Goal: Task Accomplishment & Management: Complete application form

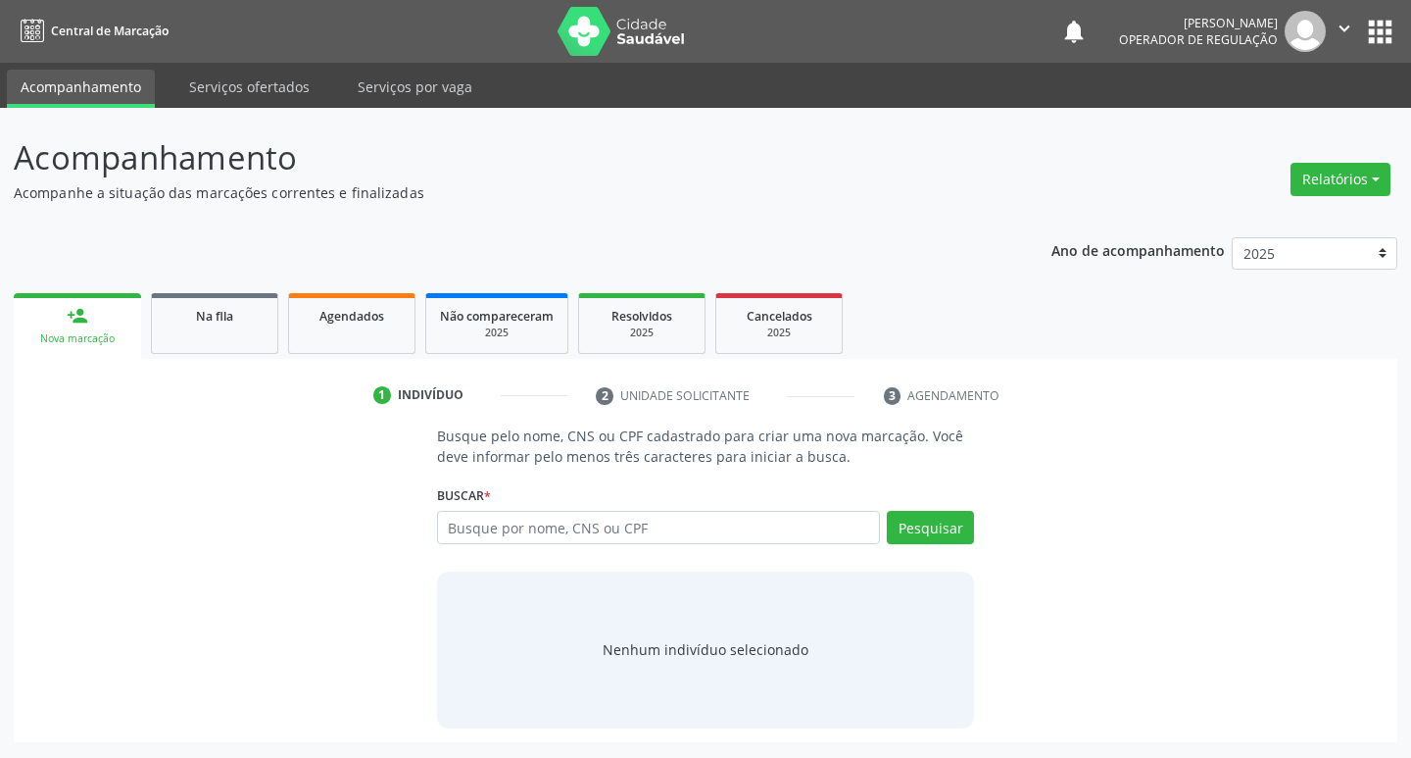
click at [664, 541] on input "text" at bounding box center [659, 527] width 444 height 33
type input "703106373137560"
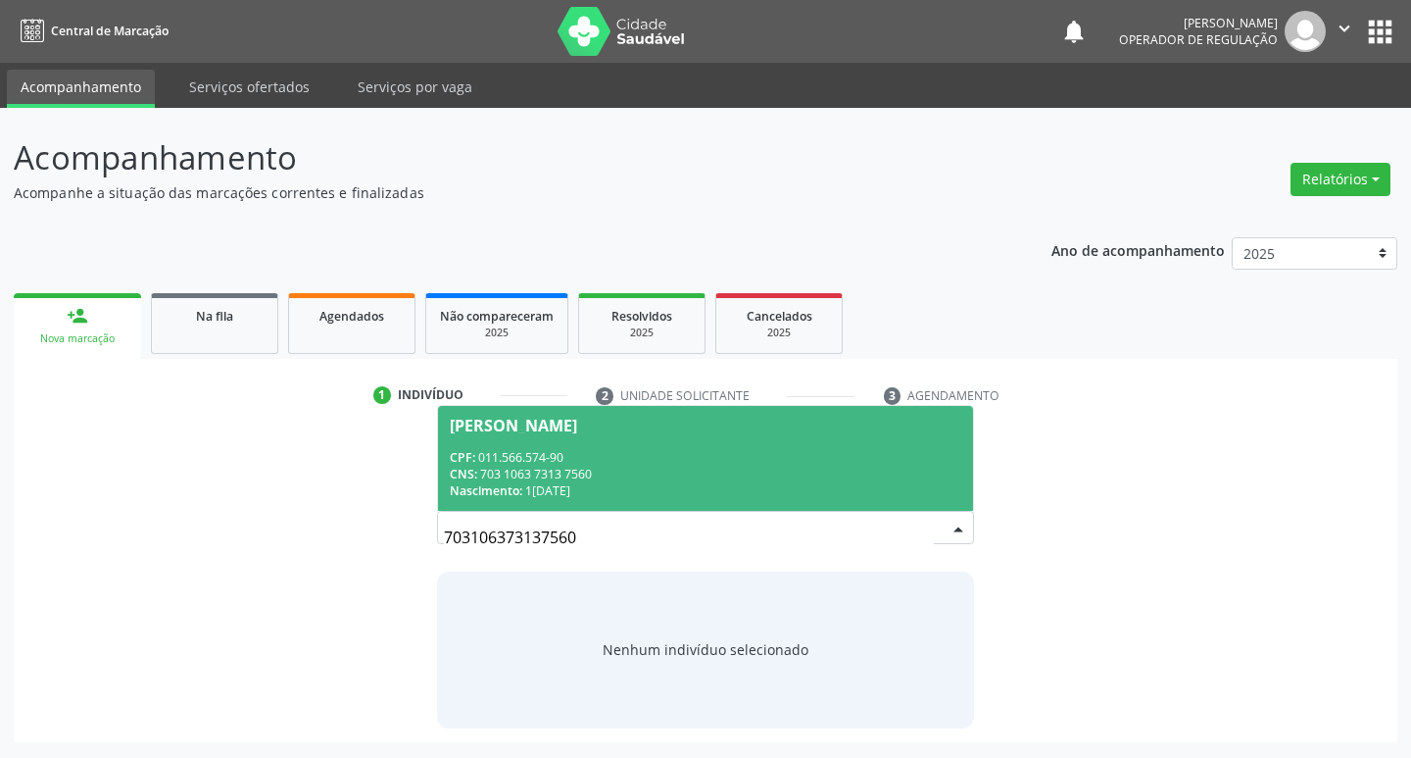
click at [586, 472] on div "CNS: 703 1063 7313 7560" at bounding box center [706, 474] width 513 height 17
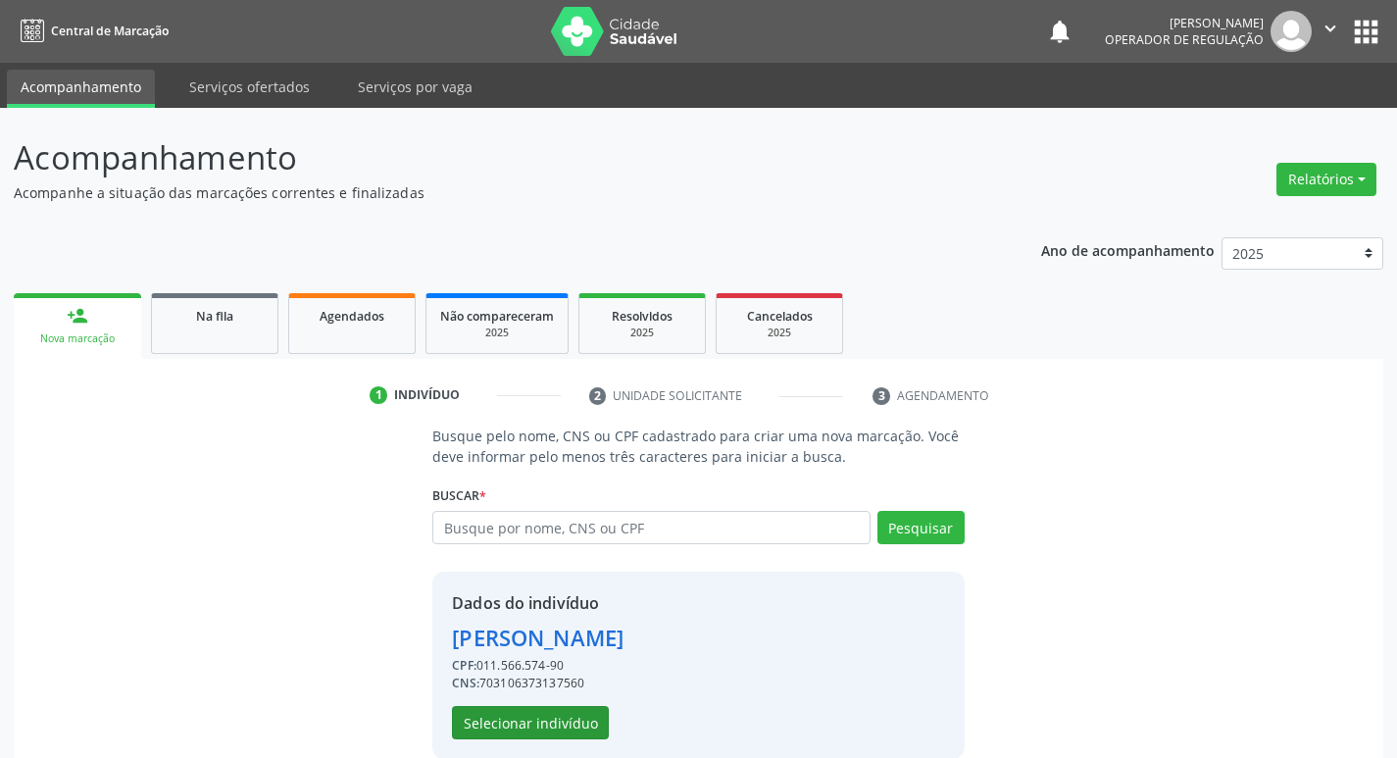
scroll to position [28, 0]
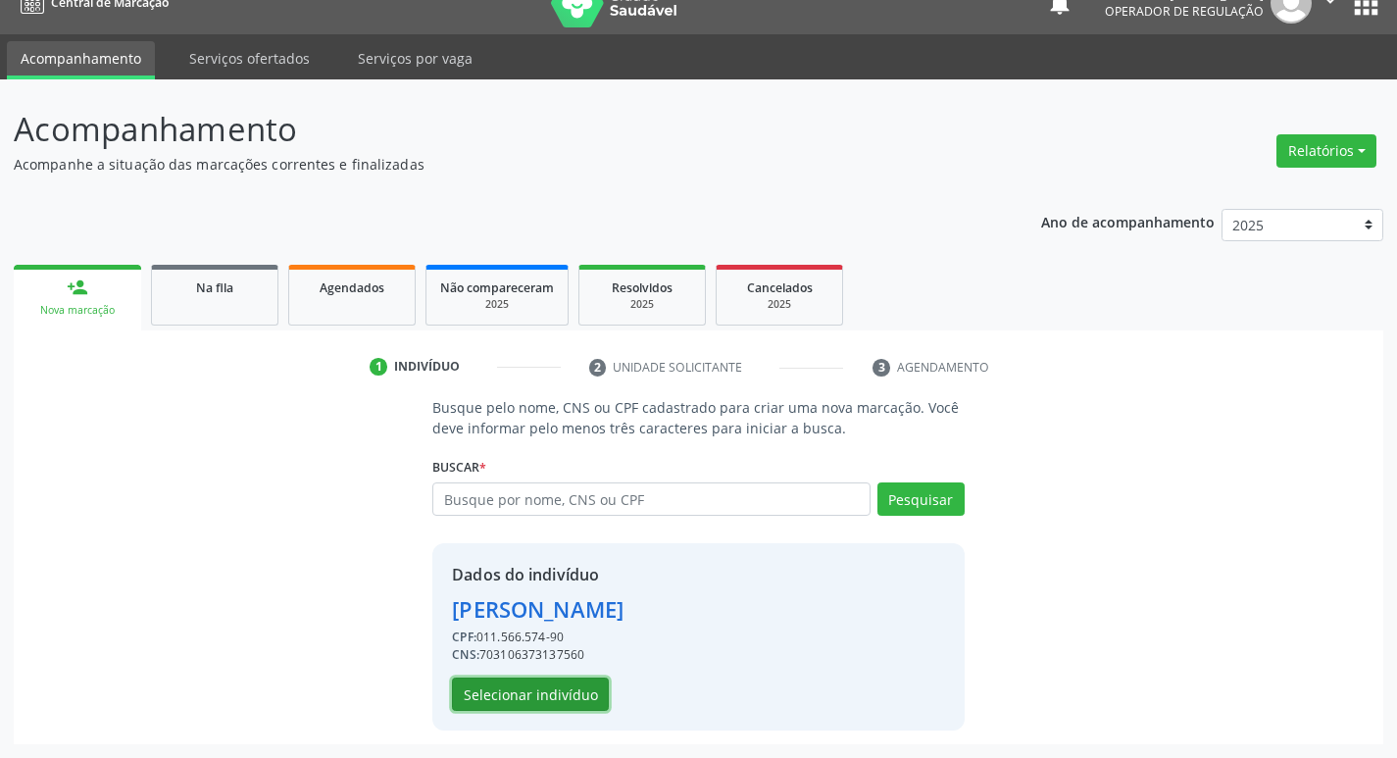
click at [515, 702] on button "Selecionar indivíduo" at bounding box center [530, 693] width 157 height 33
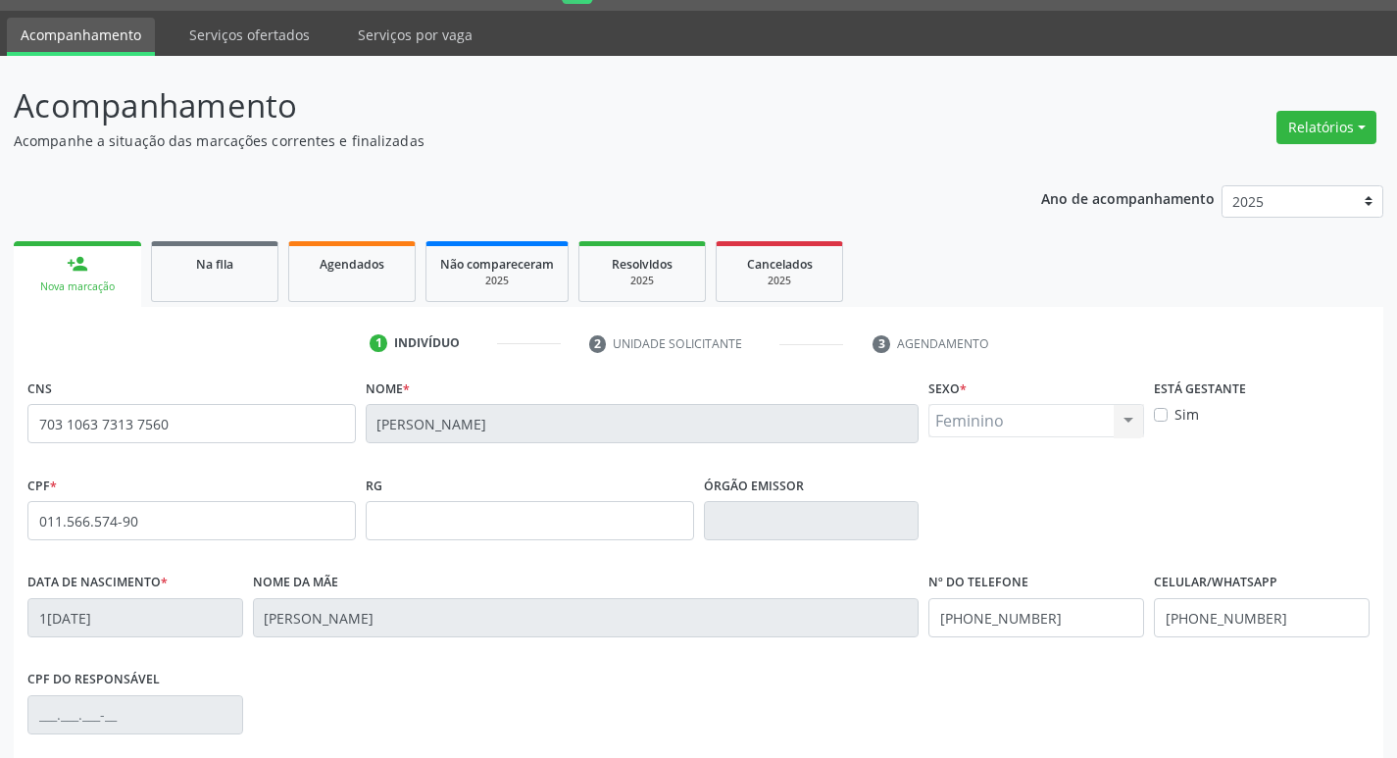
scroll to position [305, 0]
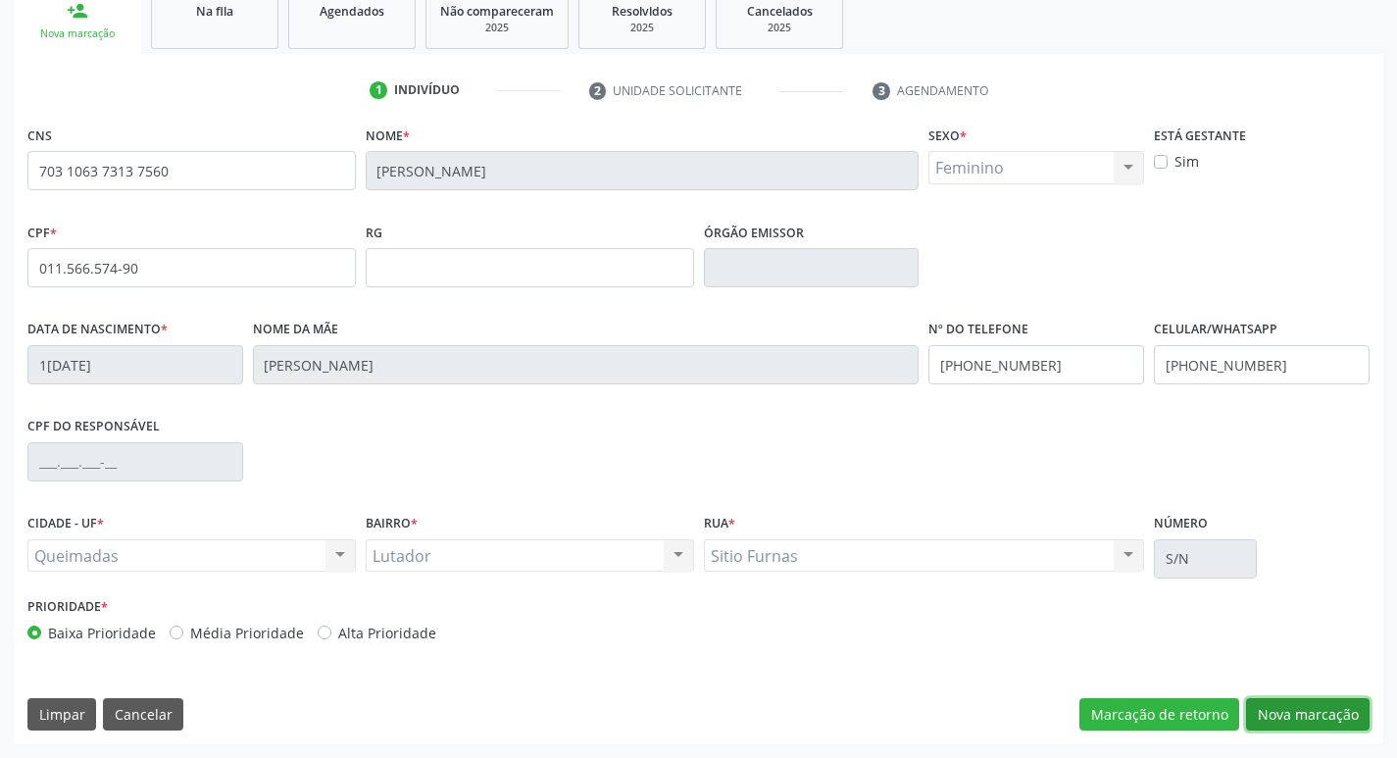
click at [1322, 714] on button "Nova marcação" at bounding box center [1307, 714] width 123 height 33
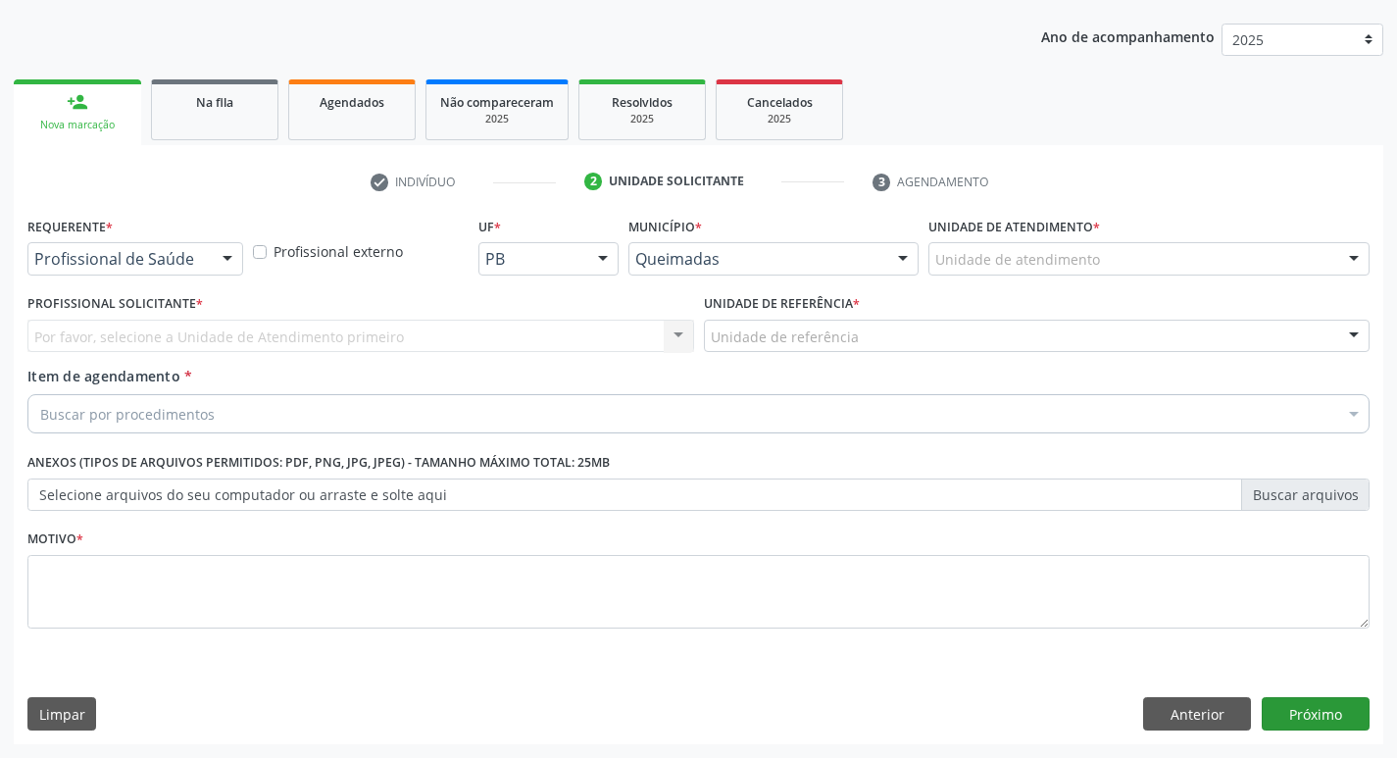
scroll to position [214, 0]
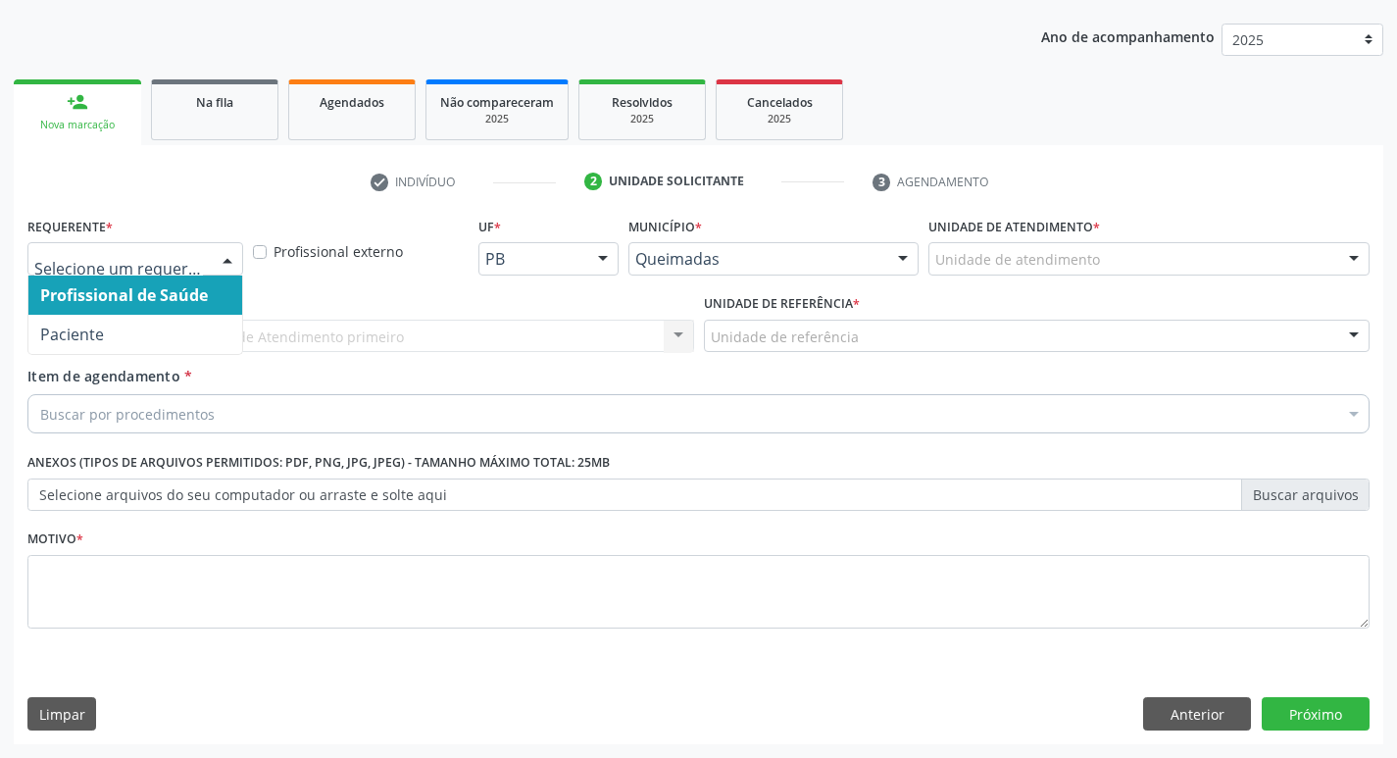
click at [195, 270] on div at bounding box center [135, 258] width 216 height 33
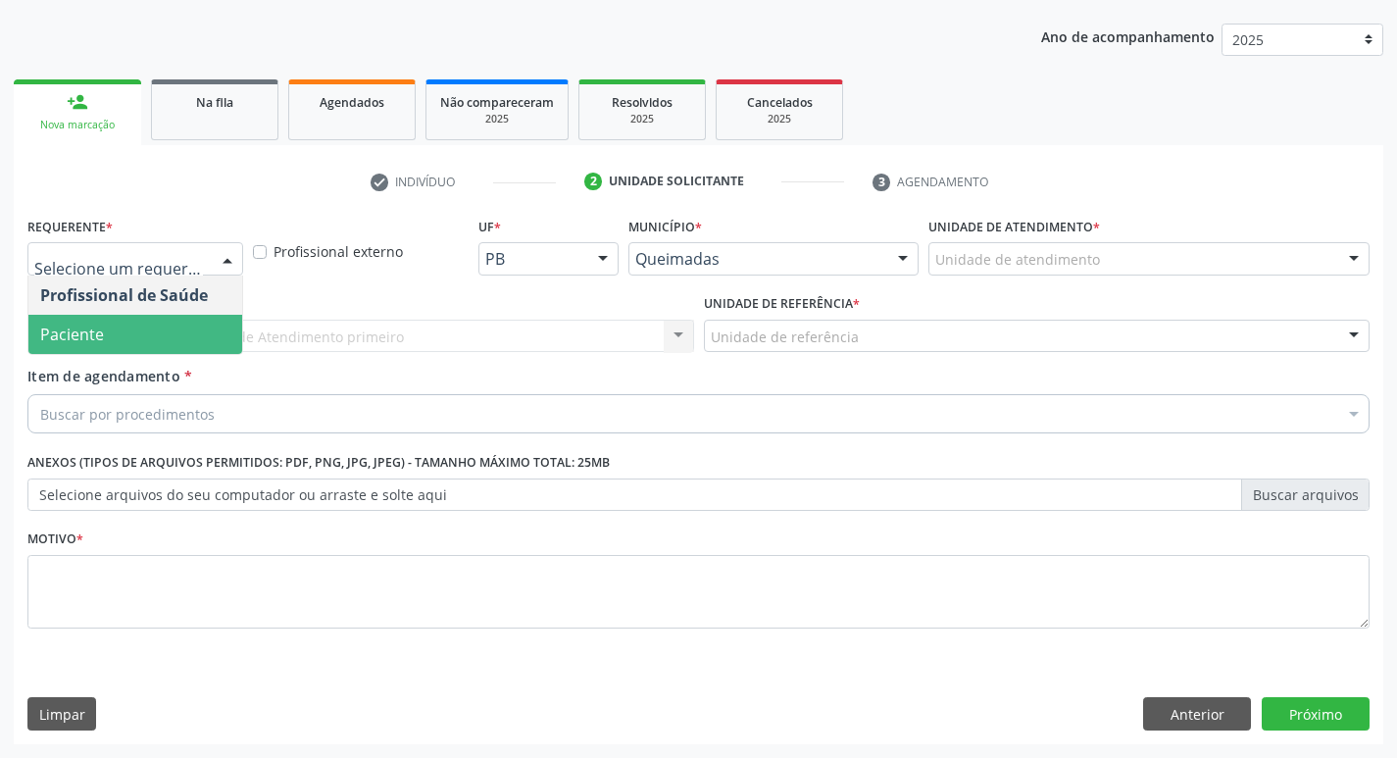
click at [175, 340] on span "Paciente" at bounding box center [135, 334] width 214 height 39
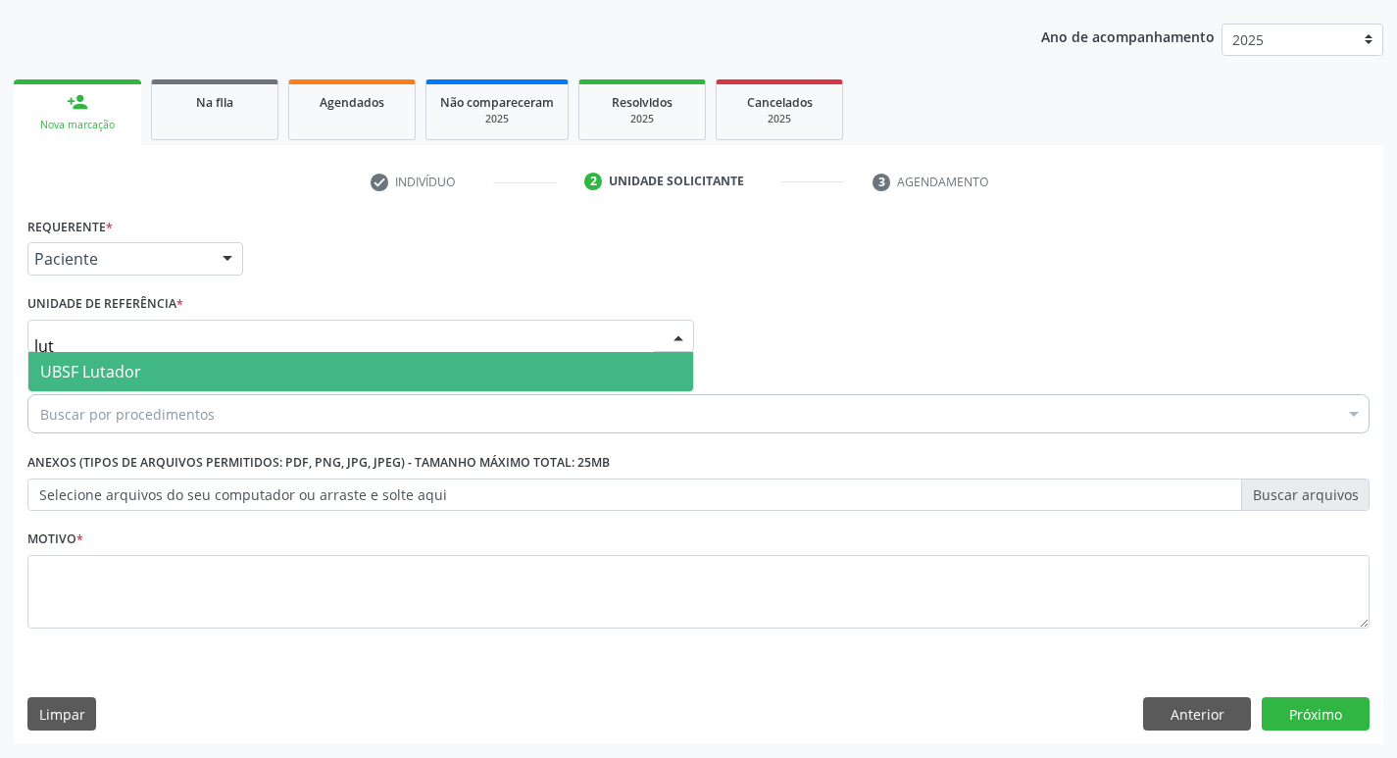
type input "luta"
click at [166, 370] on span "UBSF Lutador" at bounding box center [360, 371] width 665 height 39
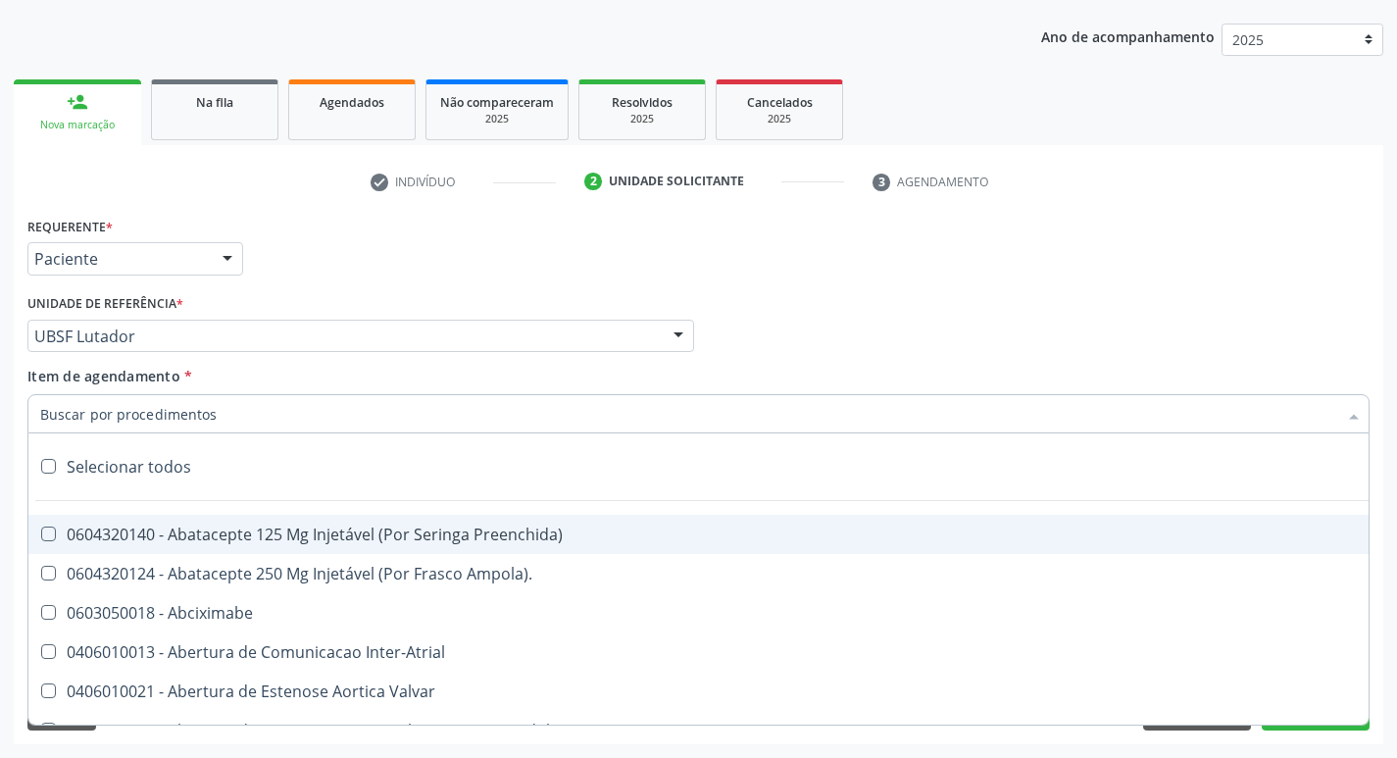
click at [151, 419] on input "Item de agendamento *" at bounding box center [688, 413] width 1297 height 39
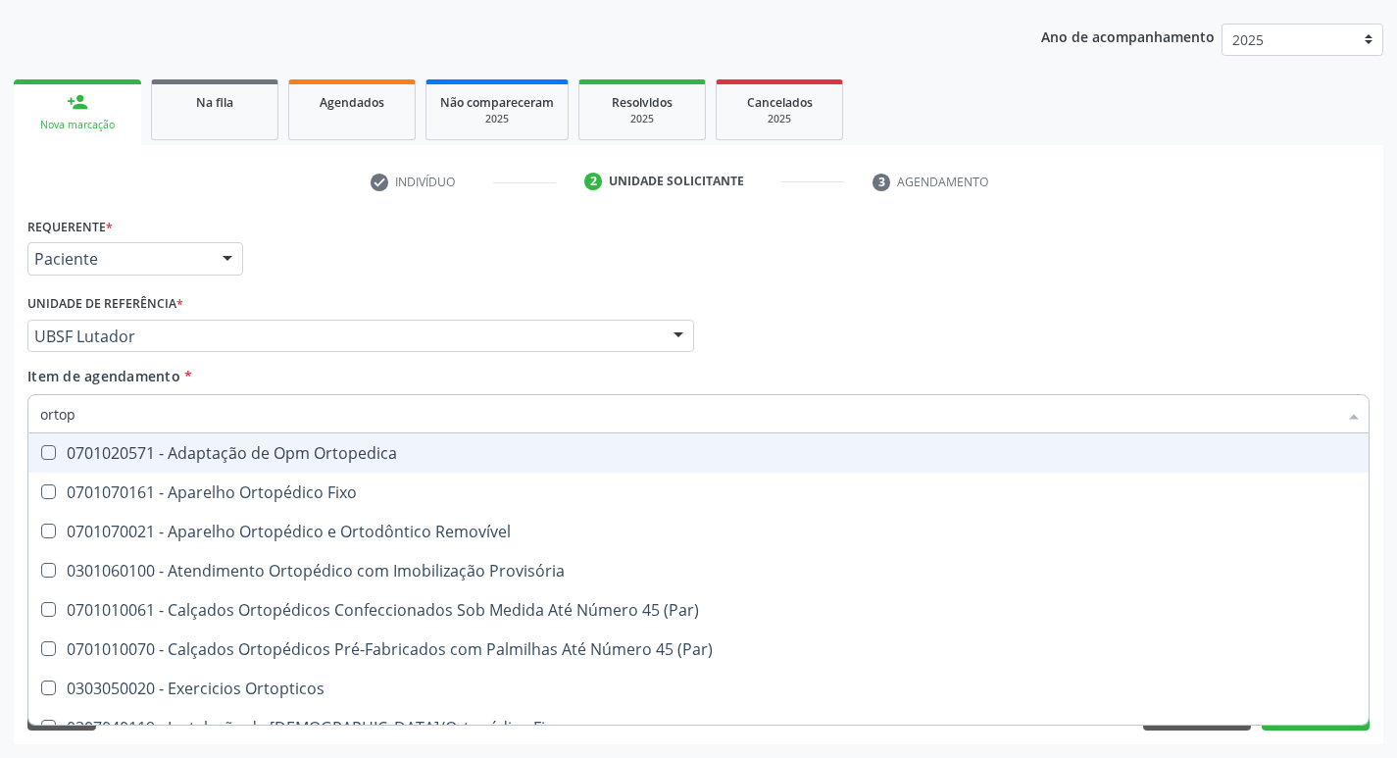
type input "ortope"
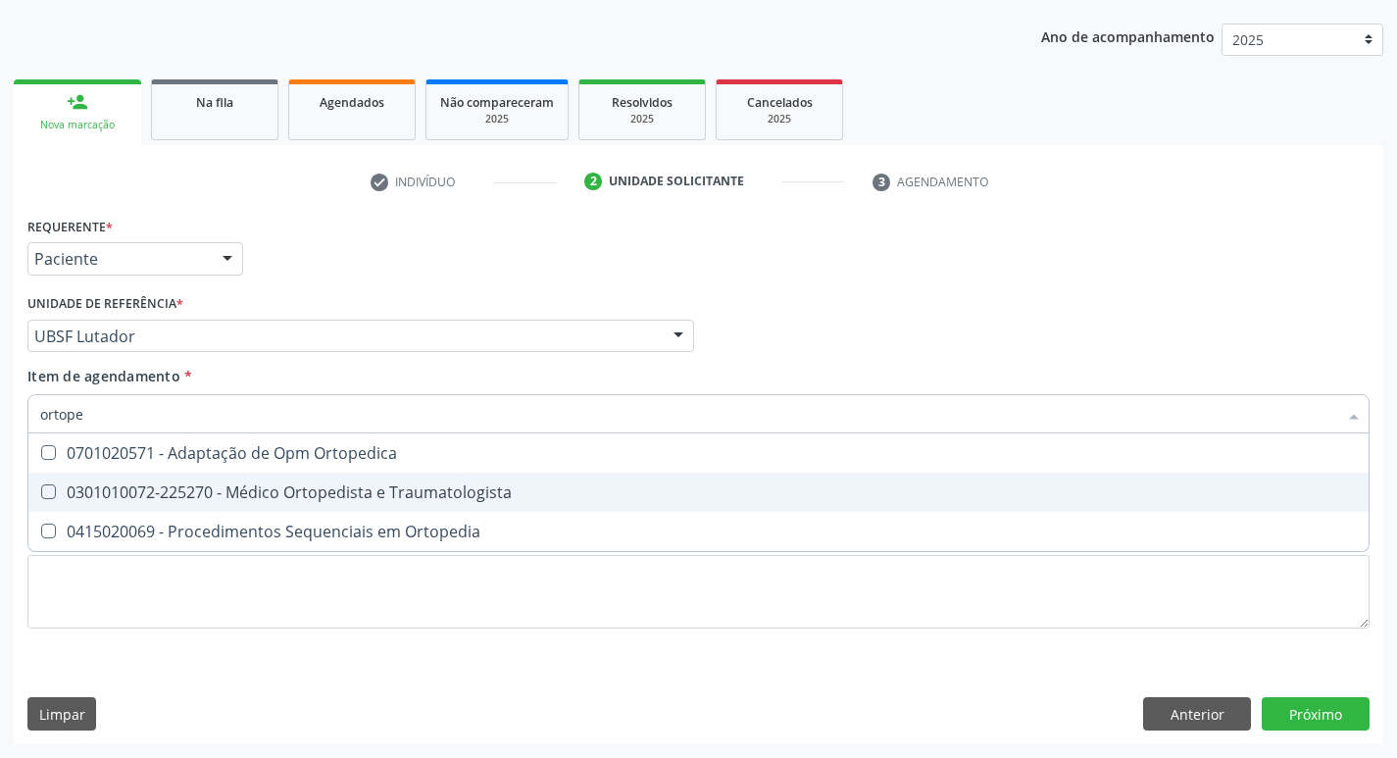
click at [147, 489] on div "0301010072-225270 - Médico Ortopedista e Traumatologista" at bounding box center [698, 492] width 1316 height 16
checkbox Traumatologista "true"
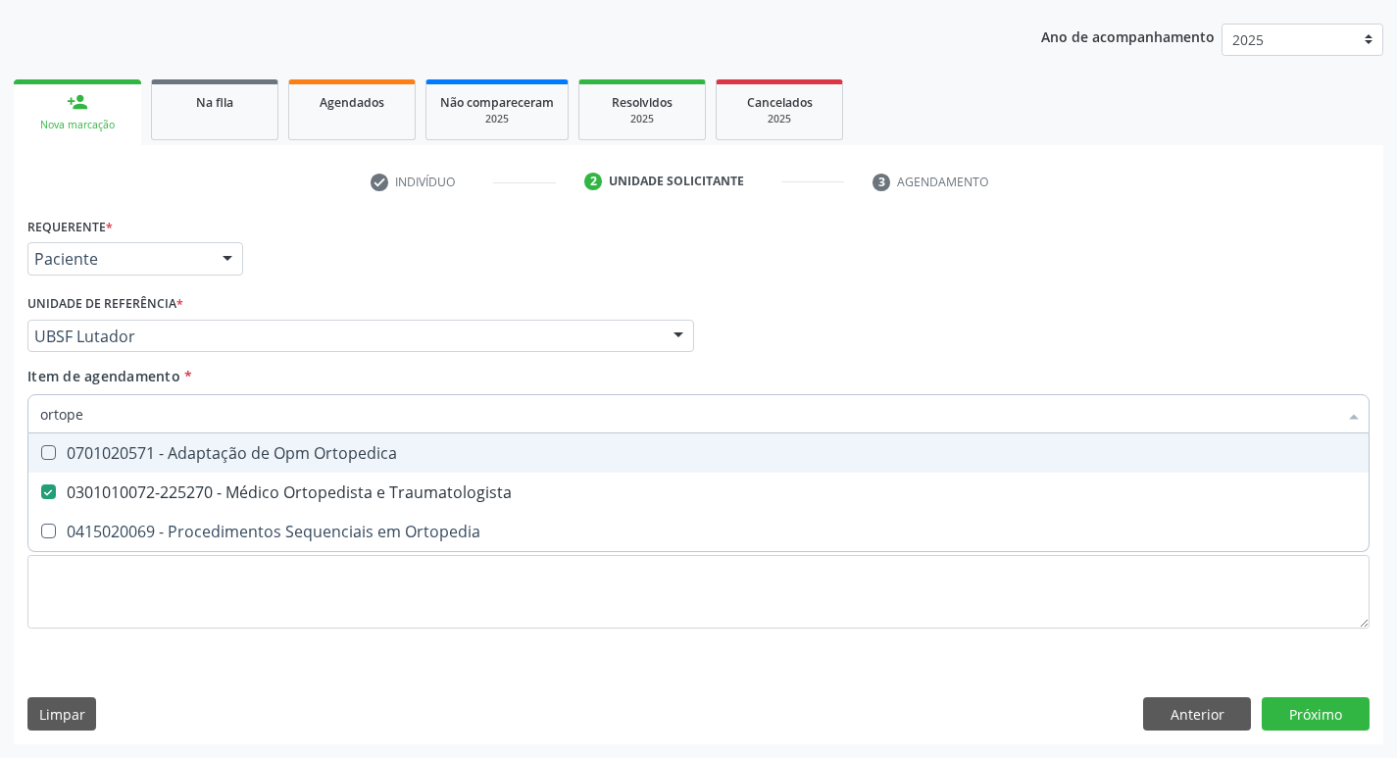
click at [590, 277] on div "Requerente * Paciente Profissional de Saúde Paciente Nenhum resultado encontrad…" at bounding box center [699, 250] width 1352 height 76
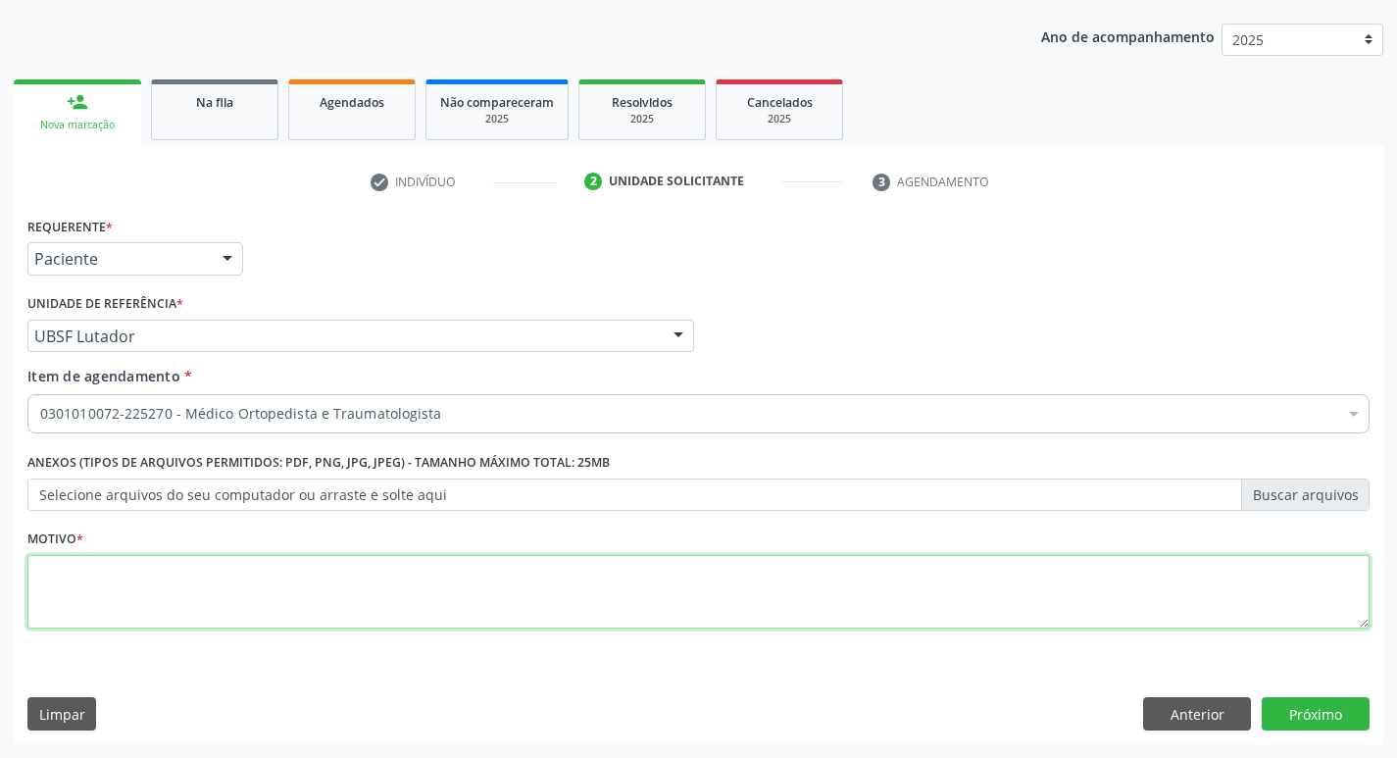
click at [166, 601] on textarea at bounding box center [698, 592] width 1342 height 74
type textarea "avaliação"
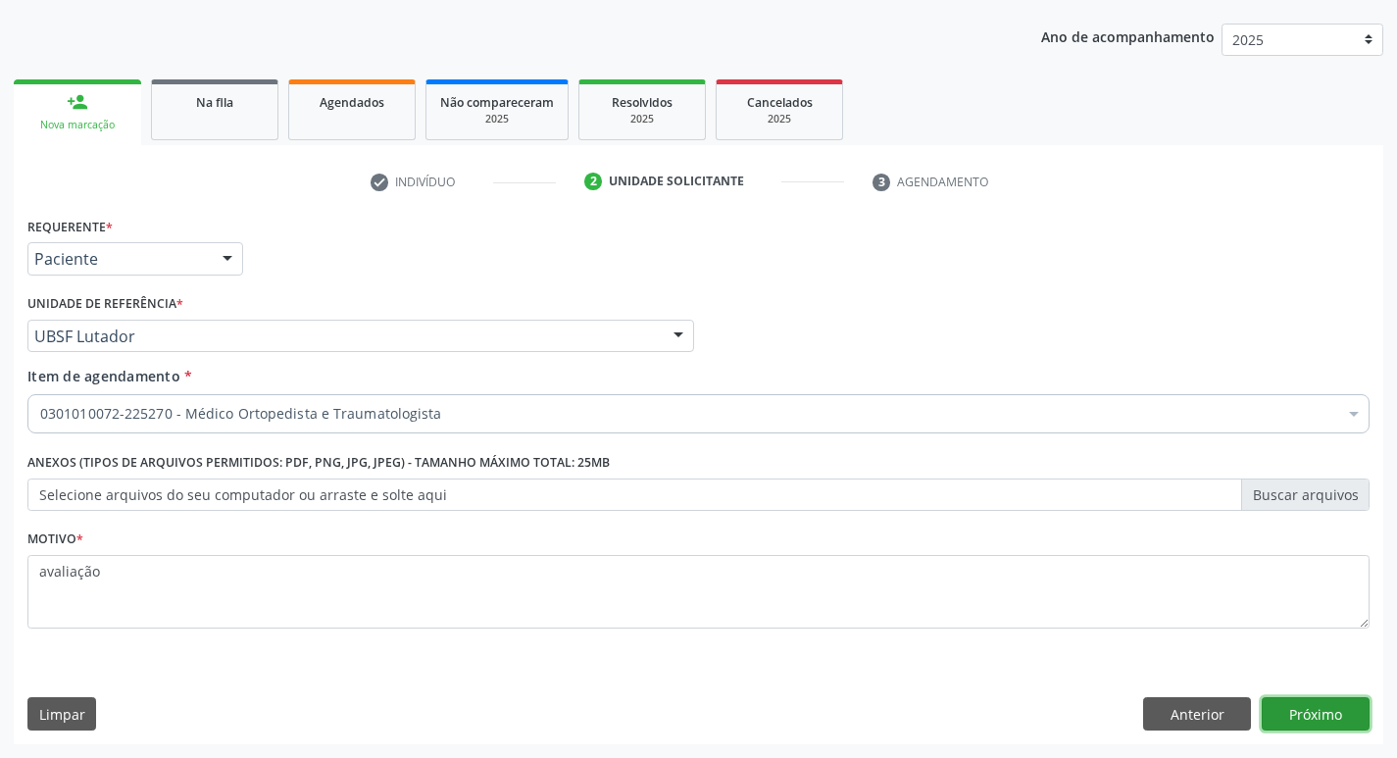
click at [1313, 716] on button "Próximo" at bounding box center [1315, 713] width 108 height 33
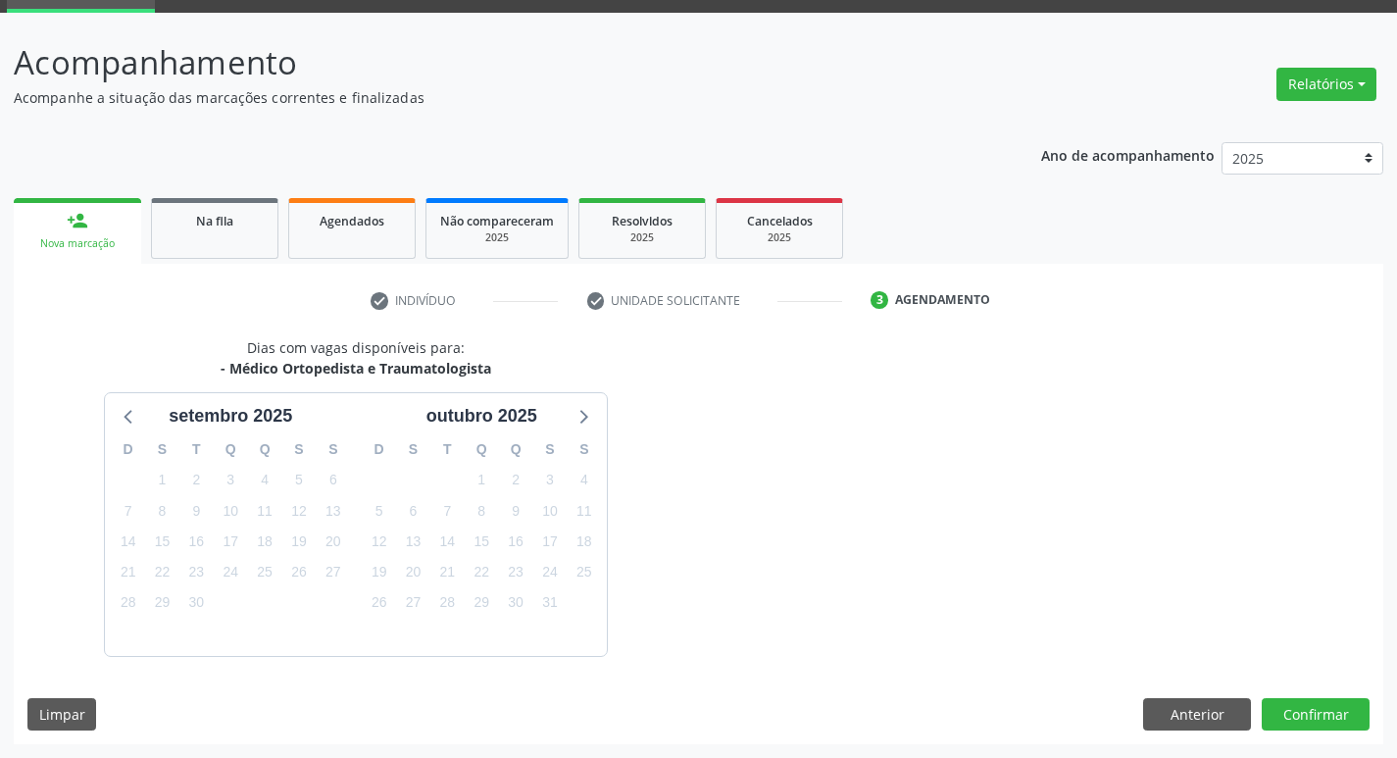
scroll to position [153, 0]
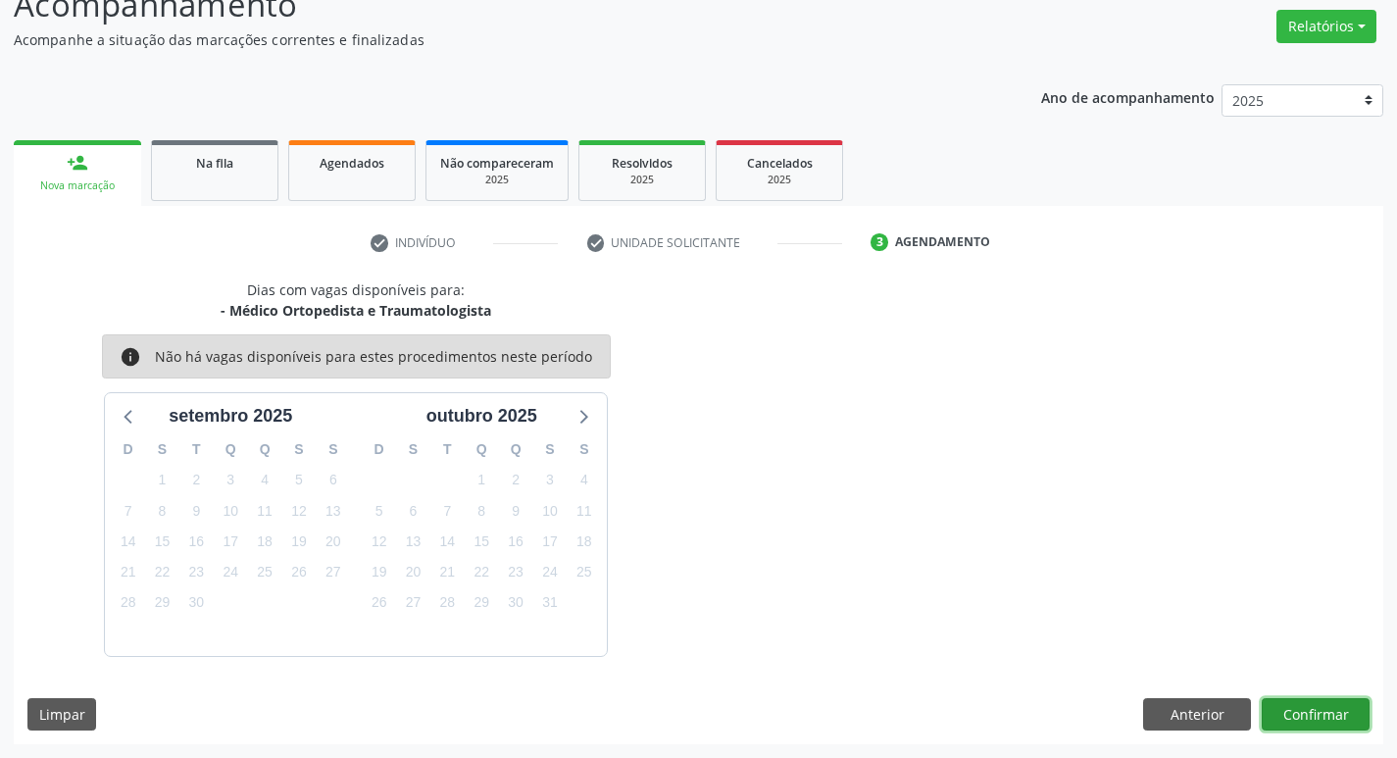
click at [1297, 705] on button "Confirmar" at bounding box center [1315, 714] width 108 height 33
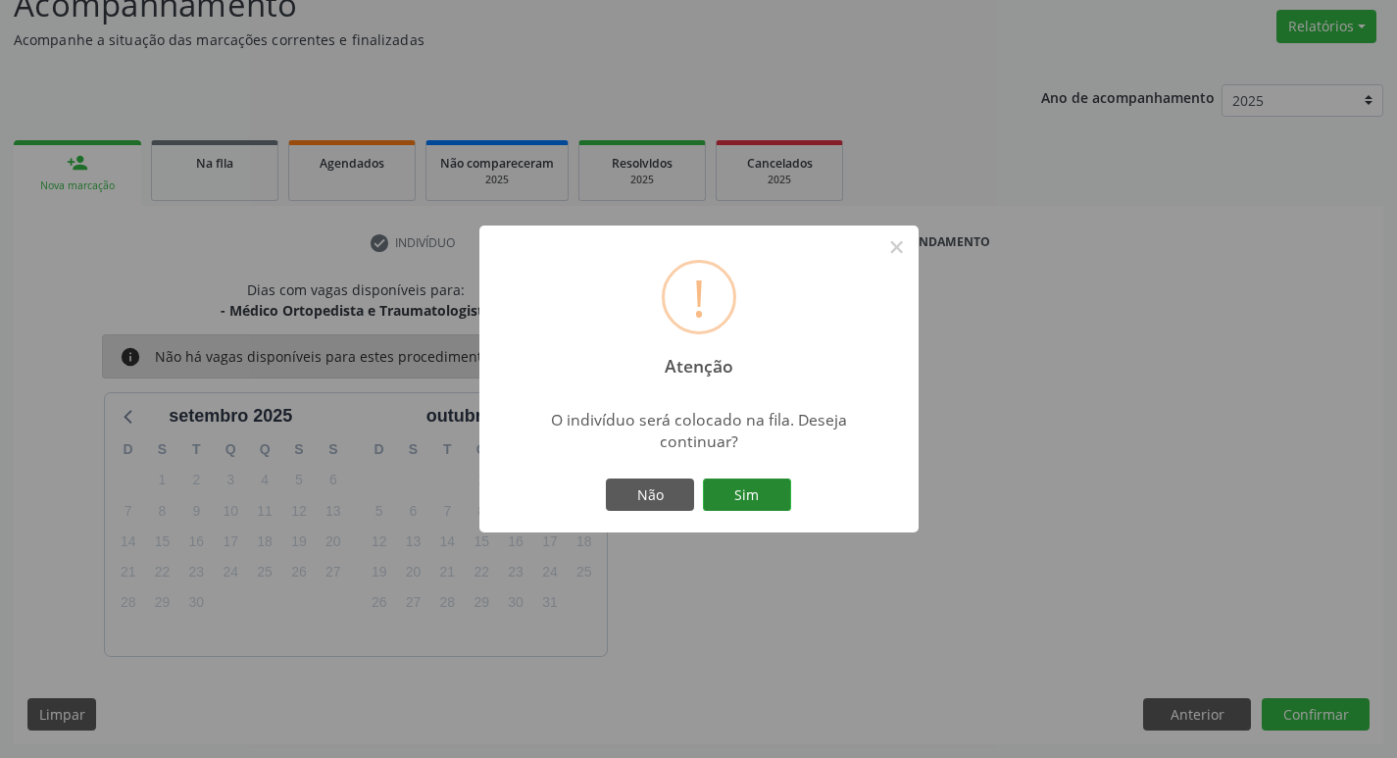
click at [782, 492] on button "Sim" at bounding box center [747, 494] width 88 height 33
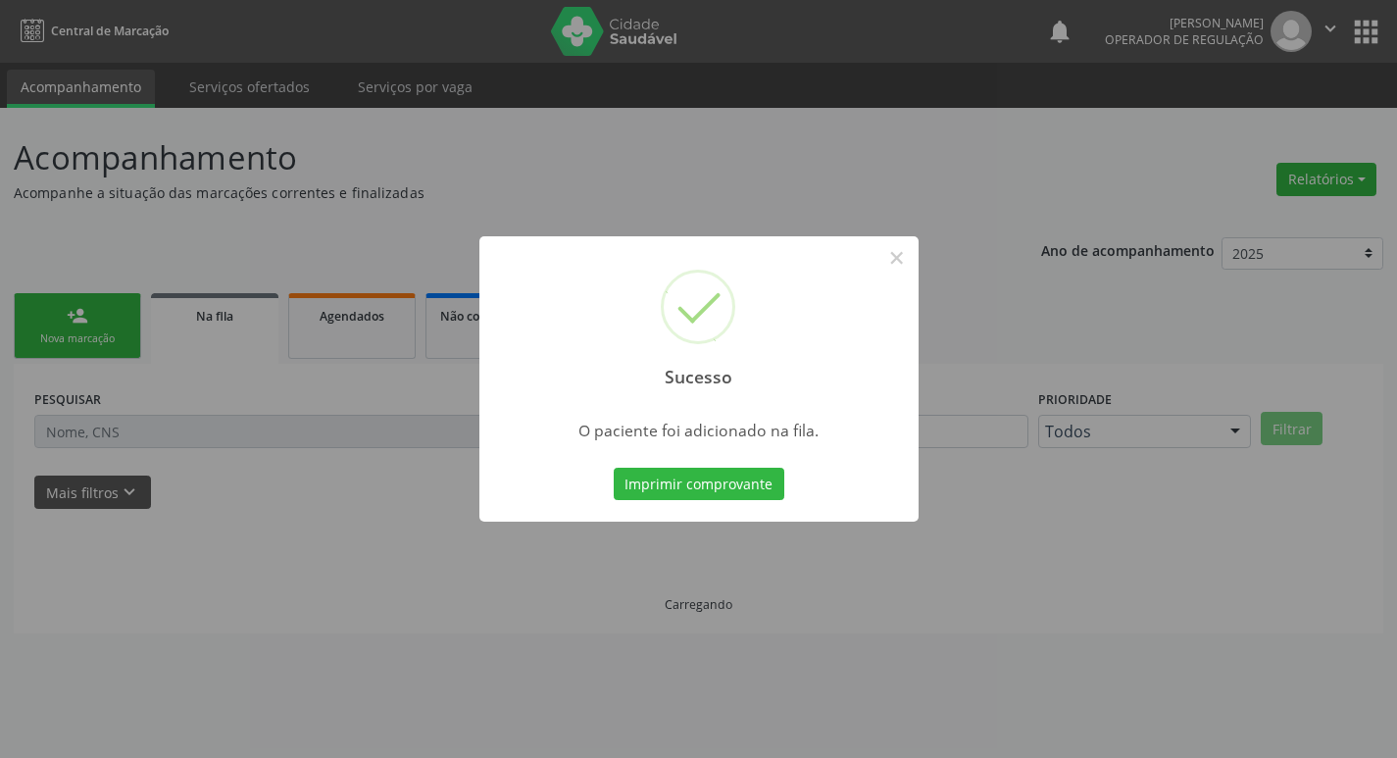
scroll to position [0, 0]
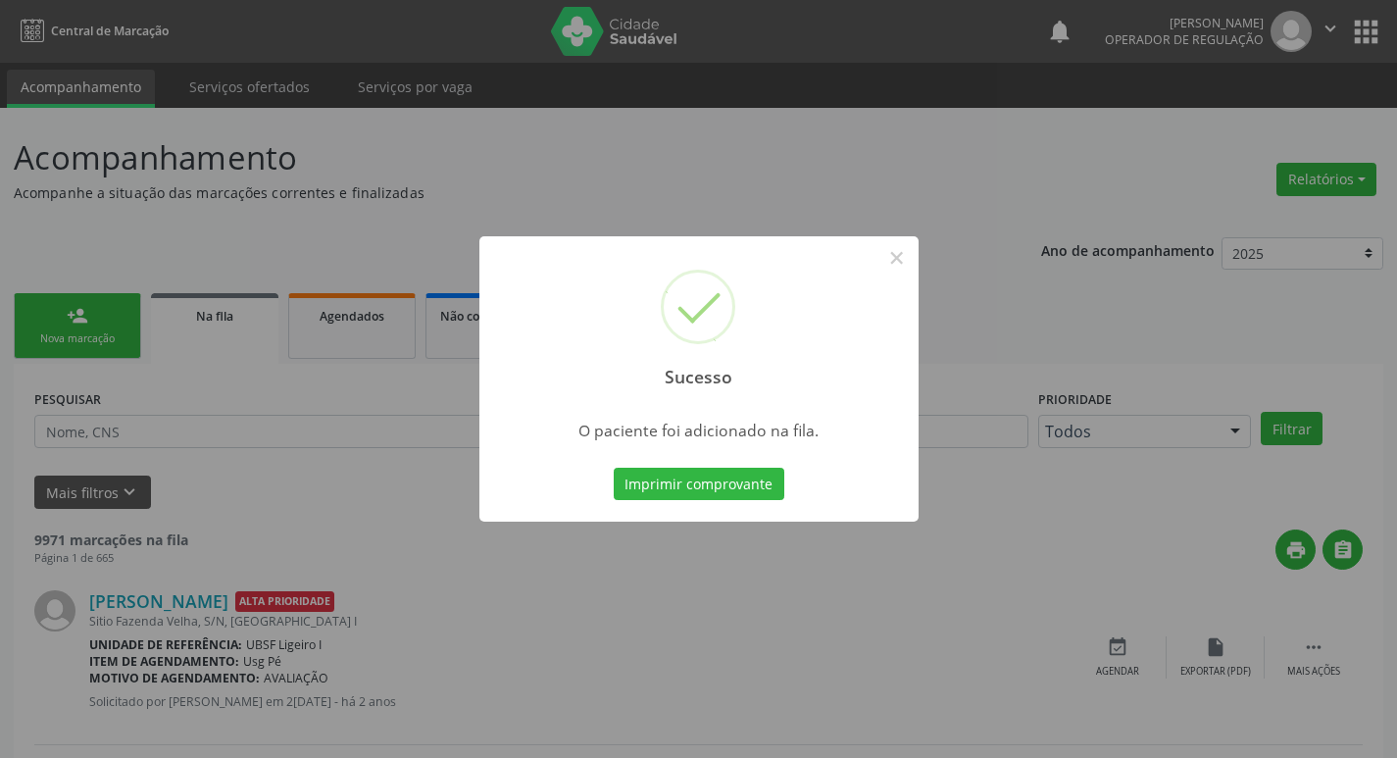
click at [861, 153] on div "Sucesso × O paciente foi adicionado na fila. Imprimir comprovante Cancel" at bounding box center [698, 379] width 1397 height 758
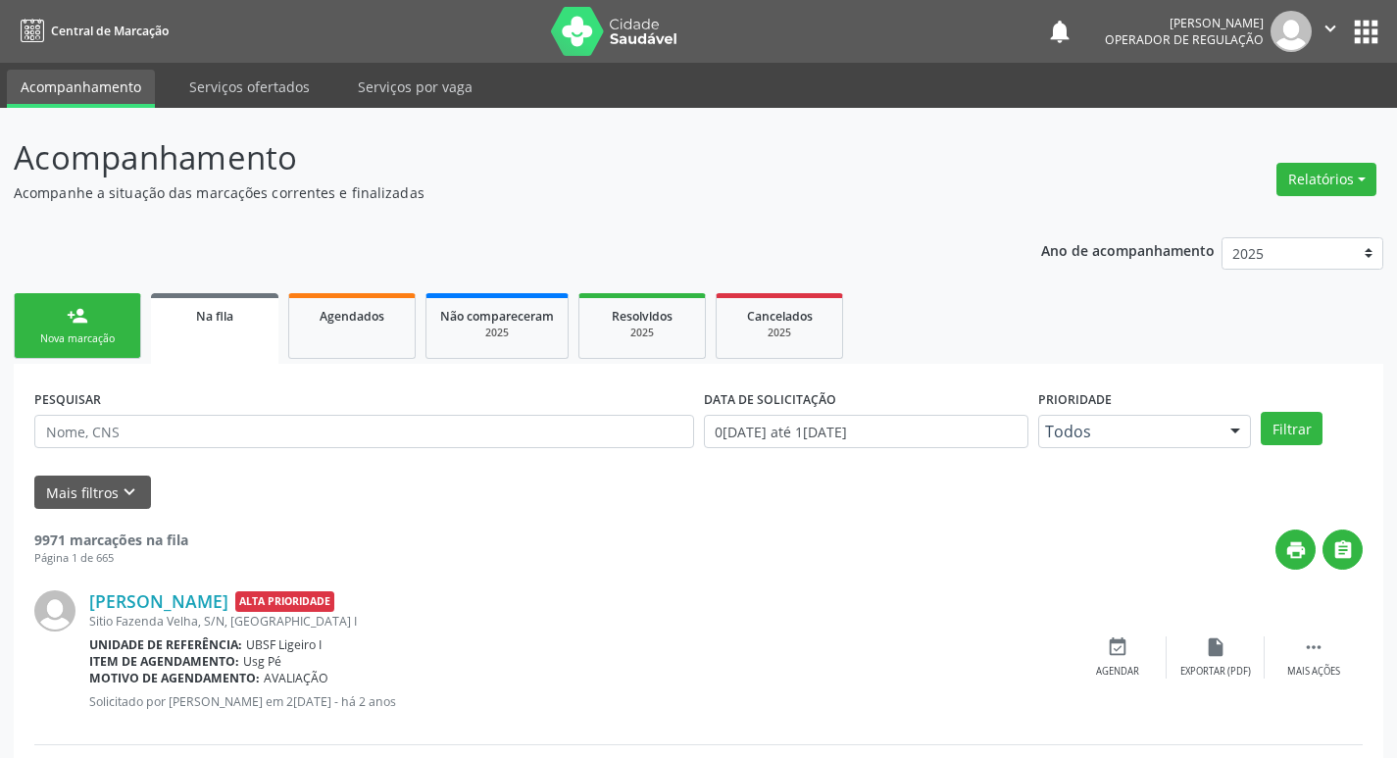
click at [100, 314] on link "person_add Nova marcação" at bounding box center [77, 326] width 127 height 66
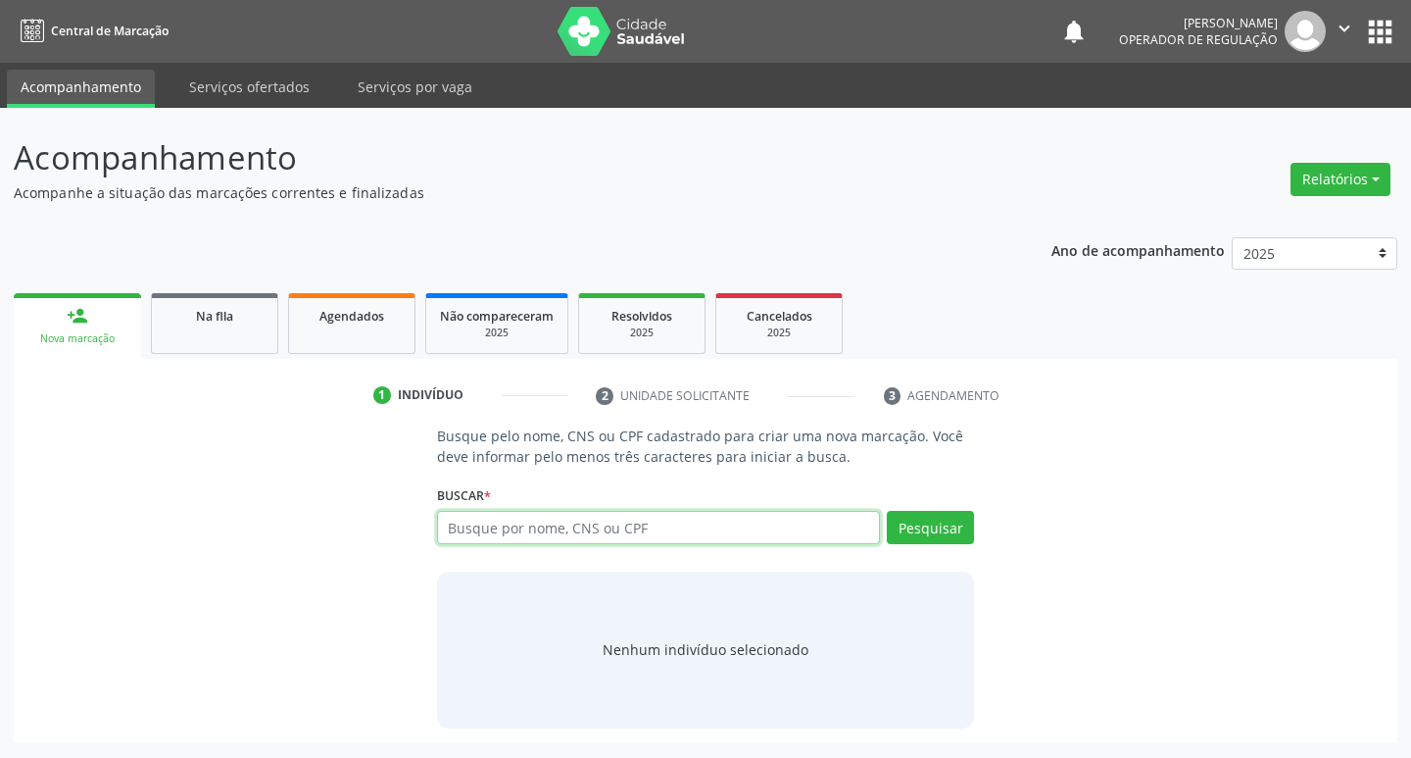
click at [777, 538] on input "text" at bounding box center [659, 527] width 444 height 33
type input "708609021774784"
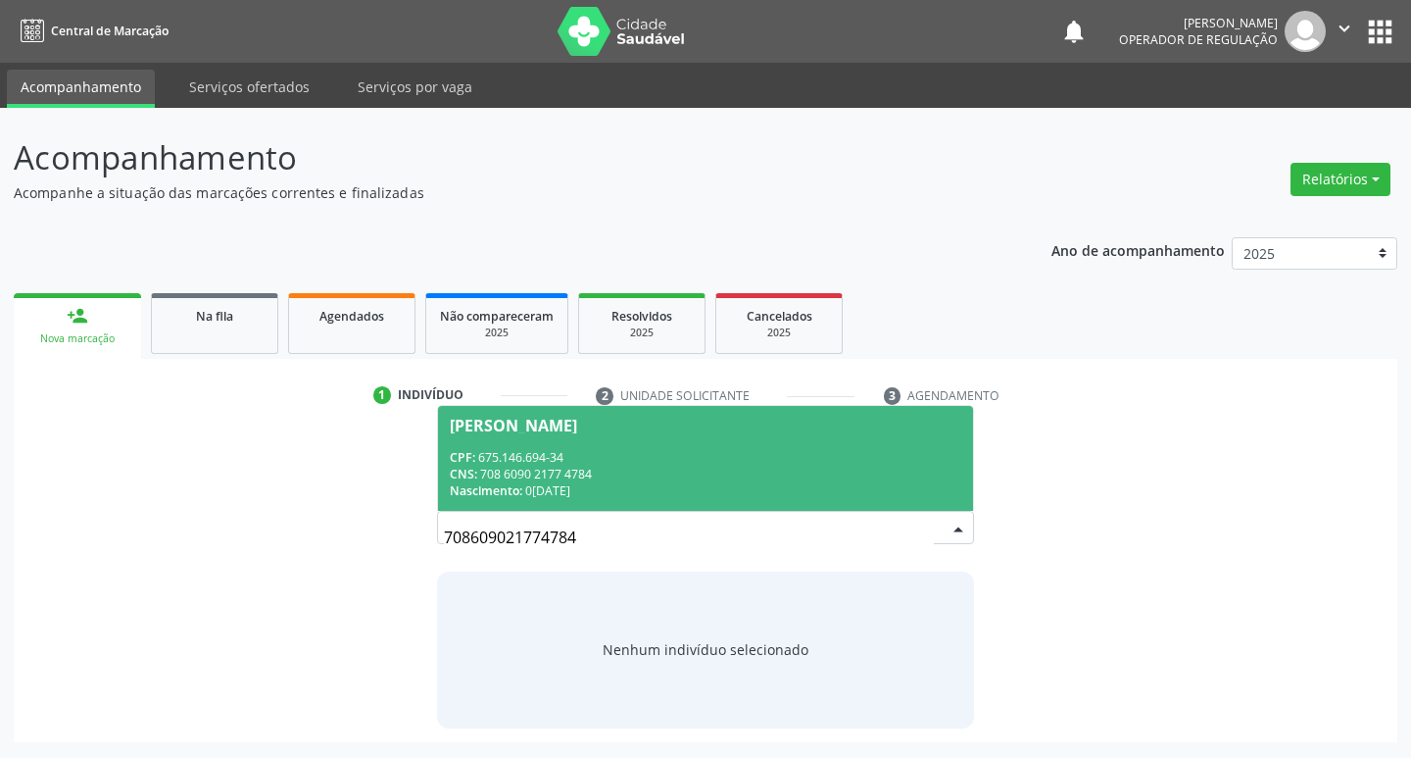
click at [669, 464] on div "CPF: 675.146.694-34" at bounding box center [706, 457] width 513 height 17
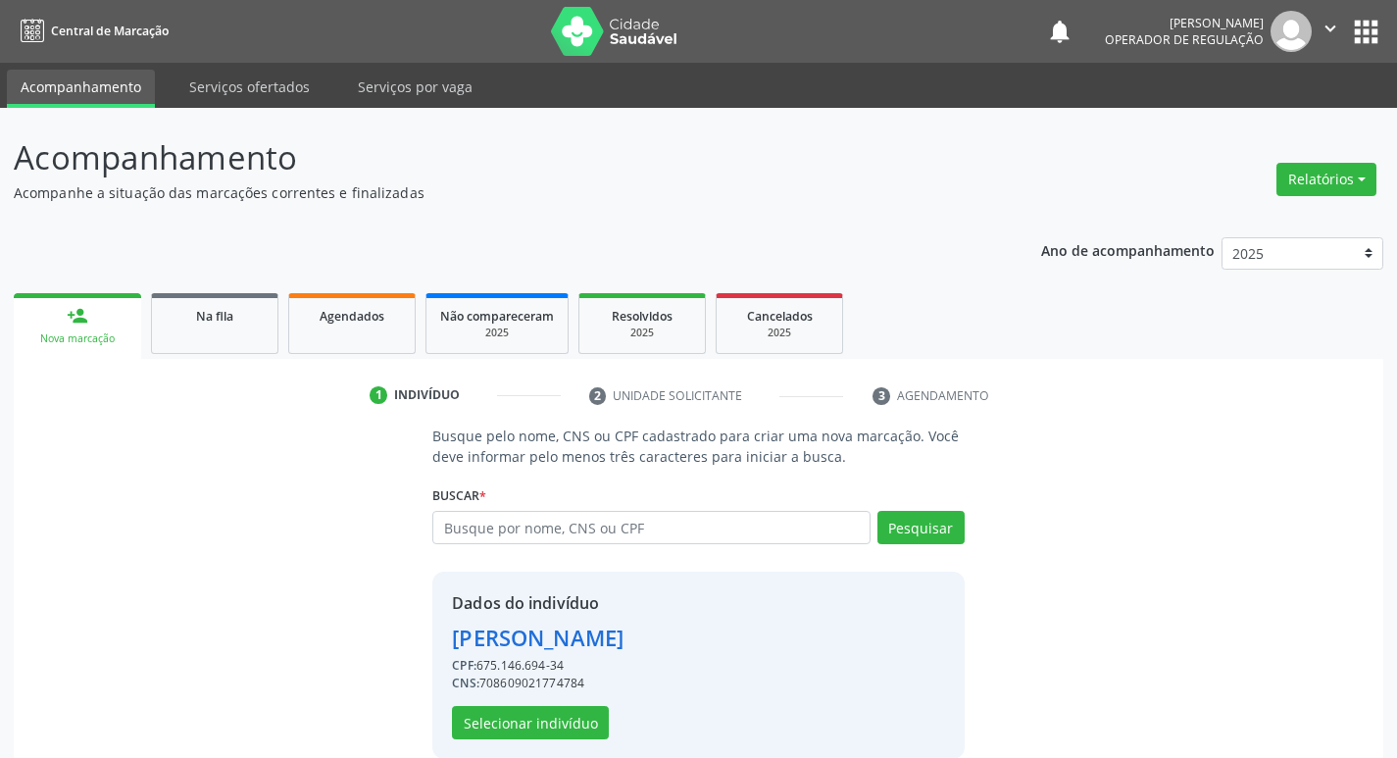
scroll to position [28, 0]
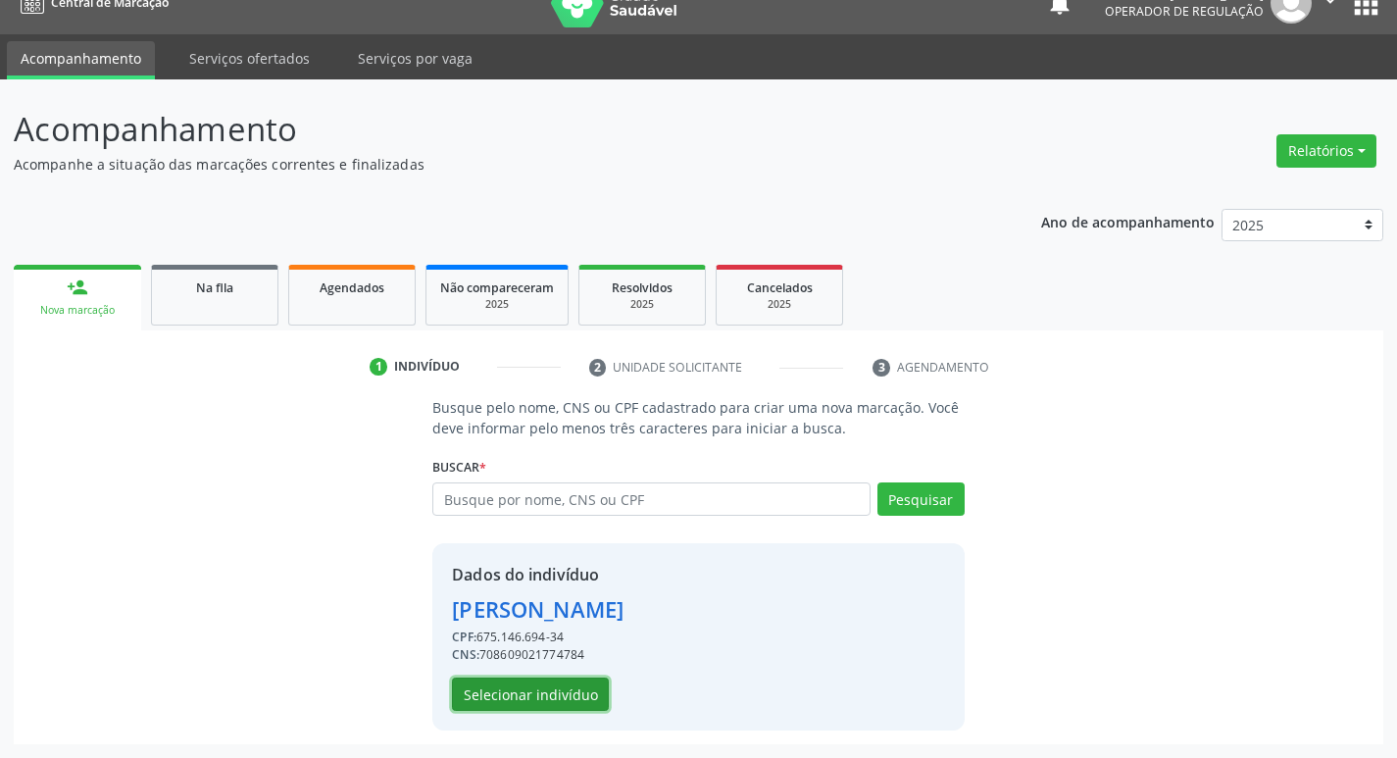
click at [540, 700] on button "Selecionar indivíduo" at bounding box center [530, 693] width 157 height 33
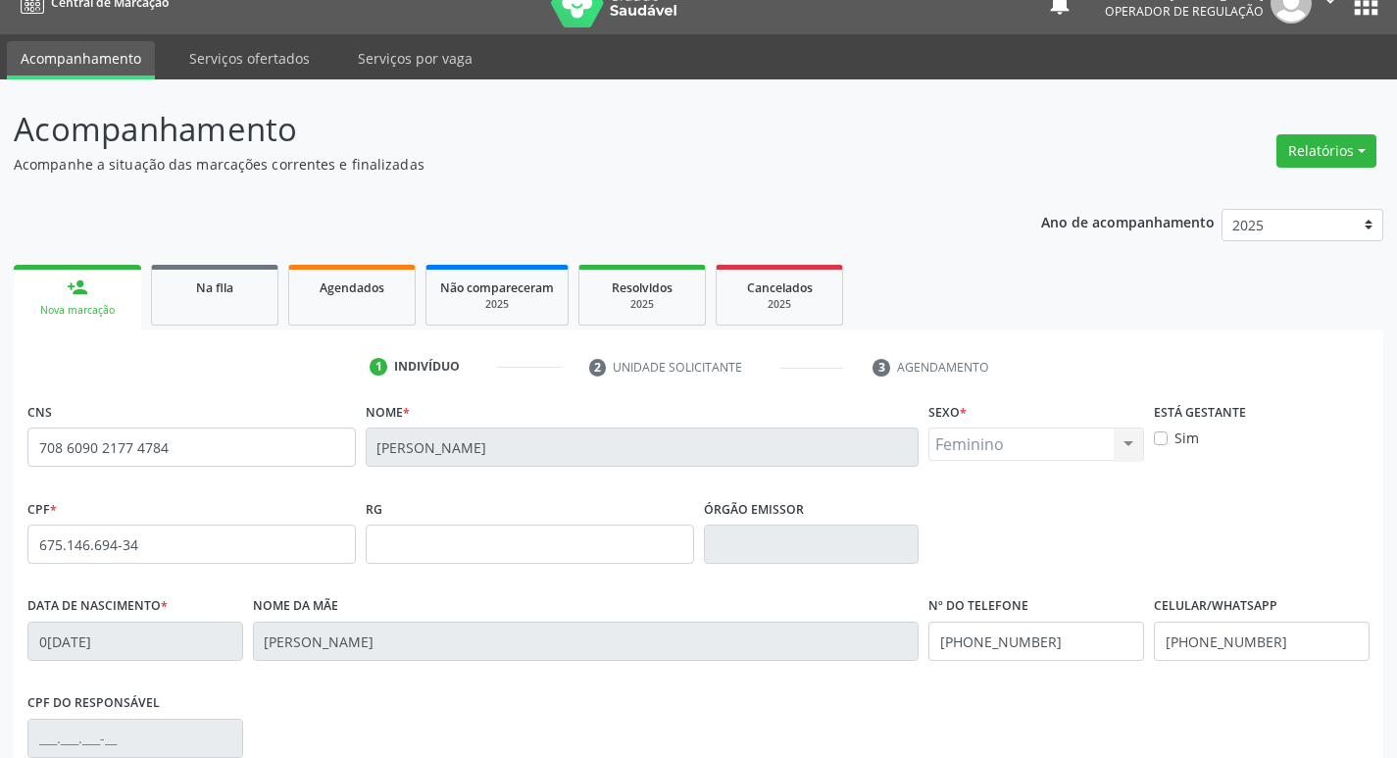
scroll to position [305, 0]
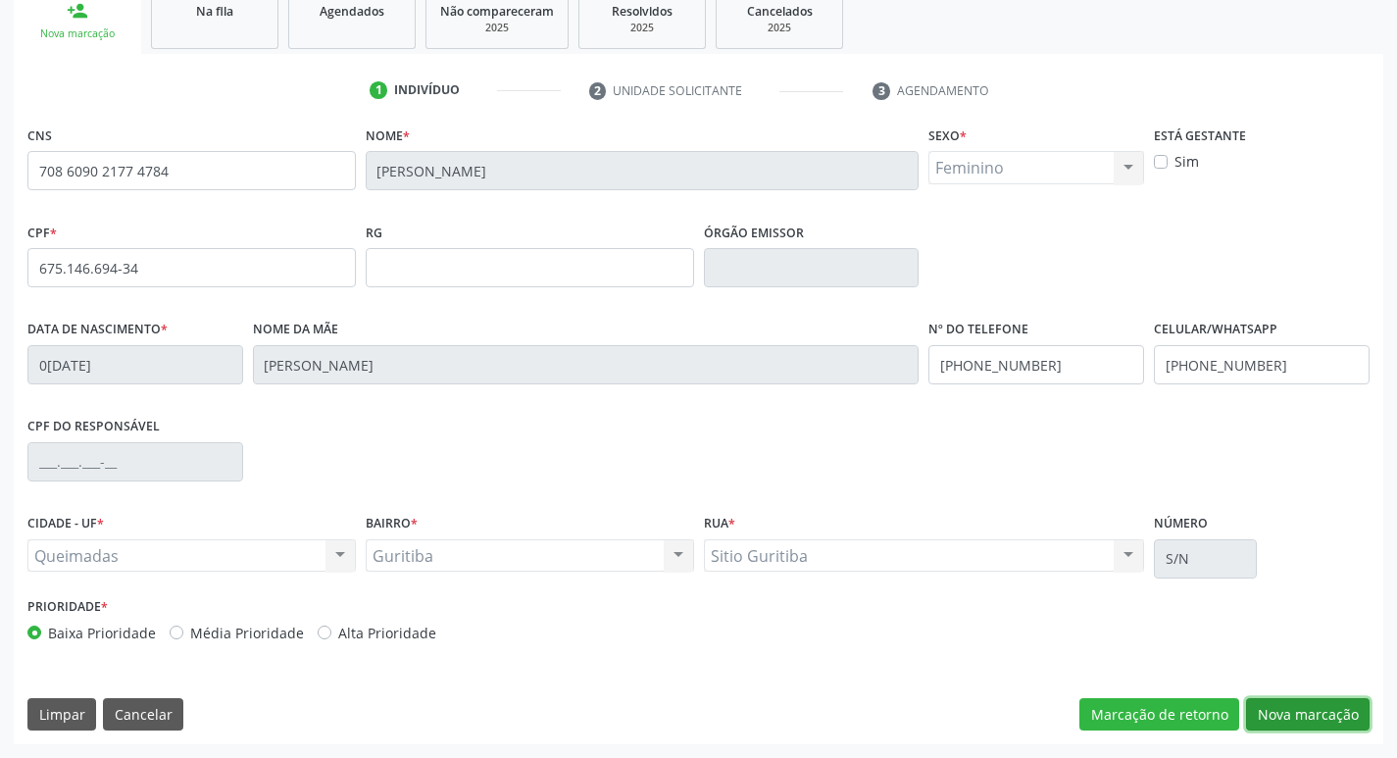
click at [1316, 713] on button "Nova marcação" at bounding box center [1307, 714] width 123 height 33
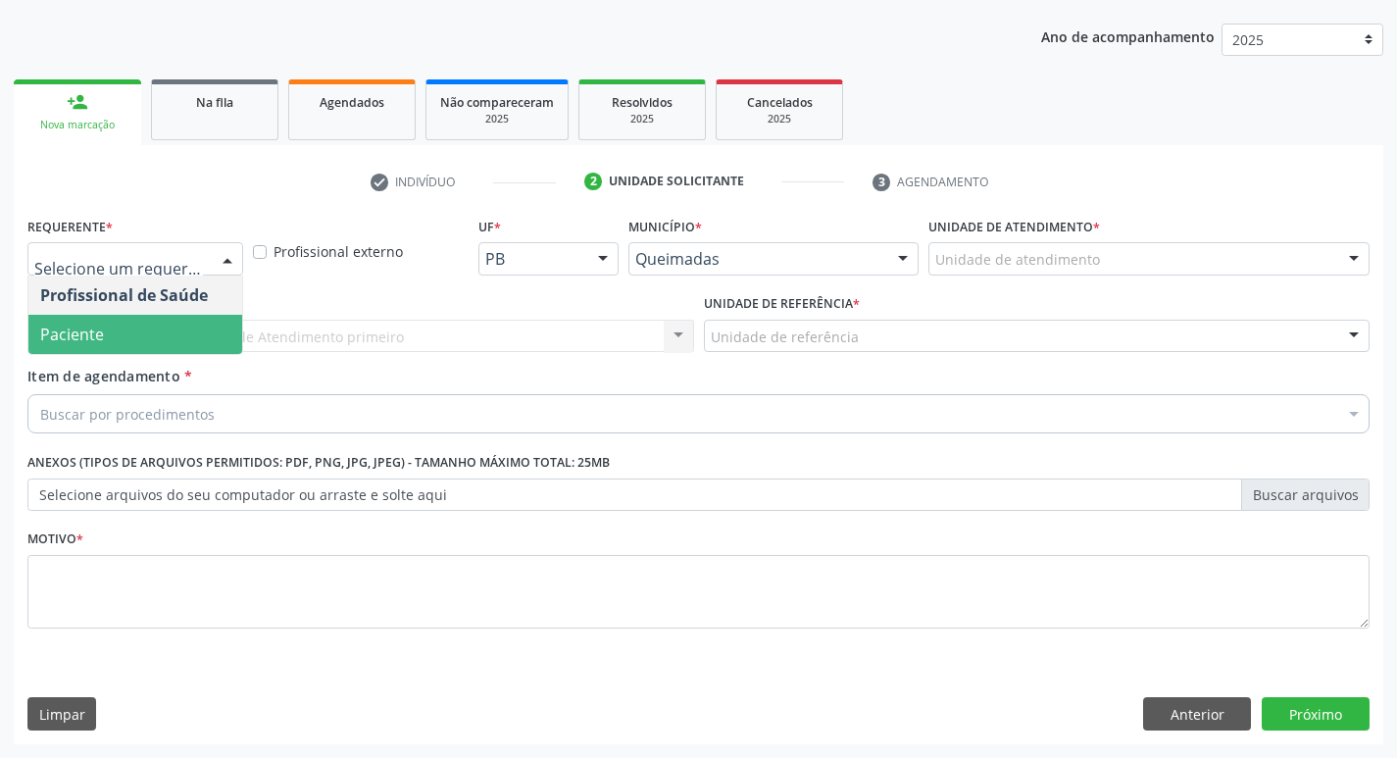
click at [88, 332] on span "Paciente" at bounding box center [72, 334] width 64 height 22
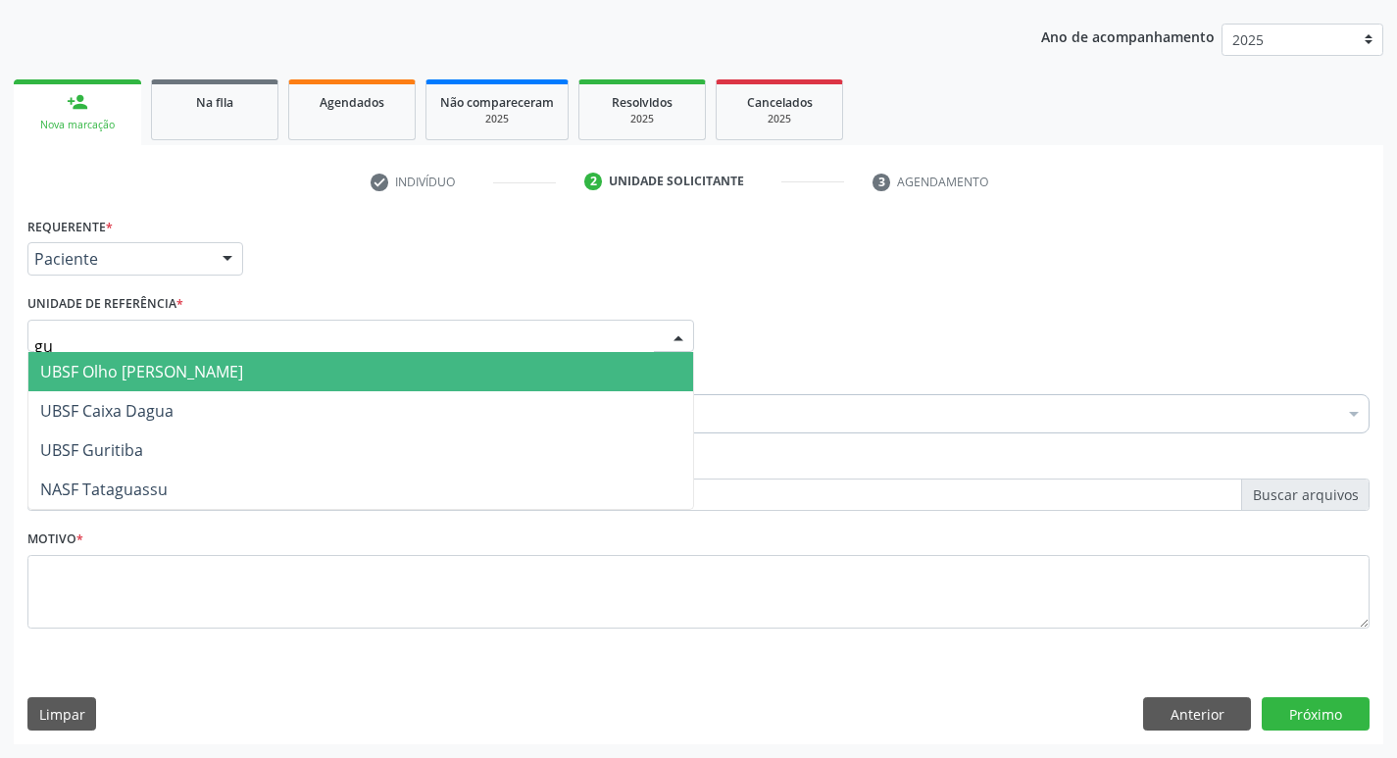
type input "gur"
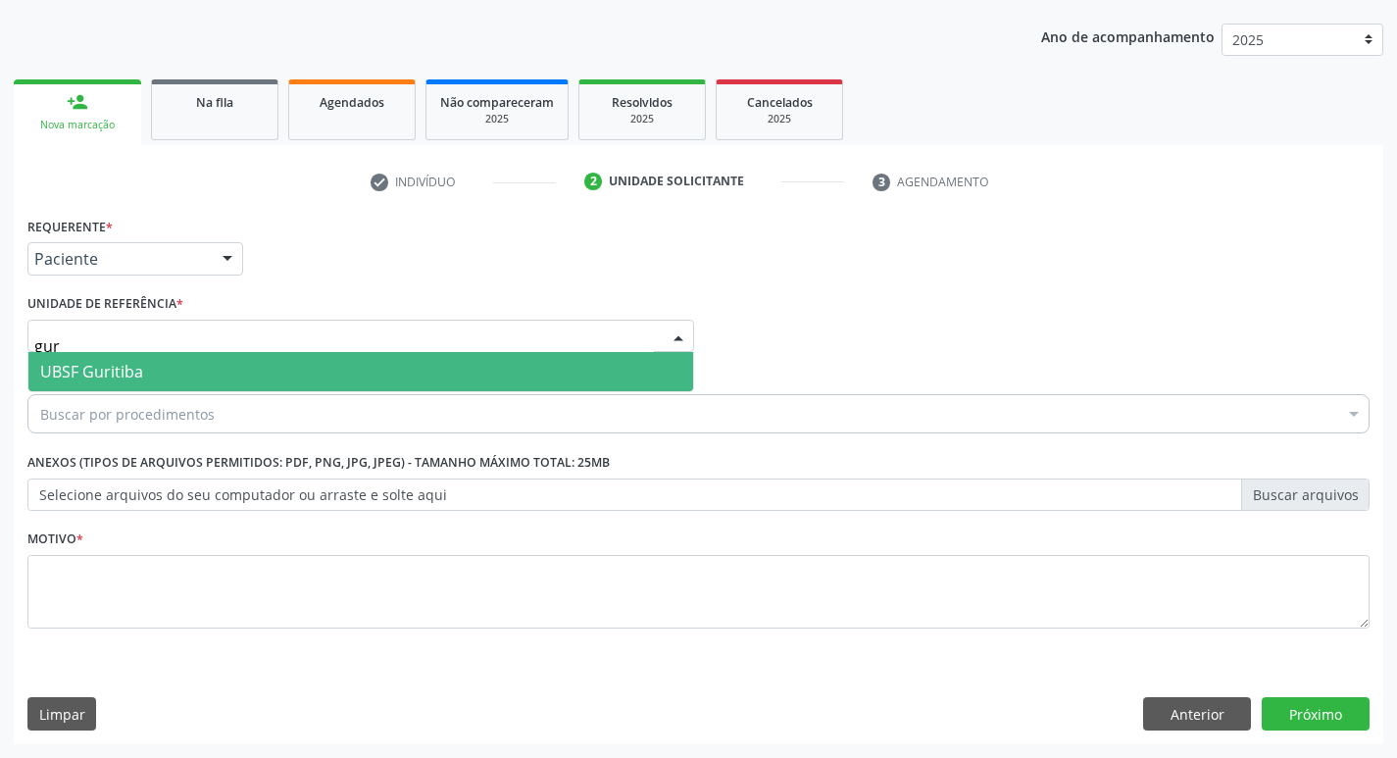
click at [94, 366] on span "UBSF Guritiba" at bounding box center [91, 372] width 103 height 22
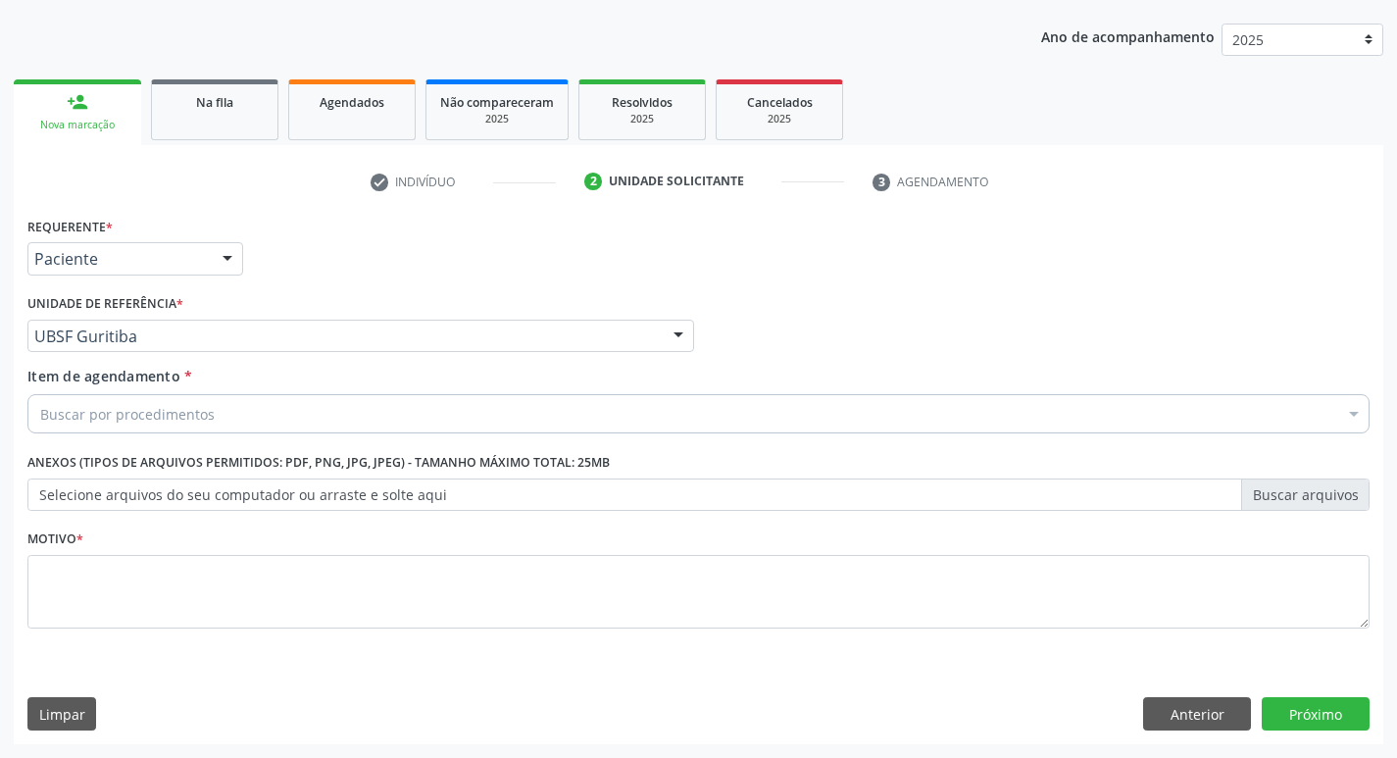
click at [102, 430] on div "Buscar por procedimentos" at bounding box center [698, 413] width 1342 height 39
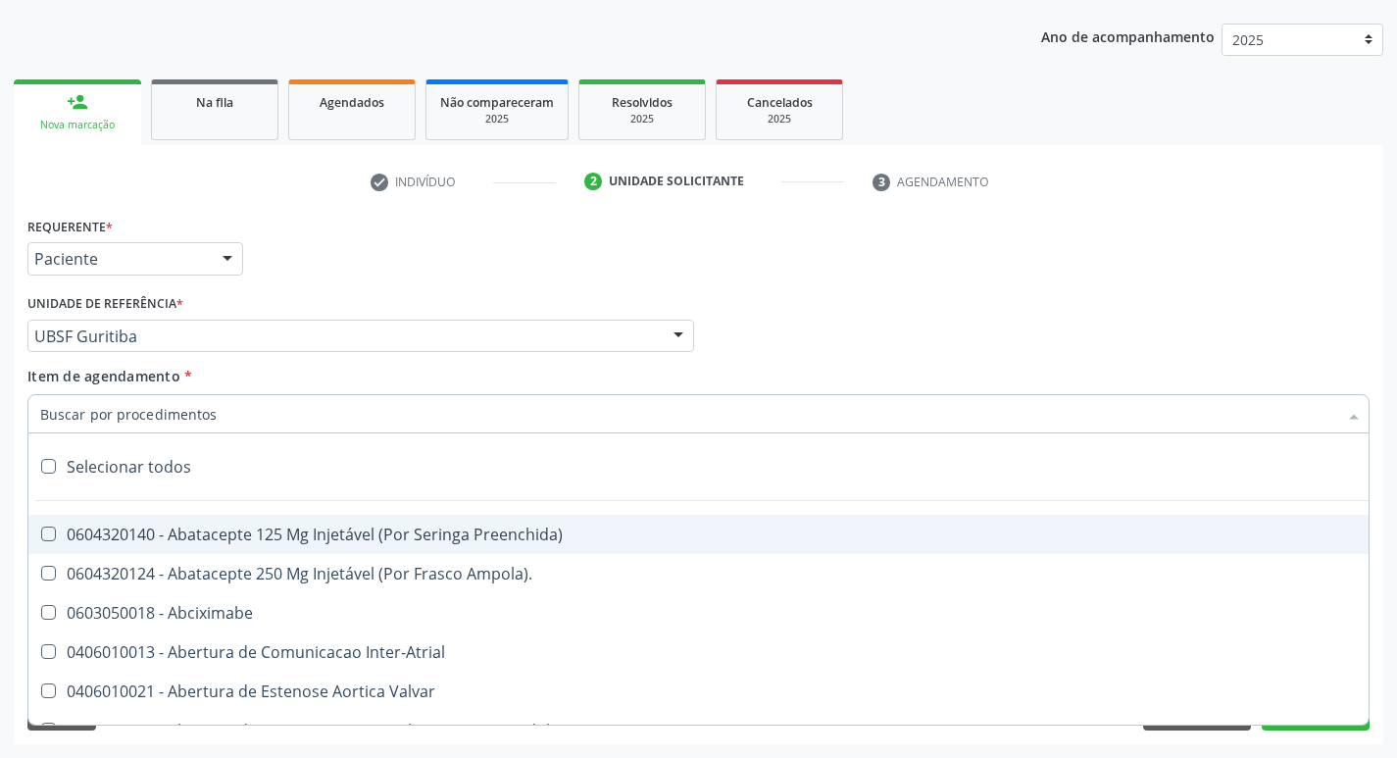
click at [107, 420] on input "Item de agendamento *" at bounding box center [688, 413] width 1297 height 39
click at [242, 418] on input "Item de agendamento *" at bounding box center [688, 413] width 1297 height 39
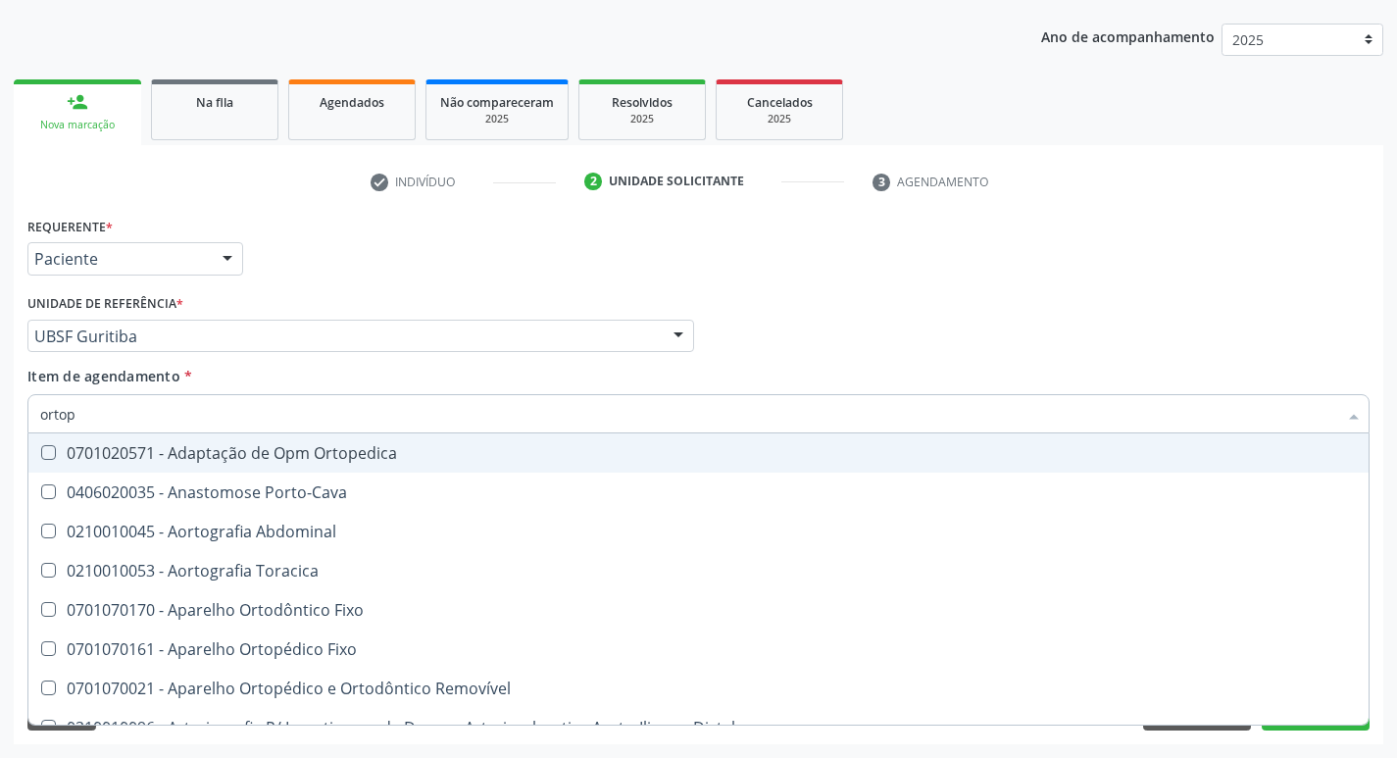
type input "ortope"
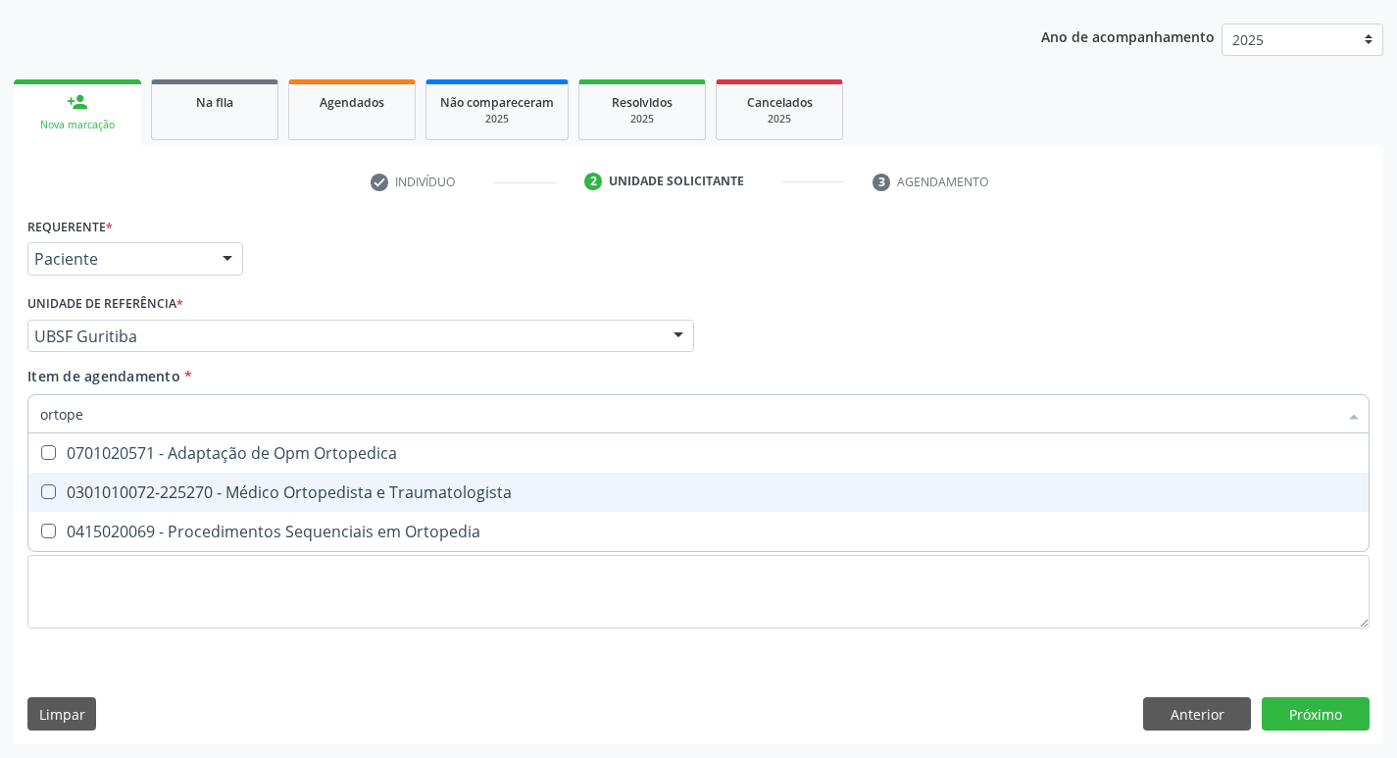
click at [249, 480] on span "0301010072-225270 - Médico Ortopedista e Traumatologista" at bounding box center [698, 491] width 1340 height 39
checkbox Traumatologista "true"
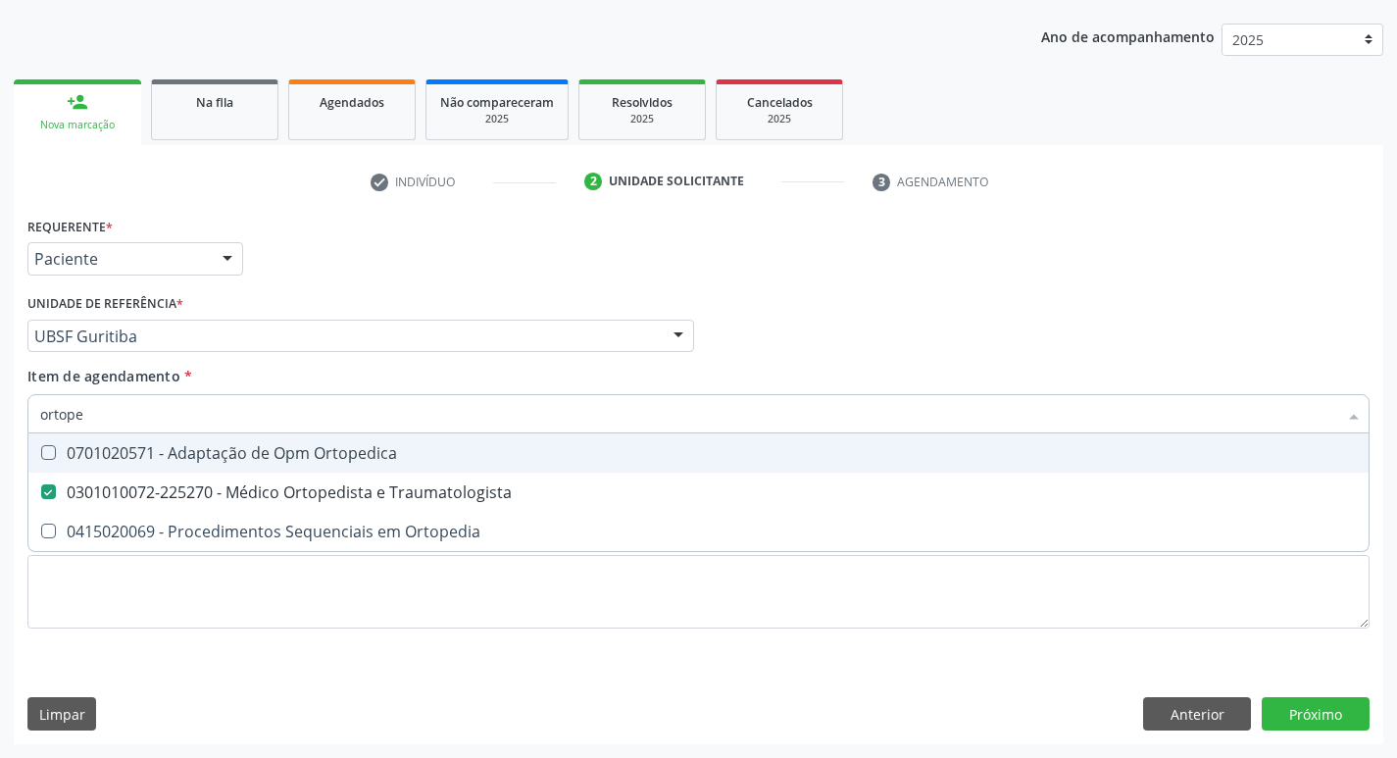
click at [1090, 338] on div "Profissional Solicitante Por favor, selecione a Unidade de Atendimento primeiro…" at bounding box center [699, 327] width 1352 height 76
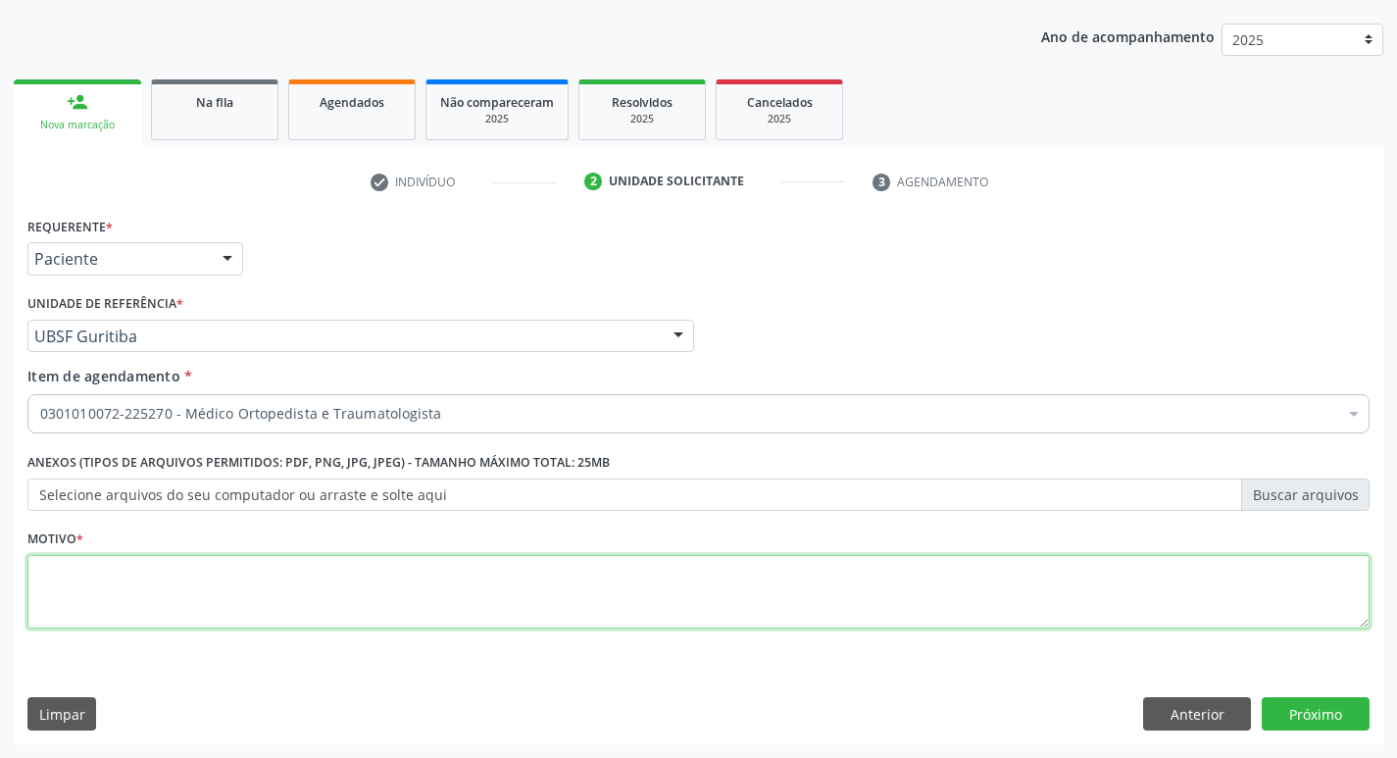
click at [94, 575] on textarea at bounding box center [698, 592] width 1342 height 74
type textarea "avaliação"
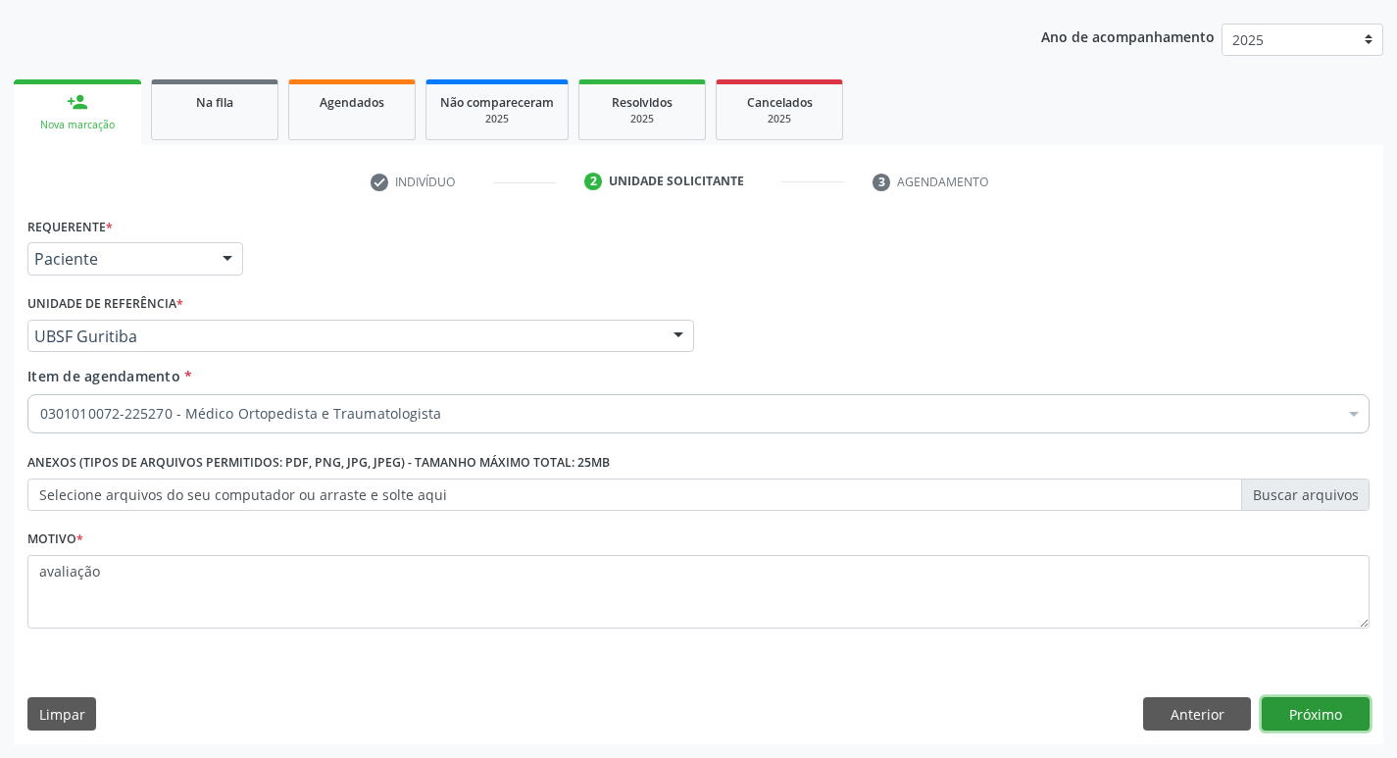
click at [1290, 718] on button "Próximo" at bounding box center [1315, 713] width 108 height 33
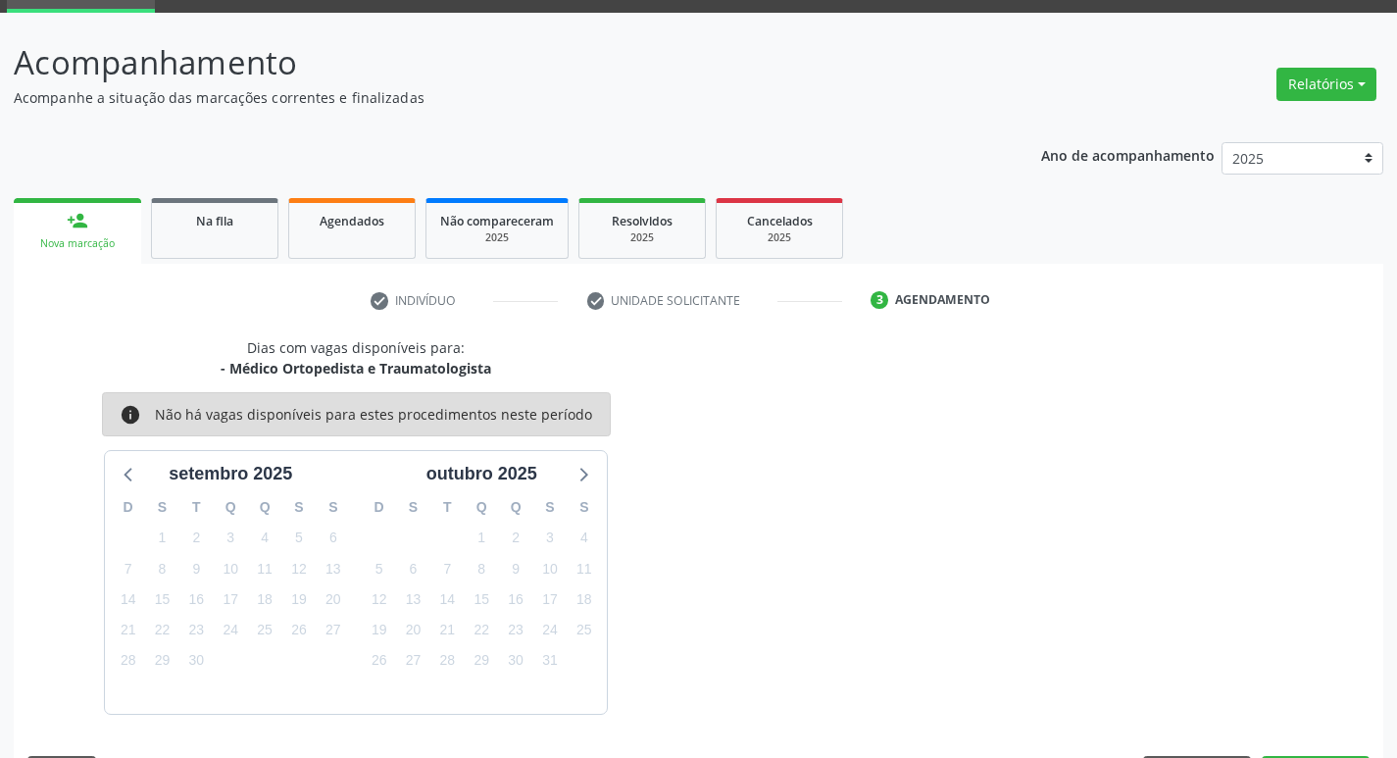
scroll to position [153, 0]
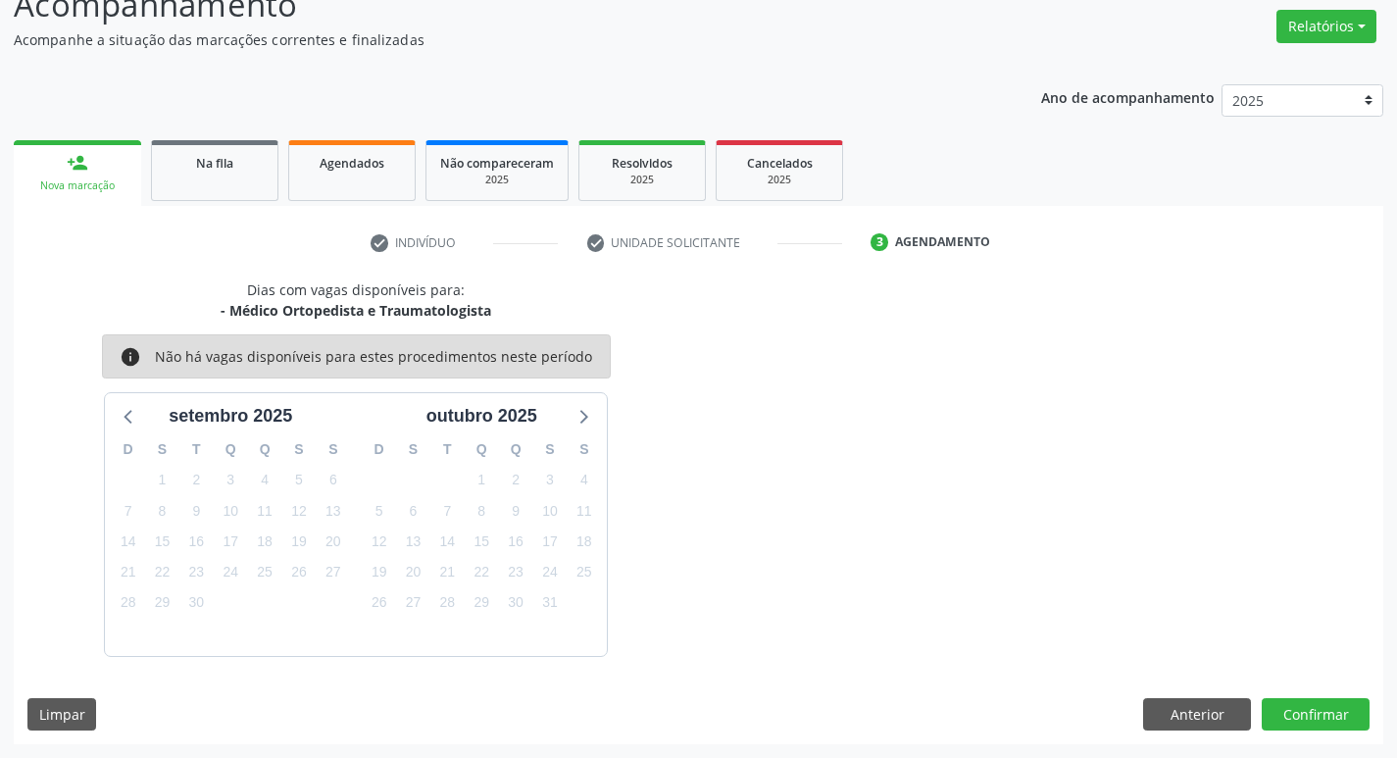
click at [1304, 730] on div "Dias com vagas disponíveis para: - Médico Ortopedista e Traumatologista info Nã…" at bounding box center [698, 511] width 1369 height 465
click at [1304, 720] on button "Confirmar" at bounding box center [1315, 714] width 108 height 33
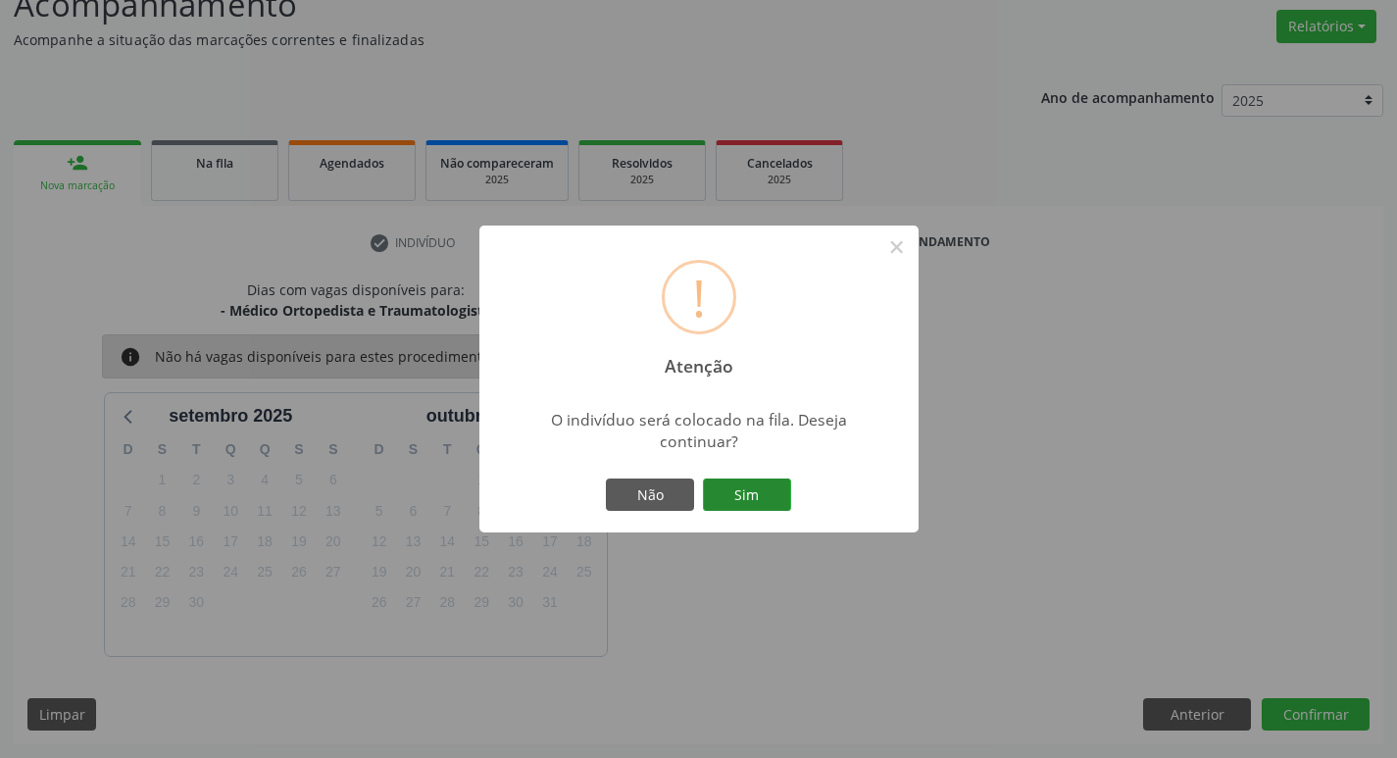
click at [760, 493] on button "Sim" at bounding box center [747, 494] width 88 height 33
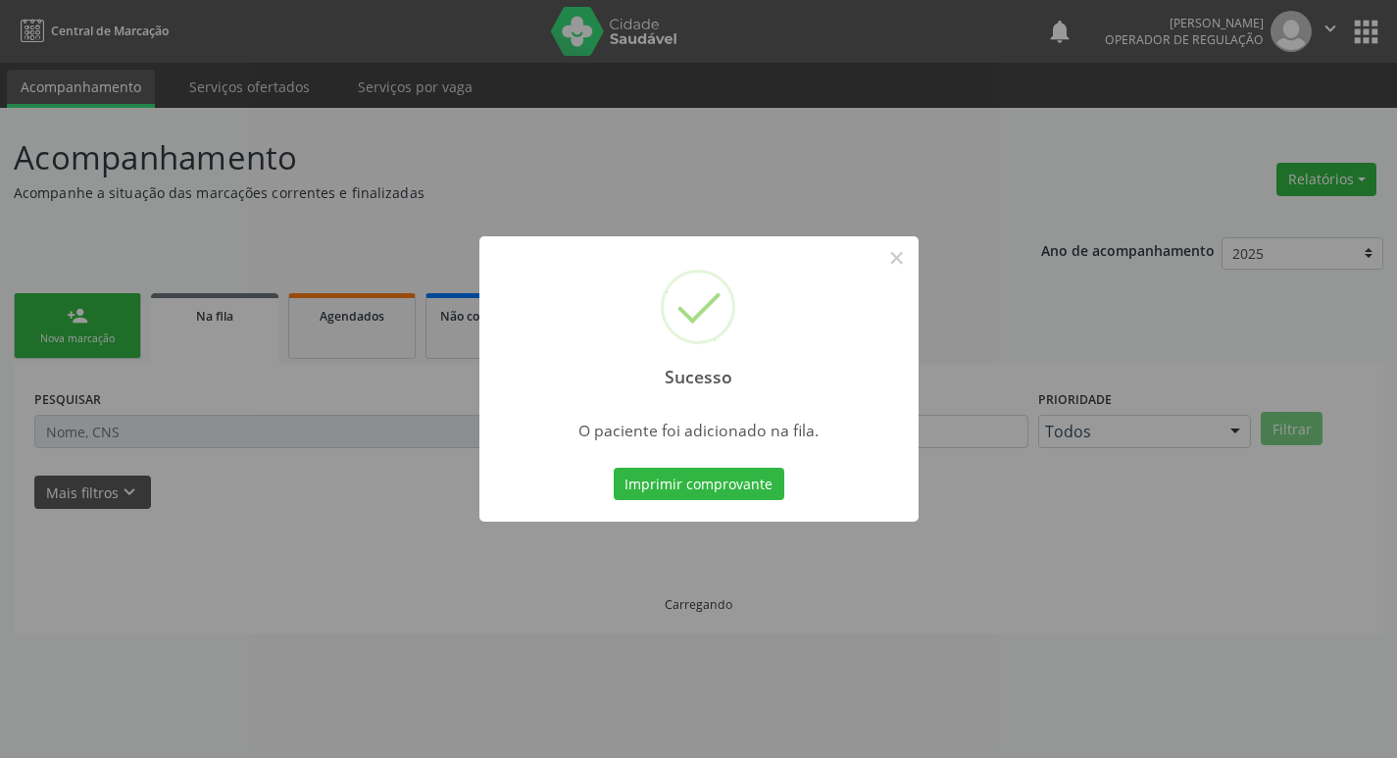
scroll to position [0, 0]
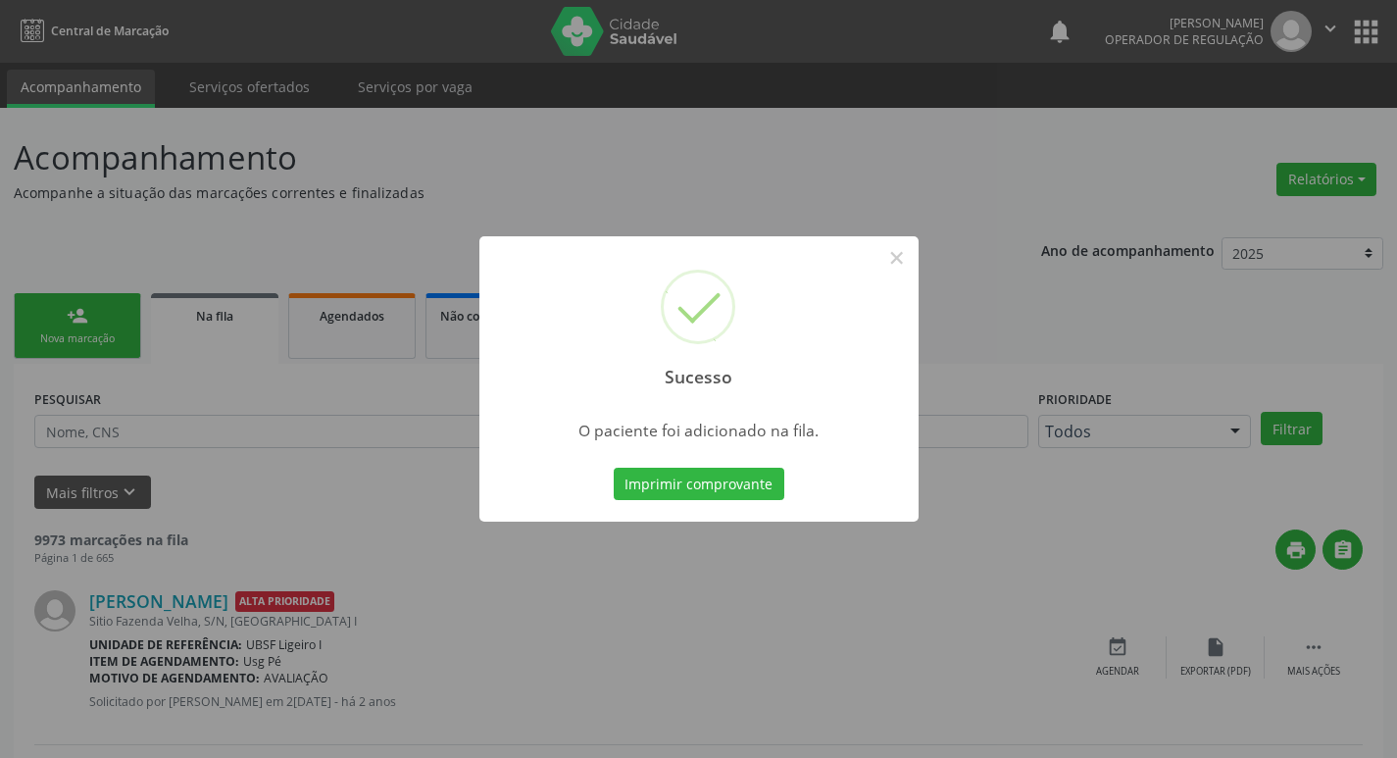
click at [105, 299] on div "Sucesso × O paciente foi adicionado na fila. Imprimir comprovante Cancel" at bounding box center [698, 379] width 1397 height 758
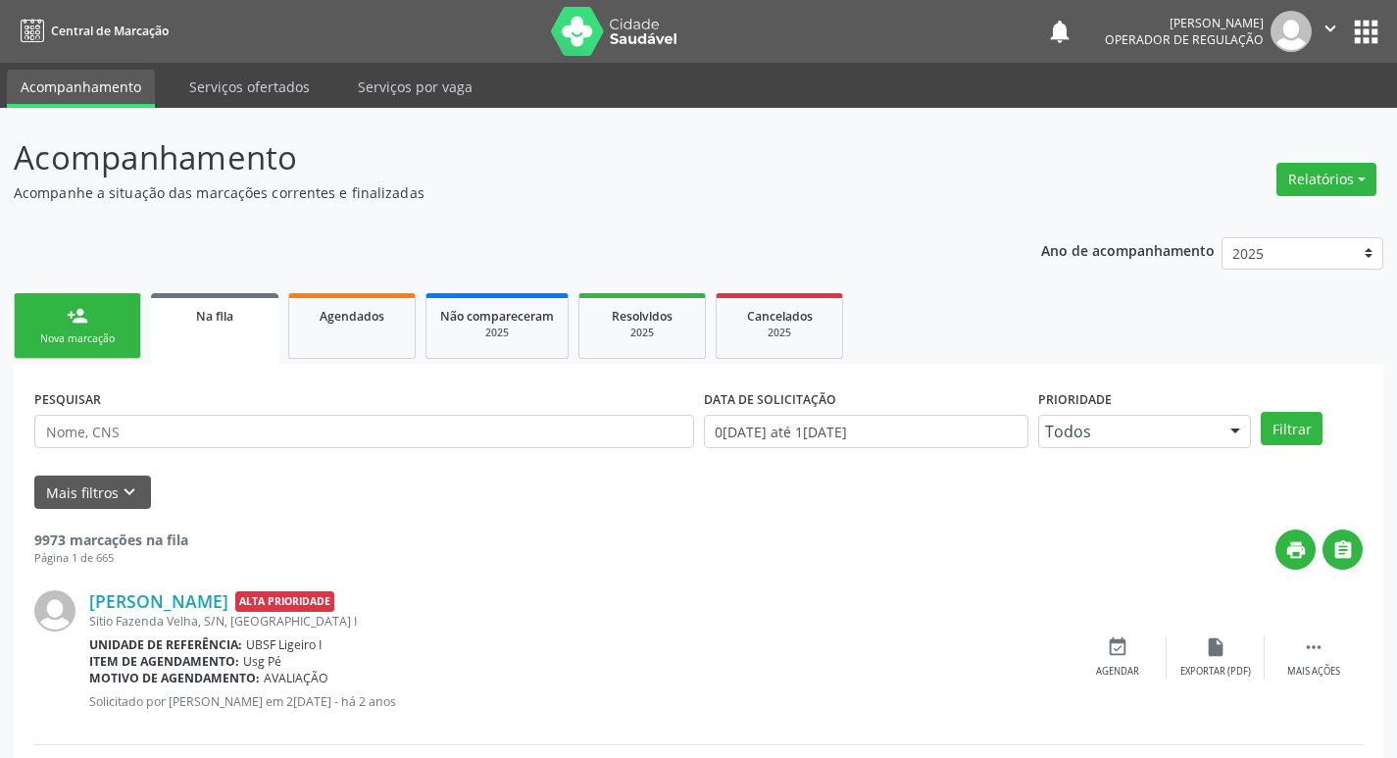
click at [83, 329] on link "person_add Nova marcação" at bounding box center [77, 326] width 127 height 66
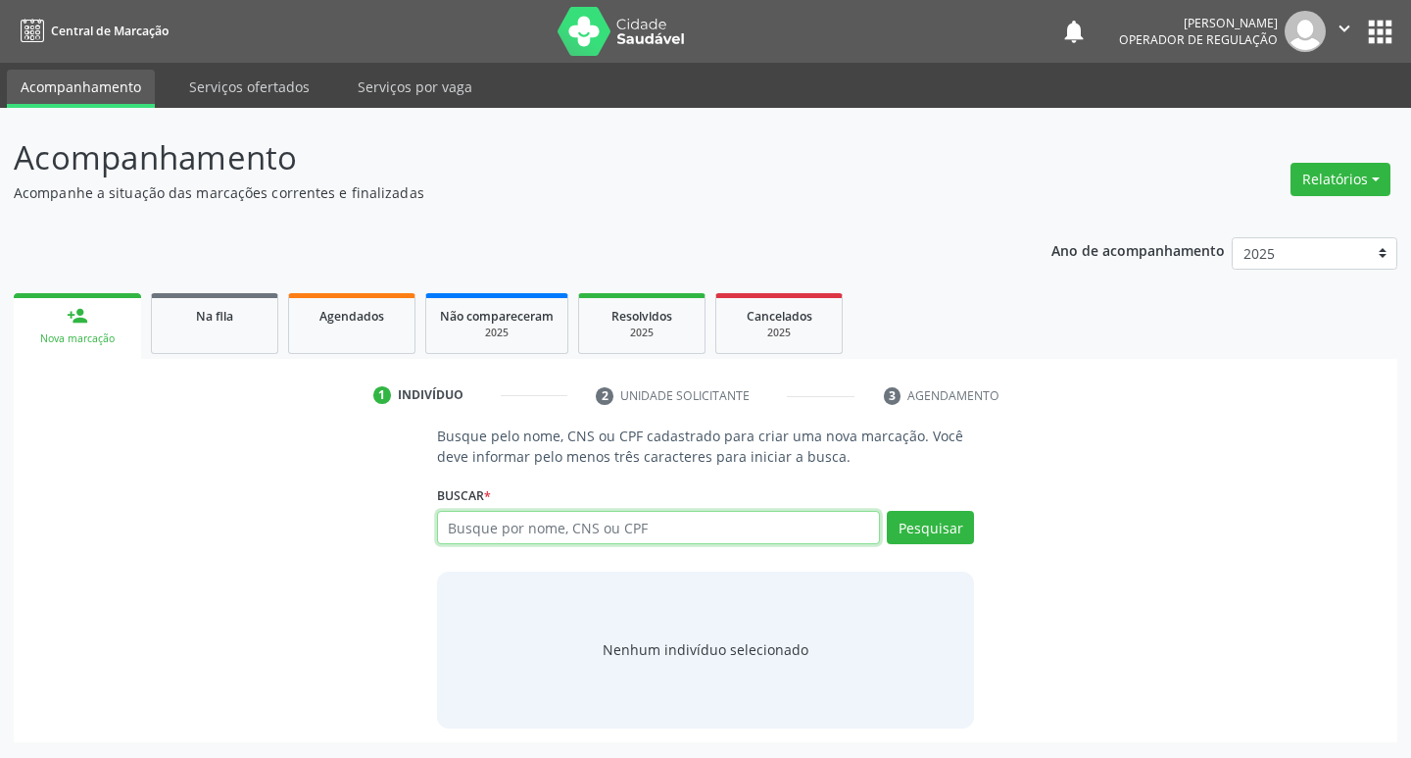
click at [484, 534] on input "text" at bounding box center [659, 527] width 444 height 33
type input "702402513481728"
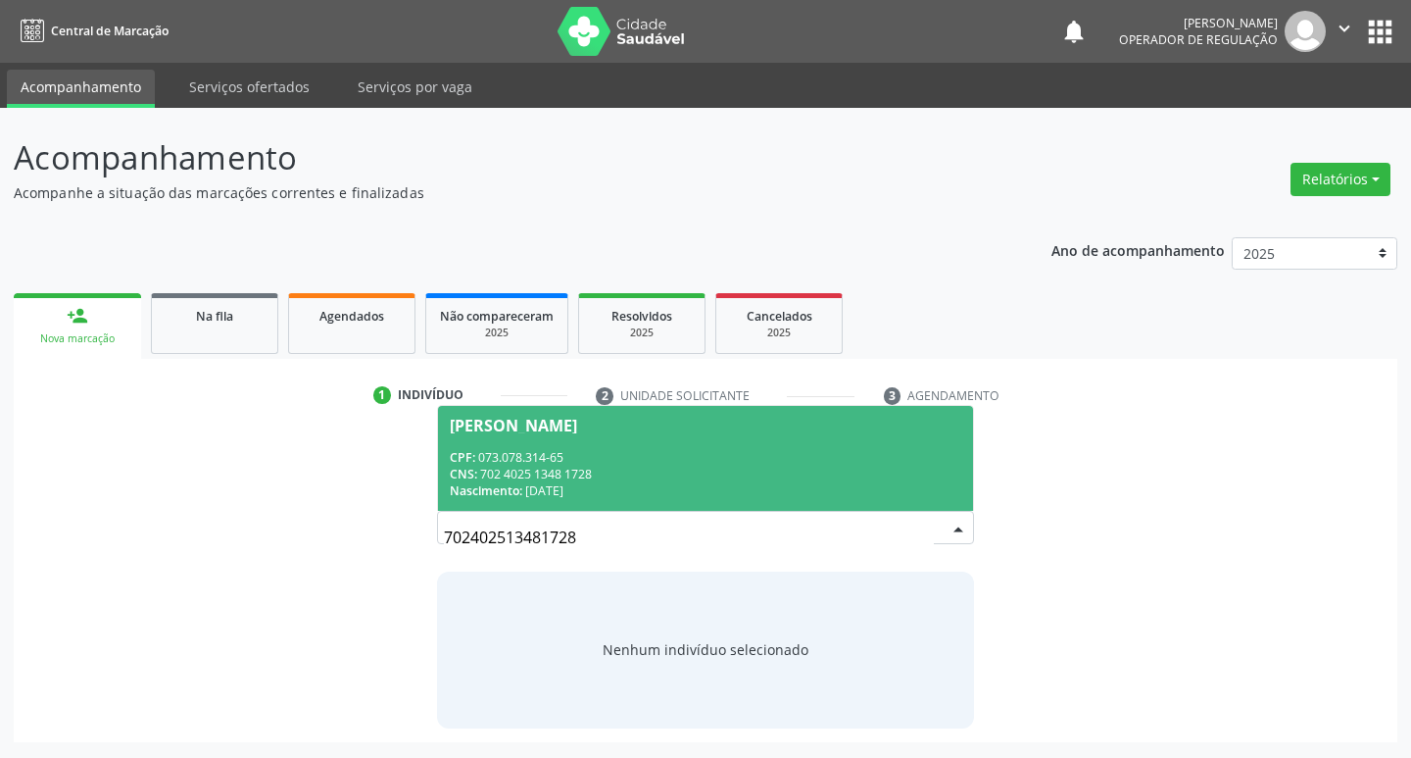
click at [575, 473] on div "CNS: 702 4025 1348 1728" at bounding box center [706, 474] width 513 height 17
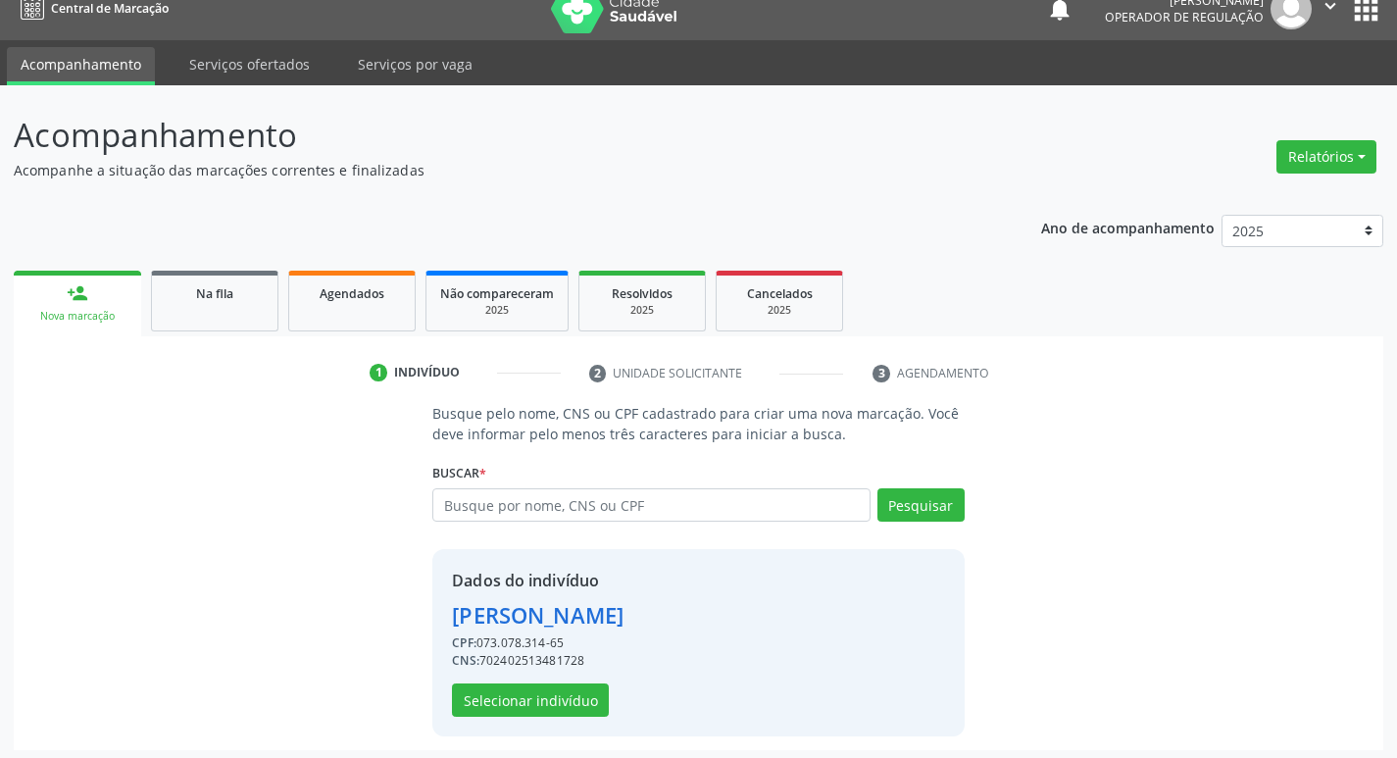
scroll to position [28, 0]
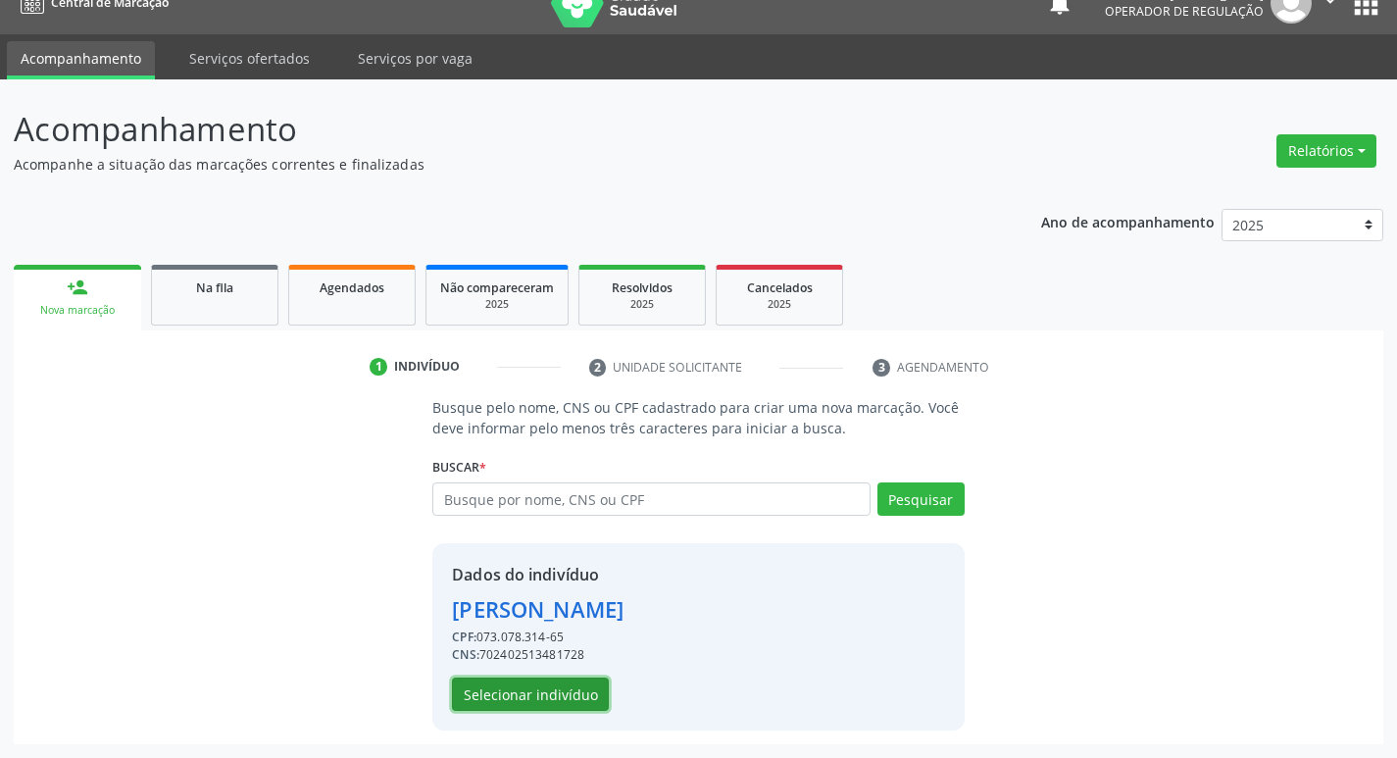
click at [518, 695] on button "Selecionar indivíduo" at bounding box center [530, 693] width 157 height 33
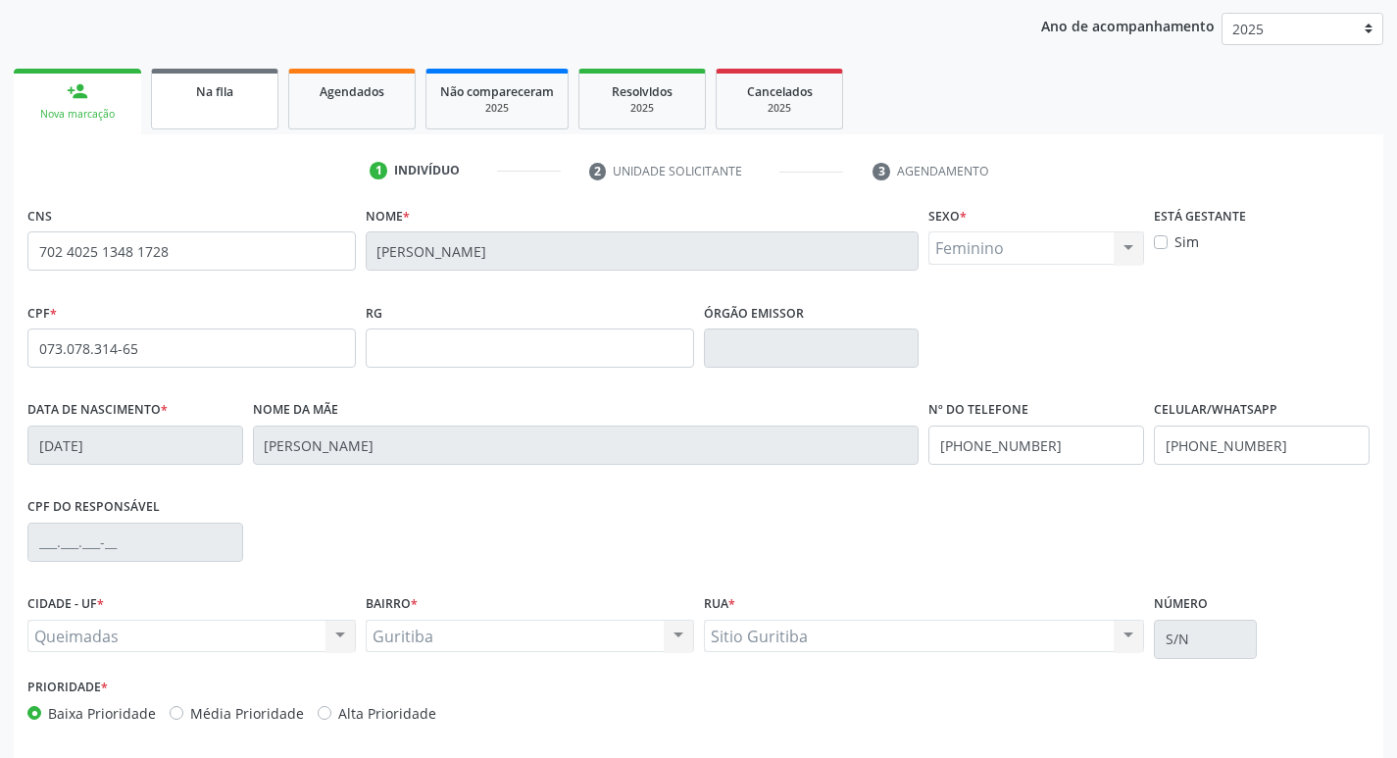
scroll to position [305, 0]
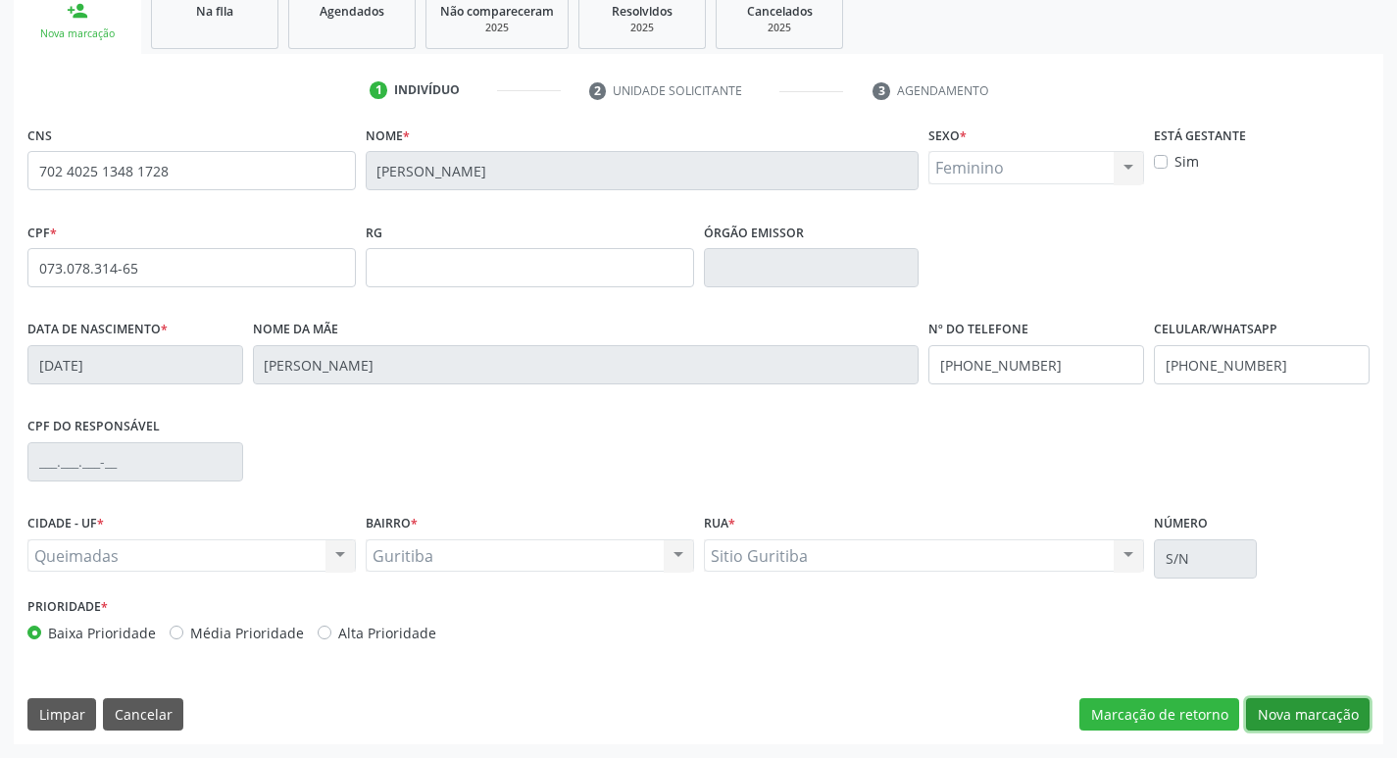
click at [1296, 708] on button "Nova marcação" at bounding box center [1307, 714] width 123 height 33
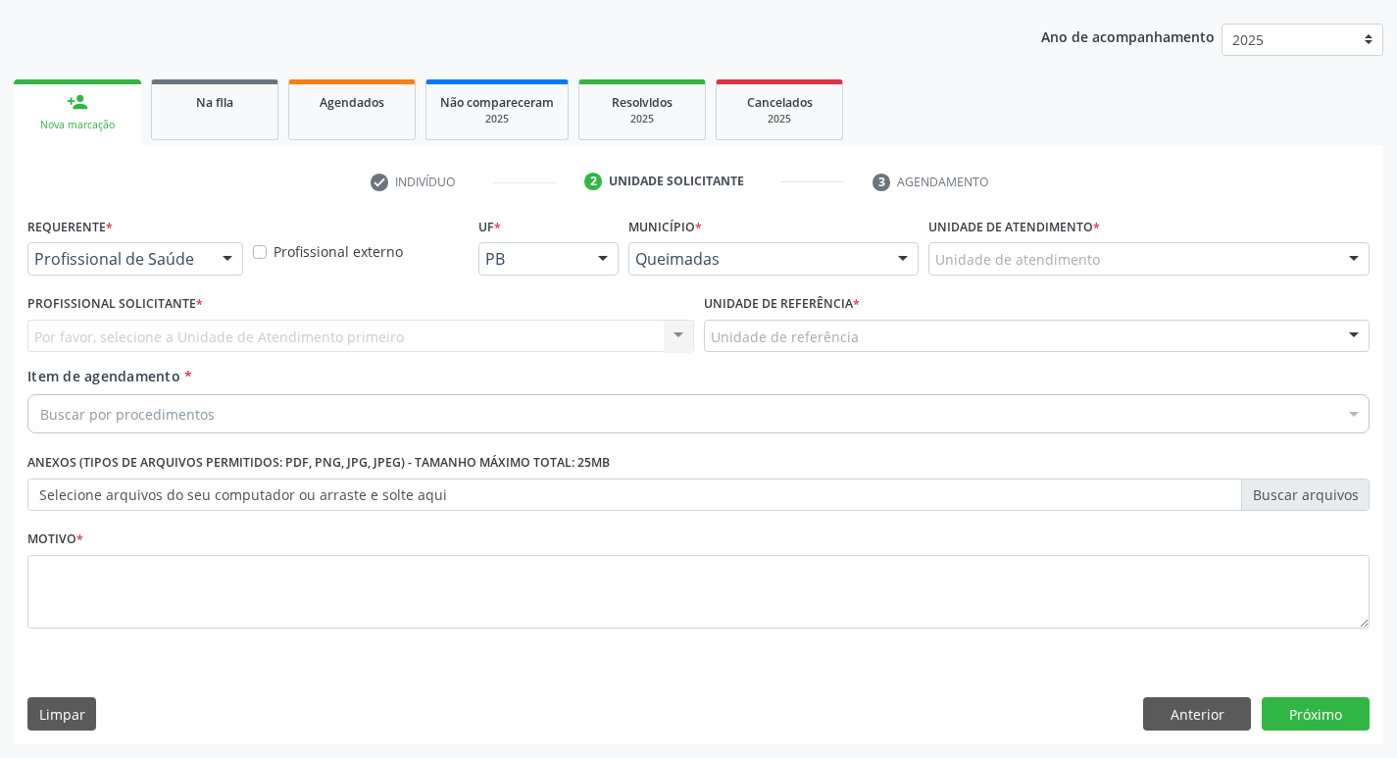
click at [222, 264] on div at bounding box center [227, 259] width 29 height 33
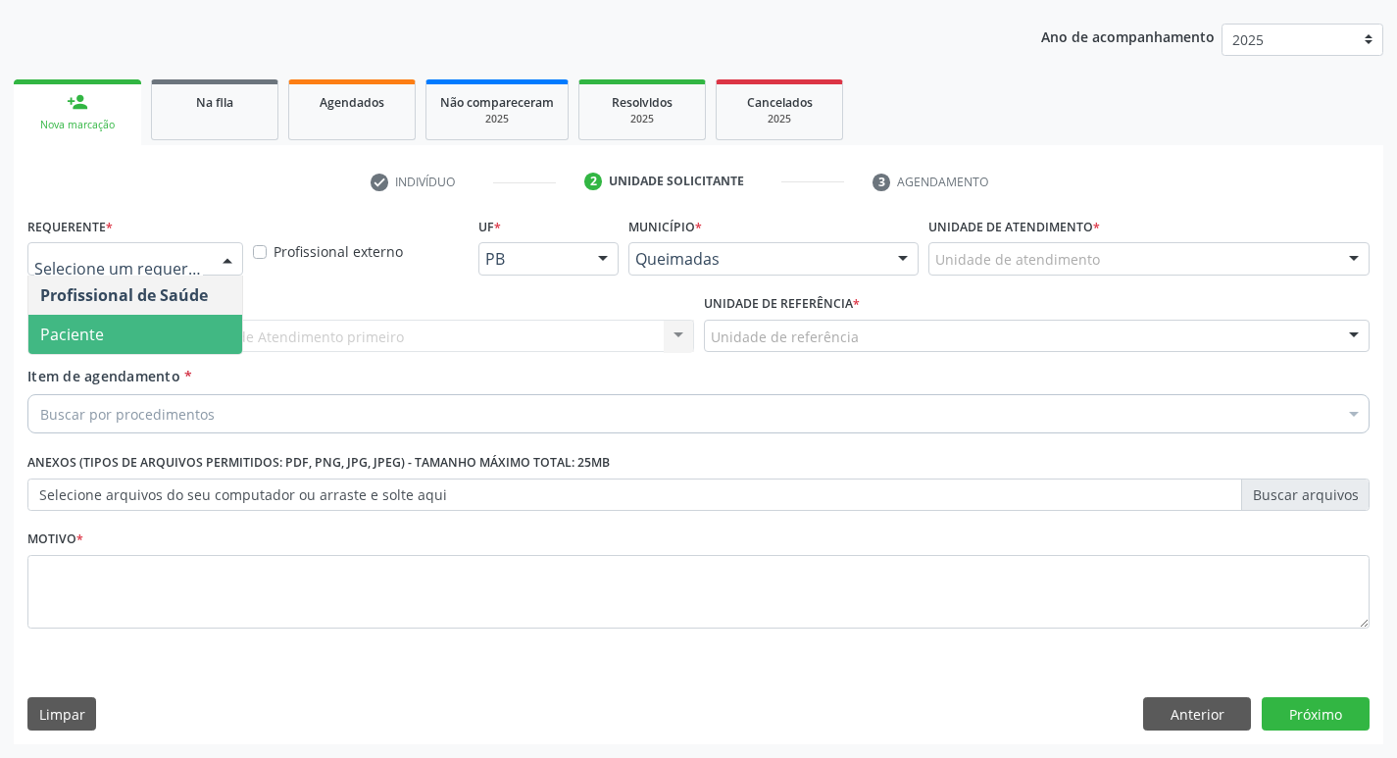
click at [186, 330] on span "Paciente" at bounding box center [135, 334] width 214 height 39
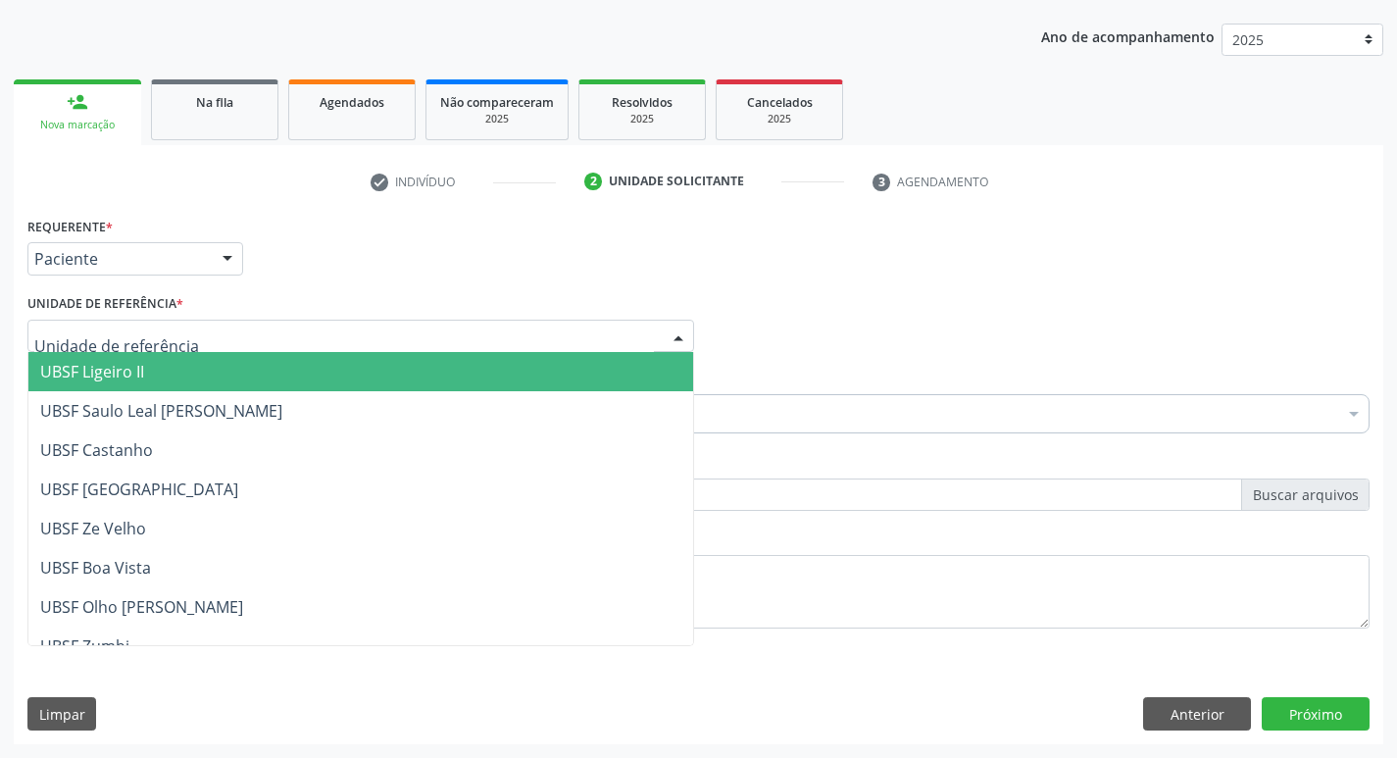
click at [186, 330] on div at bounding box center [360, 336] width 666 height 33
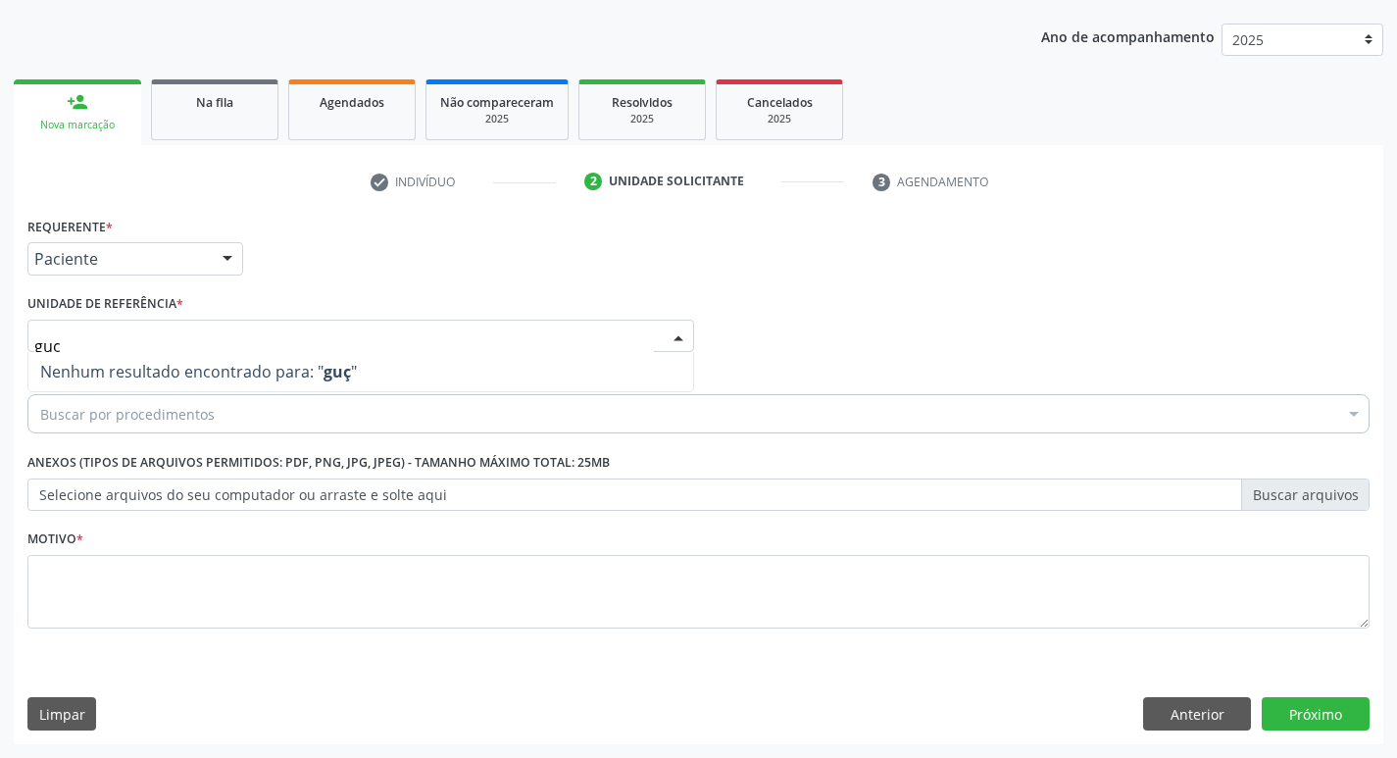
type input "gu"
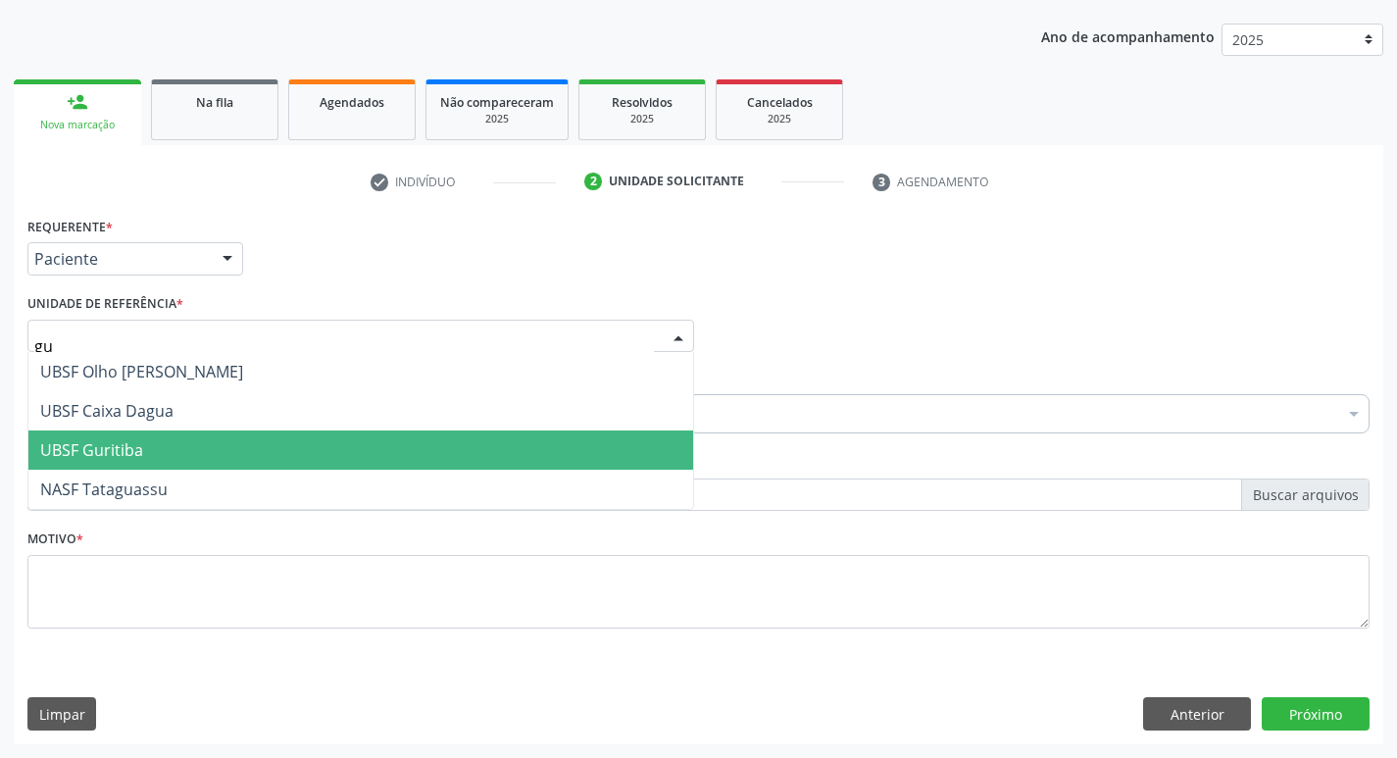
click at [122, 452] on span "UBSF Guritiba" at bounding box center [91, 450] width 103 height 22
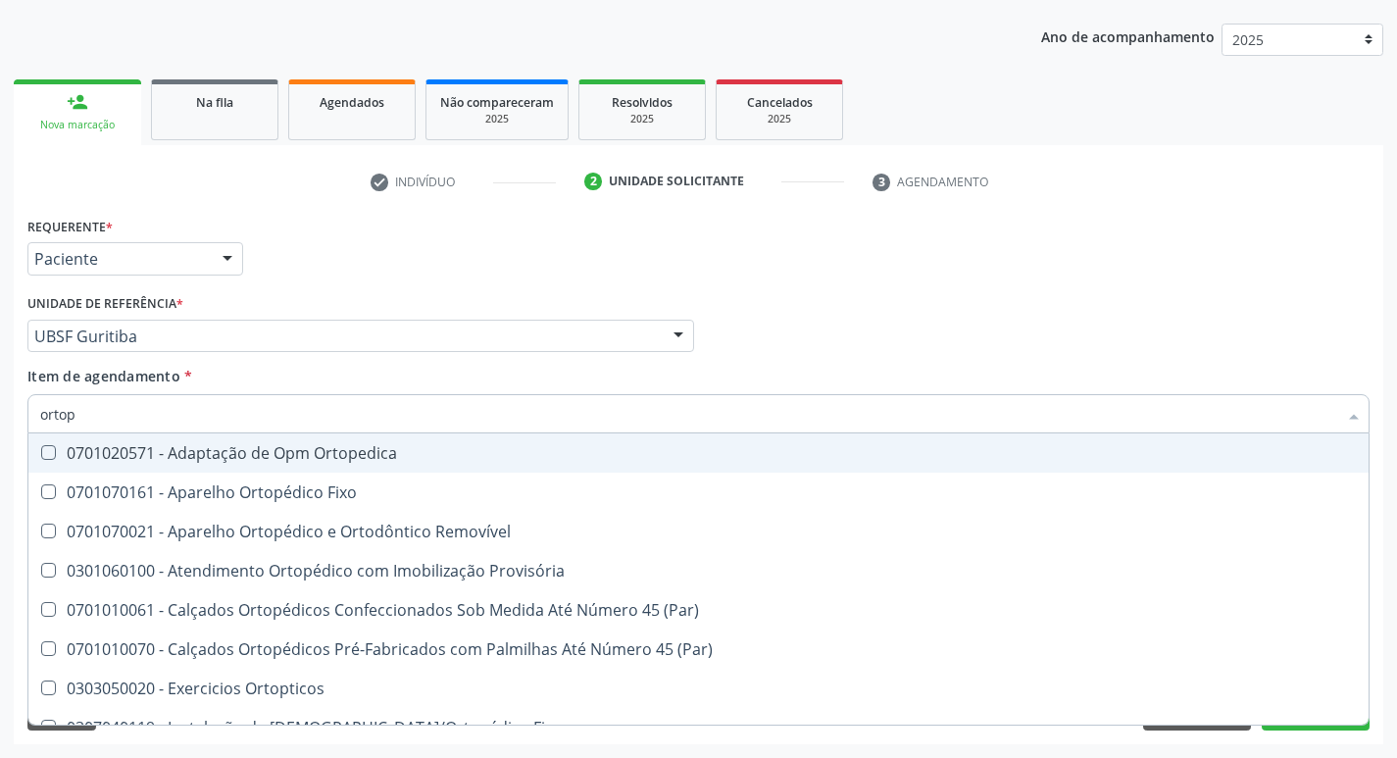
type input "ortope"
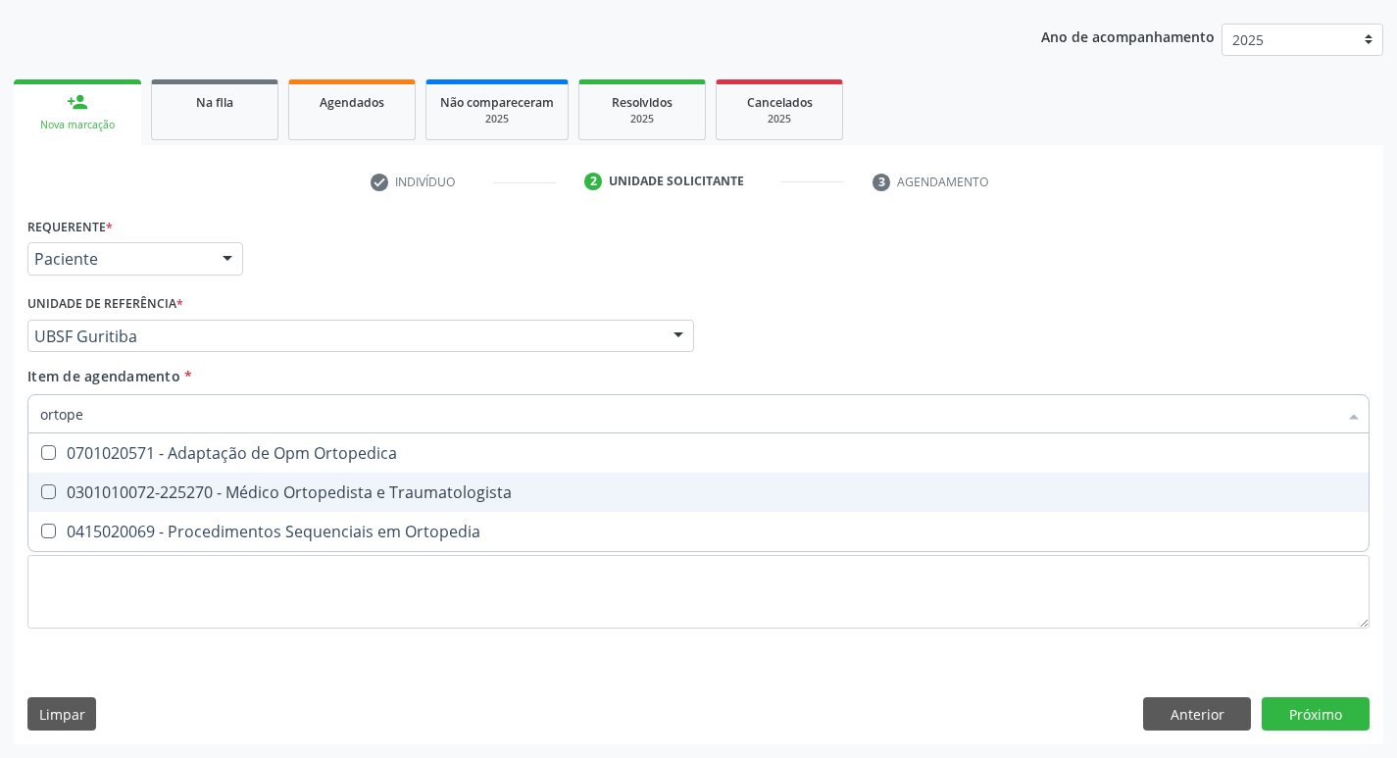
click at [253, 485] on div "0301010072-225270 - Médico Ortopedista e Traumatologista" at bounding box center [698, 492] width 1316 height 16
checkbox Traumatologista "true"
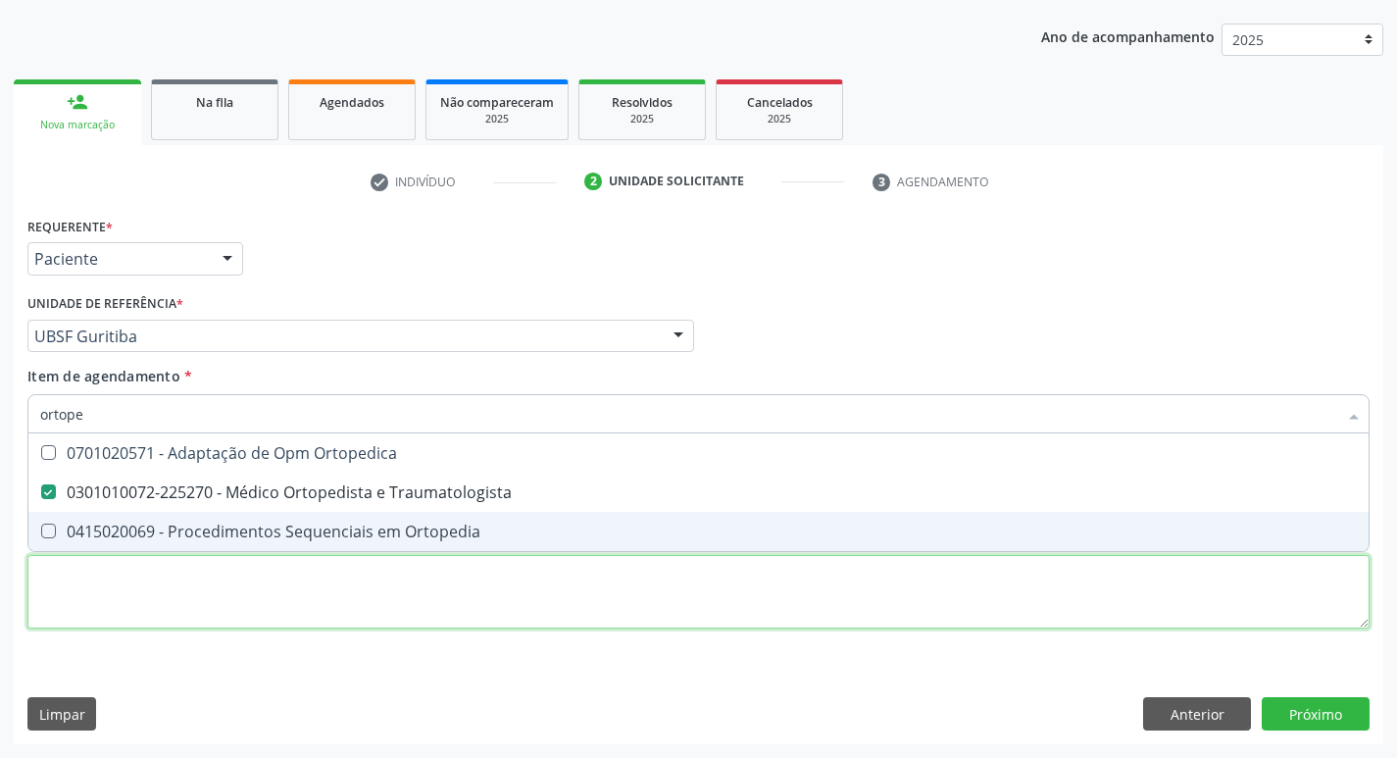
click at [214, 615] on div "Requerente * Paciente Profissional de Saúde Paciente Nenhum resultado encontrad…" at bounding box center [698, 434] width 1342 height 444
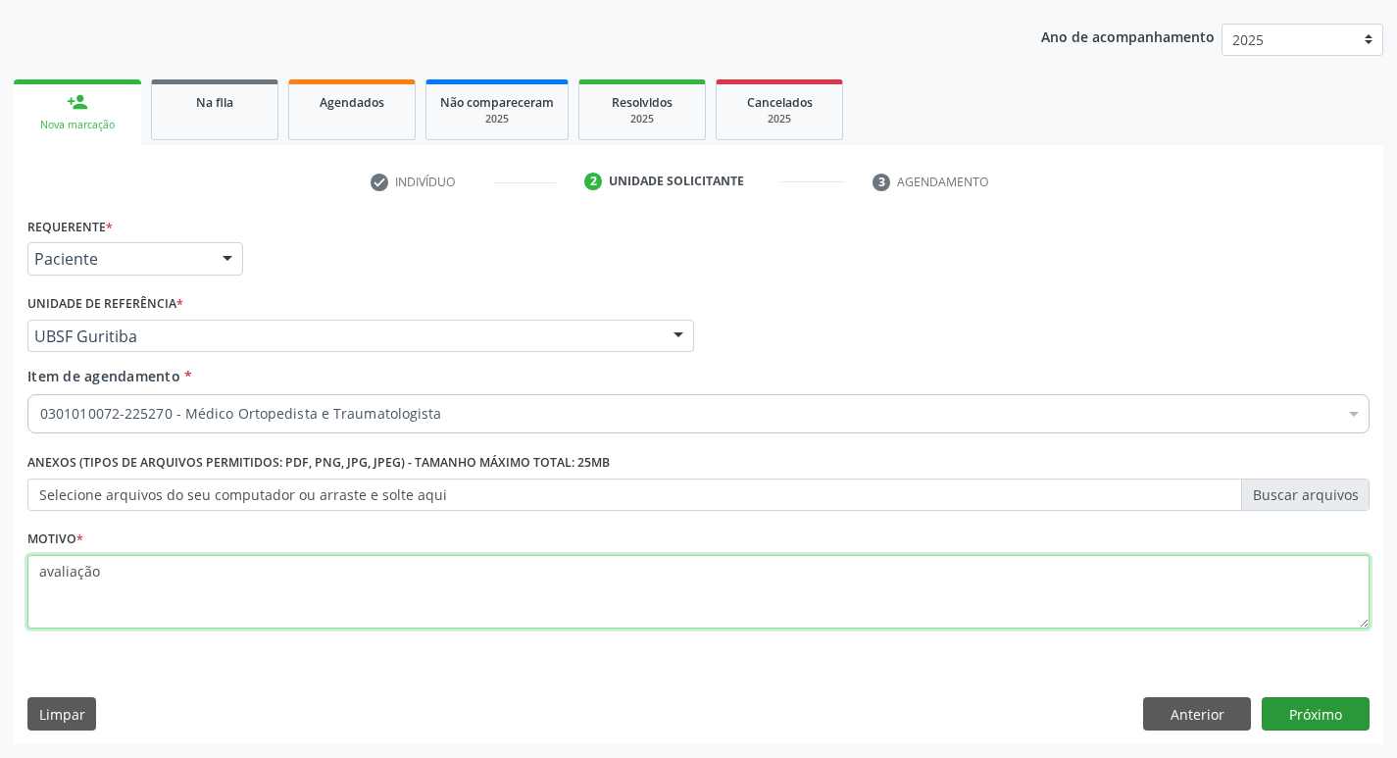
type textarea "avaliação"
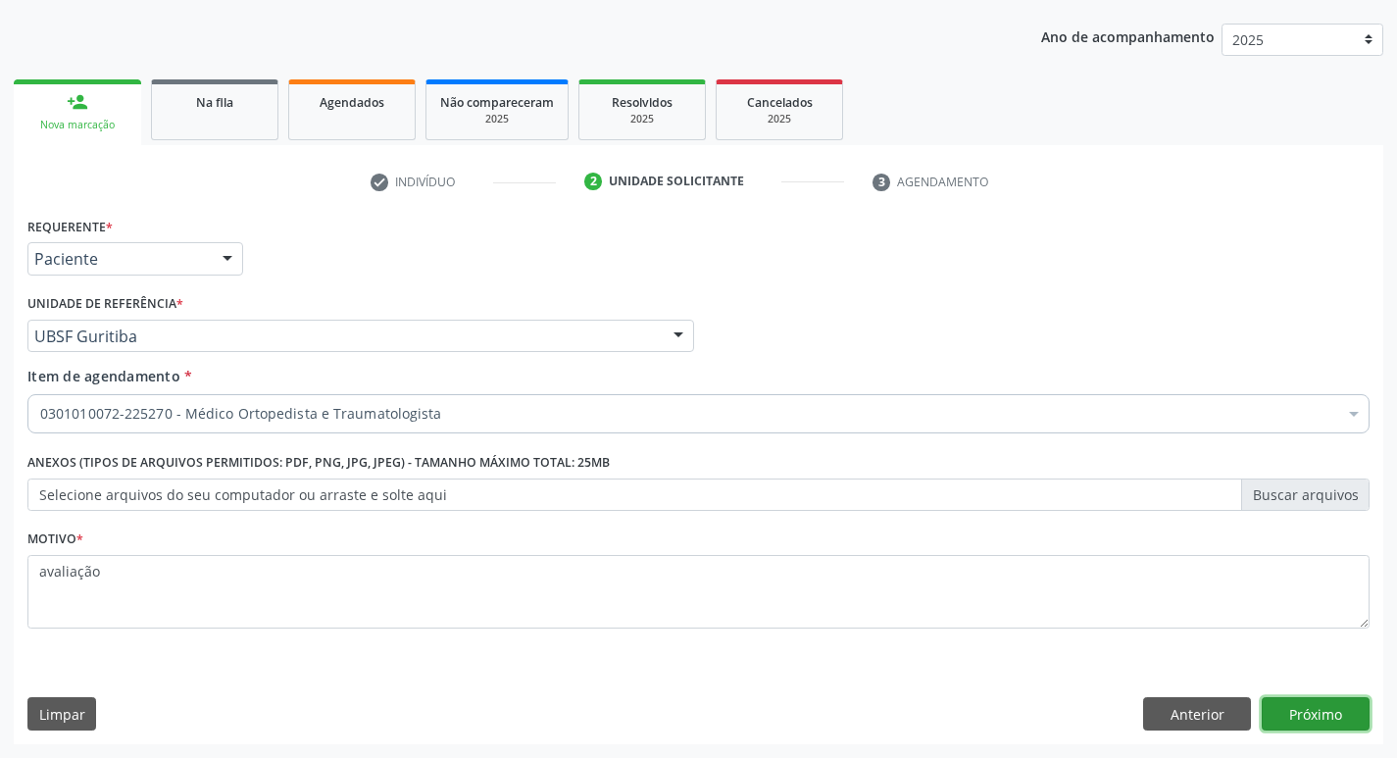
click at [1286, 713] on button "Próximo" at bounding box center [1315, 713] width 108 height 33
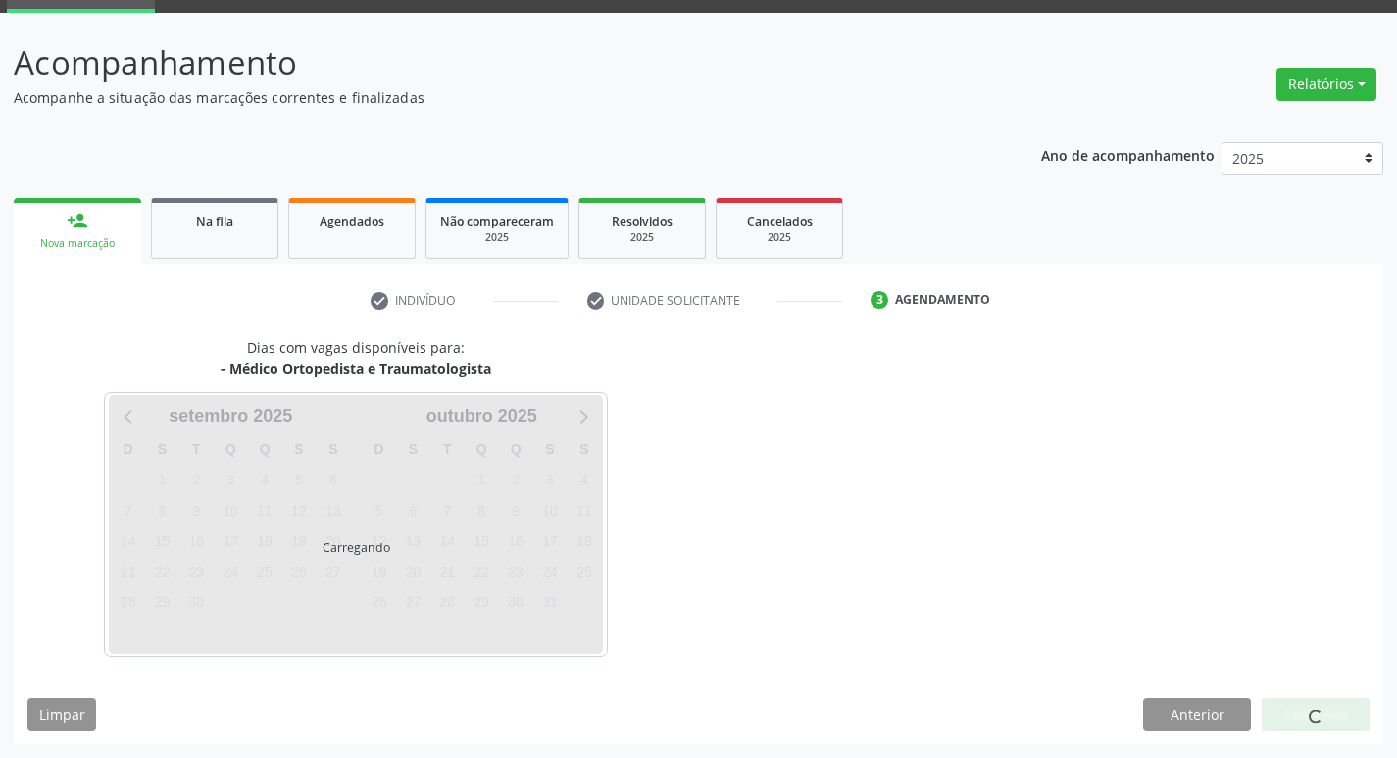
scroll to position [153, 0]
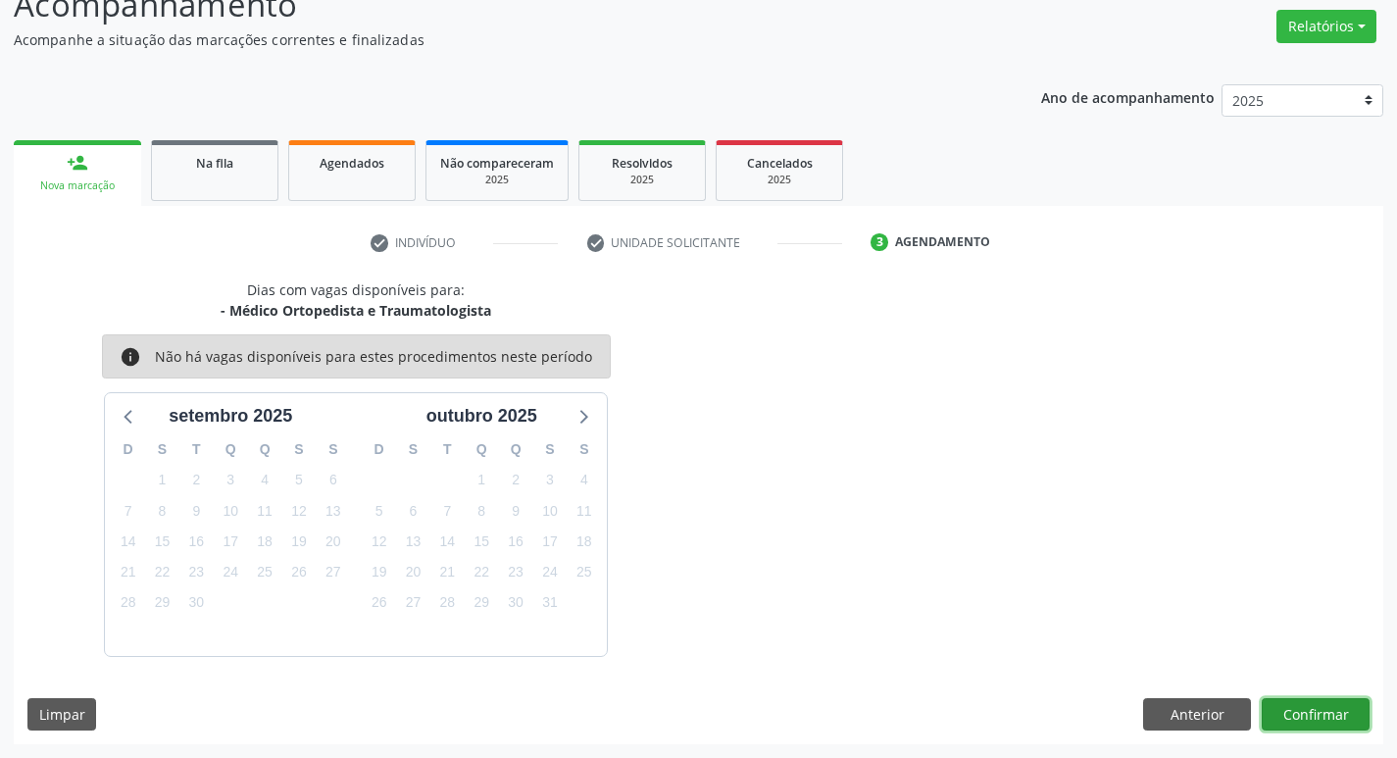
click at [1341, 700] on button "Confirmar" at bounding box center [1315, 714] width 108 height 33
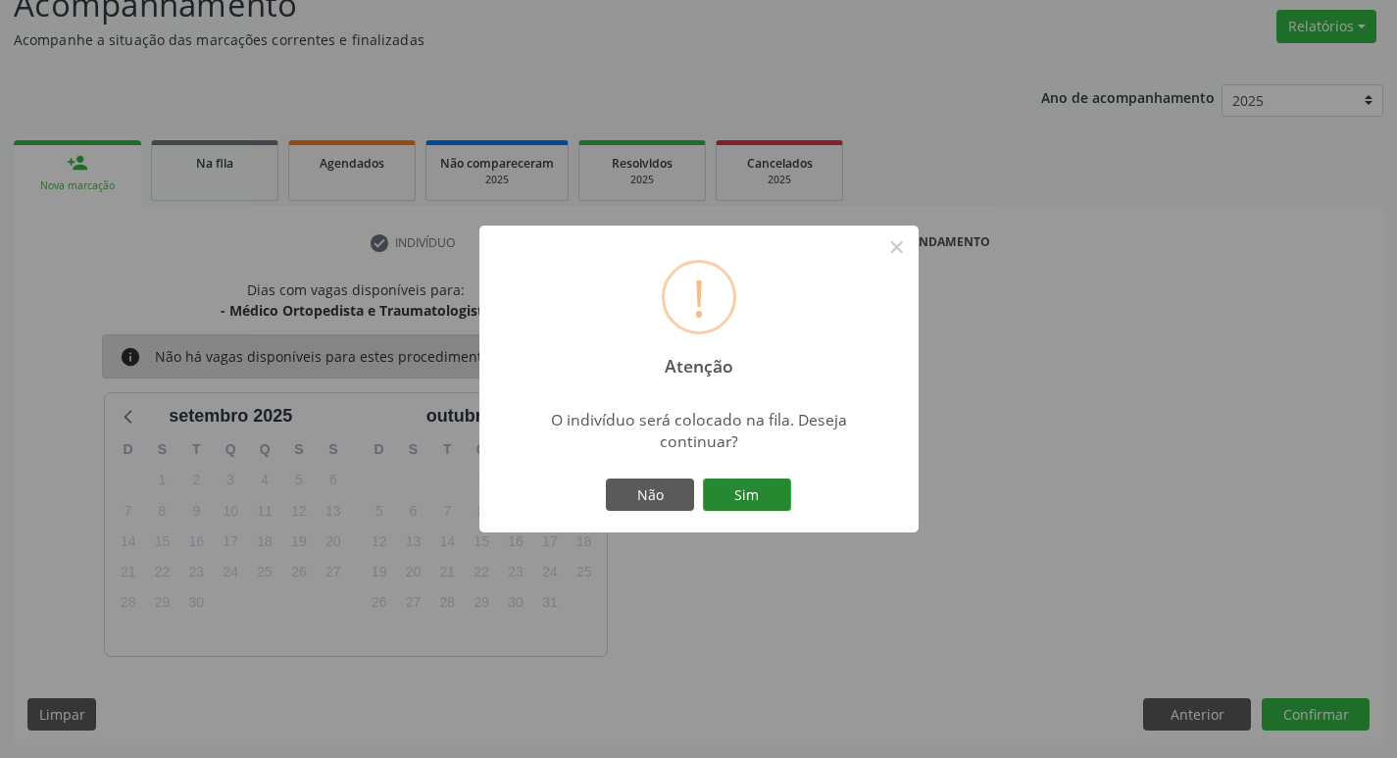
click at [764, 502] on button "Sim" at bounding box center [747, 494] width 88 height 33
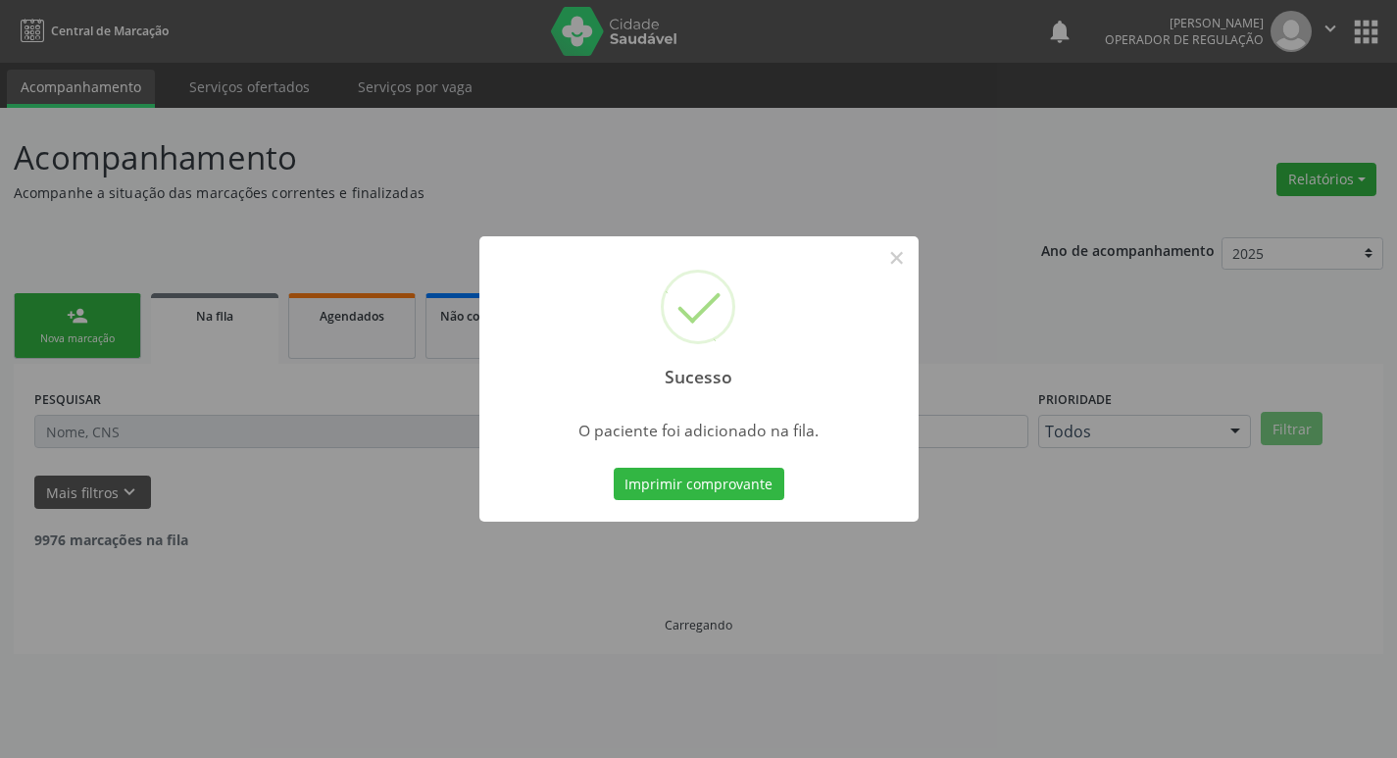
scroll to position [0, 0]
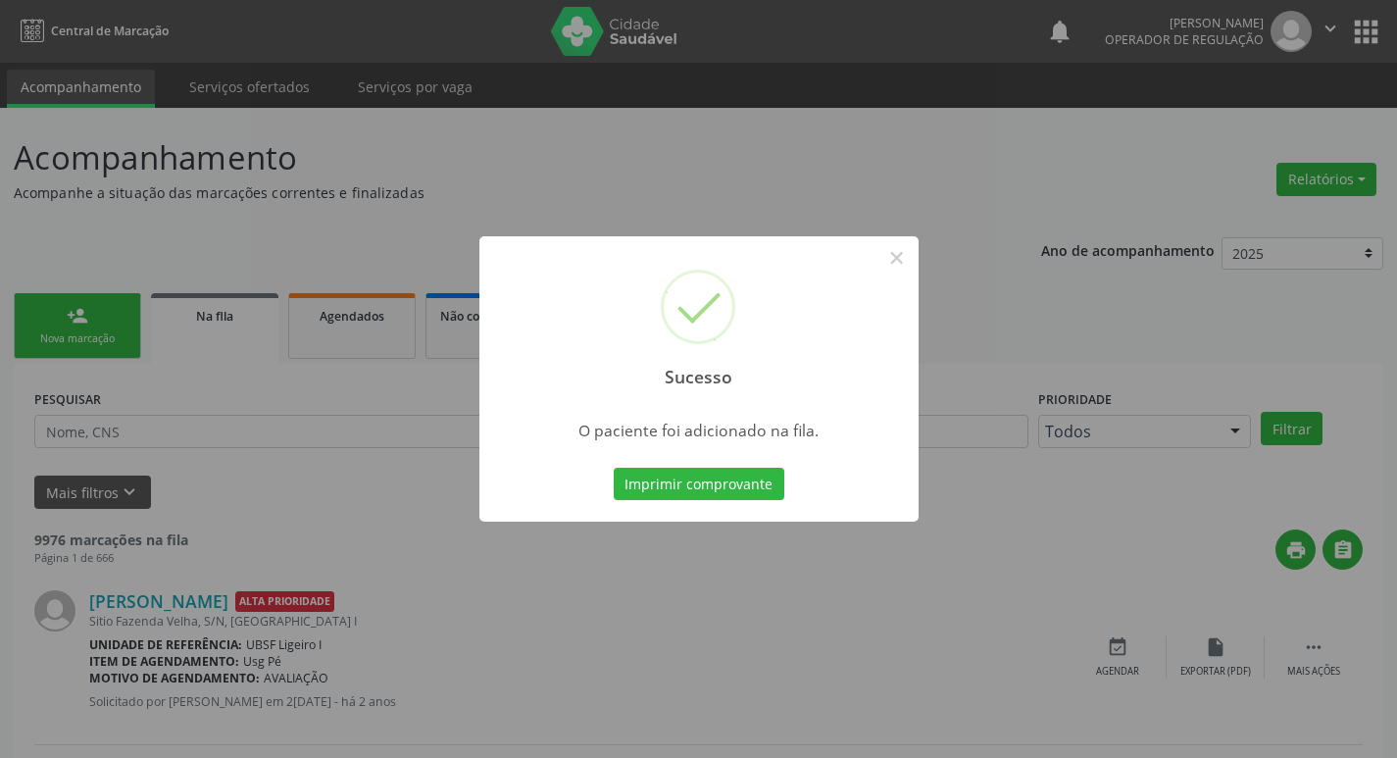
click at [775, 188] on div "Sucesso × O paciente foi adicionado na fila. Imprimir comprovante Cancel" at bounding box center [698, 379] width 1397 height 758
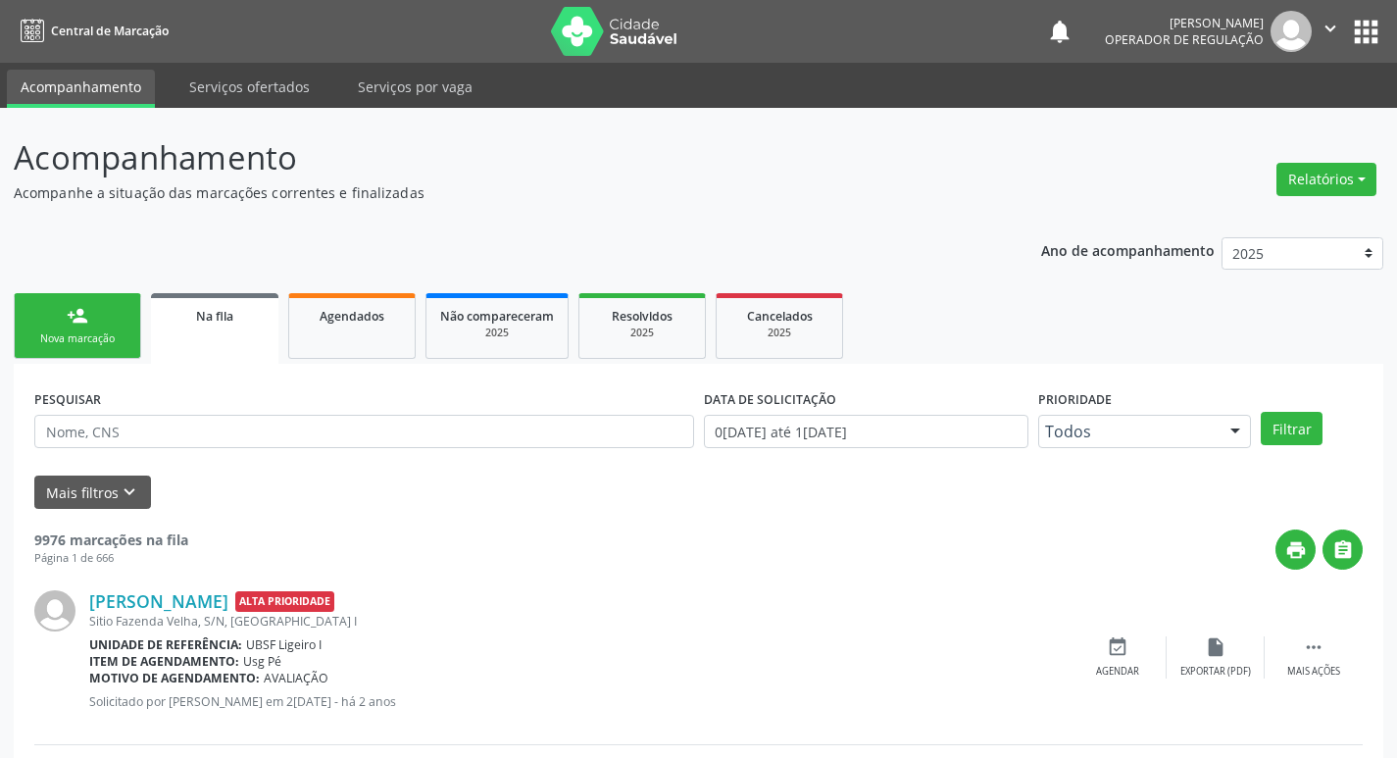
click at [116, 300] on link "person_add Nova marcação" at bounding box center [77, 326] width 127 height 66
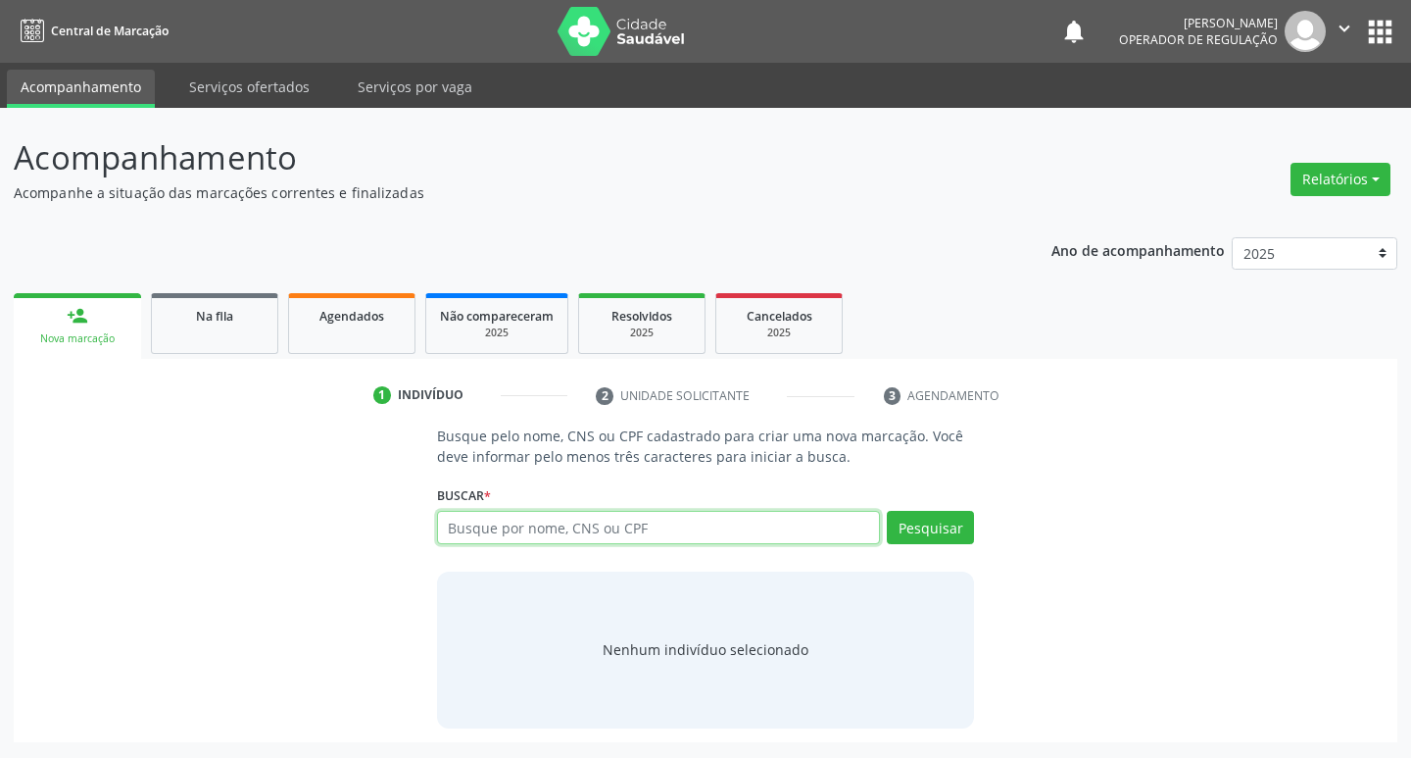
click at [755, 531] on input "text" at bounding box center [659, 527] width 444 height 33
click at [585, 534] on input "text" at bounding box center [659, 527] width 444 height 33
type input "708103563467837"
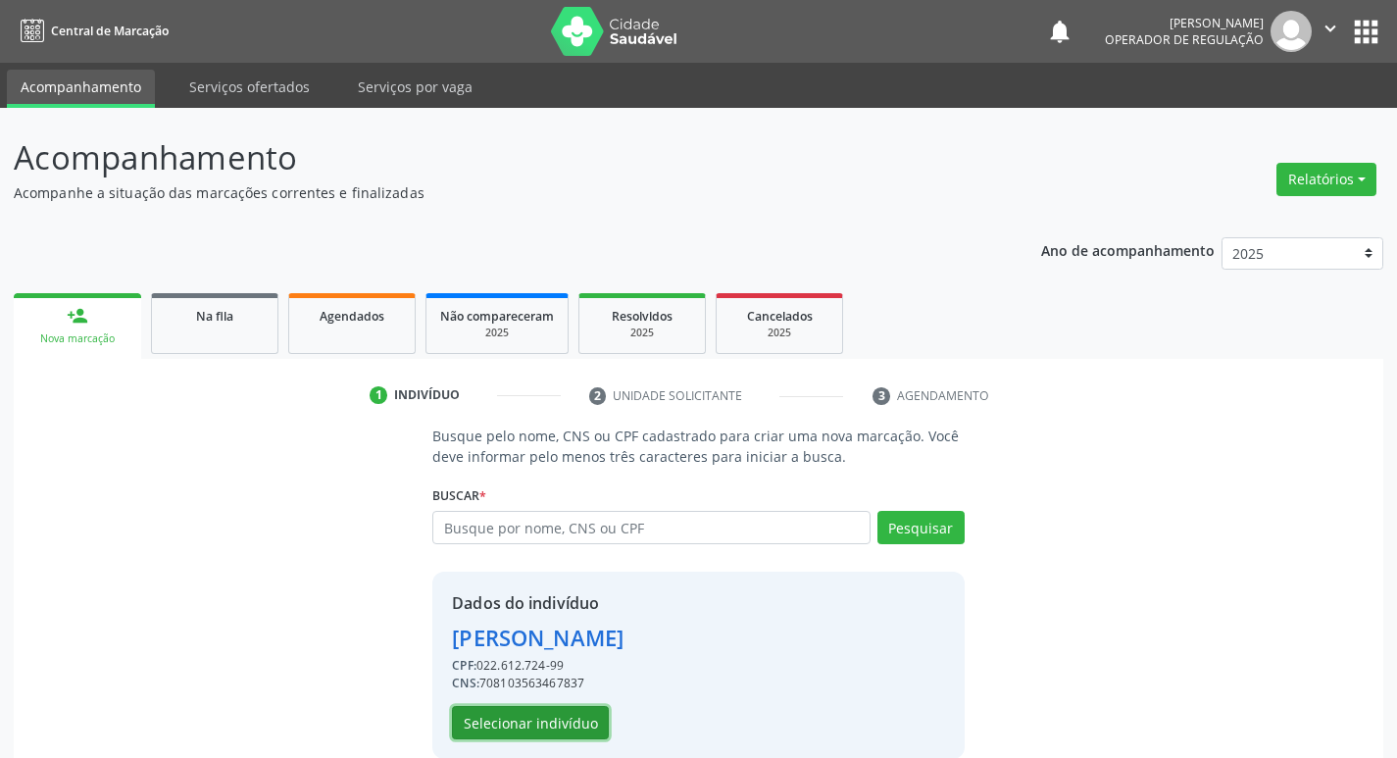
click at [523, 720] on button "Selecionar indivíduo" at bounding box center [530, 722] width 157 height 33
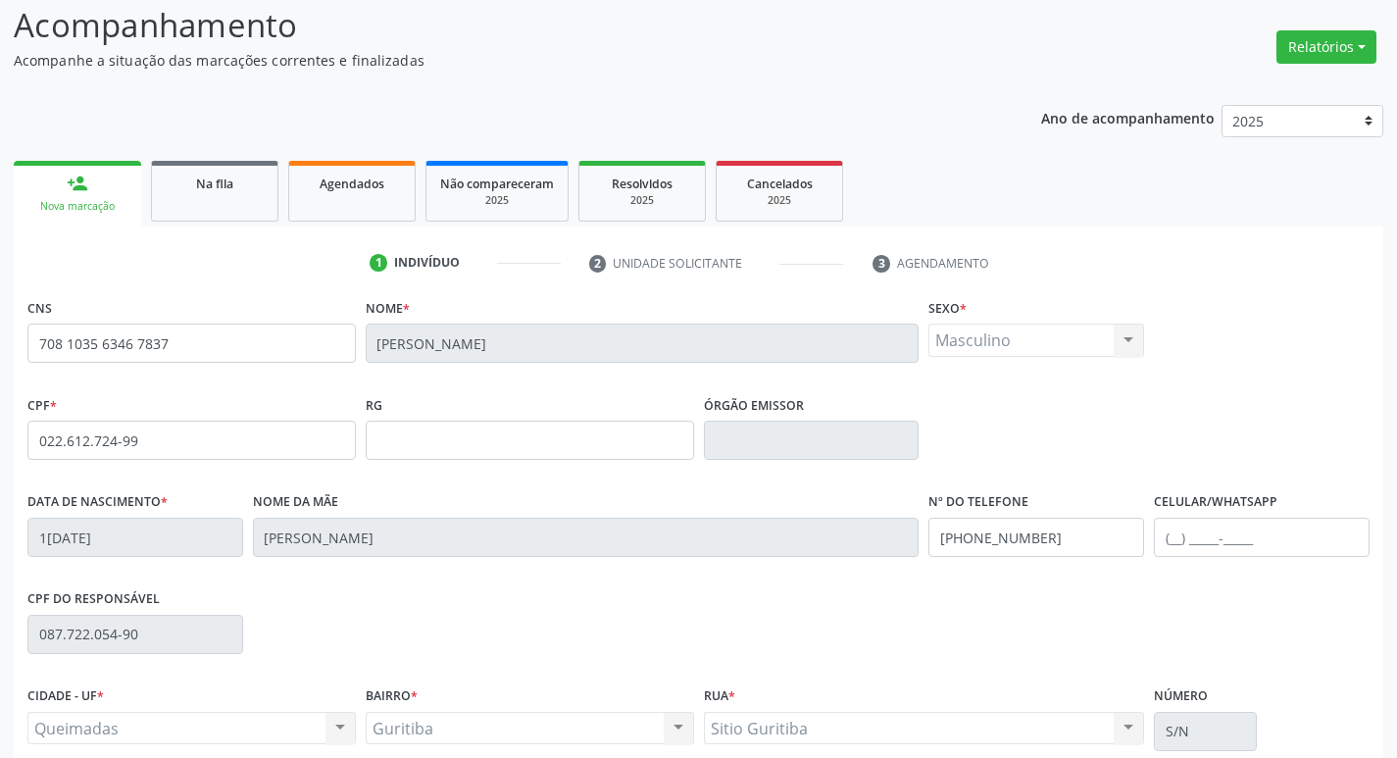
scroll to position [305, 0]
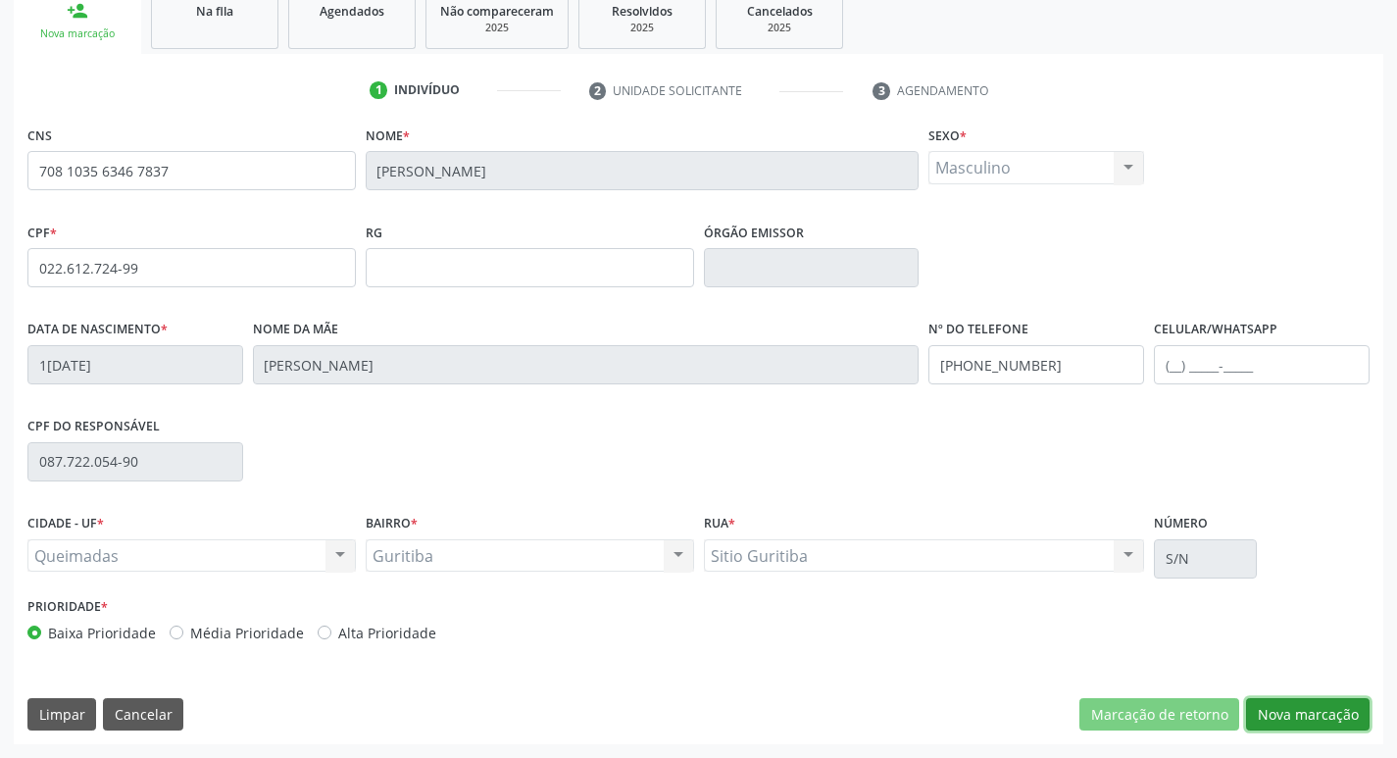
click at [1278, 713] on button "Nova marcação" at bounding box center [1307, 714] width 123 height 33
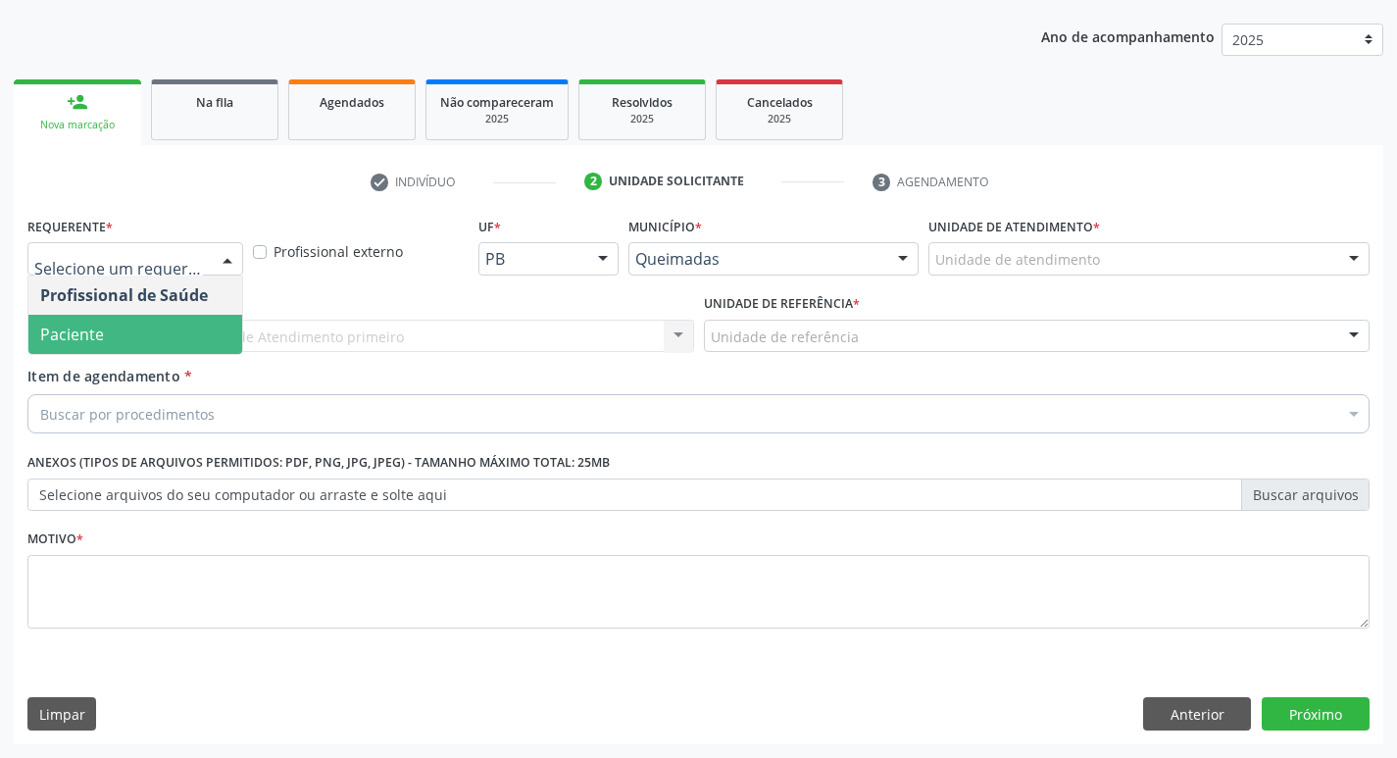
click at [109, 346] on span "Paciente" at bounding box center [135, 334] width 214 height 39
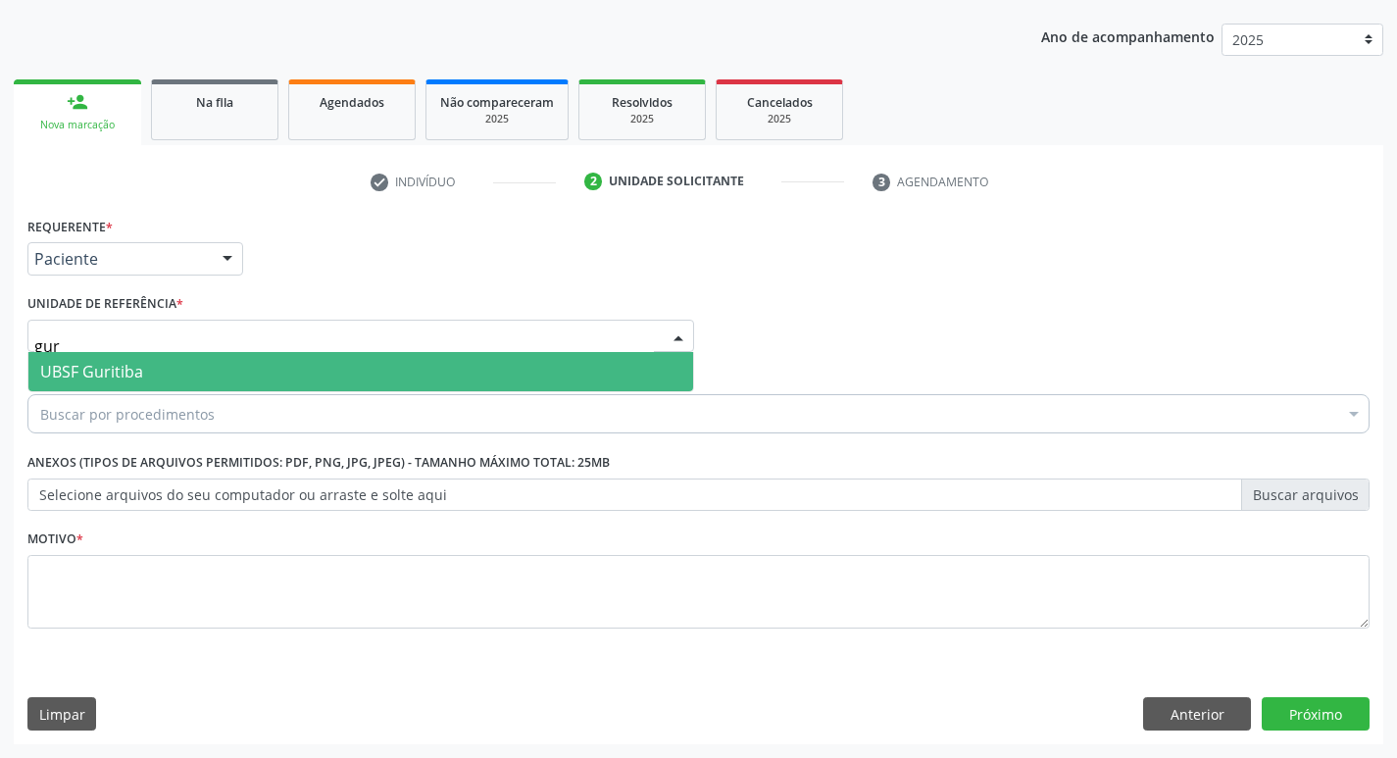
type input "guri"
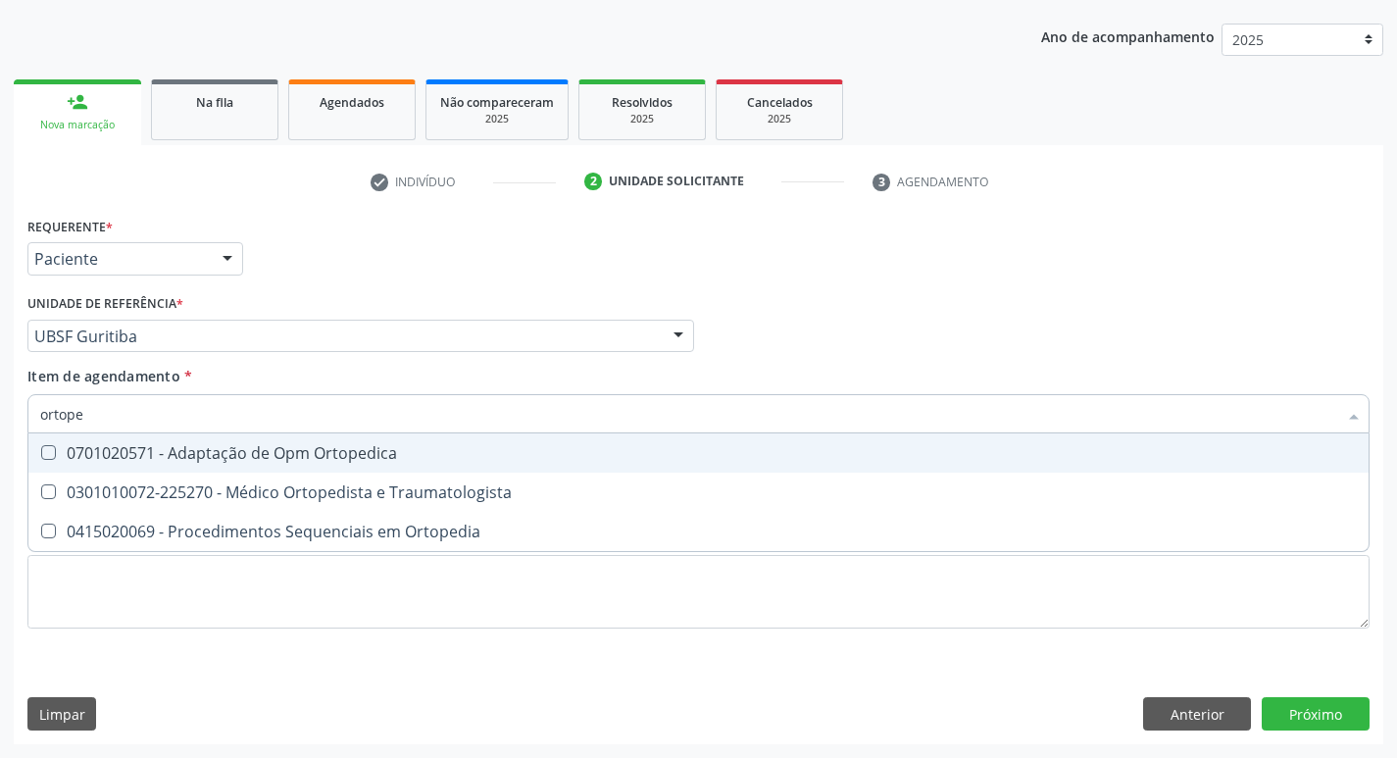
type input "ortoped"
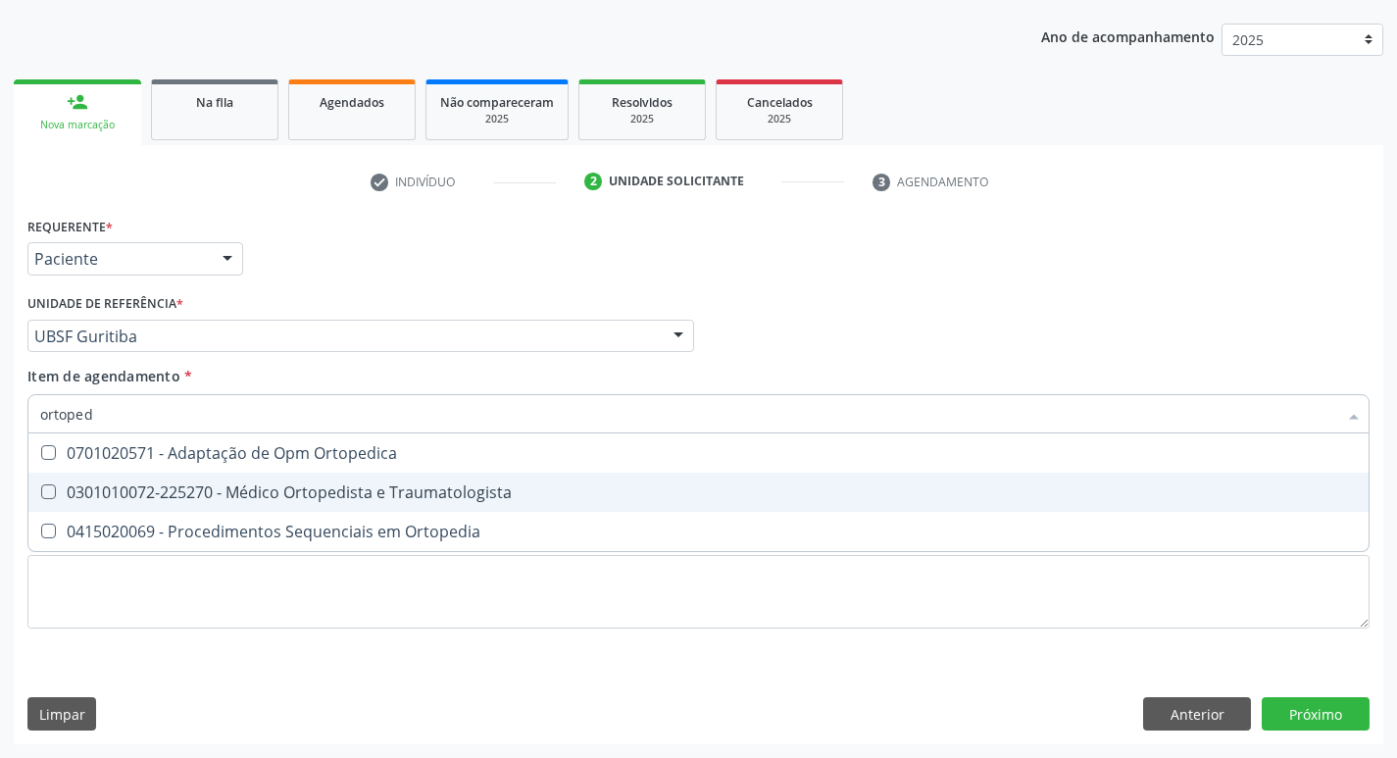
click at [160, 480] on span "0301010072-225270 - Médico Ortopedista e Traumatologista" at bounding box center [698, 491] width 1340 height 39
checkbox Traumatologista "true"
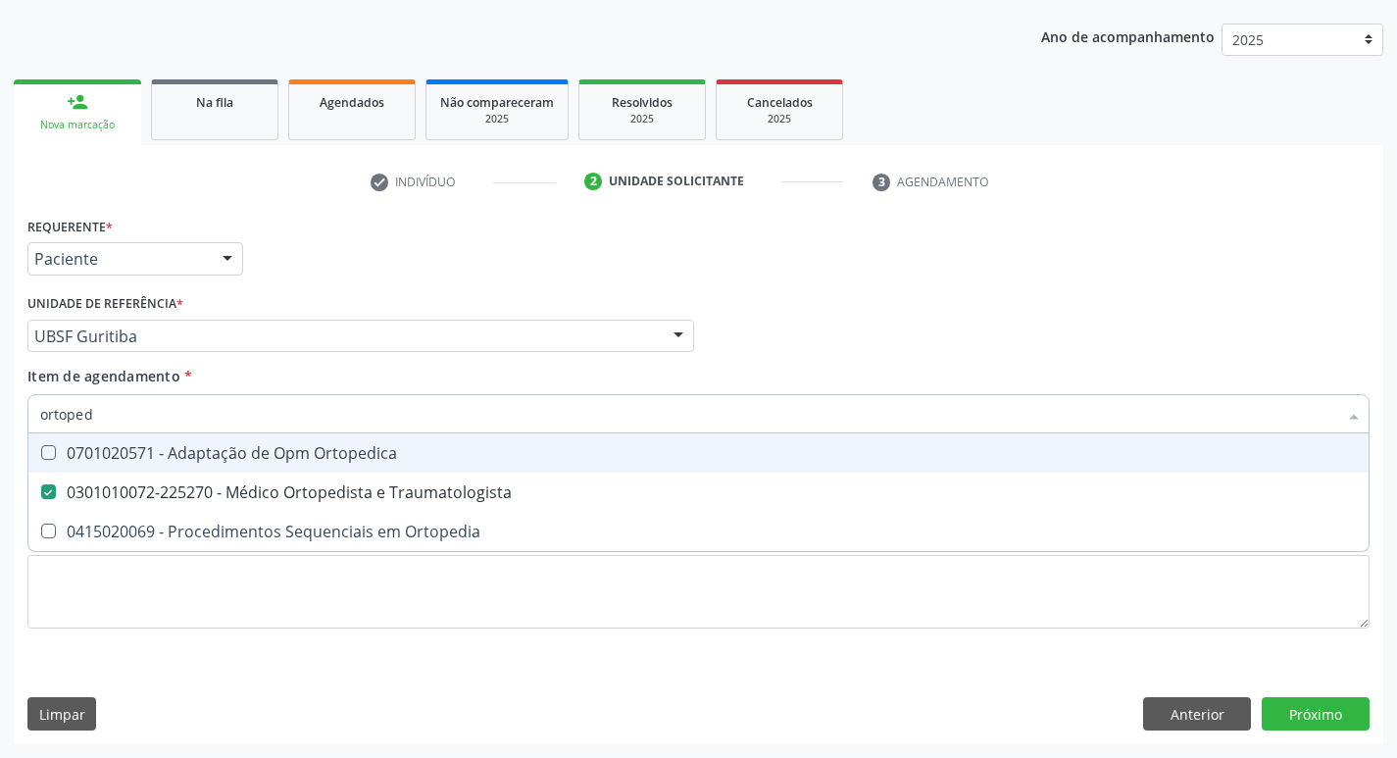
click at [354, 215] on div "Requerente * Paciente Profissional de Saúde Paciente Nenhum resultado encontrad…" at bounding box center [699, 250] width 1352 height 76
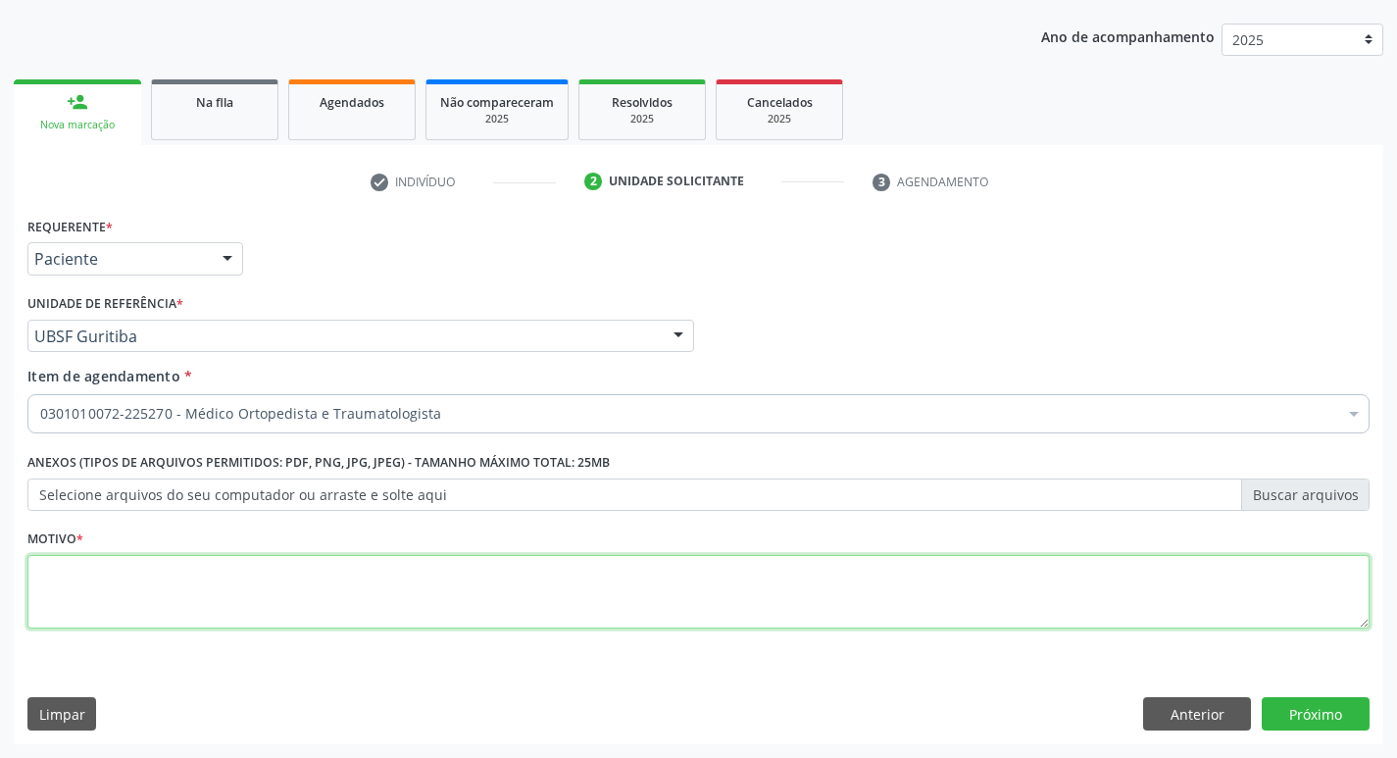
click at [184, 586] on textarea at bounding box center [698, 592] width 1342 height 74
type textarea "a"
type textarea "Avaliação"
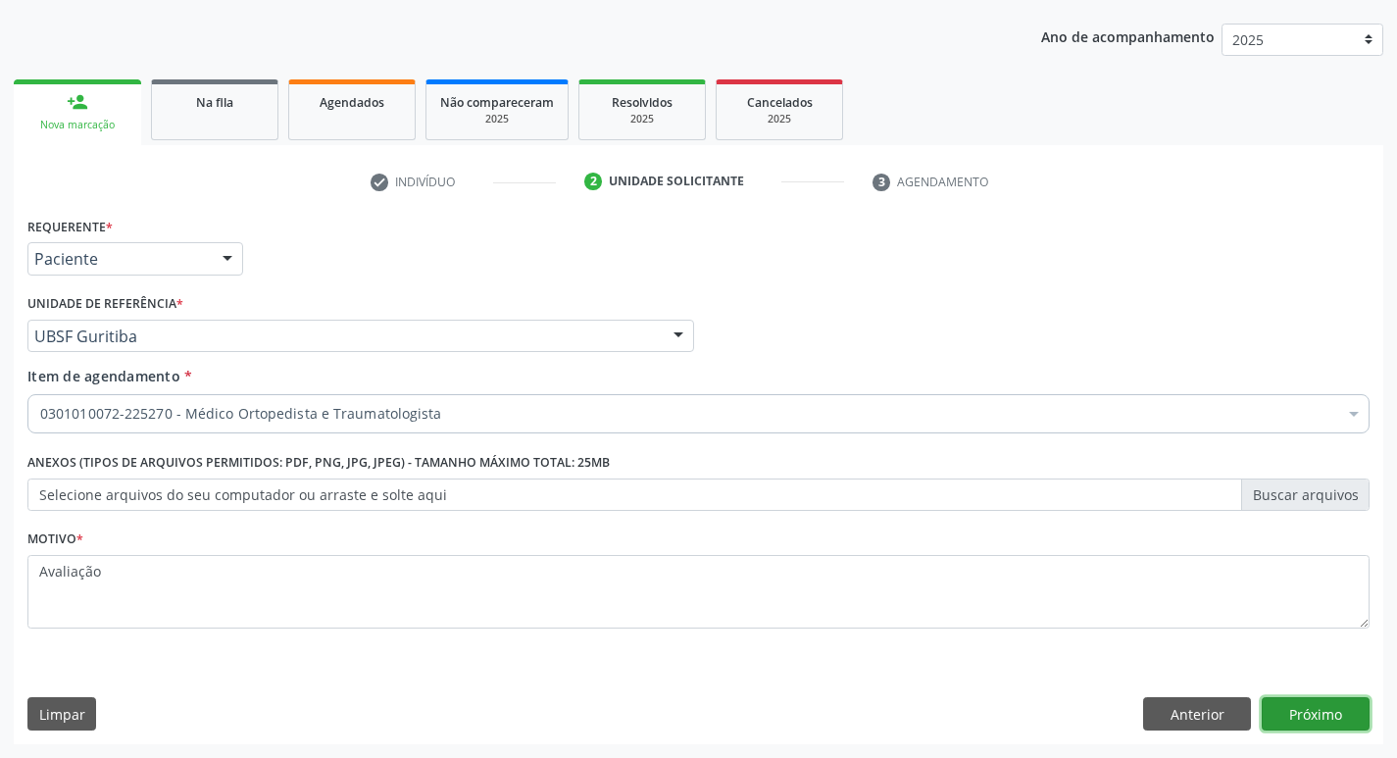
click at [1307, 701] on button "Próximo" at bounding box center [1315, 713] width 108 height 33
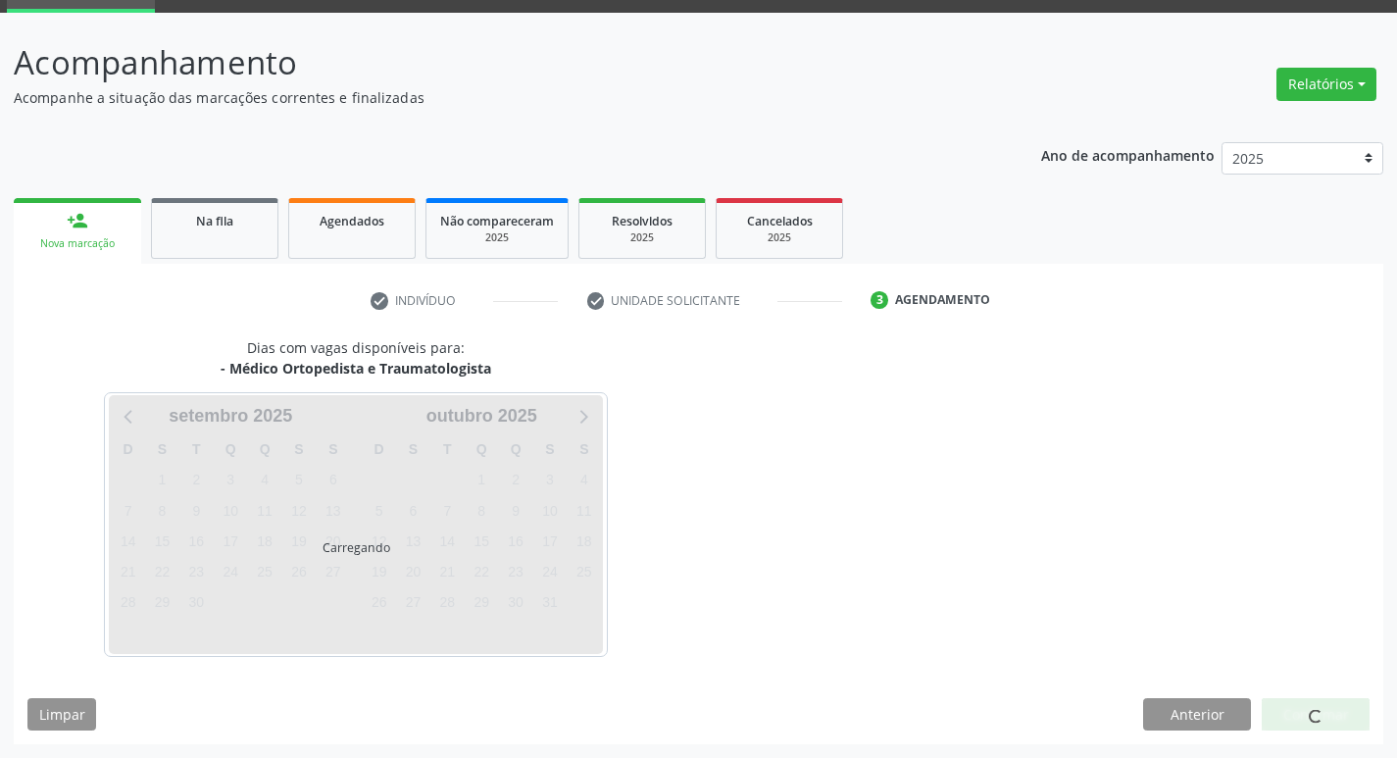
scroll to position [153, 0]
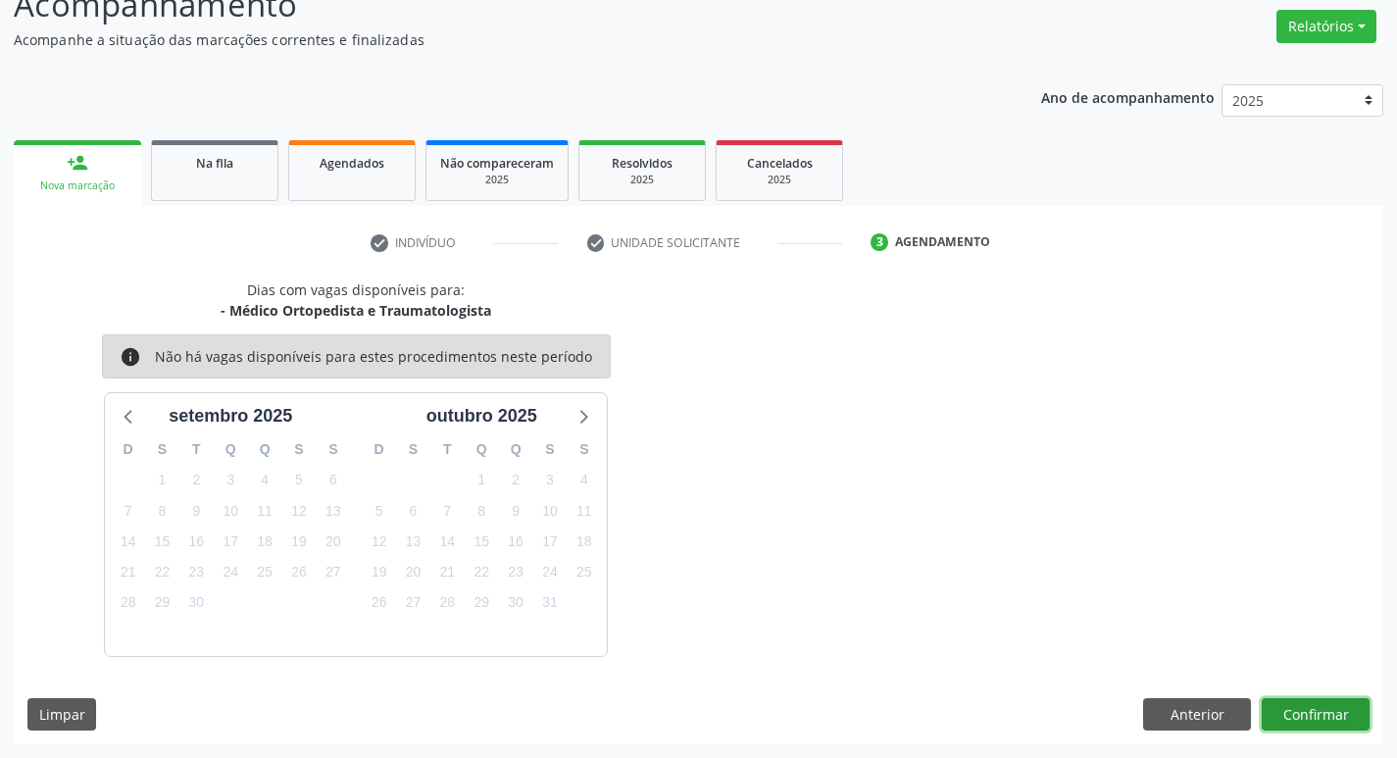
click at [1315, 716] on button "Confirmar" at bounding box center [1315, 714] width 108 height 33
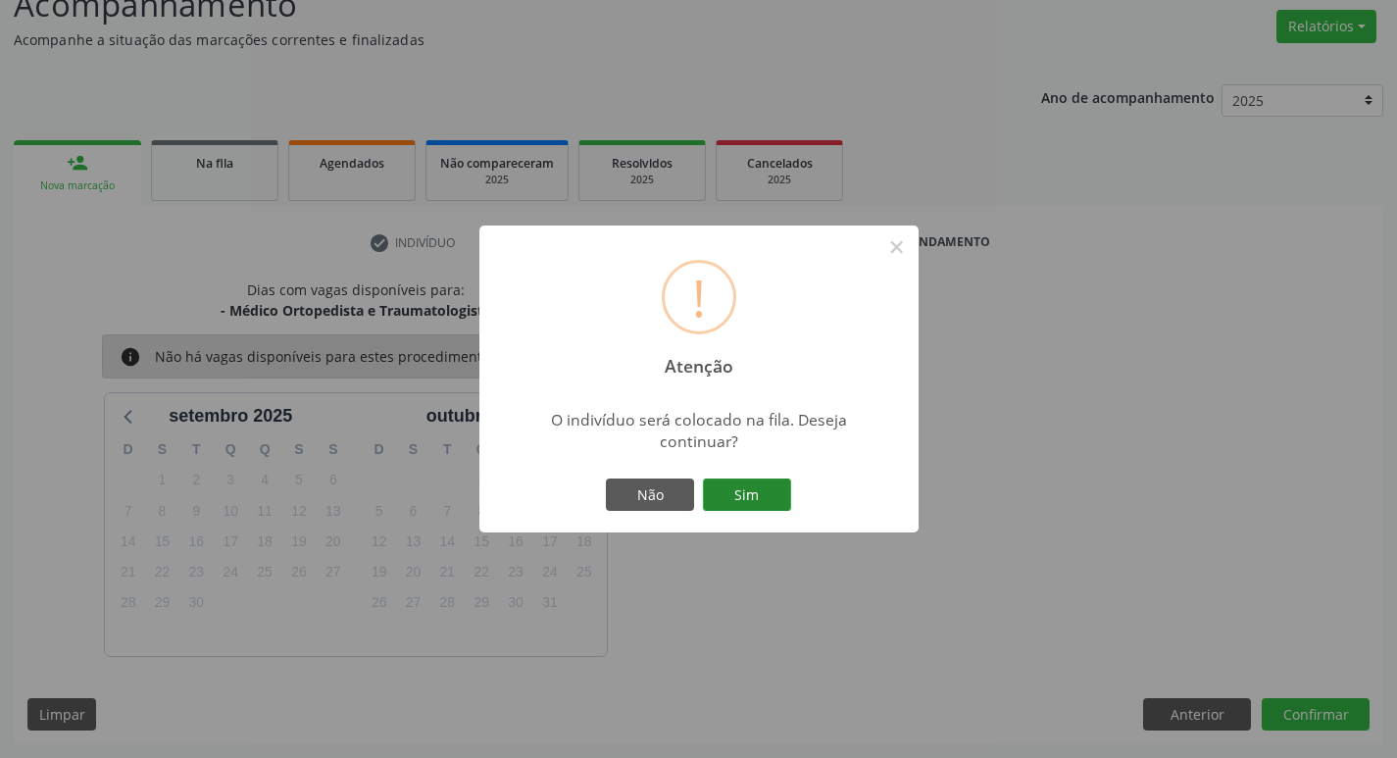
click at [743, 487] on button "Sim" at bounding box center [747, 494] width 88 height 33
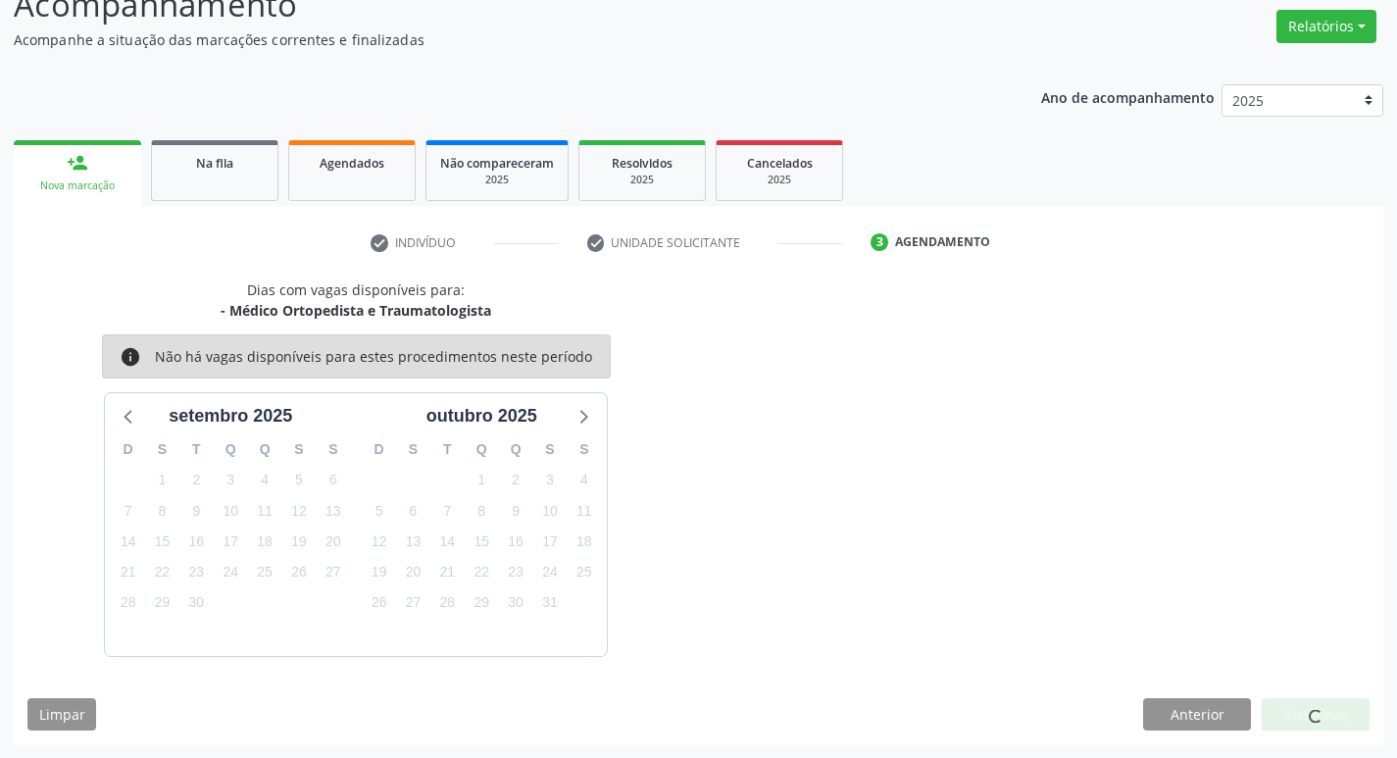
scroll to position [0, 0]
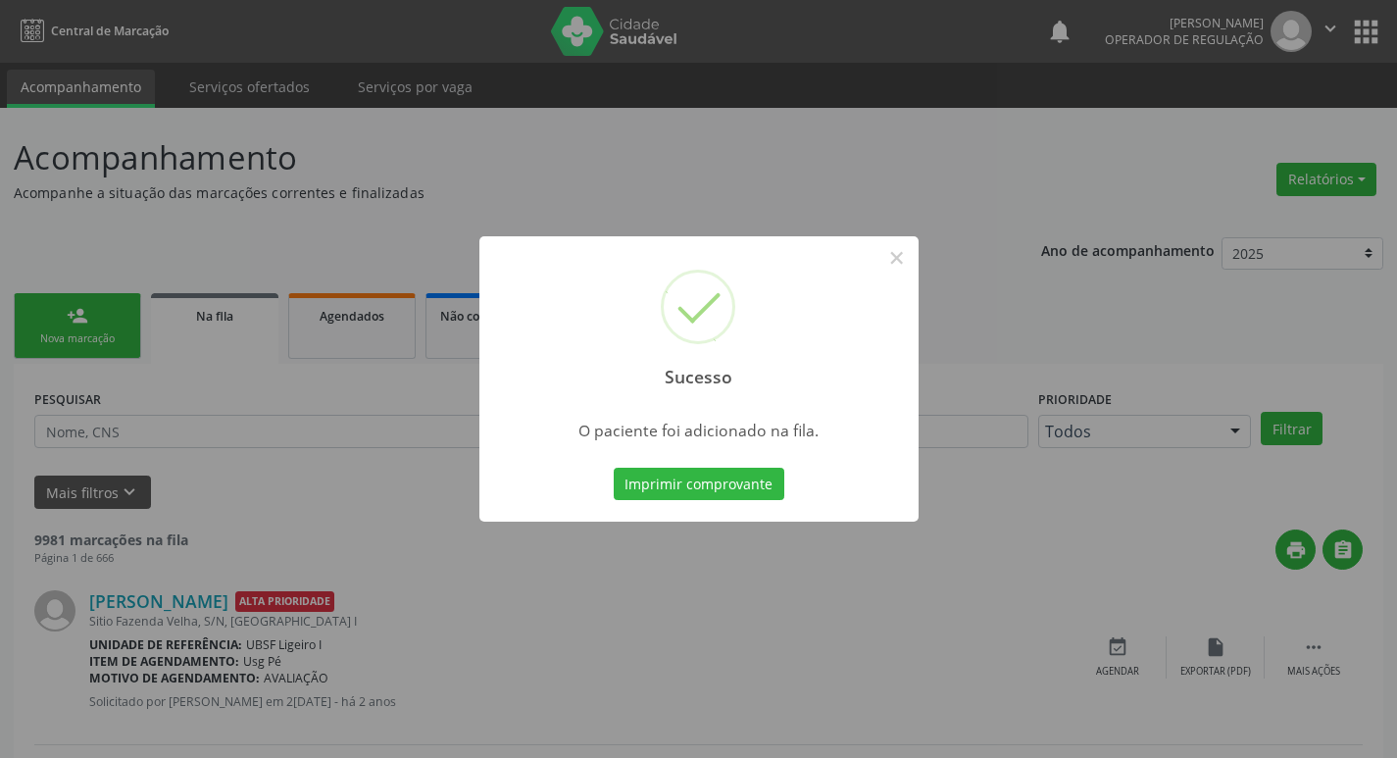
click at [894, 222] on div "Sucesso × O paciente foi adicionado na fila. Imprimir comprovante Cancel" at bounding box center [698, 379] width 1397 height 758
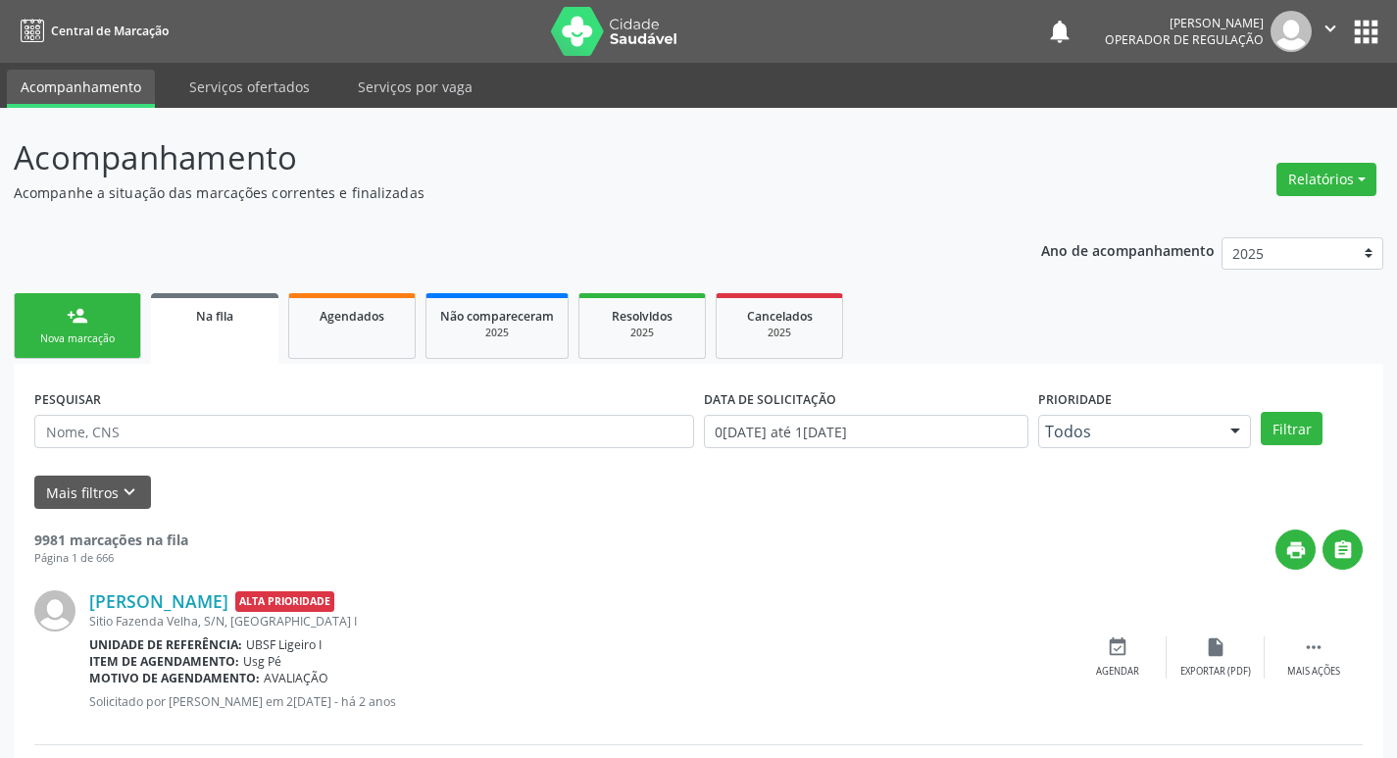
click at [130, 313] on link "person_add Nova marcação" at bounding box center [77, 326] width 127 height 66
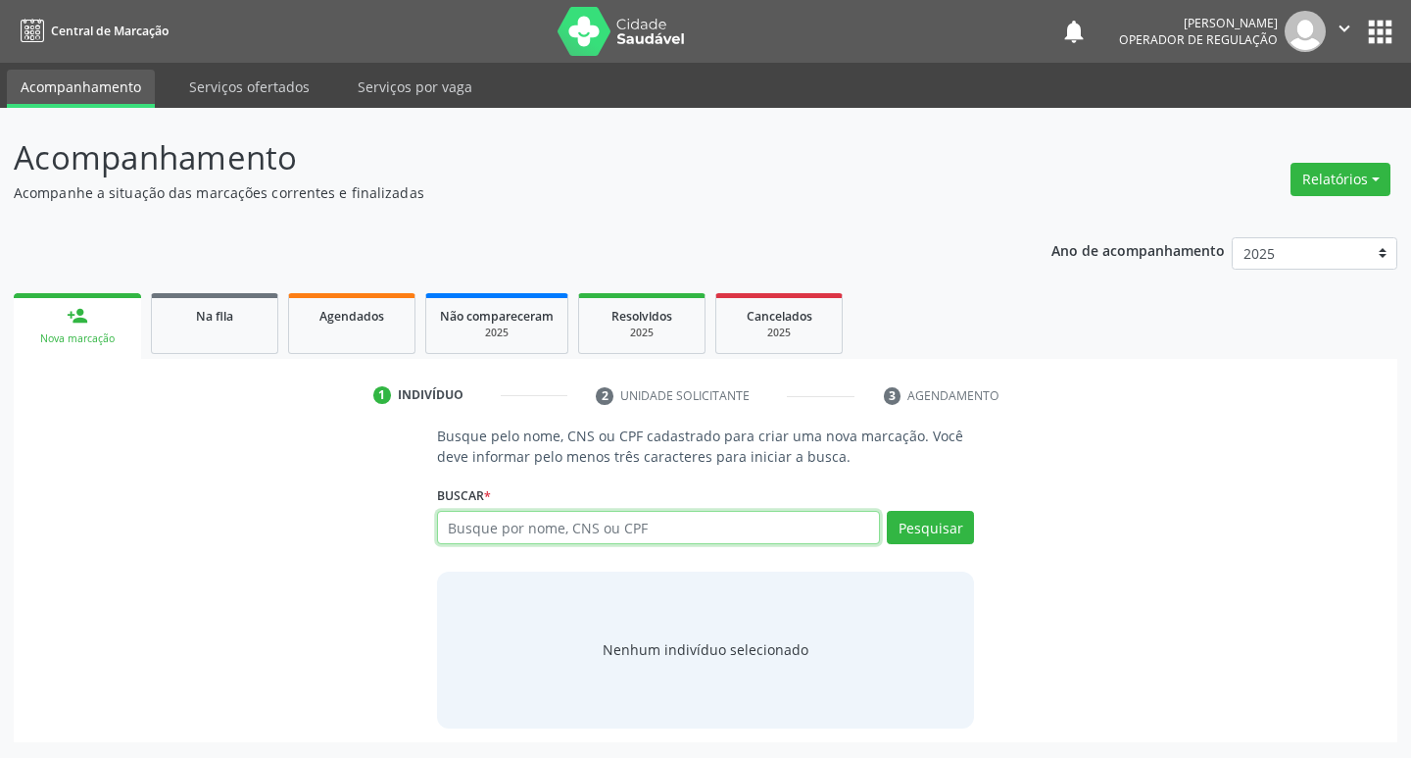
click at [617, 534] on input "text" at bounding box center [659, 527] width 444 height 33
type input "705803483618935"
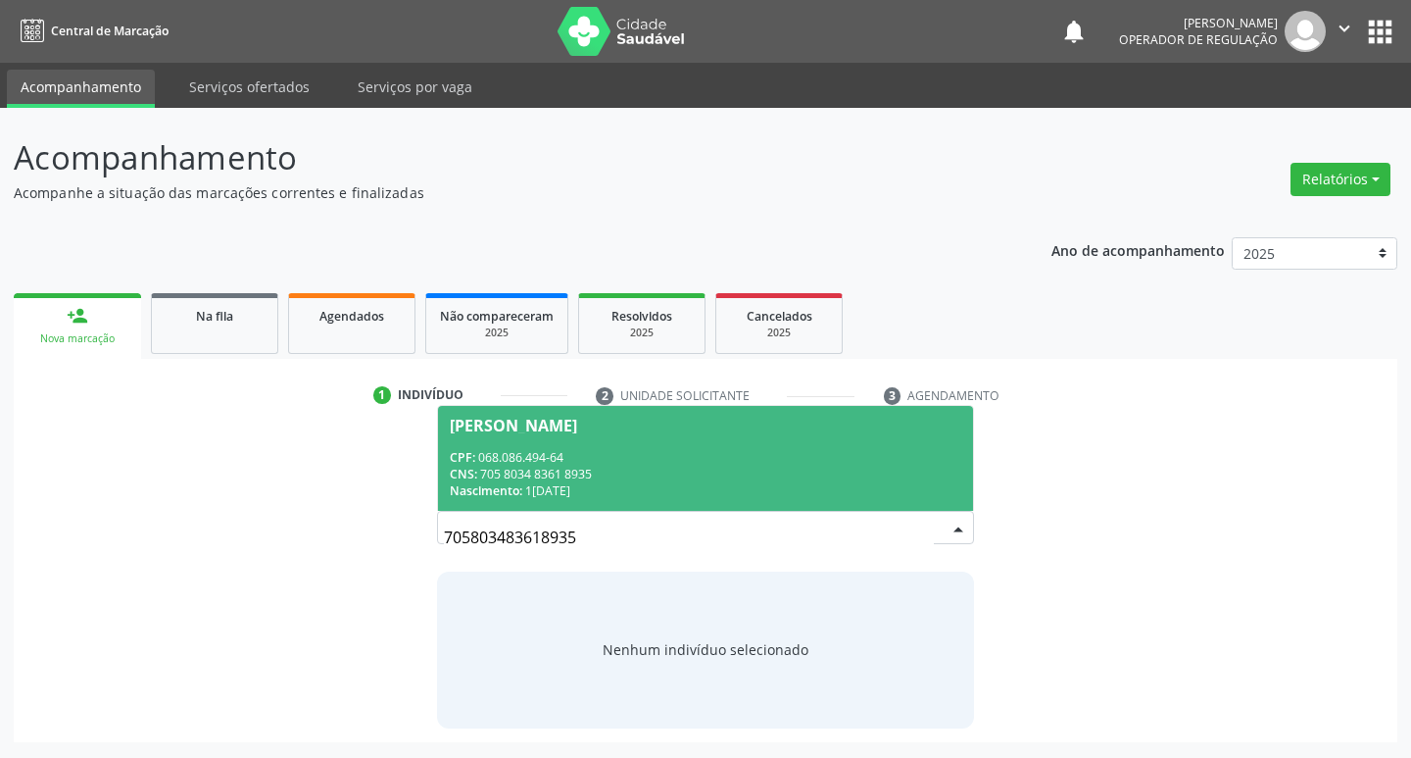
click at [530, 444] on span "Rosemary da Silva CPF: 068.086.494-64 CNS: 705 8034 8361 8935 Nascimento: 10/07…" at bounding box center [706, 458] width 536 height 105
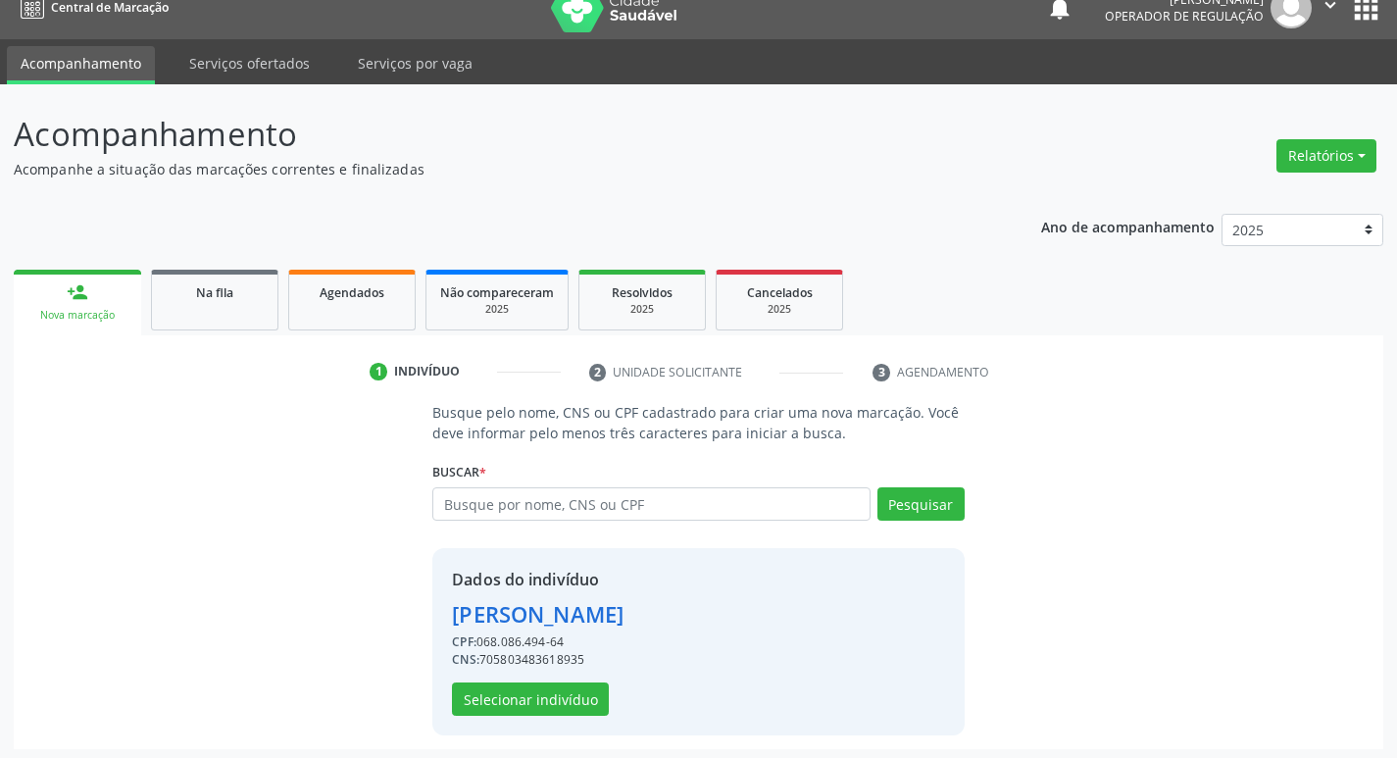
scroll to position [28, 0]
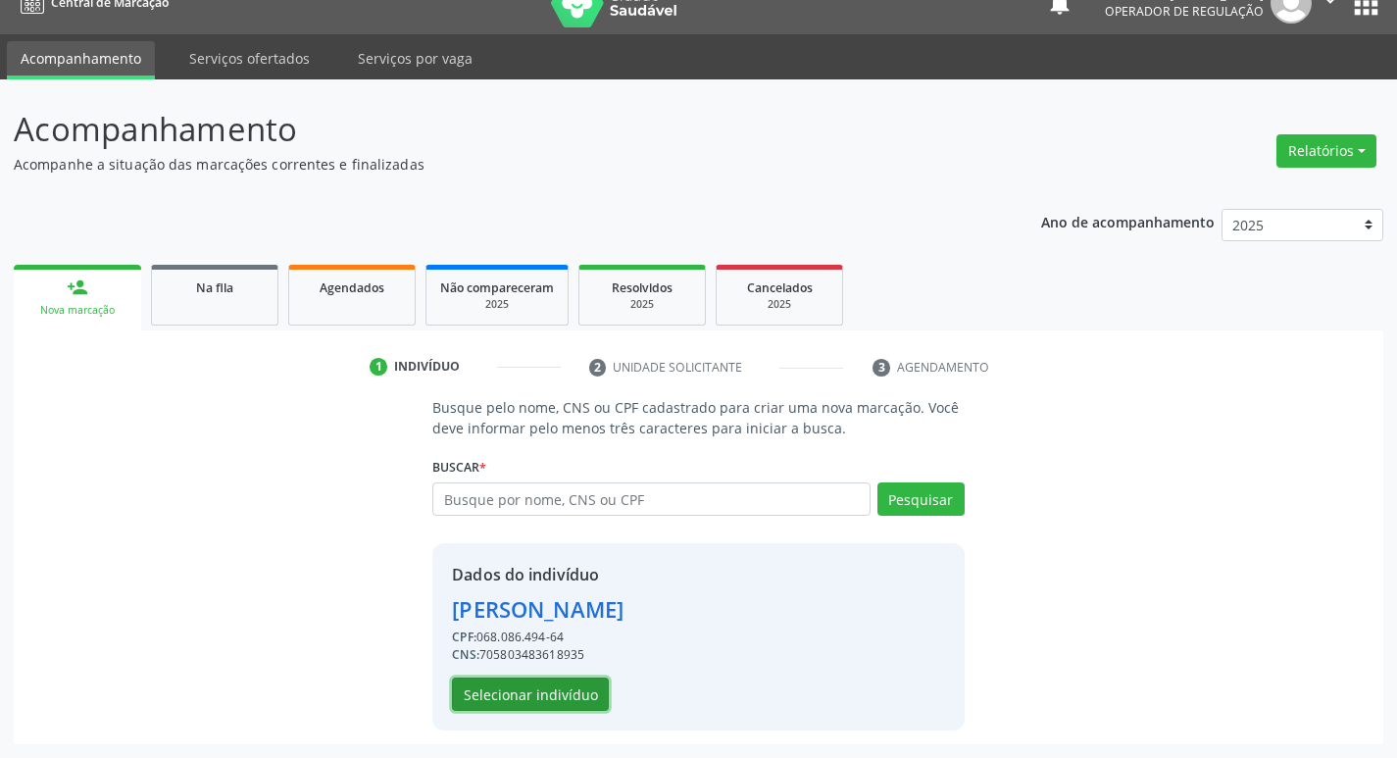
click at [526, 686] on button "Selecionar indivíduo" at bounding box center [530, 693] width 157 height 33
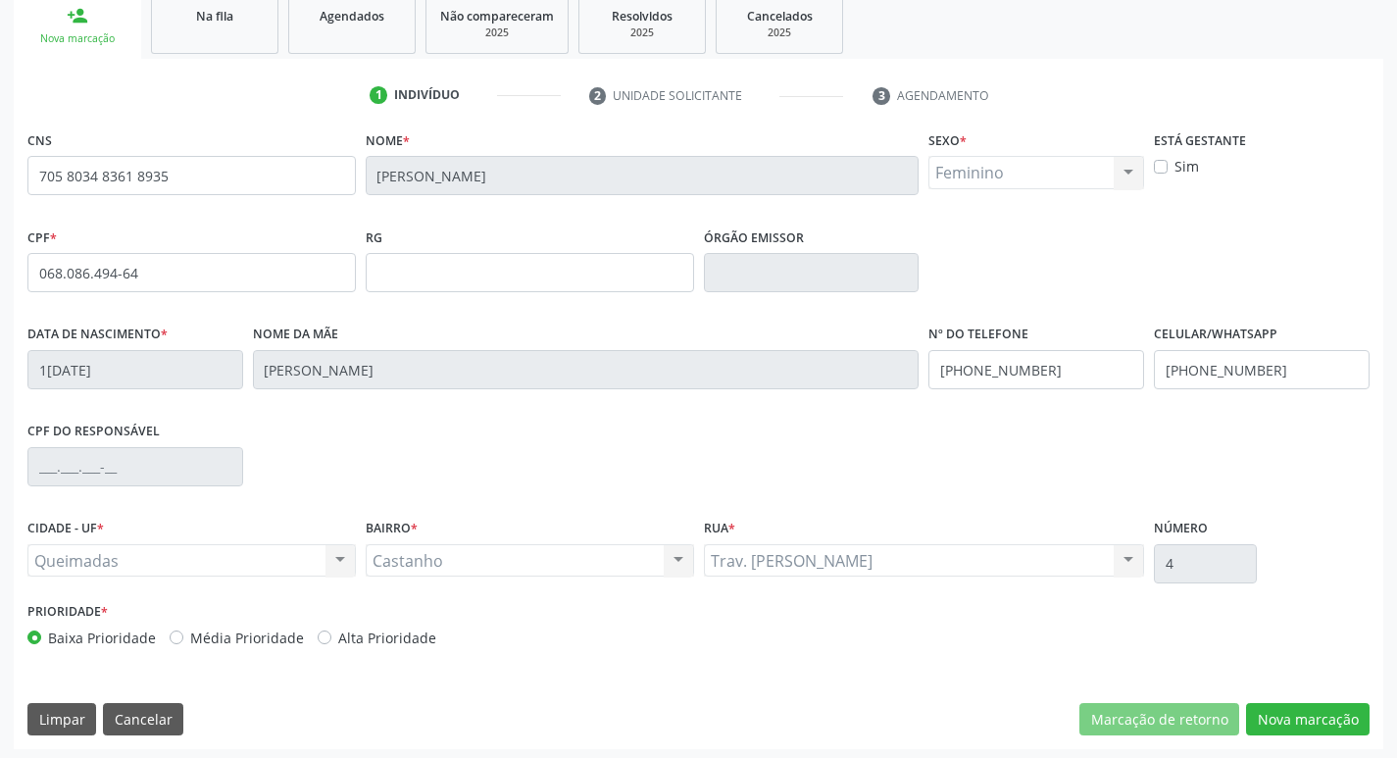
scroll to position [305, 0]
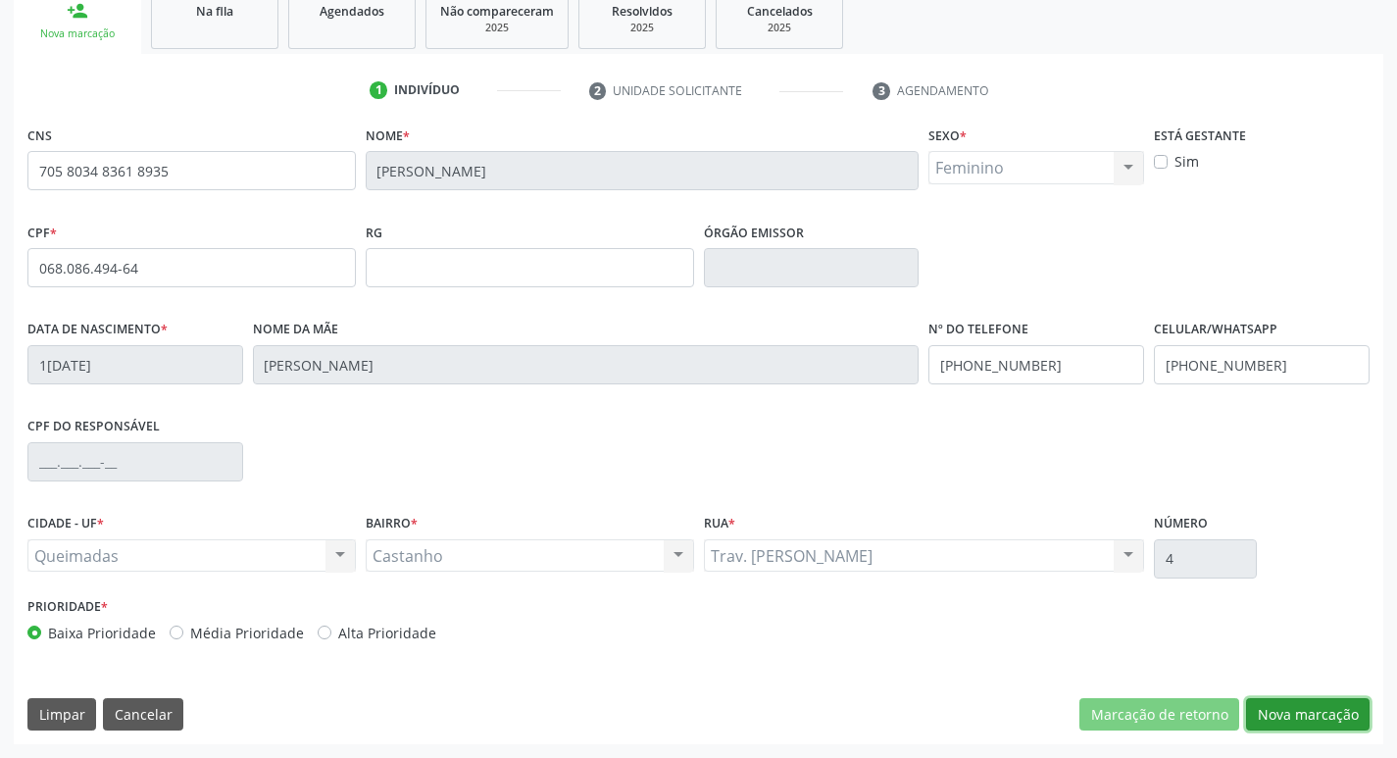
click at [1315, 711] on button "Nova marcação" at bounding box center [1307, 714] width 123 height 33
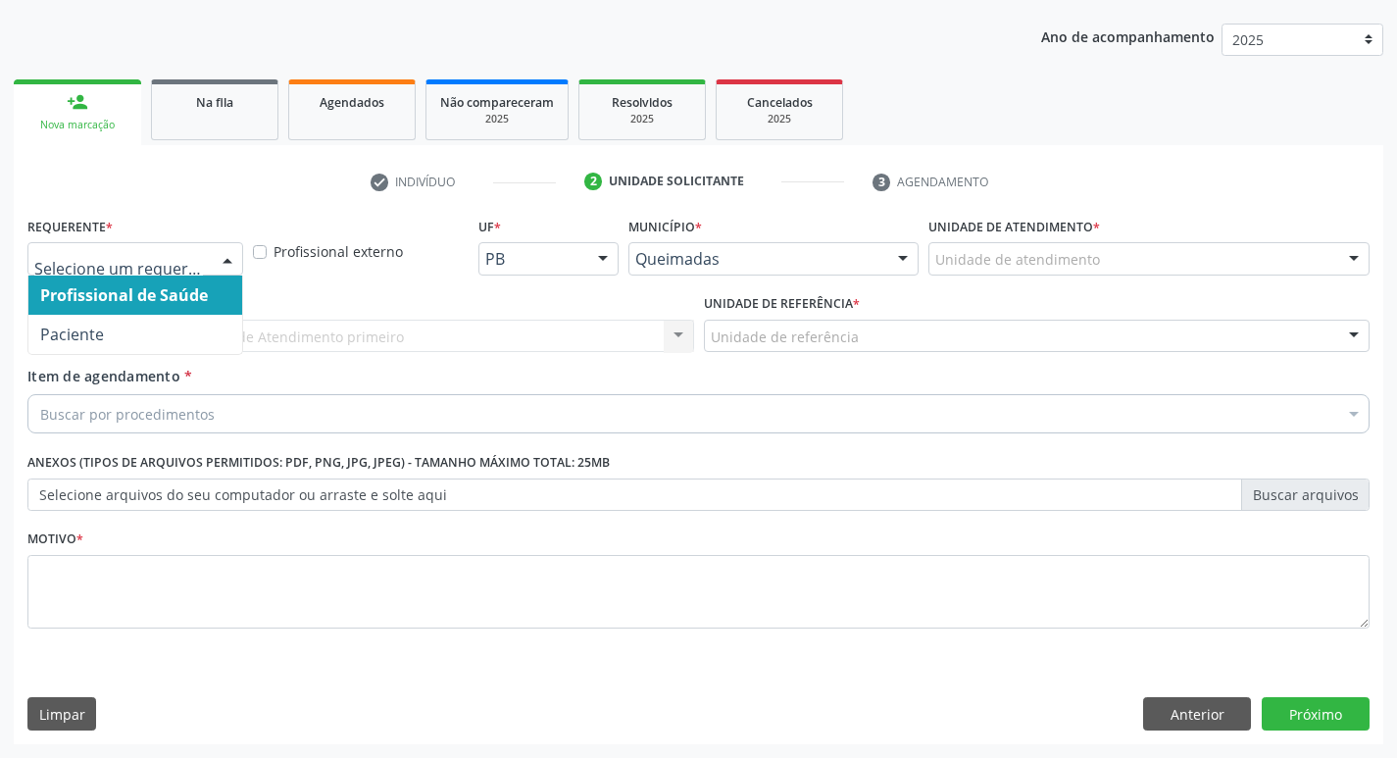
click at [196, 248] on div at bounding box center [135, 258] width 216 height 33
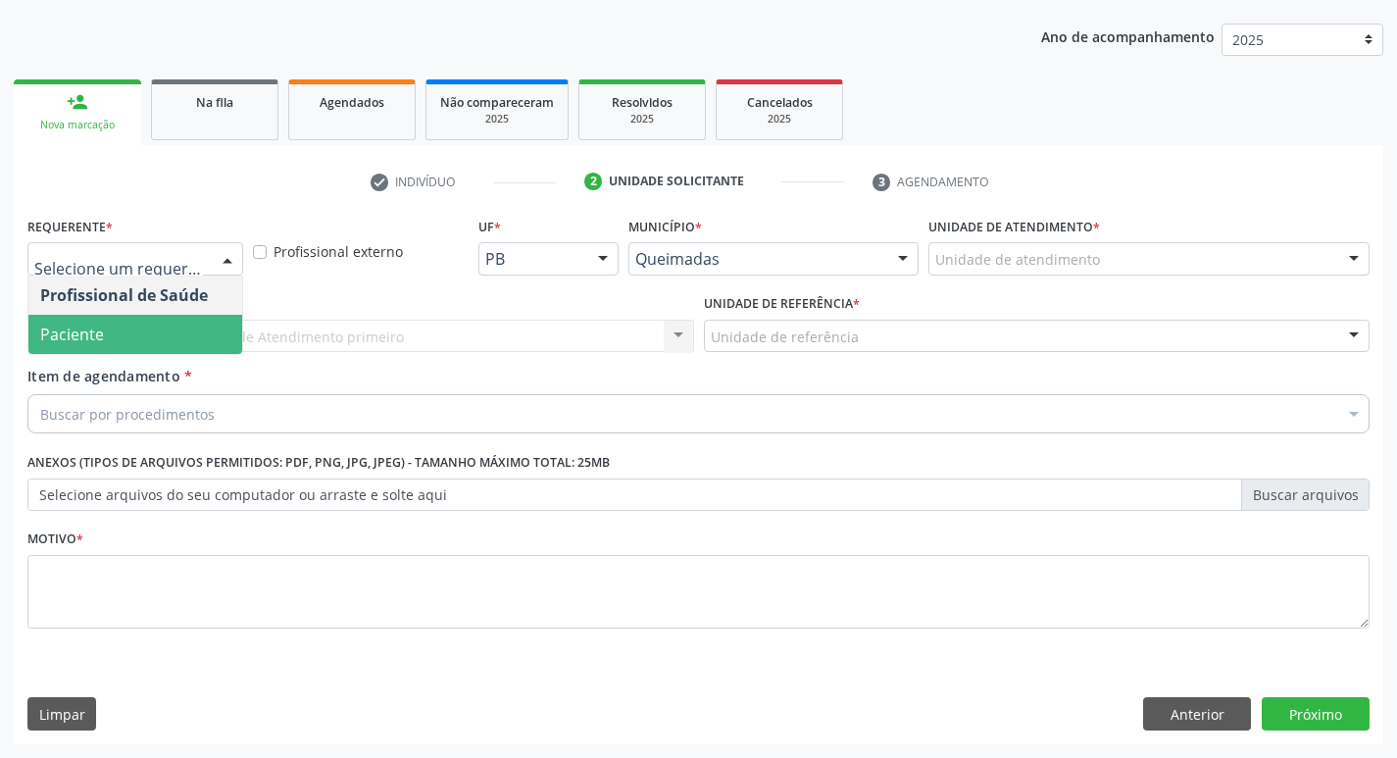
click at [183, 326] on span "Paciente" at bounding box center [135, 334] width 214 height 39
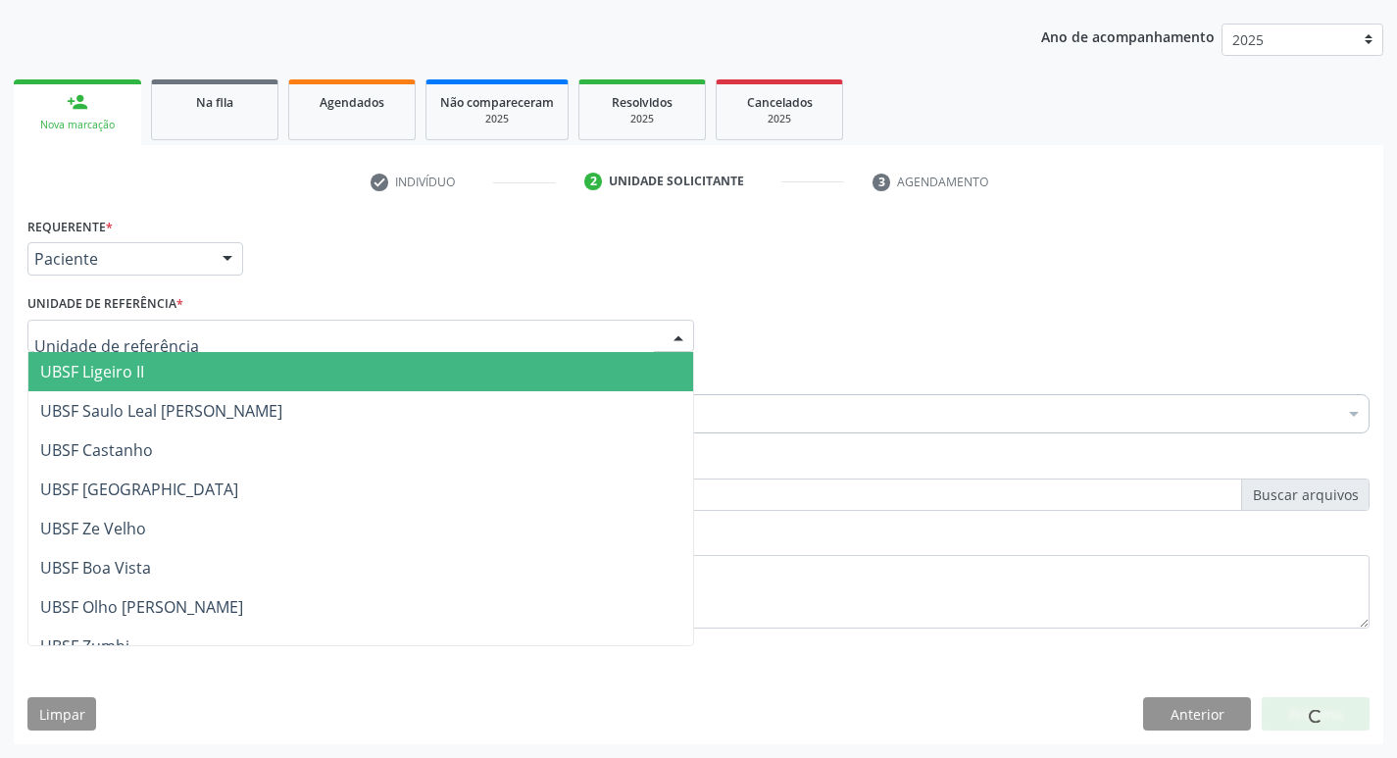
click at [187, 341] on div at bounding box center [360, 336] width 666 height 33
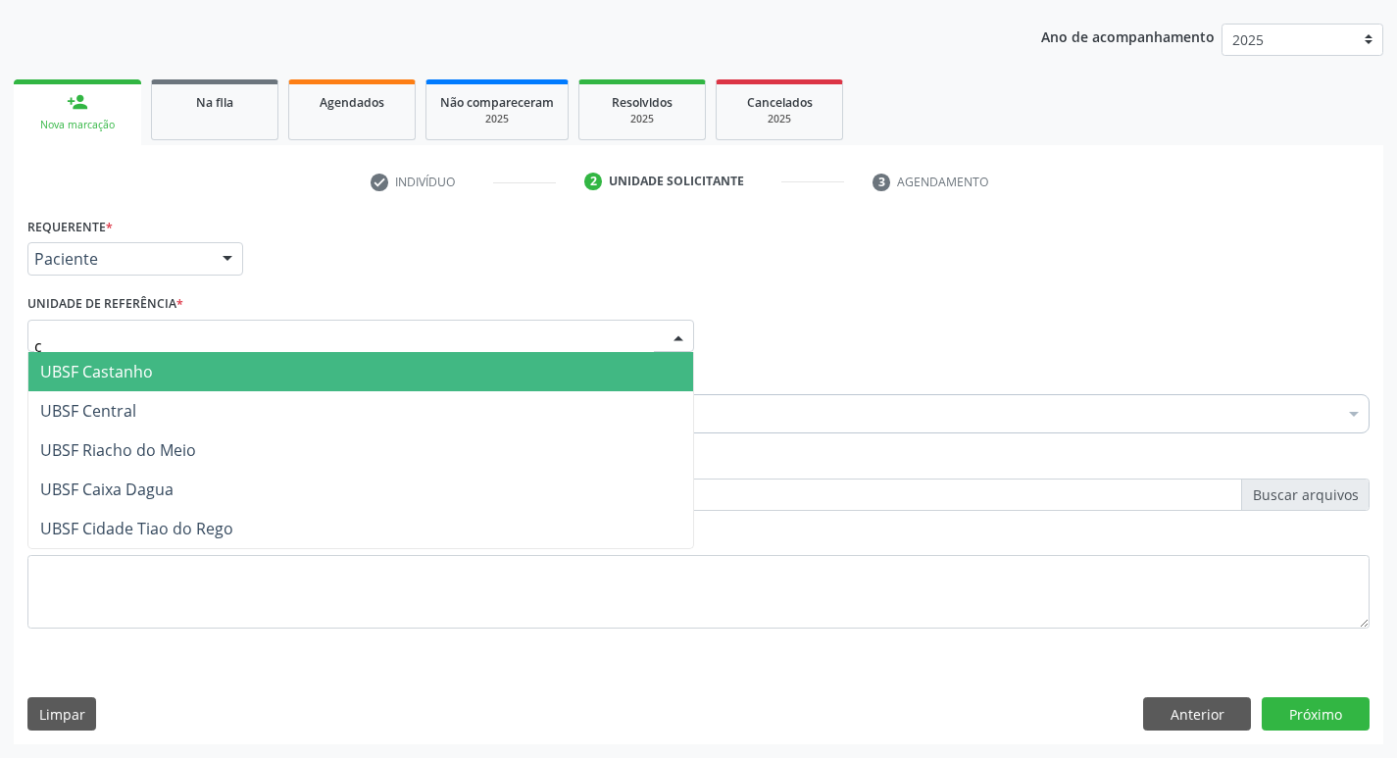
type input "ca"
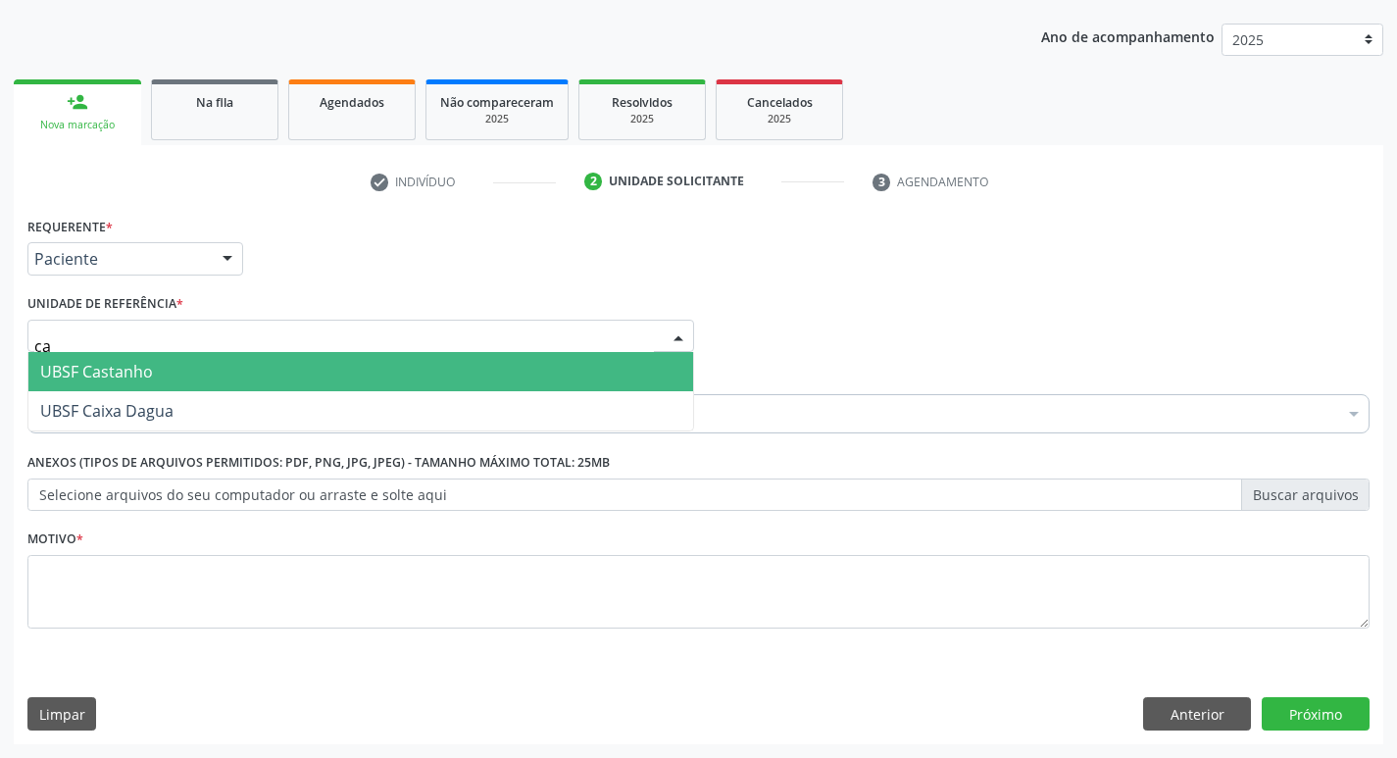
click at [153, 373] on span "UBSF Castanho" at bounding box center [360, 371] width 665 height 39
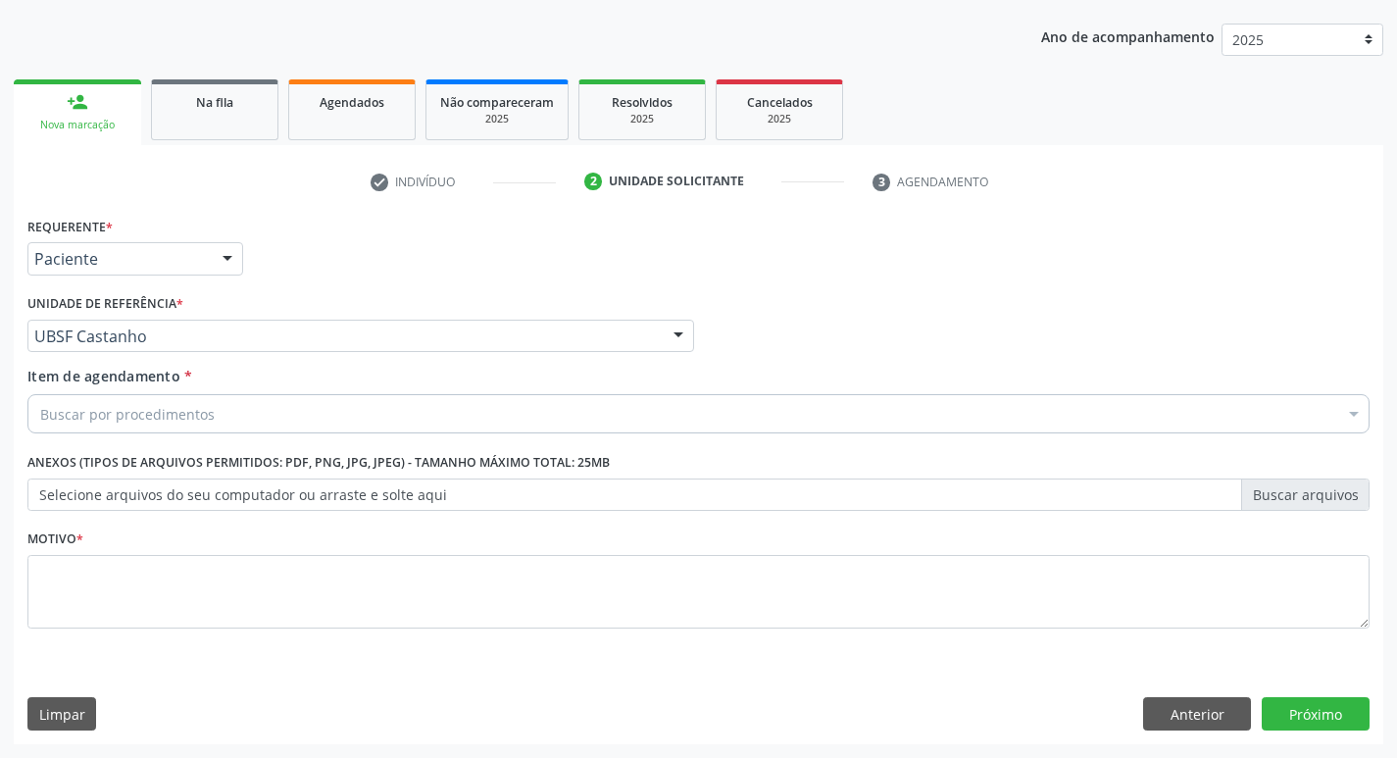
click at [200, 429] on div "Buscar por procedimentos" at bounding box center [698, 413] width 1342 height 39
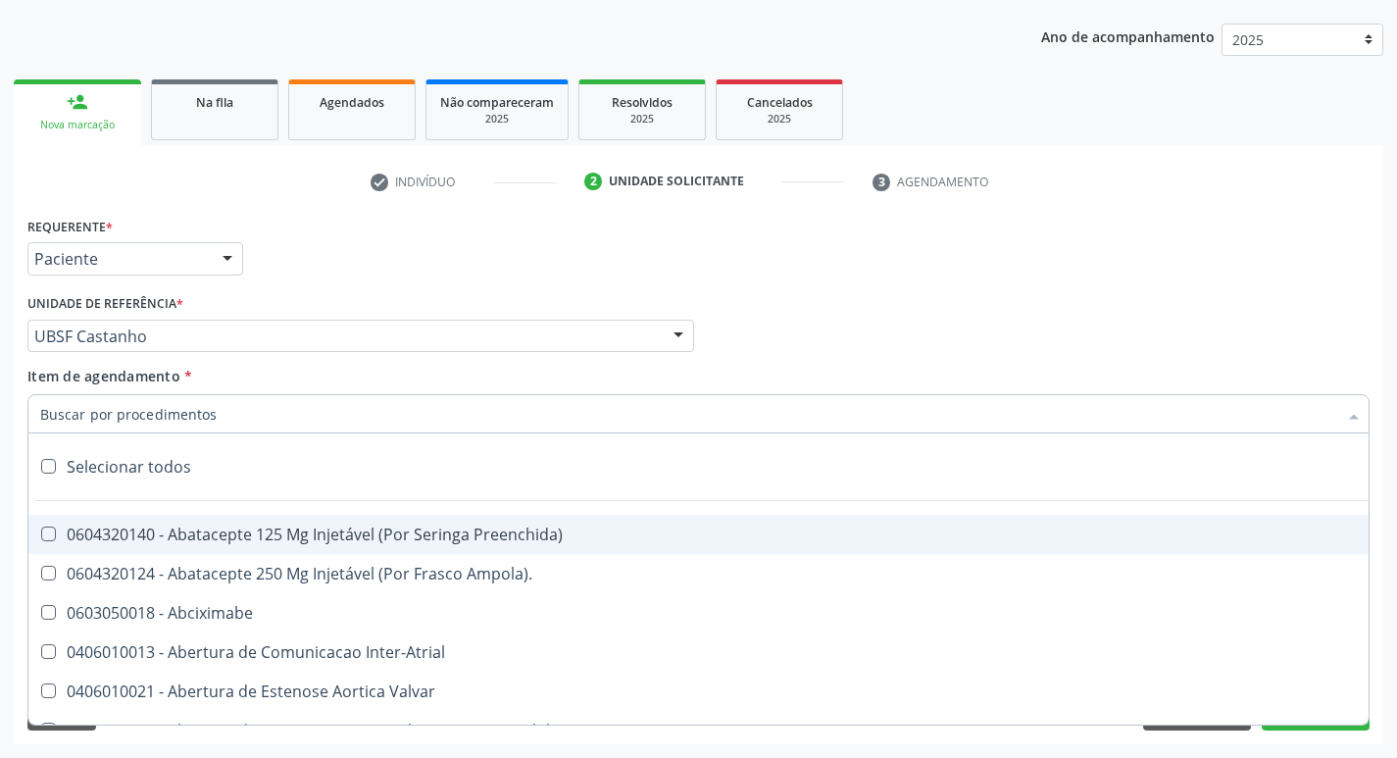
click at [200, 429] on input "Item de agendamento *" at bounding box center [688, 413] width 1297 height 39
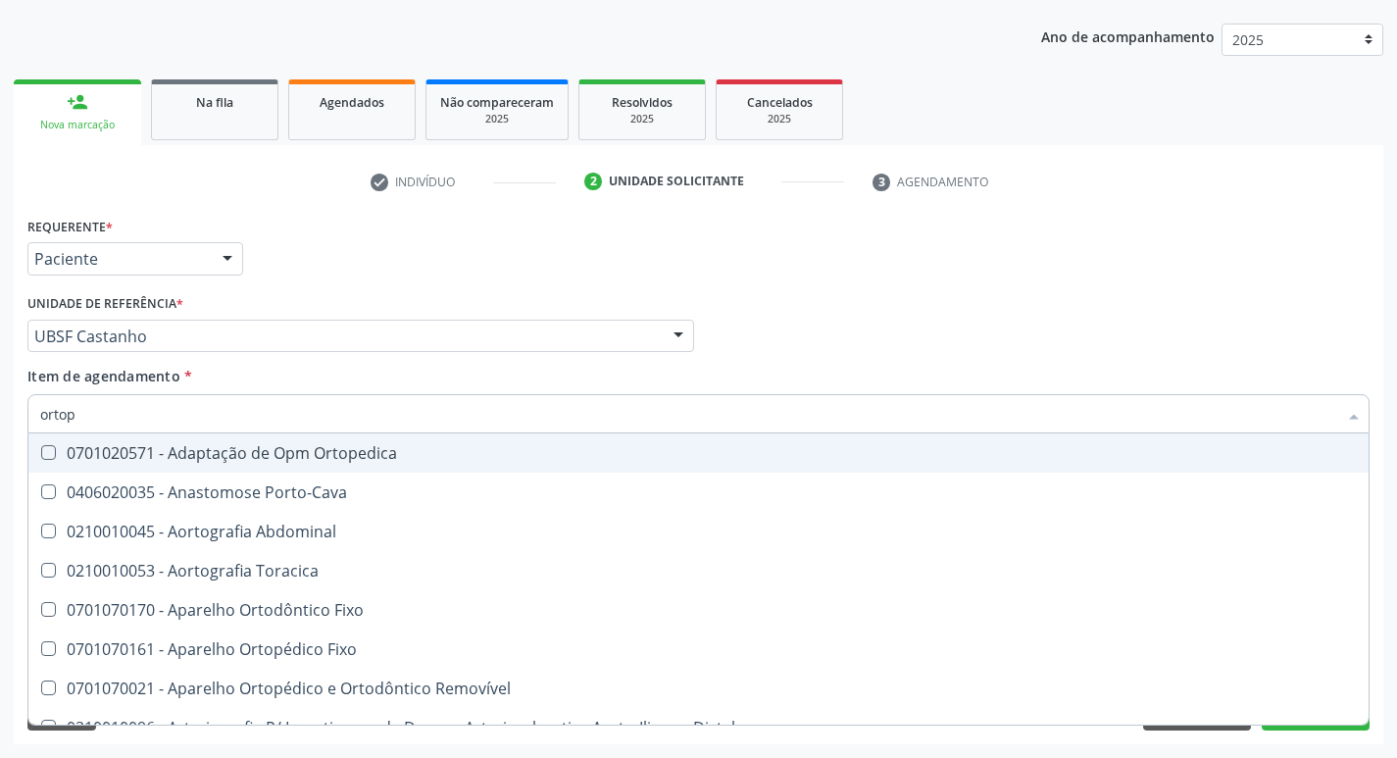
type input "ortope"
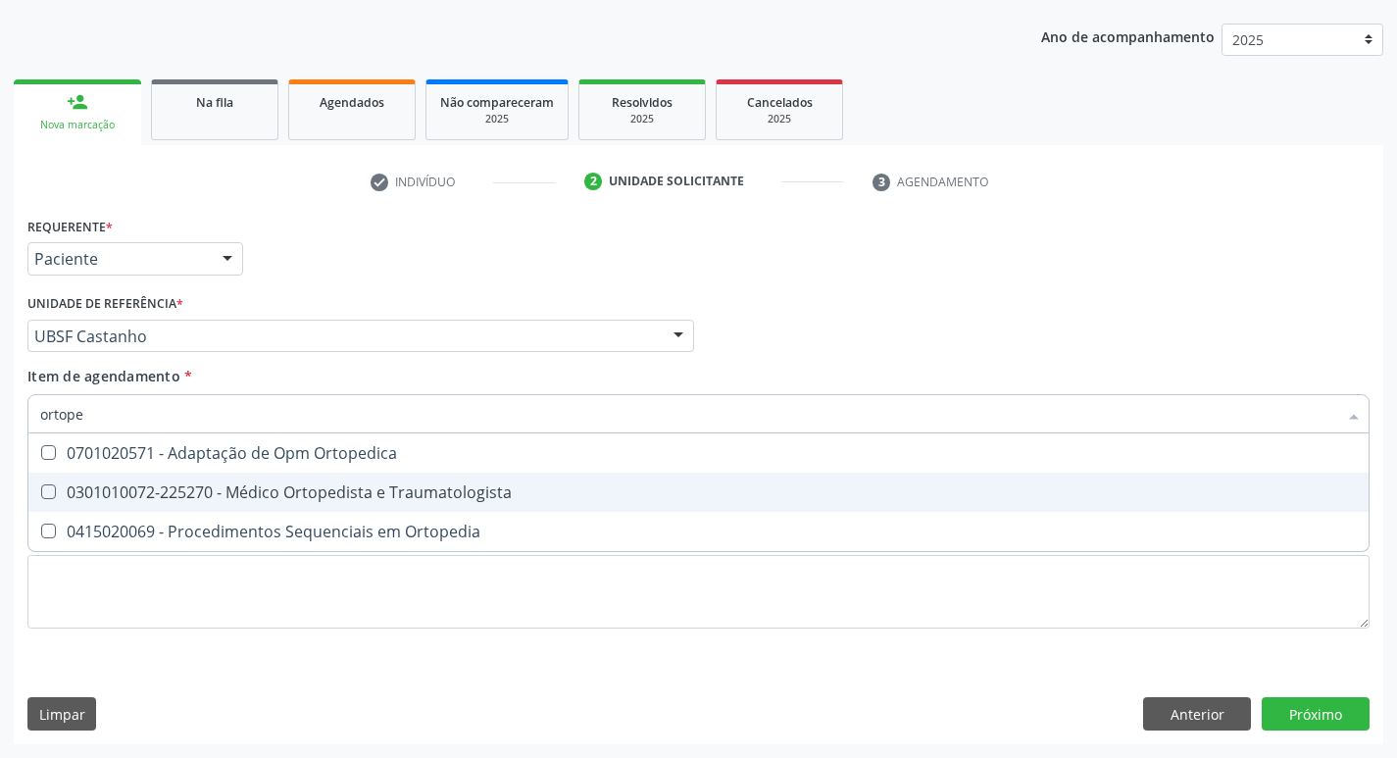
click at [221, 499] on div "0301010072-225270 - Médico Ortopedista e Traumatologista" at bounding box center [698, 492] width 1316 height 16
checkbox Traumatologista "true"
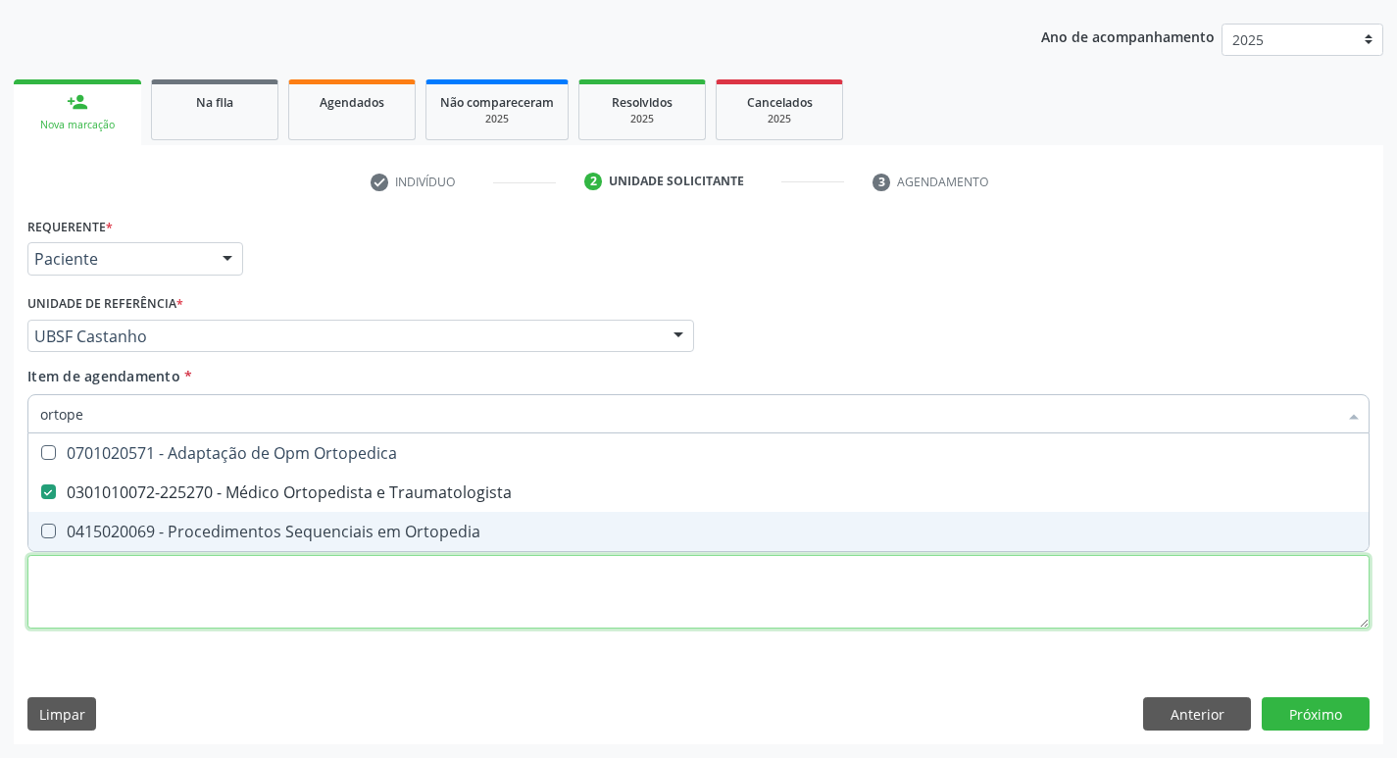
click at [79, 586] on div "Requerente * Paciente Profissional de Saúde Paciente Nenhum resultado encontrad…" at bounding box center [698, 434] width 1342 height 444
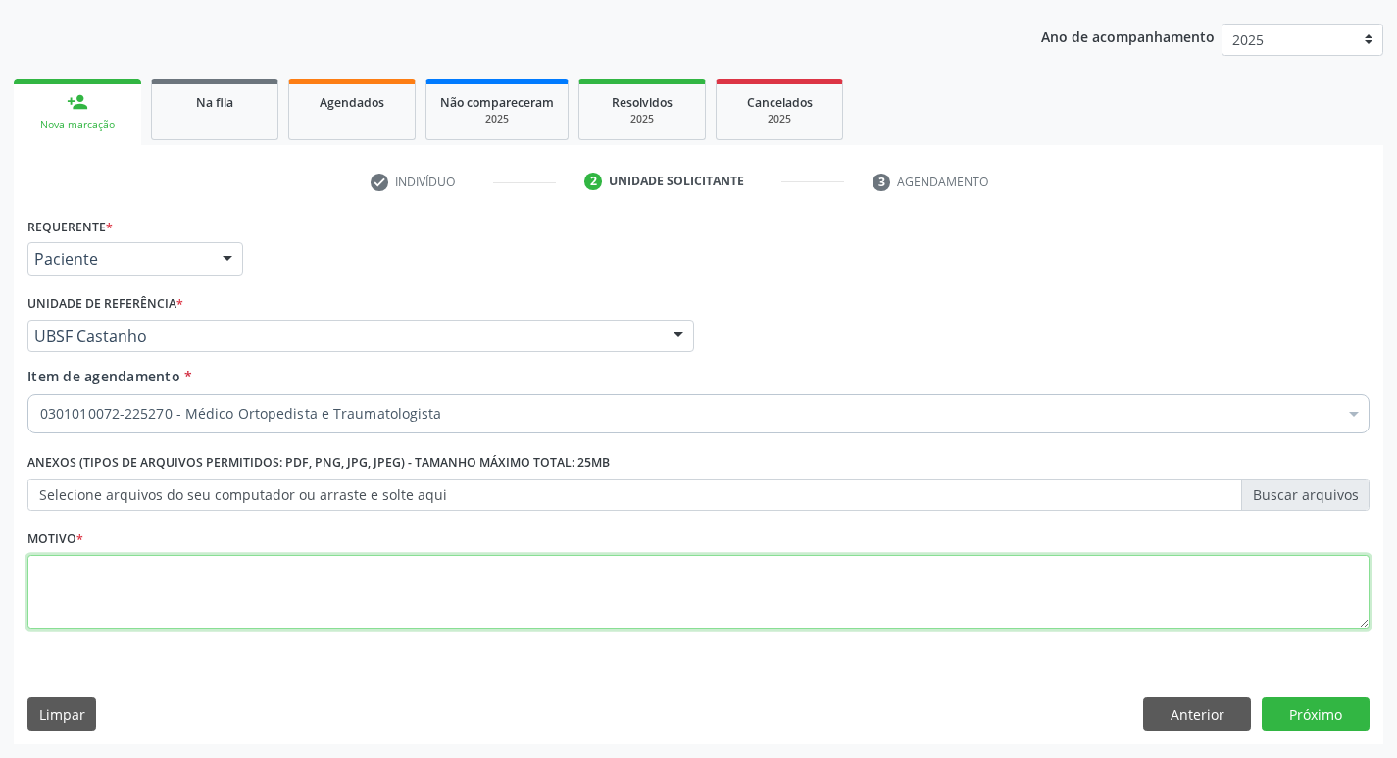
click at [74, 592] on textarea at bounding box center [698, 592] width 1342 height 74
type textarea "p"
type textarea "Pequenos osteófitos."
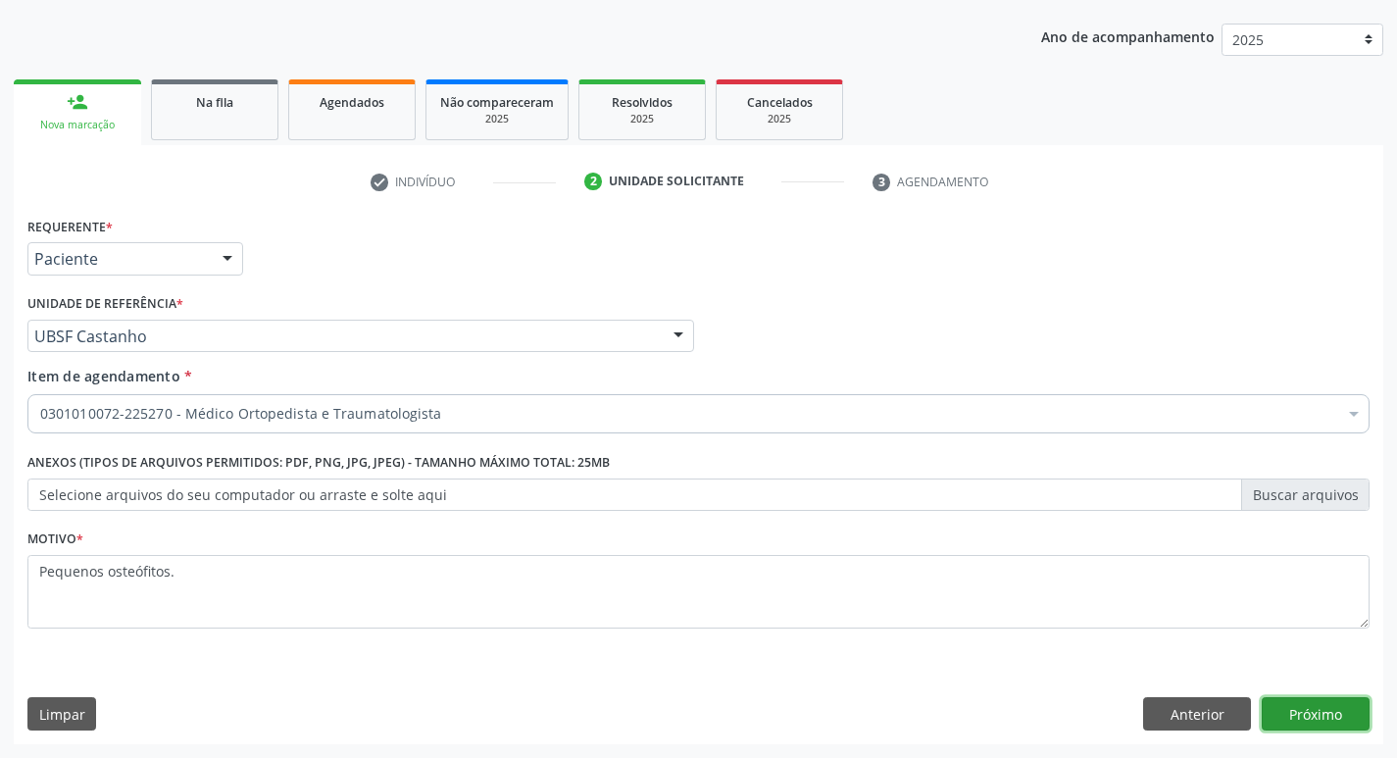
click at [1350, 710] on button "Próximo" at bounding box center [1315, 713] width 108 height 33
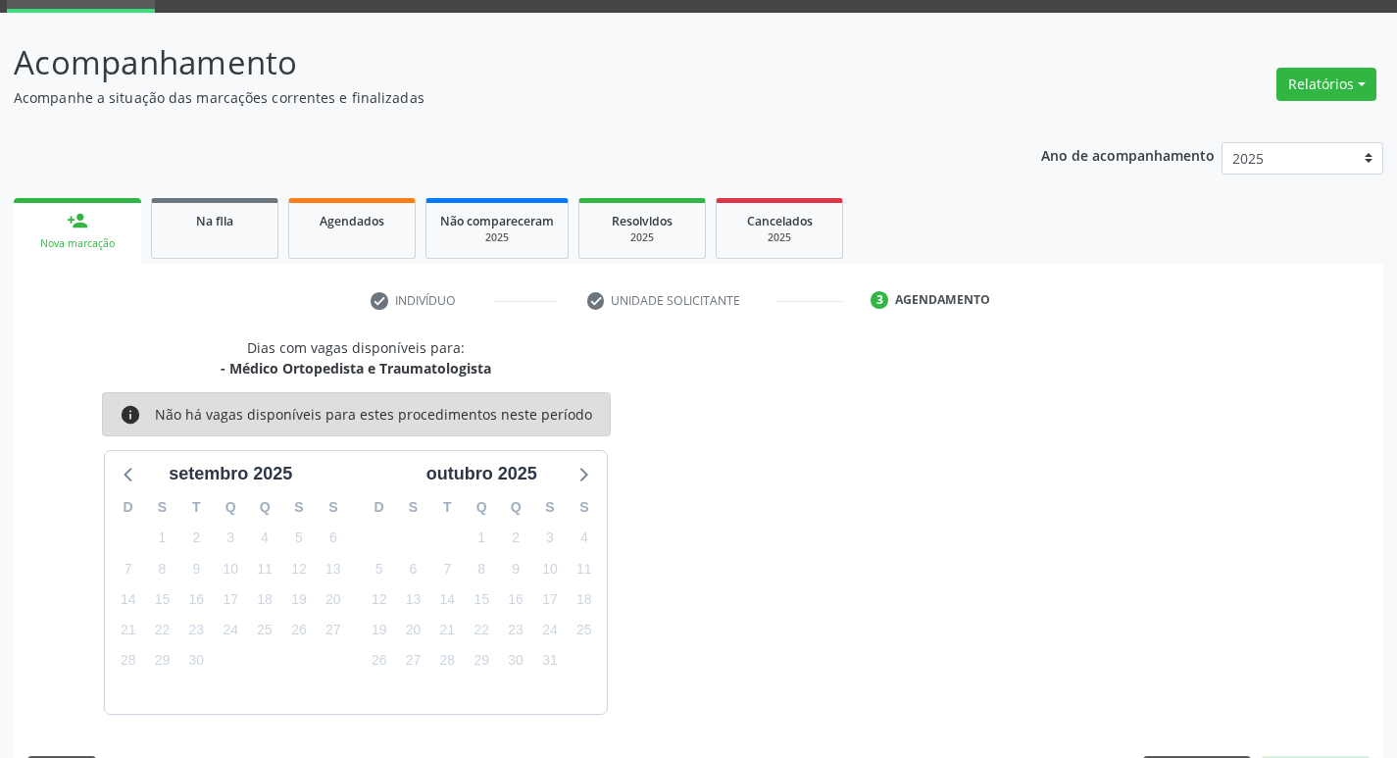
scroll to position [153, 0]
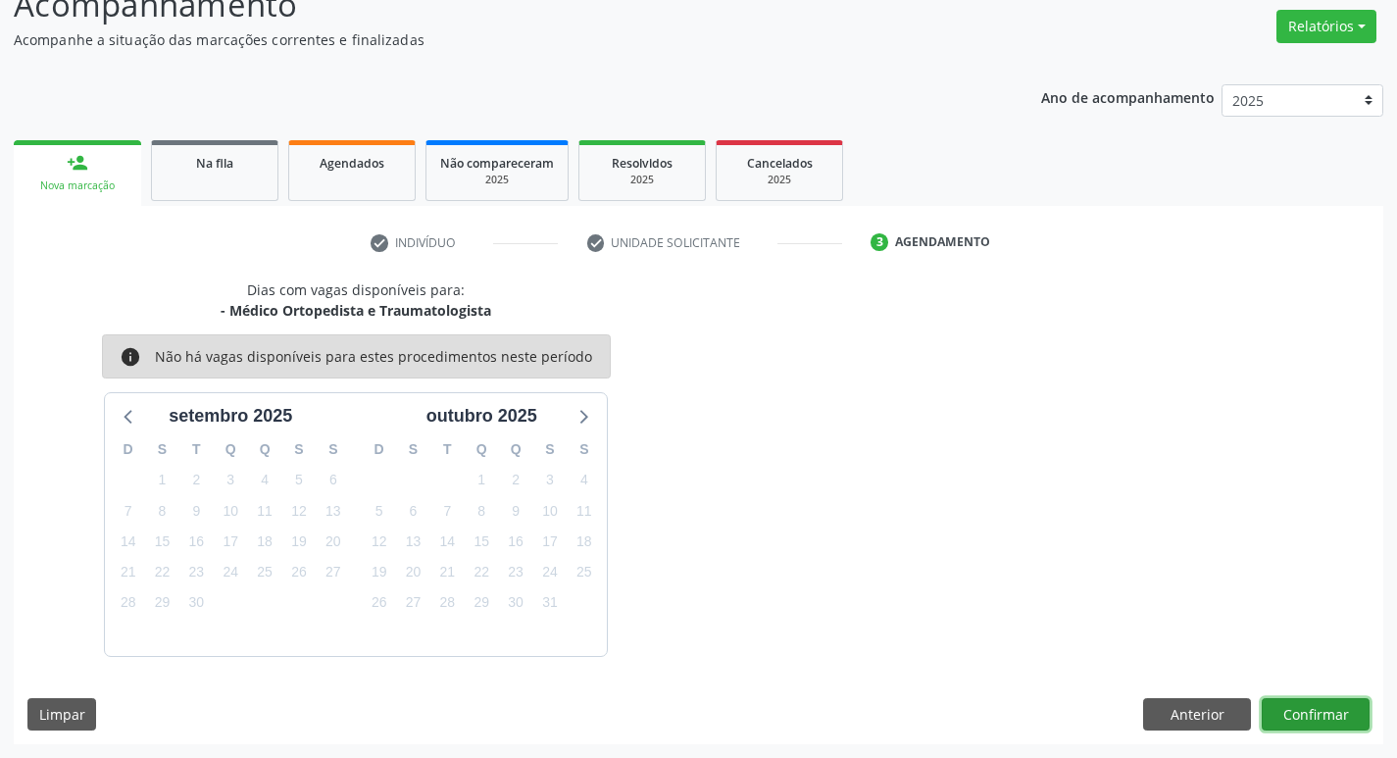
click at [1319, 712] on button "Confirmar" at bounding box center [1315, 714] width 108 height 33
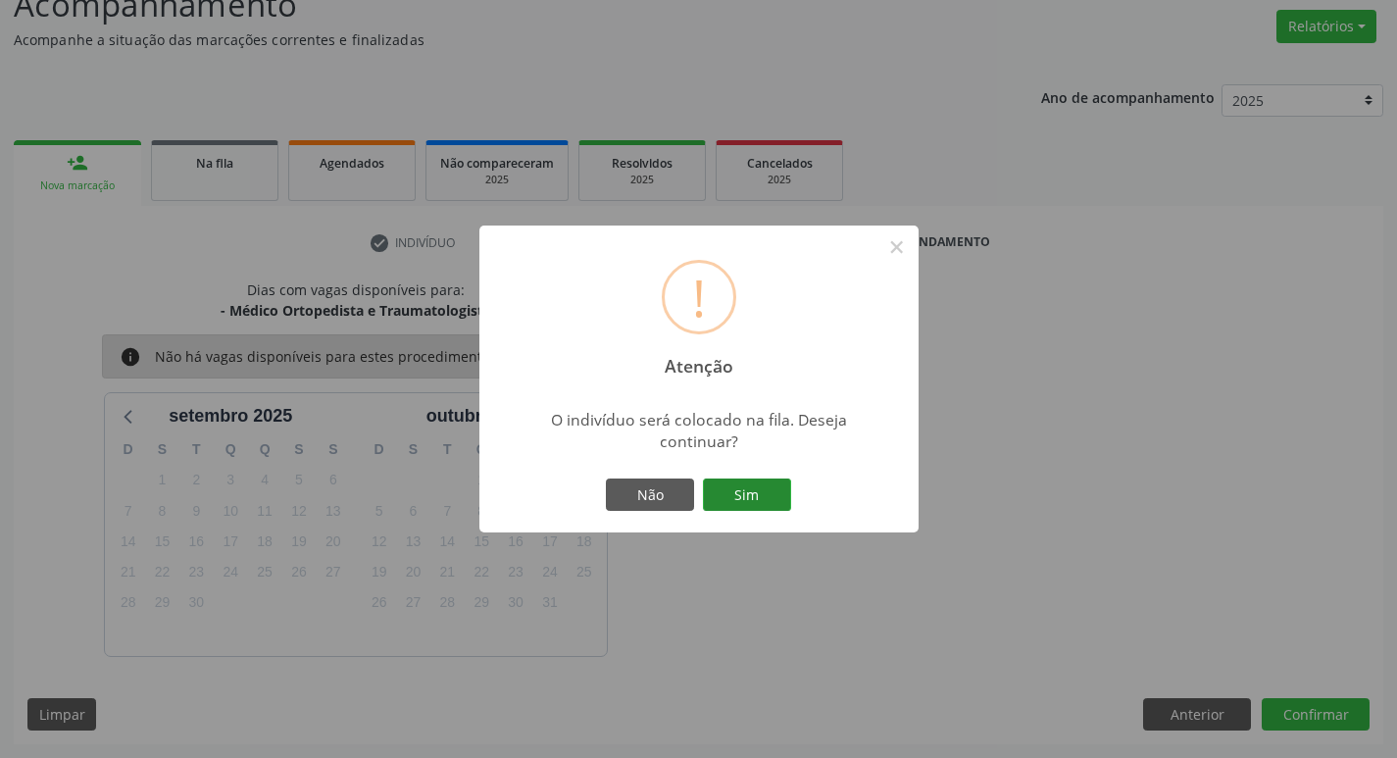
click at [741, 496] on button "Sim" at bounding box center [747, 494] width 88 height 33
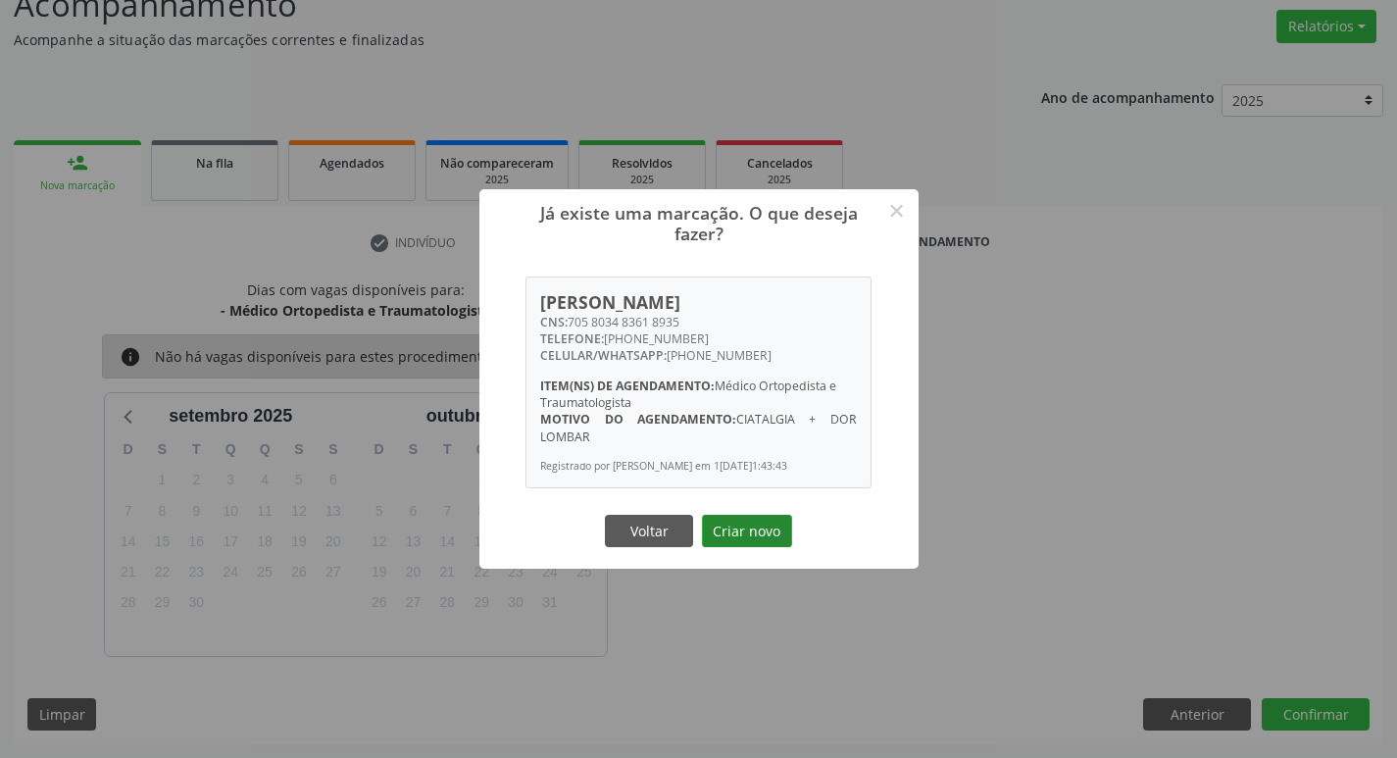
click at [749, 548] on button "Criar novo" at bounding box center [747, 531] width 90 height 33
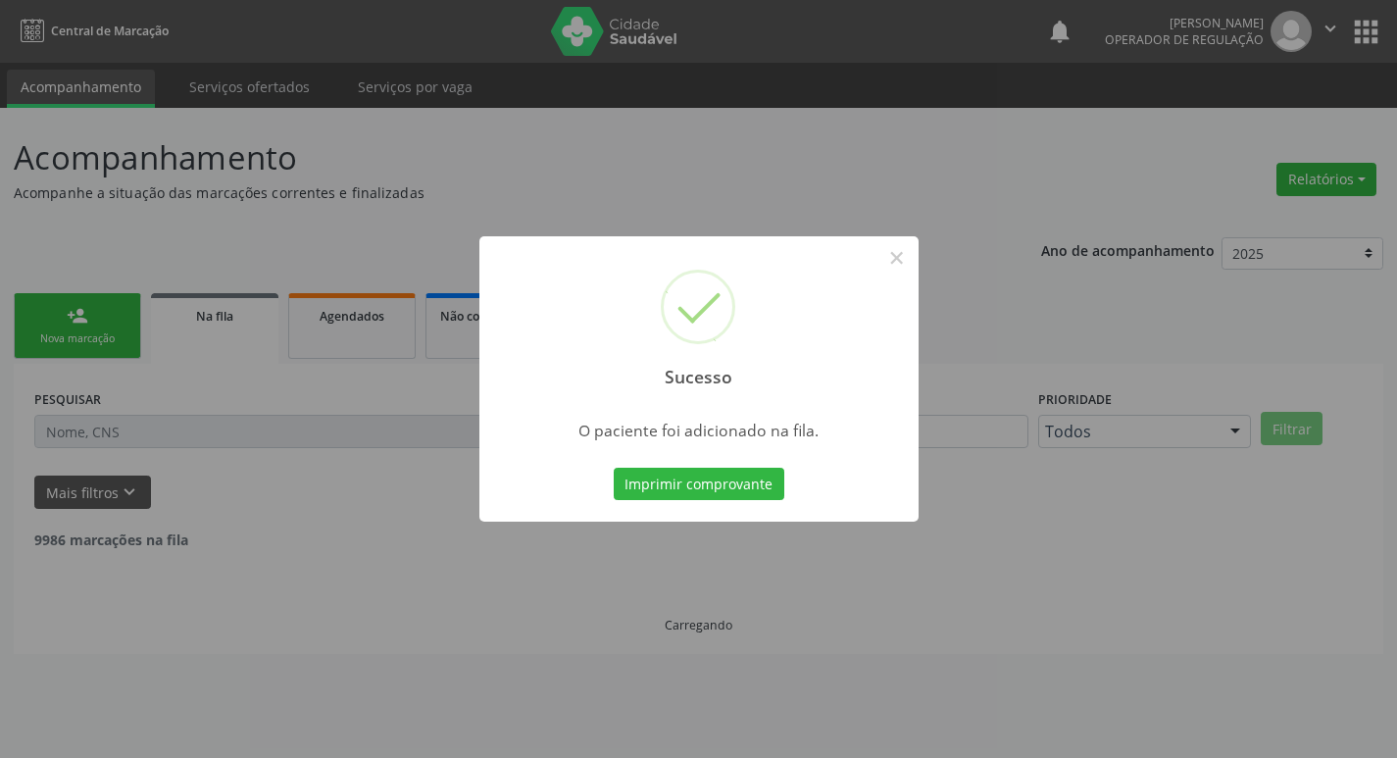
scroll to position [0, 0]
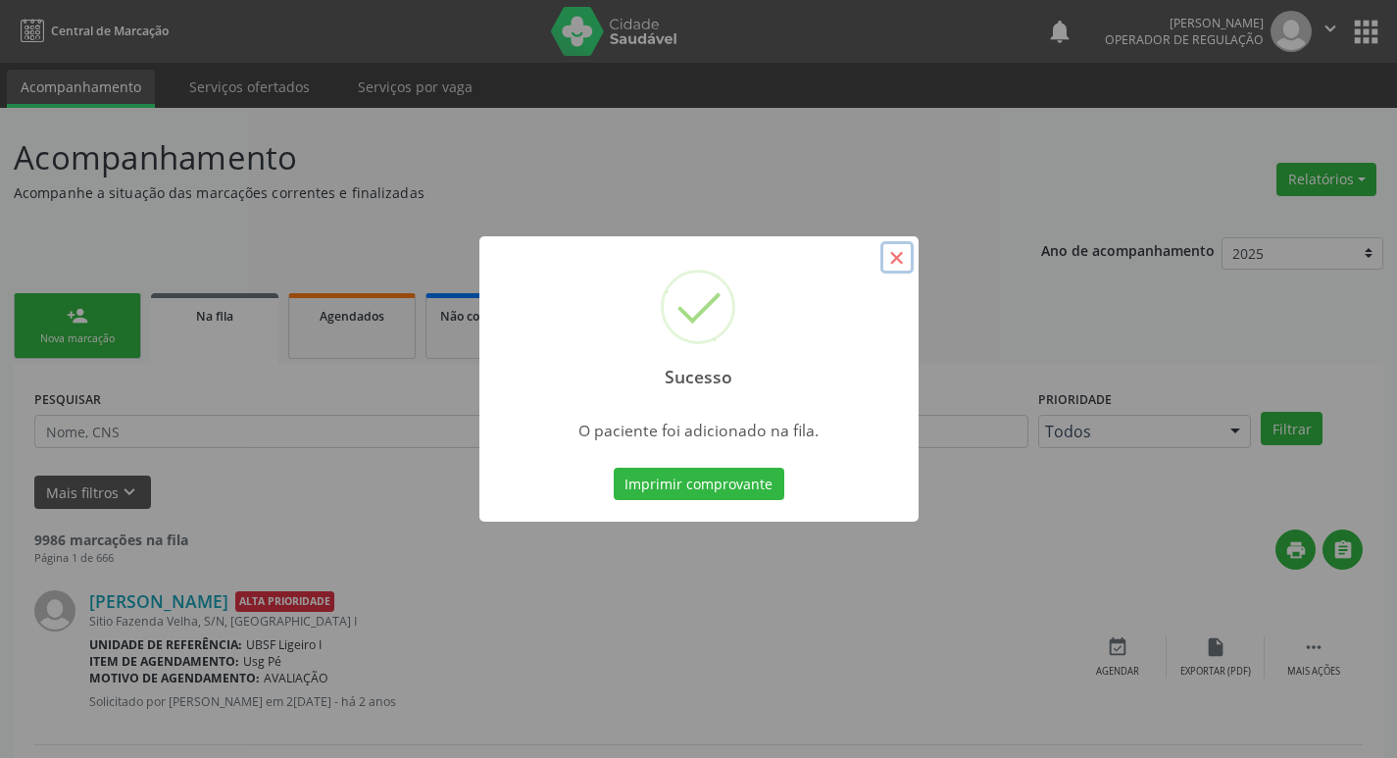
click at [896, 263] on button "×" at bounding box center [896, 257] width 33 height 33
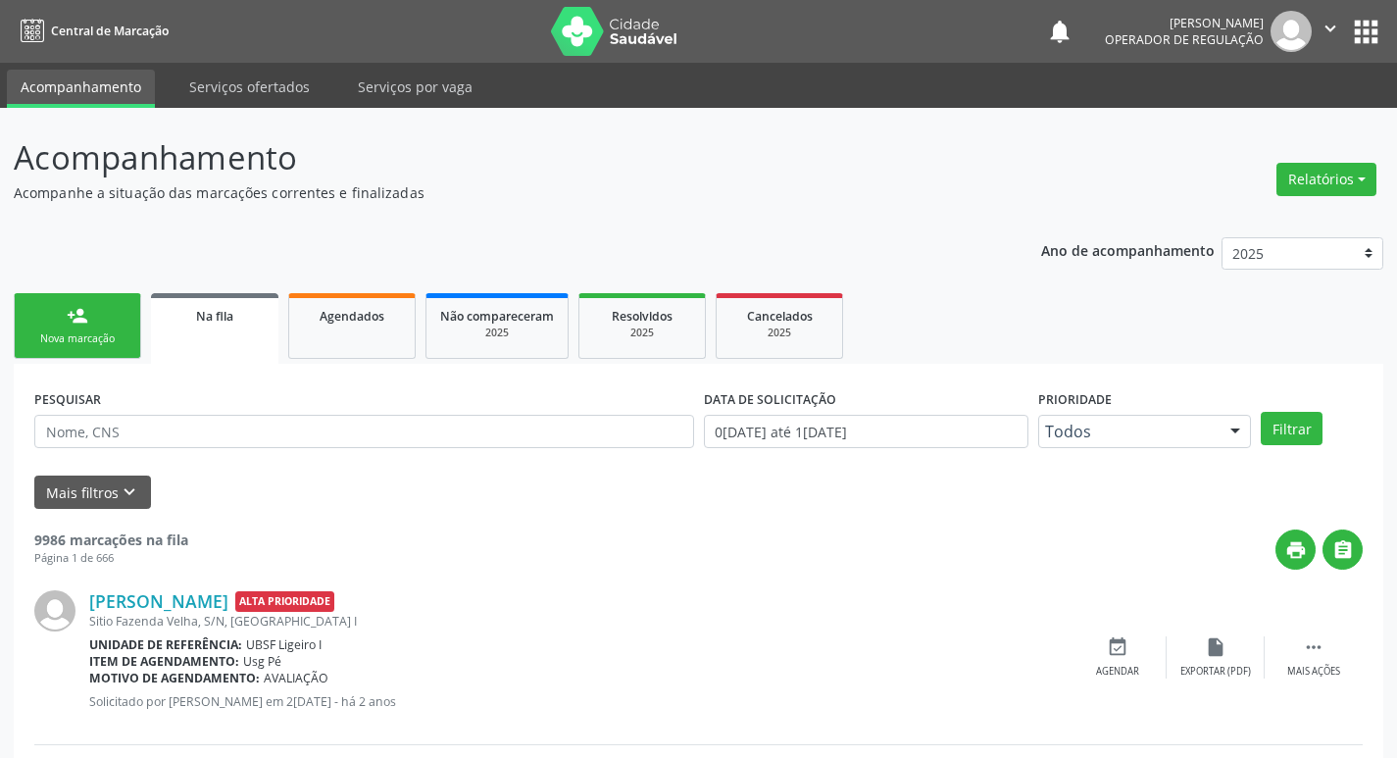
click at [102, 356] on link "person_add Nova marcação" at bounding box center [77, 326] width 127 height 66
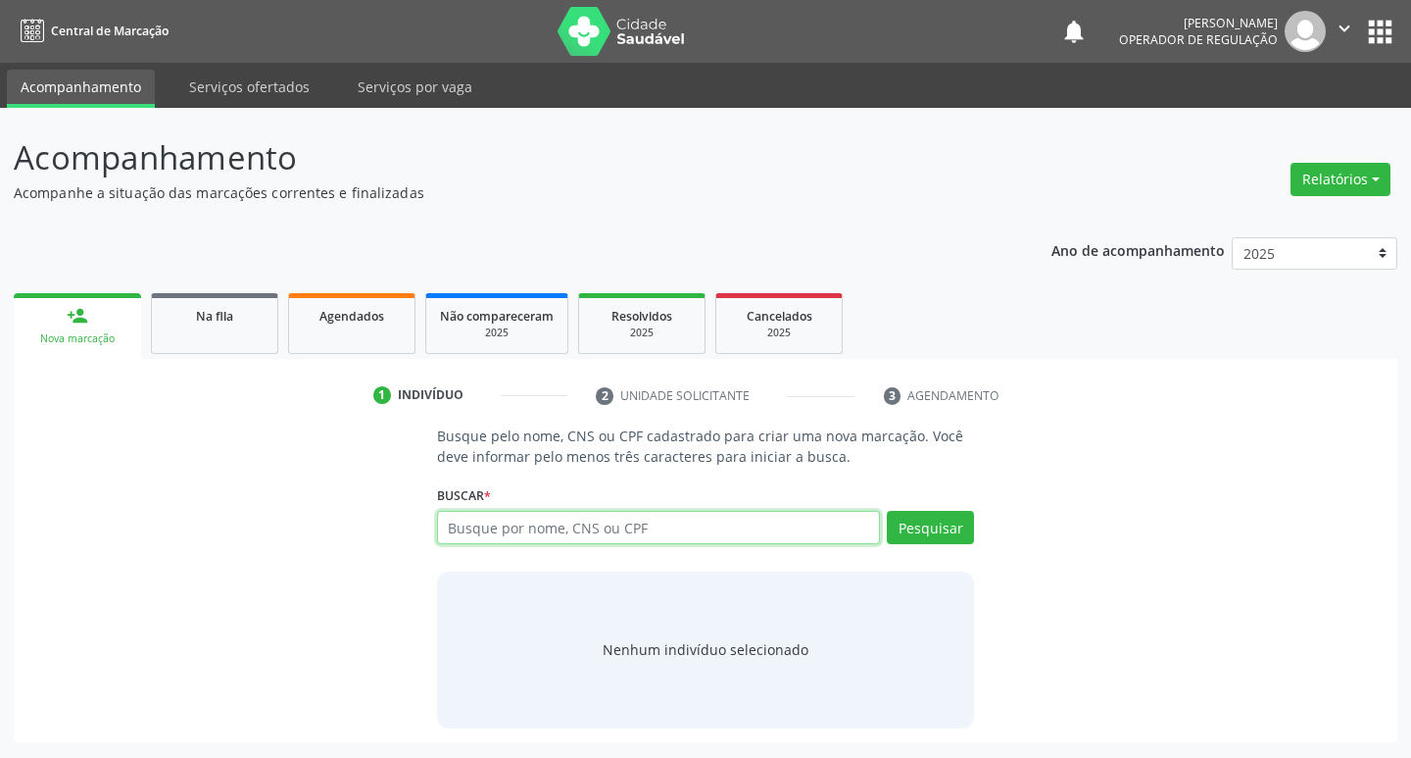
click at [511, 524] on input "text" at bounding box center [659, 527] width 444 height 33
click at [701, 535] on input "text" at bounding box center [659, 527] width 444 height 33
type input "700300966285532"
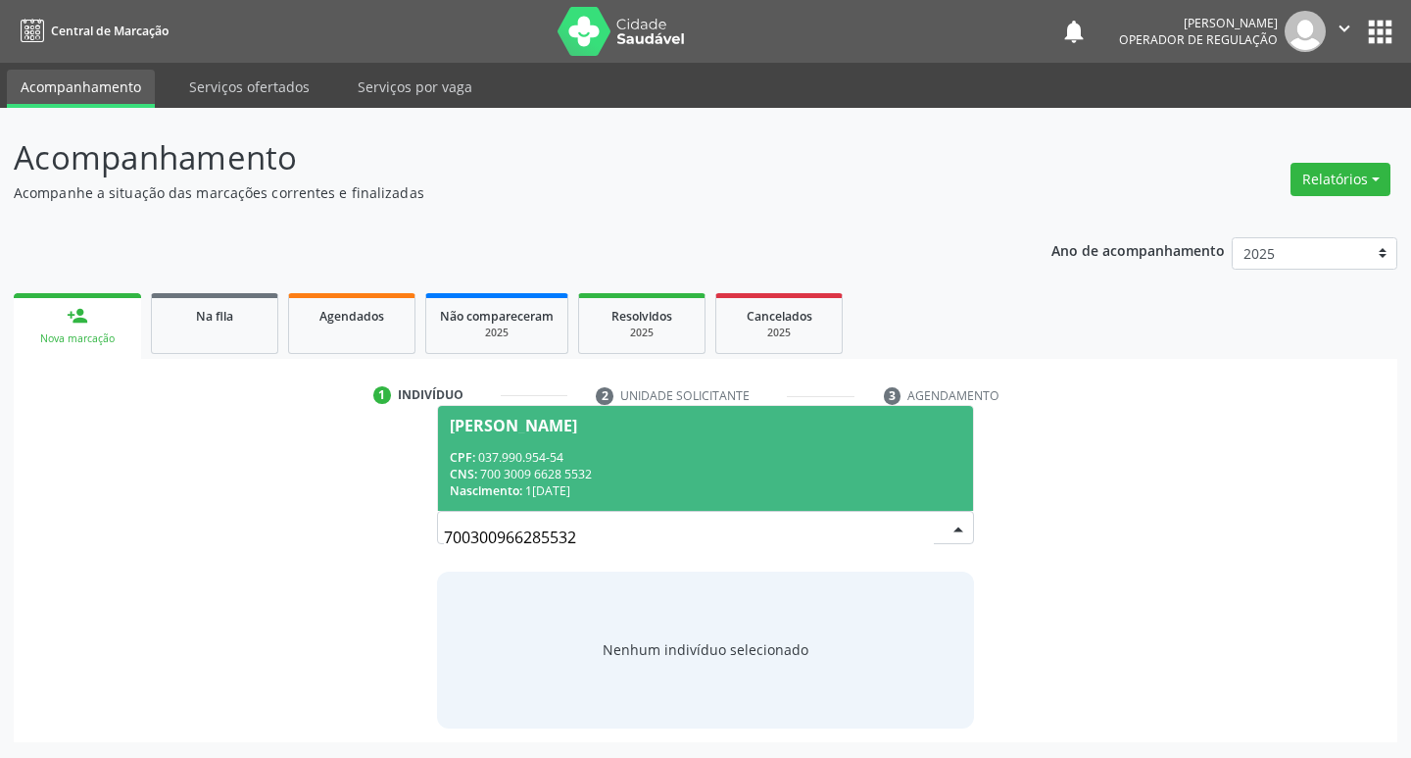
click at [728, 449] on div "CPF: 037.990.954-54" at bounding box center [706, 457] width 513 height 17
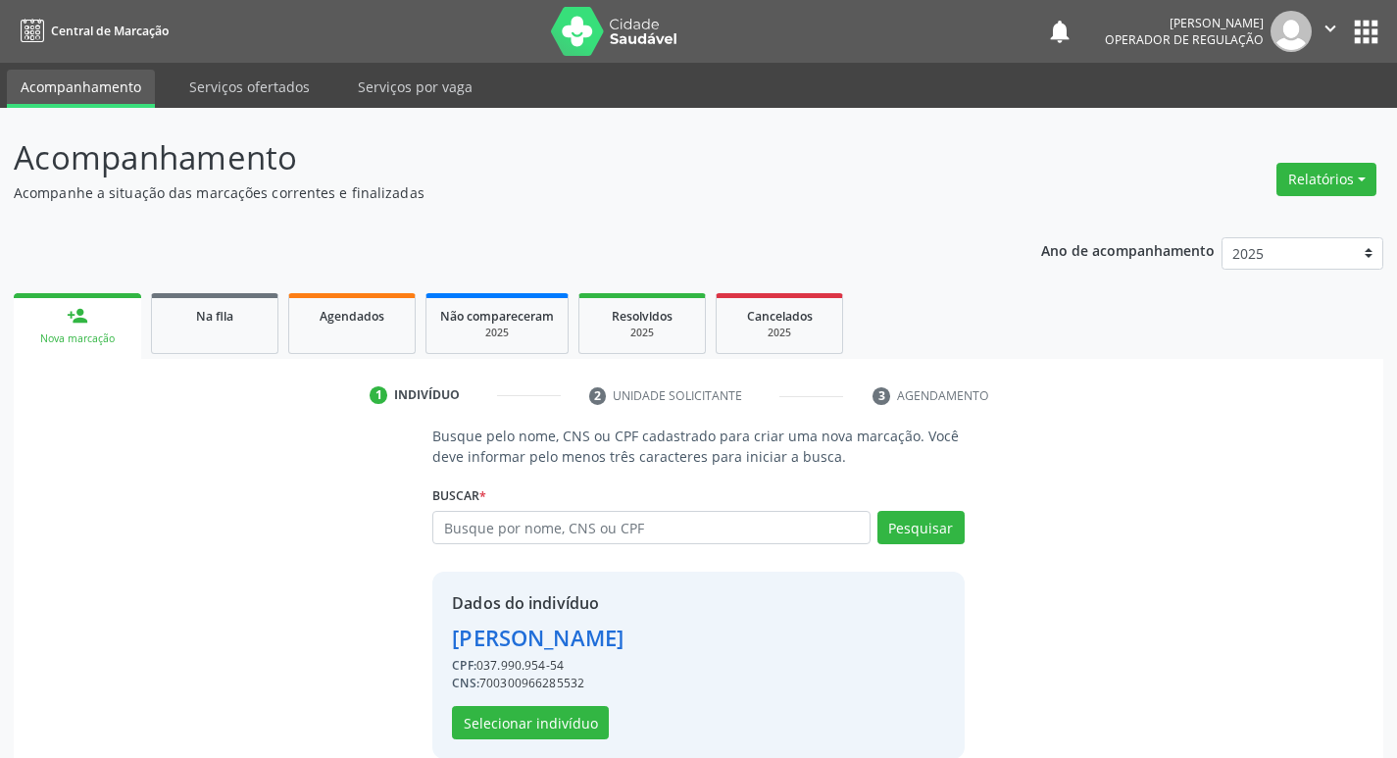
scroll to position [28, 0]
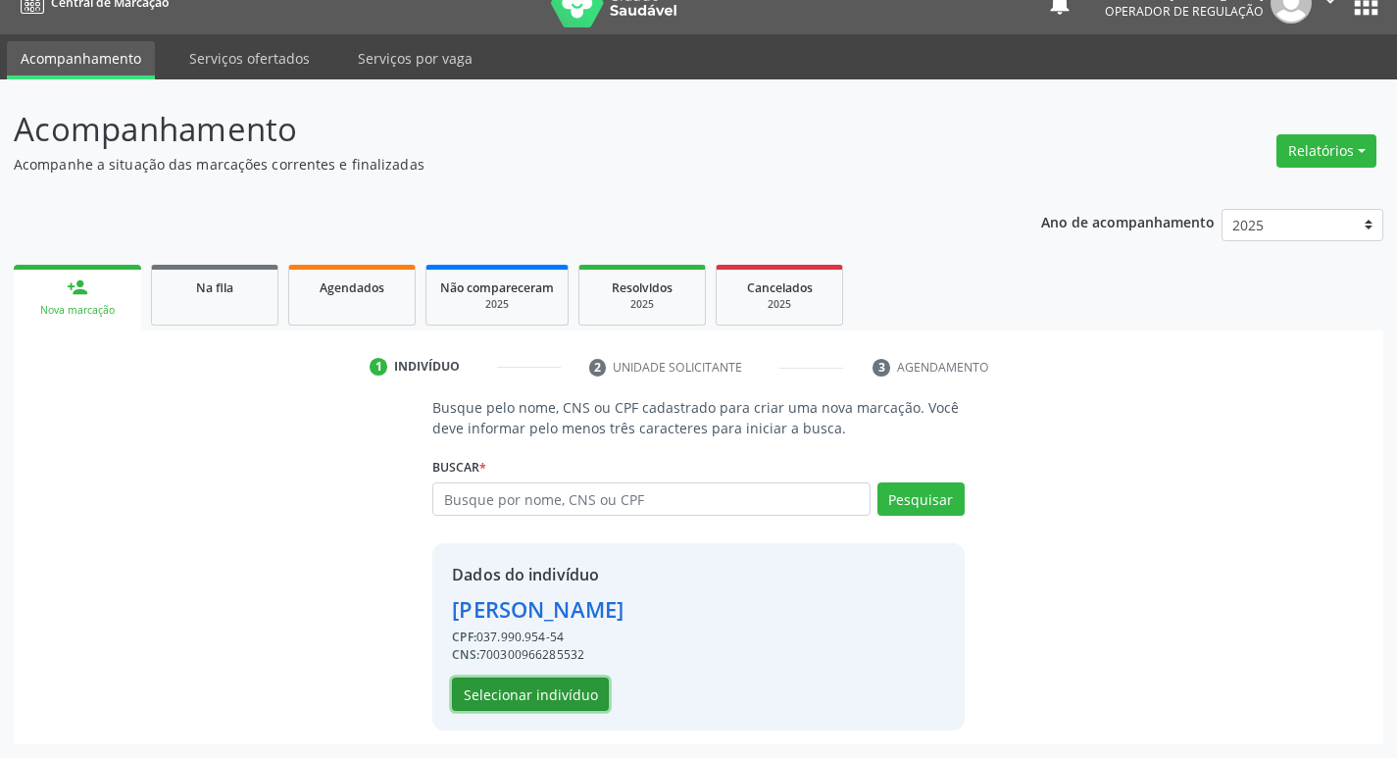
click at [586, 709] on button "Selecionar indivíduo" at bounding box center [530, 693] width 157 height 33
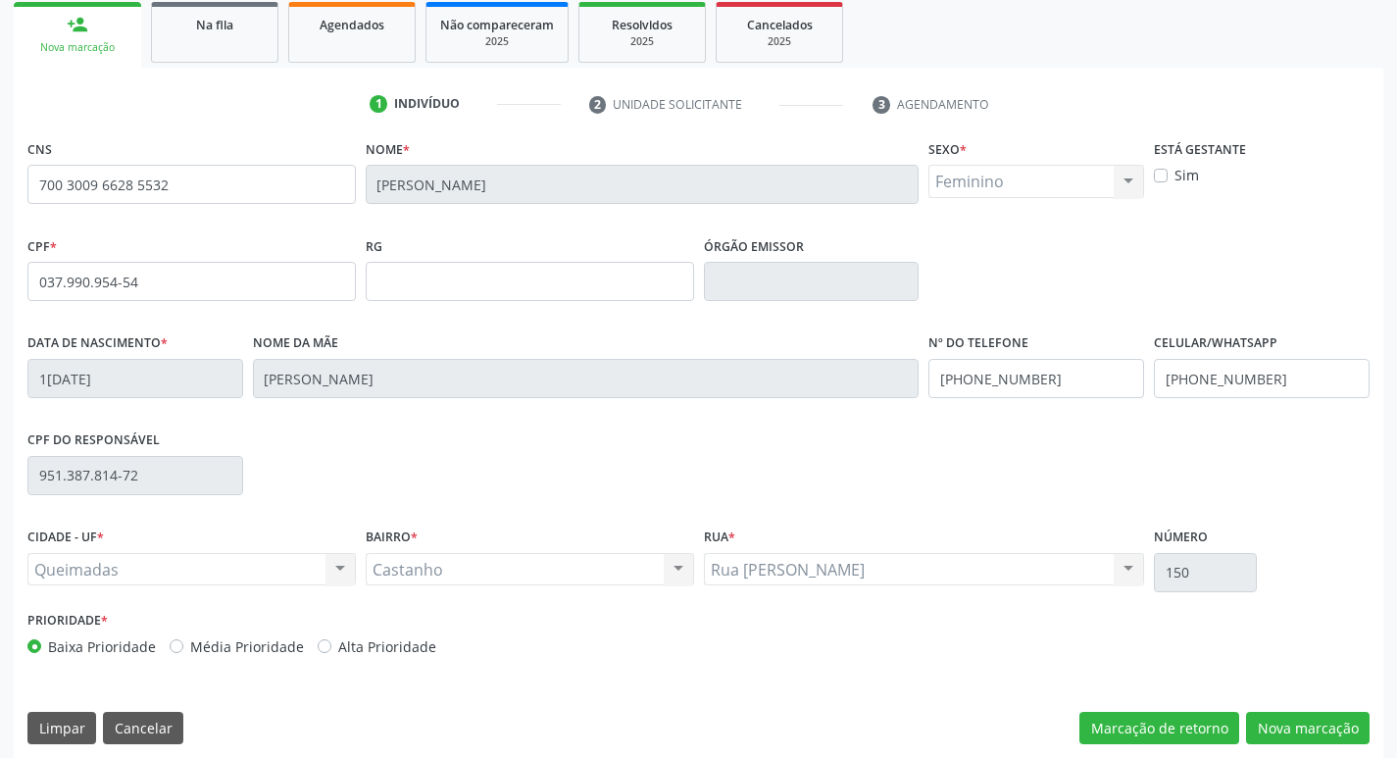
scroll to position [305, 0]
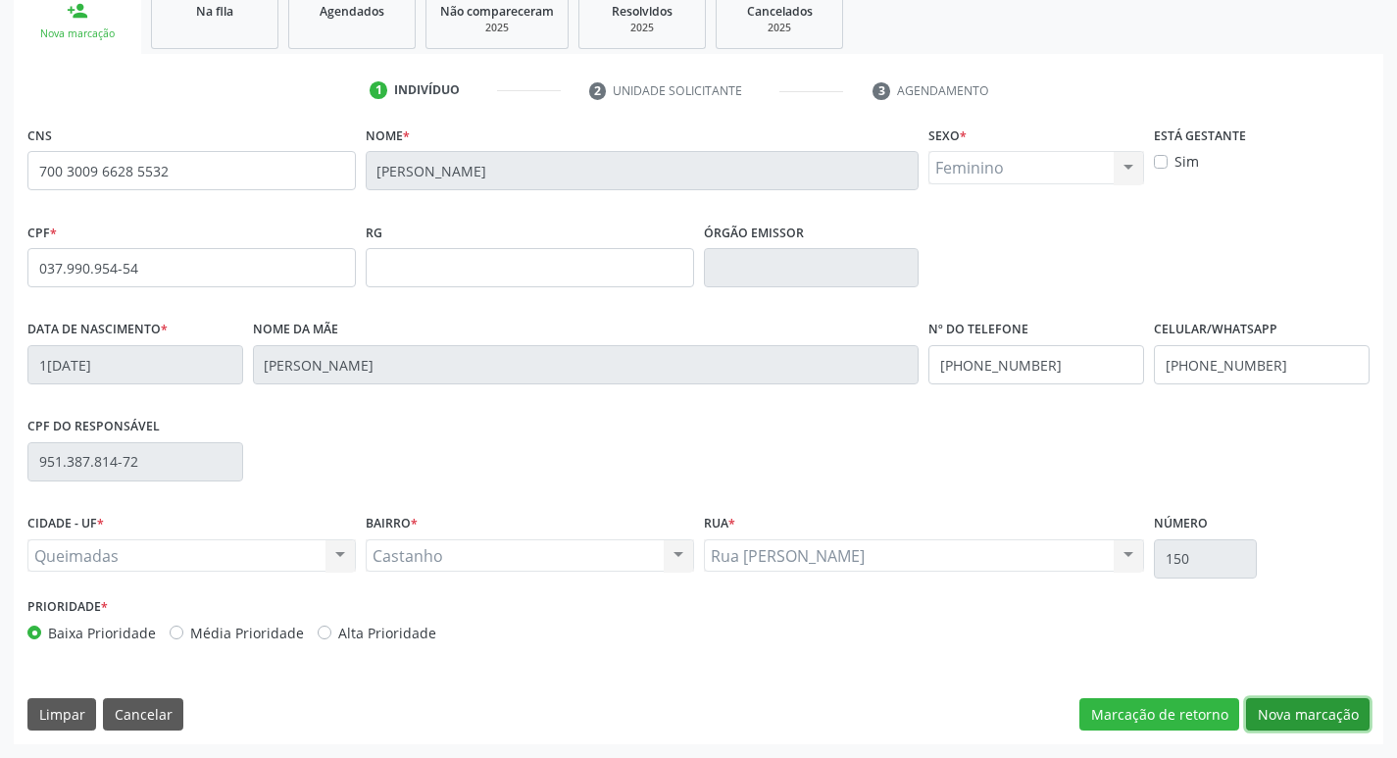
click at [1293, 720] on button "Nova marcação" at bounding box center [1307, 714] width 123 height 33
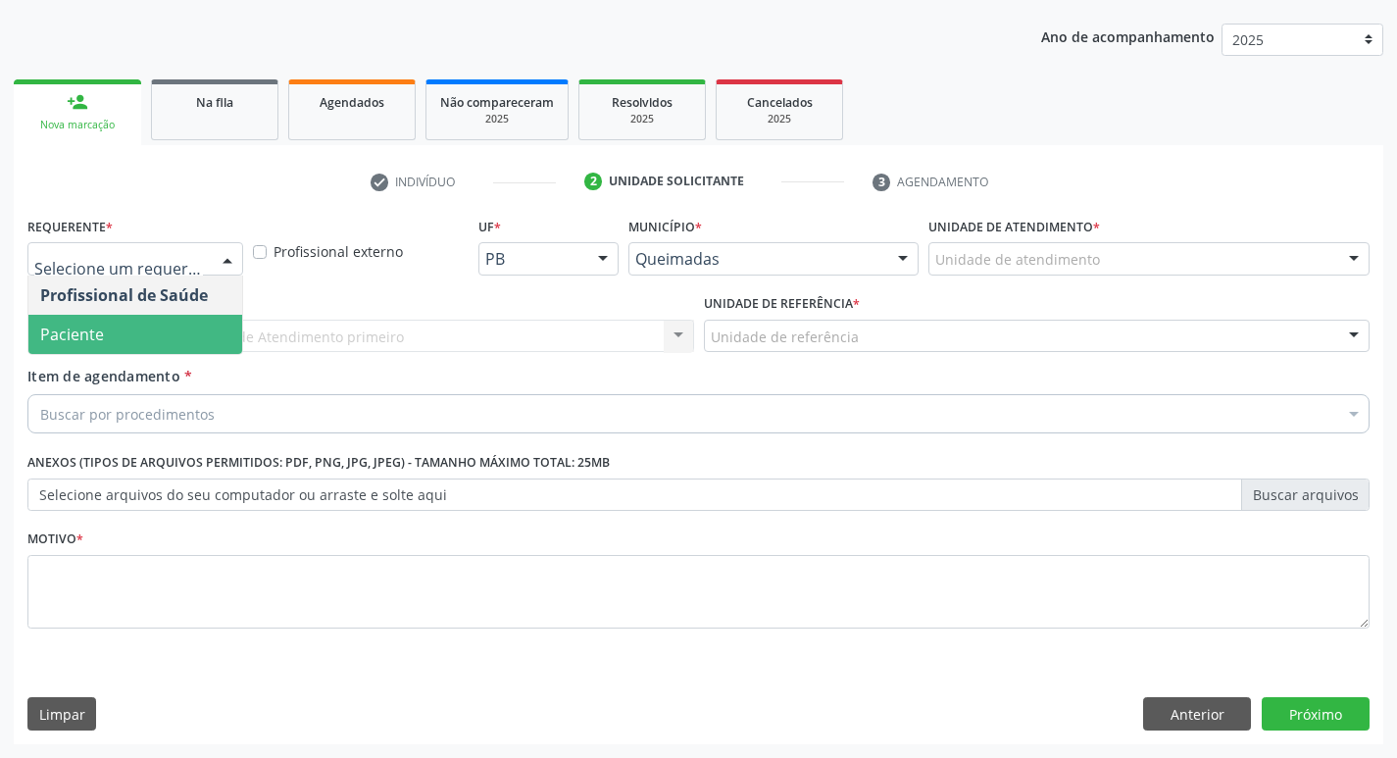
click at [79, 332] on span "Paciente" at bounding box center [72, 334] width 64 height 22
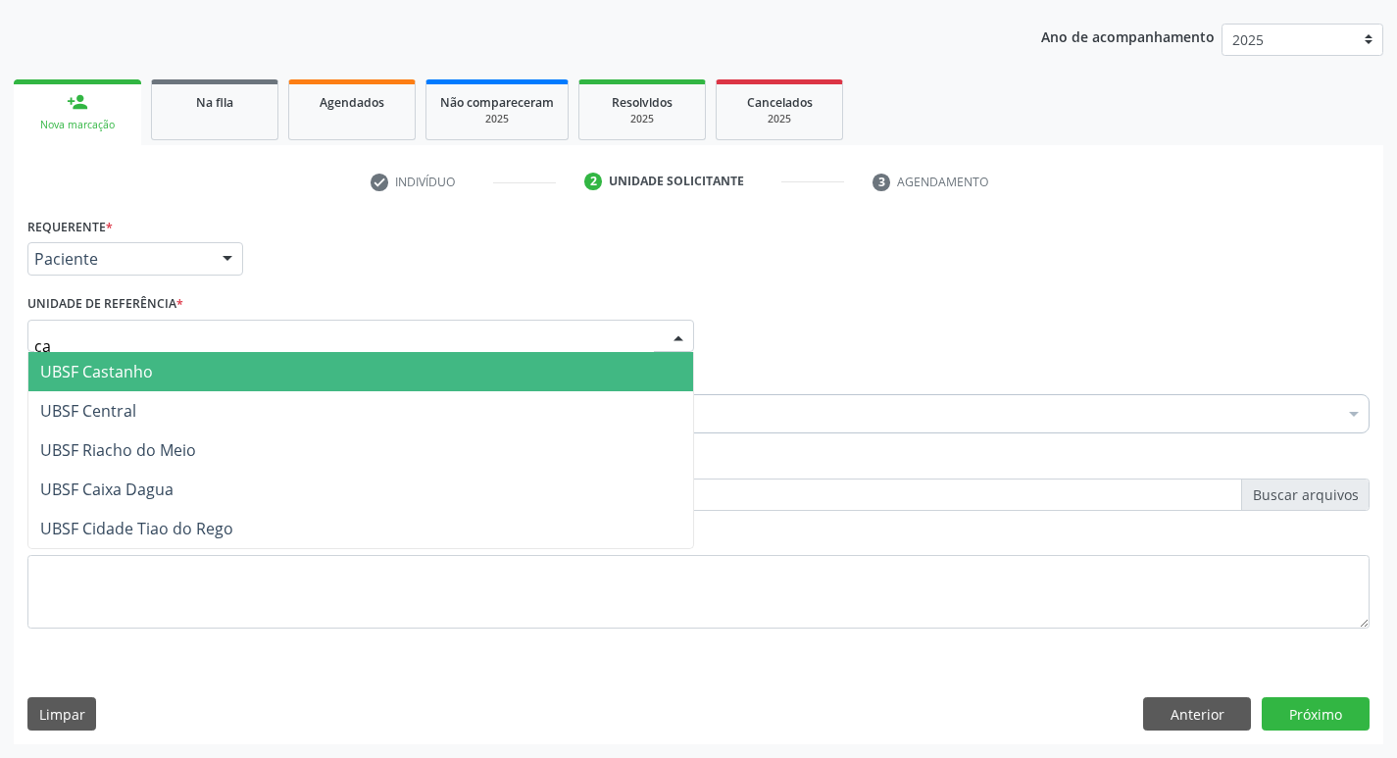
type input "cas"
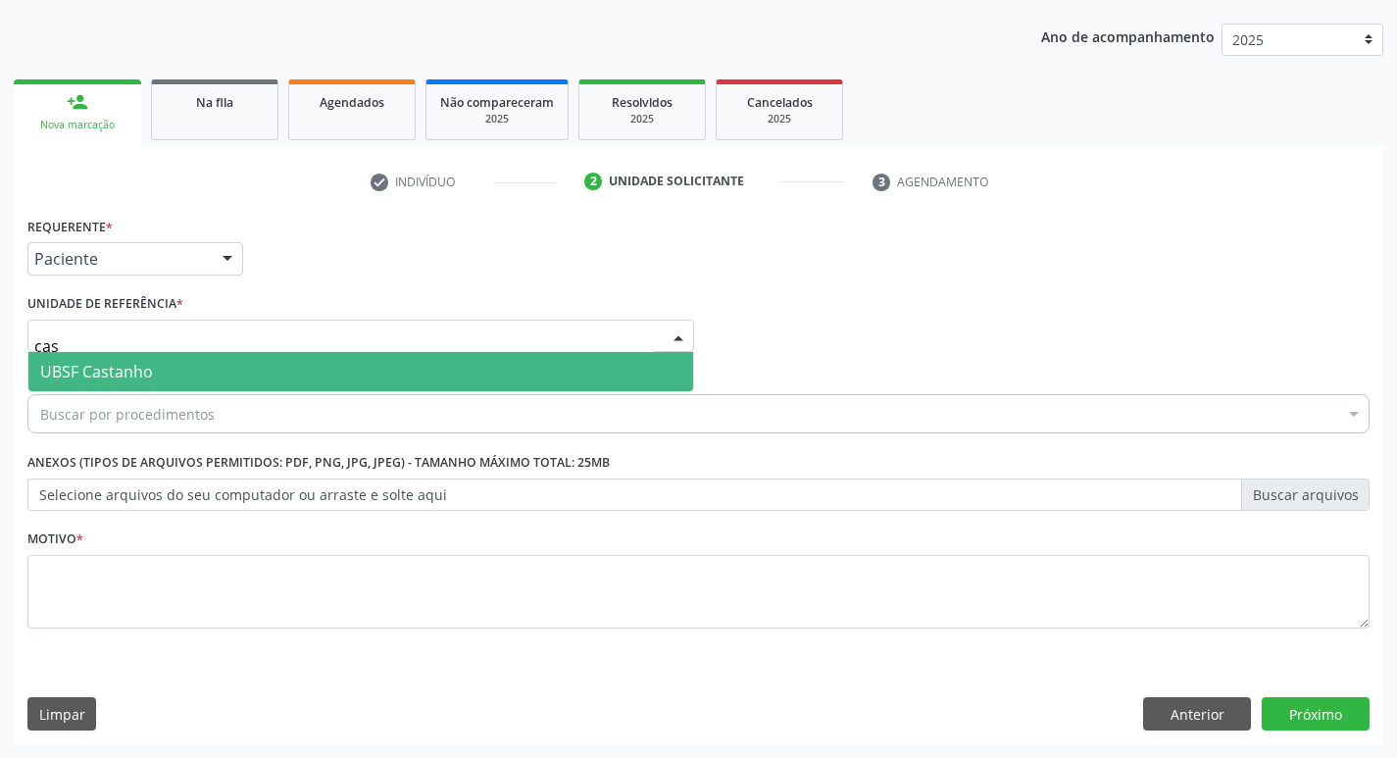
click at [82, 371] on span "UBSF Castanho" at bounding box center [96, 372] width 113 height 22
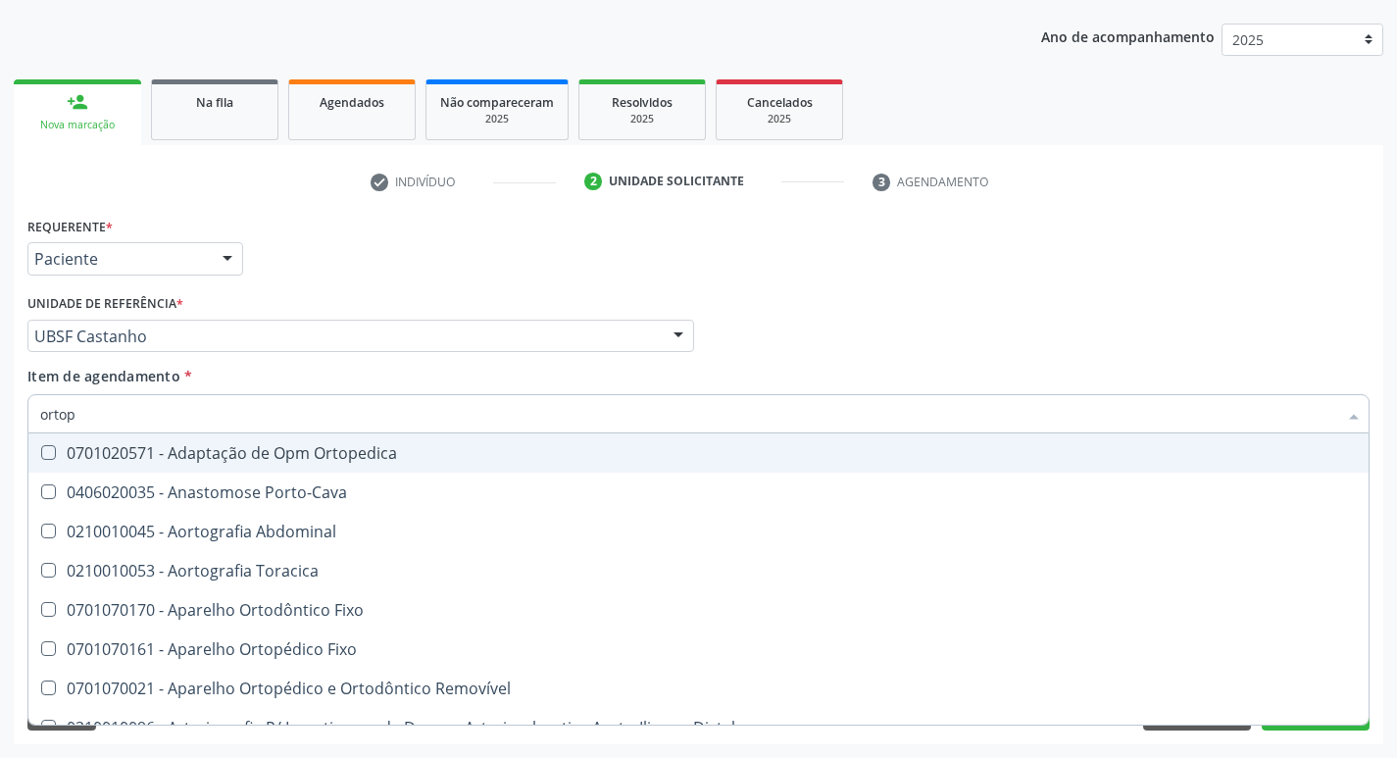
type input "ortope"
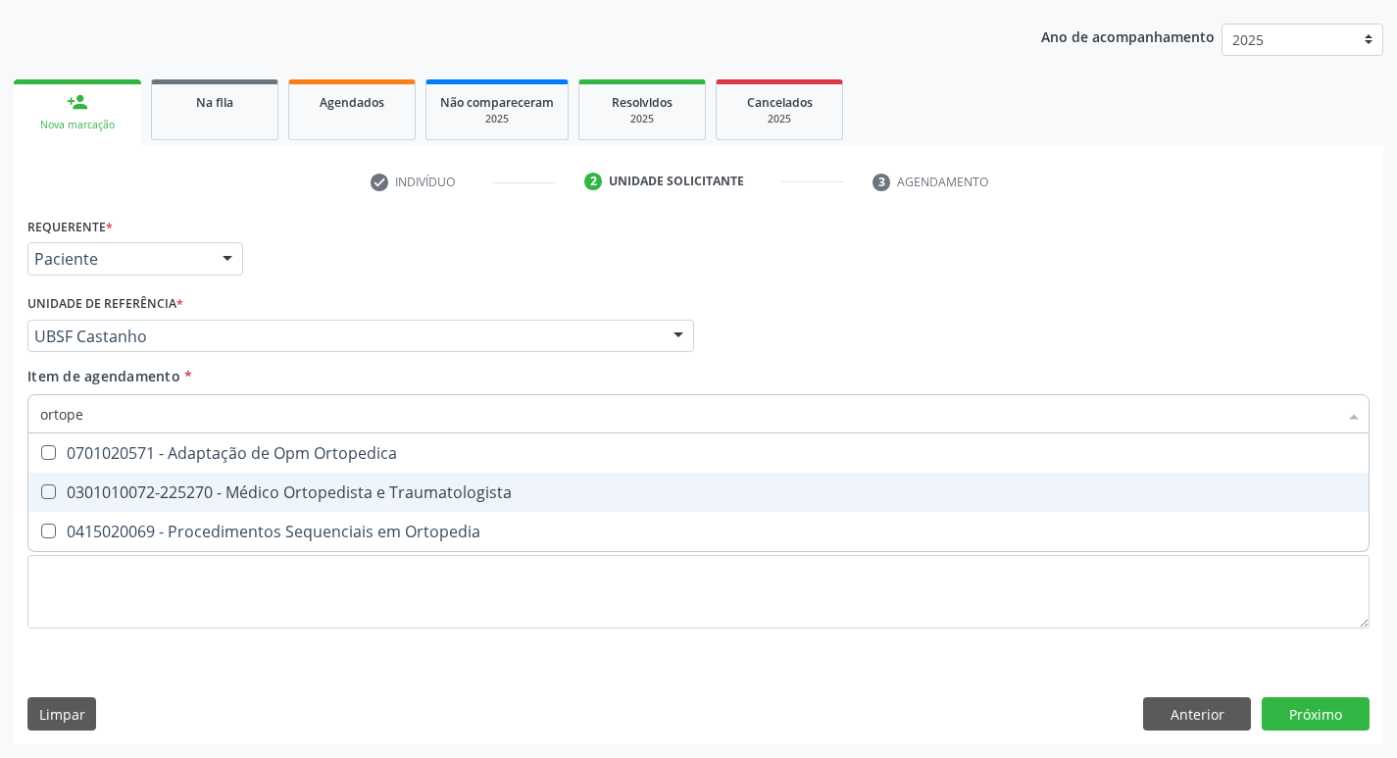
click at [119, 491] on div "0301010072-225270 - Médico Ortopedista e Traumatologista" at bounding box center [698, 492] width 1316 height 16
checkbox Traumatologista "true"
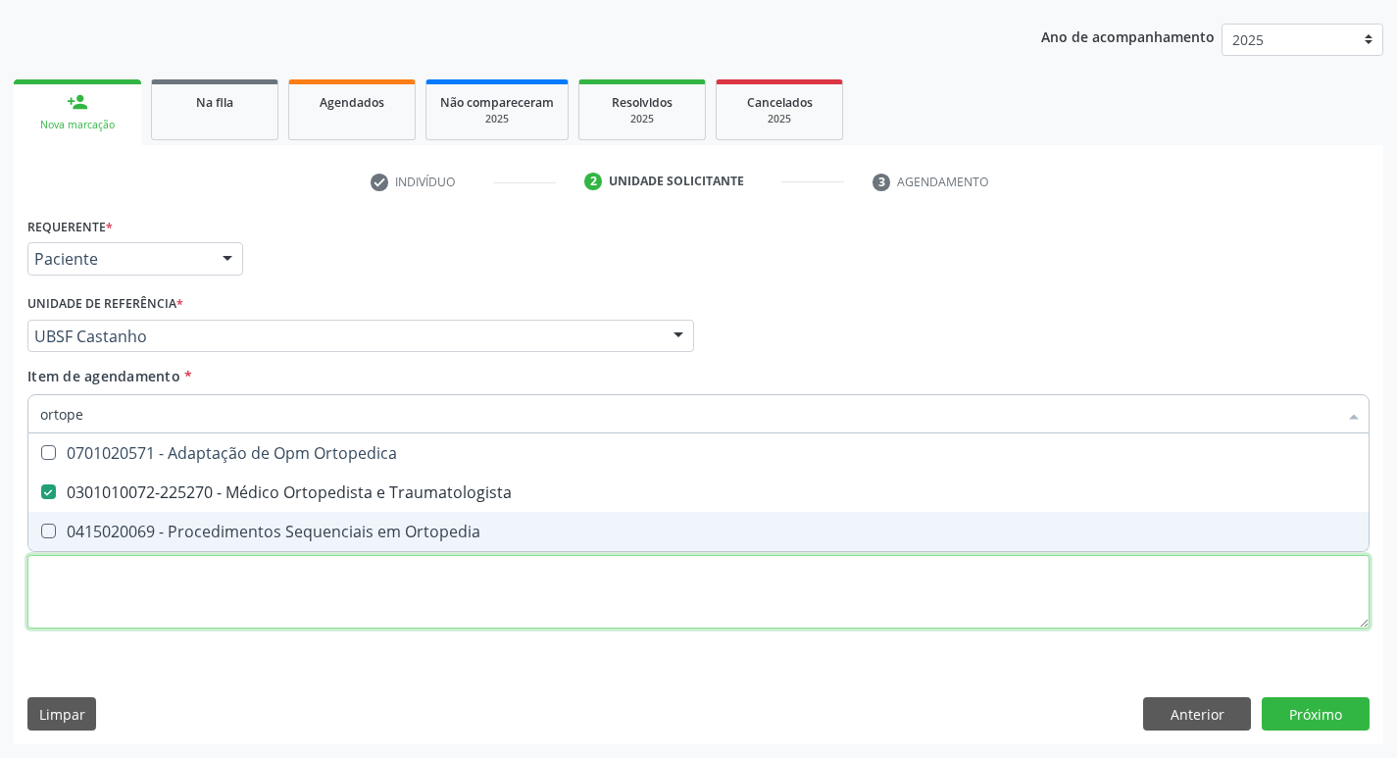
click at [64, 576] on div "Requerente * Paciente Profissional de Saúde Paciente Nenhum resultado encontrad…" at bounding box center [698, 434] width 1342 height 444
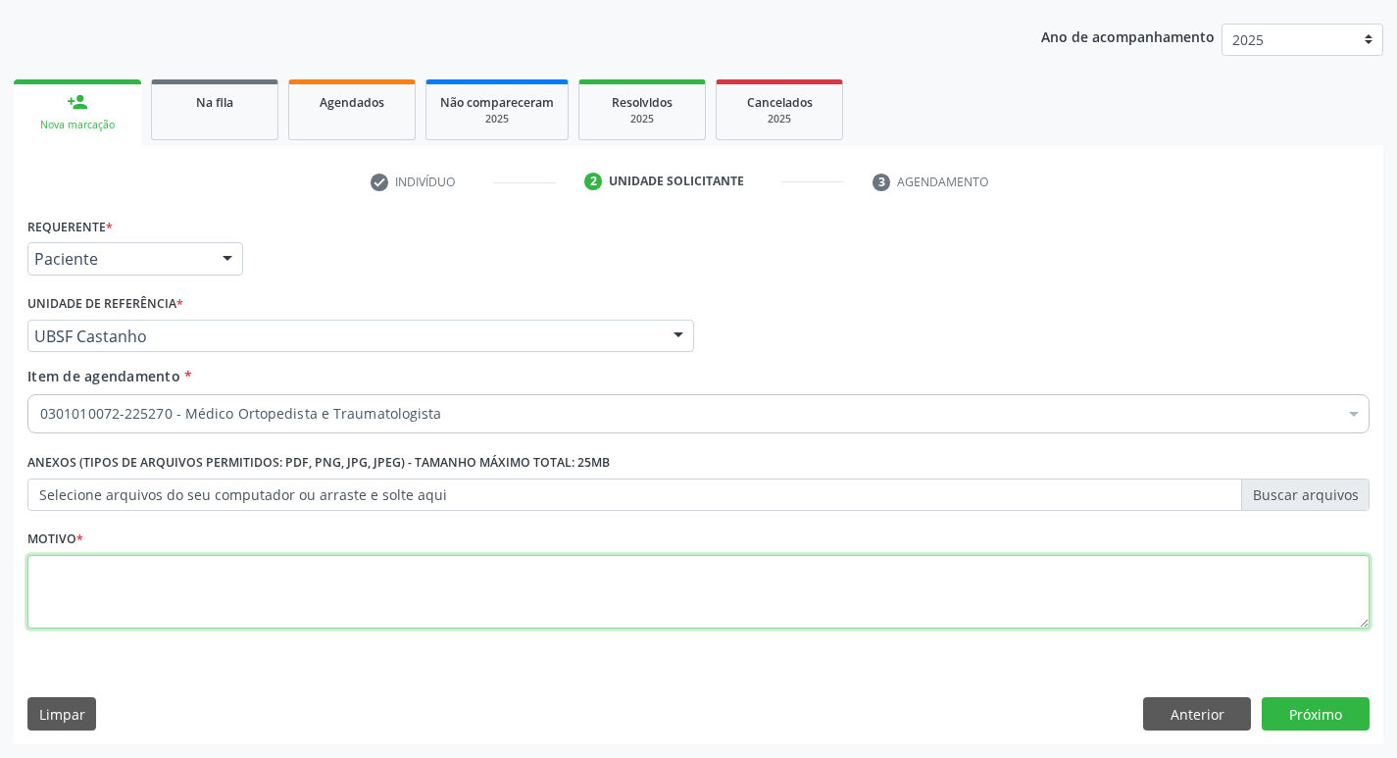
click at [64, 576] on textarea at bounding box center [698, 592] width 1342 height 74
click at [46, 567] on textarea "avaliação" at bounding box center [698, 592] width 1342 height 74
type textarea "Avaliação"
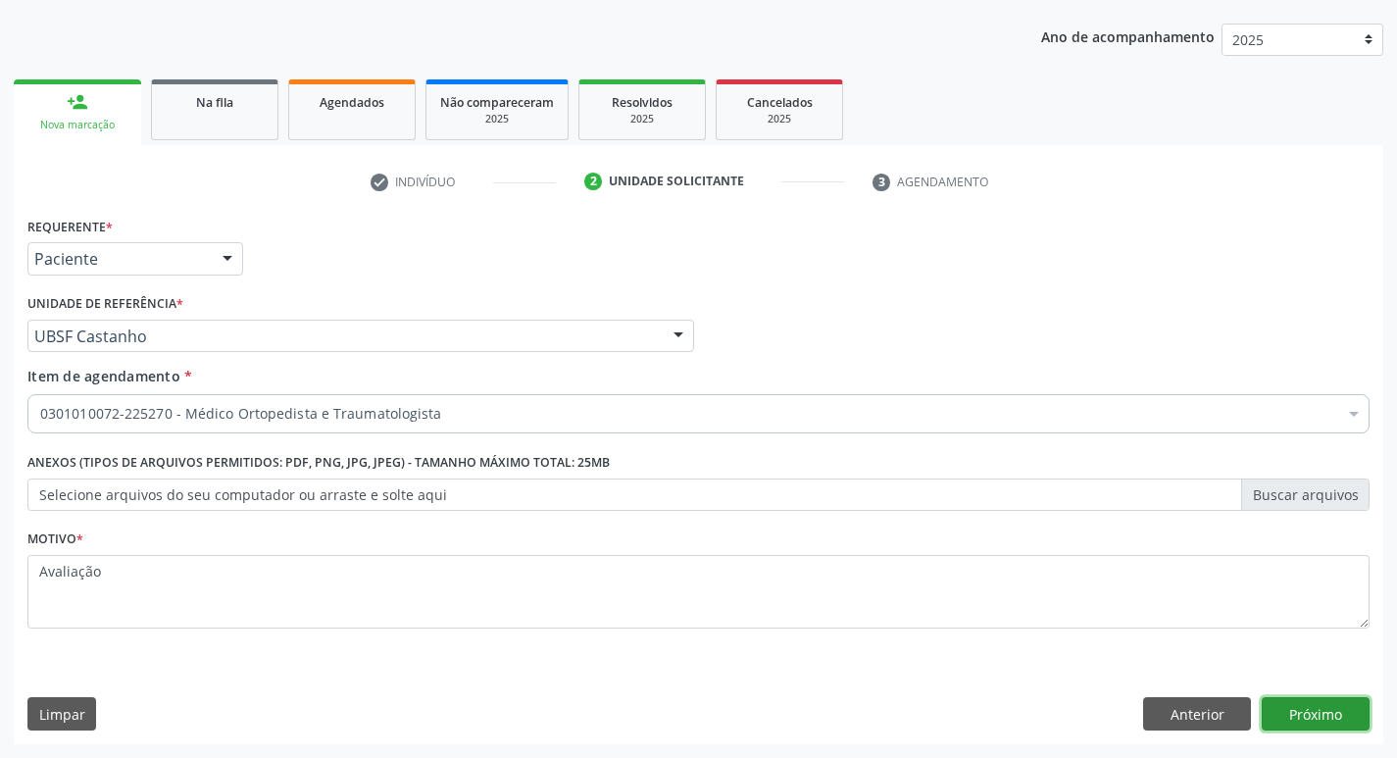
click at [1330, 712] on button "Próximo" at bounding box center [1315, 713] width 108 height 33
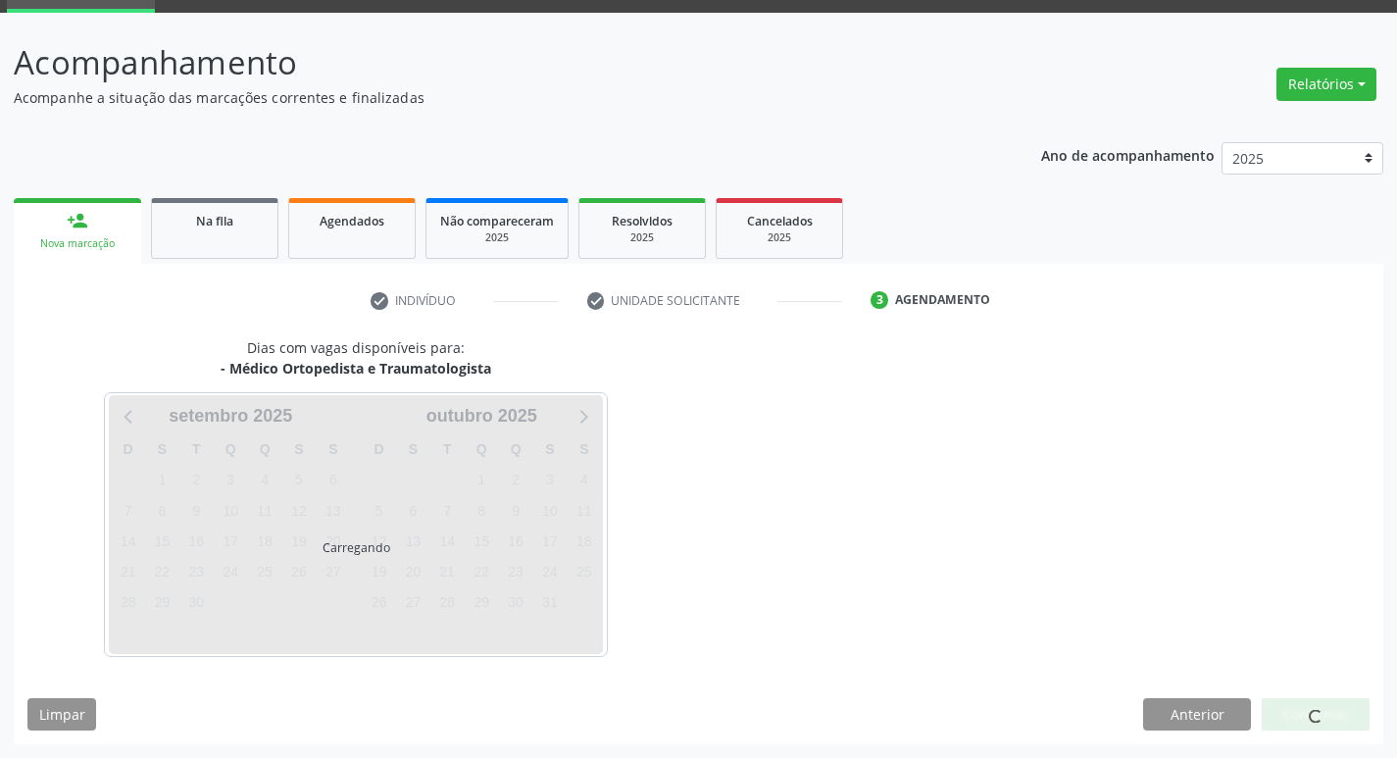
scroll to position [153, 0]
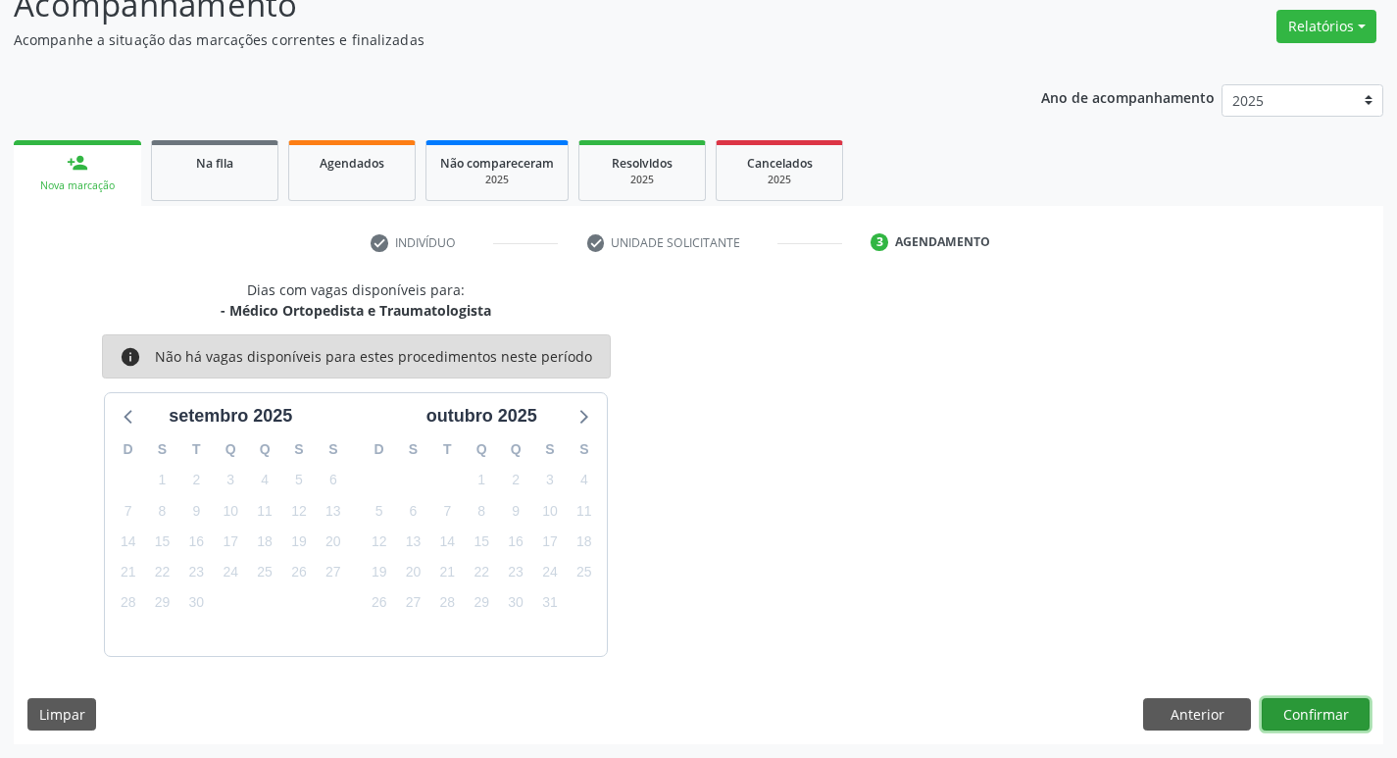
click at [1304, 713] on button "Confirmar" at bounding box center [1315, 714] width 108 height 33
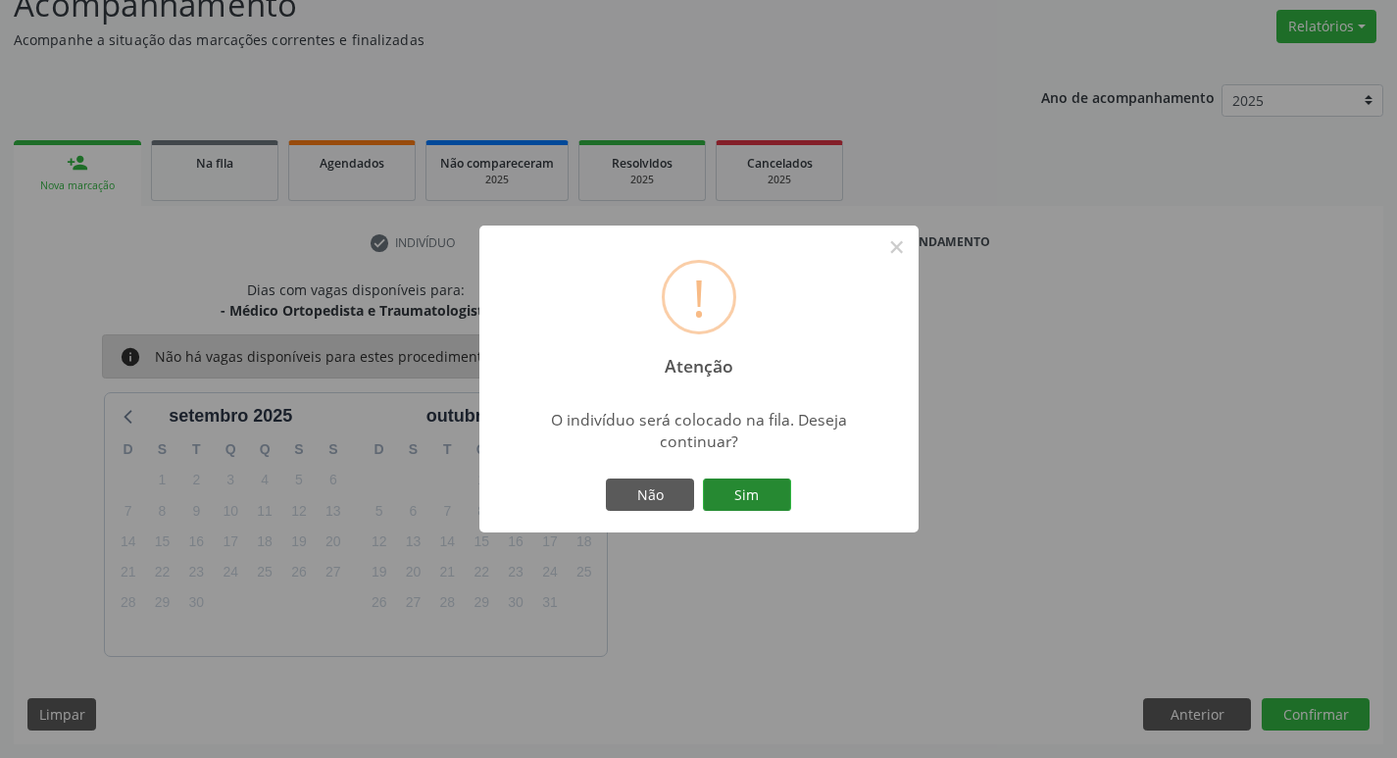
click at [752, 496] on button "Sim" at bounding box center [747, 494] width 88 height 33
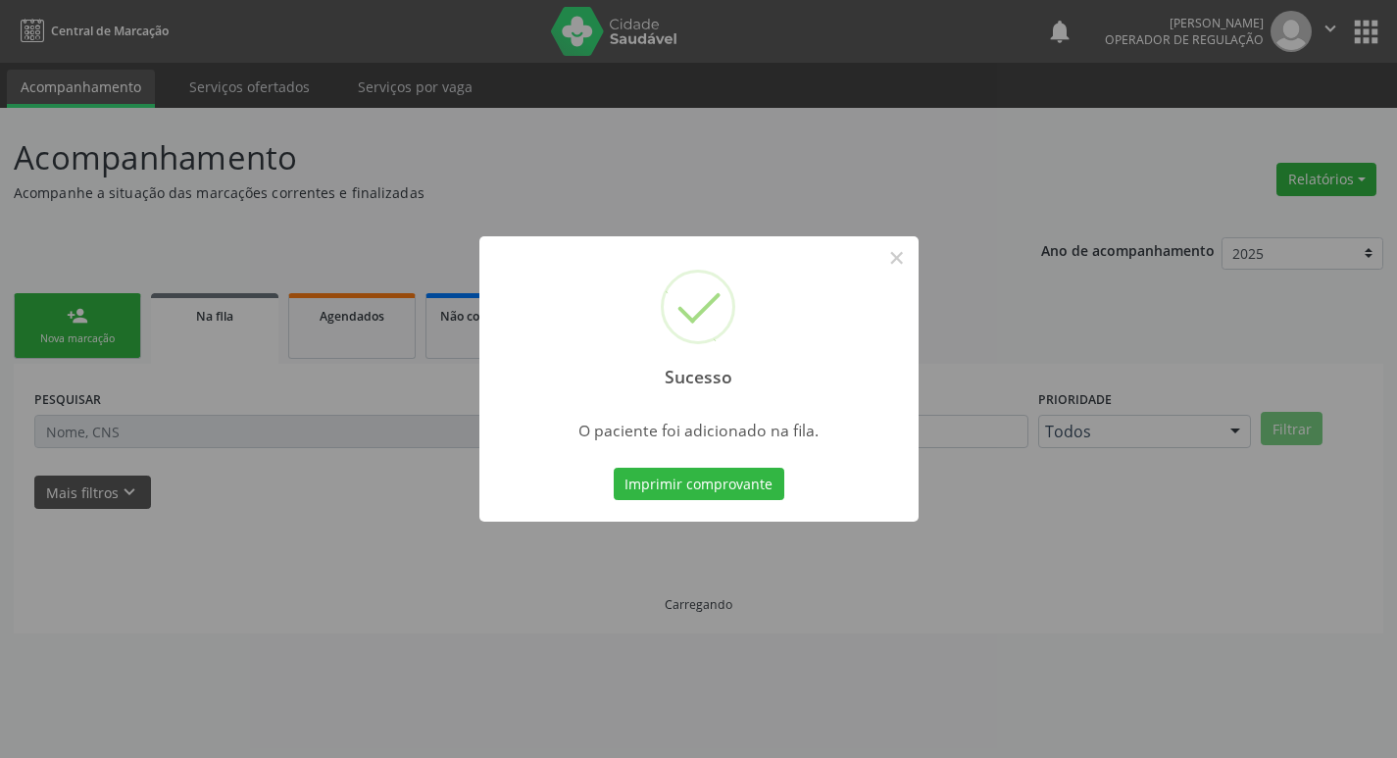
scroll to position [0, 0]
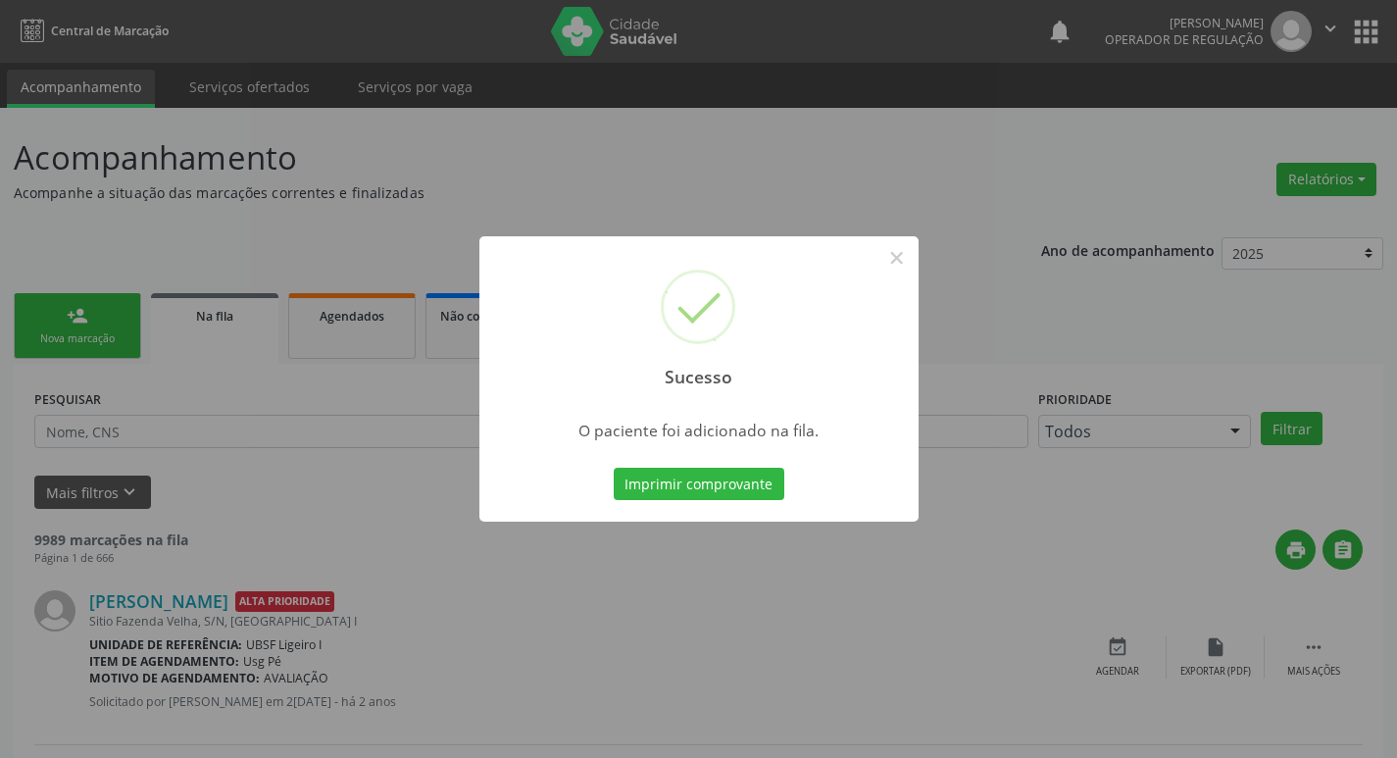
click at [727, 212] on div "Sucesso × O paciente foi adicionado na fila. Imprimir comprovante Cancel" at bounding box center [698, 379] width 1397 height 758
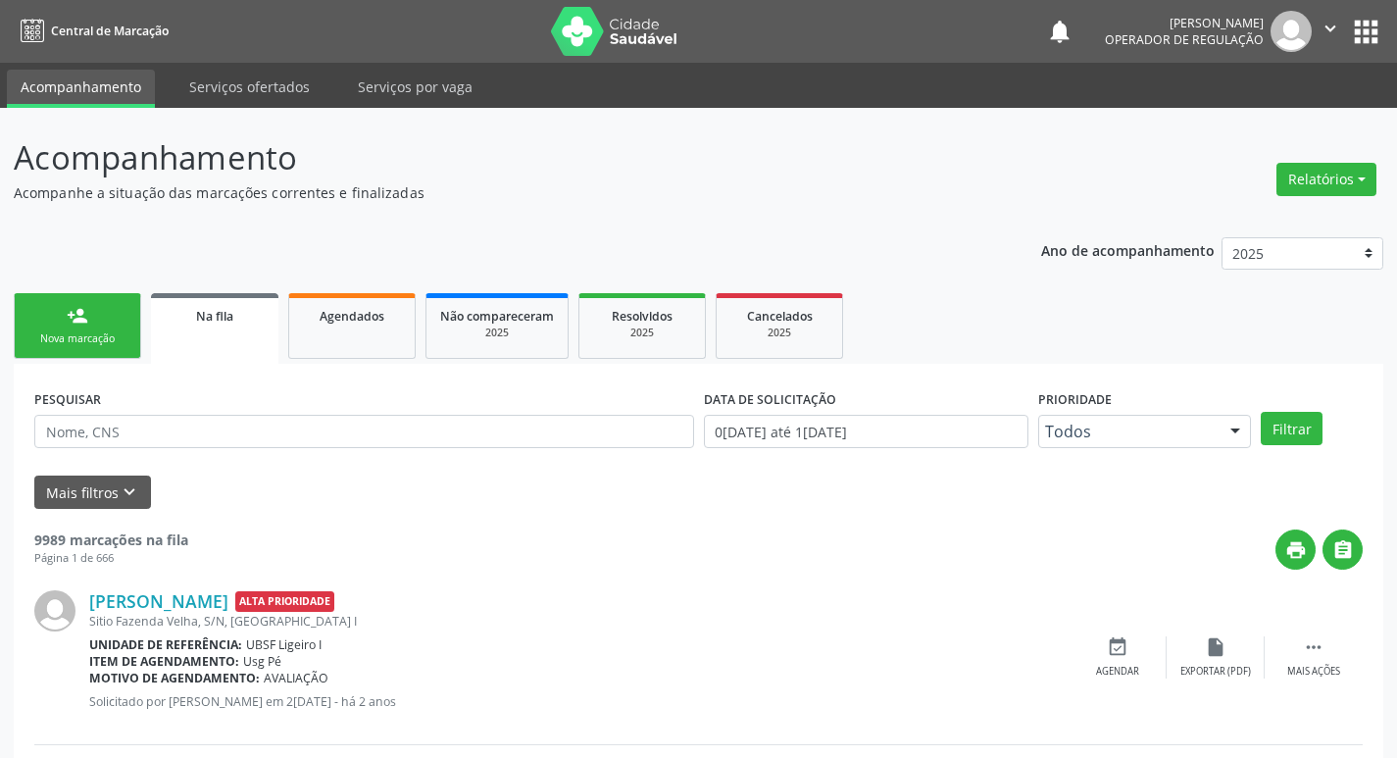
drag, startPoint x: 58, startPoint y: 300, endPoint x: 48, endPoint y: 316, distance: 18.5
click at [59, 301] on link "person_add Nova marcação" at bounding box center [77, 326] width 127 height 66
click at [60, 313] on link "person_add Nova marcação" at bounding box center [77, 326] width 127 height 66
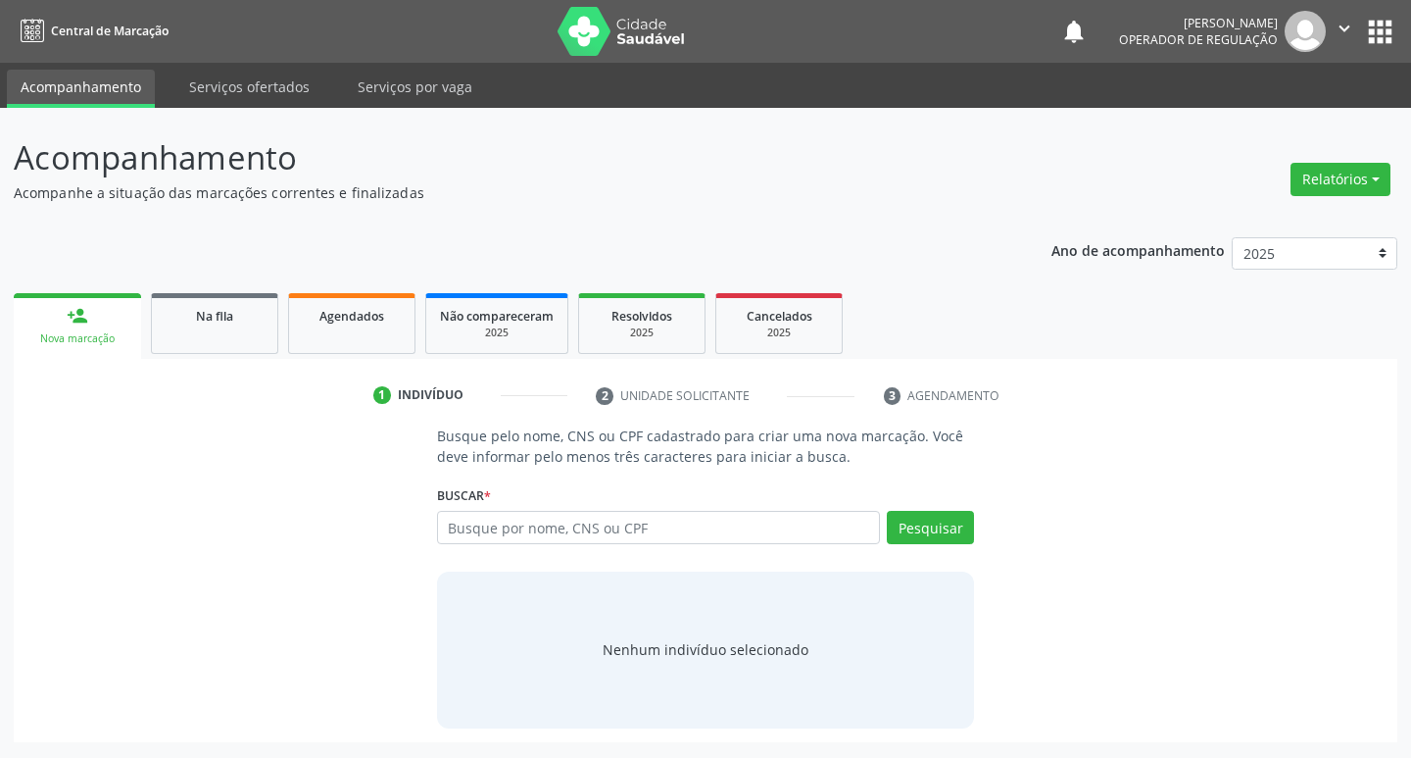
click at [554, 544] on div "Busque por nome, CNS ou CPF Nenhum resultado encontrado para: " " Digite nome, …" at bounding box center [706, 534] width 538 height 47
click at [569, 525] on input "text" at bounding box center [659, 527] width 444 height 33
type input "704809036812747"
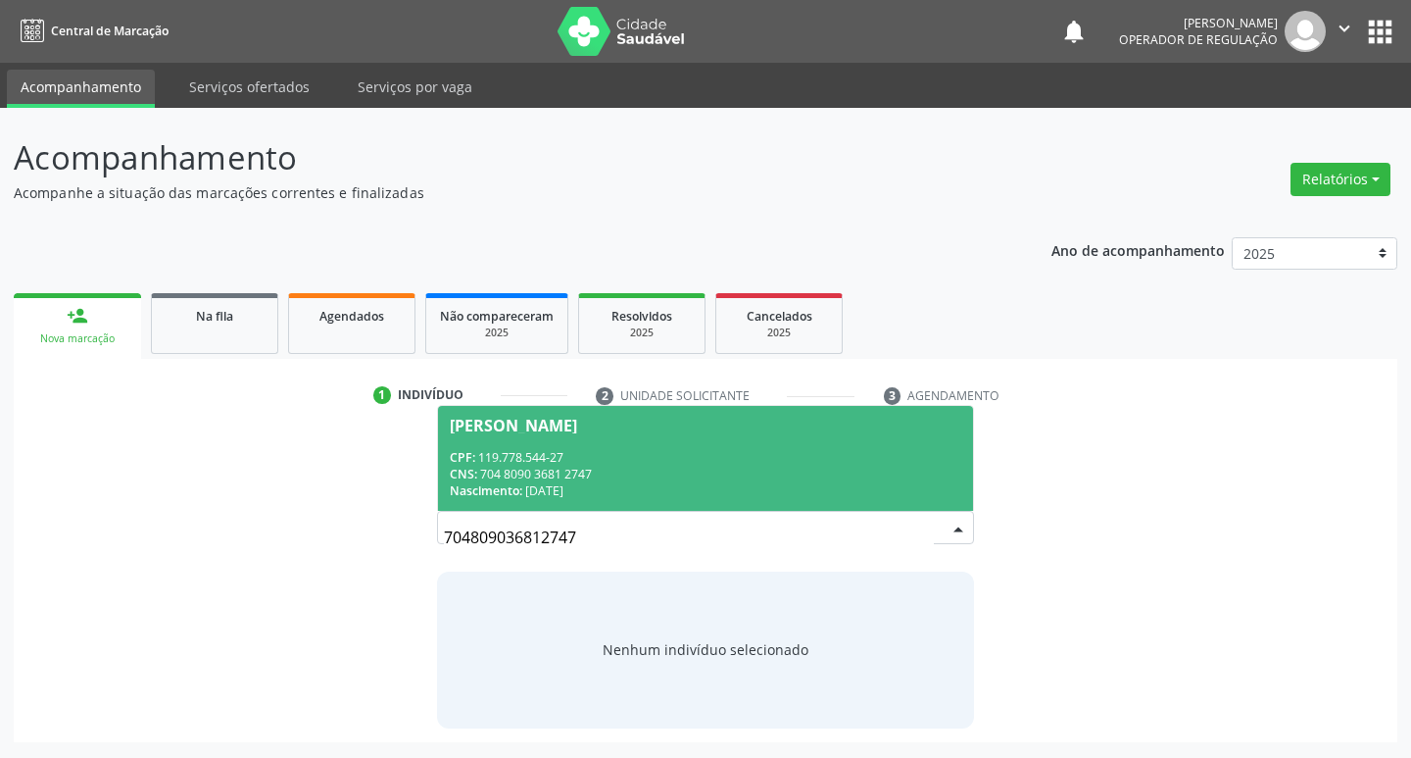
click at [577, 425] on div "Juliana Alves Raimundo Freires" at bounding box center [513, 426] width 127 height 16
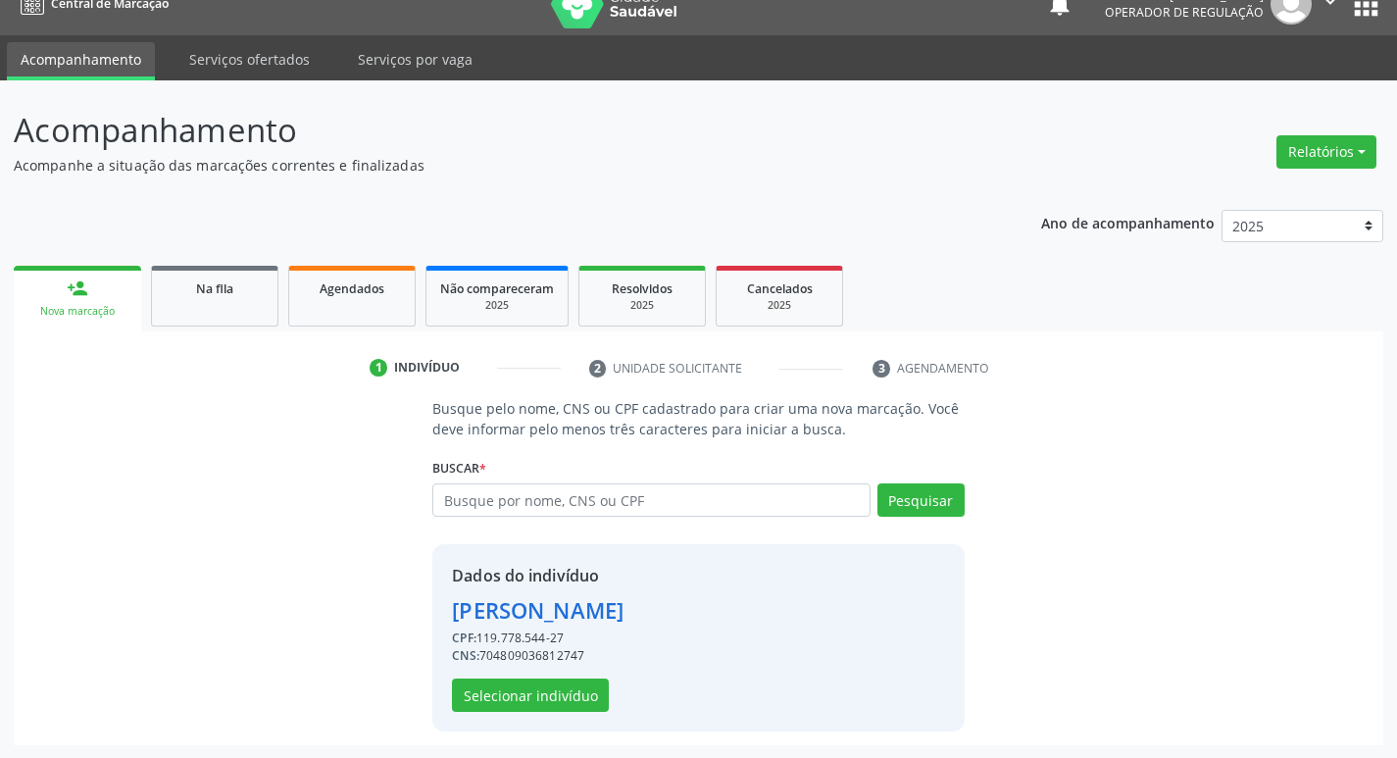
scroll to position [28, 0]
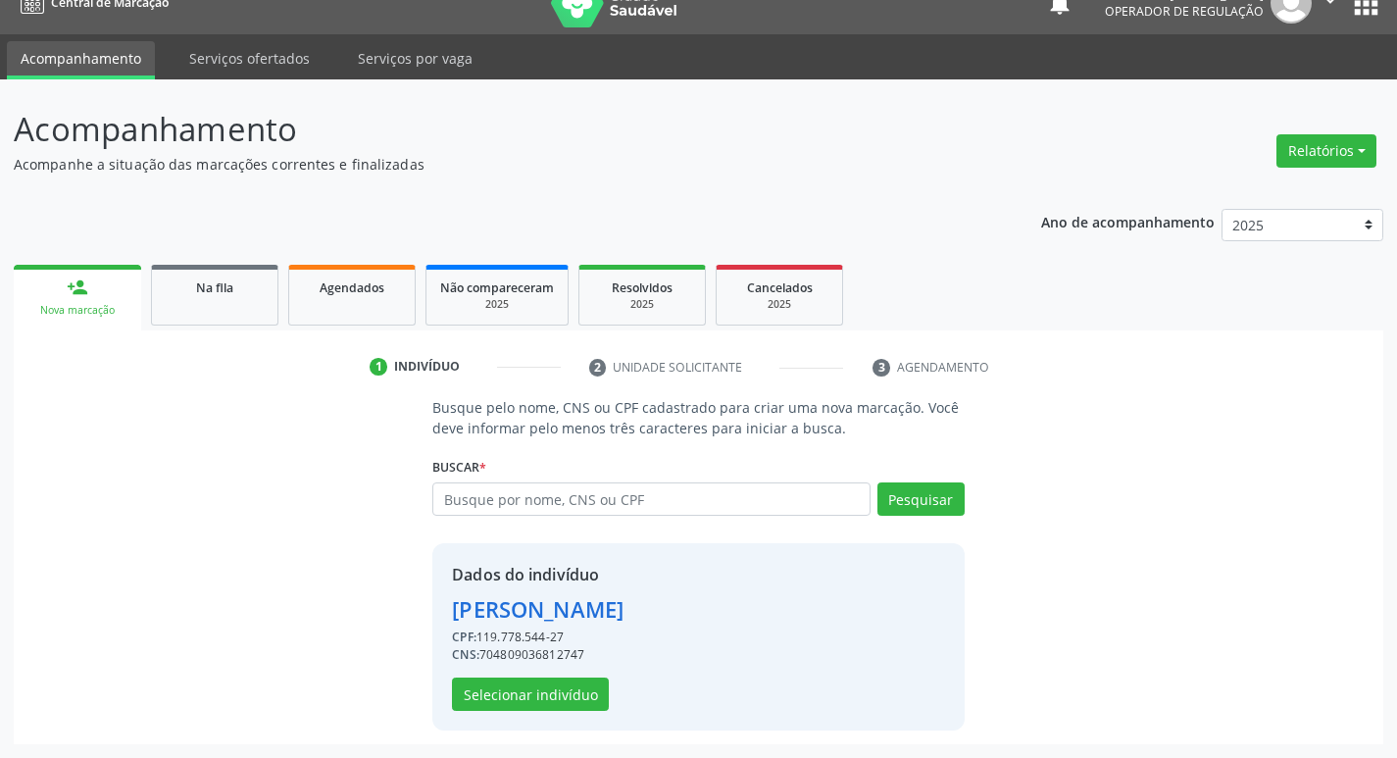
click at [525, 725] on div "Dados do indivíduo Juliana Alves Raimundo Freires CPF: 119.778.544-27 CNS: 7048…" at bounding box center [697, 636] width 531 height 187
click at [530, 709] on button "Selecionar indivíduo" at bounding box center [530, 693] width 157 height 33
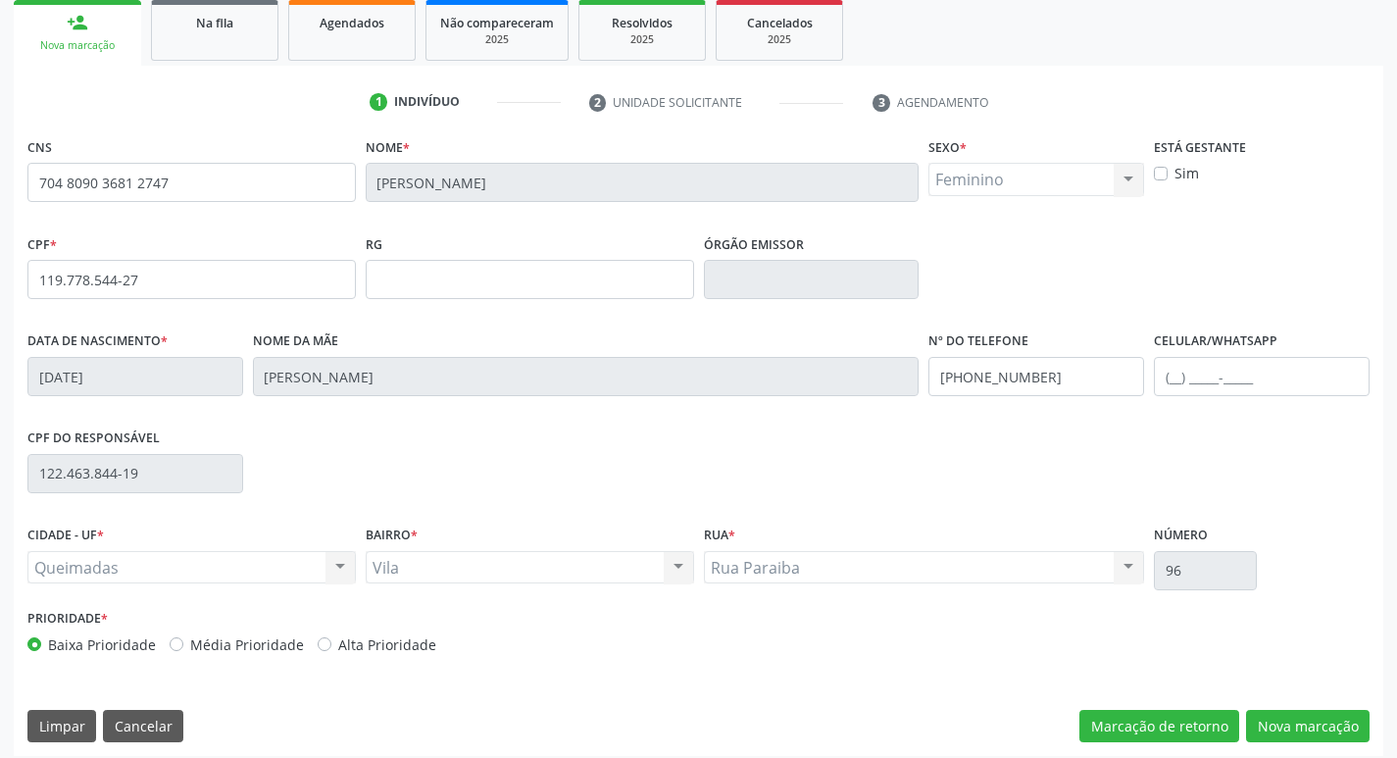
scroll to position [305, 0]
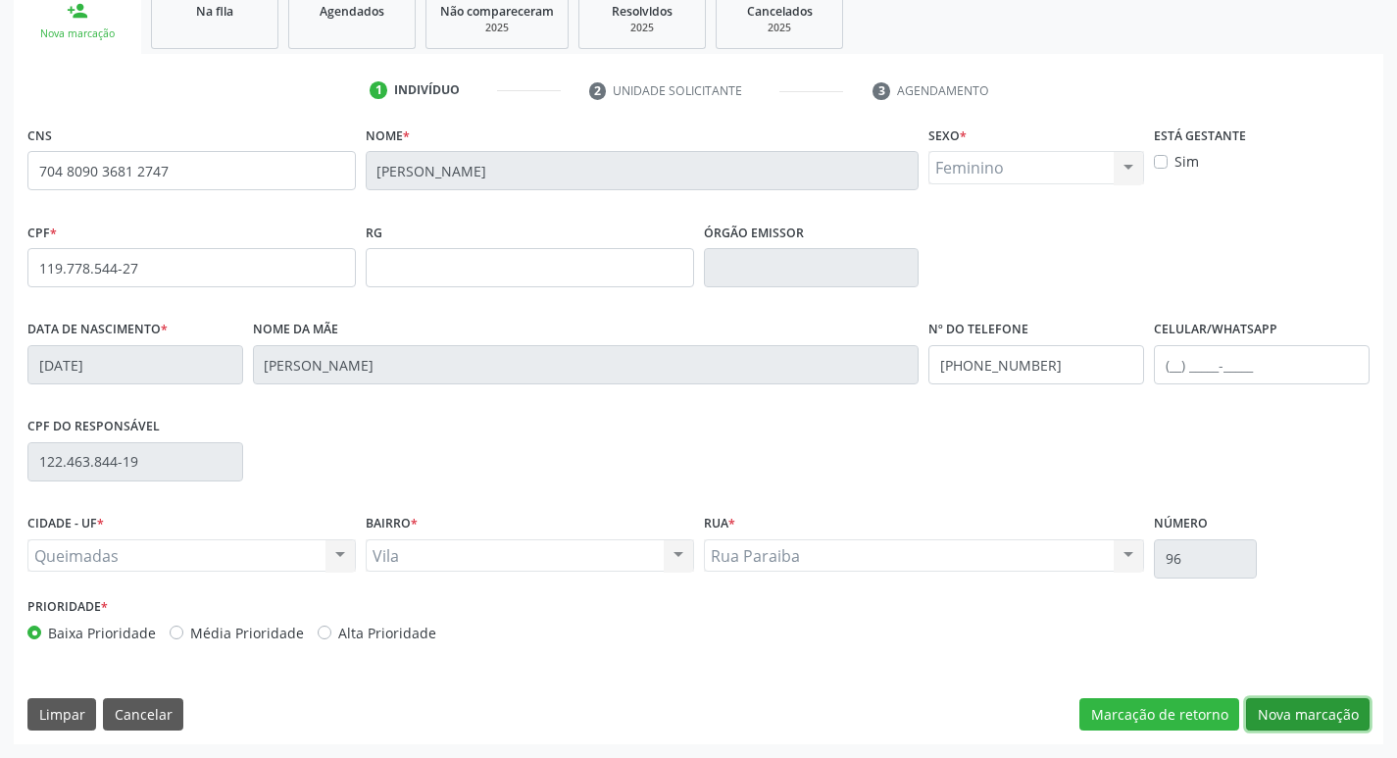
click at [1315, 713] on button "Nova marcação" at bounding box center [1307, 714] width 123 height 33
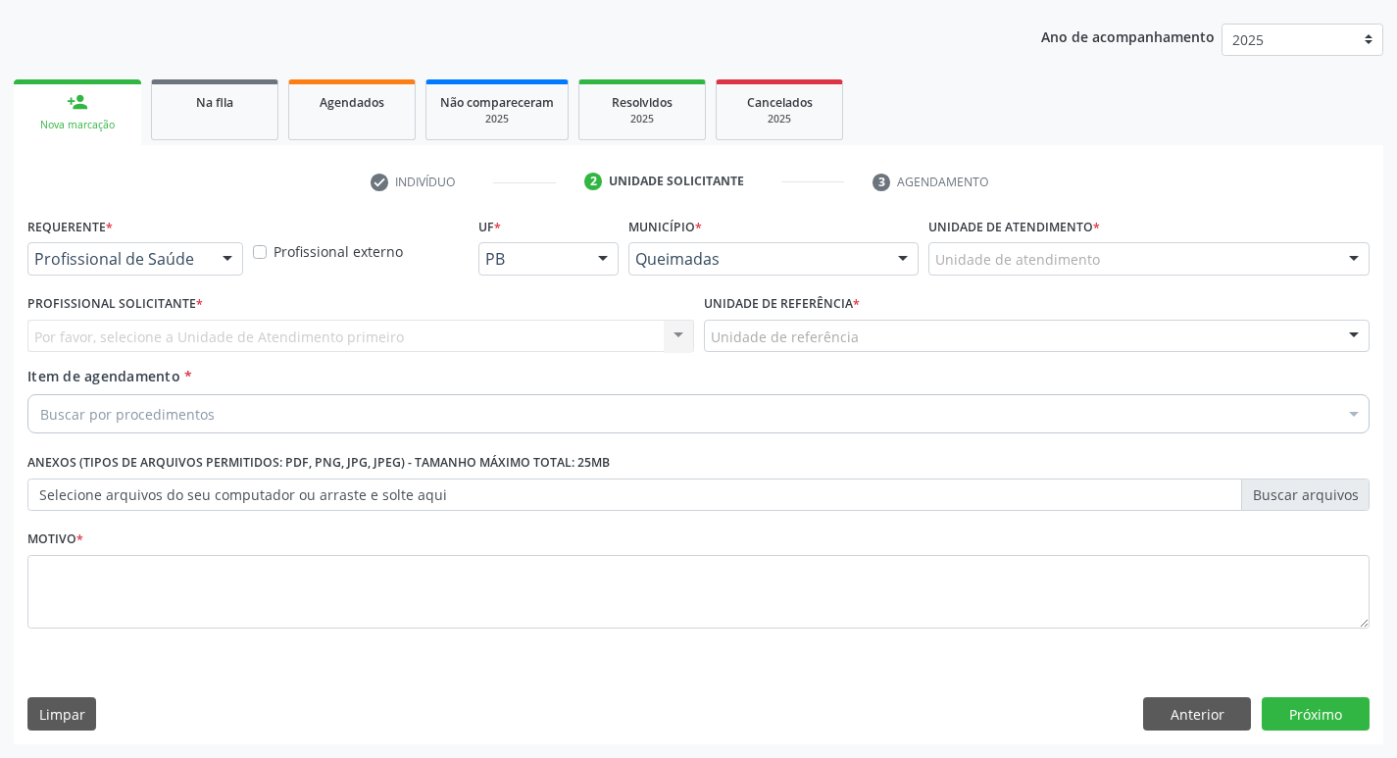
scroll to position [214, 0]
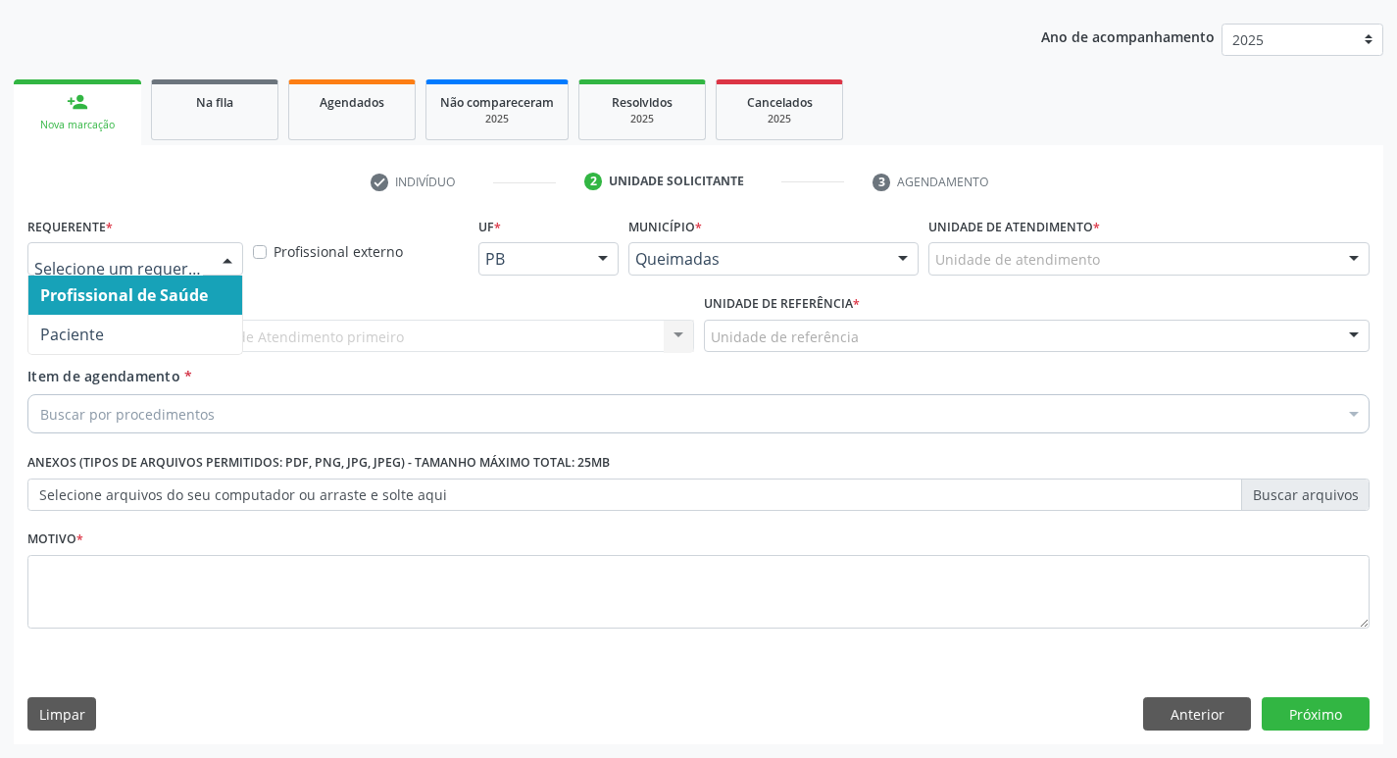
click at [219, 253] on div at bounding box center [227, 259] width 29 height 33
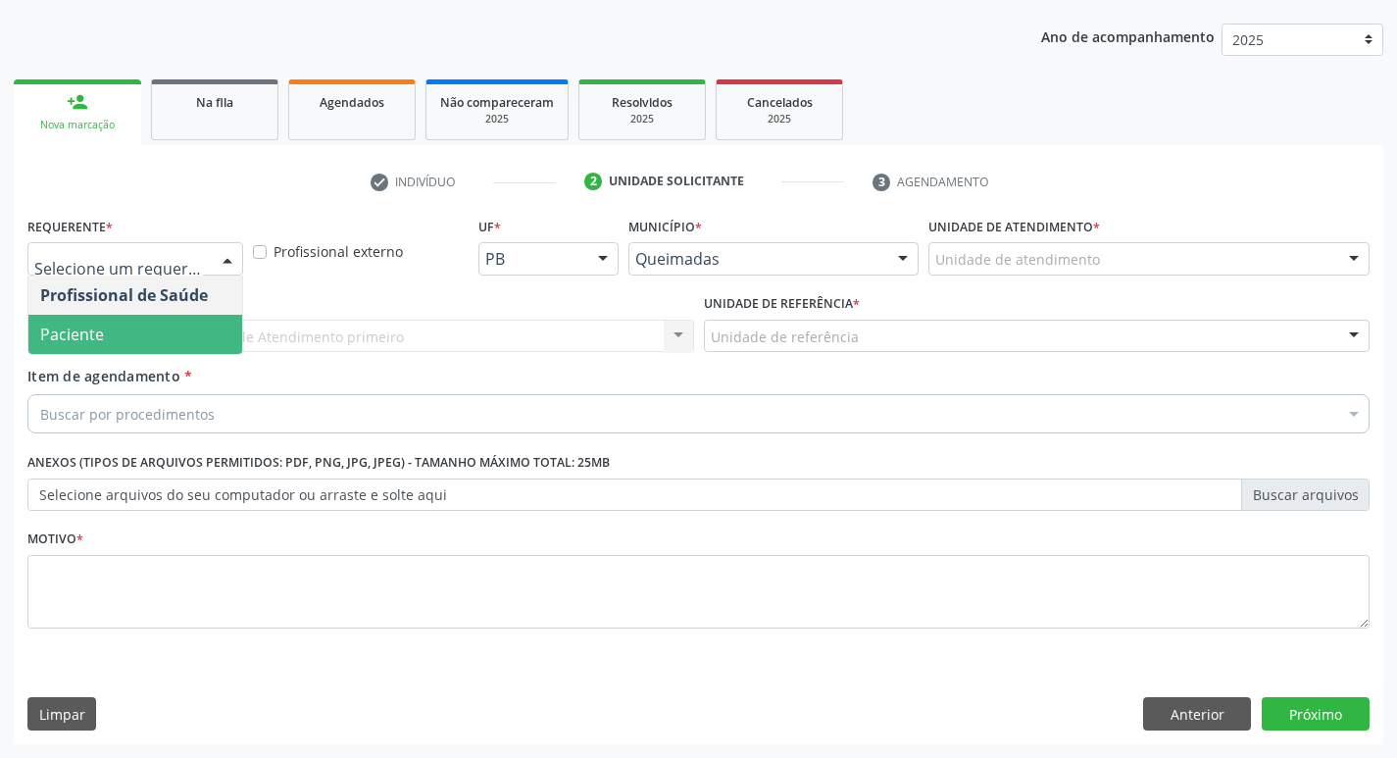
click at [163, 332] on span "Paciente" at bounding box center [135, 334] width 214 height 39
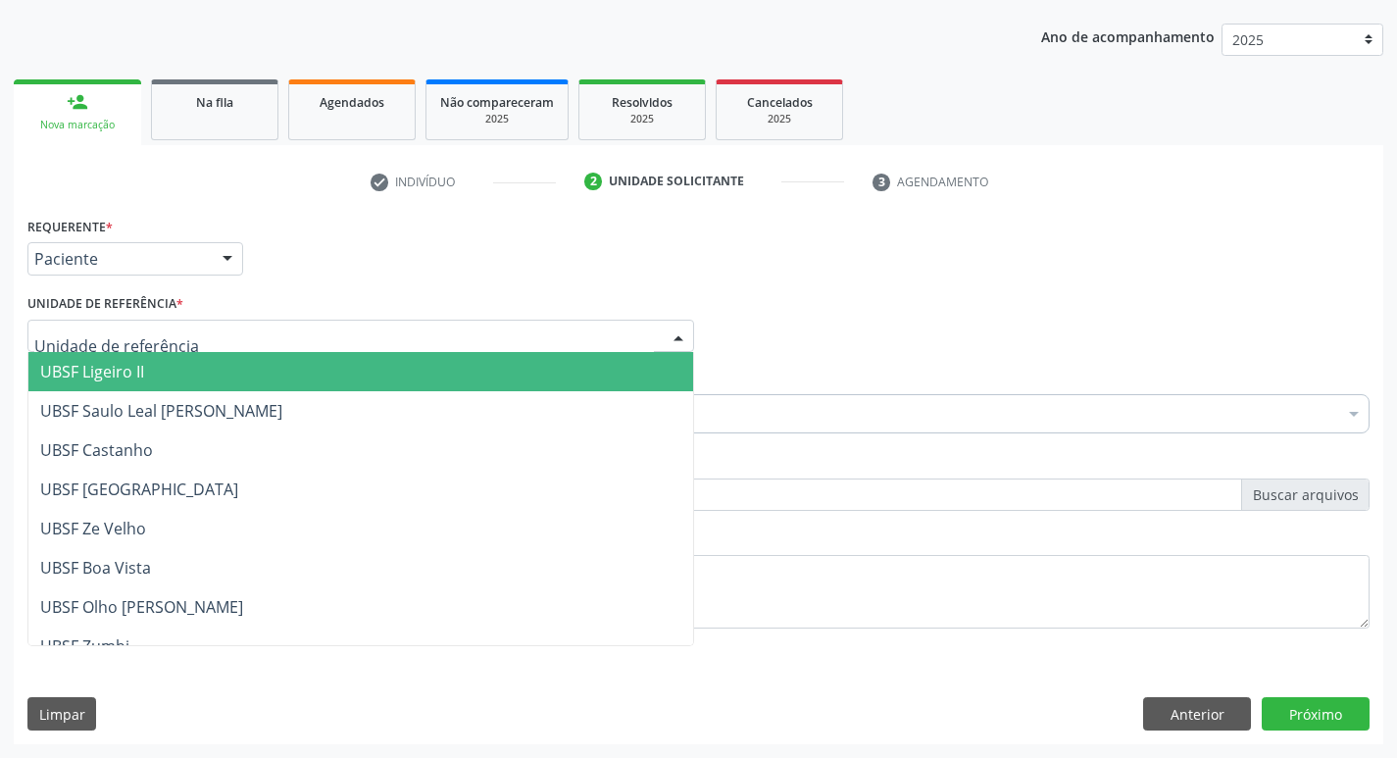
click at [180, 330] on div at bounding box center [360, 336] width 666 height 33
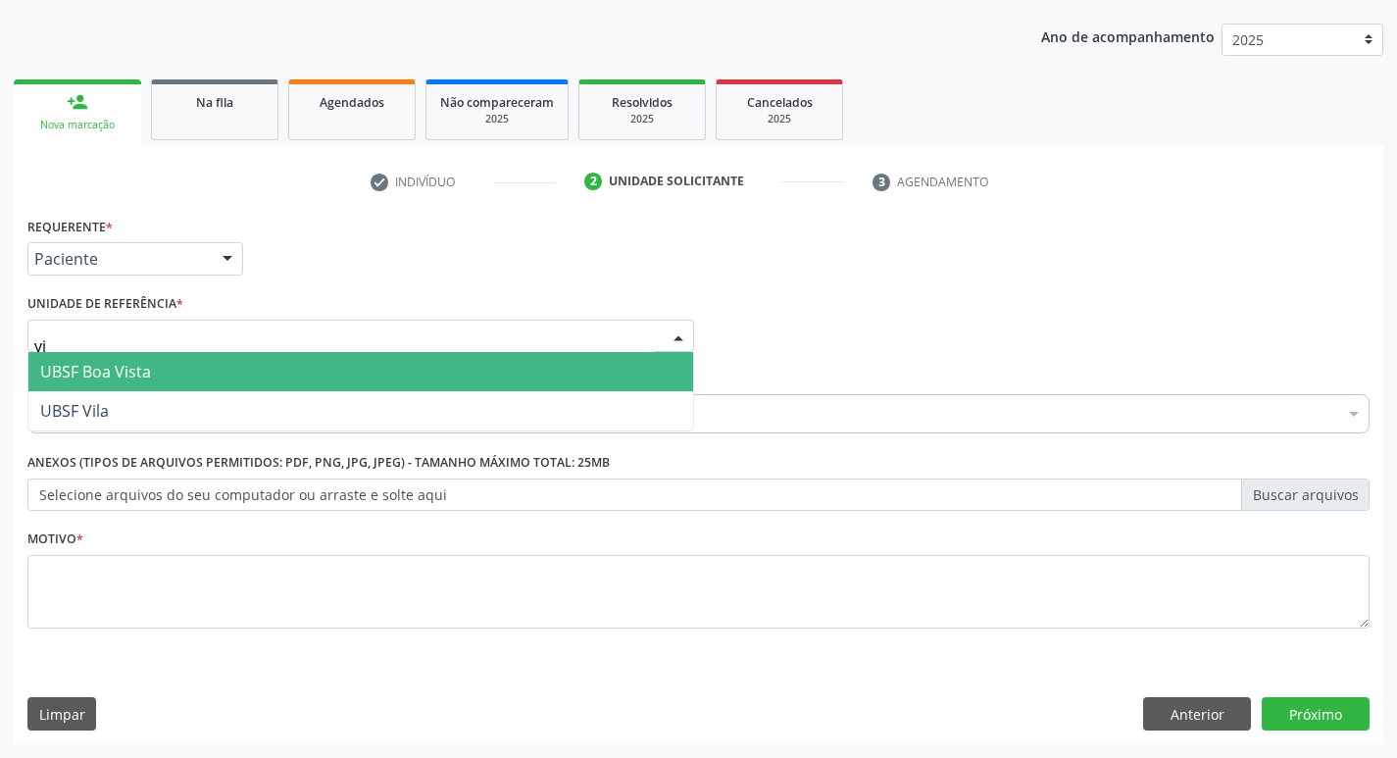
type input "vil"
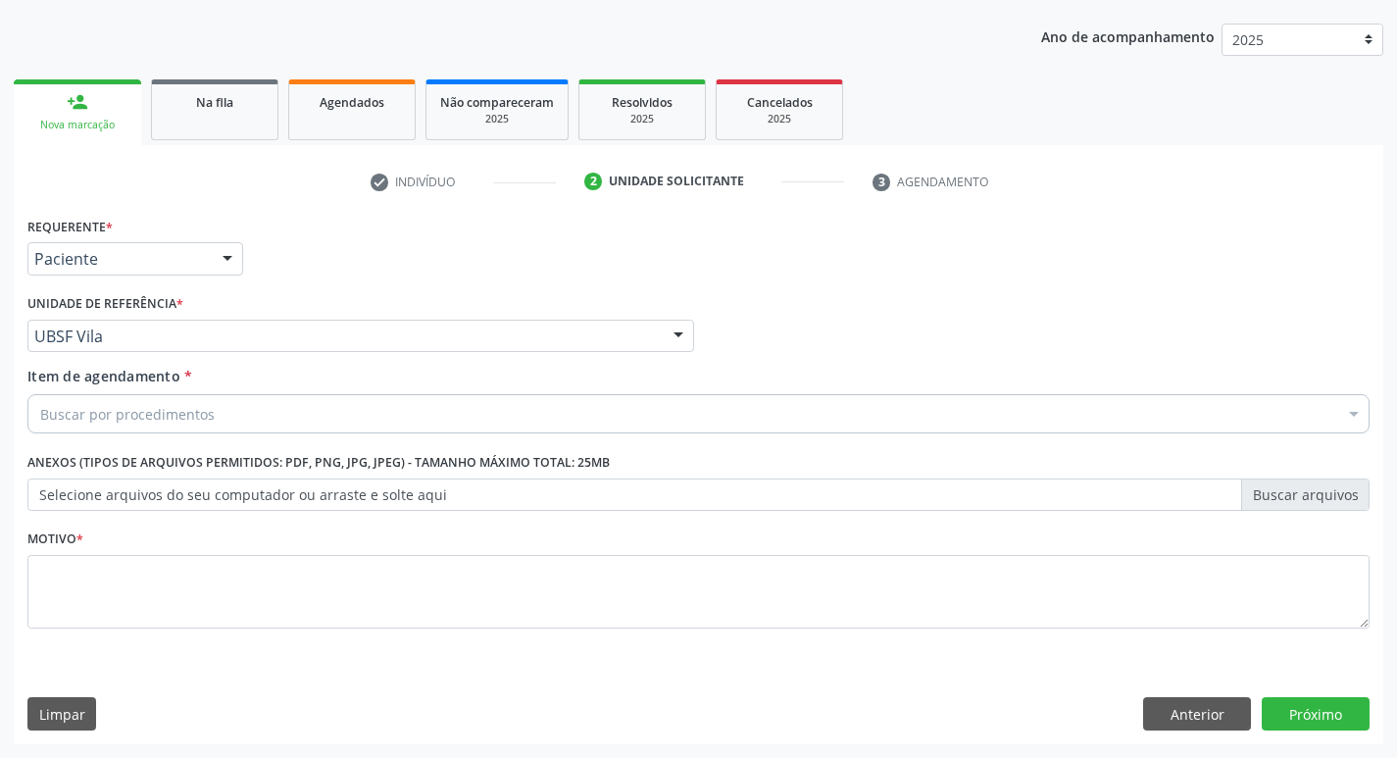
click at [181, 424] on div "Item de agendamento * Buscar por procedimentos Selecionar todos 0604320140 - Ab…" at bounding box center [698, 397] width 1342 height 62
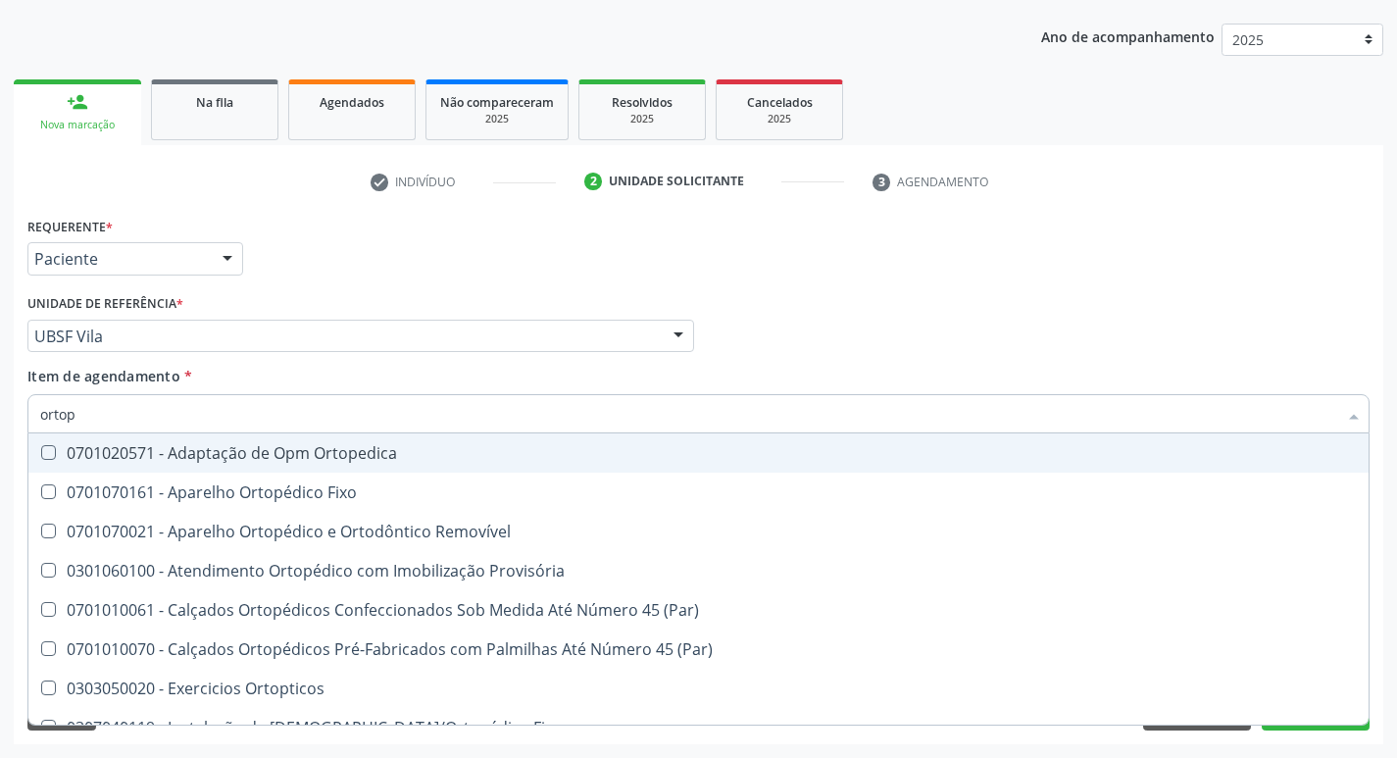
type input "ortope"
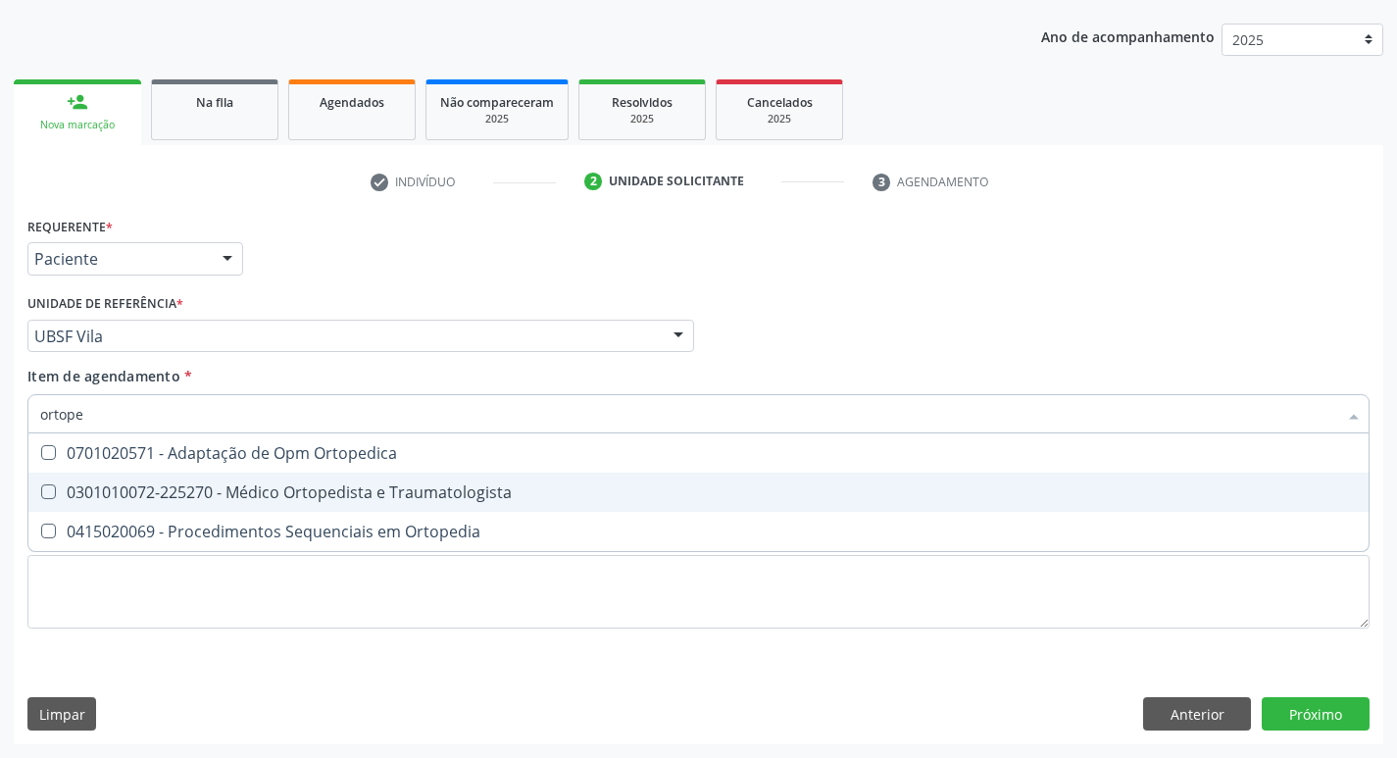
click at [199, 492] on div "0301010072-225270 - Médico Ortopedista e Traumatologista" at bounding box center [698, 492] width 1316 height 16
checkbox Traumatologista "true"
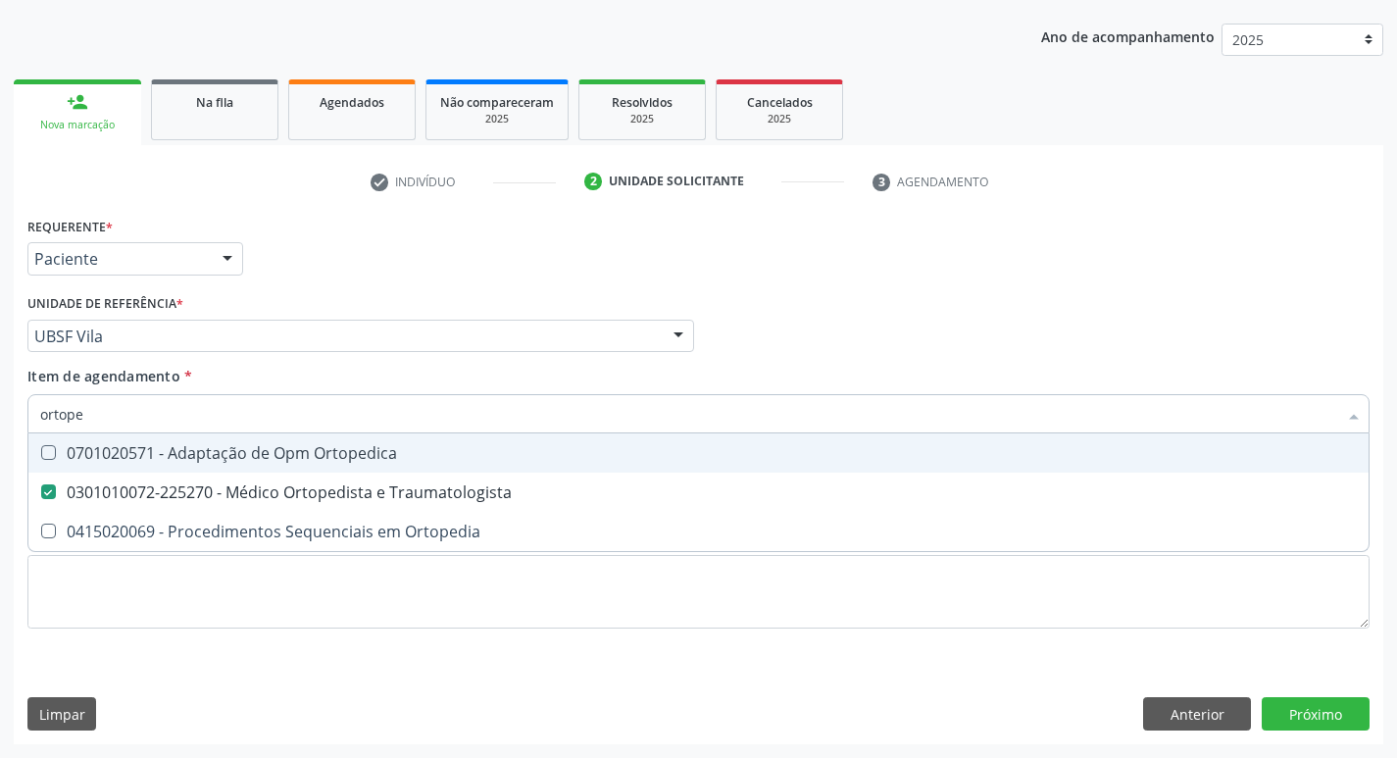
click at [343, 241] on div "Requerente * Paciente Profissional de Saúde Paciente Nenhum resultado encontrad…" at bounding box center [699, 250] width 1352 height 76
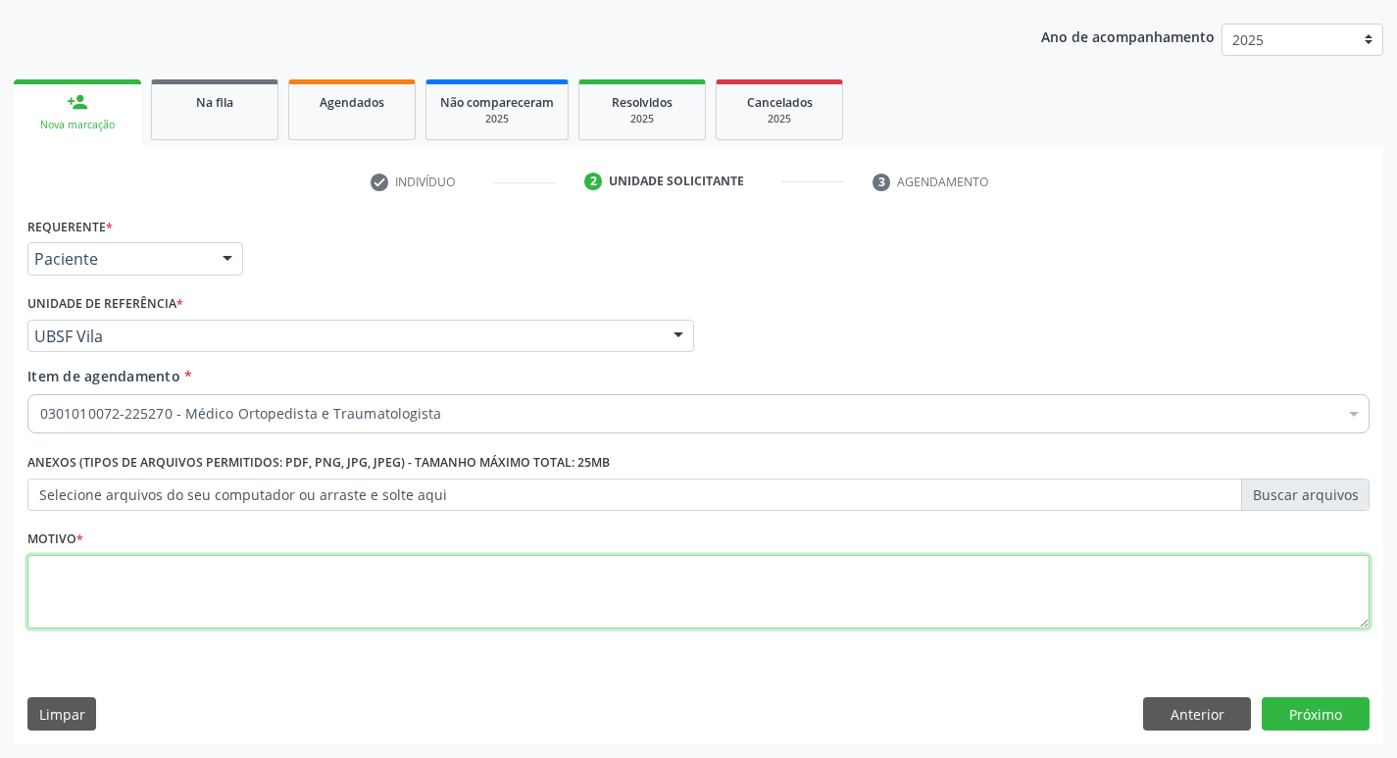
click at [176, 562] on textarea at bounding box center [698, 592] width 1342 height 74
type textarea "a"
type textarea "Avaliação"
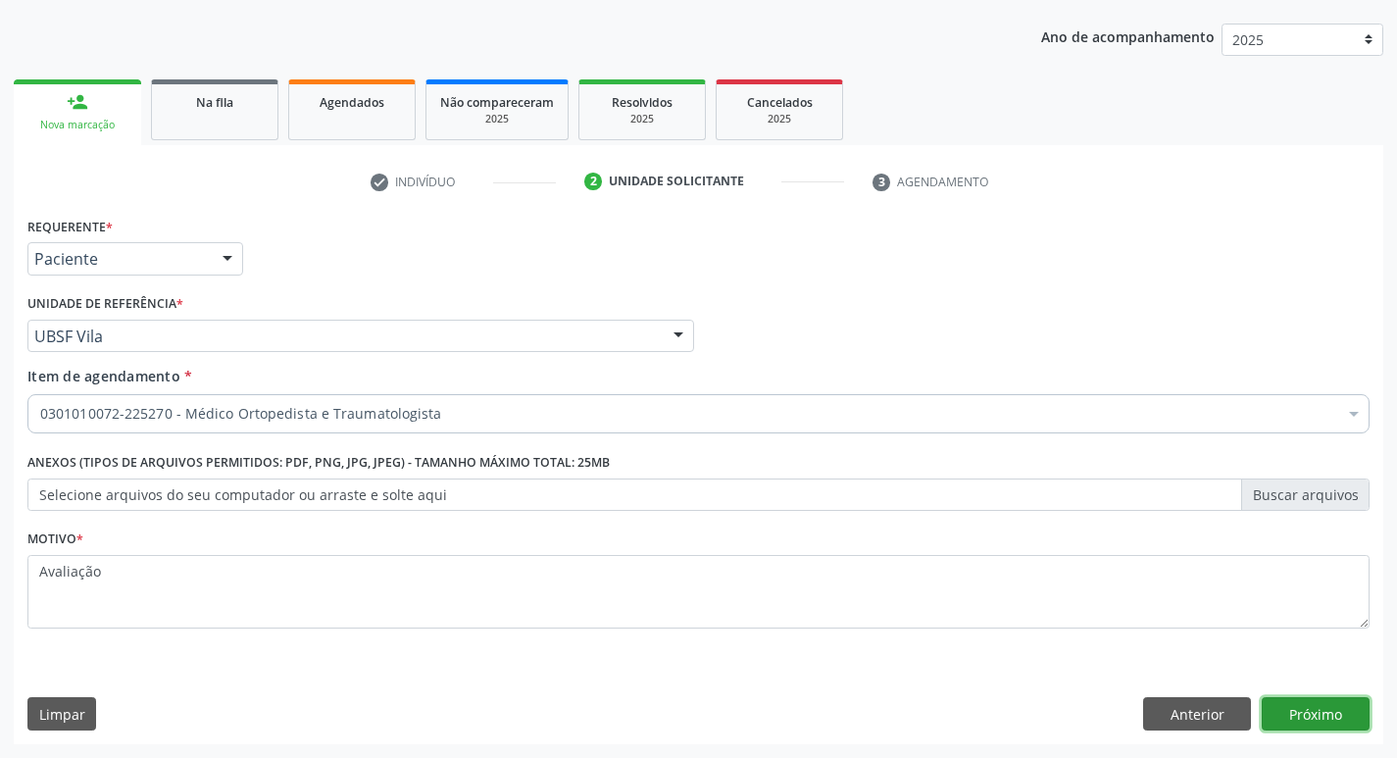
click at [1322, 715] on button "Próximo" at bounding box center [1315, 713] width 108 height 33
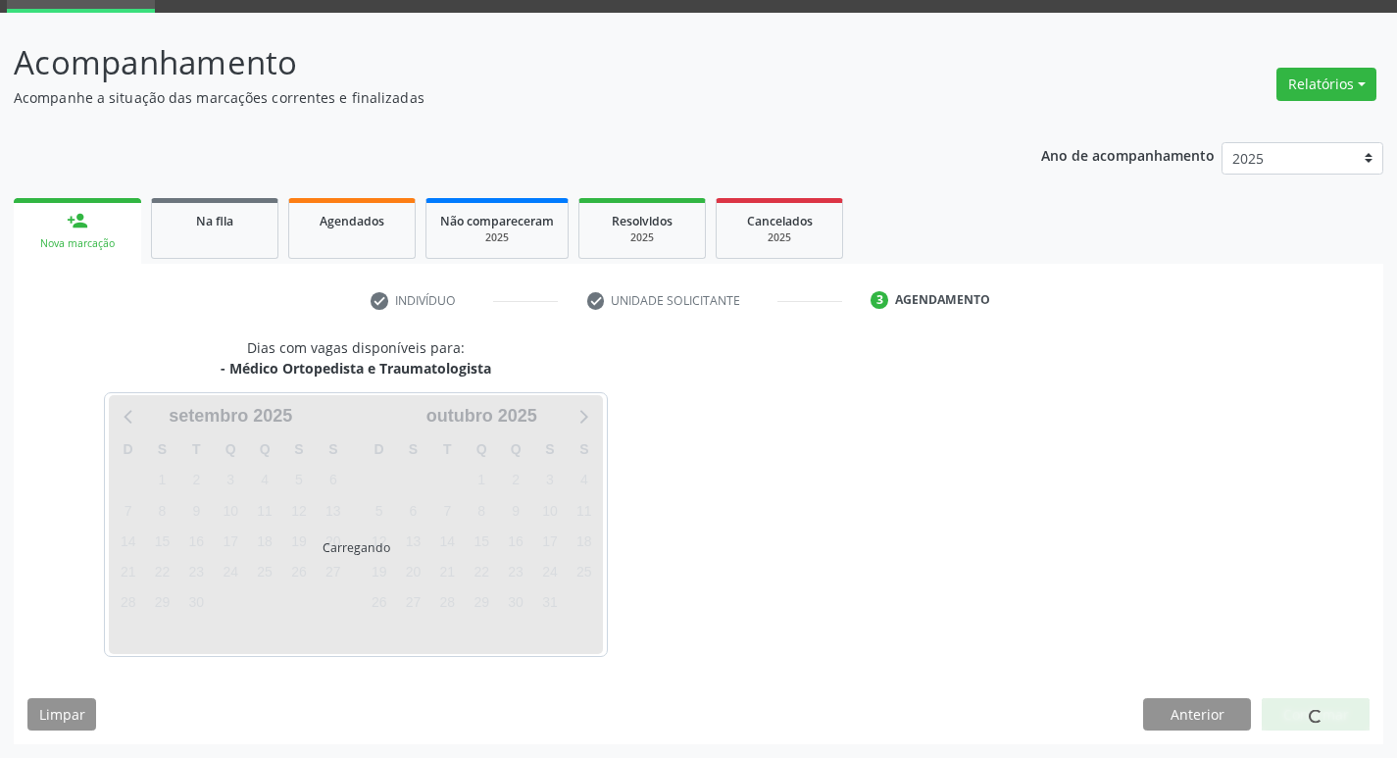
scroll to position [153, 0]
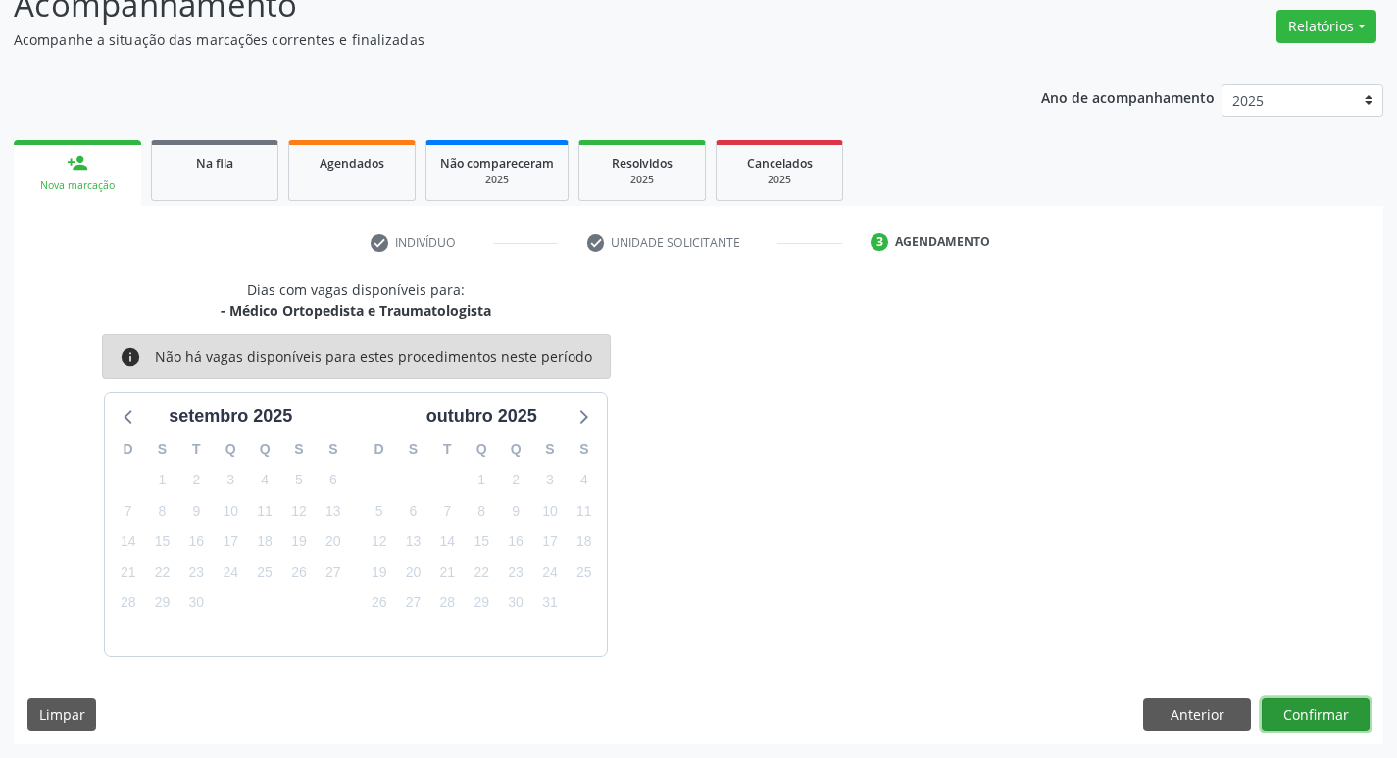
click at [1335, 703] on button "Confirmar" at bounding box center [1315, 714] width 108 height 33
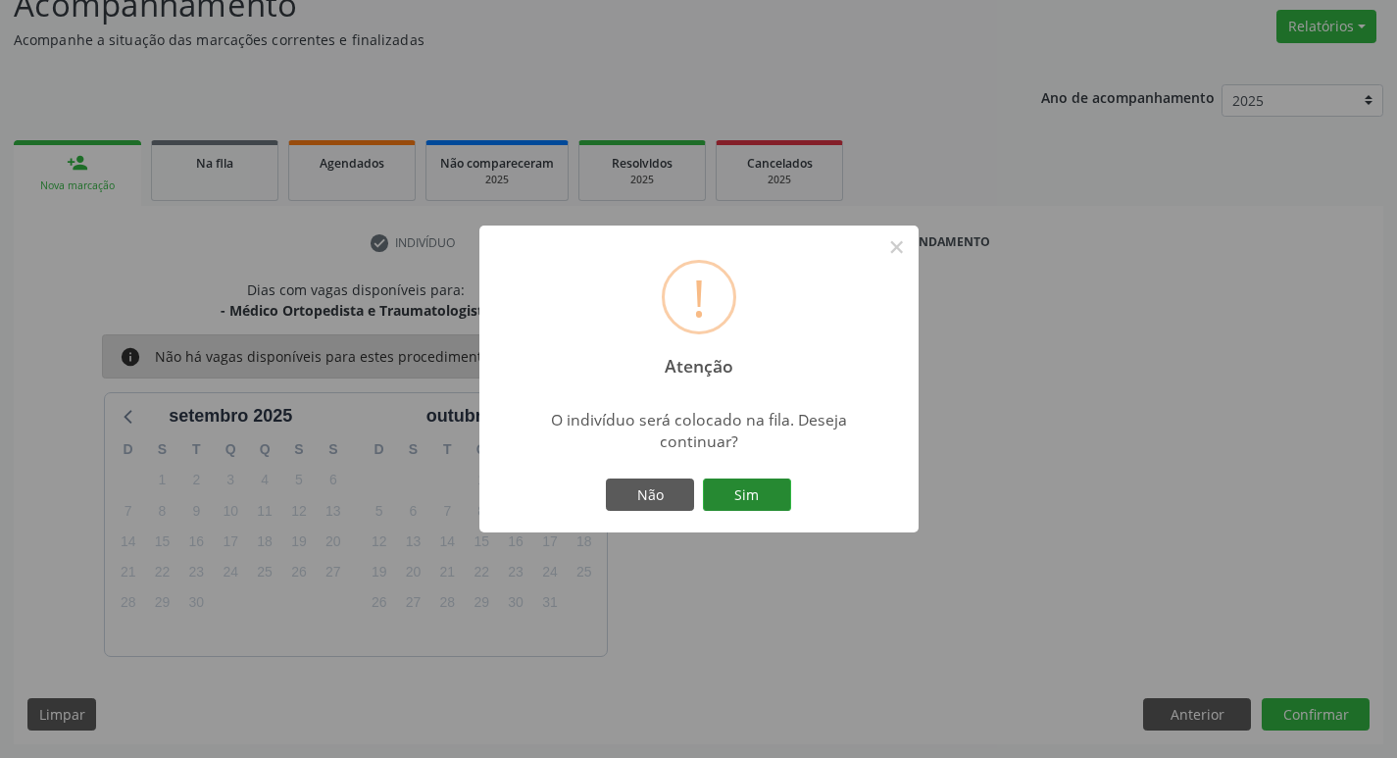
click at [754, 496] on button "Sim" at bounding box center [747, 494] width 88 height 33
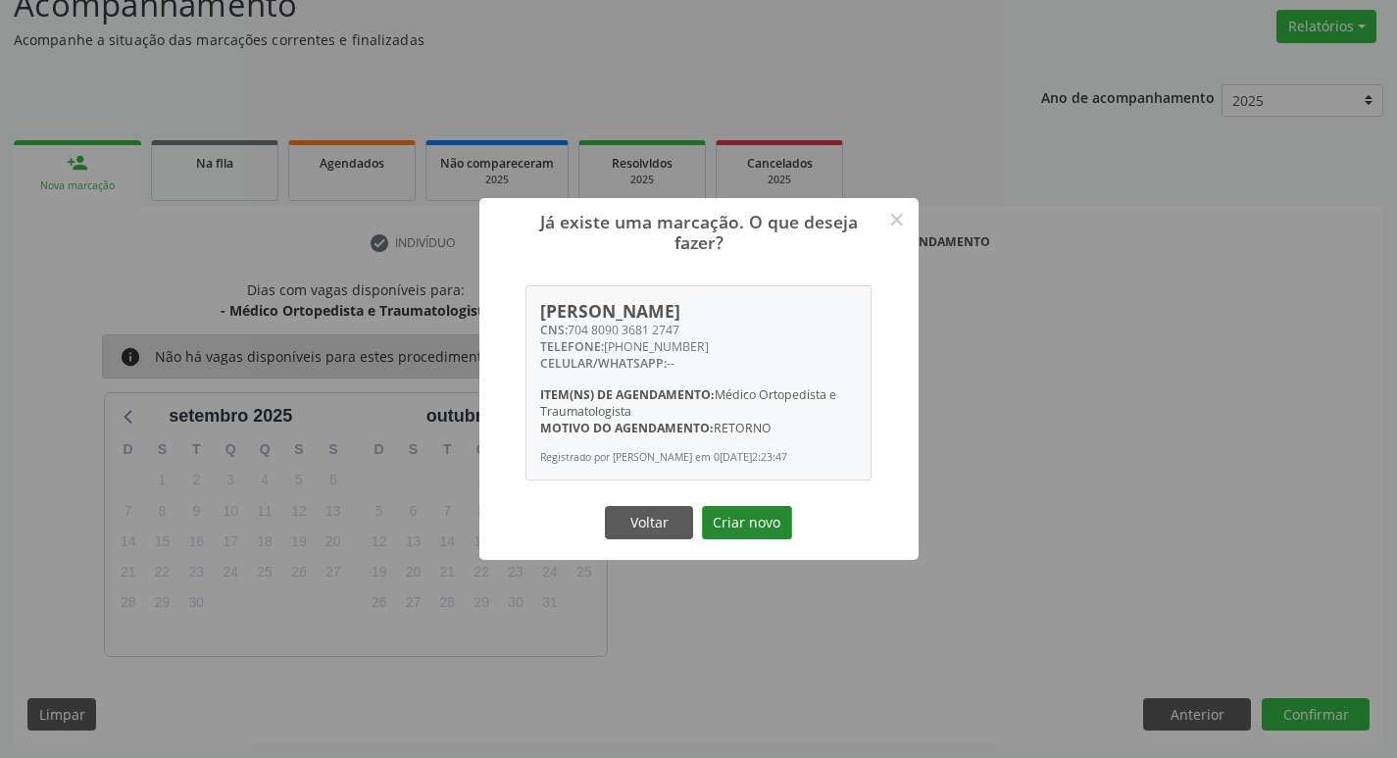
click at [751, 525] on button "Criar novo" at bounding box center [747, 522] width 90 height 33
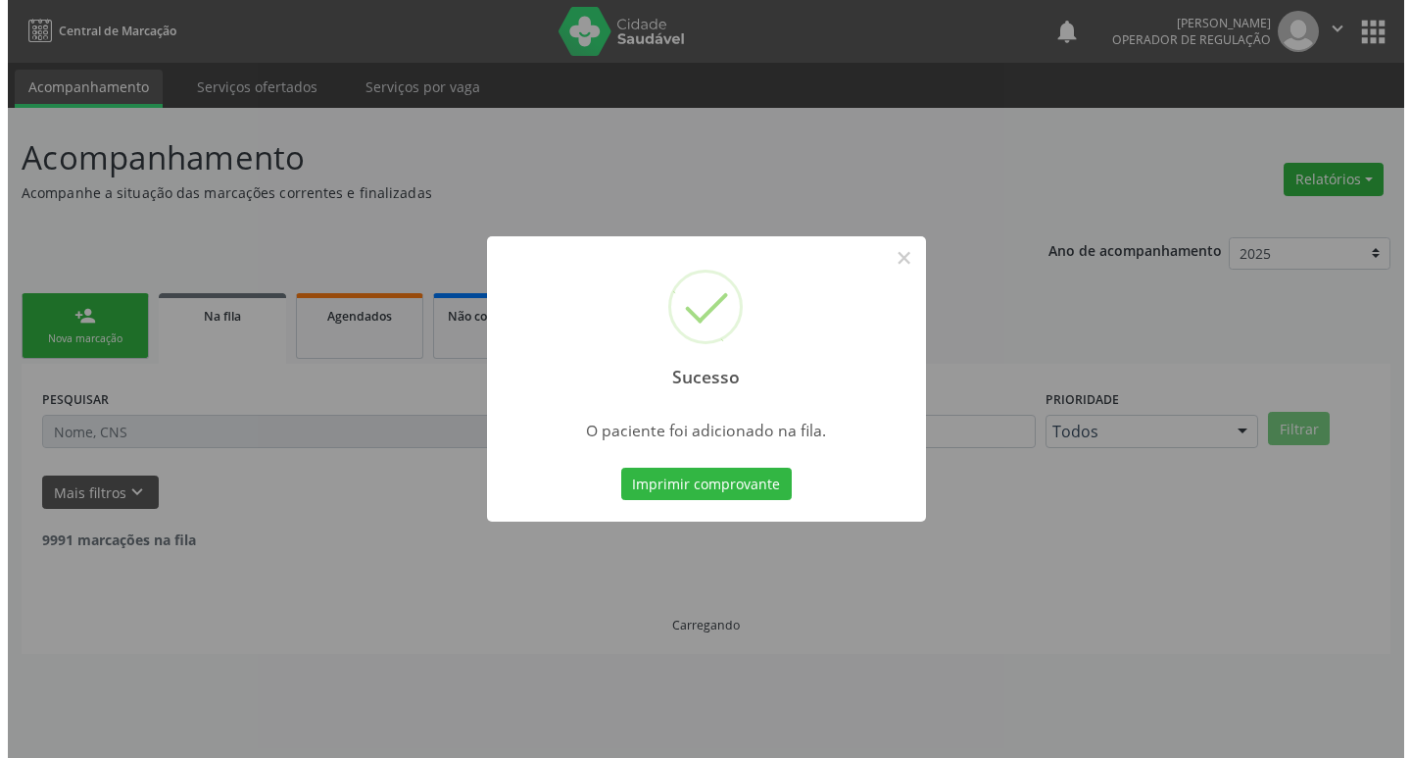
scroll to position [0, 0]
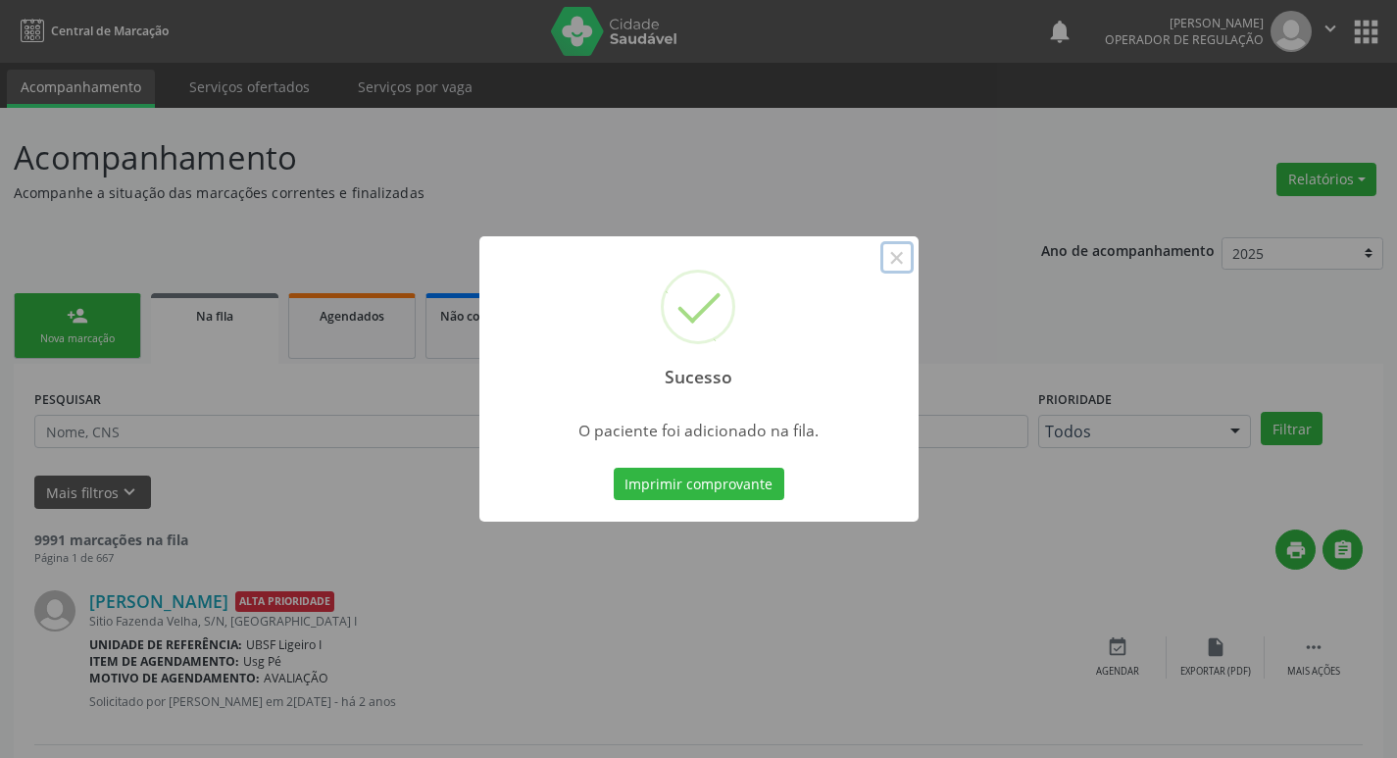
drag, startPoint x: 904, startPoint y: 261, endPoint x: 143, endPoint y: 281, distance: 760.8
click at [902, 262] on button "×" at bounding box center [896, 257] width 33 height 33
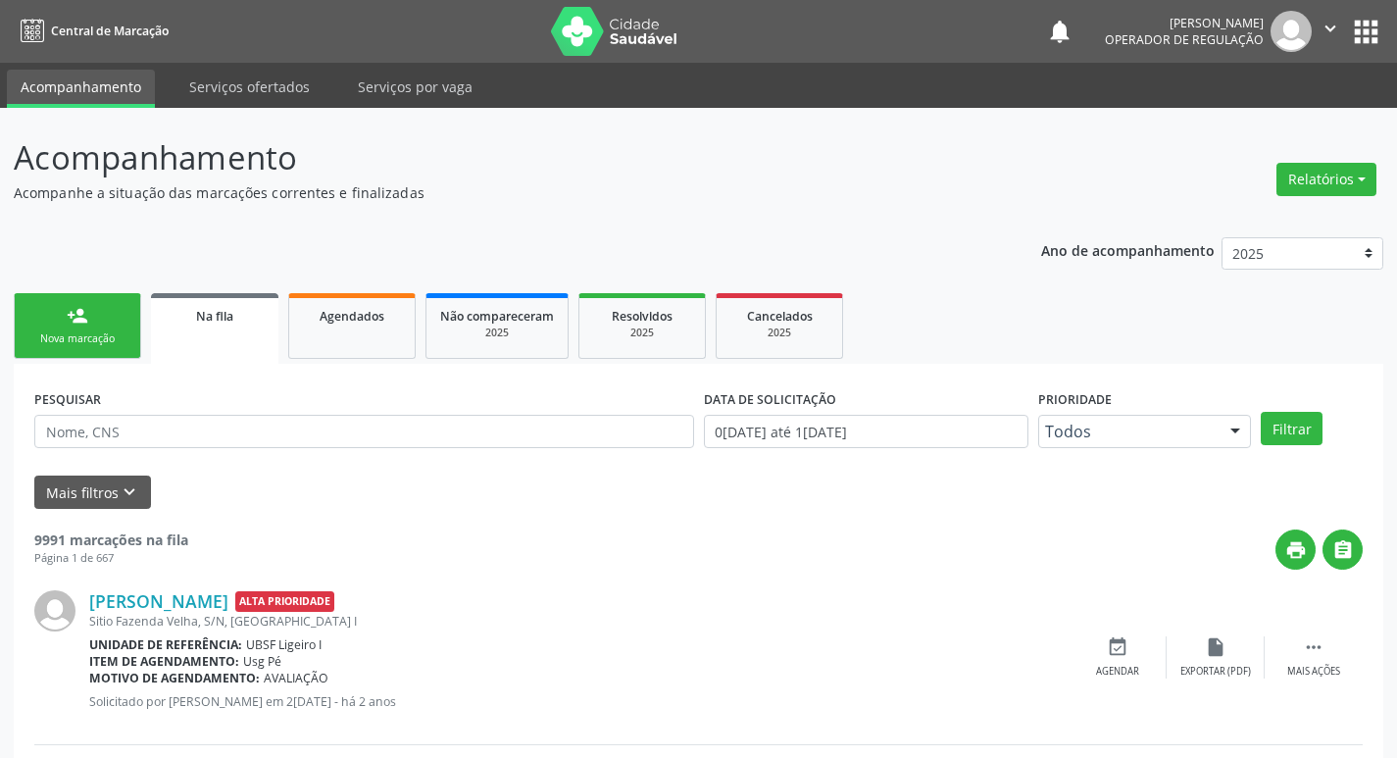
click at [46, 334] on div "Nova marcação" at bounding box center [77, 338] width 98 height 15
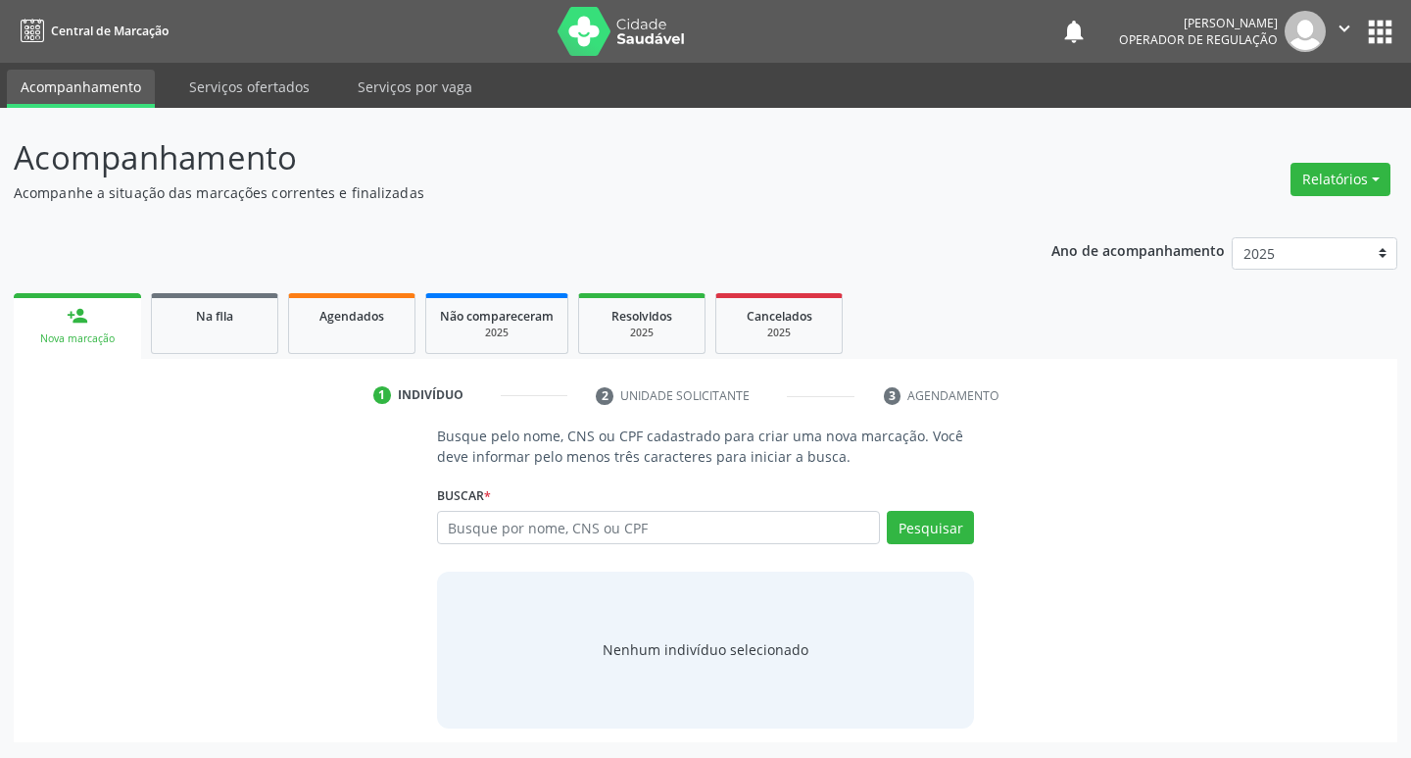
click at [752, 510] on div "Buscar * Busque por nome, CNS ou CPF Nenhum resultado encontrado para: " " Digi…" at bounding box center [706, 518] width 538 height 76
click at [735, 522] on input "text" at bounding box center [659, 527] width 444 height 33
type input "GILVANIA [PERSON_NAME]"
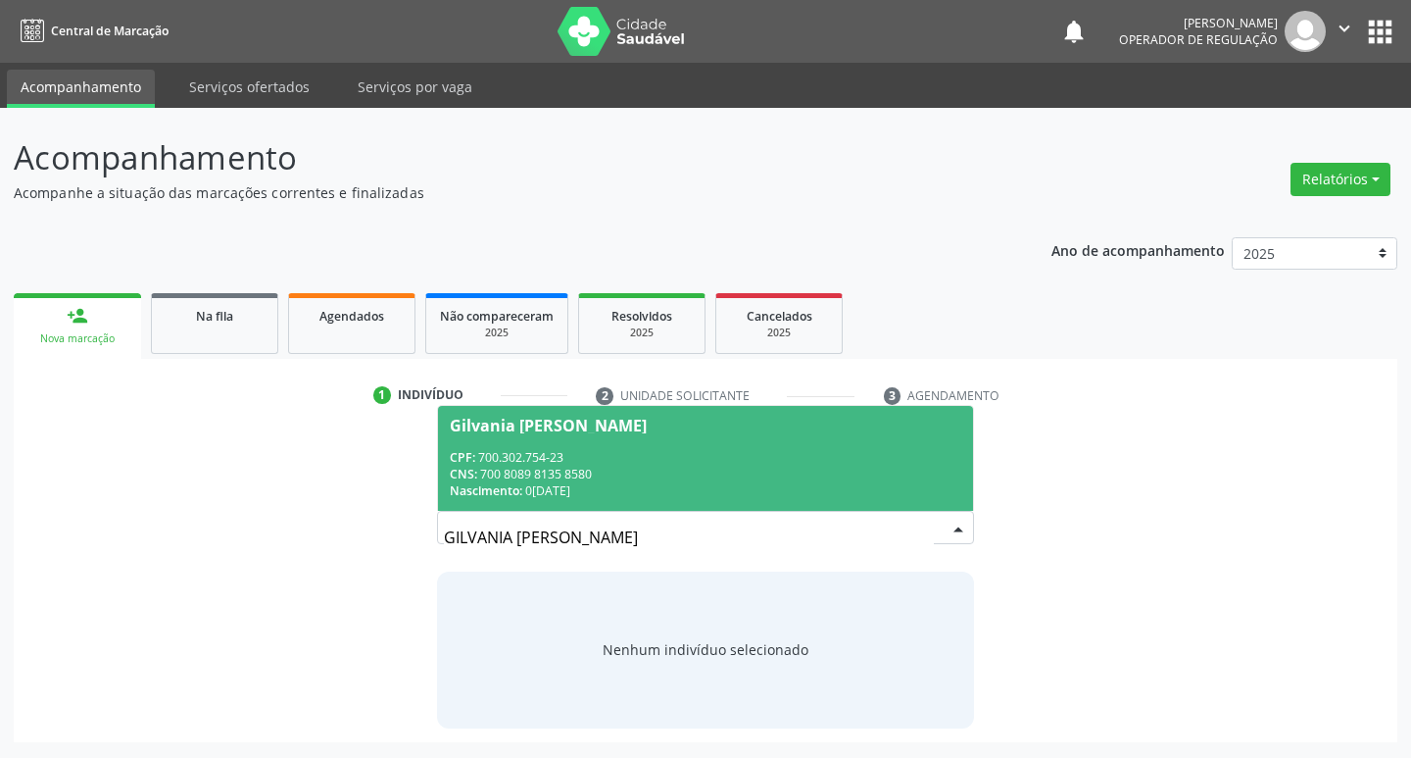
click at [805, 484] on div "Nascimento: 0[DATE]" at bounding box center [706, 490] width 513 height 17
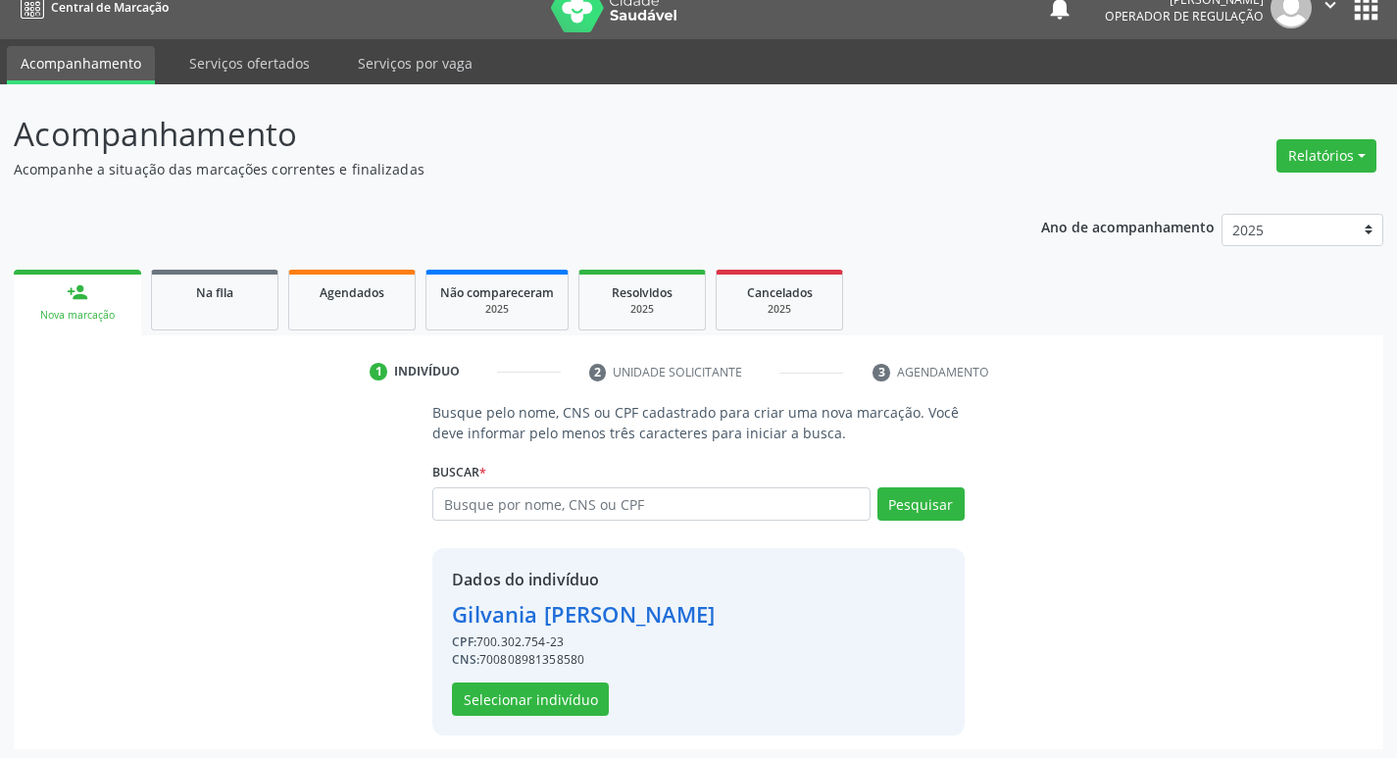
scroll to position [28, 0]
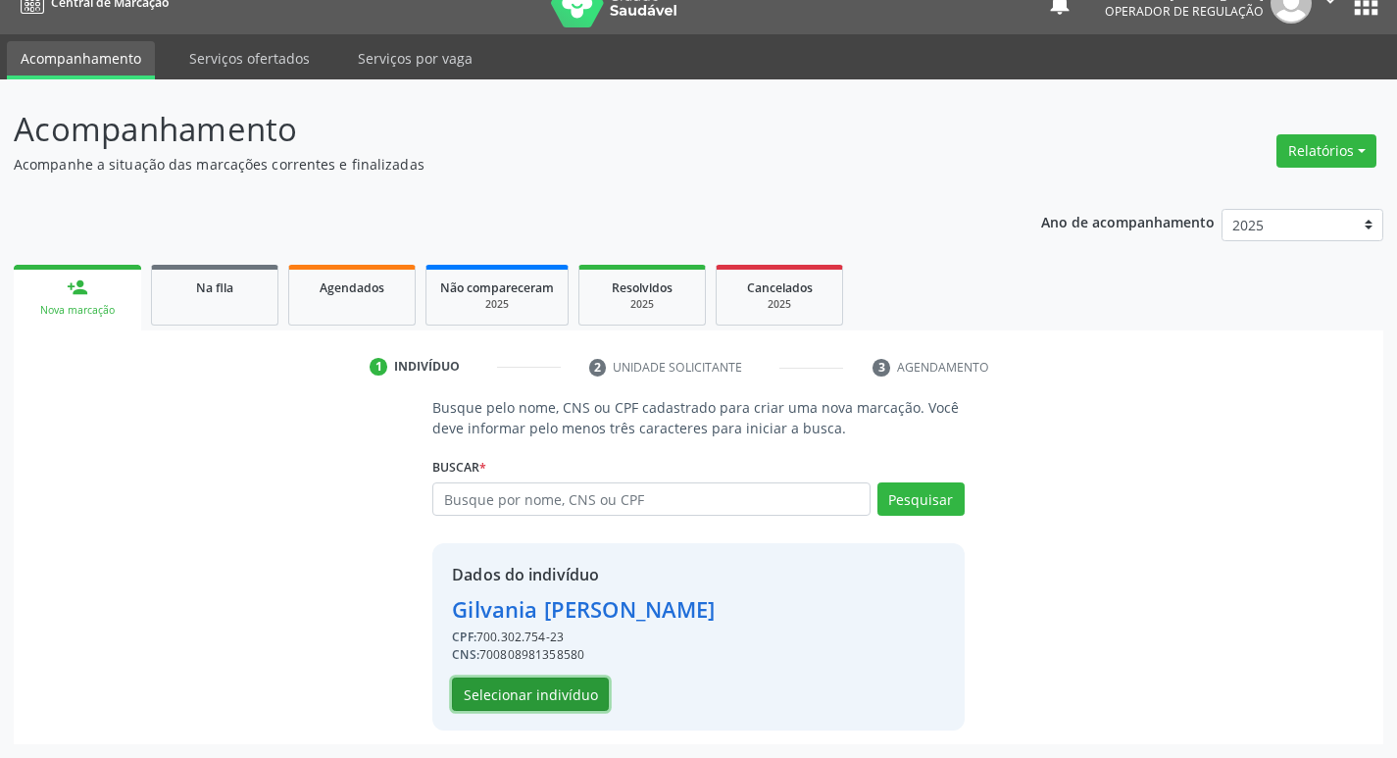
click at [544, 701] on button "Selecionar indivíduo" at bounding box center [530, 693] width 157 height 33
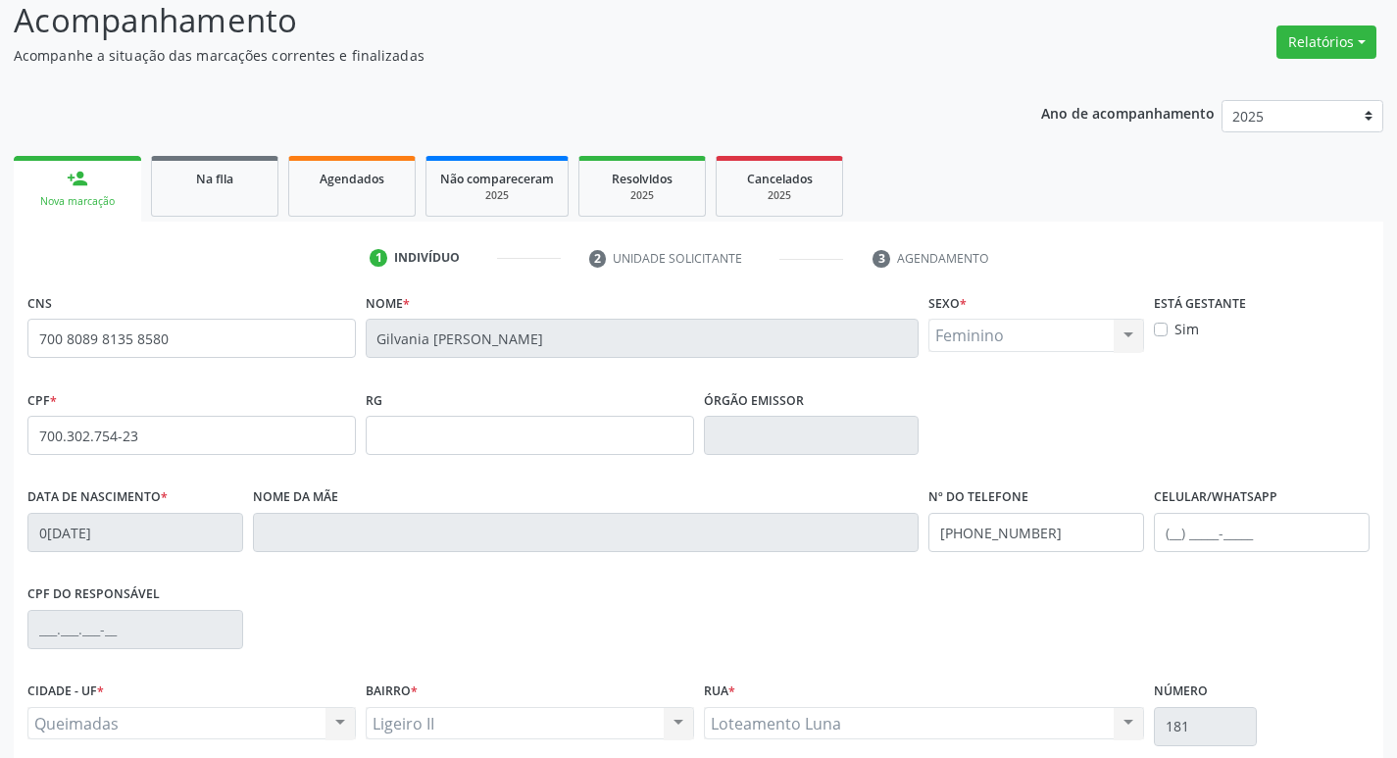
scroll to position [305, 0]
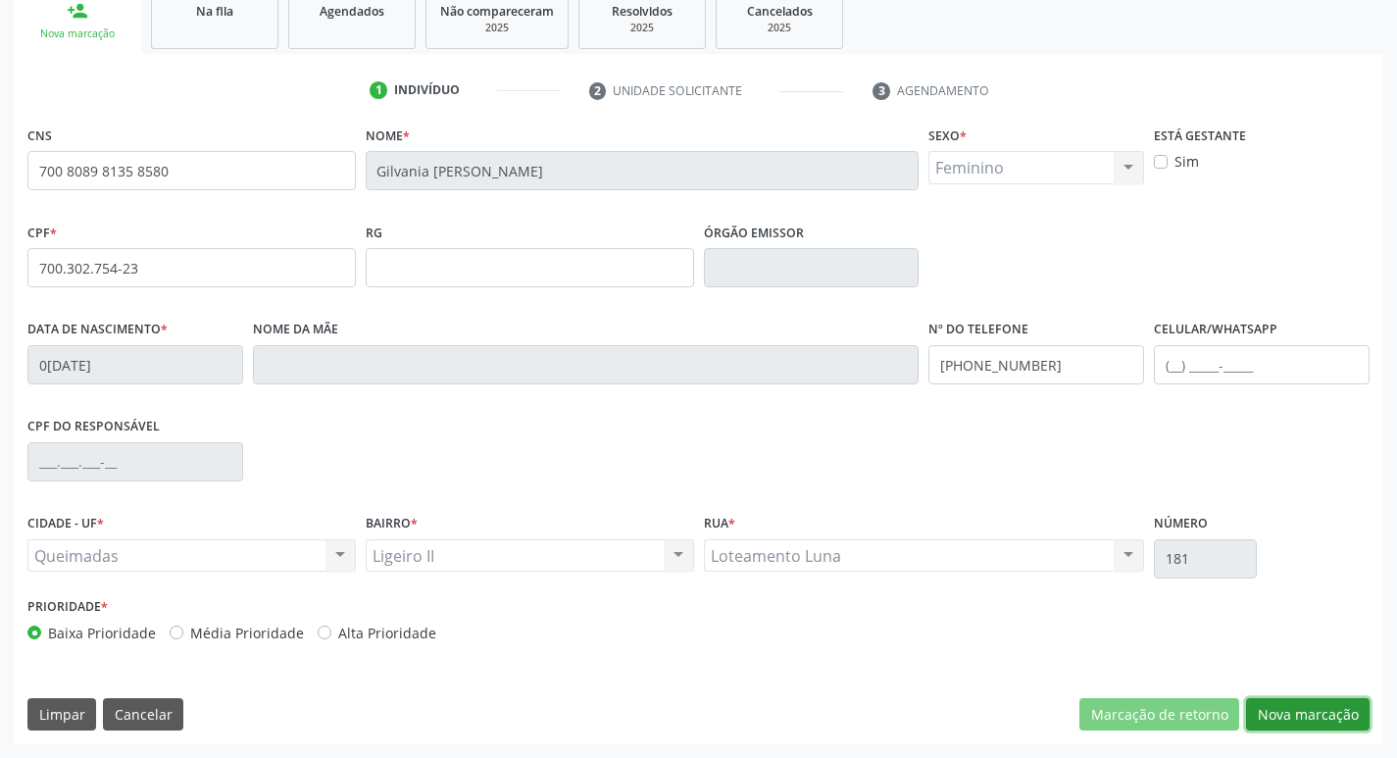
click at [1280, 713] on button "Nova marcação" at bounding box center [1307, 714] width 123 height 33
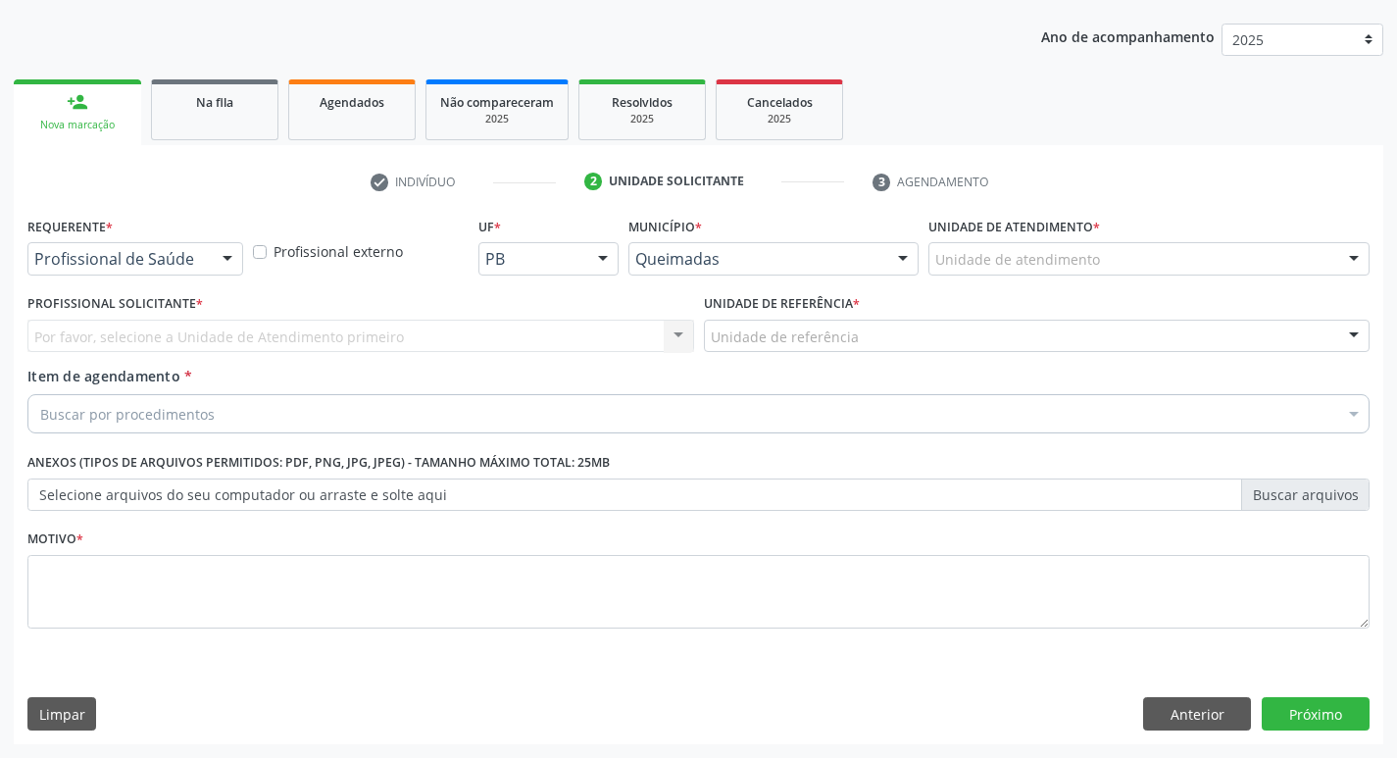
click at [209, 254] on div "Profissional de Saúde Profissional de Saúde Paciente Nenhum resultado encontrad…" at bounding box center [135, 258] width 216 height 33
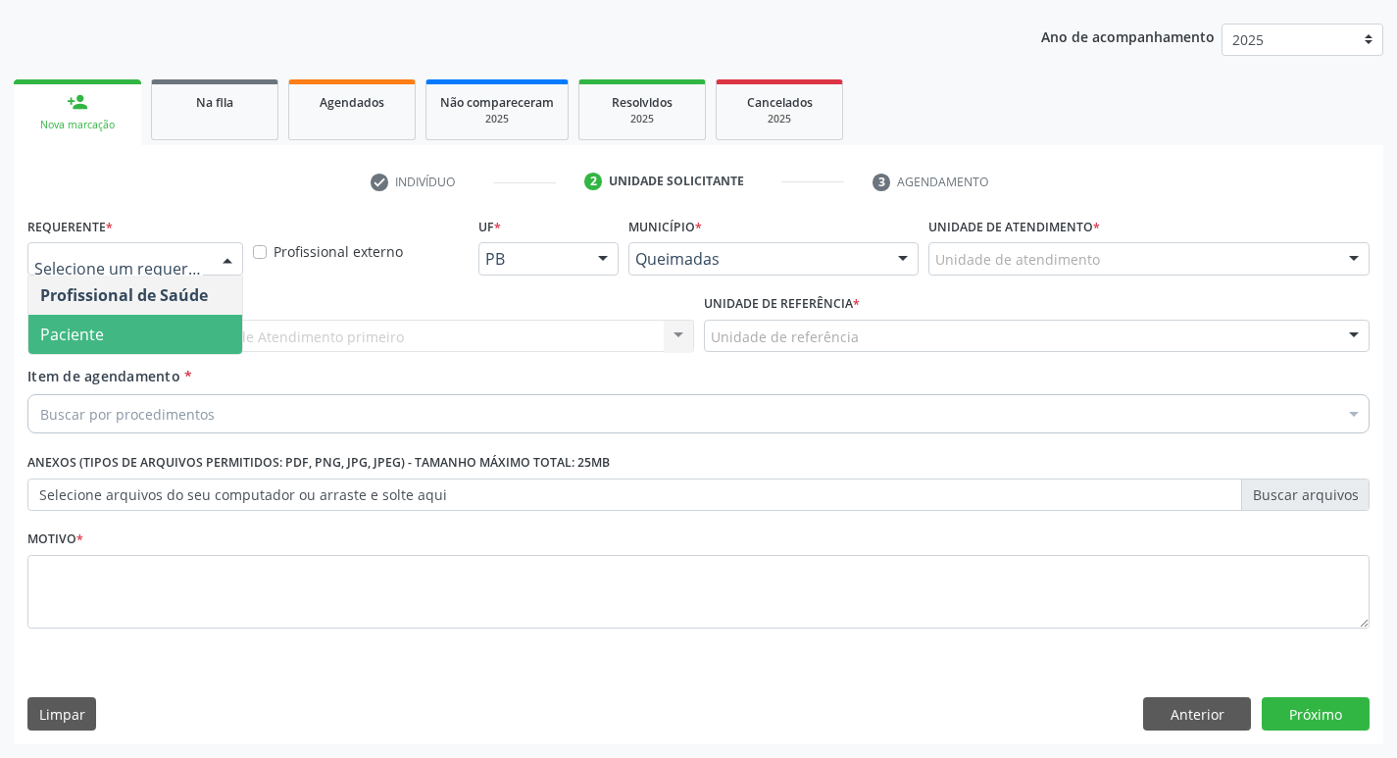
click at [182, 335] on span "Paciente" at bounding box center [135, 334] width 214 height 39
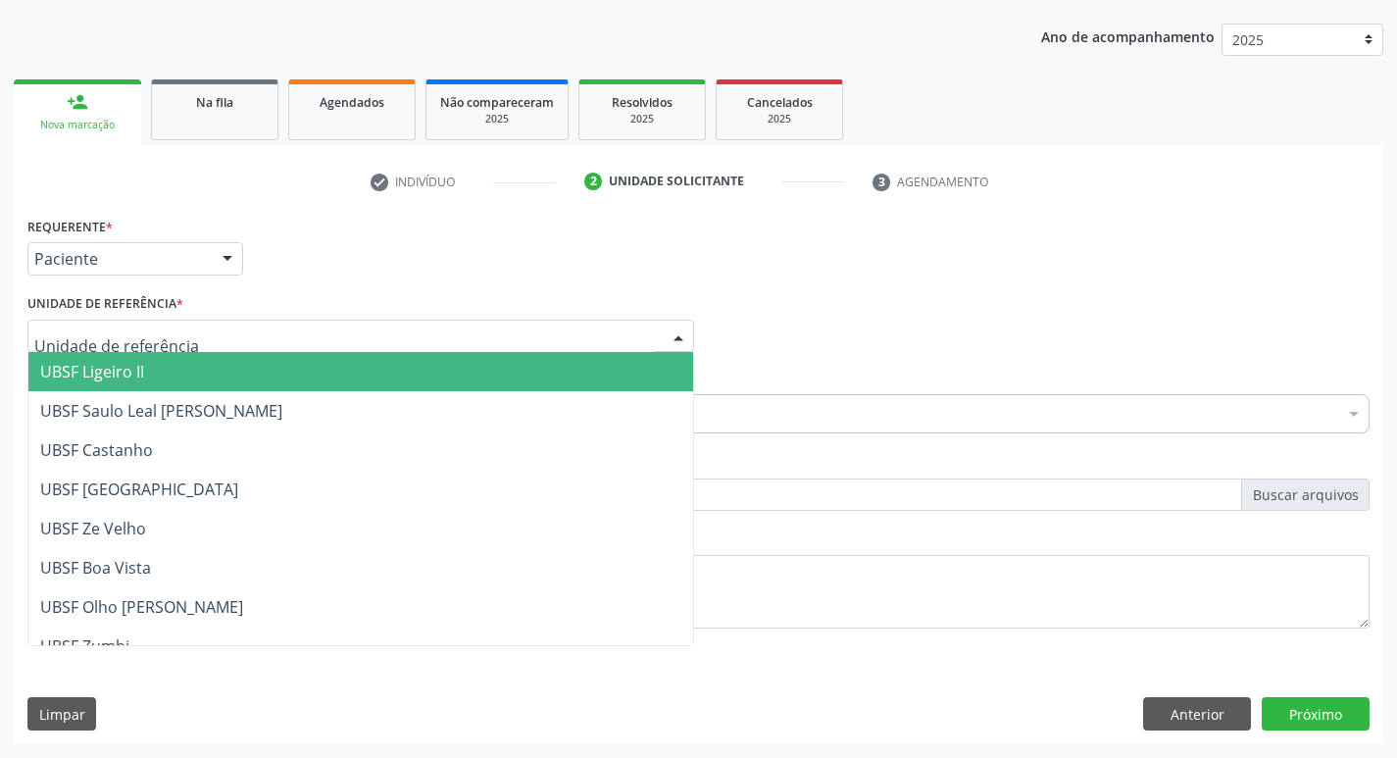
click at [182, 335] on div at bounding box center [360, 336] width 666 height 33
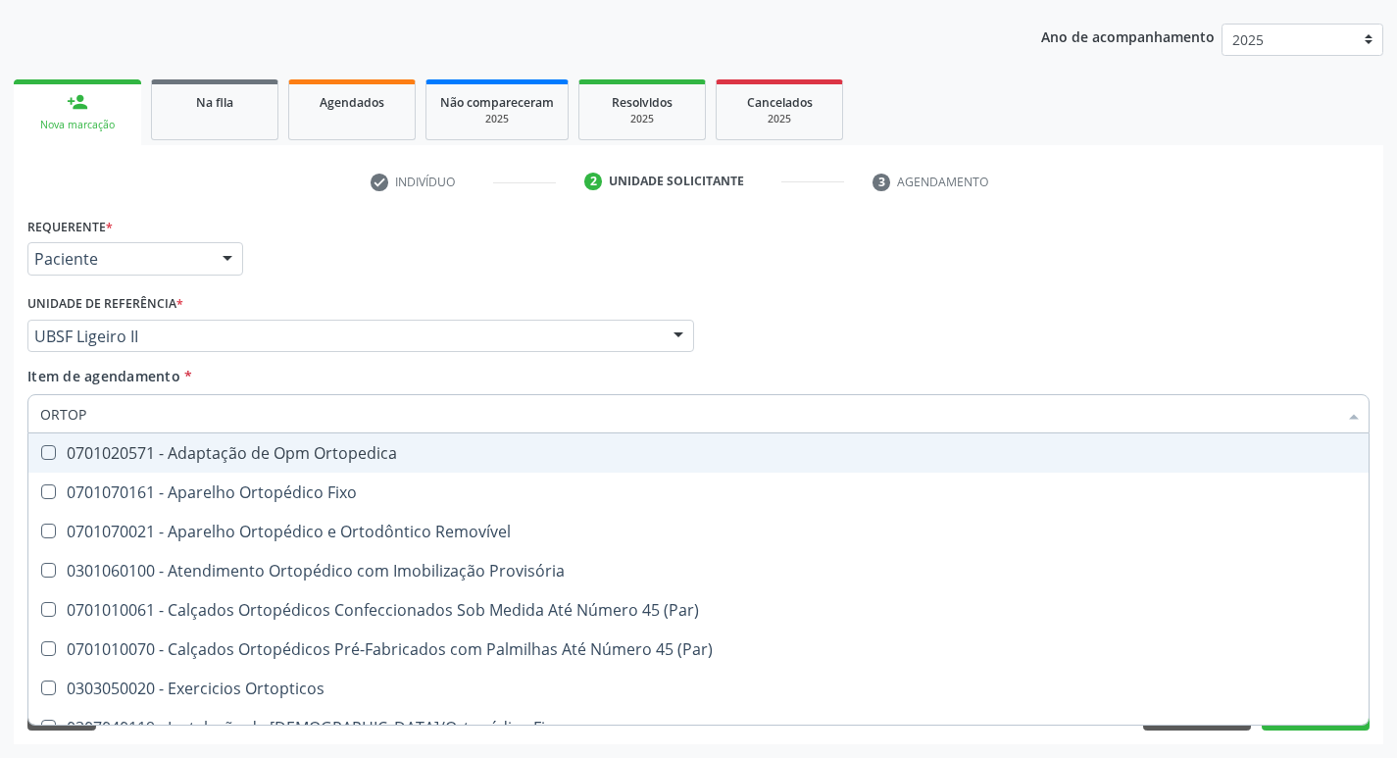
type input "ORTOPE"
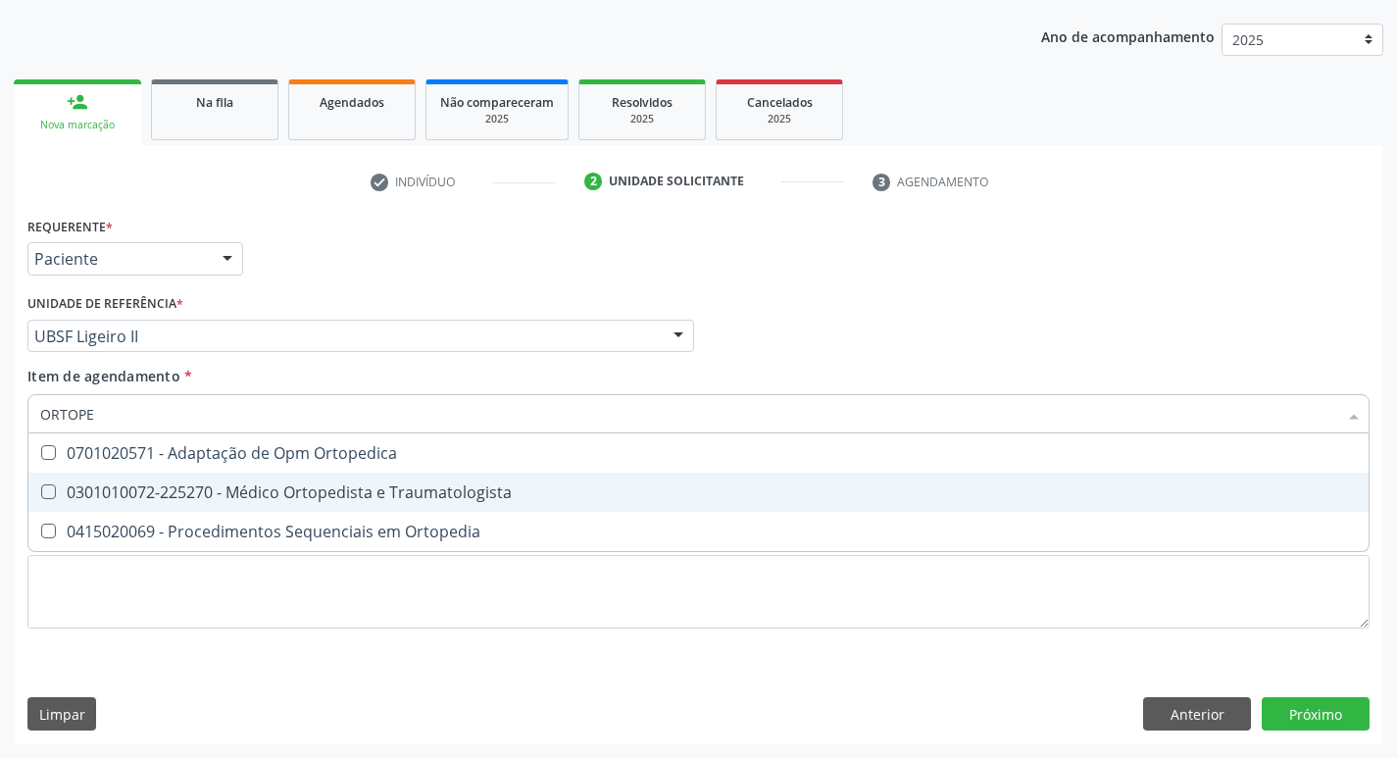
click at [169, 498] on div "0301010072-225270 - Médico Ortopedista e Traumatologista" at bounding box center [698, 492] width 1316 height 16
checkbox Traumatologista "true"
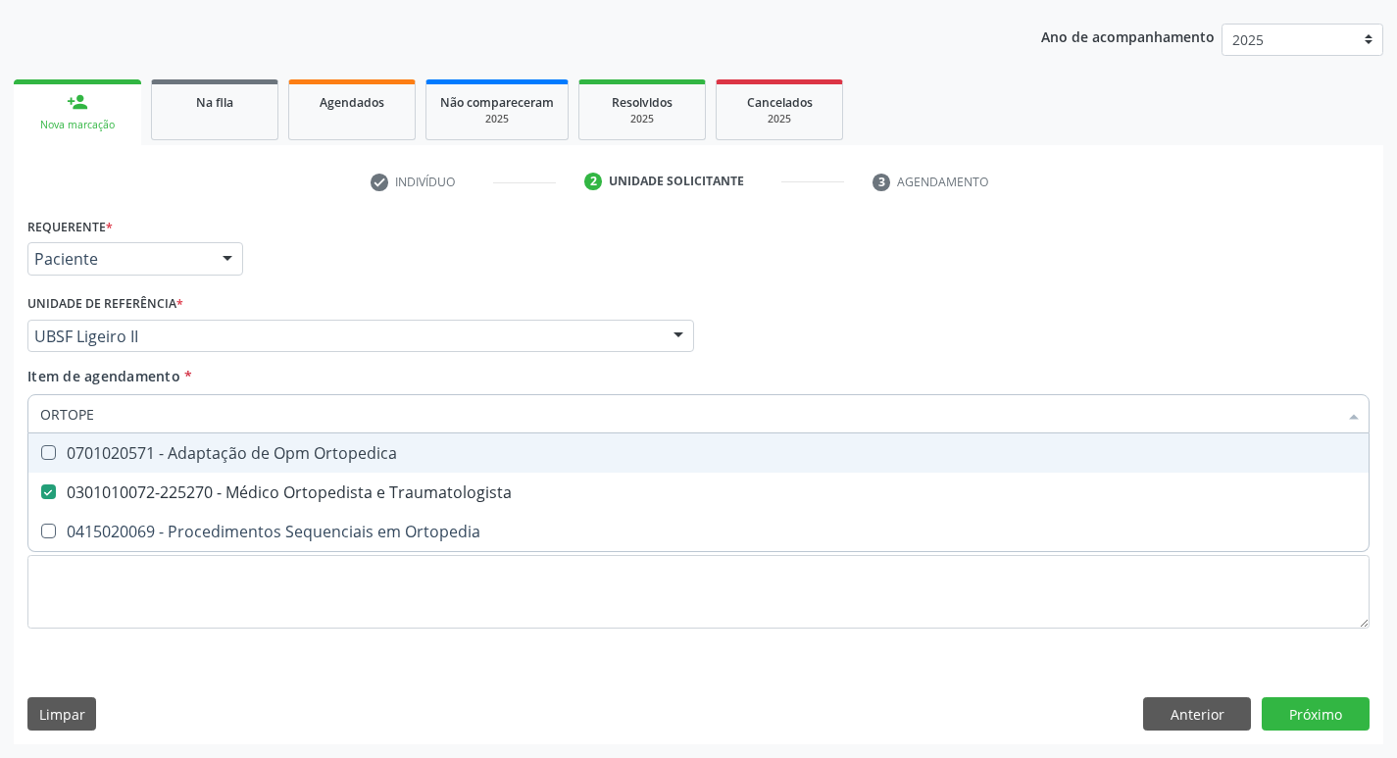
click at [351, 244] on div "Requerente * Paciente Profissional de Saúde Paciente Nenhum resultado encontrad…" at bounding box center [699, 250] width 1352 height 76
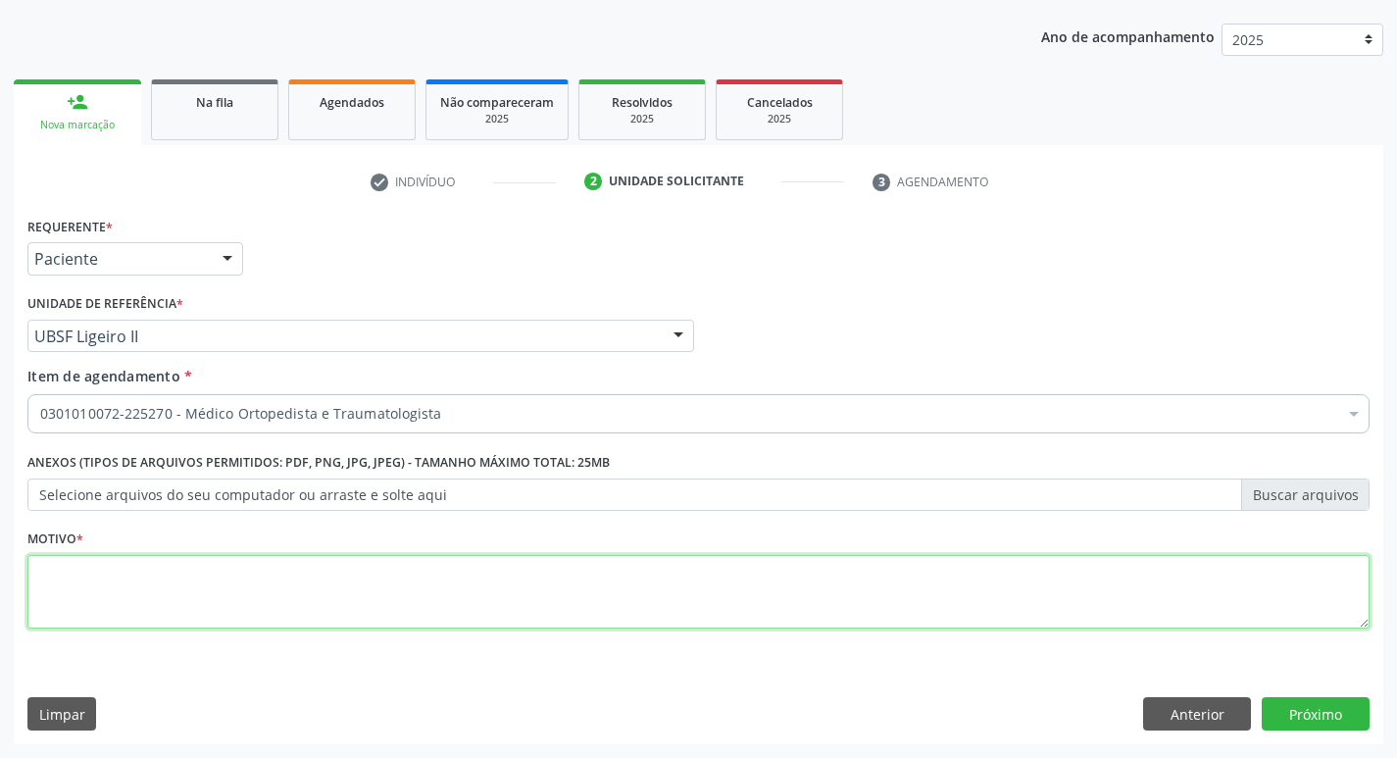
click at [107, 587] on textarea at bounding box center [698, 592] width 1342 height 74
type textarea "DOR PERSISTENTE E RECORRENTE."
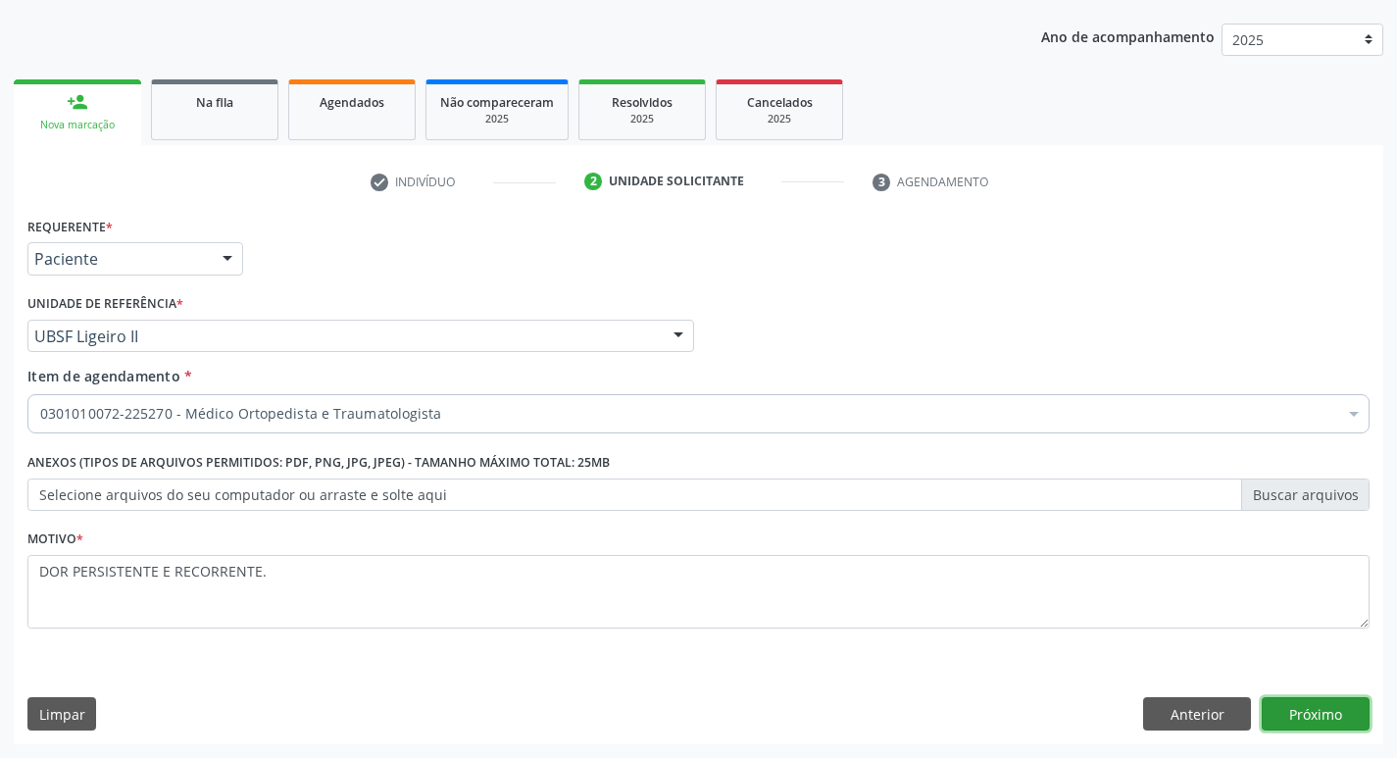
click at [1334, 713] on button "Próximo" at bounding box center [1315, 713] width 108 height 33
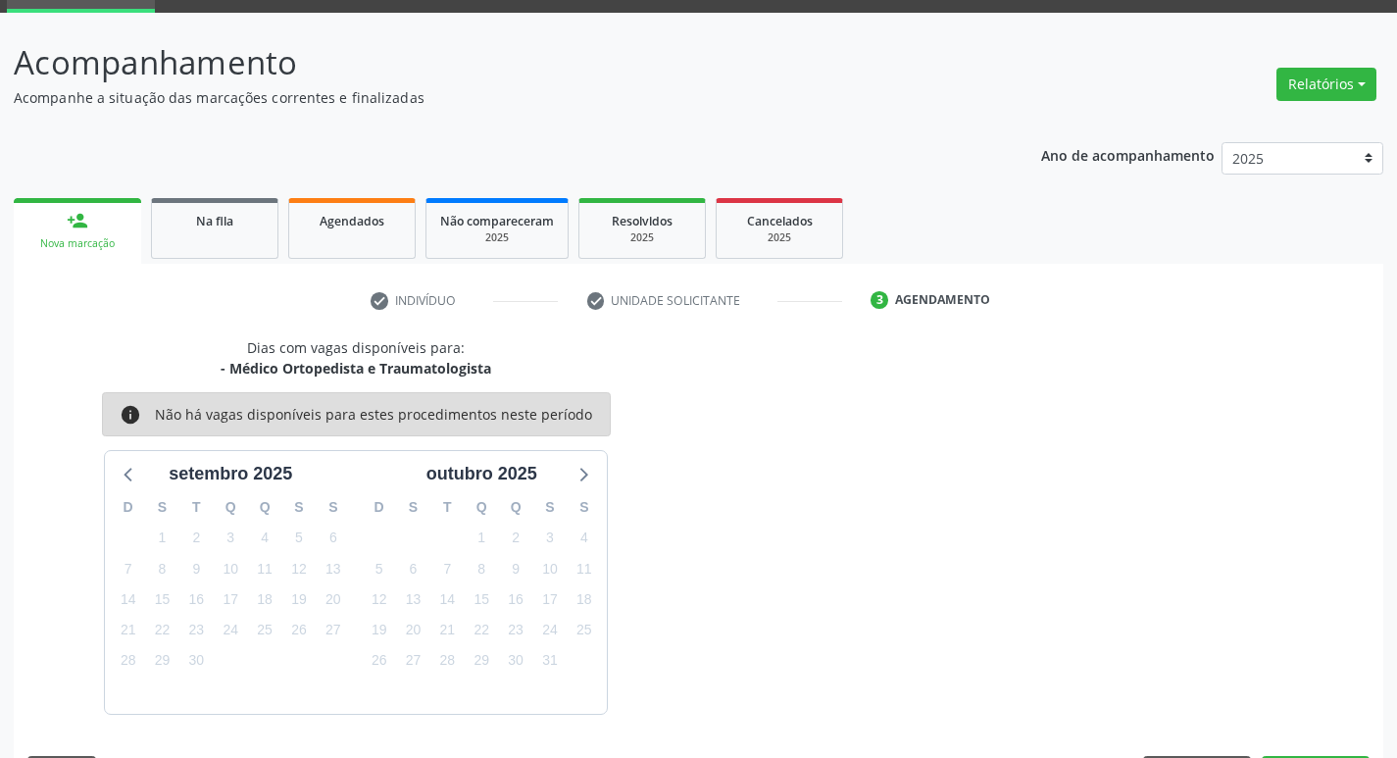
scroll to position [153, 0]
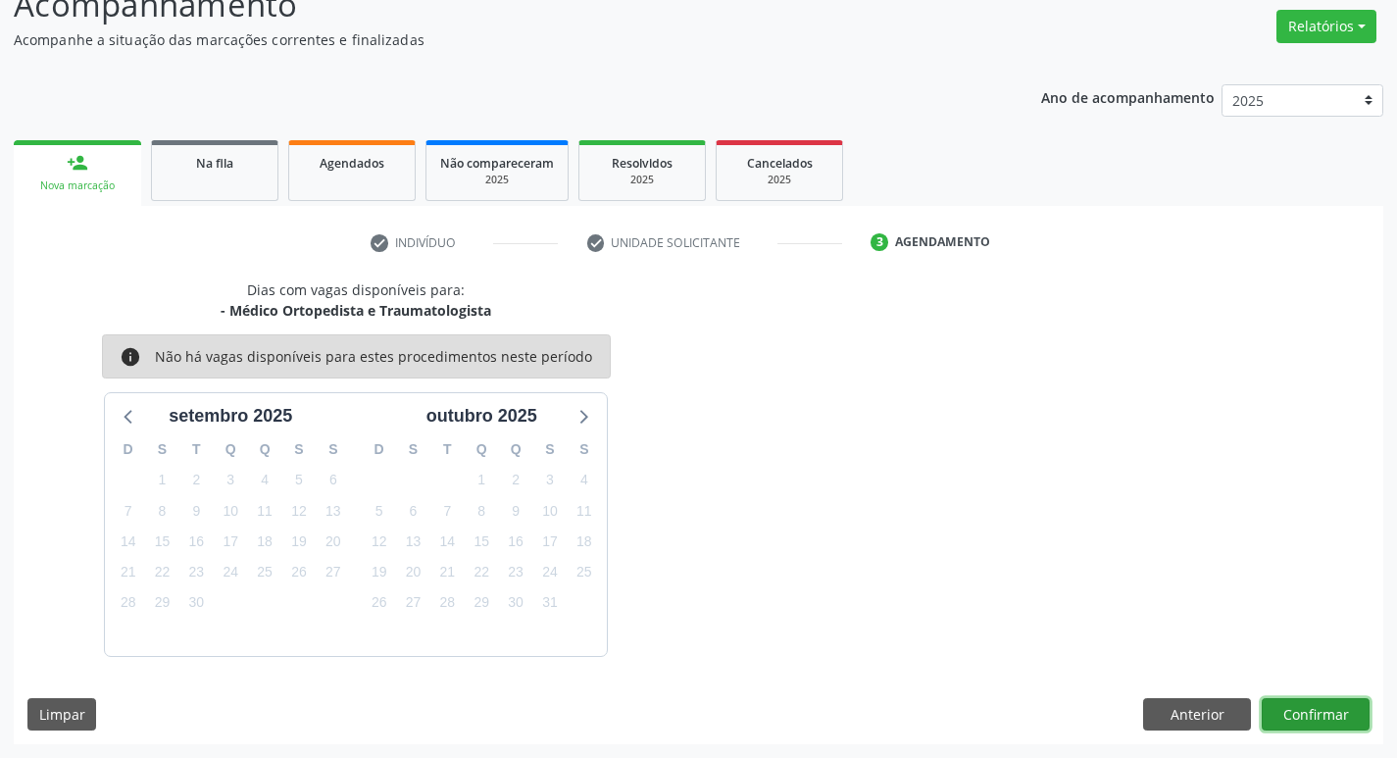
click at [1327, 703] on button "Confirmar" at bounding box center [1315, 714] width 108 height 33
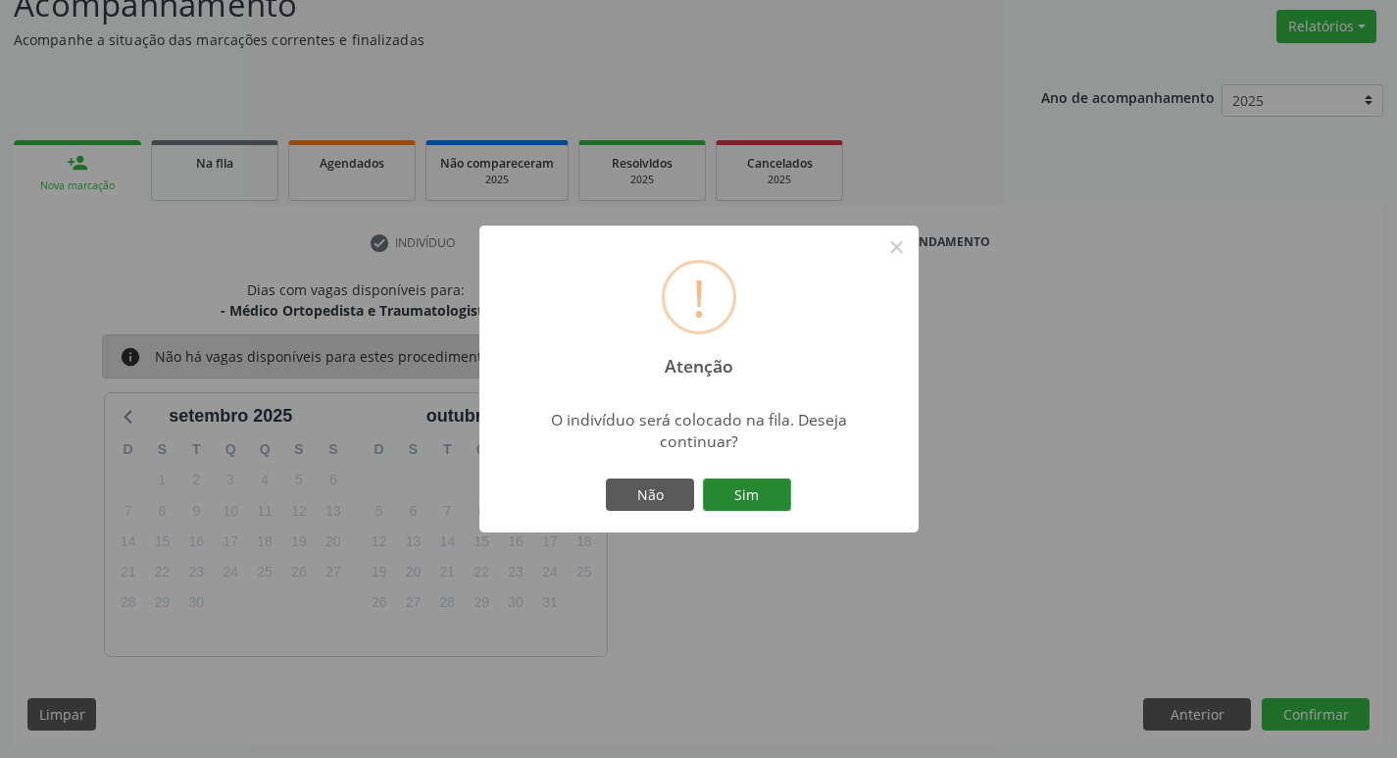
click at [756, 497] on button "Sim" at bounding box center [747, 494] width 88 height 33
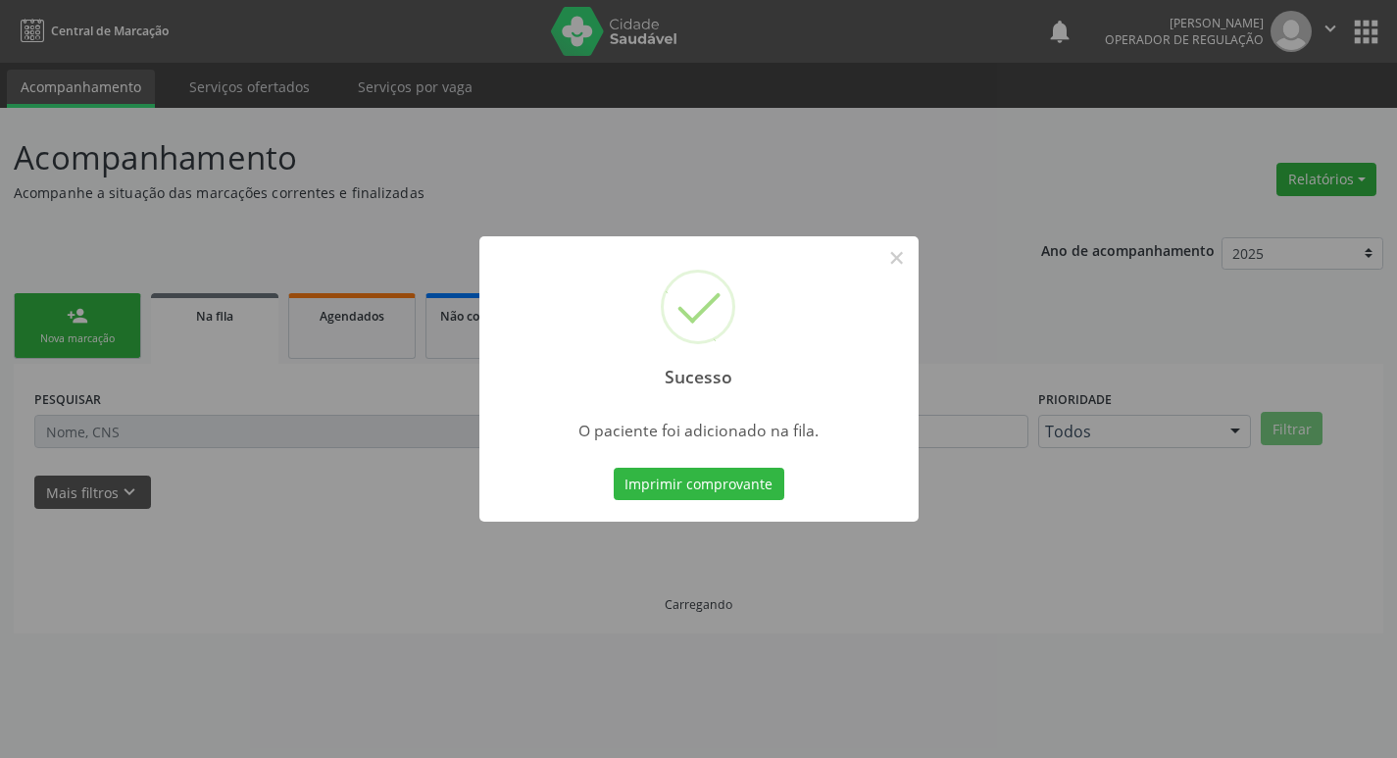
scroll to position [0, 0]
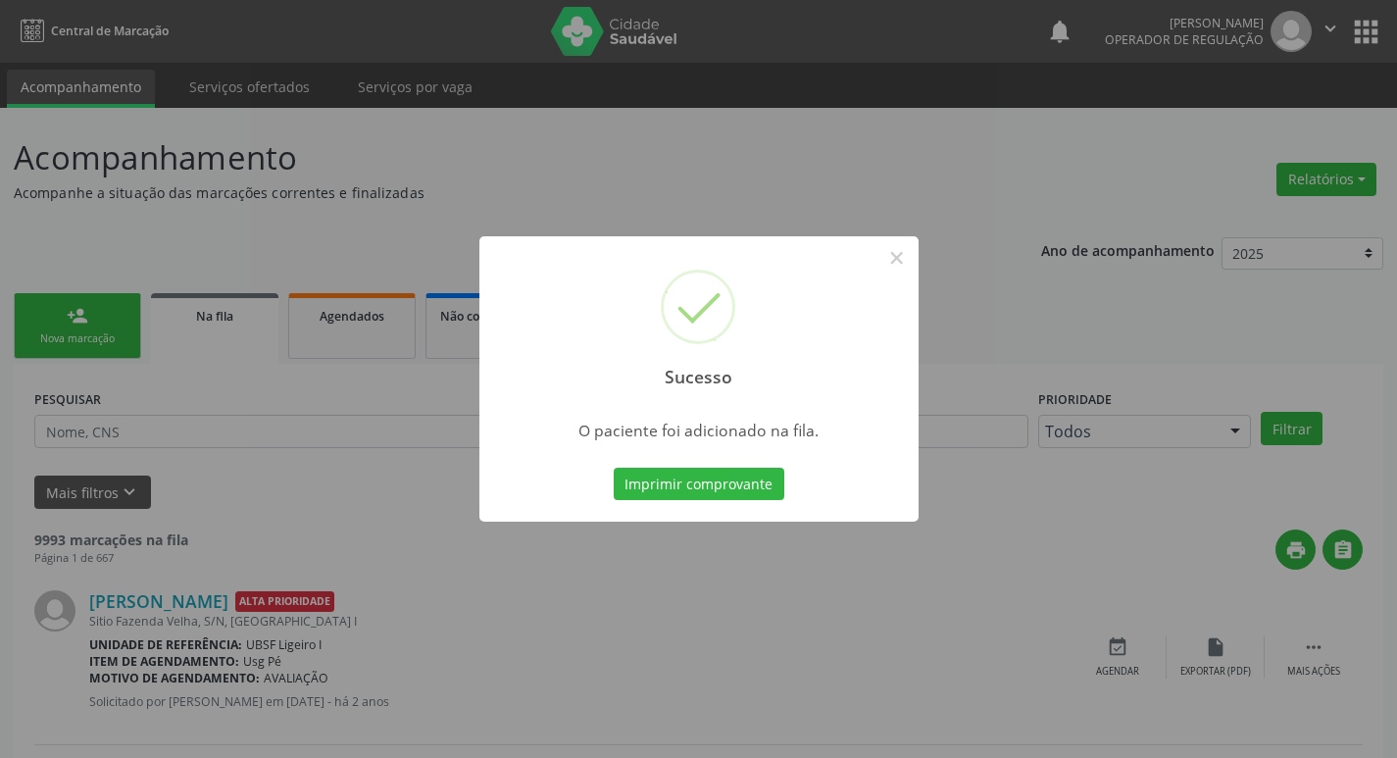
click at [174, 187] on div "Sucesso × O paciente foi adicionado na fila. Imprimir comprovante Cancel" at bounding box center [698, 379] width 1397 height 758
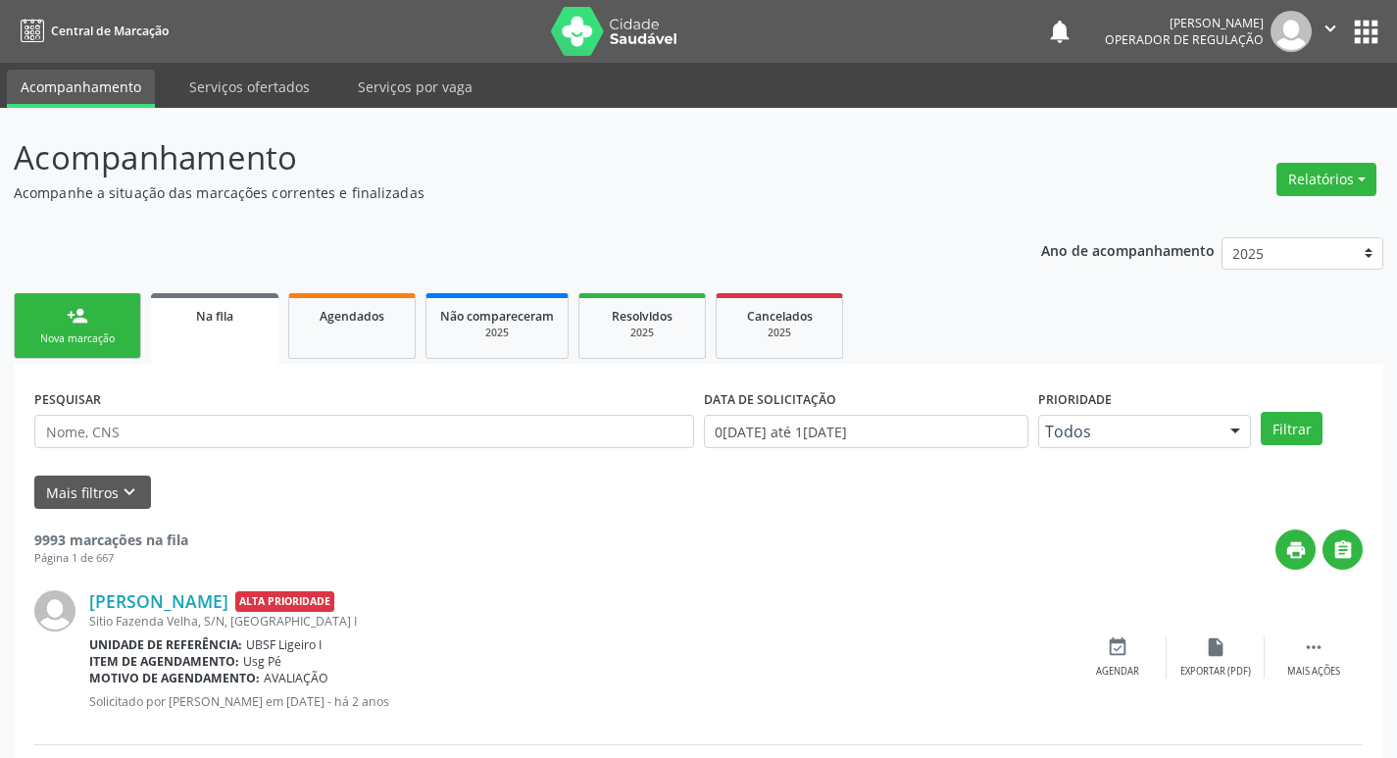
click at [120, 347] on link "person_add Nova marcação" at bounding box center [77, 326] width 127 height 66
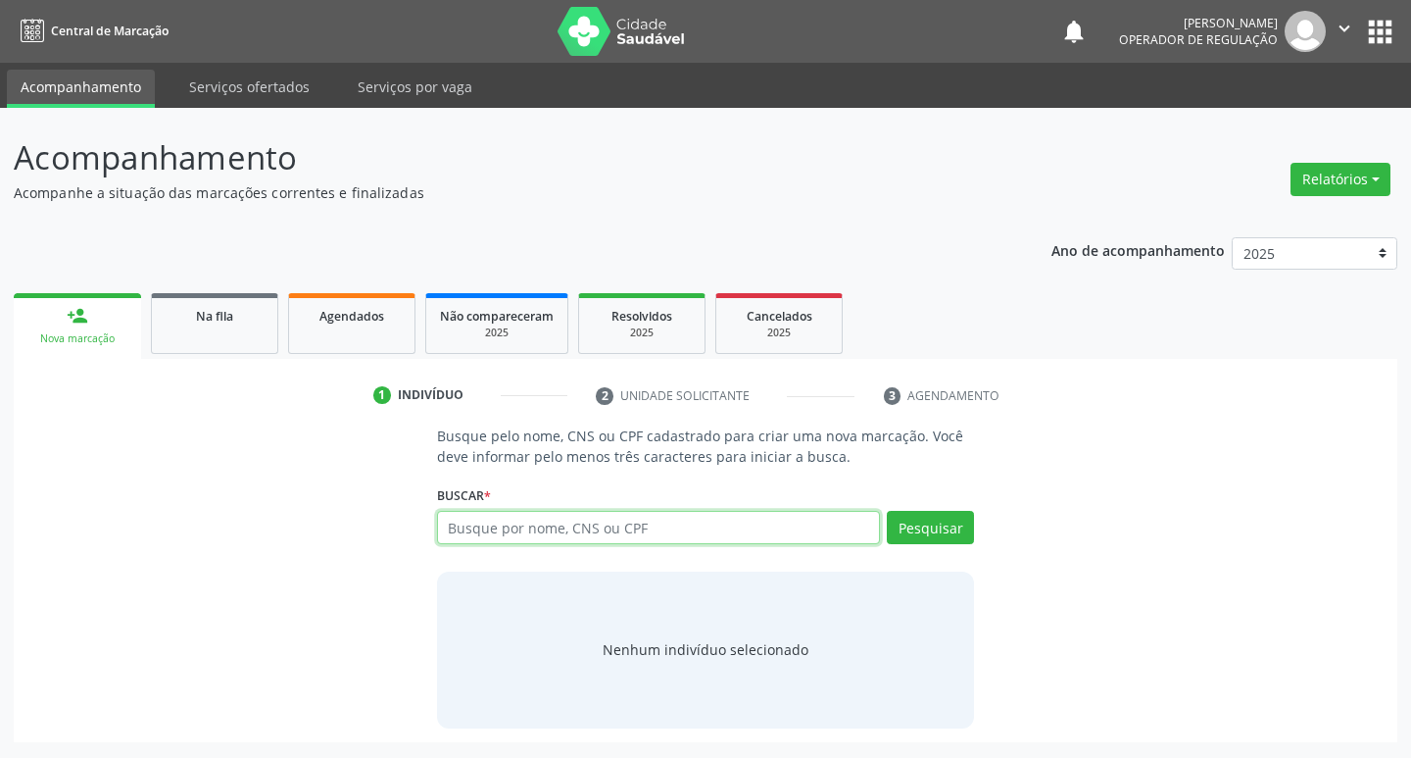
click at [787, 536] on input "text" at bounding box center [659, 527] width 444 height 33
type input "702802213970179"
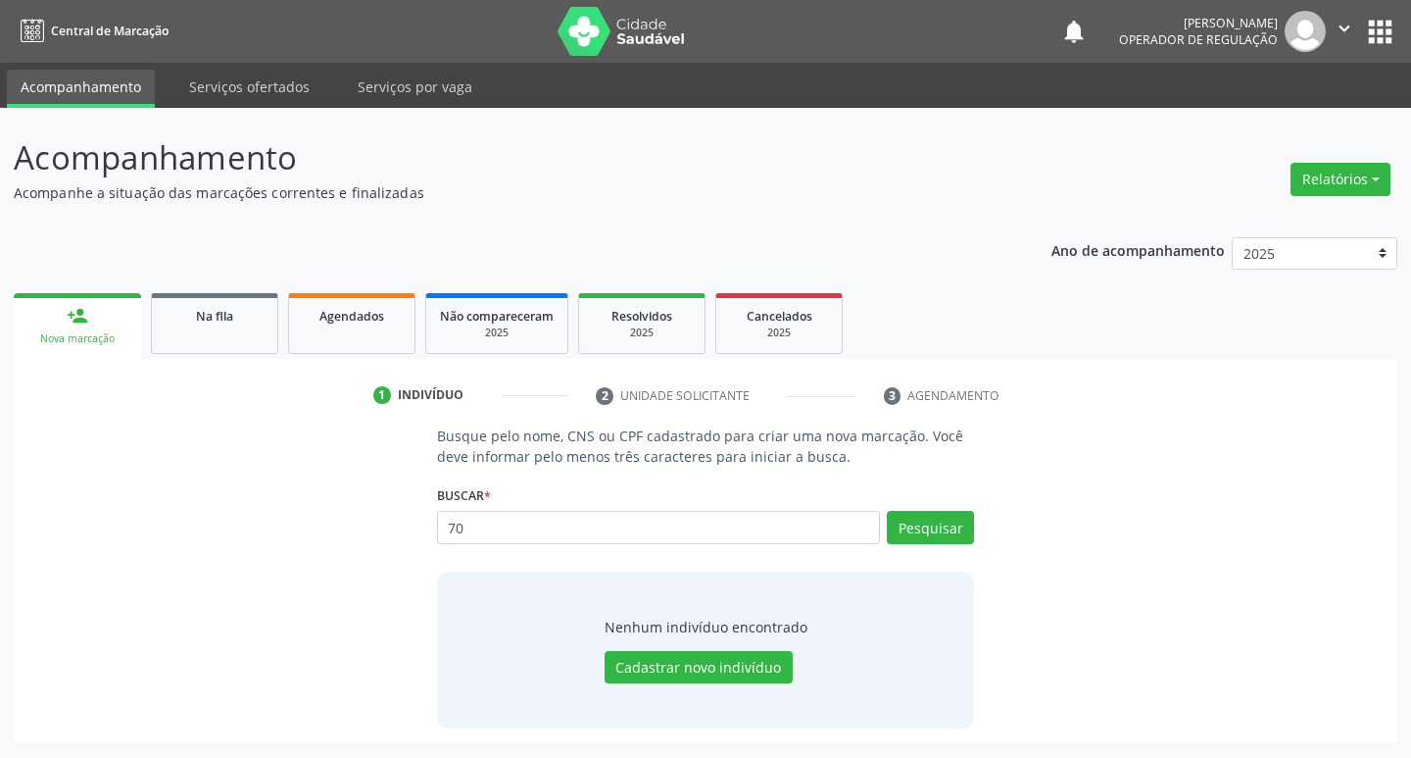
type input "7"
type input "701802213970179"
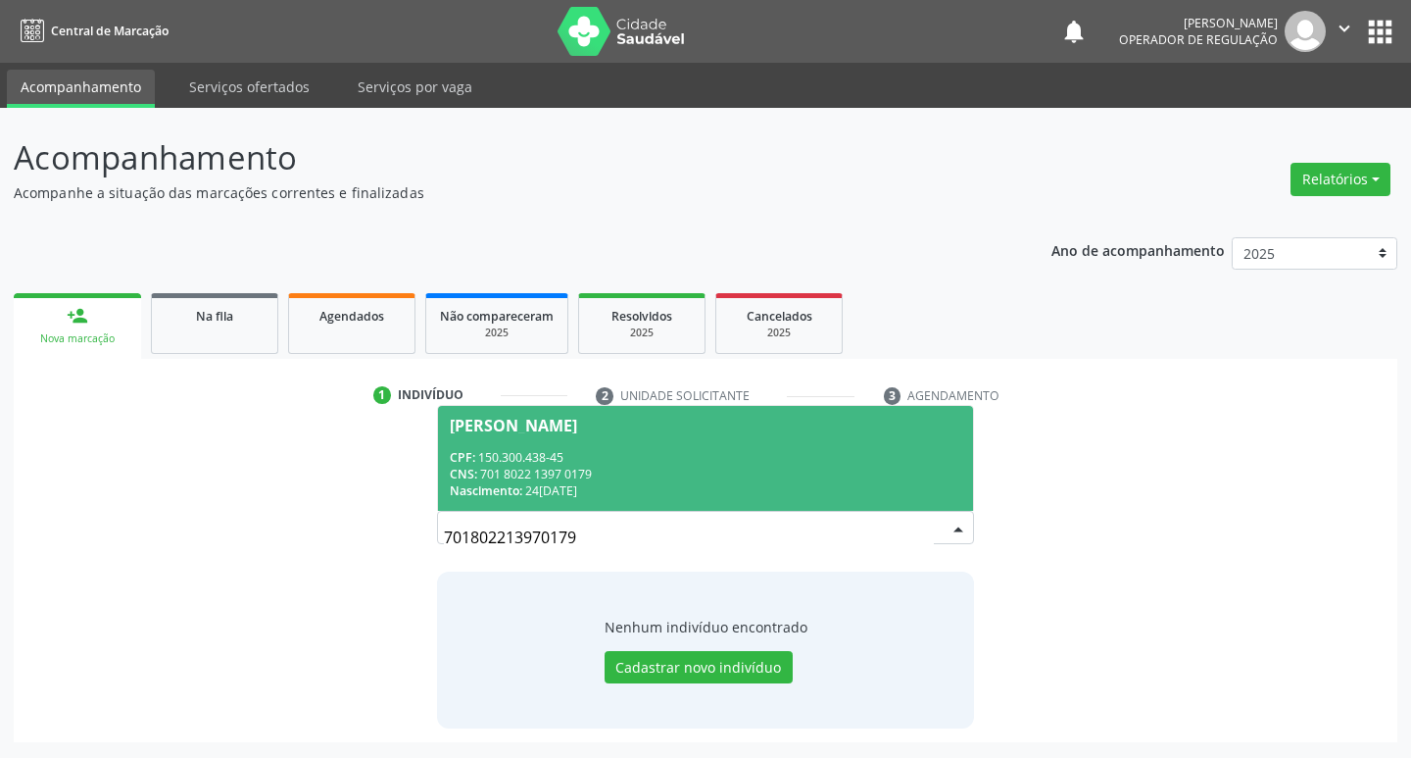
click at [826, 459] on div "CPF: 150.300.438-45" at bounding box center [706, 457] width 513 height 17
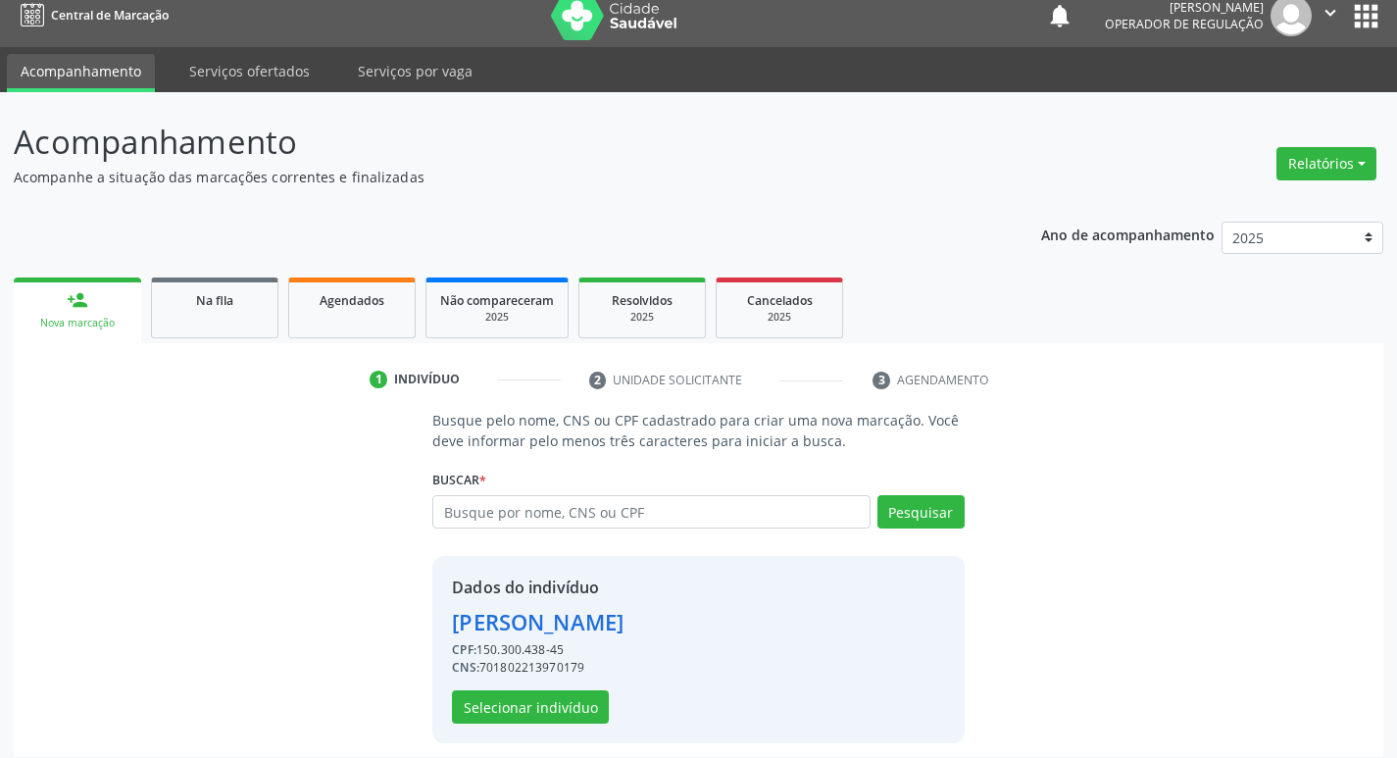
scroll to position [28, 0]
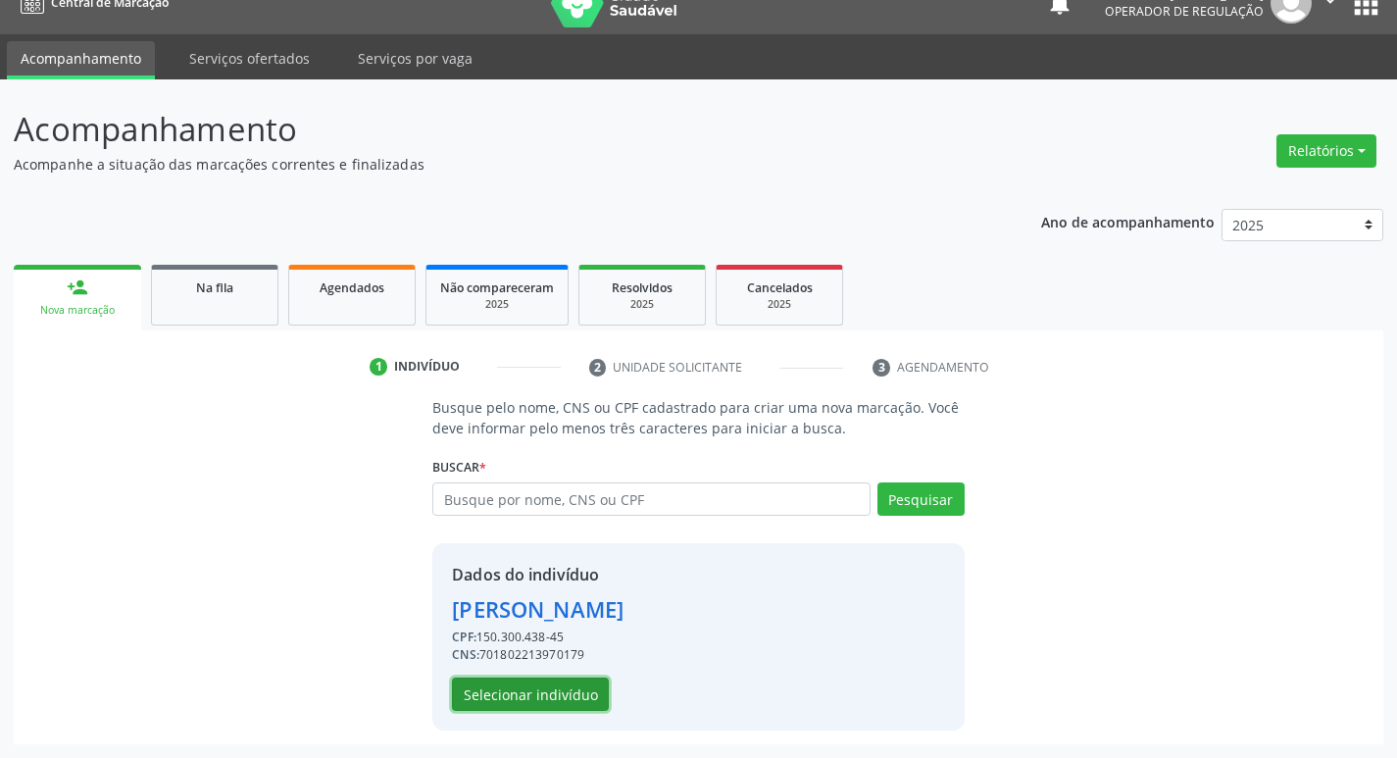
click at [522, 708] on button "Selecionar indivíduo" at bounding box center [530, 693] width 157 height 33
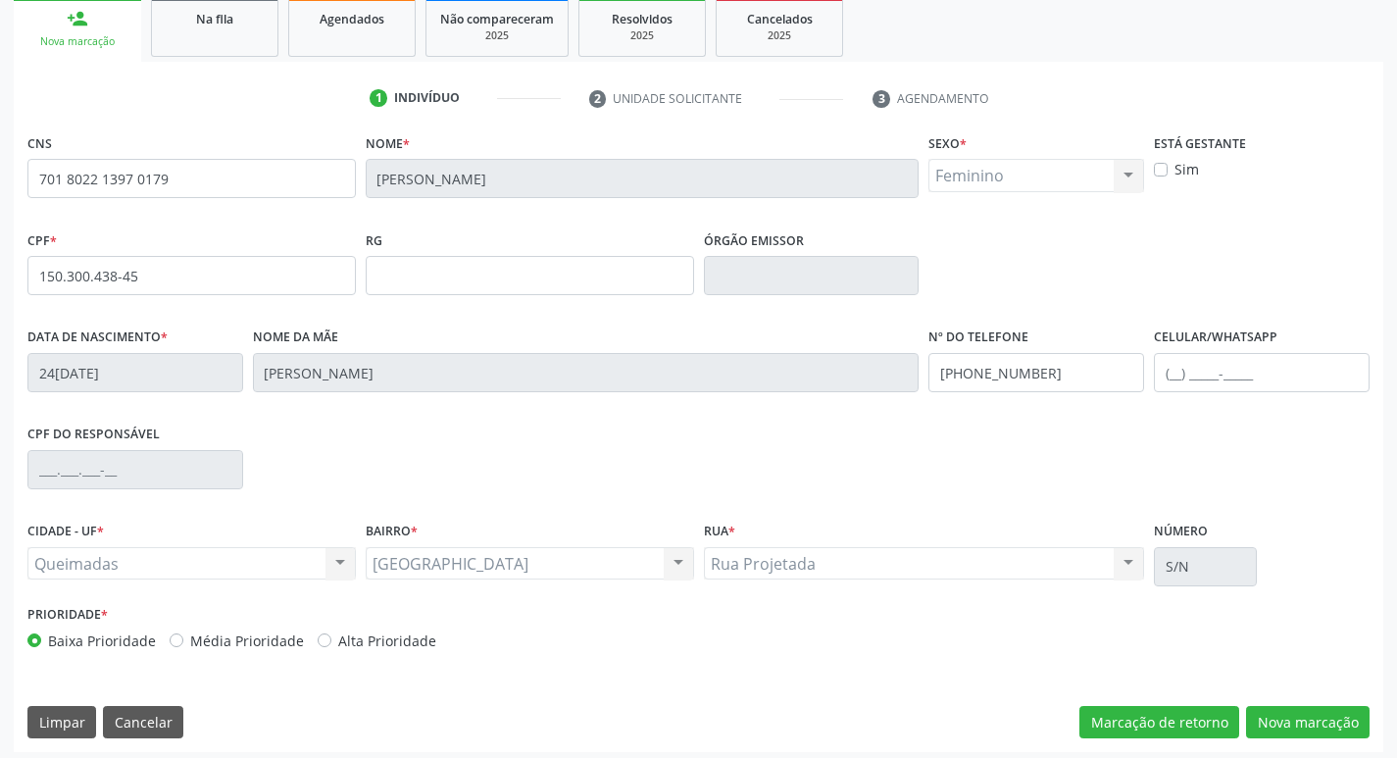
scroll to position [305, 0]
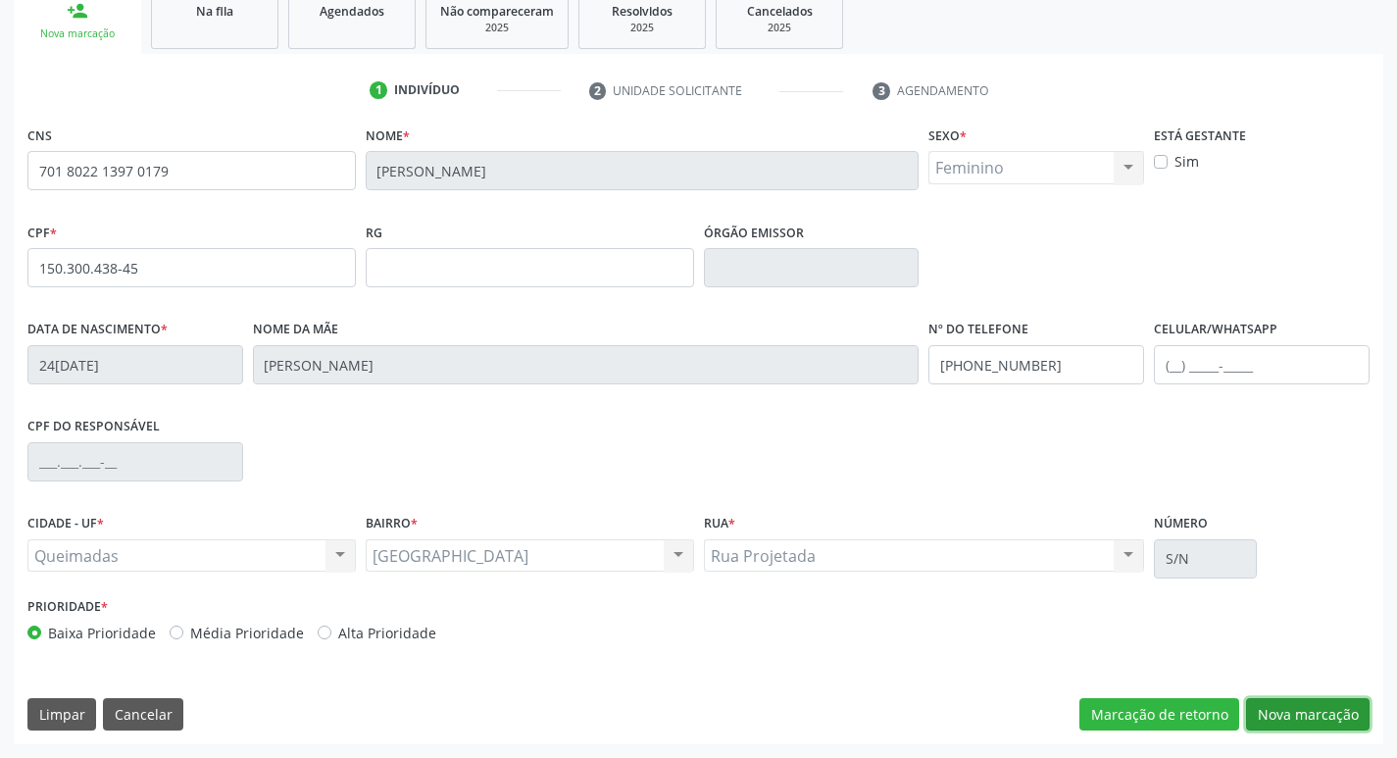
drag, startPoint x: 1310, startPoint y: 708, endPoint x: 1144, endPoint y: 670, distance: 170.7
click at [1309, 708] on button "Nova marcação" at bounding box center [1307, 714] width 123 height 33
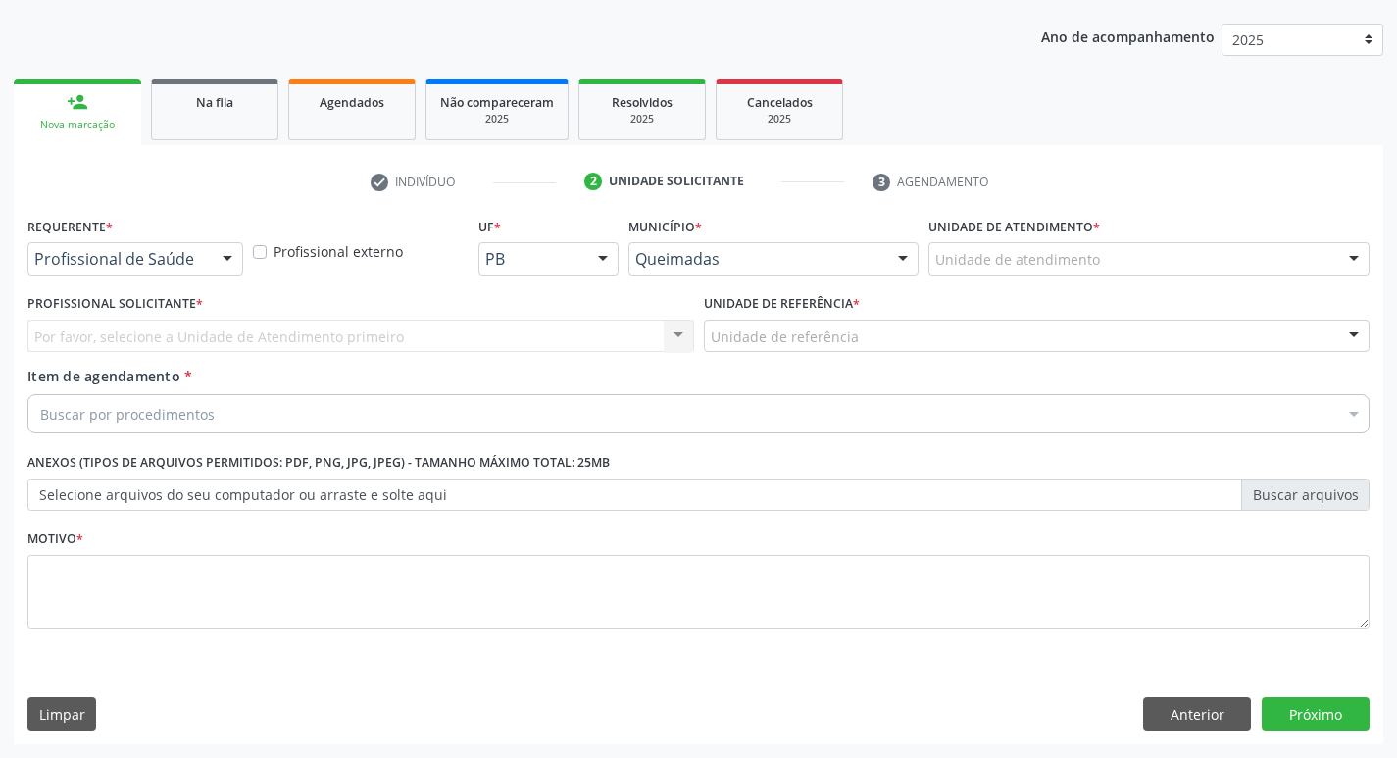
drag, startPoint x: 224, startPoint y: 258, endPoint x: 158, endPoint y: 319, distance: 90.2
click at [223, 258] on div at bounding box center [227, 259] width 29 height 33
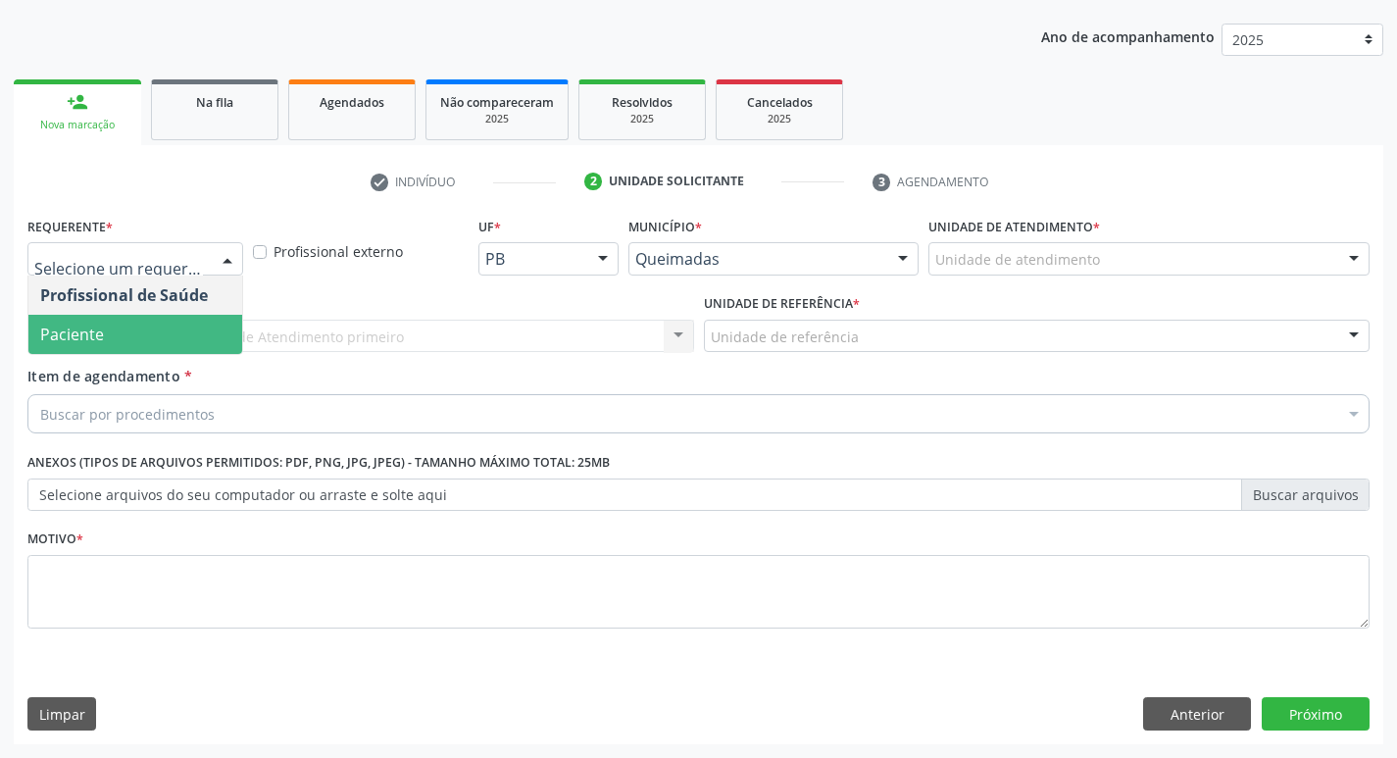
click at [143, 346] on span "Paciente" at bounding box center [135, 334] width 214 height 39
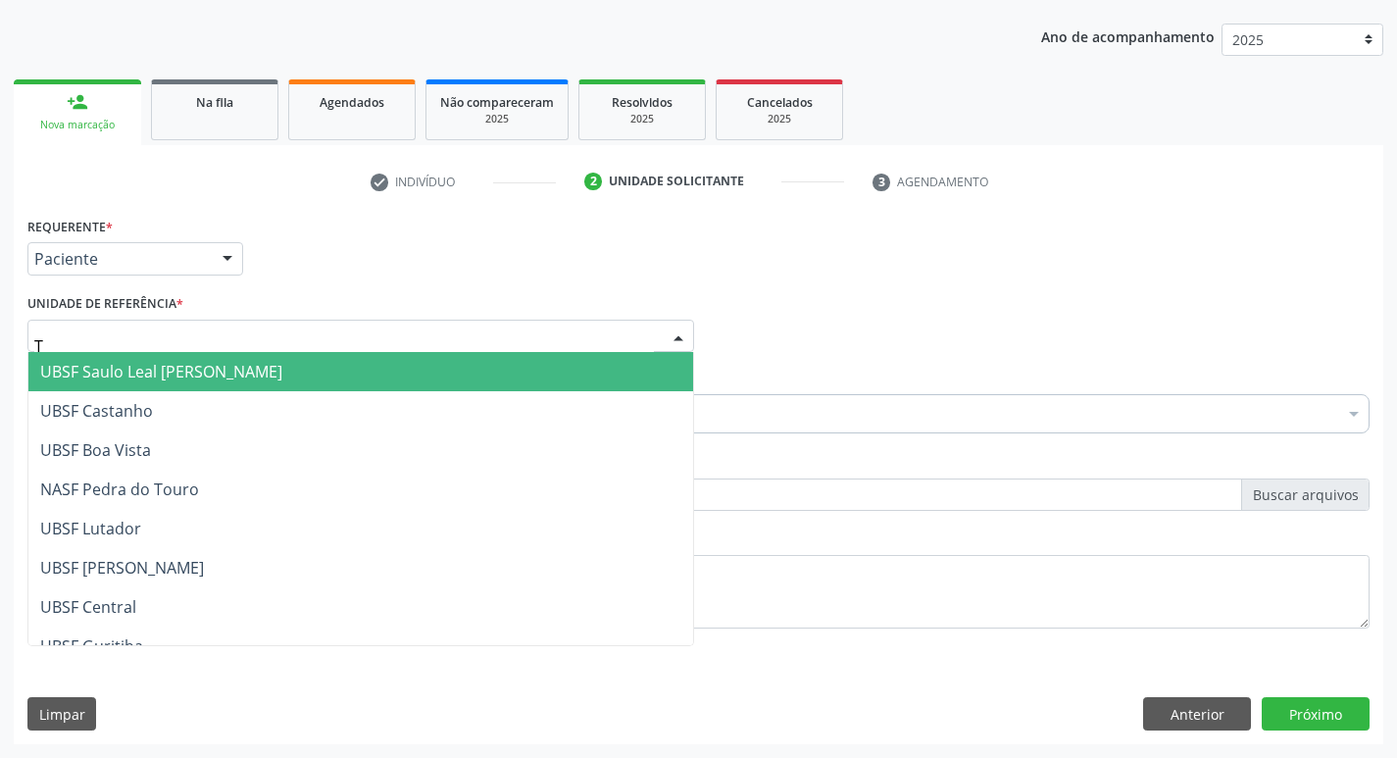
type input "TI"
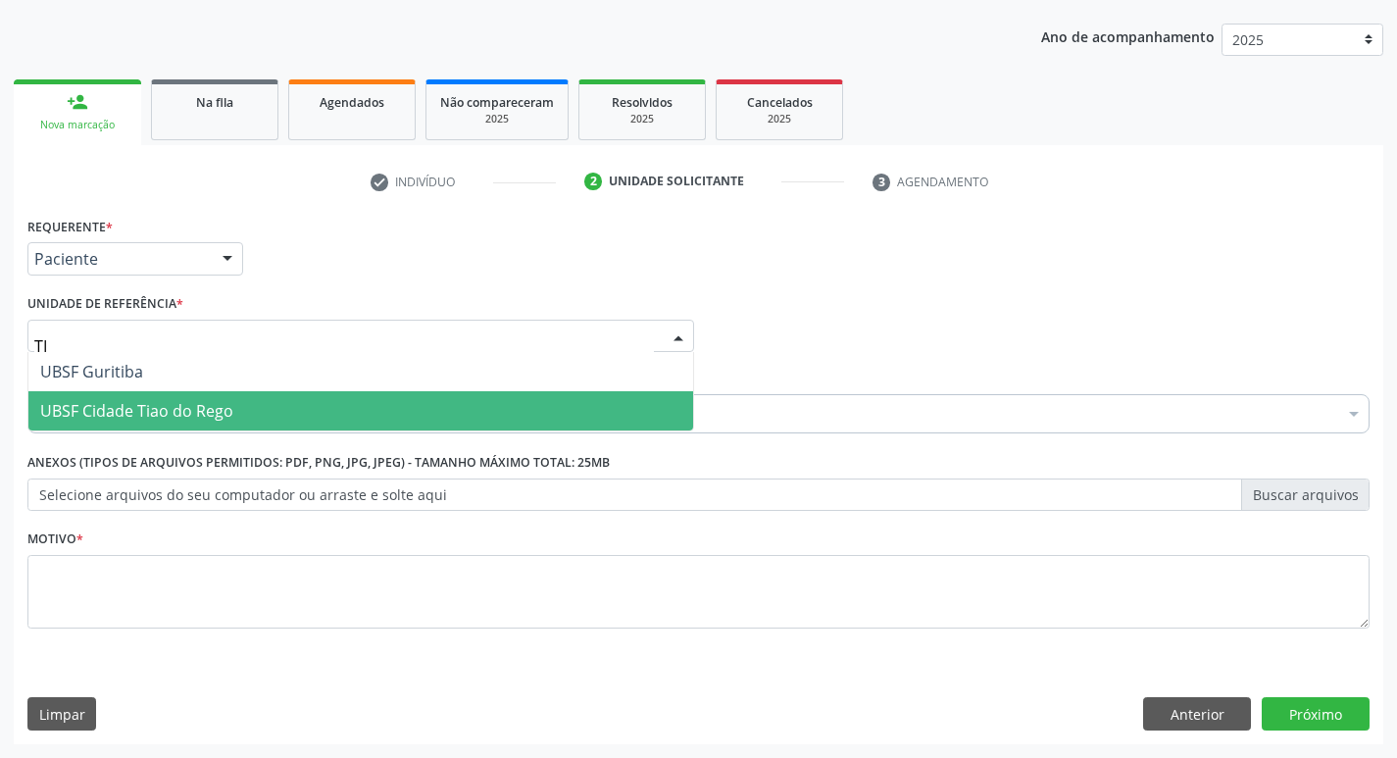
click at [155, 404] on span "UBSF Cidade Tiao do Rego" at bounding box center [136, 411] width 193 height 22
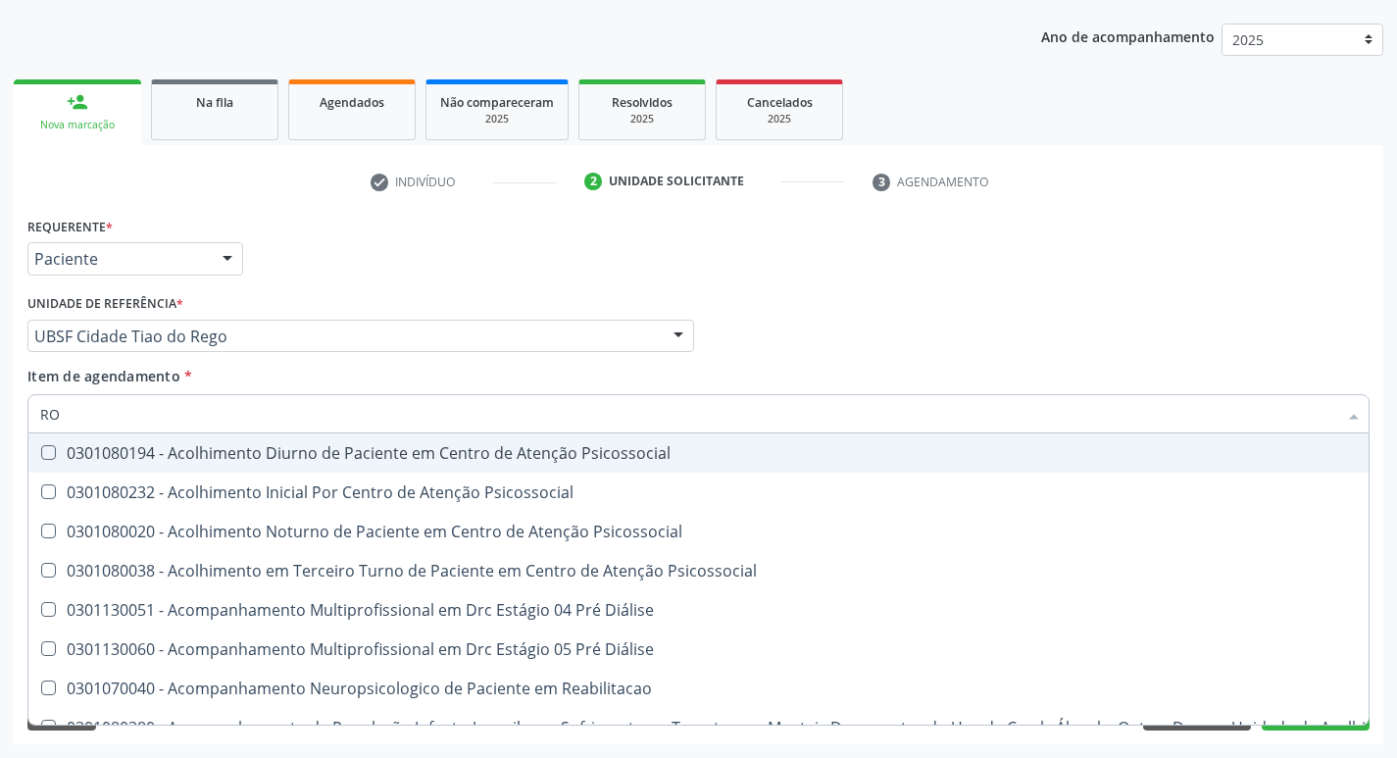
type input "R"
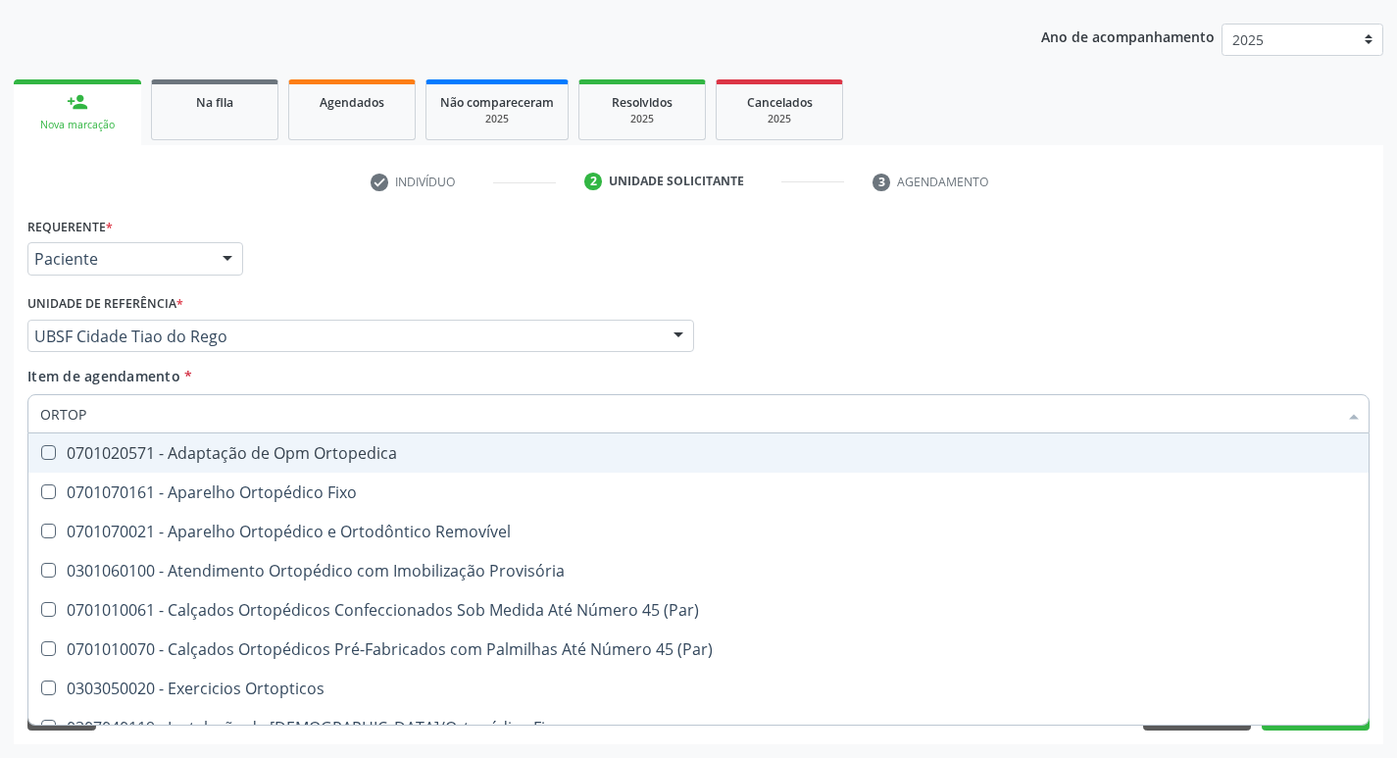
type input "ORTOPE"
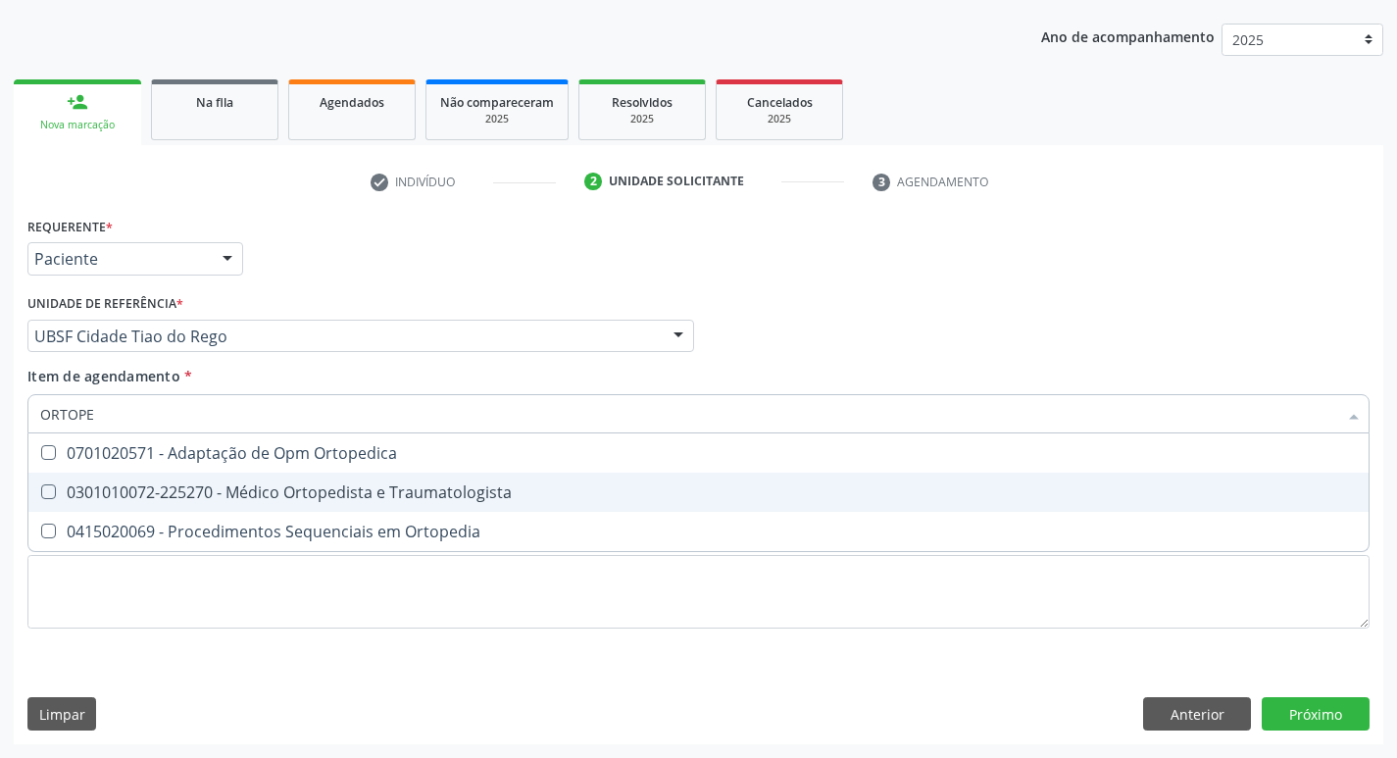
click at [219, 509] on span "0301010072-225270 - Médico Ortopedista e Traumatologista" at bounding box center [698, 491] width 1340 height 39
checkbox Traumatologista "true"
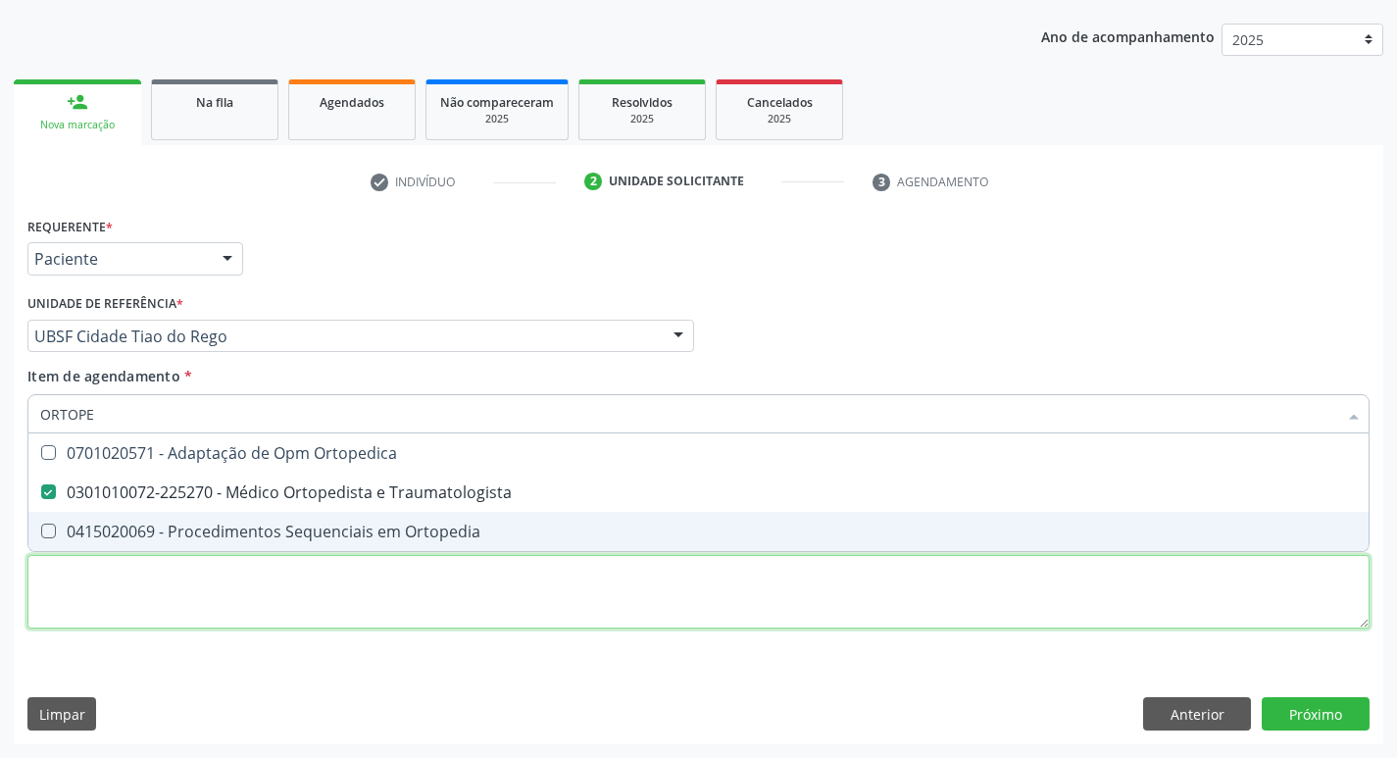
click at [150, 614] on div "Requerente * Paciente Profissional de Saúde Paciente Nenhum resultado encontrad…" at bounding box center [698, 434] width 1342 height 444
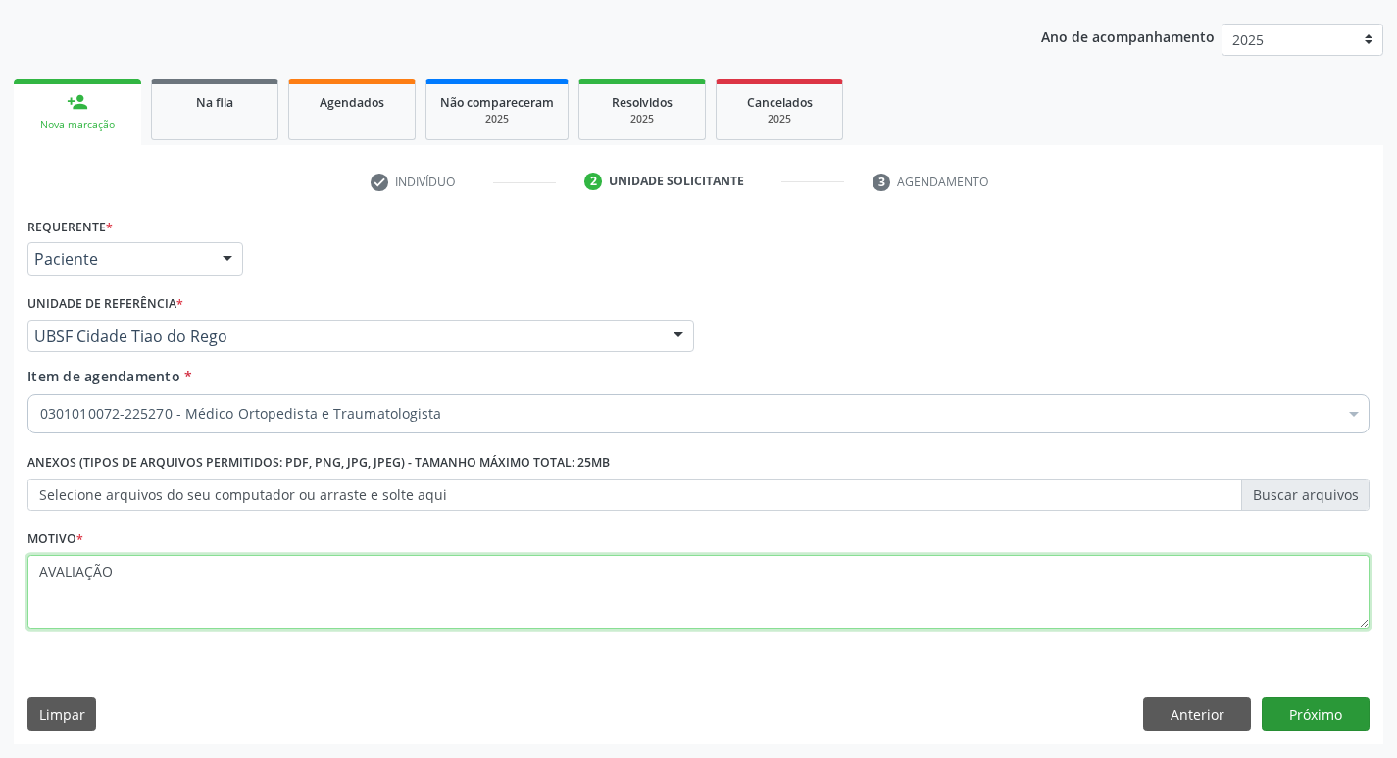
type textarea "AVALIAÇÃO"
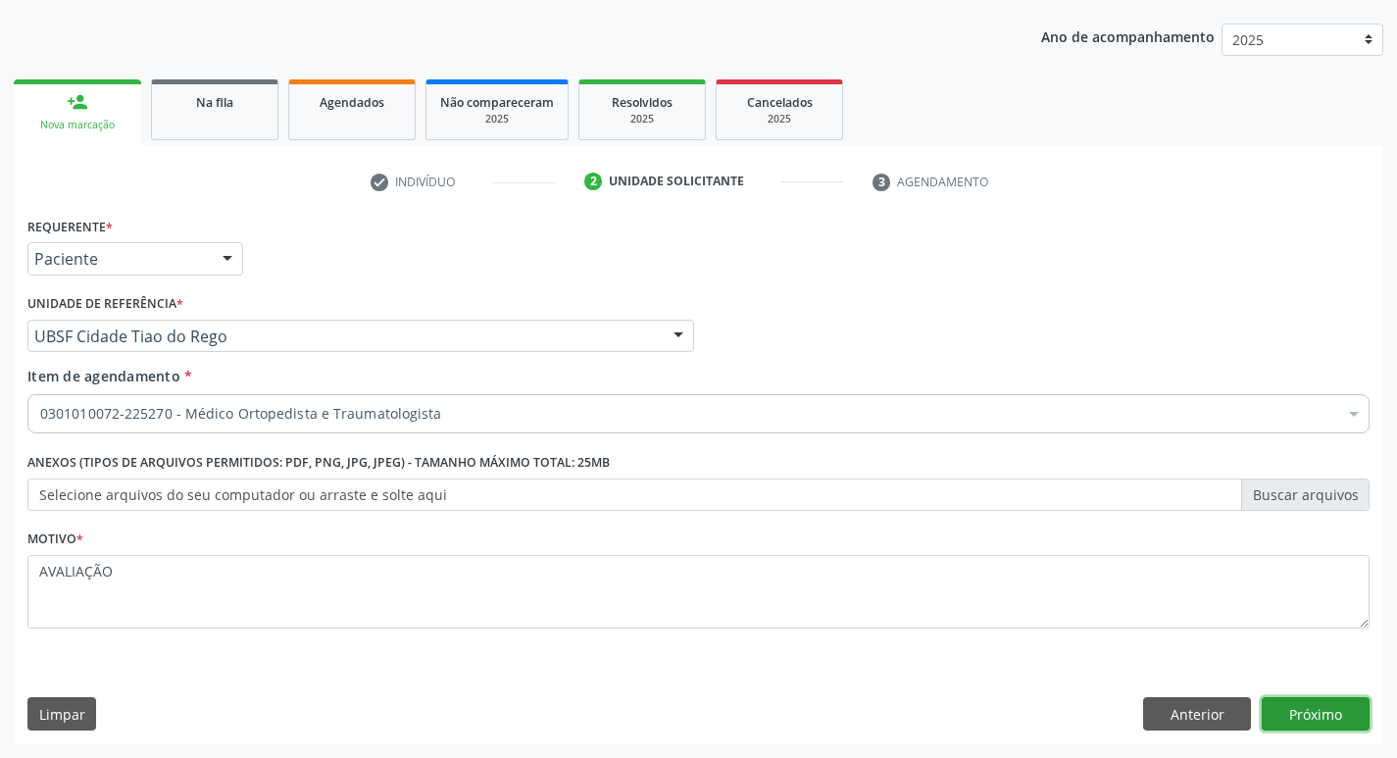
click at [1310, 698] on button "Próximo" at bounding box center [1315, 713] width 108 height 33
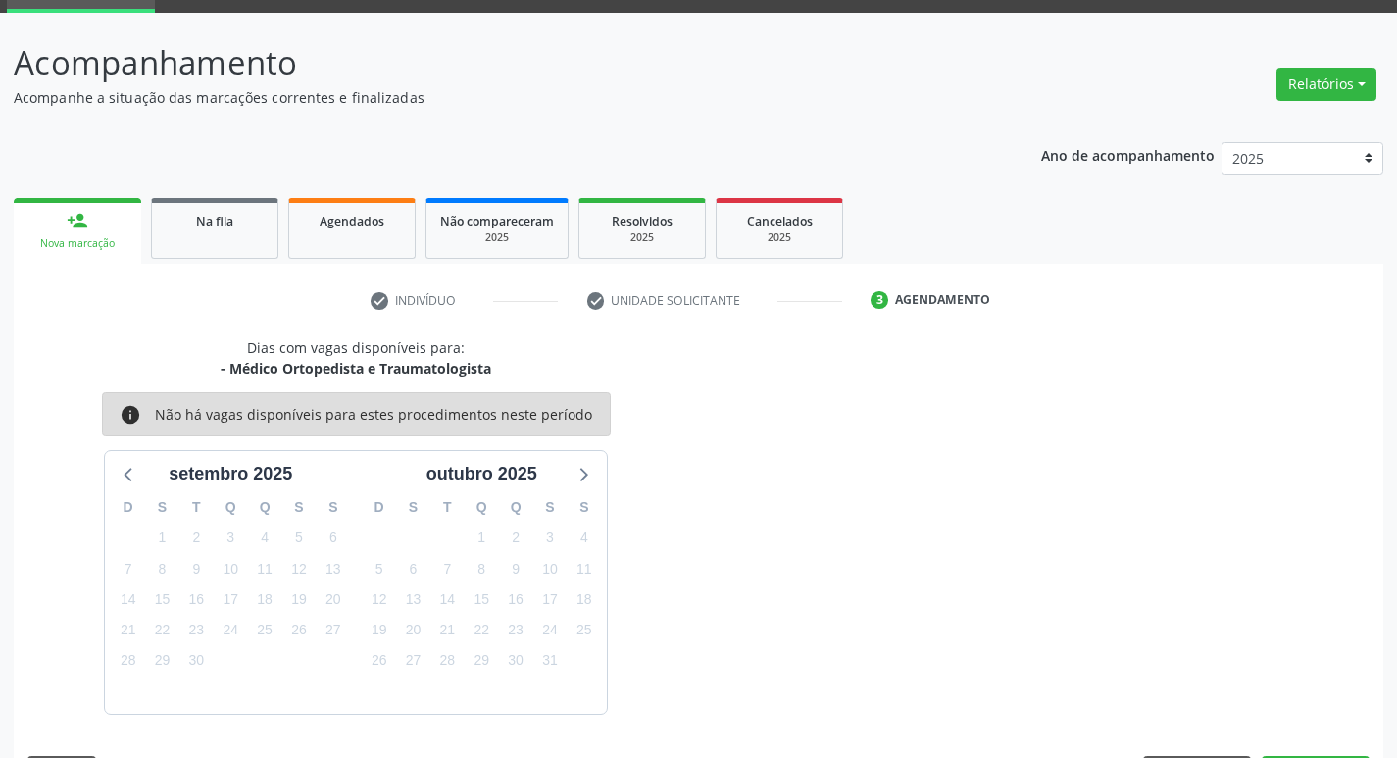
scroll to position [153, 0]
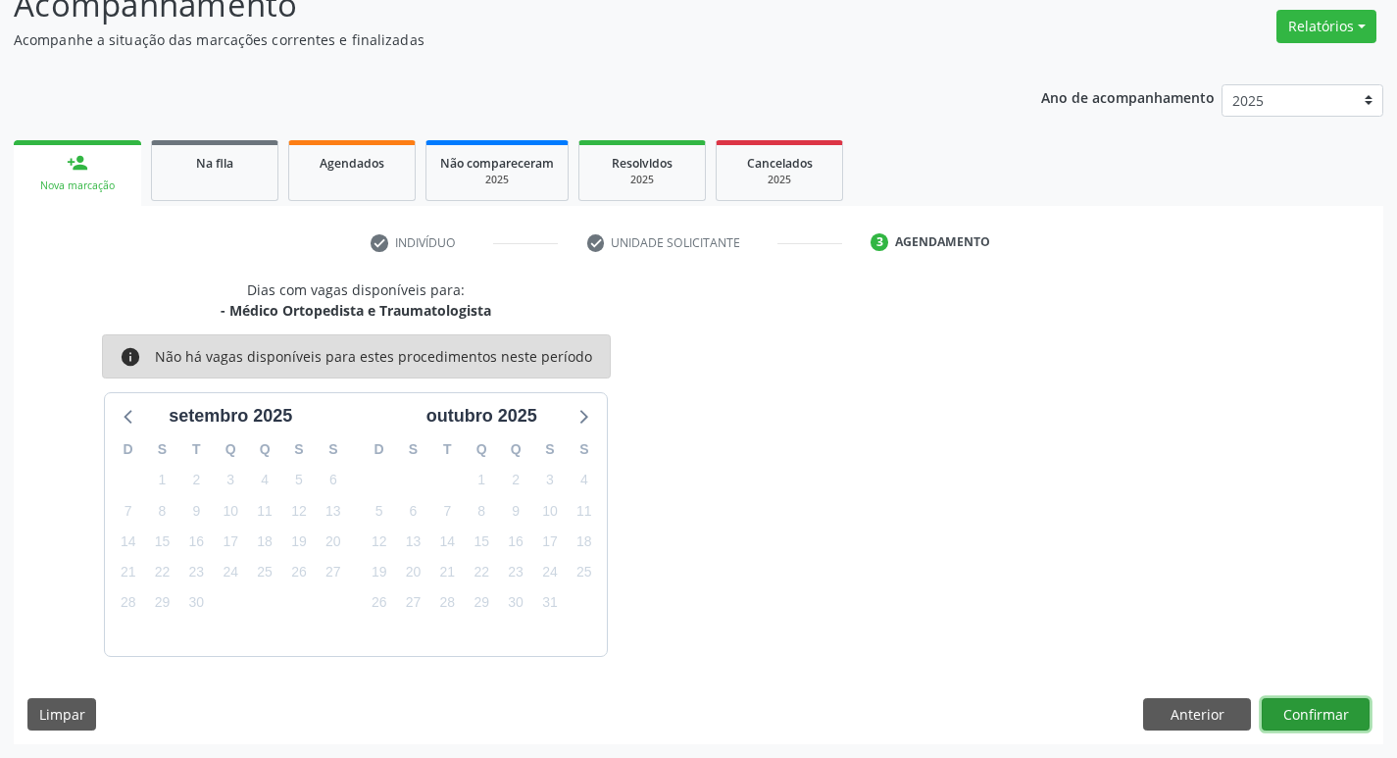
click at [1265, 714] on button "Confirmar" at bounding box center [1315, 714] width 108 height 33
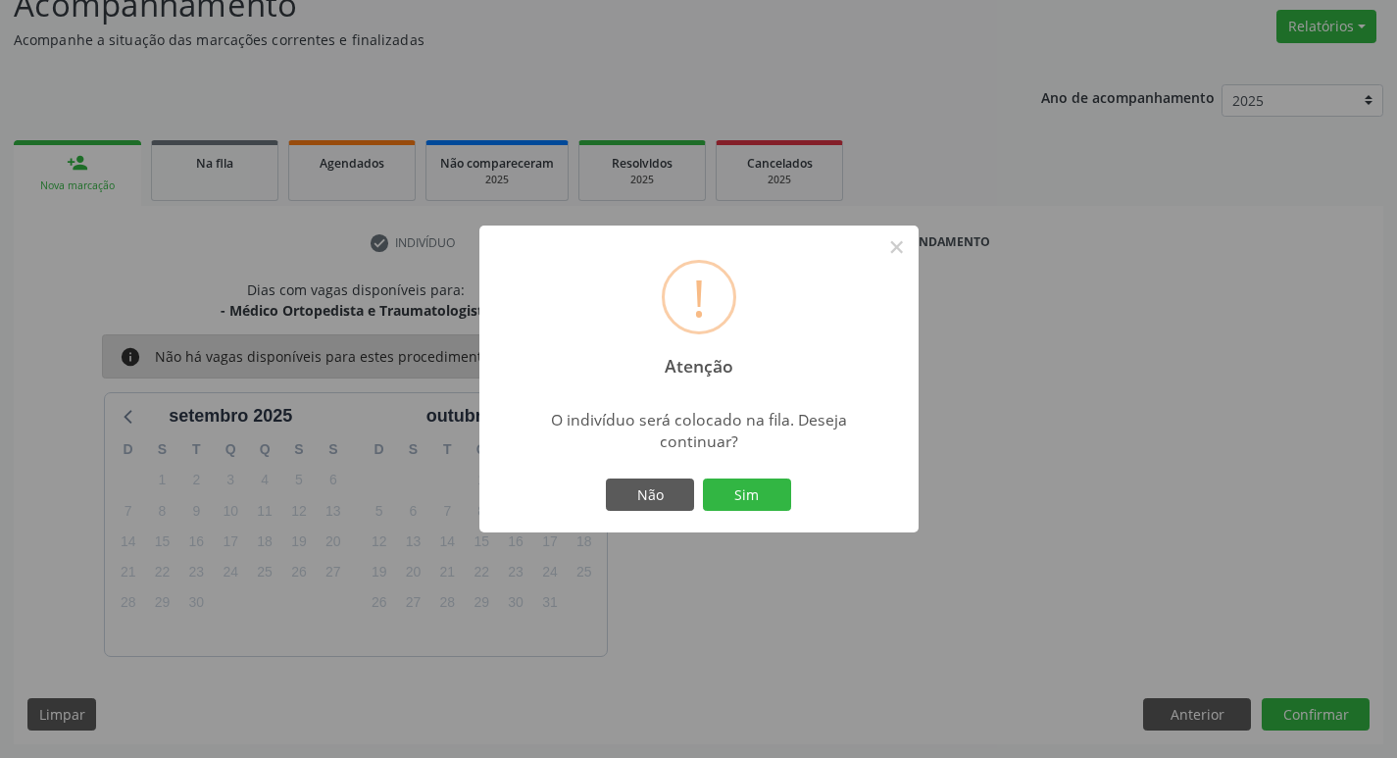
click at [764, 517] on div "! Atenção × O indivíduo será colocado na fila. Deseja continuar? Não Sim" at bounding box center [698, 379] width 439 height 308
click at [767, 507] on button "Sim" at bounding box center [747, 494] width 88 height 33
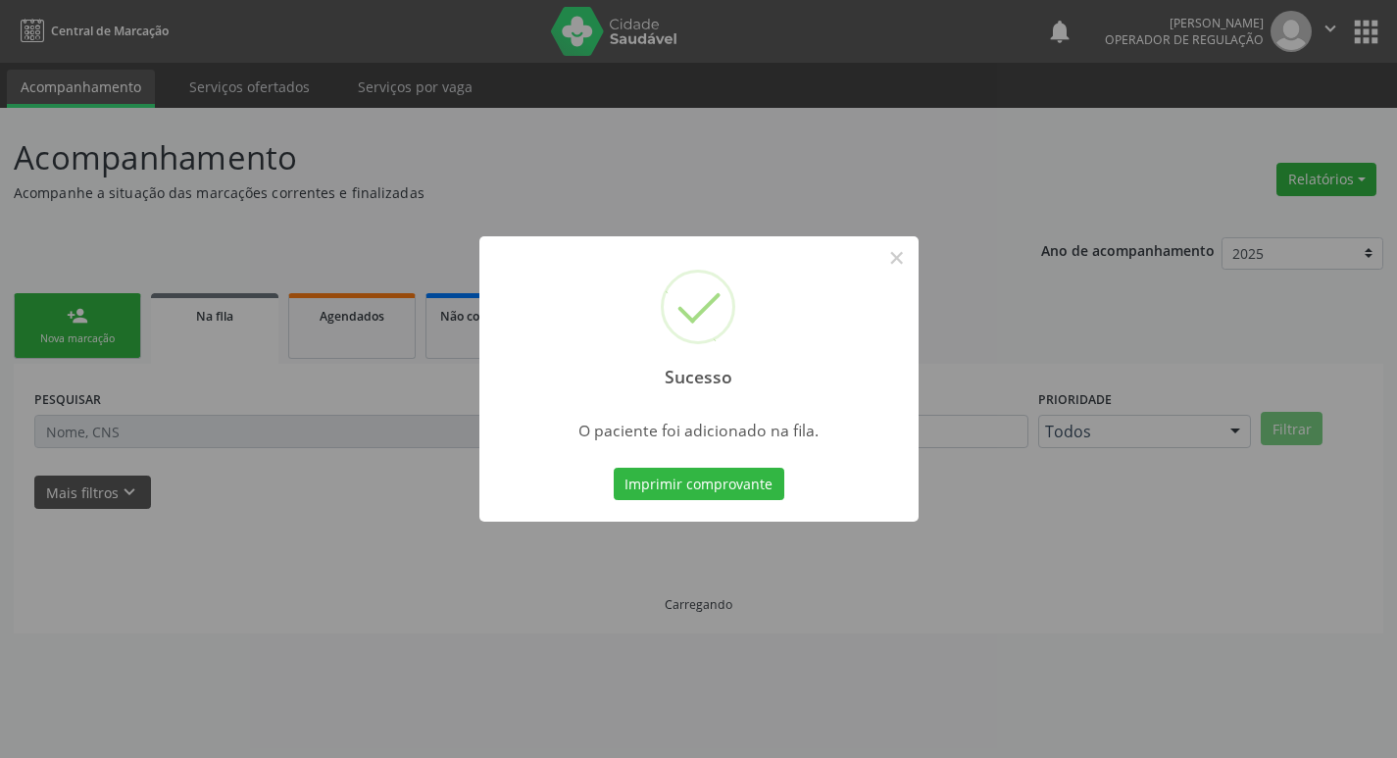
scroll to position [0, 0]
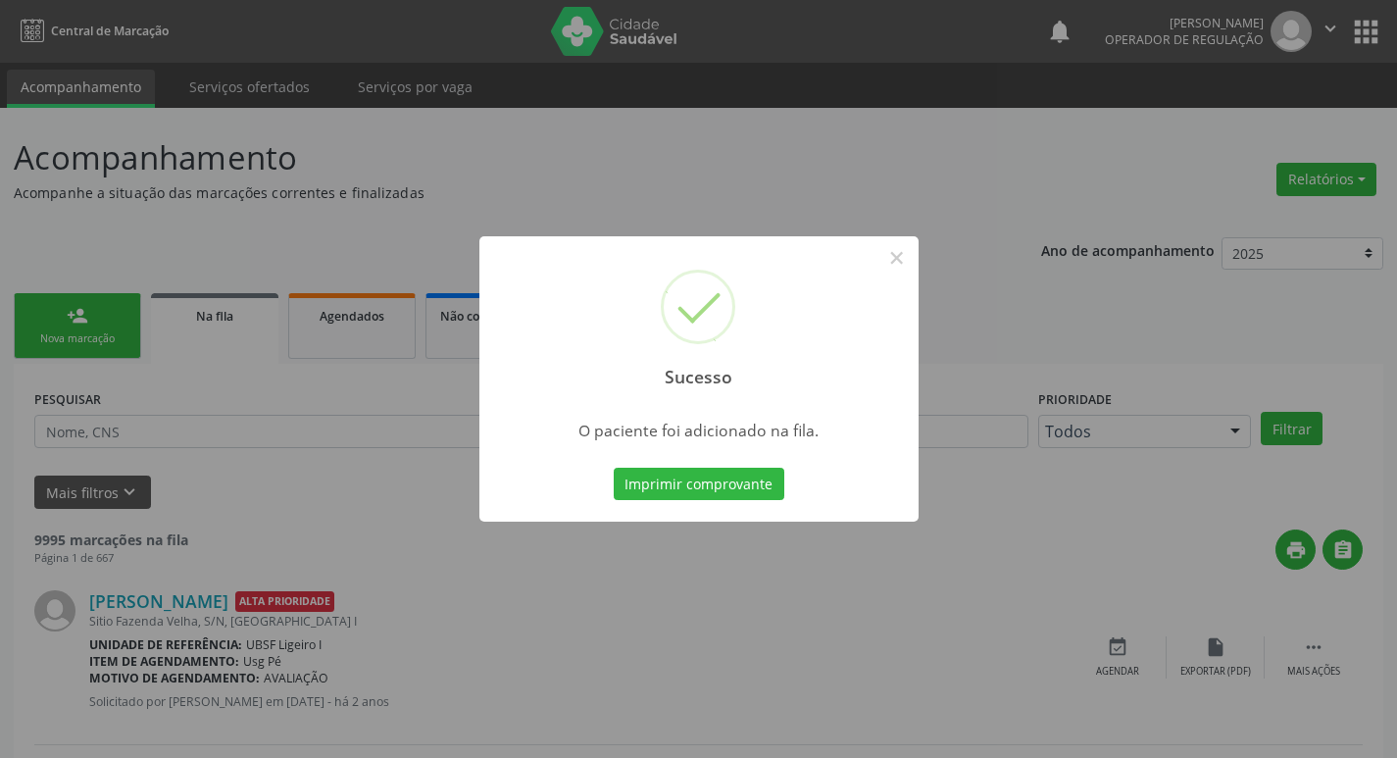
click at [341, 225] on div "Sucesso × O paciente foi adicionado na fila. Imprimir comprovante Cancel" at bounding box center [698, 379] width 1397 height 758
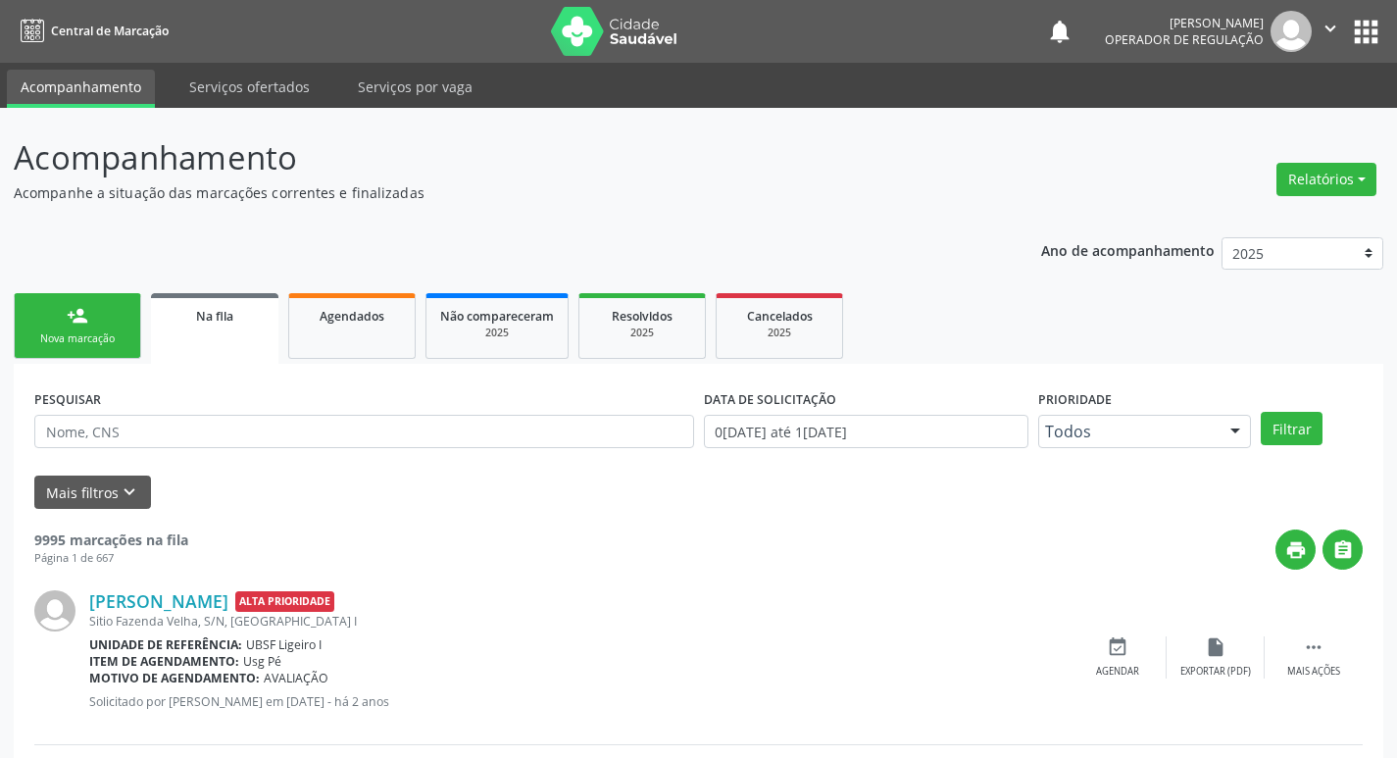
click at [90, 345] on div "Nova marcação" at bounding box center [77, 338] width 98 height 15
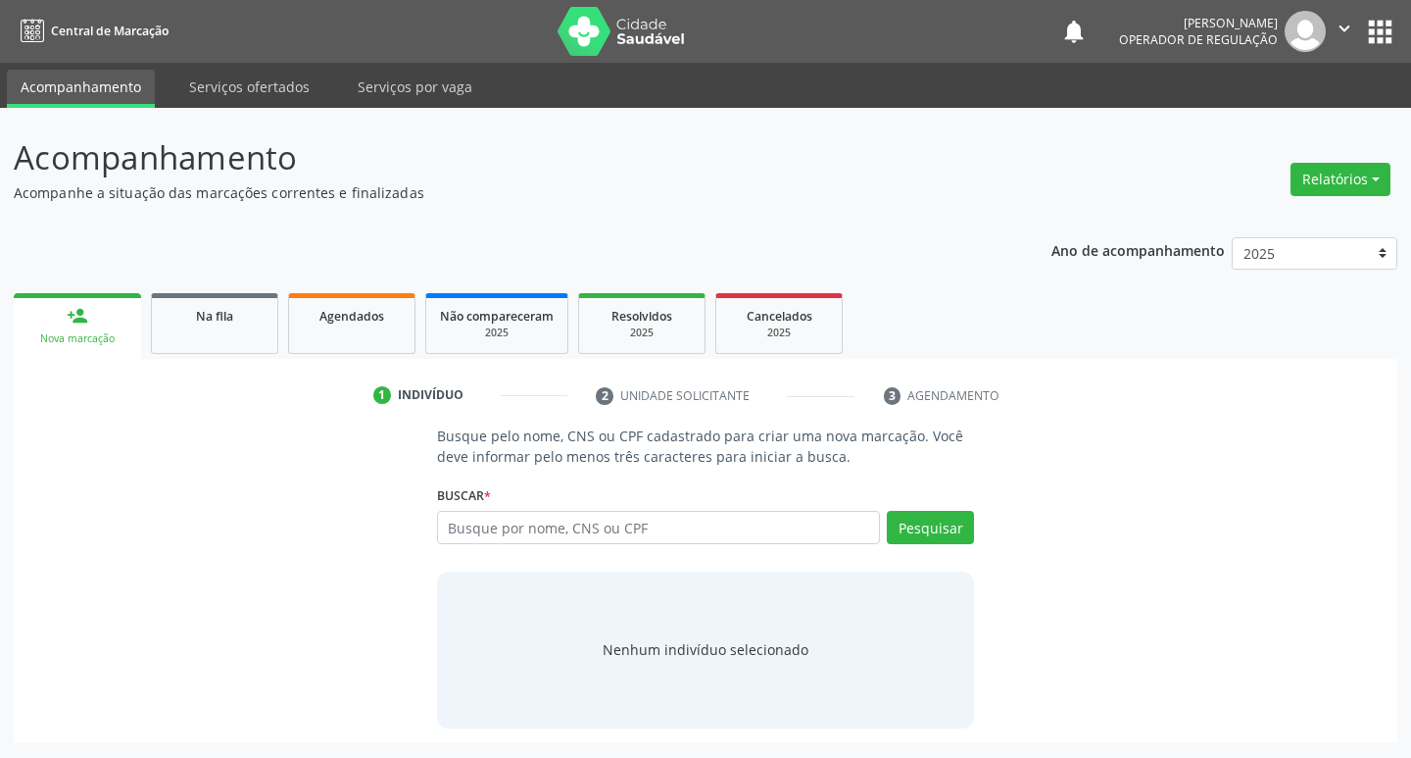
click at [665, 545] on div "Busque por nome, CNS ou CPF Nenhum resultado encontrado para: " " Digite nome, …" at bounding box center [706, 534] width 538 height 47
click at [677, 537] on input "text" at bounding box center [659, 527] width 444 height 33
type input "700509907030155"
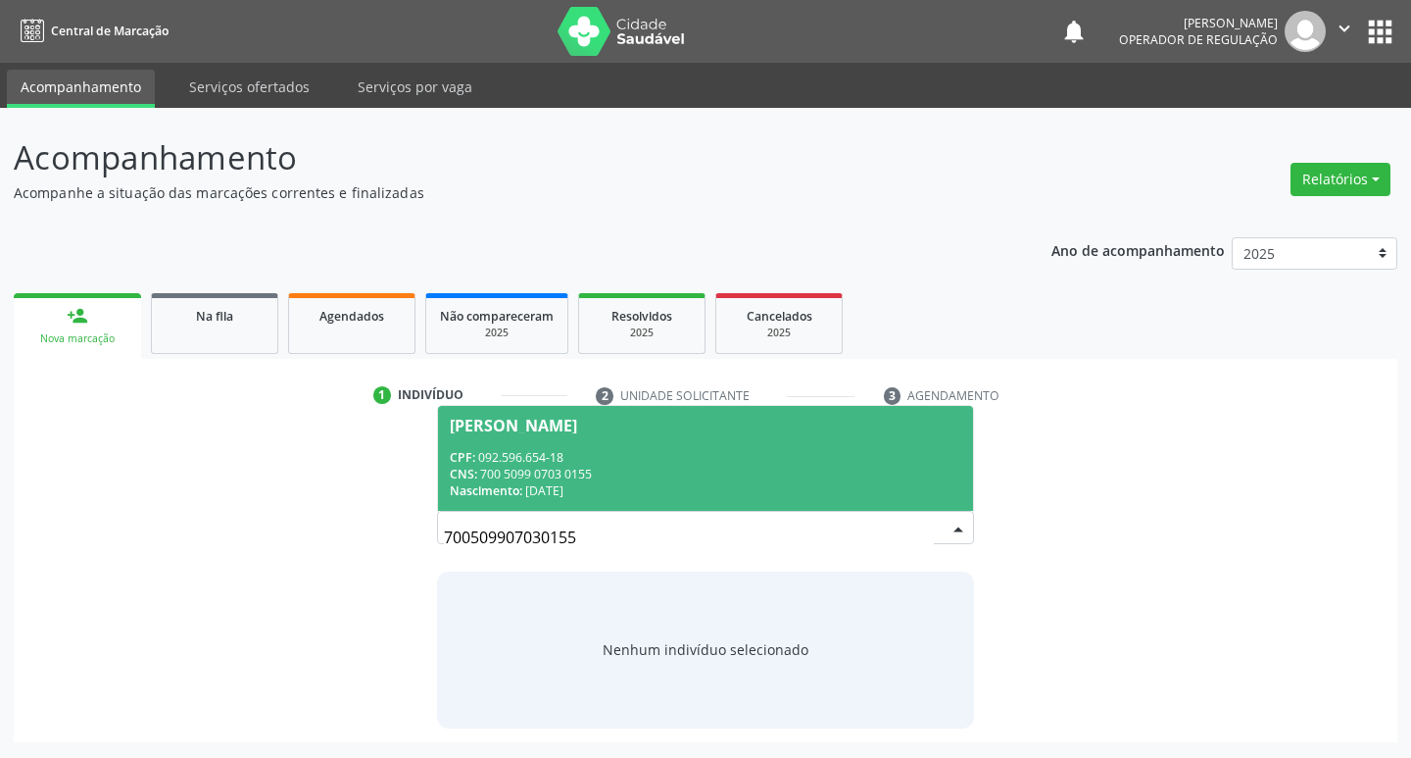
click at [901, 497] on div "Nascimento: 0[DATE]" at bounding box center [706, 490] width 513 height 17
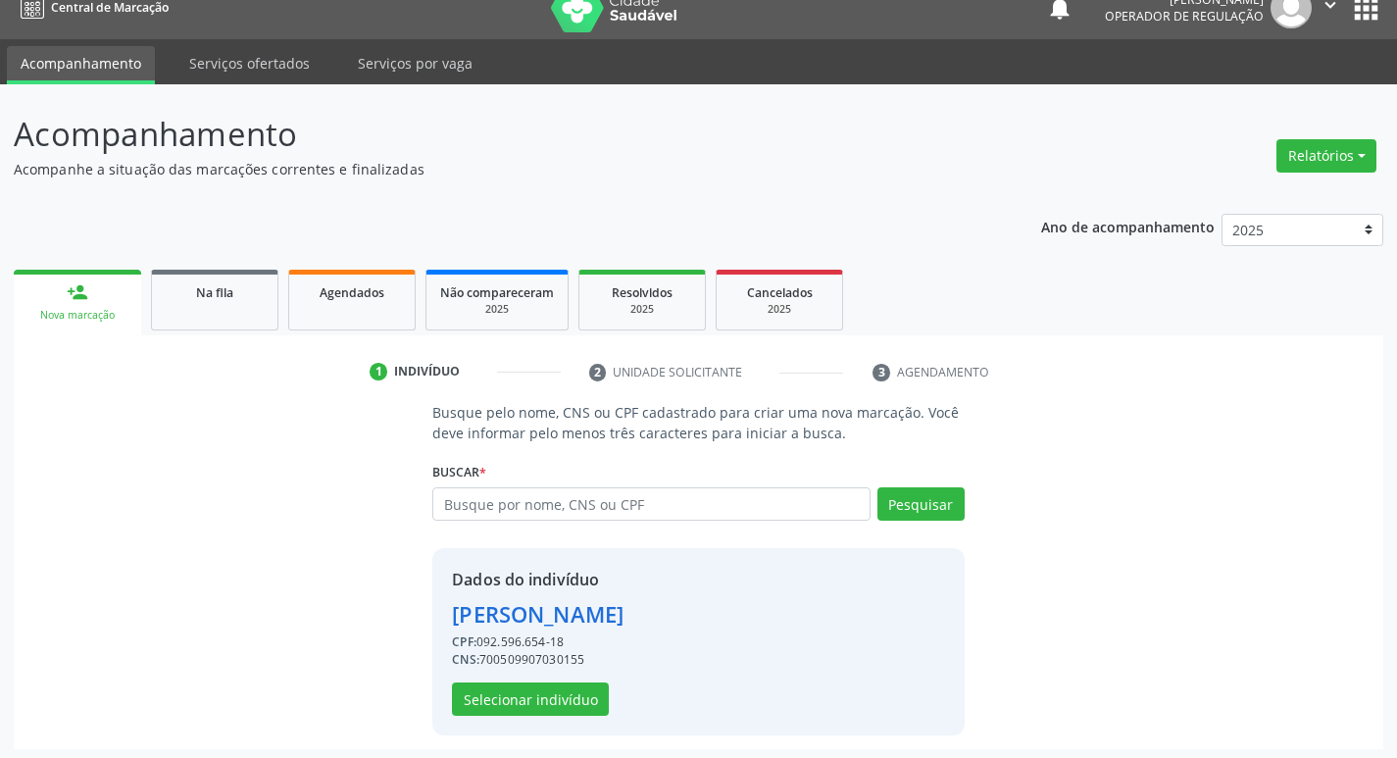
scroll to position [28, 0]
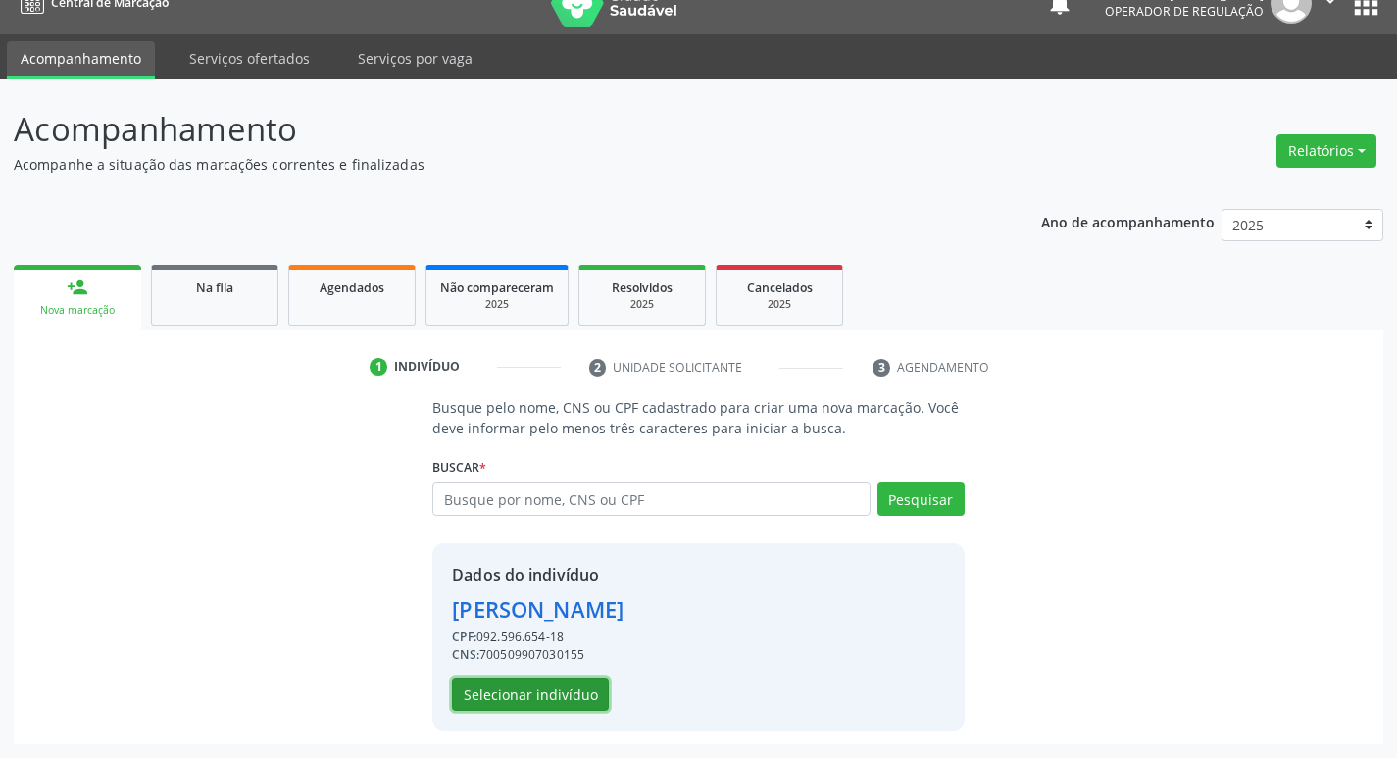
click at [553, 692] on button "Selecionar indivíduo" at bounding box center [530, 693] width 157 height 33
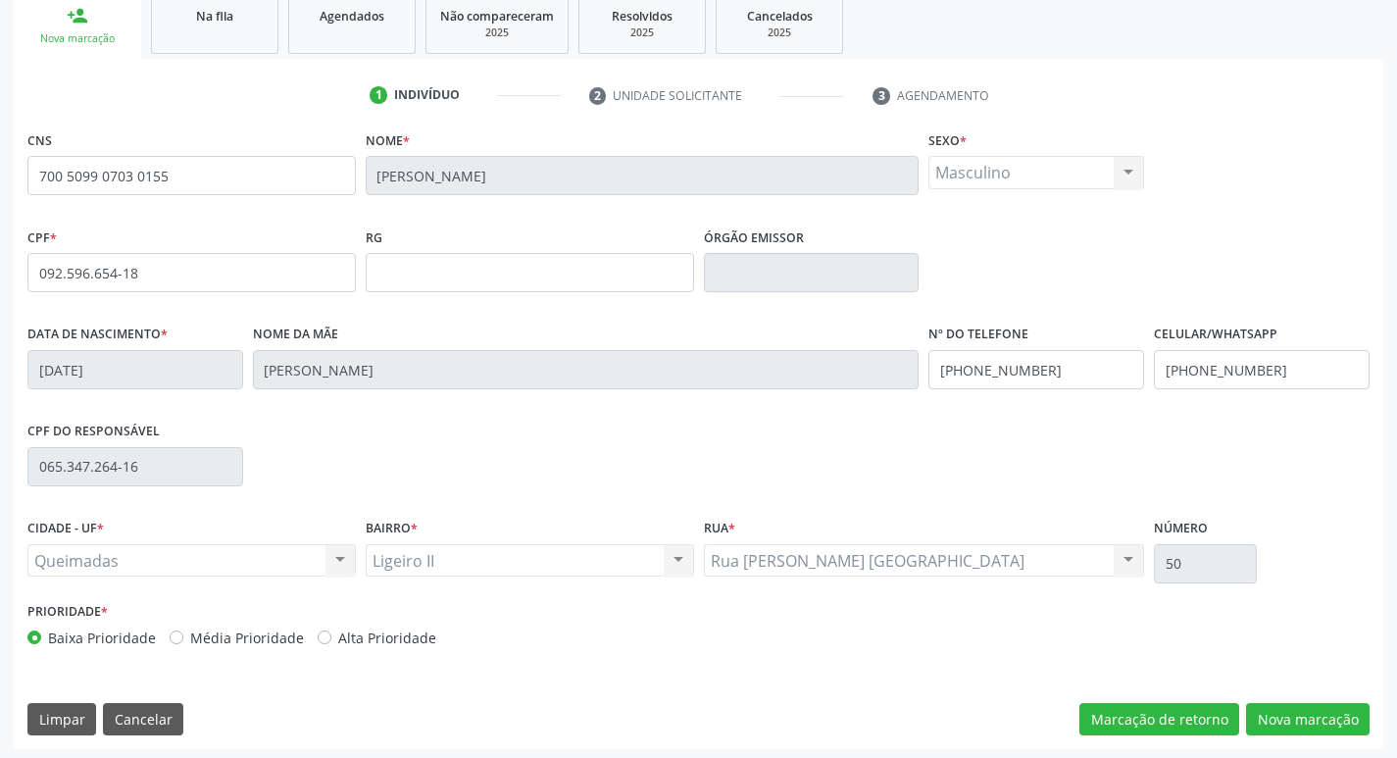
scroll to position [305, 0]
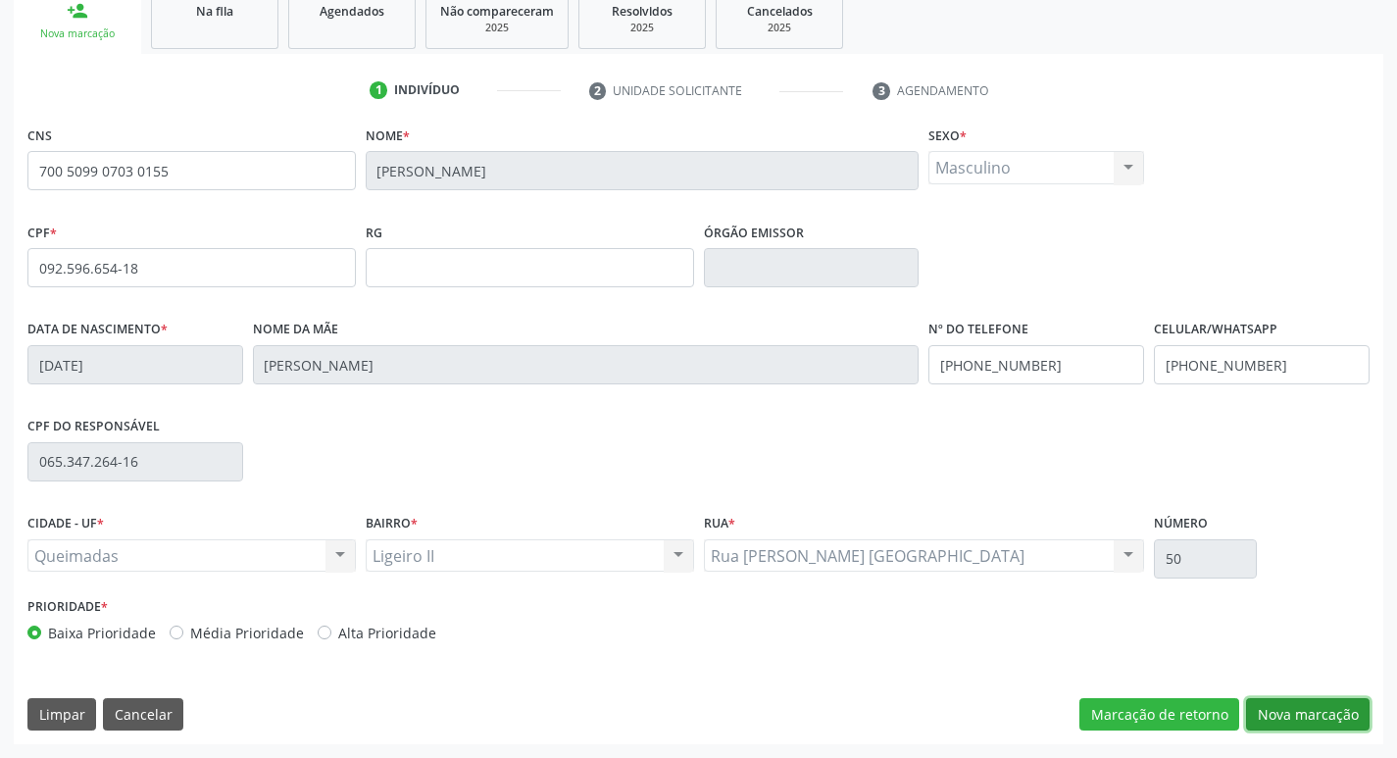
click at [1317, 704] on button "Nova marcação" at bounding box center [1307, 714] width 123 height 33
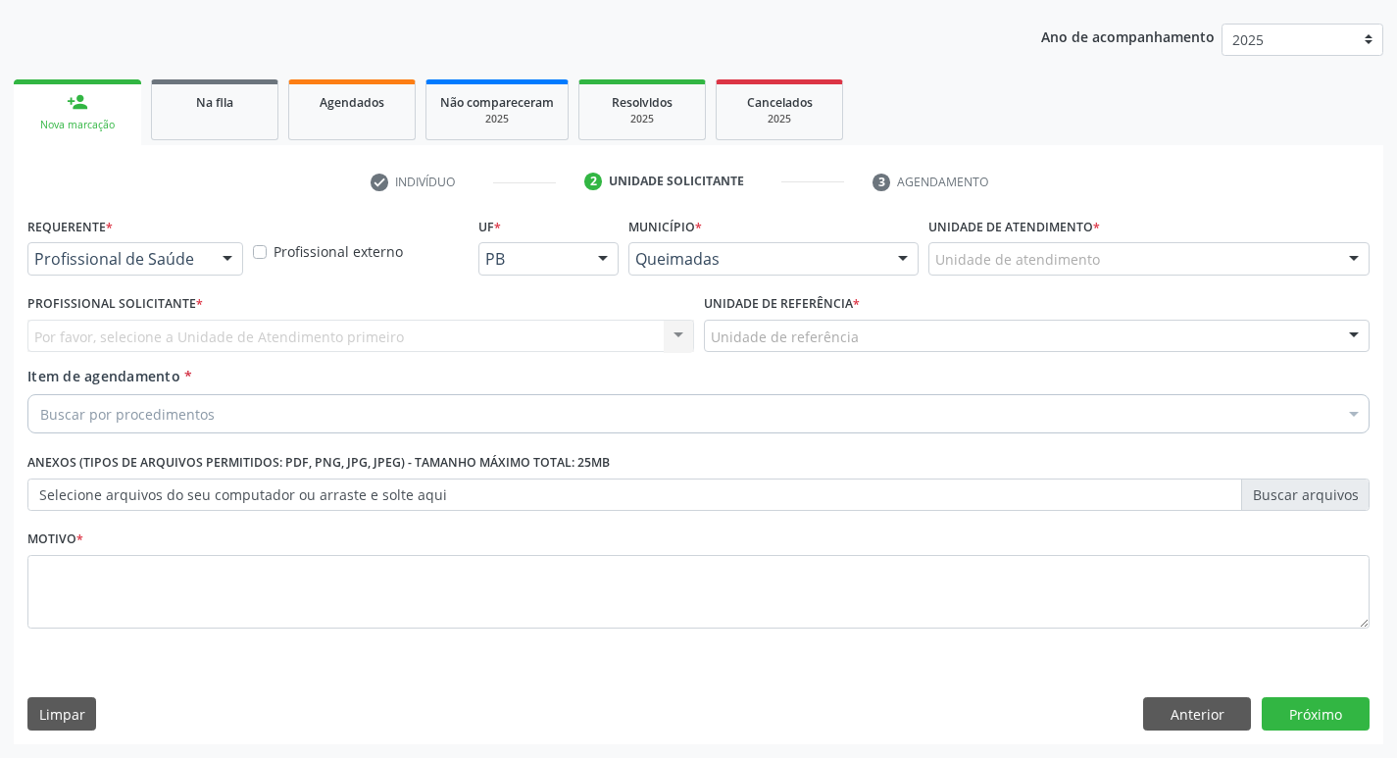
scroll to position [214, 0]
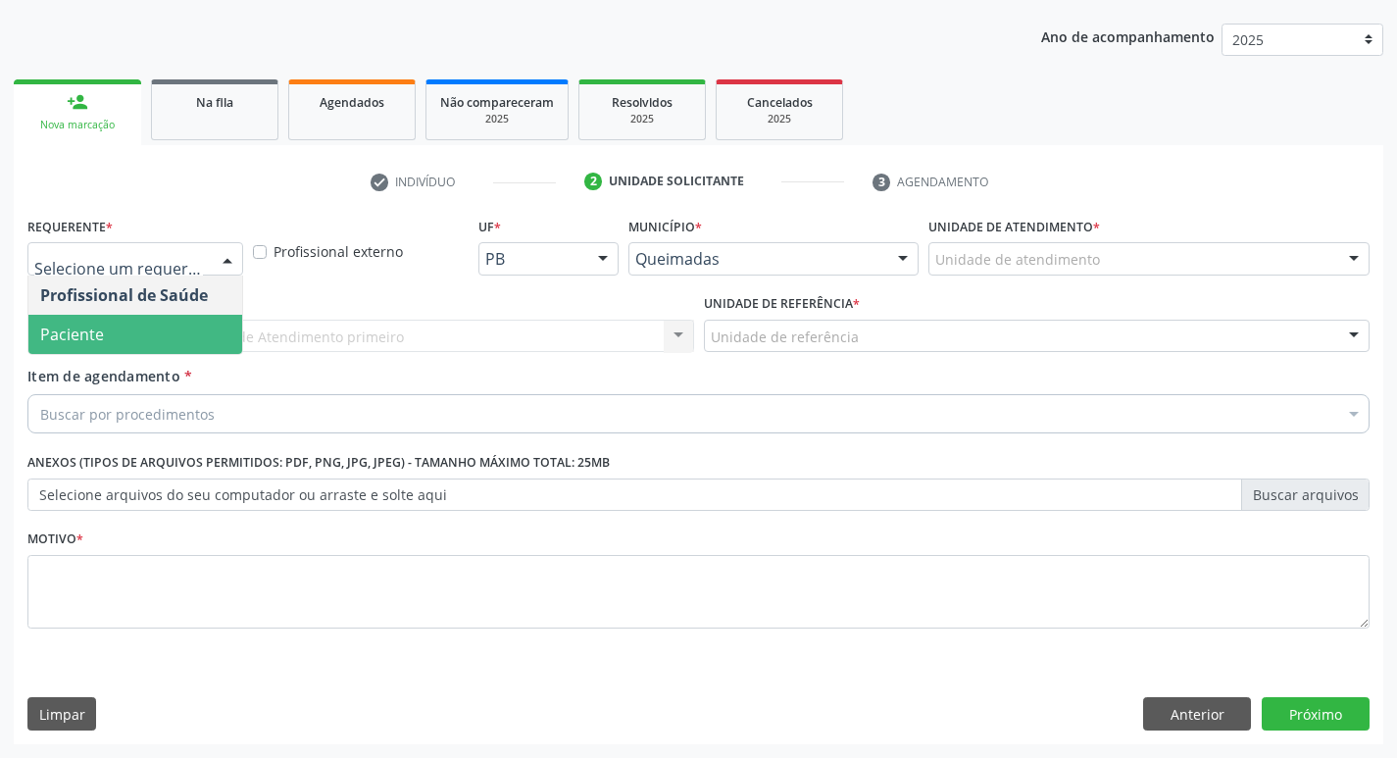
click at [169, 319] on span "Paciente" at bounding box center [135, 334] width 214 height 39
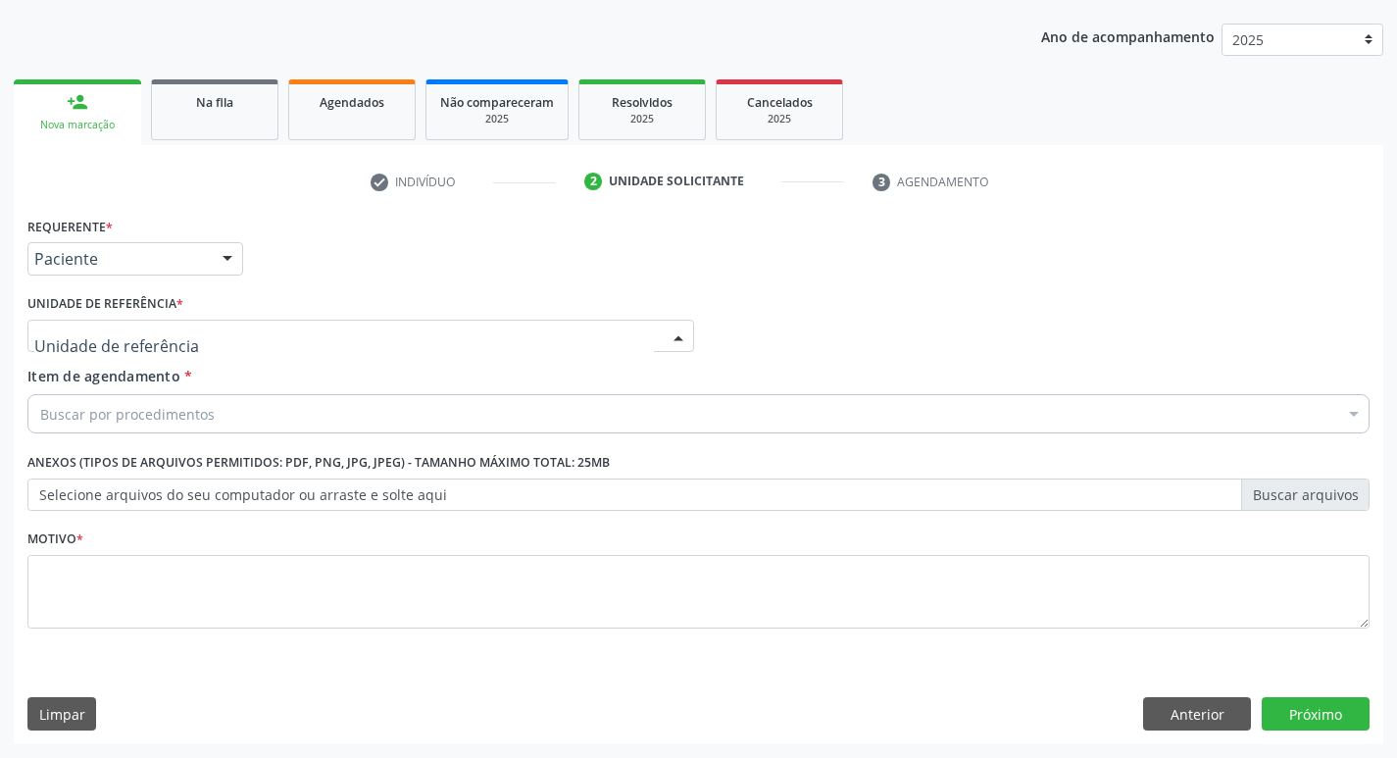
click at [181, 334] on div at bounding box center [360, 336] width 666 height 33
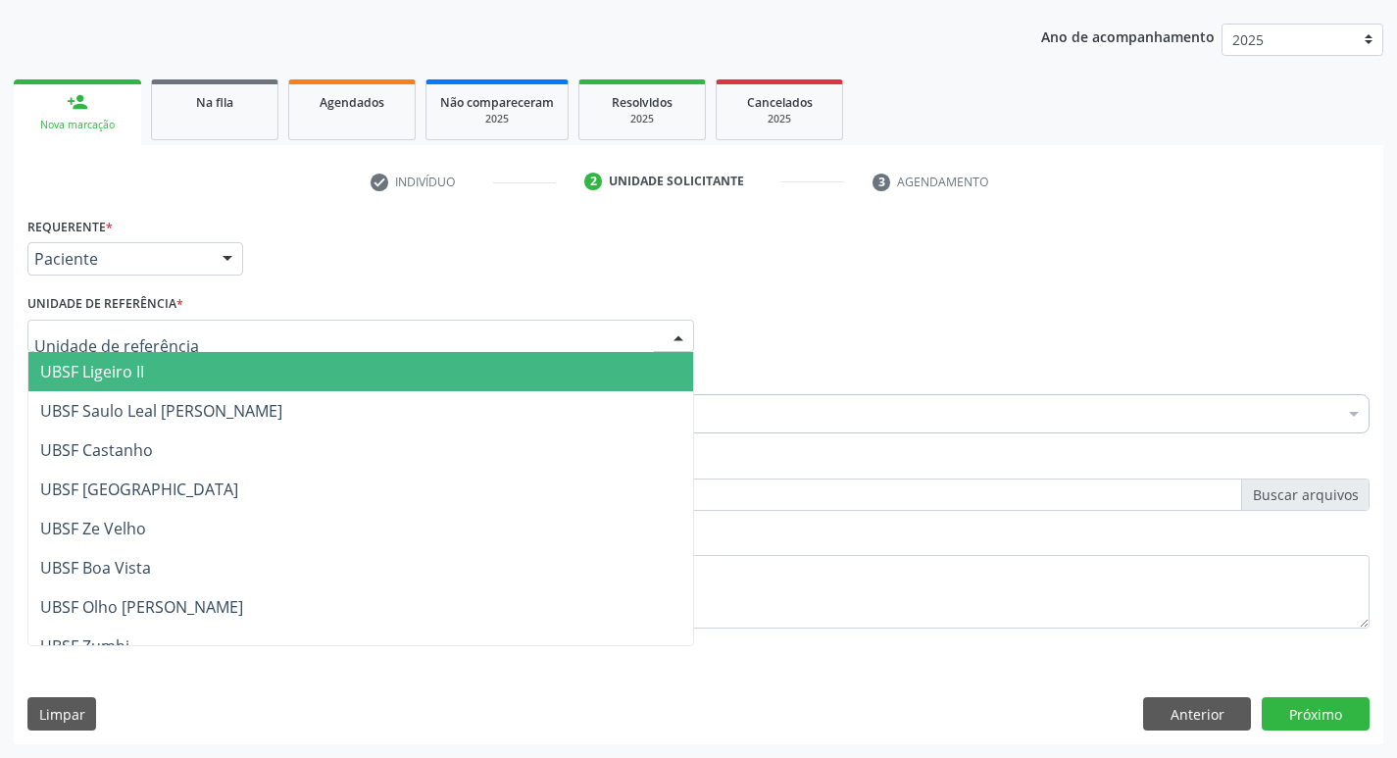
click at [165, 370] on span "UBSF Ligeiro II" at bounding box center [360, 371] width 665 height 39
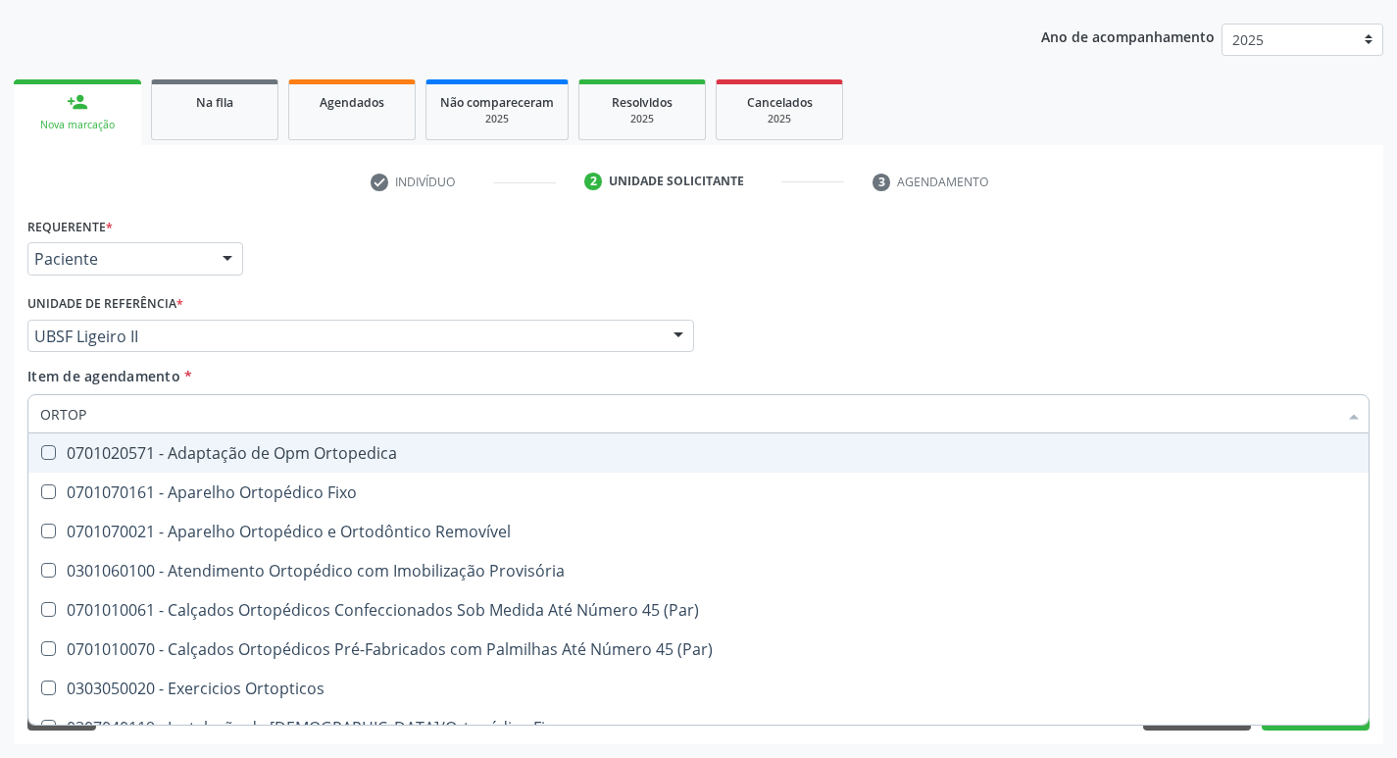
type input "ORTOPE"
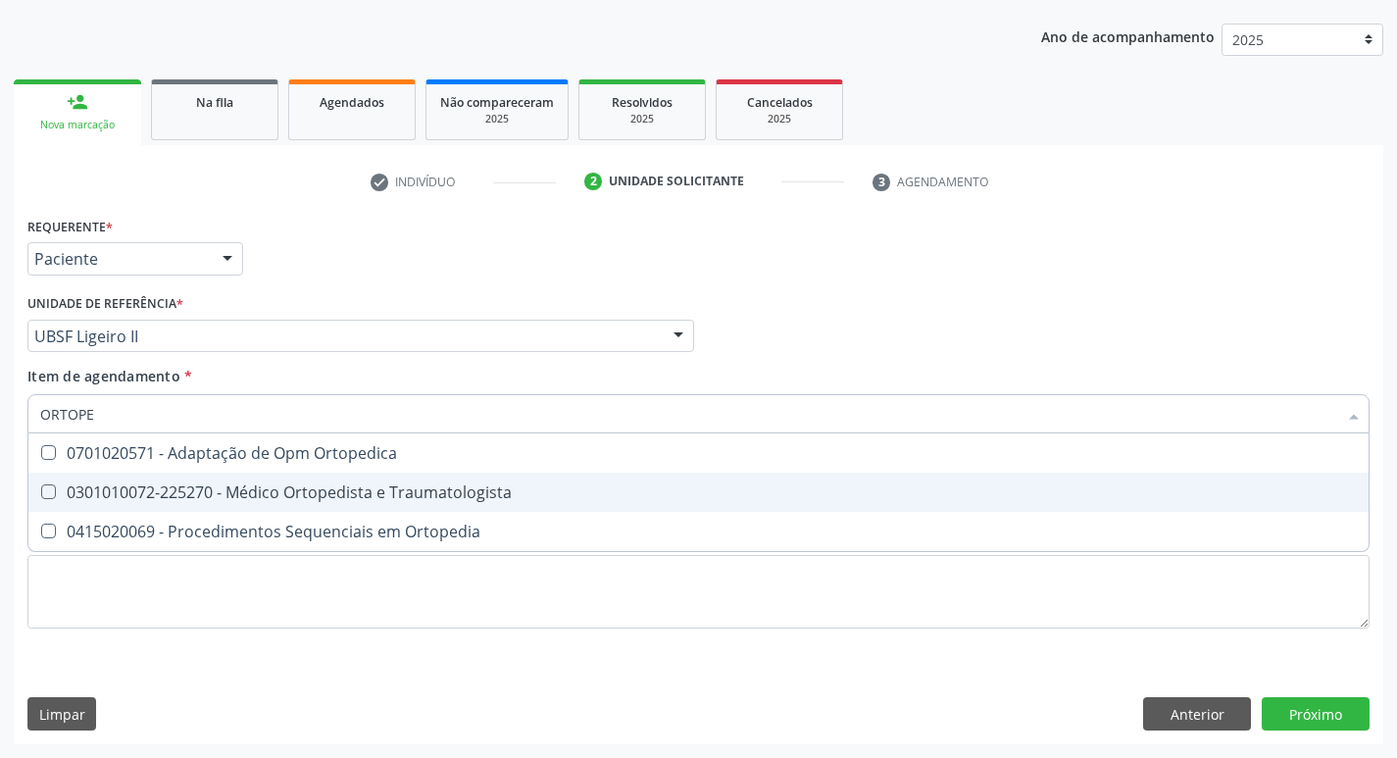
click at [220, 484] on div "0301010072-225270 - Médico Ortopedista e Traumatologista" at bounding box center [698, 492] width 1316 height 16
checkbox Traumatologista "true"
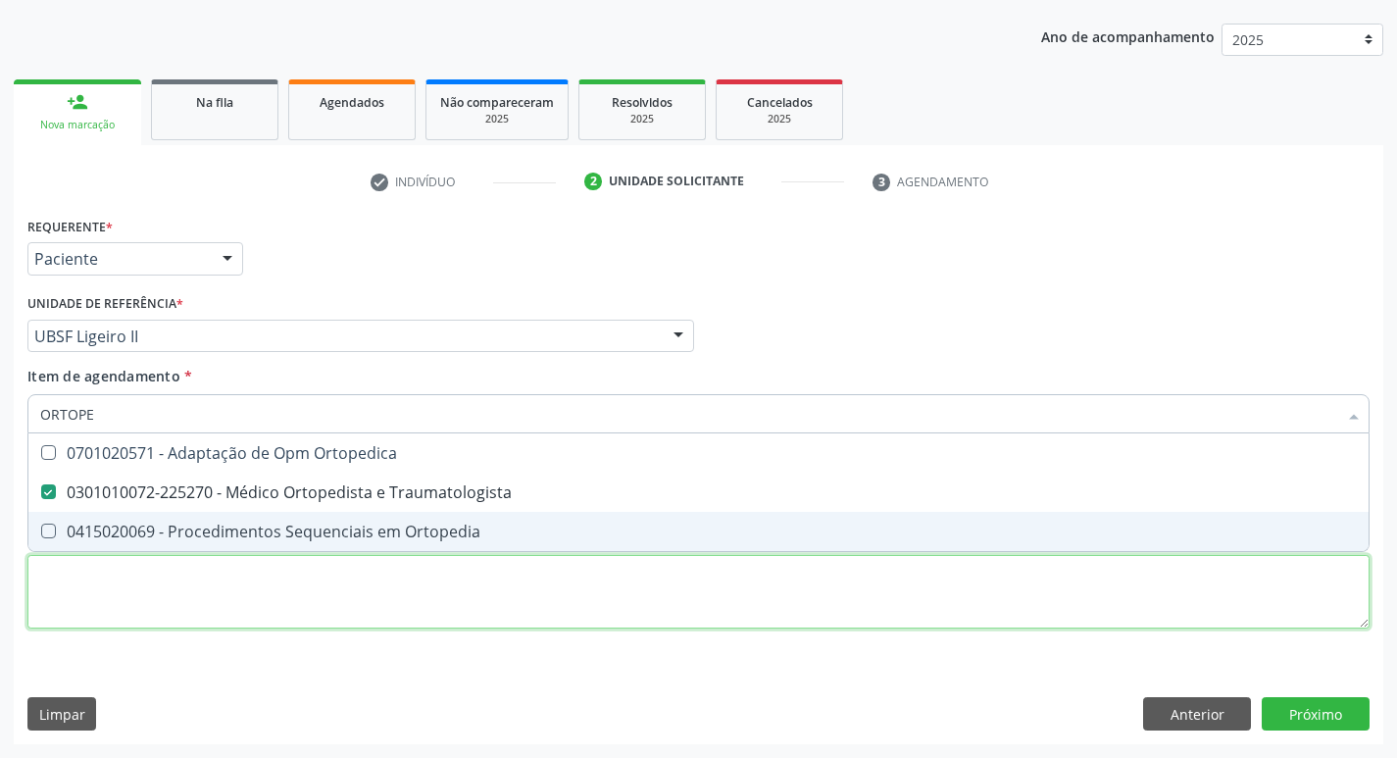
click at [201, 601] on div "Requerente * Paciente Profissional de Saúde Paciente Nenhum resultado encontrad…" at bounding box center [698, 434] width 1342 height 444
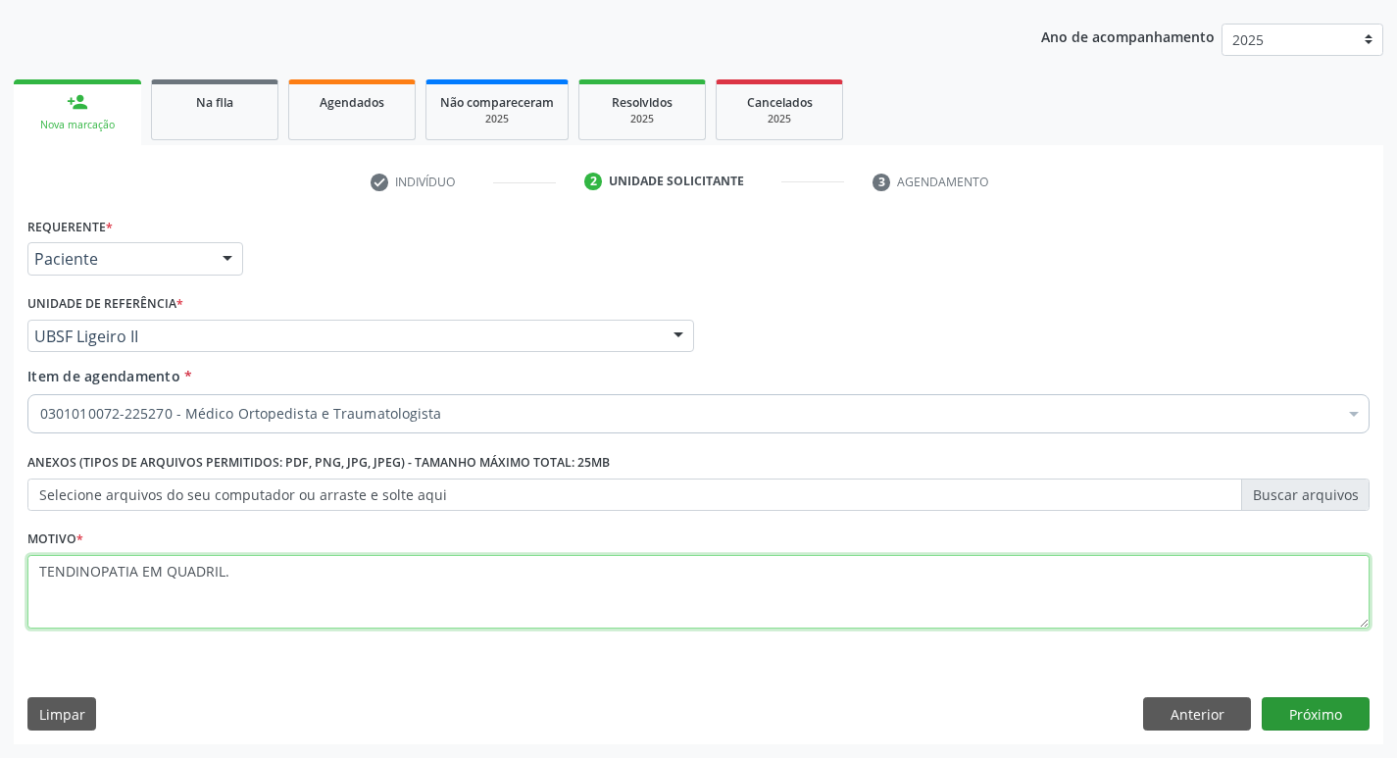
type textarea "TENDINOPATIA EM QUADRIL."
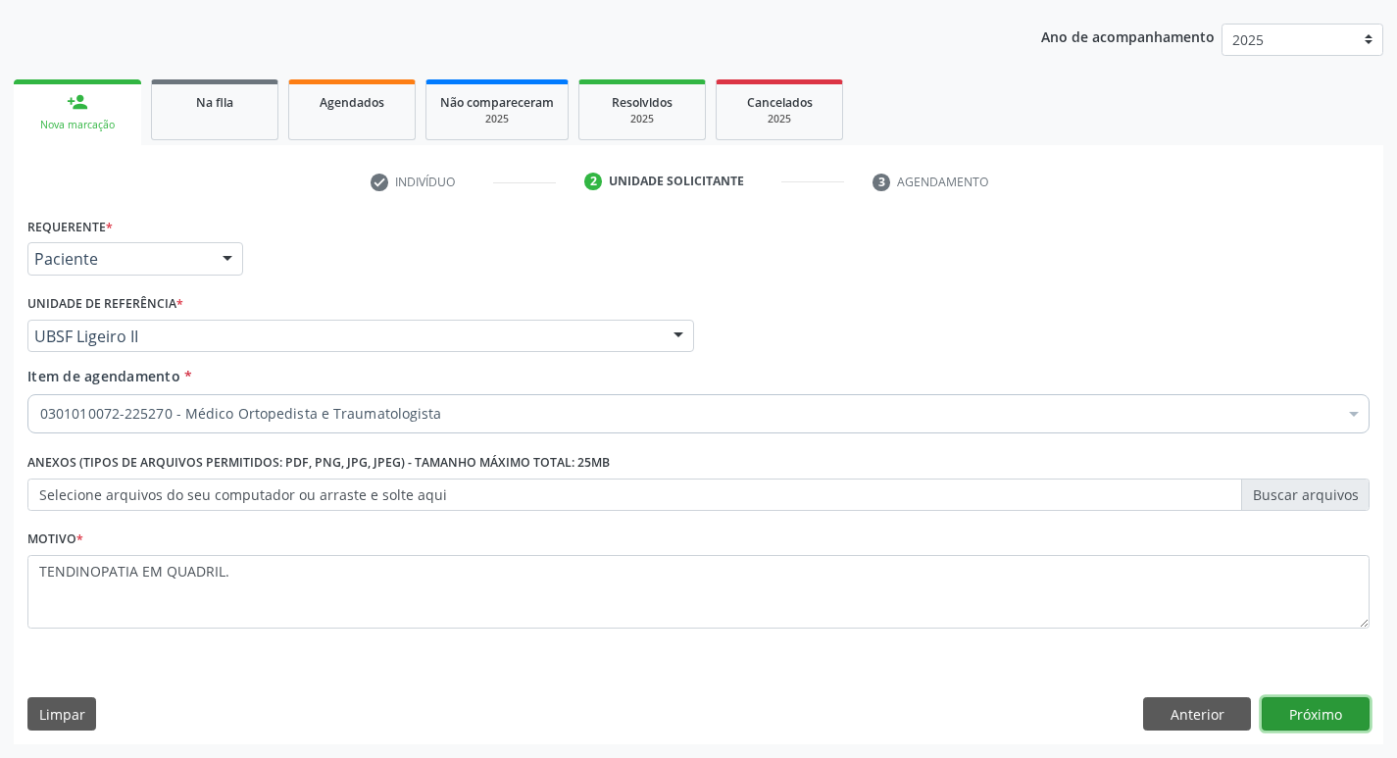
click at [1342, 707] on button "Próximo" at bounding box center [1315, 713] width 108 height 33
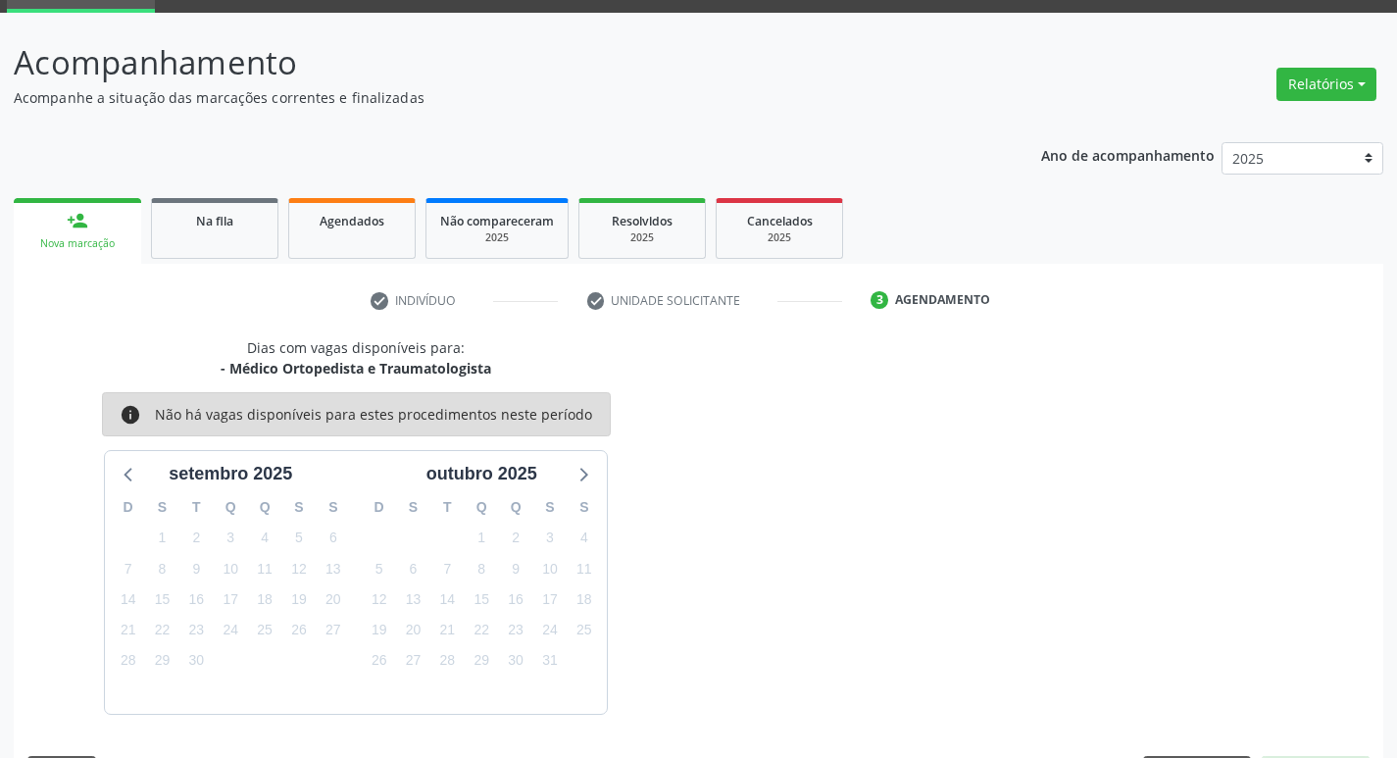
scroll to position [153, 0]
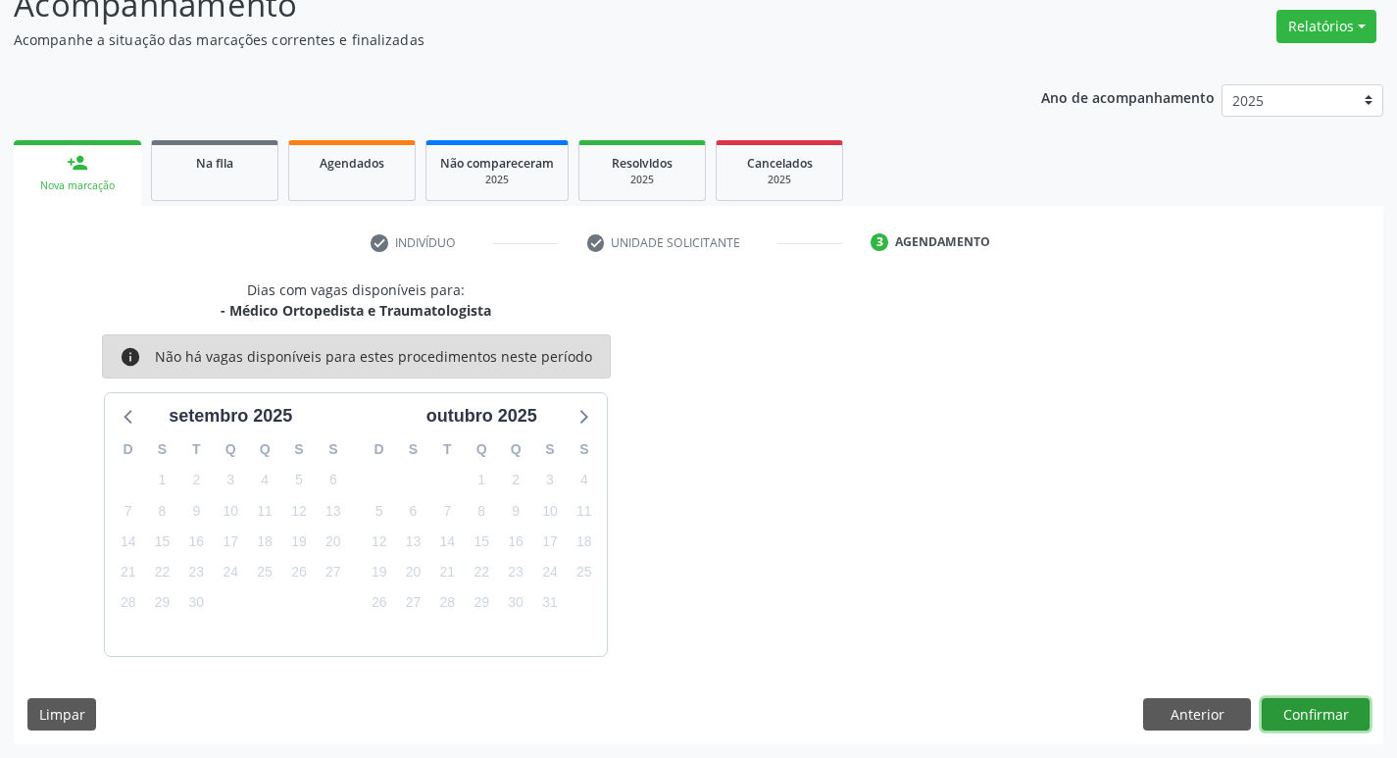
click at [1355, 709] on button "Confirmar" at bounding box center [1315, 714] width 108 height 33
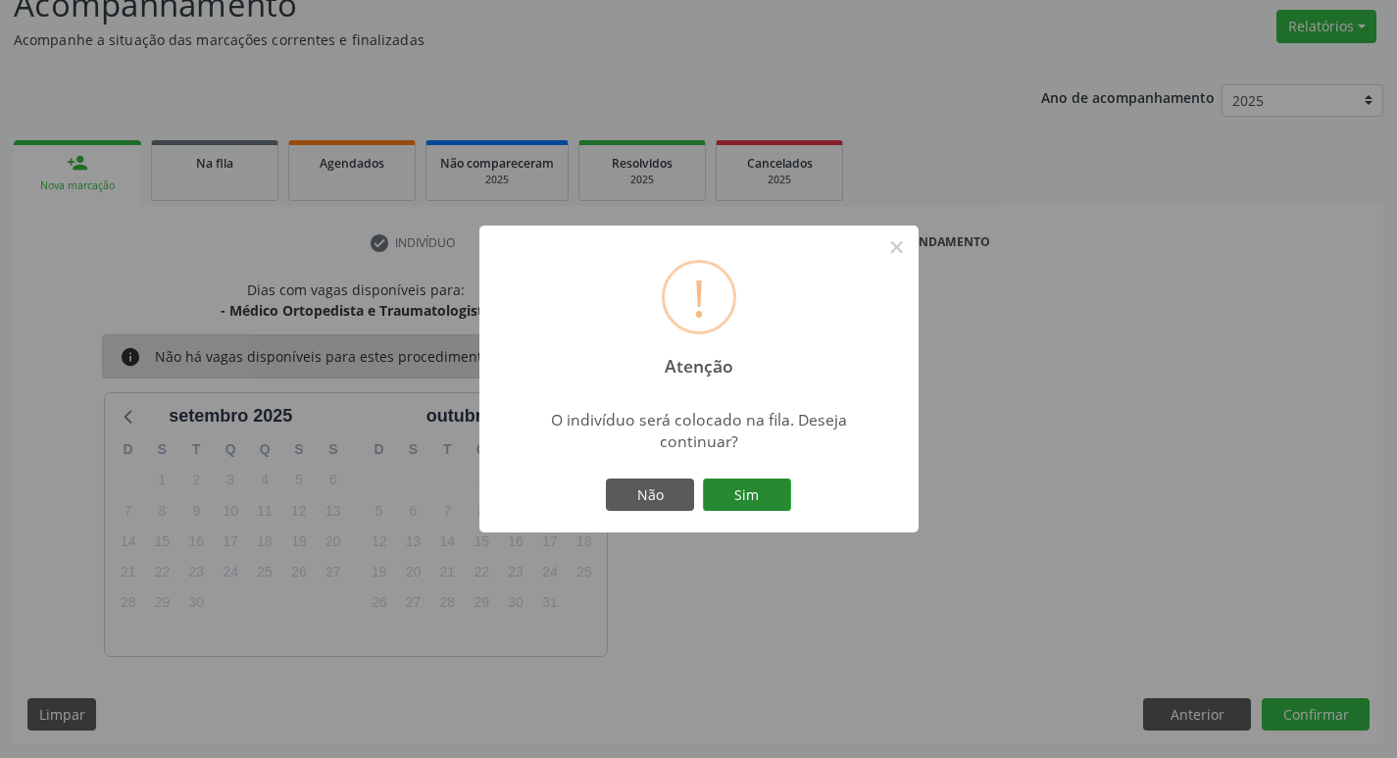
click at [760, 505] on button "Sim" at bounding box center [747, 494] width 88 height 33
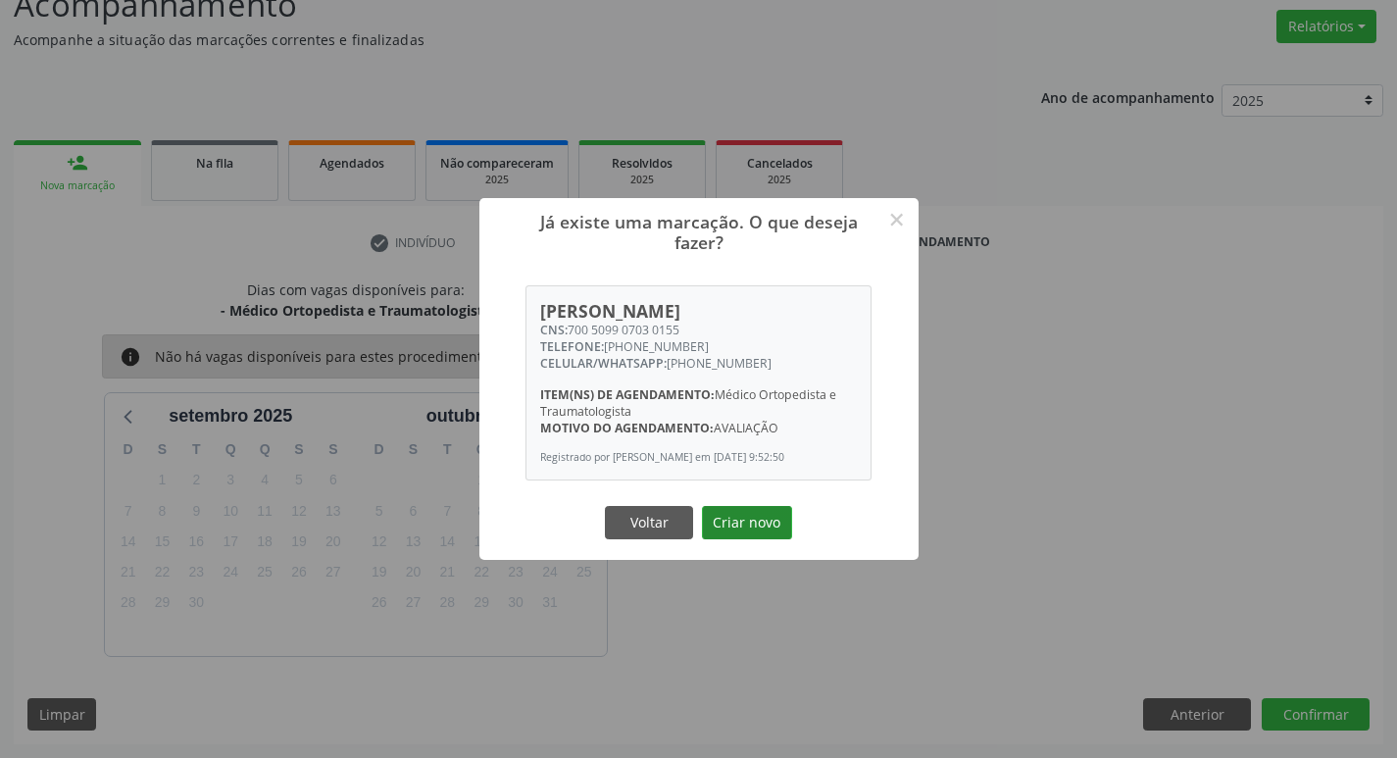
click at [748, 525] on button "Criar novo" at bounding box center [747, 522] width 90 height 33
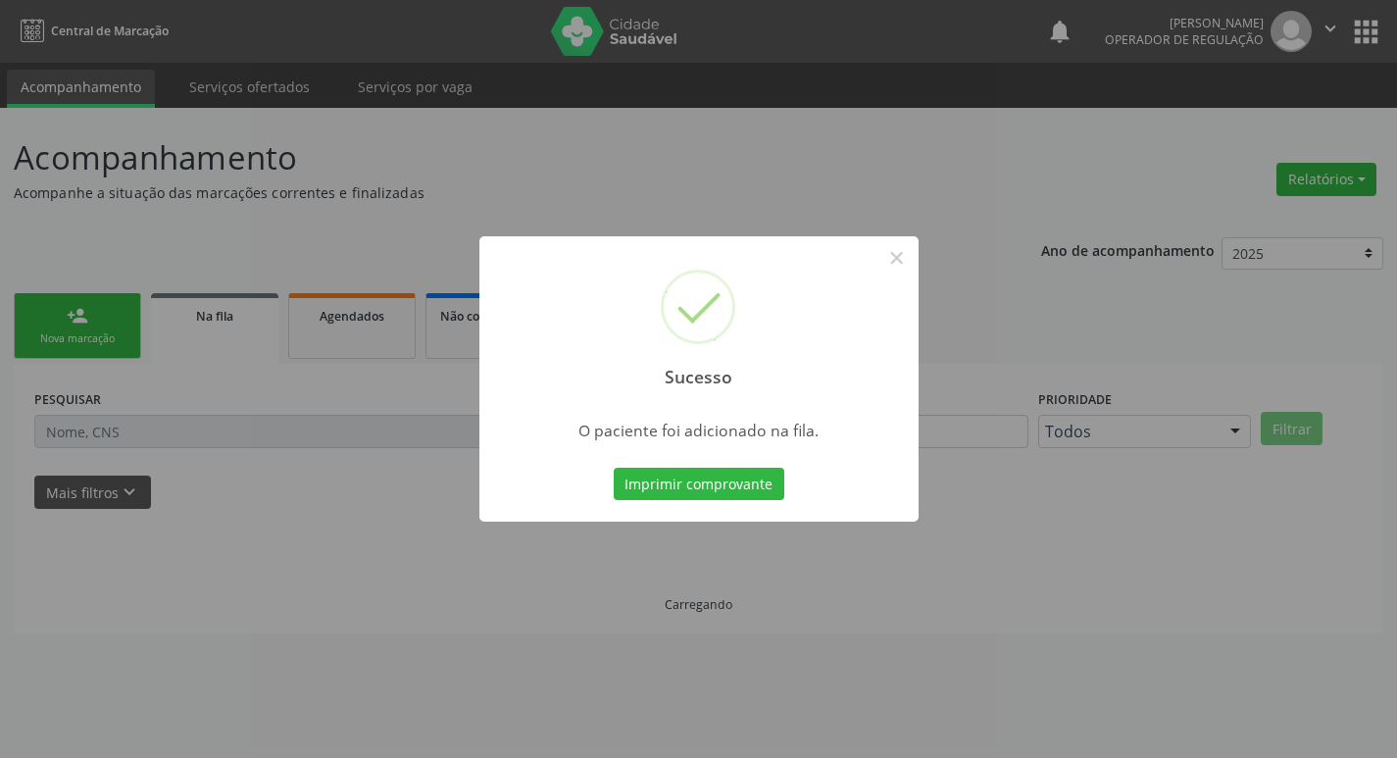
scroll to position [0, 0]
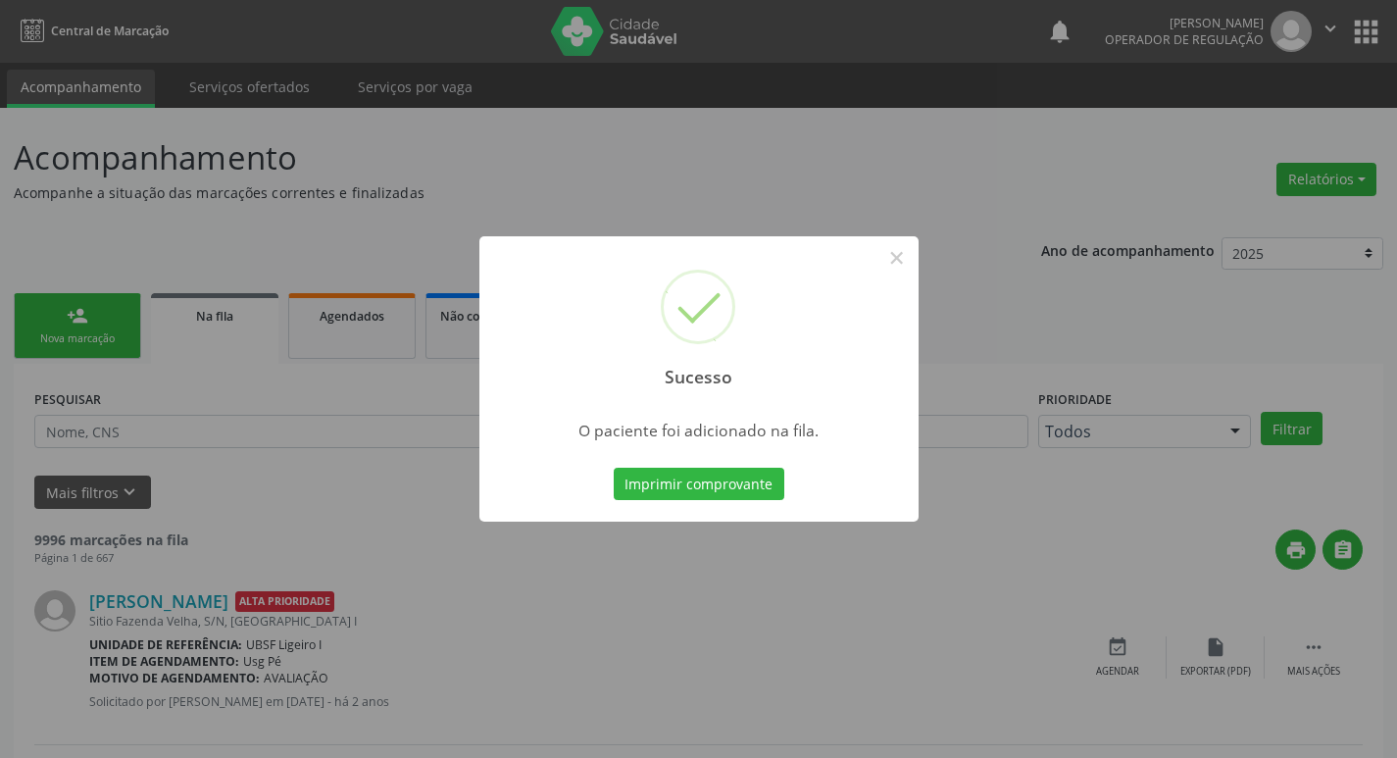
click at [45, 190] on div "Sucesso × O paciente foi adicionado na fila. Imprimir comprovante Cancel" at bounding box center [698, 379] width 1397 height 758
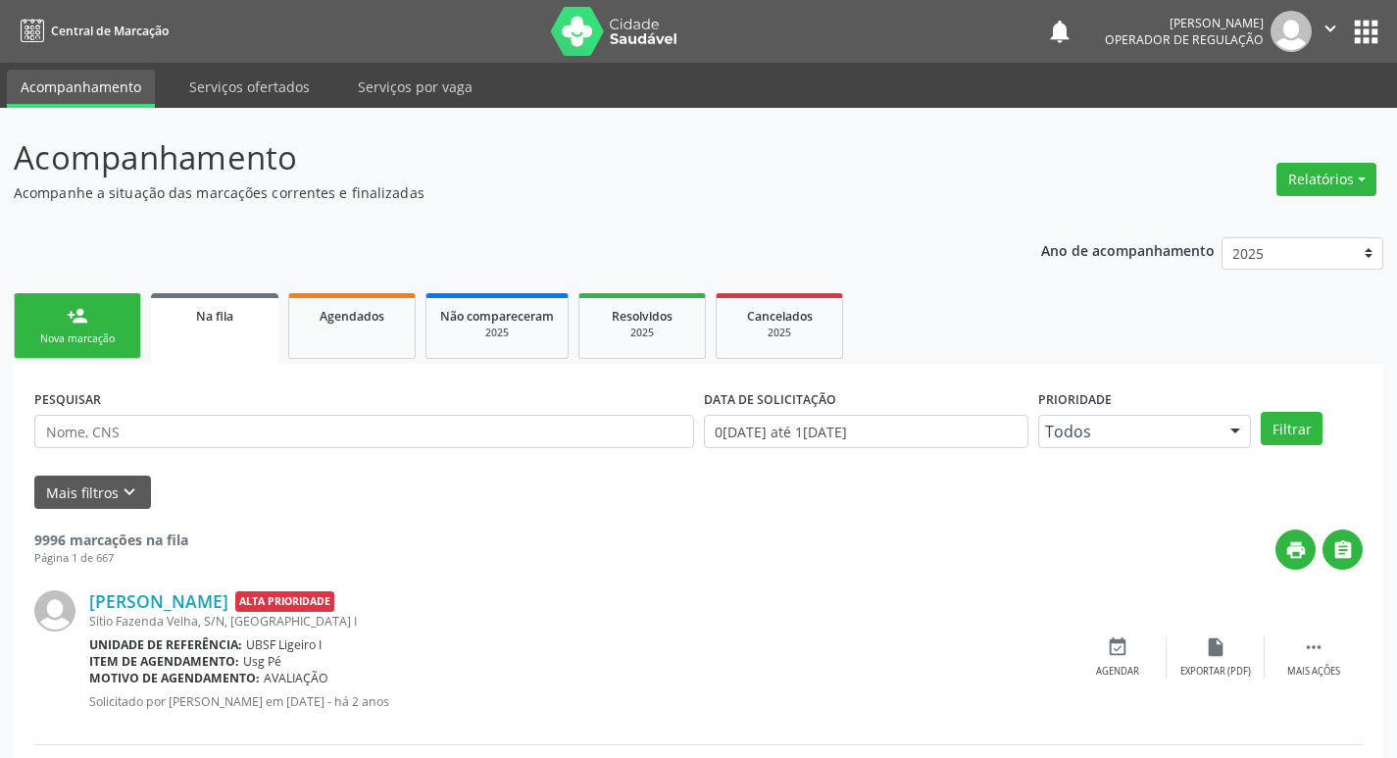
click at [112, 338] on div "Nova marcação" at bounding box center [77, 338] width 98 height 15
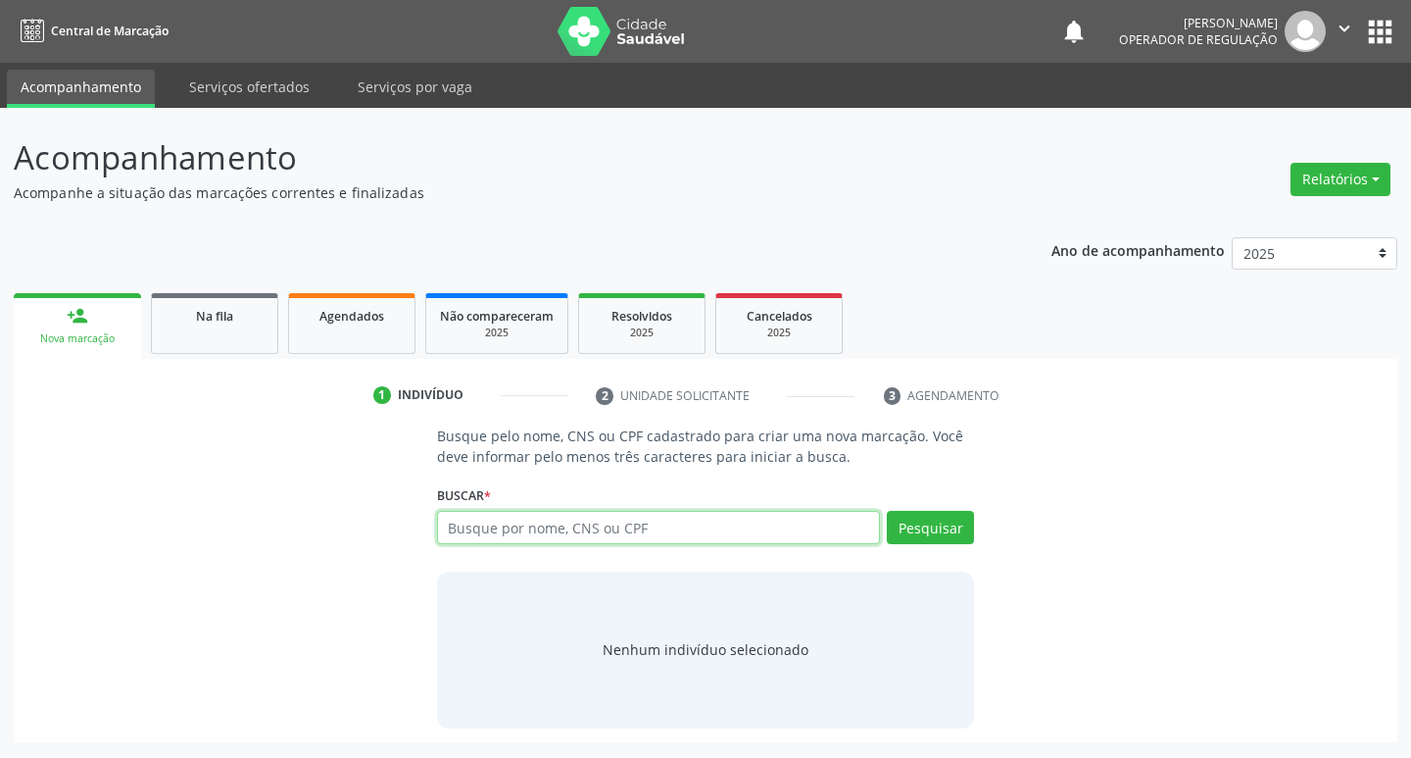
click at [589, 522] on input "text" at bounding box center [659, 527] width 444 height 33
type input "708109558060134"
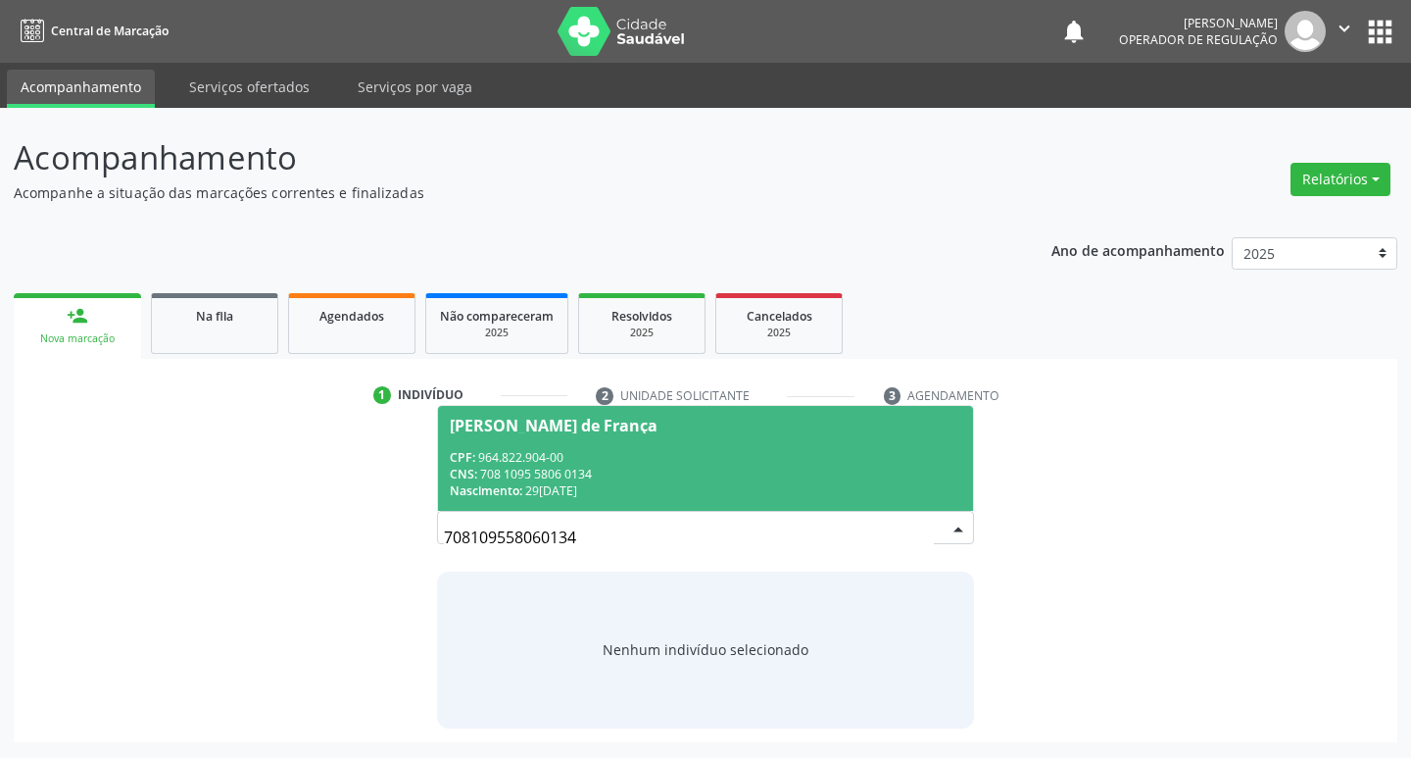
click at [810, 468] on div "CNS: 708 1095 5806 0134" at bounding box center [706, 474] width 513 height 17
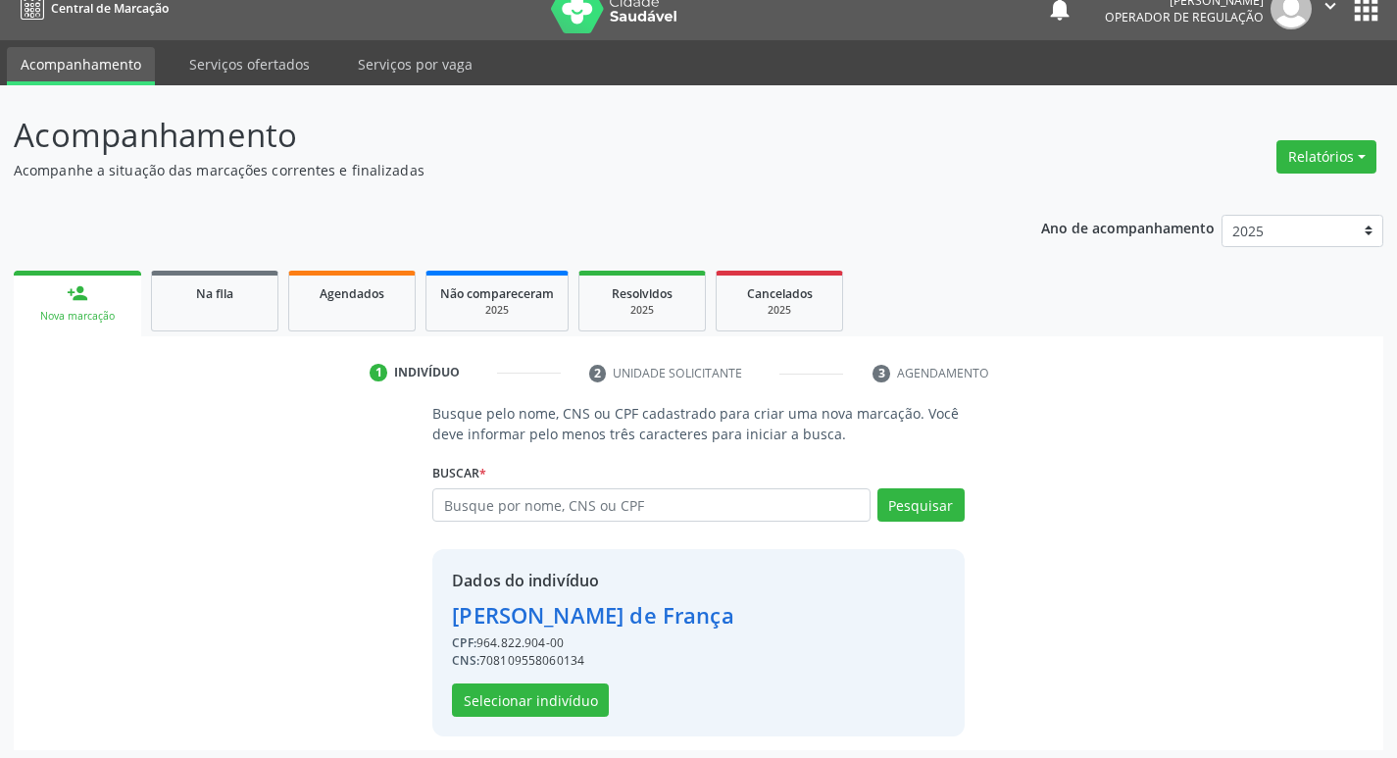
scroll to position [28, 0]
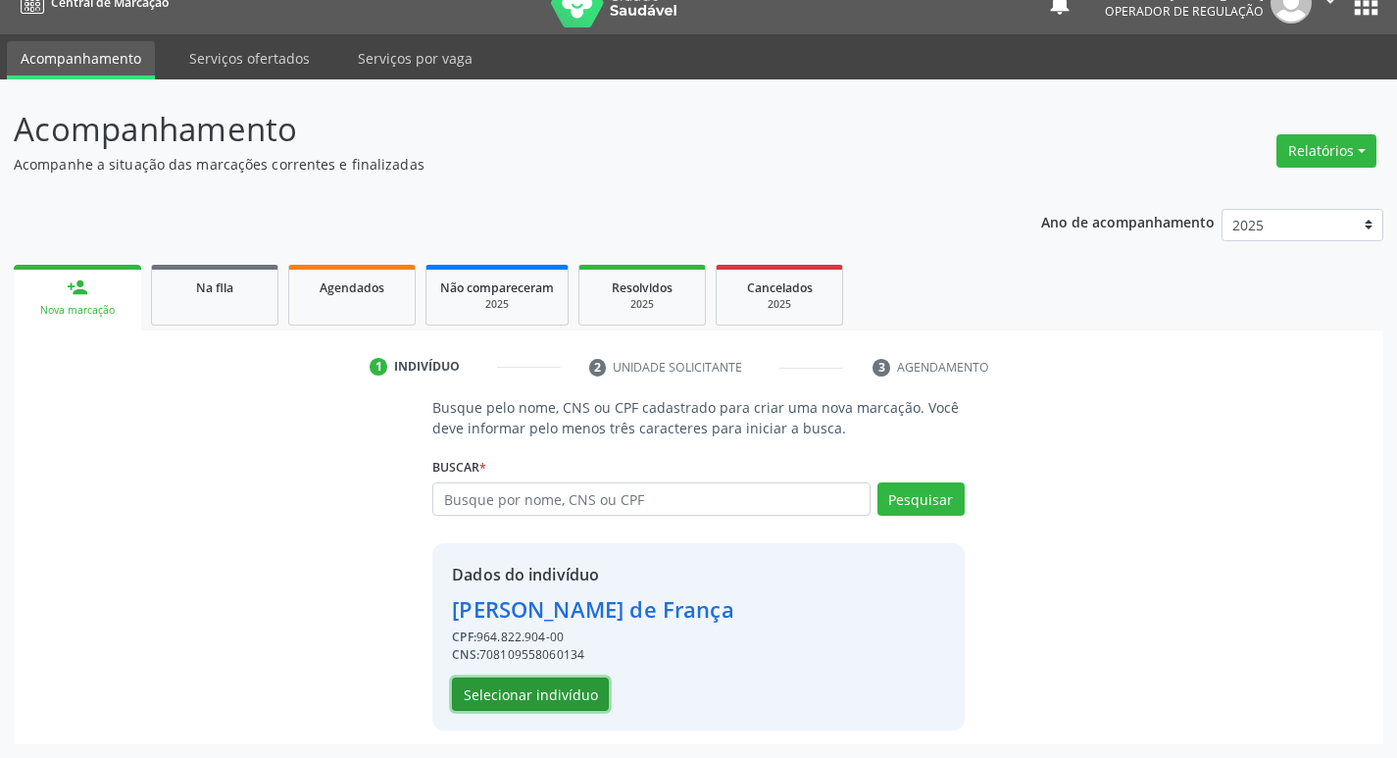
click at [561, 706] on button "Selecionar indivíduo" at bounding box center [530, 693] width 157 height 33
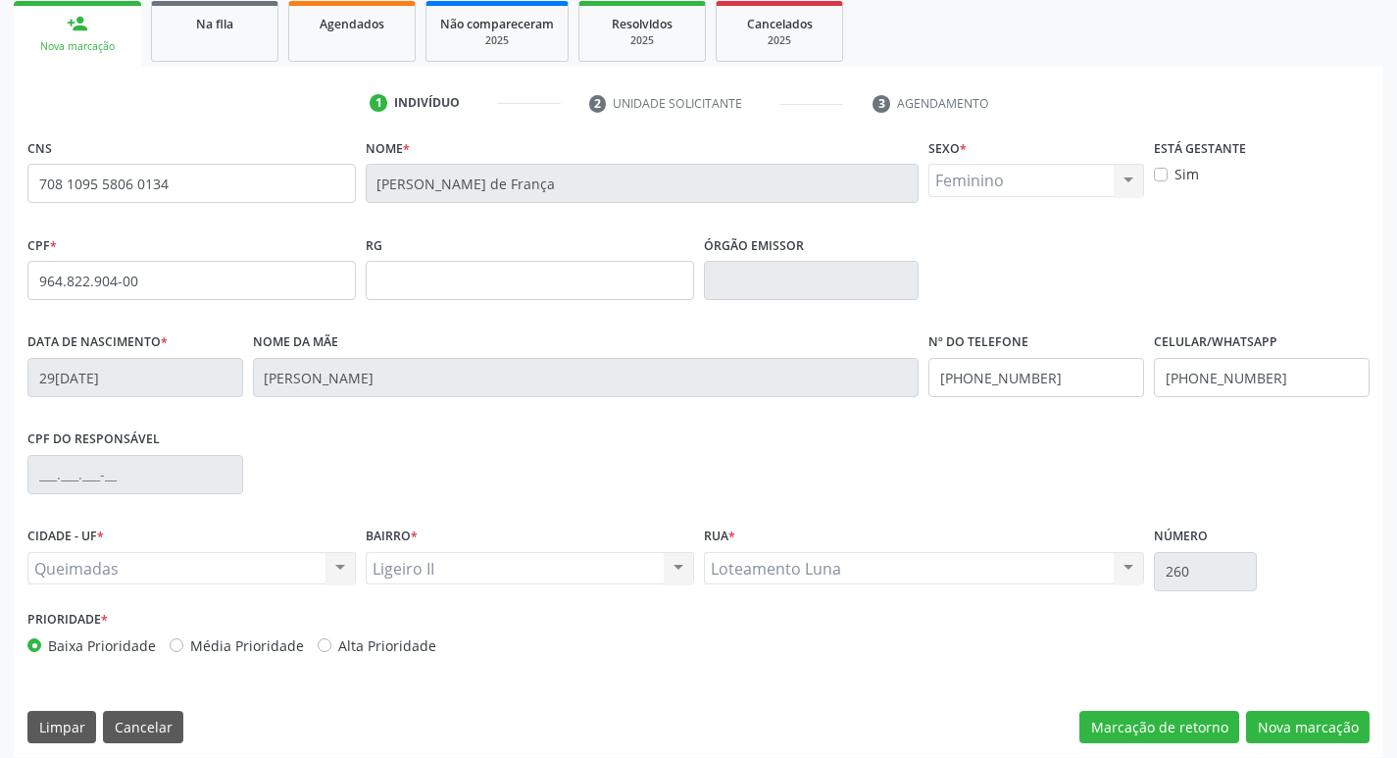
scroll to position [305, 0]
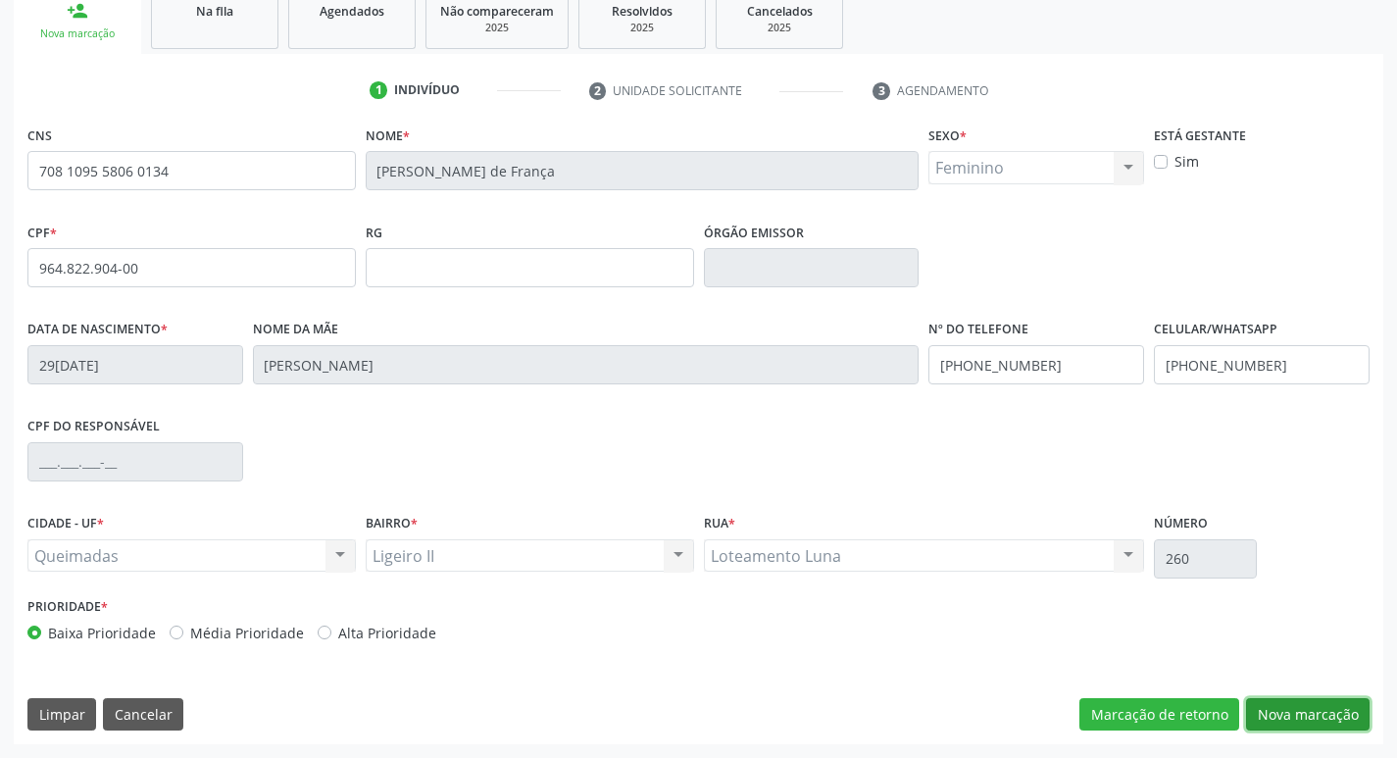
click at [1303, 722] on button "Nova marcação" at bounding box center [1307, 714] width 123 height 33
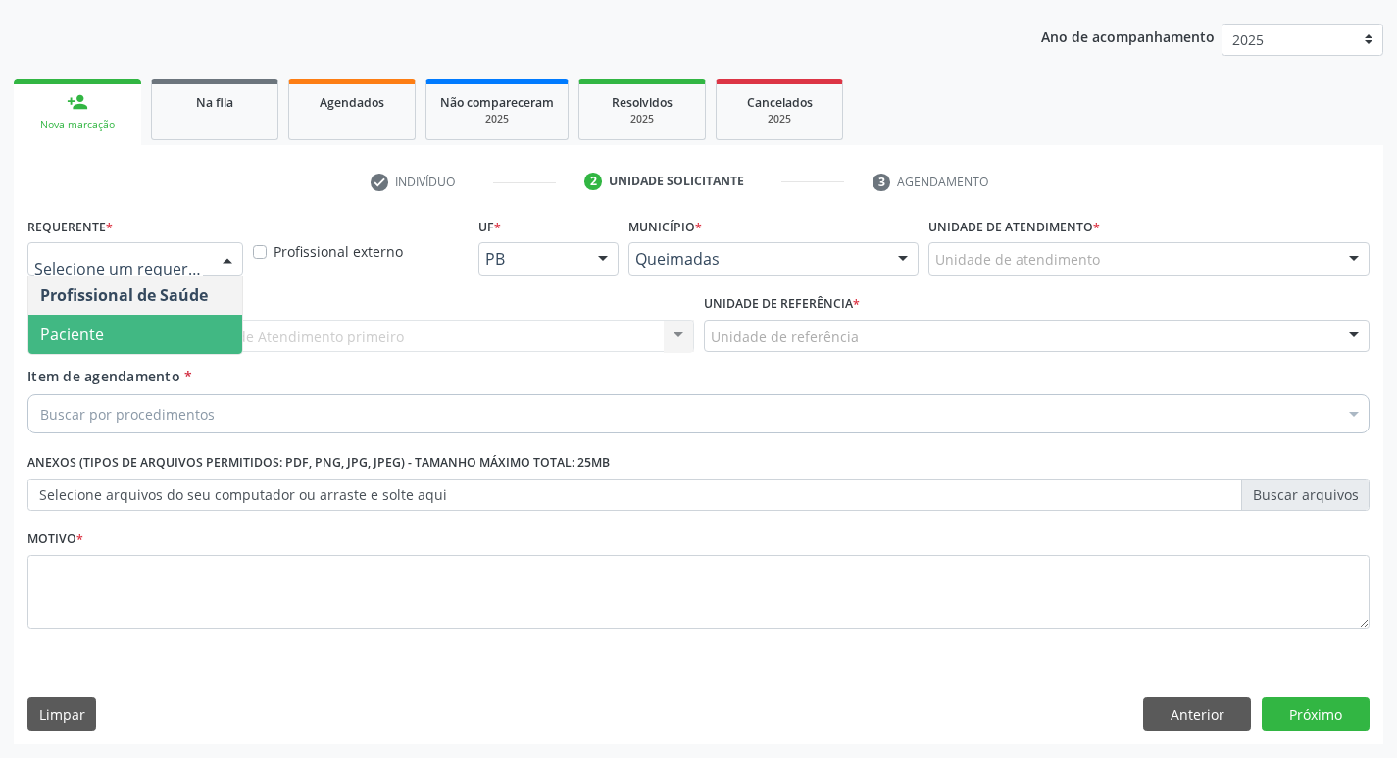
click at [154, 322] on span "Paciente" at bounding box center [135, 334] width 214 height 39
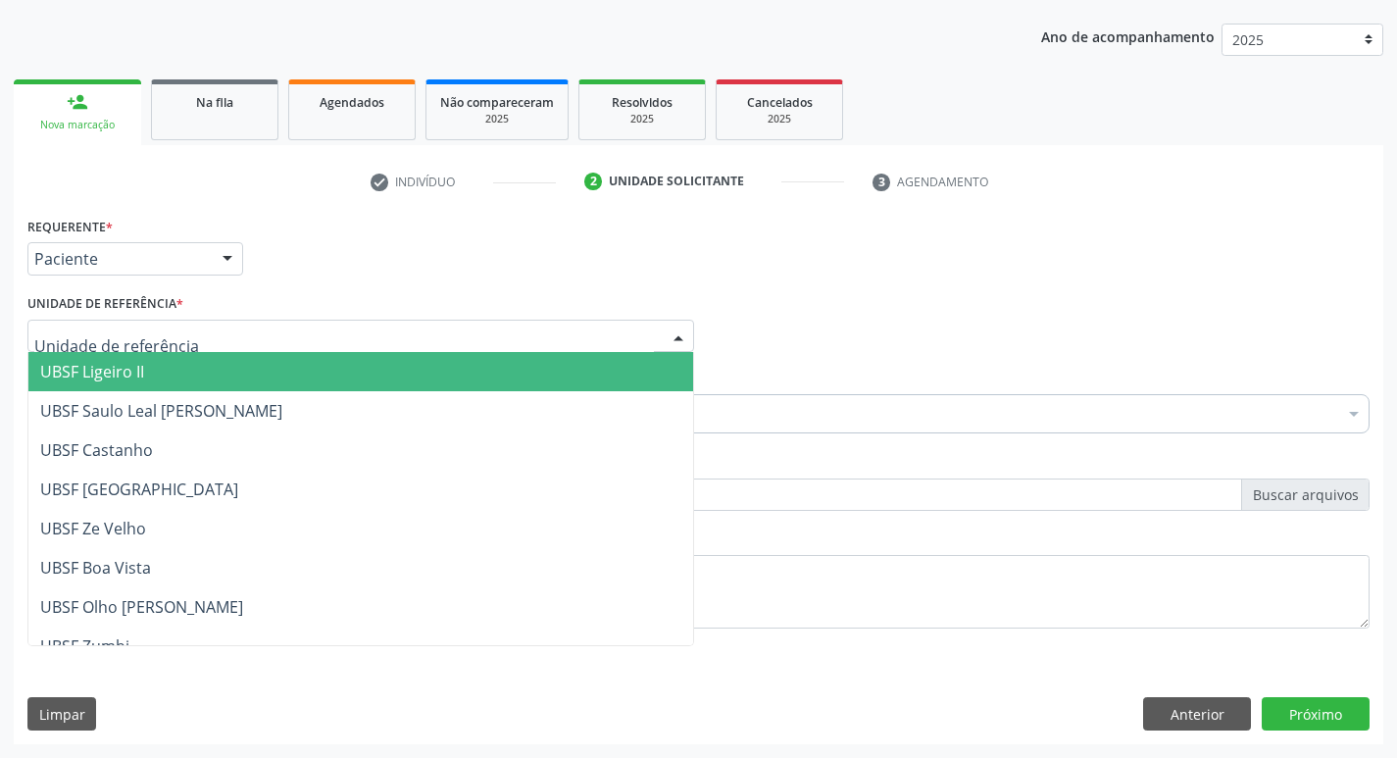
click at [147, 374] on span "UBSF Ligeiro II" at bounding box center [360, 371] width 665 height 39
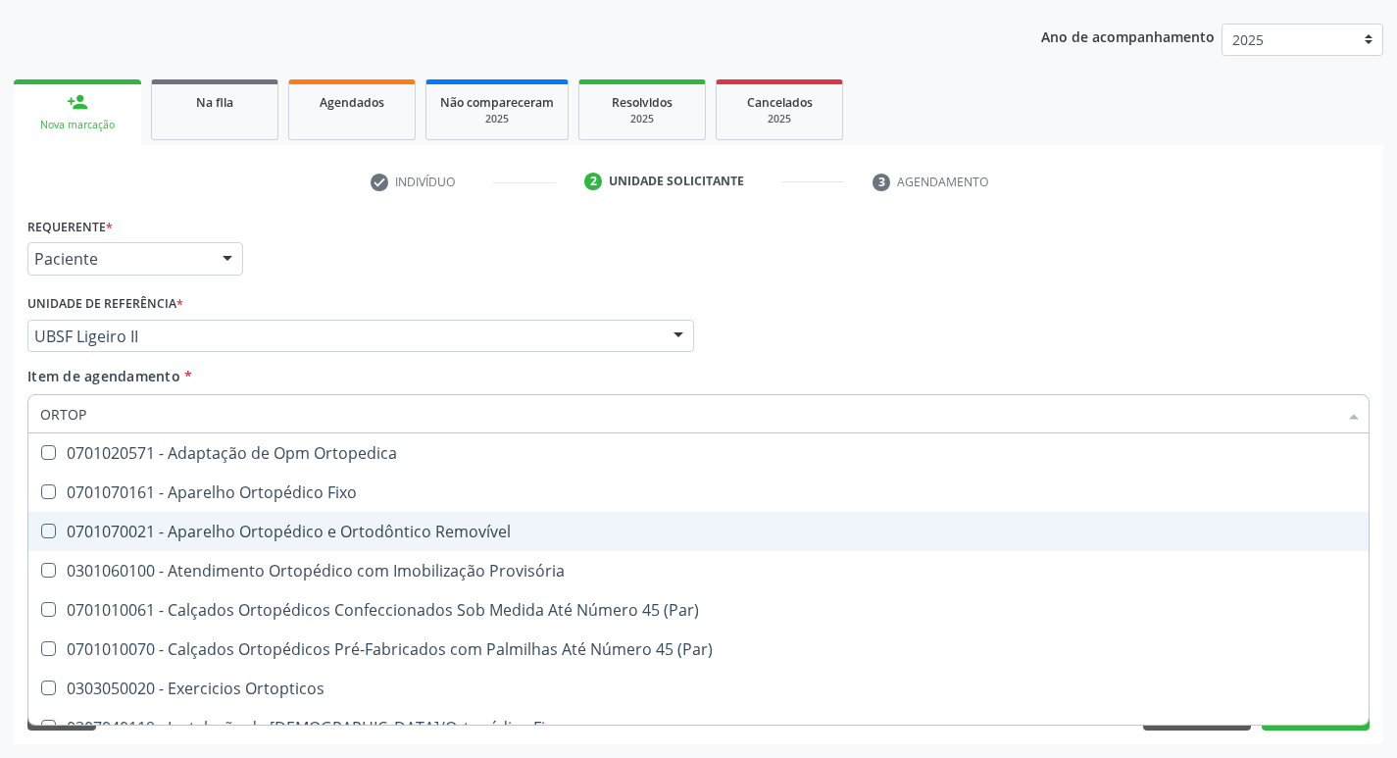
type input "ORTOPE"
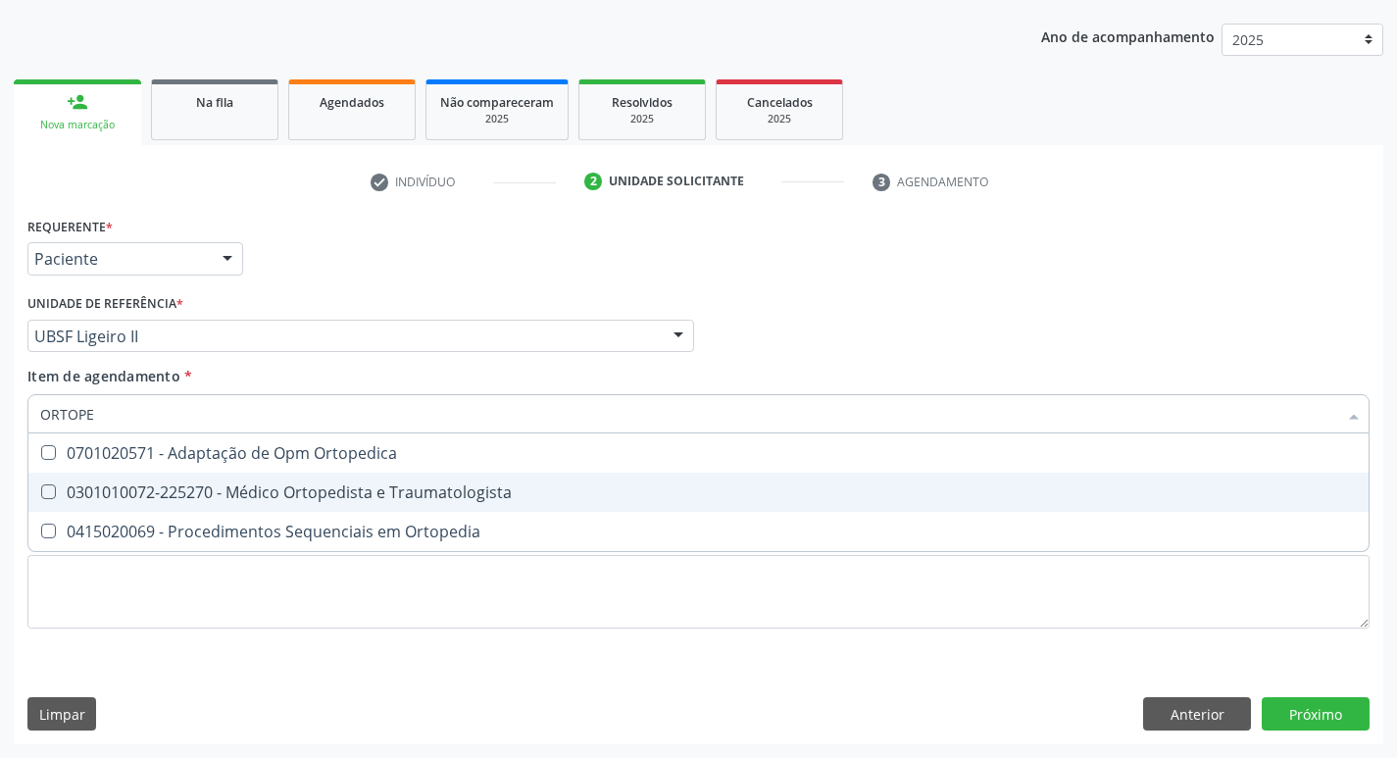
click at [247, 496] on div "0301010072-225270 - Médico Ortopedista e Traumatologista" at bounding box center [698, 492] width 1316 height 16
checkbox Traumatologista "true"
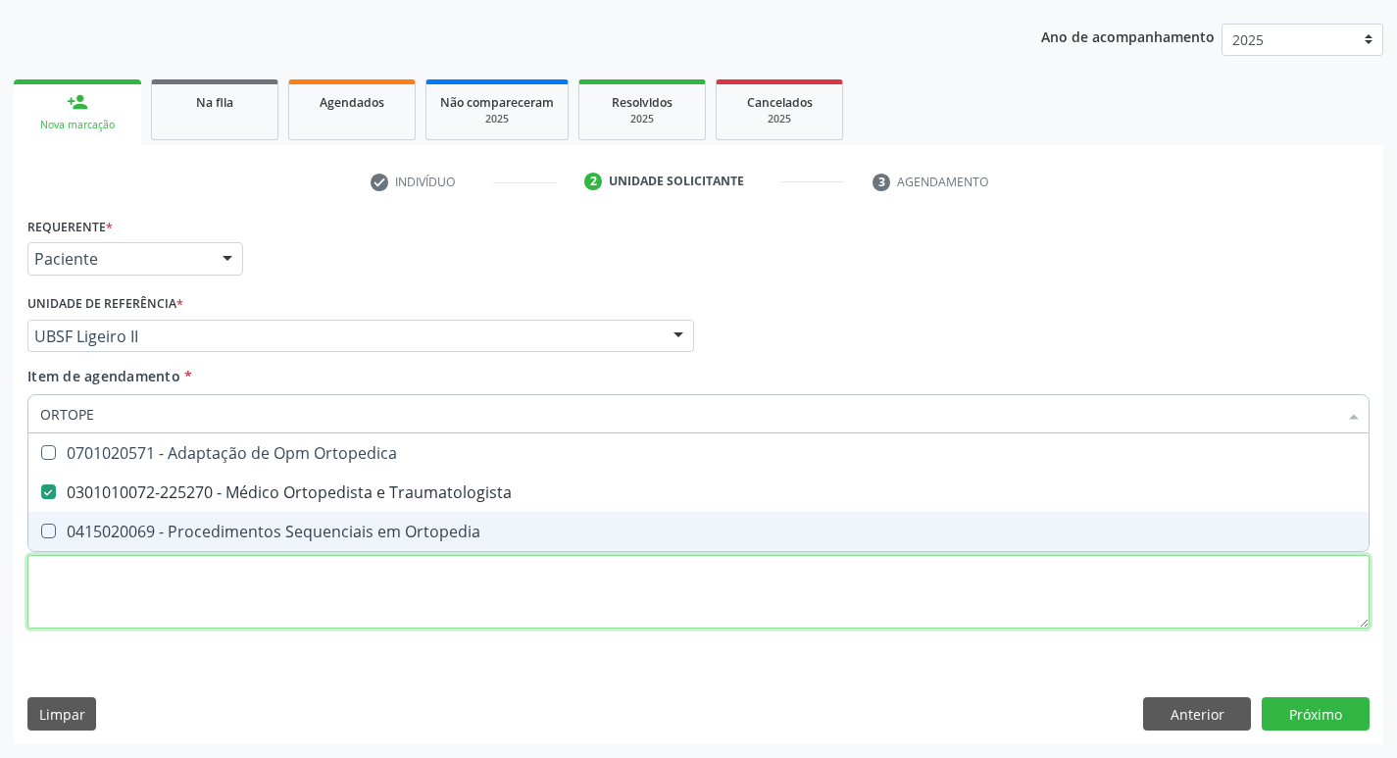
click at [175, 613] on div "Requerente * Paciente Profissional de Saúde Paciente Nenhum resultado encontrad…" at bounding box center [698, 434] width 1342 height 444
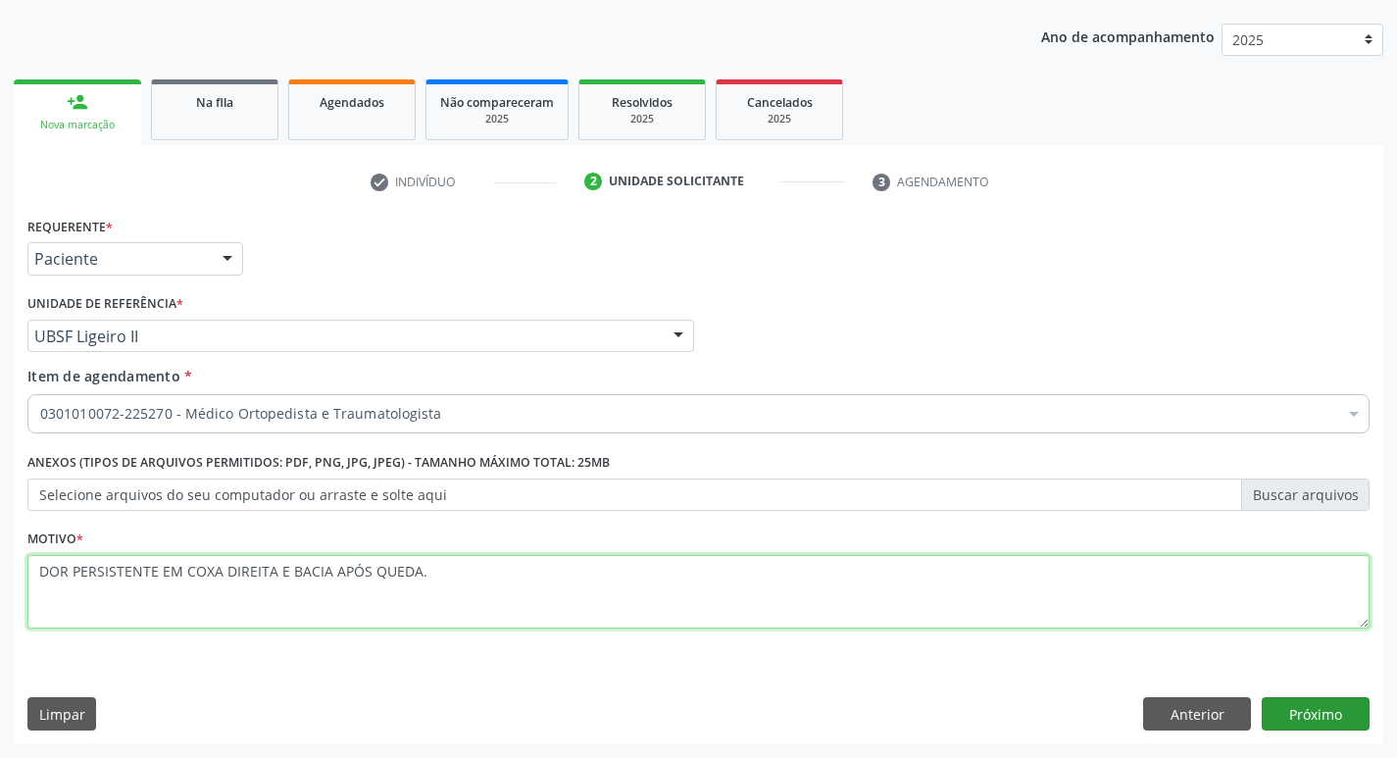
type textarea "DOR PERSISTENTE EM COXA DIREITA E BACIA APÓS QUEDA."
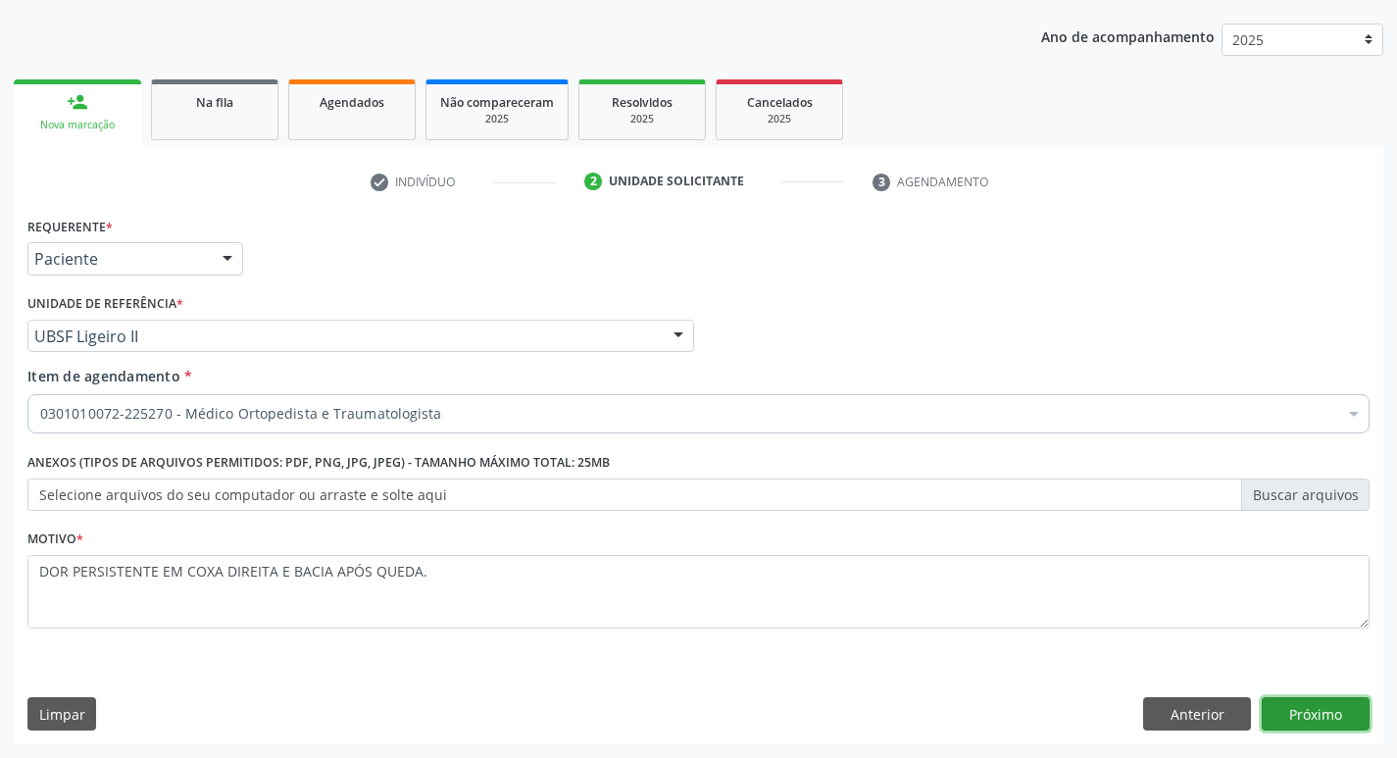
click at [1318, 720] on button "Próximo" at bounding box center [1315, 713] width 108 height 33
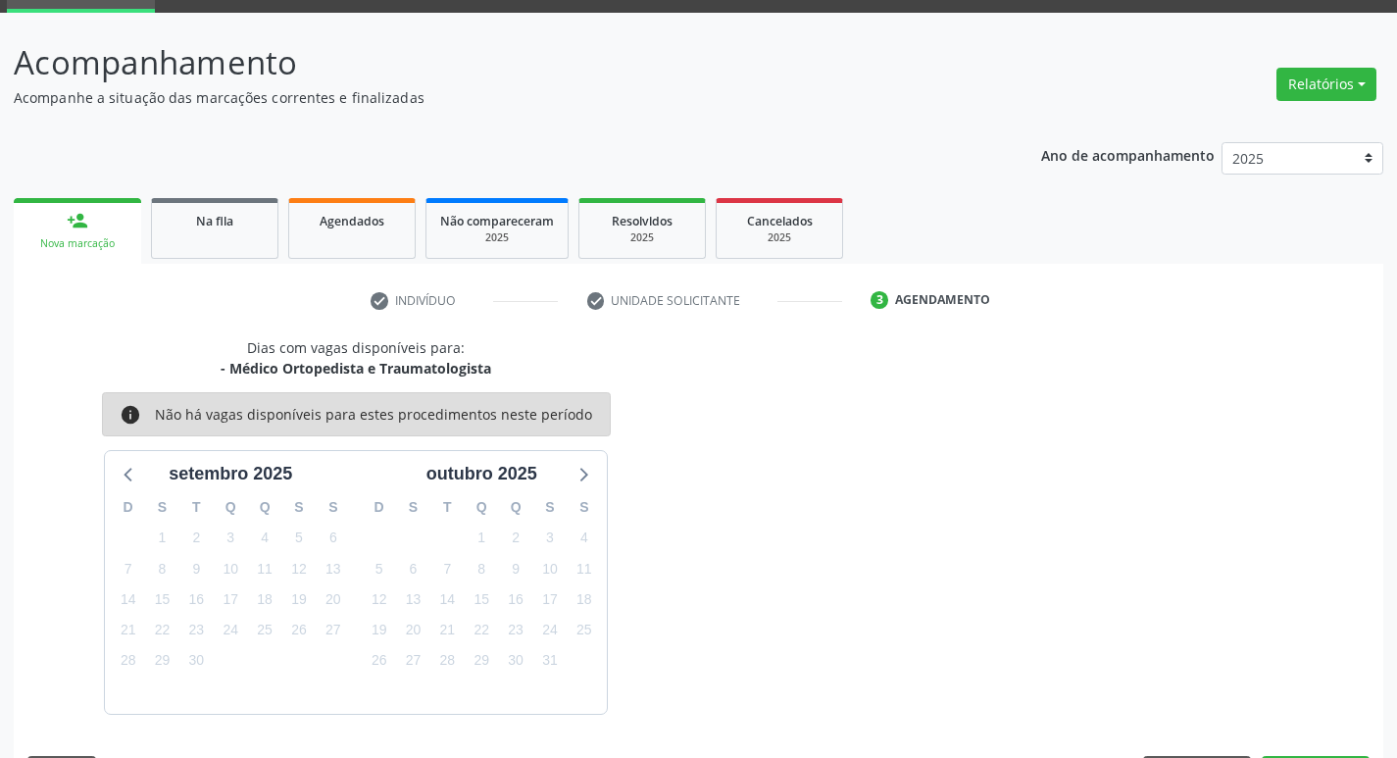
scroll to position [153, 0]
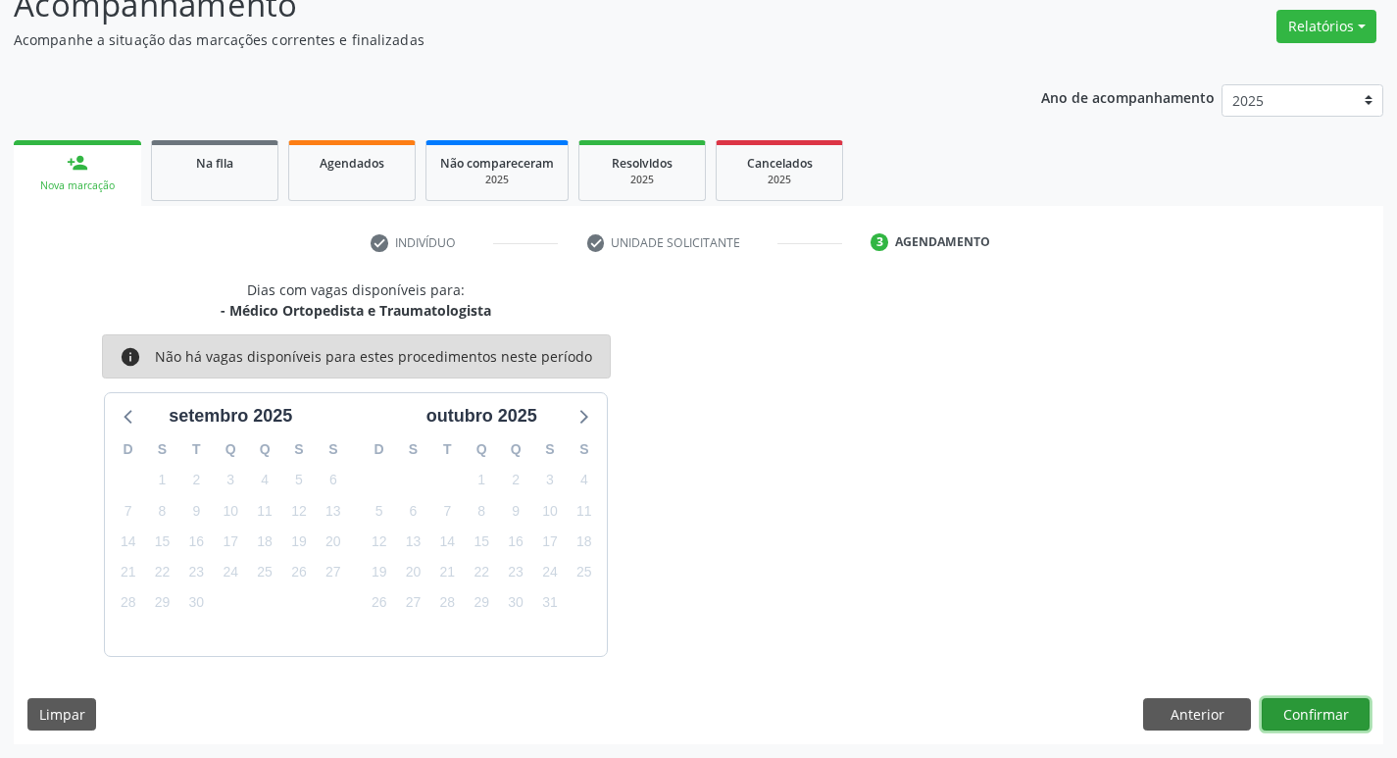
click at [1282, 712] on button "Confirmar" at bounding box center [1315, 714] width 108 height 33
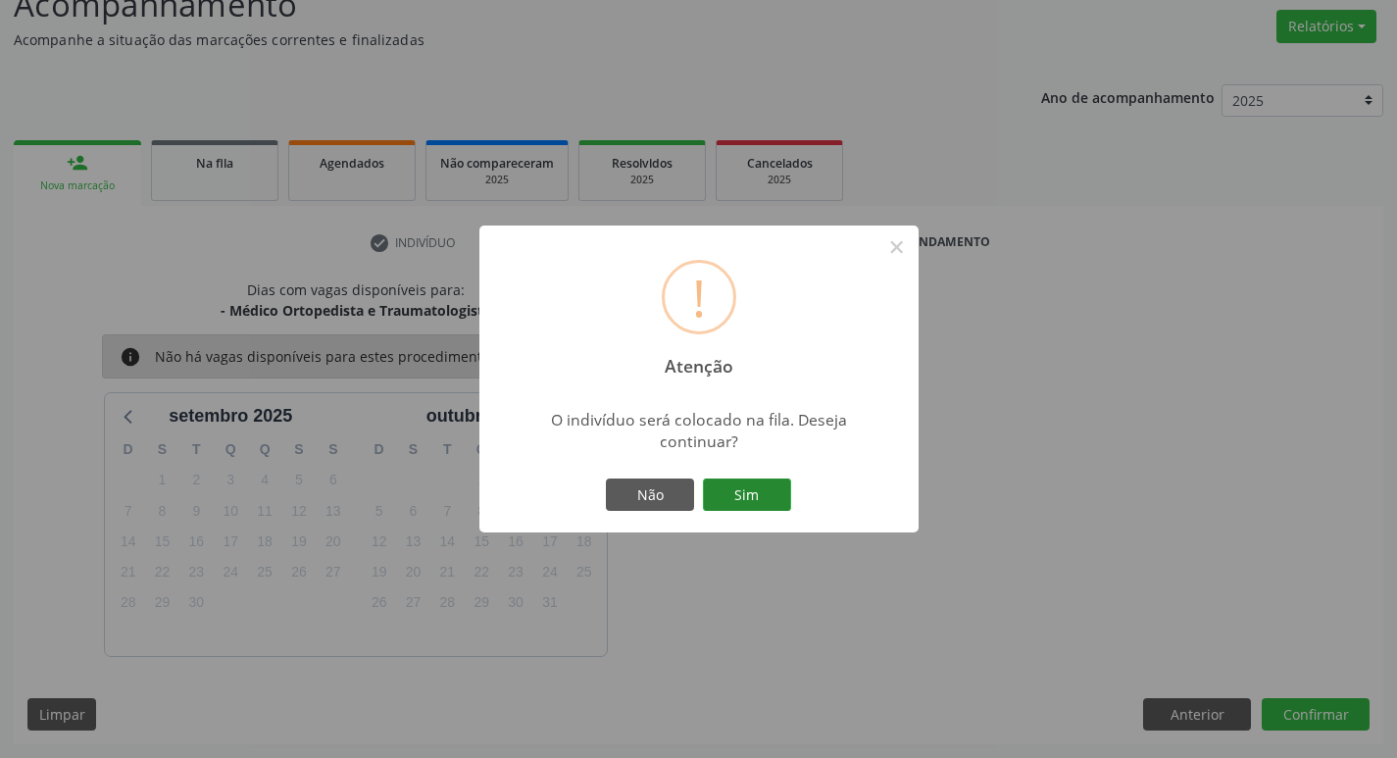
click at [729, 503] on button "Sim" at bounding box center [747, 494] width 88 height 33
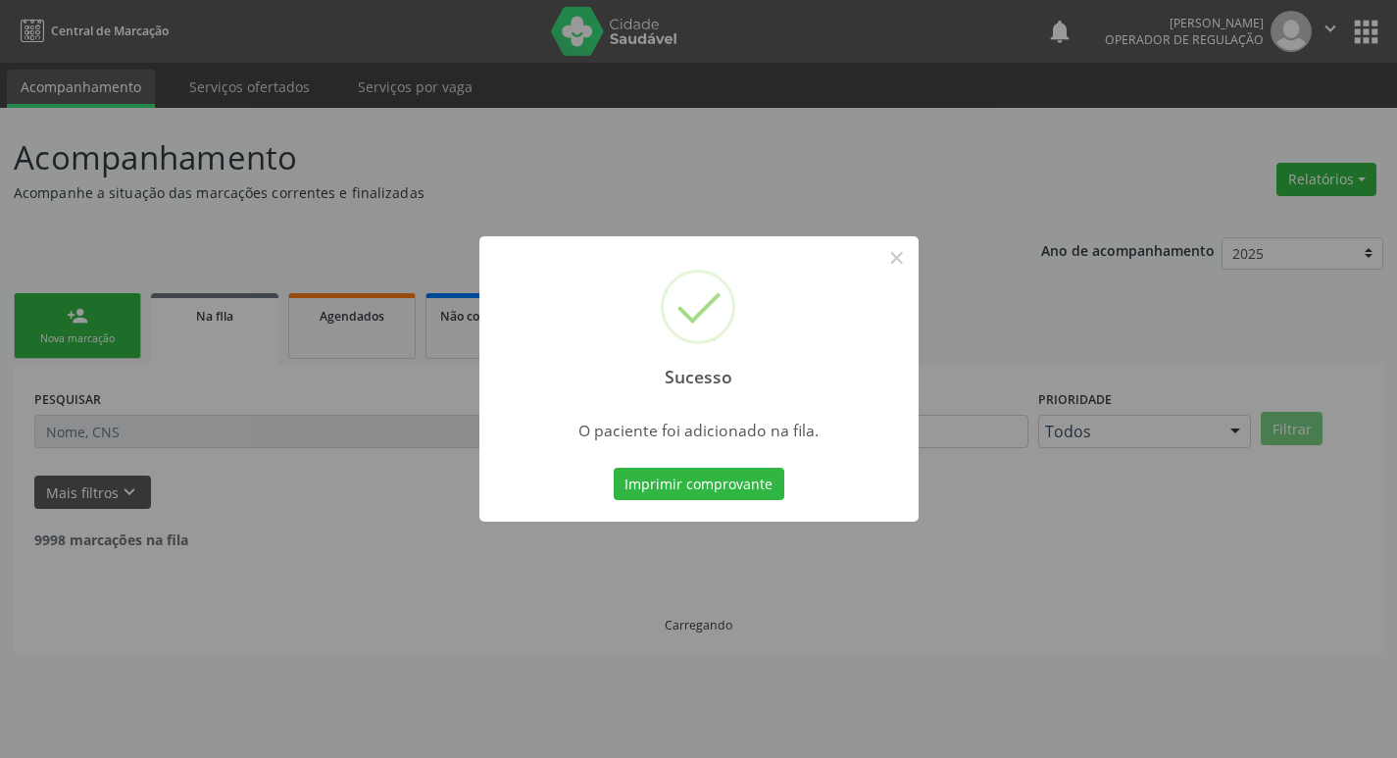
scroll to position [0, 0]
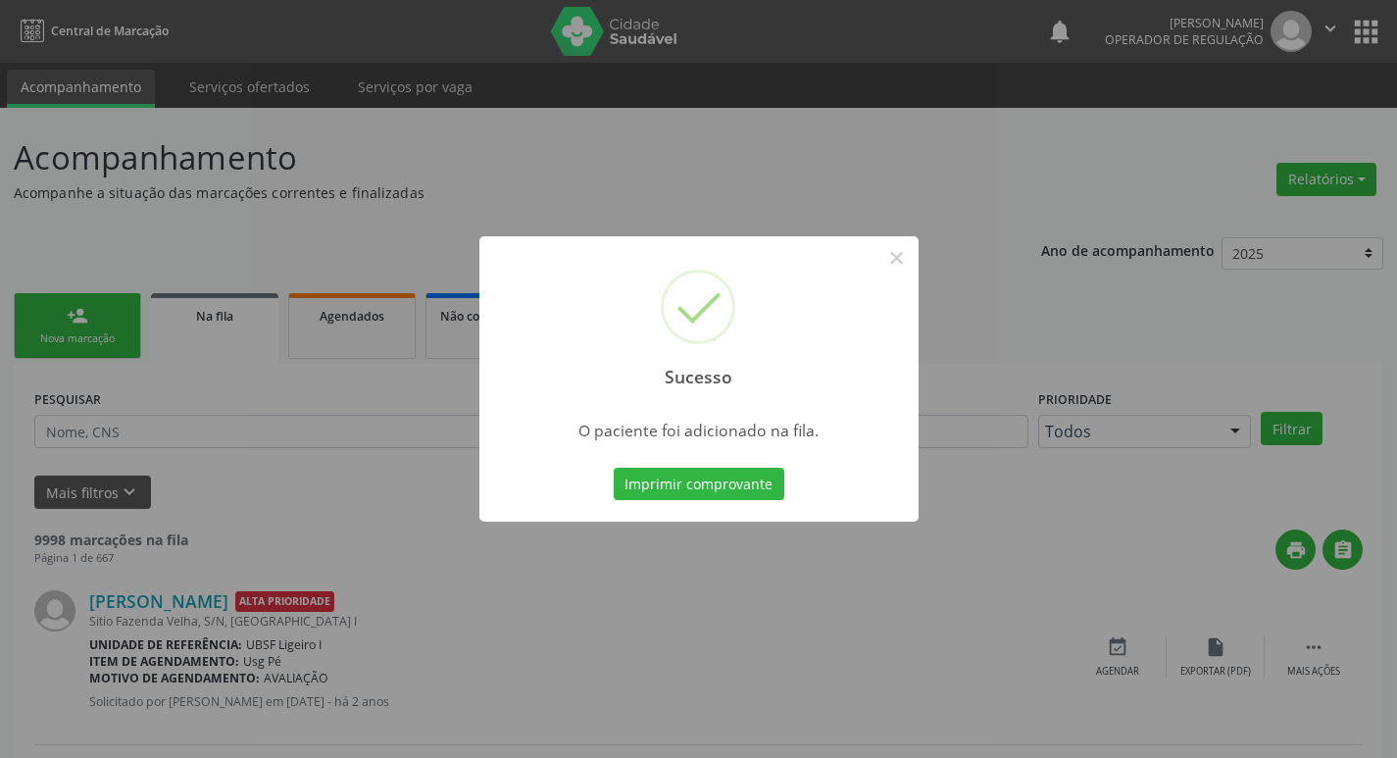
drag, startPoint x: 528, startPoint y: 157, endPoint x: 1369, endPoint y: 413, distance: 879.0
click at [529, 158] on div "Sucesso × O paciente foi adicionado na fila. Imprimir comprovante Cancel" at bounding box center [698, 379] width 1397 height 758
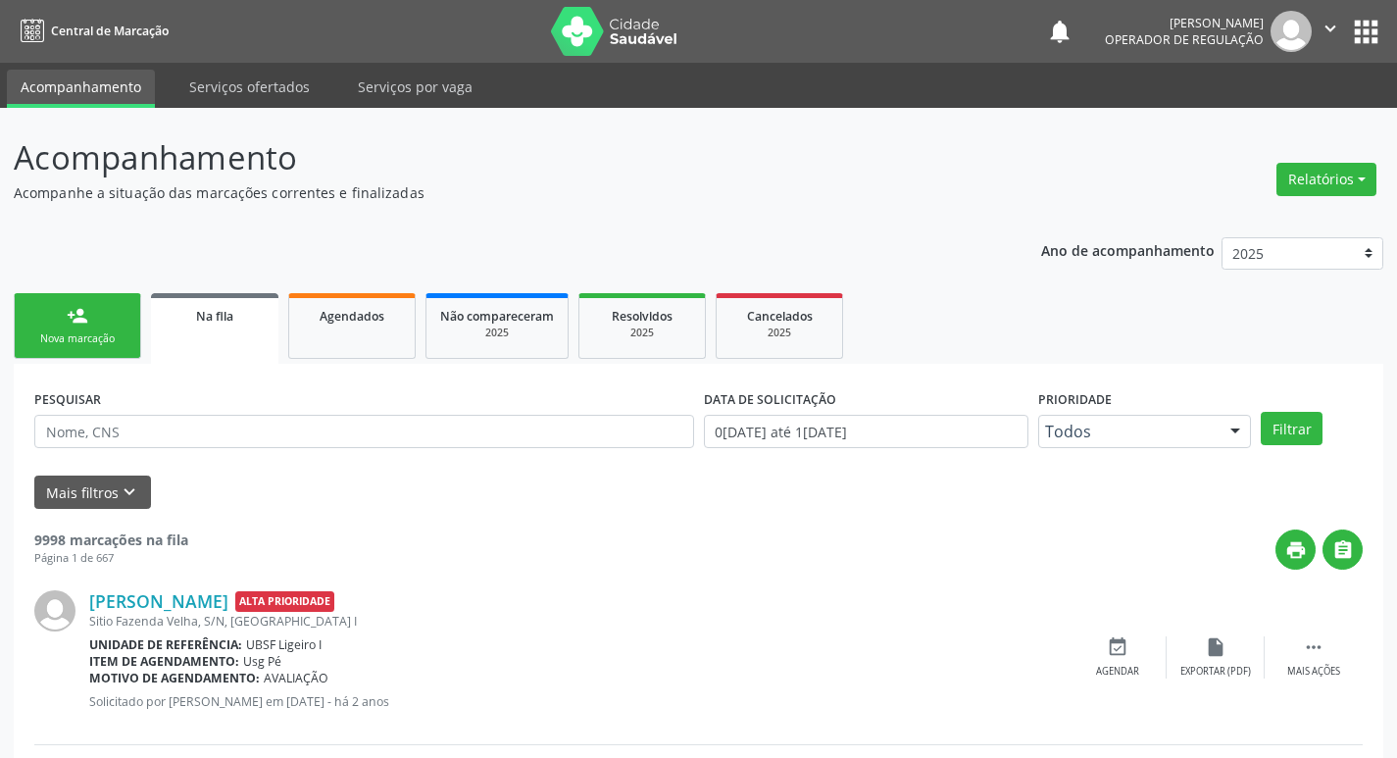
click at [127, 310] on link "person_add Nova marcação" at bounding box center [77, 326] width 127 height 66
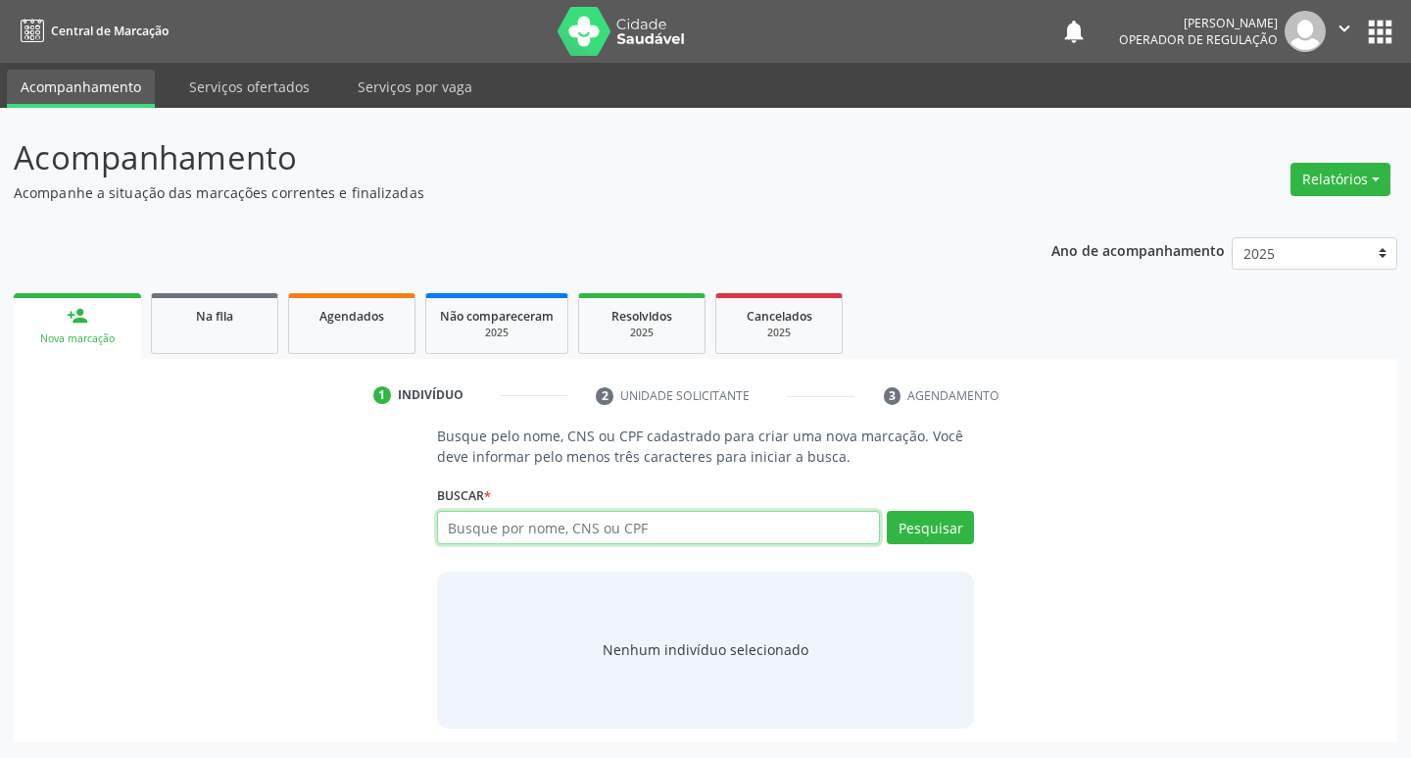
click at [675, 529] on input "text" at bounding box center [659, 527] width 444 height 33
click at [711, 522] on input "text" at bounding box center [659, 527] width 444 height 33
type input "706809760096923"
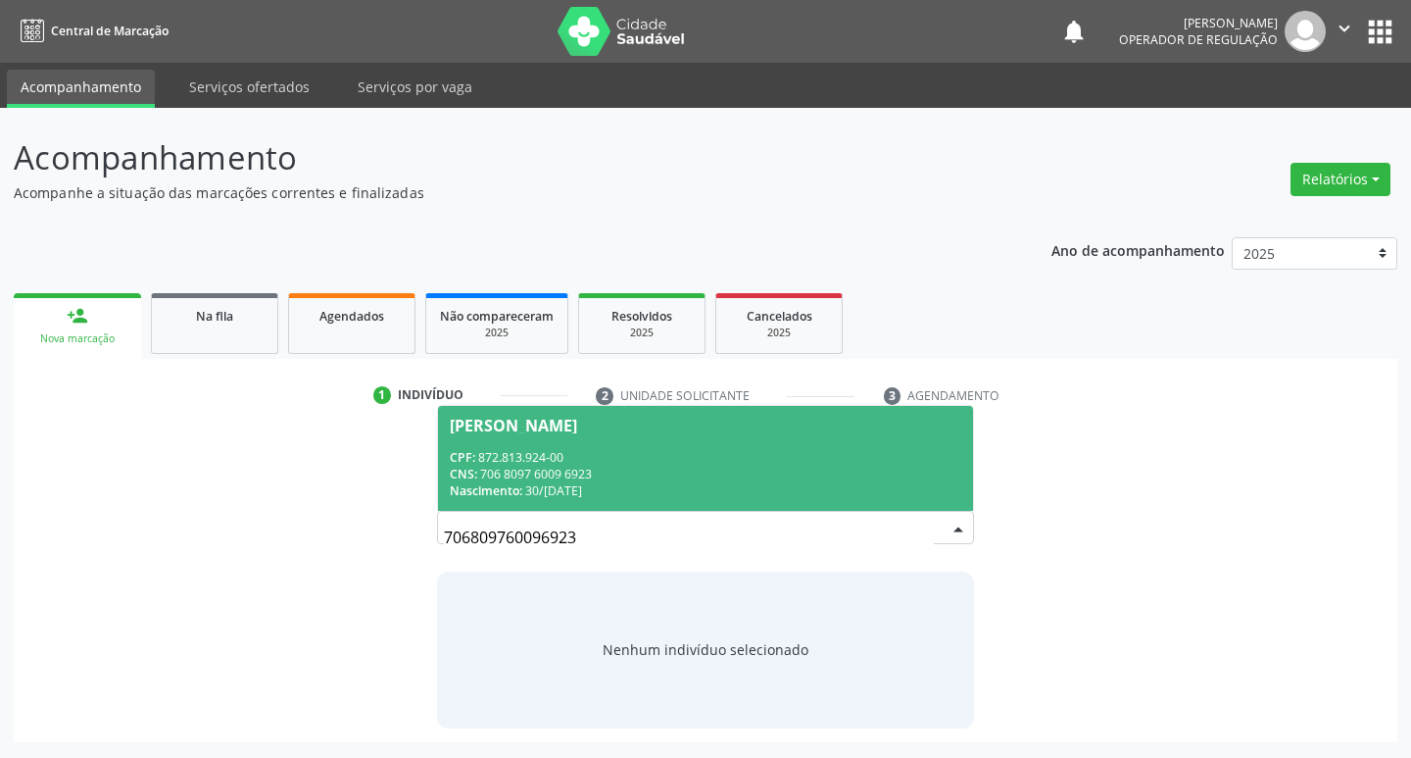
click at [730, 445] on span "[PERSON_NAME] CPF: 872.813.924-00 CNS: 706 8097 6009 6923 Nascimento: 30/[DATE]" at bounding box center [706, 458] width 536 height 105
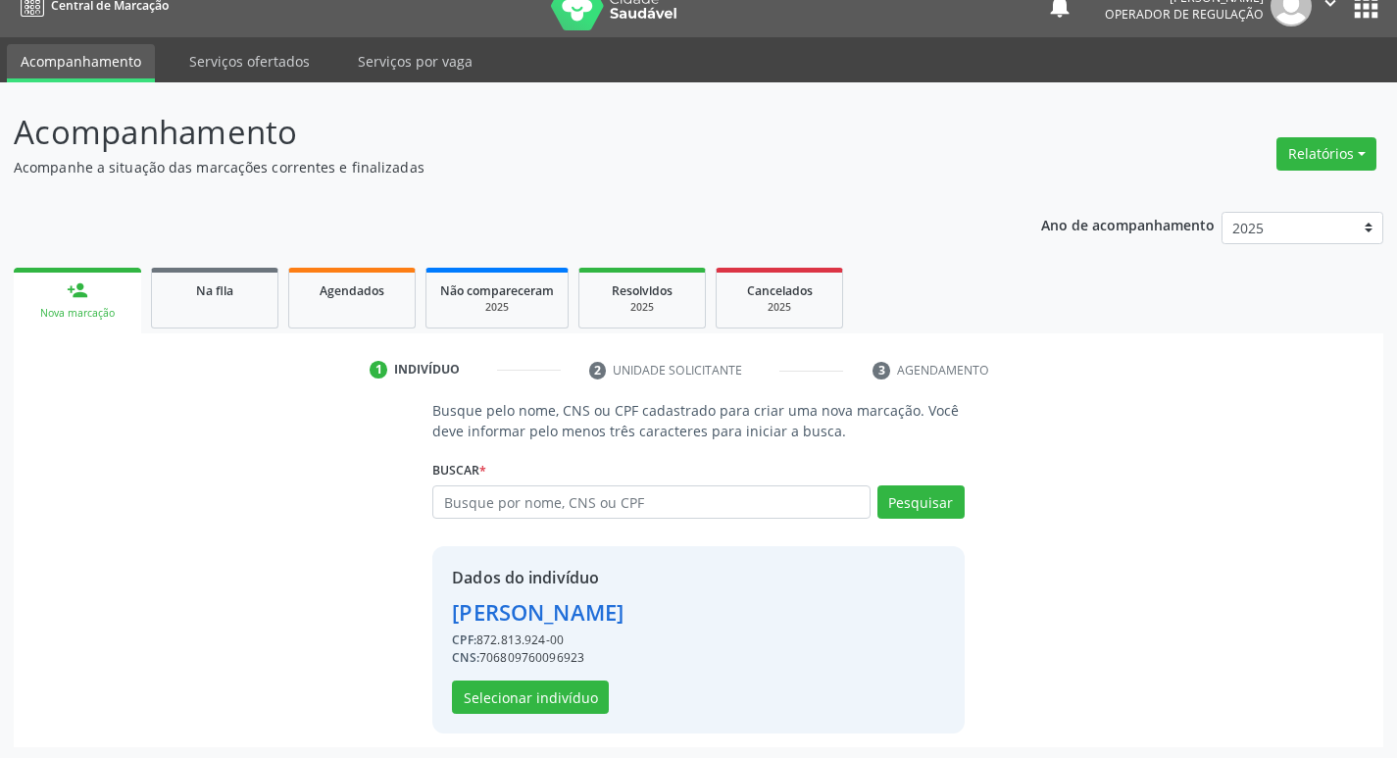
scroll to position [28, 0]
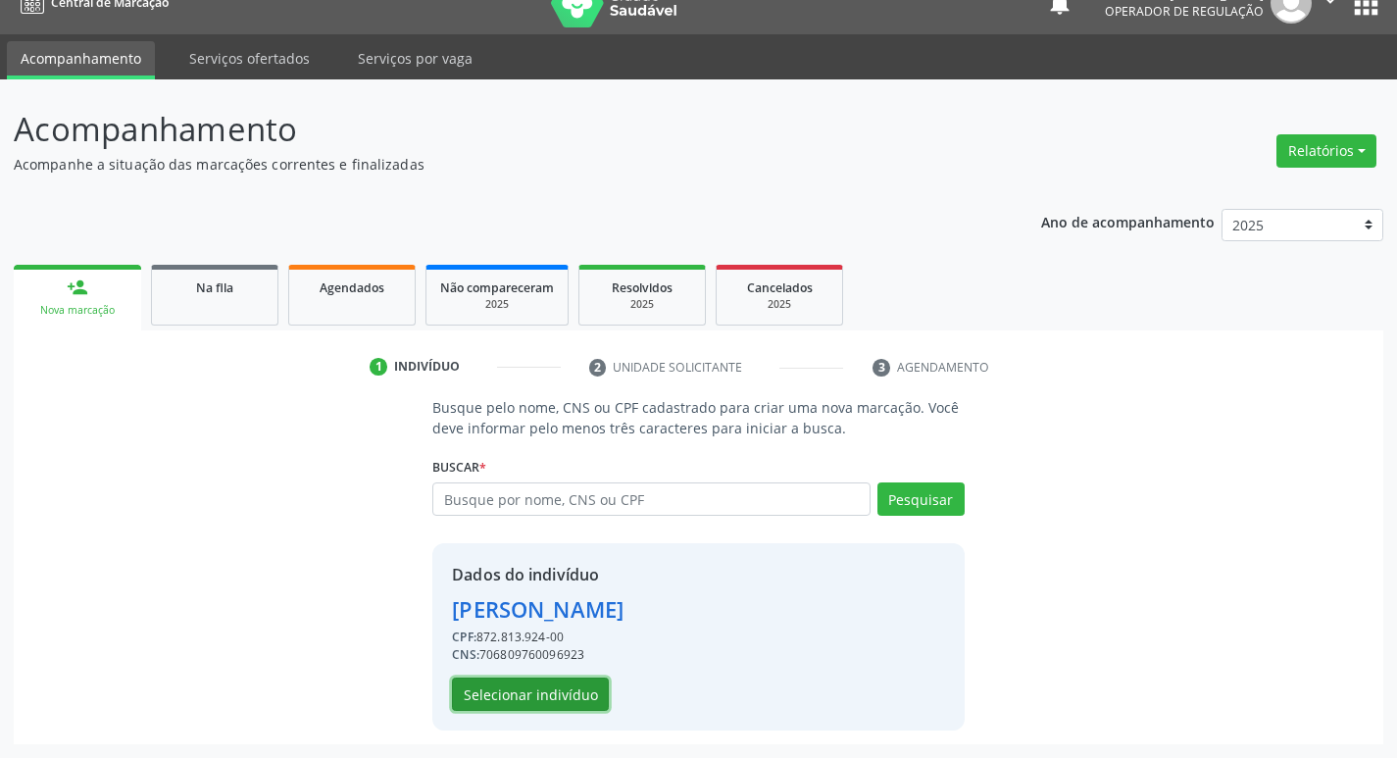
click at [535, 690] on button "Selecionar indivíduo" at bounding box center [530, 693] width 157 height 33
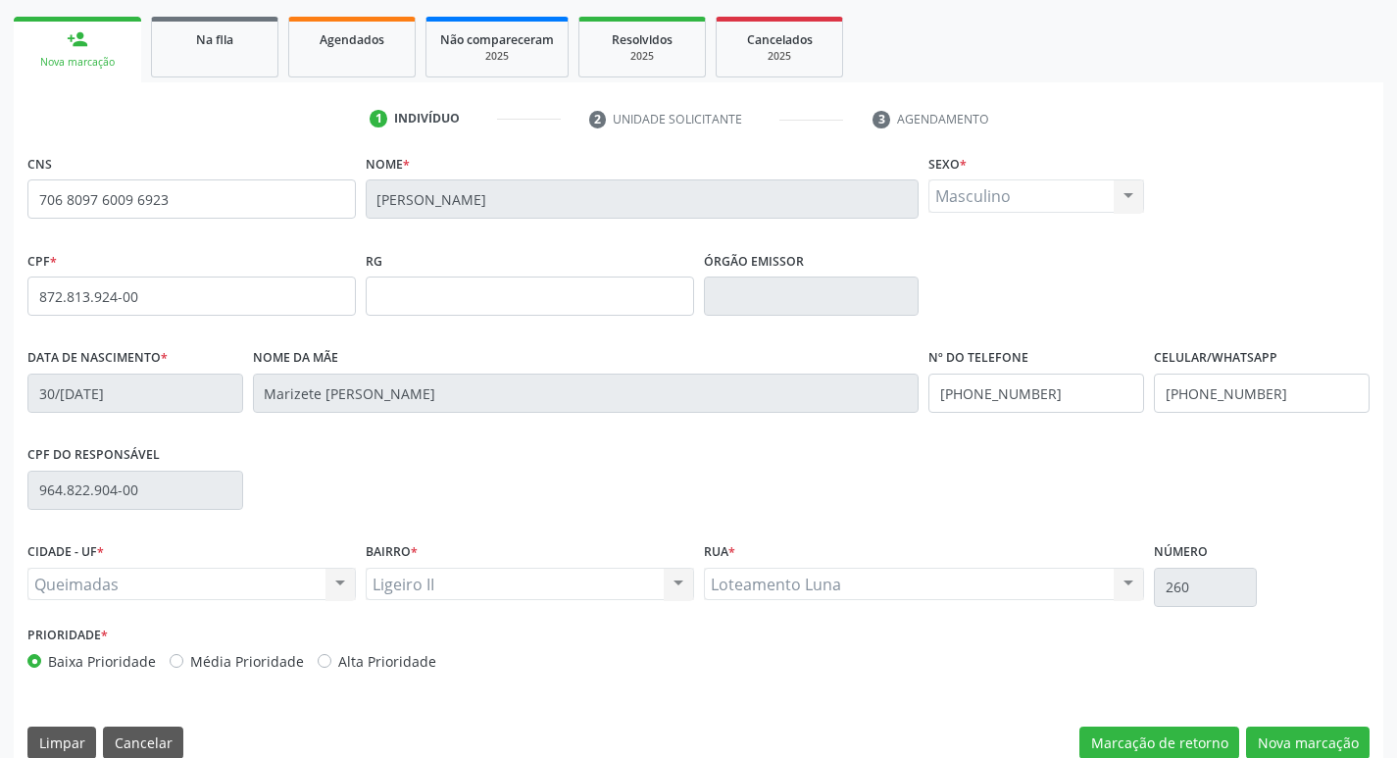
scroll to position [305, 0]
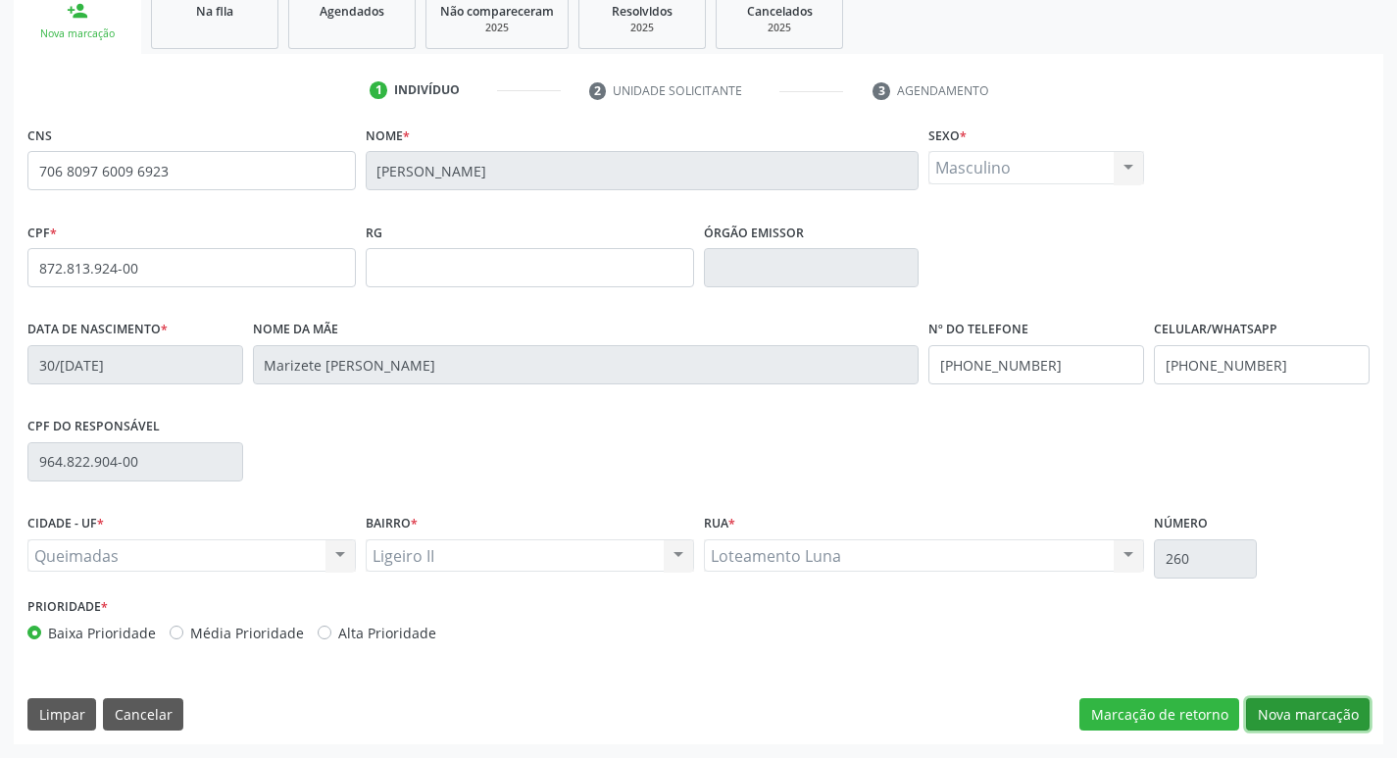
drag, startPoint x: 1278, startPoint y: 702, endPoint x: 1253, endPoint y: 713, distance: 27.7
click at [1278, 703] on button "Nova marcação" at bounding box center [1307, 714] width 123 height 33
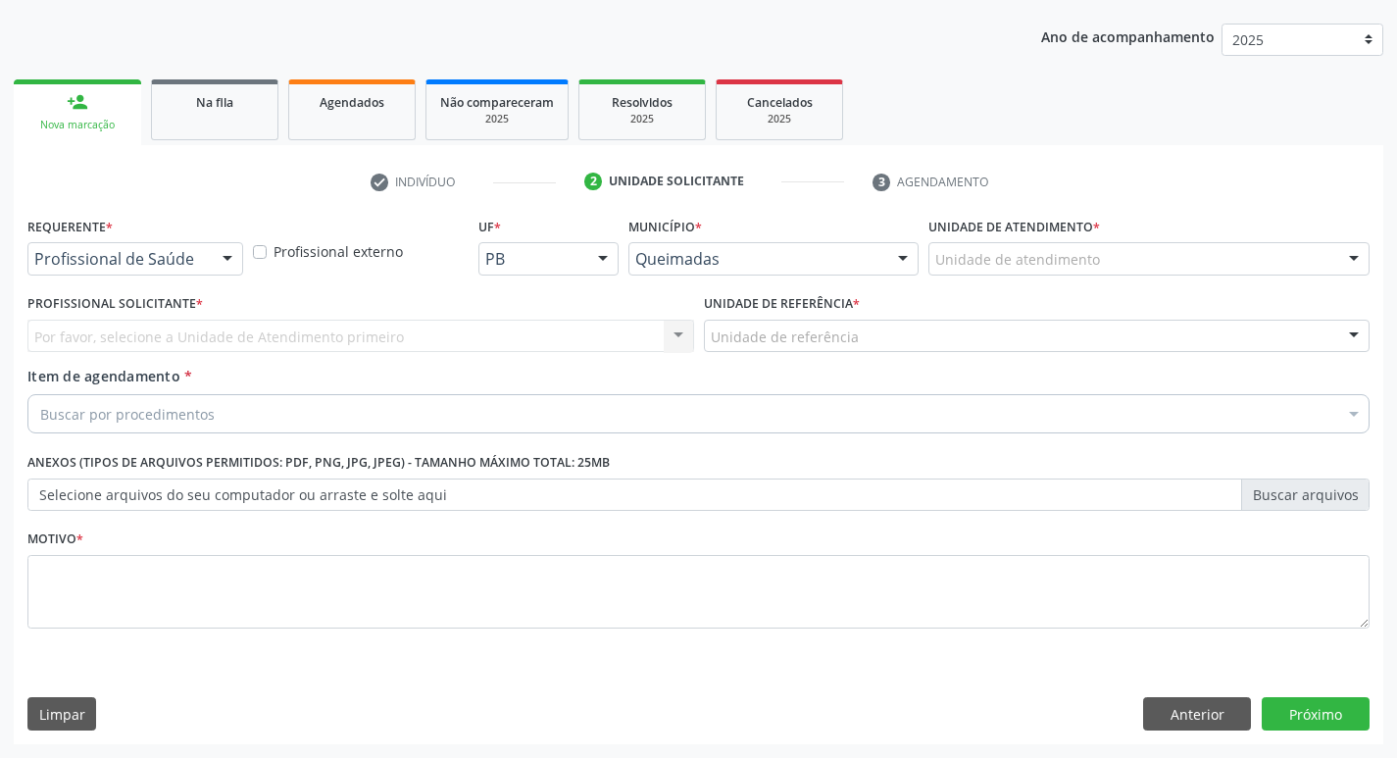
click at [122, 245] on div "Profissional de Saúde" at bounding box center [135, 258] width 216 height 33
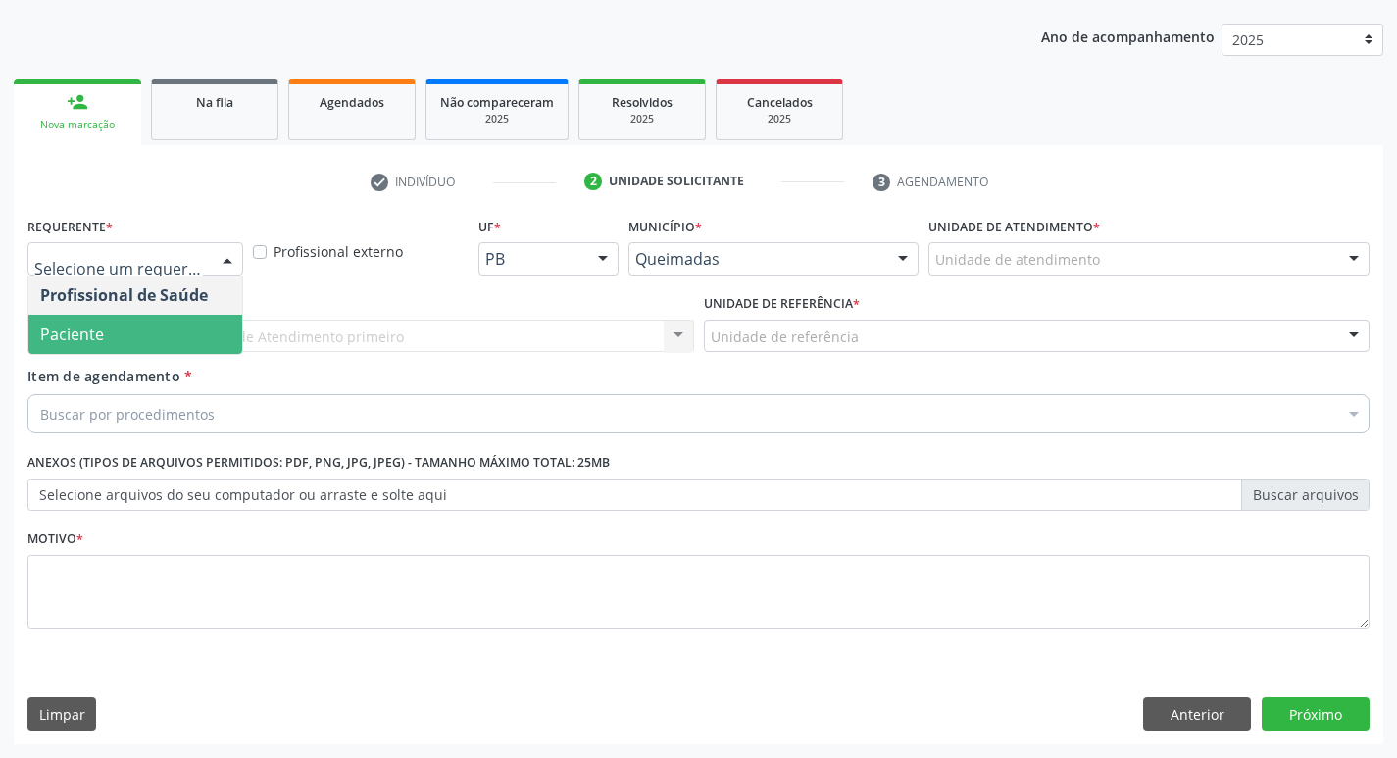
click at [93, 335] on span "Paciente" at bounding box center [72, 334] width 64 height 22
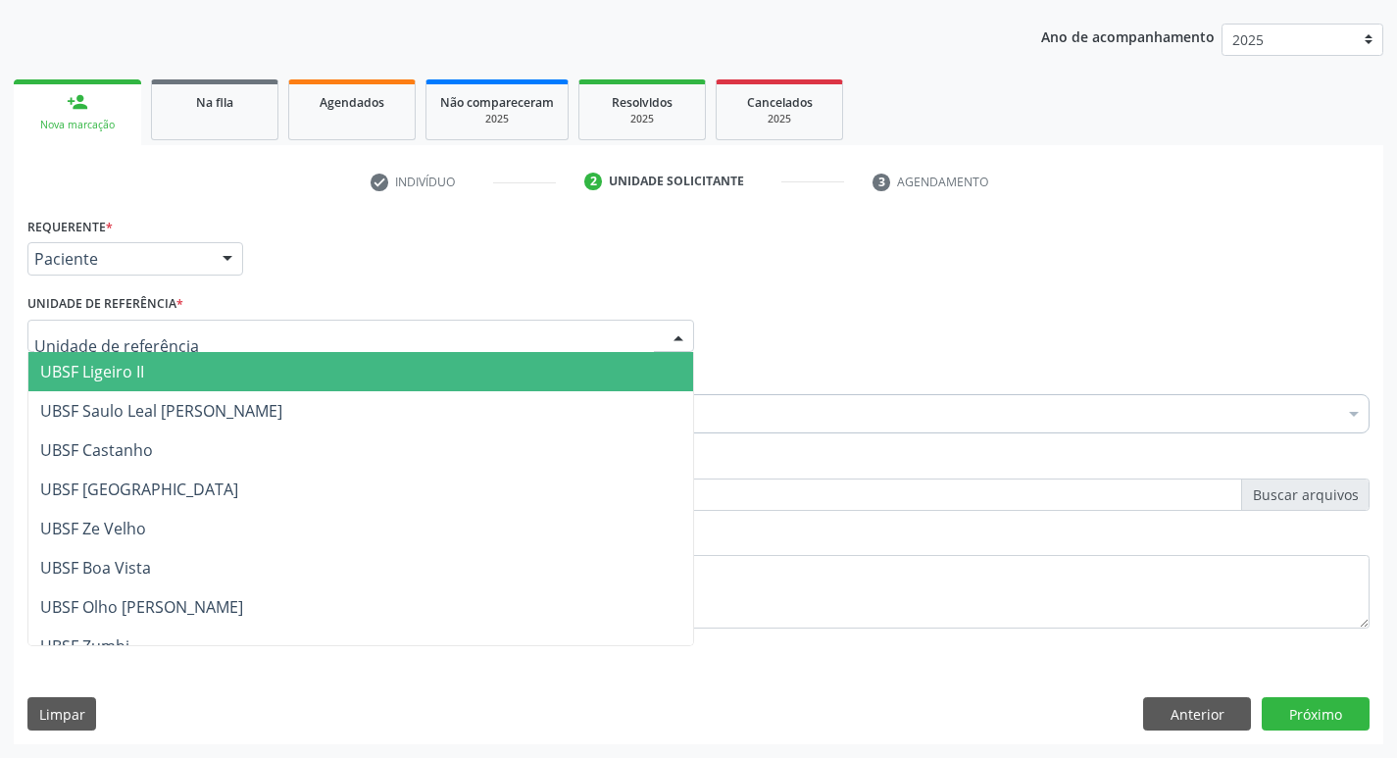
click at [187, 336] on div at bounding box center [360, 336] width 666 height 33
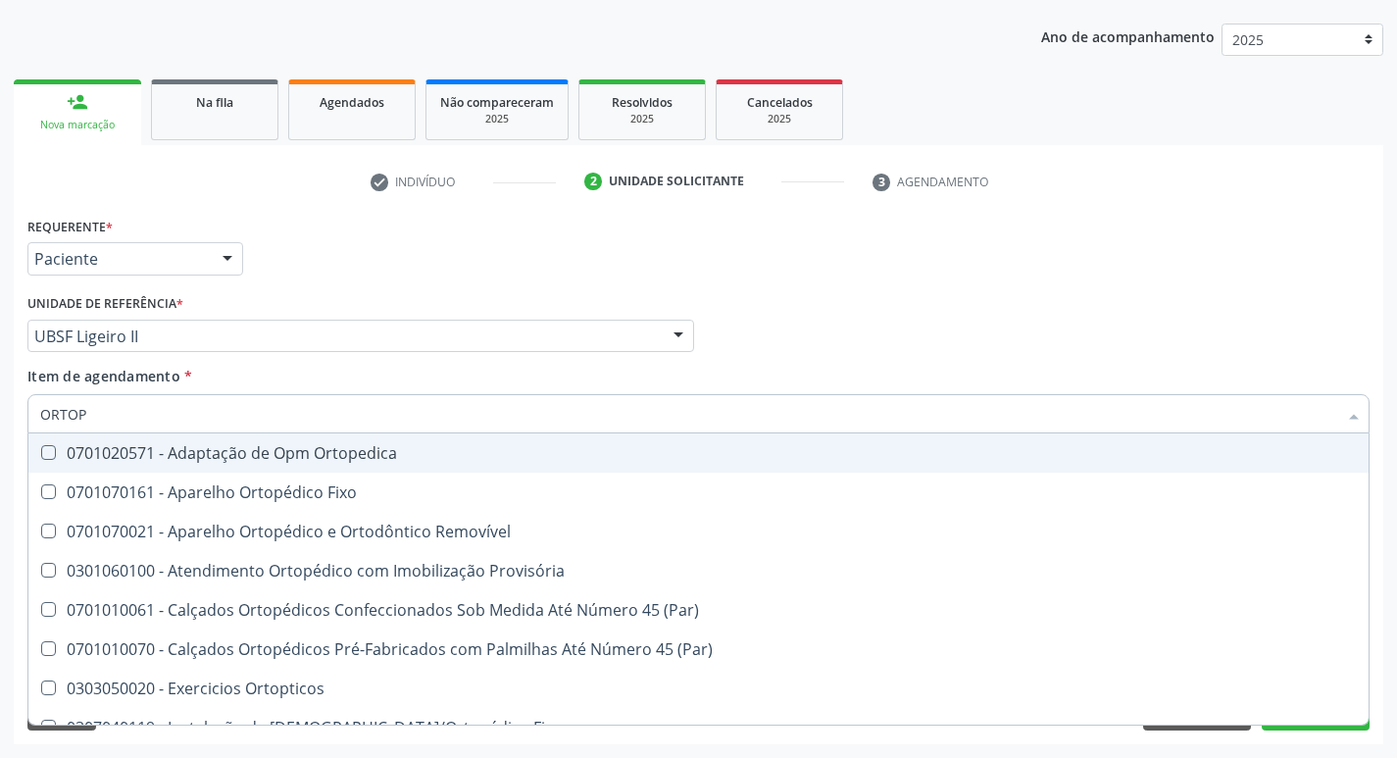
type input "ORTOPE"
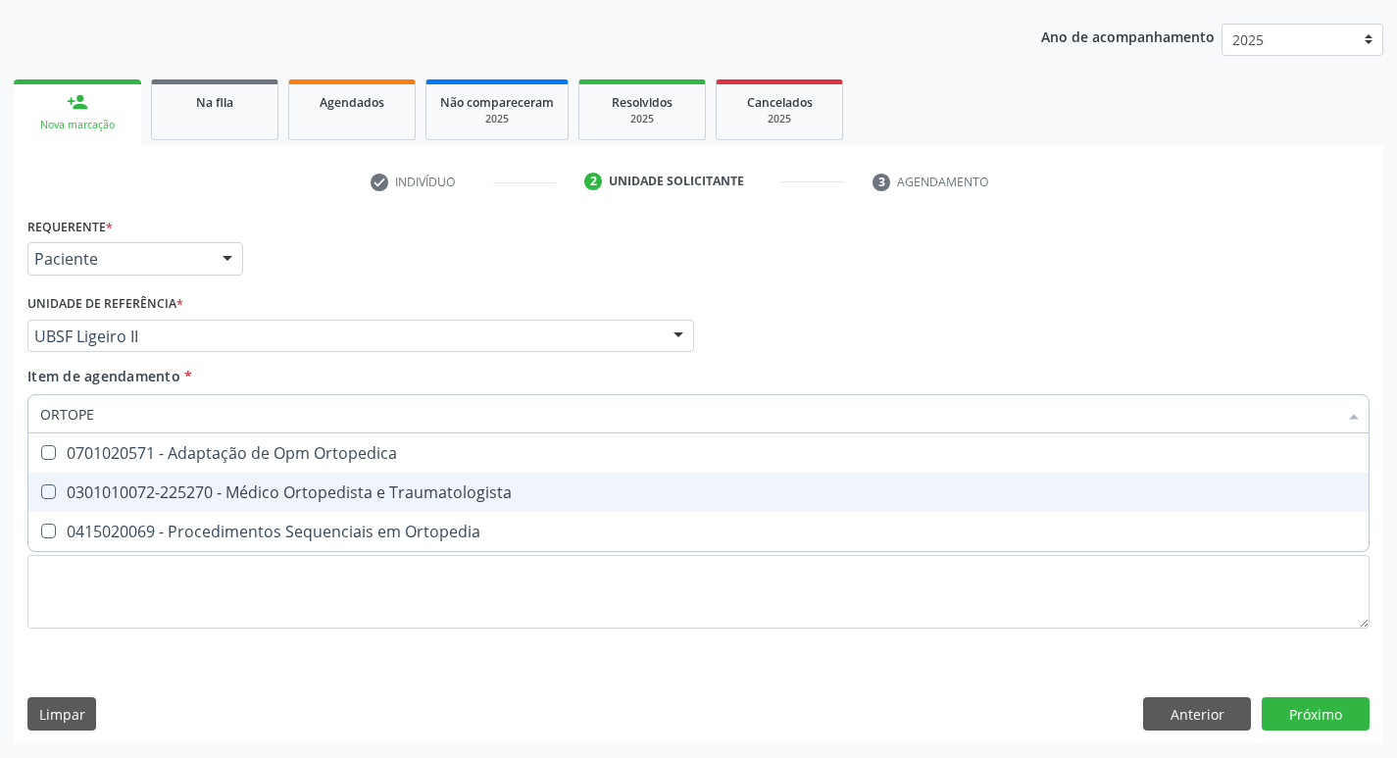
click at [179, 485] on div "0301010072-225270 - Médico Ortopedista e Traumatologista" at bounding box center [698, 492] width 1316 height 16
checkbox Traumatologista "true"
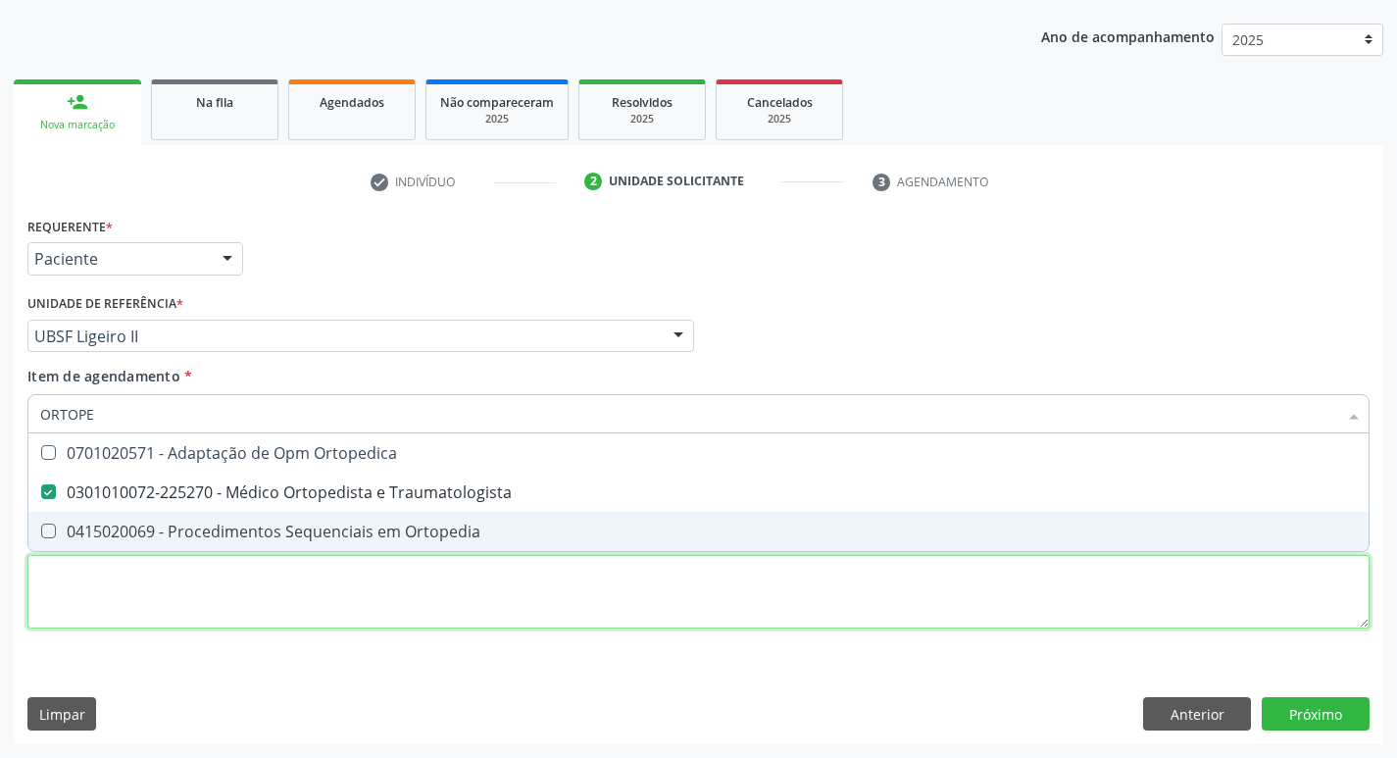
click at [126, 618] on div "Requerente * Paciente Profissional de Saúde Paciente Nenhum resultado encontrad…" at bounding box center [698, 434] width 1342 height 444
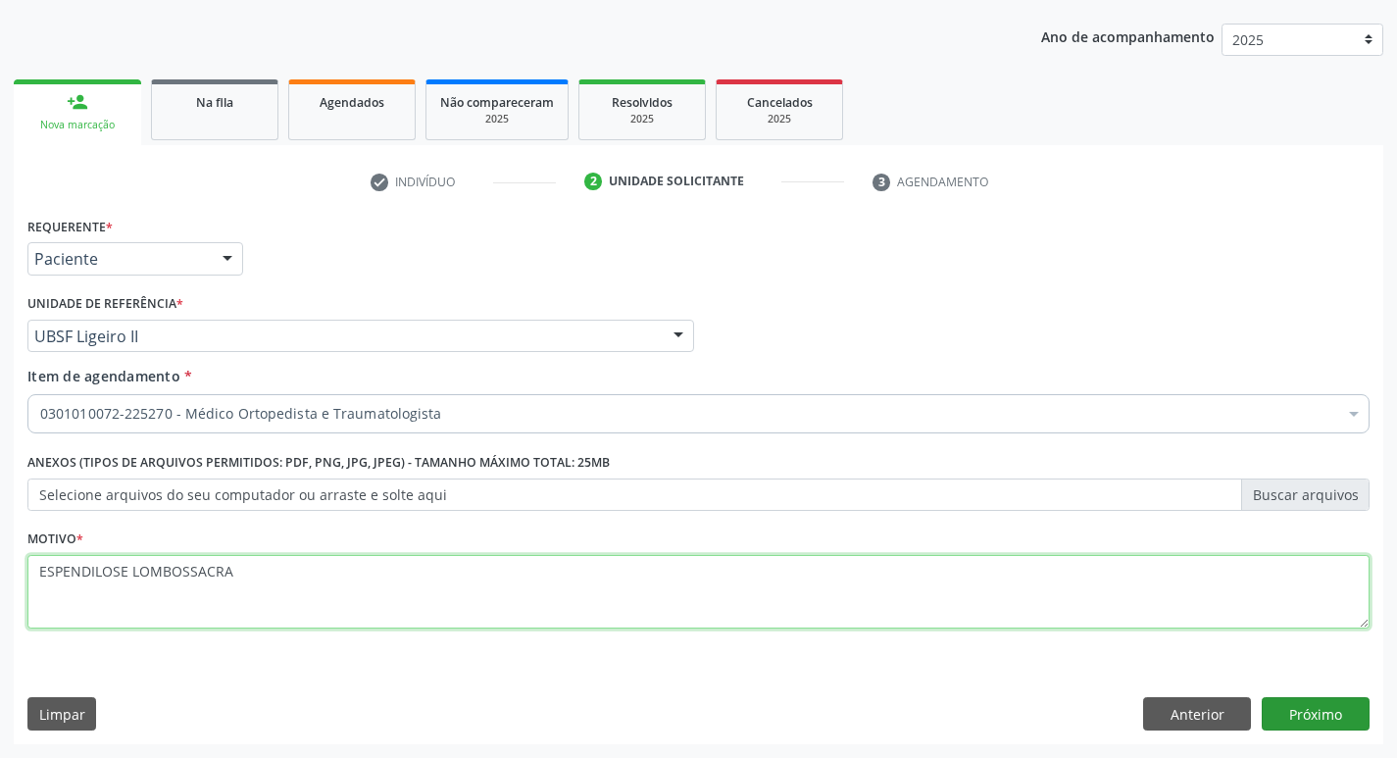
type textarea "ESPENDILOSE LOMBOSSACRA"
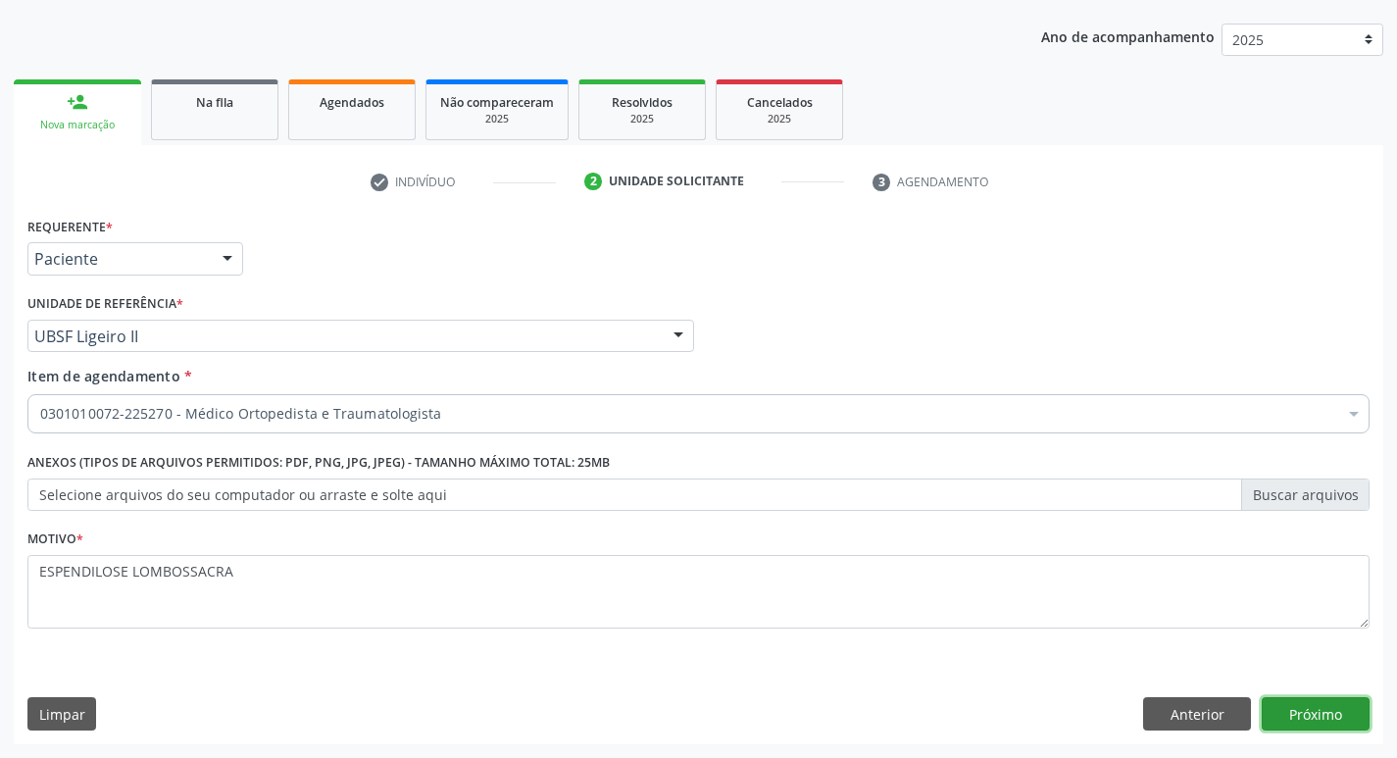
click at [1345, 699] on button "Próximo" at bounding box center [1315, 713] width 108 height 33
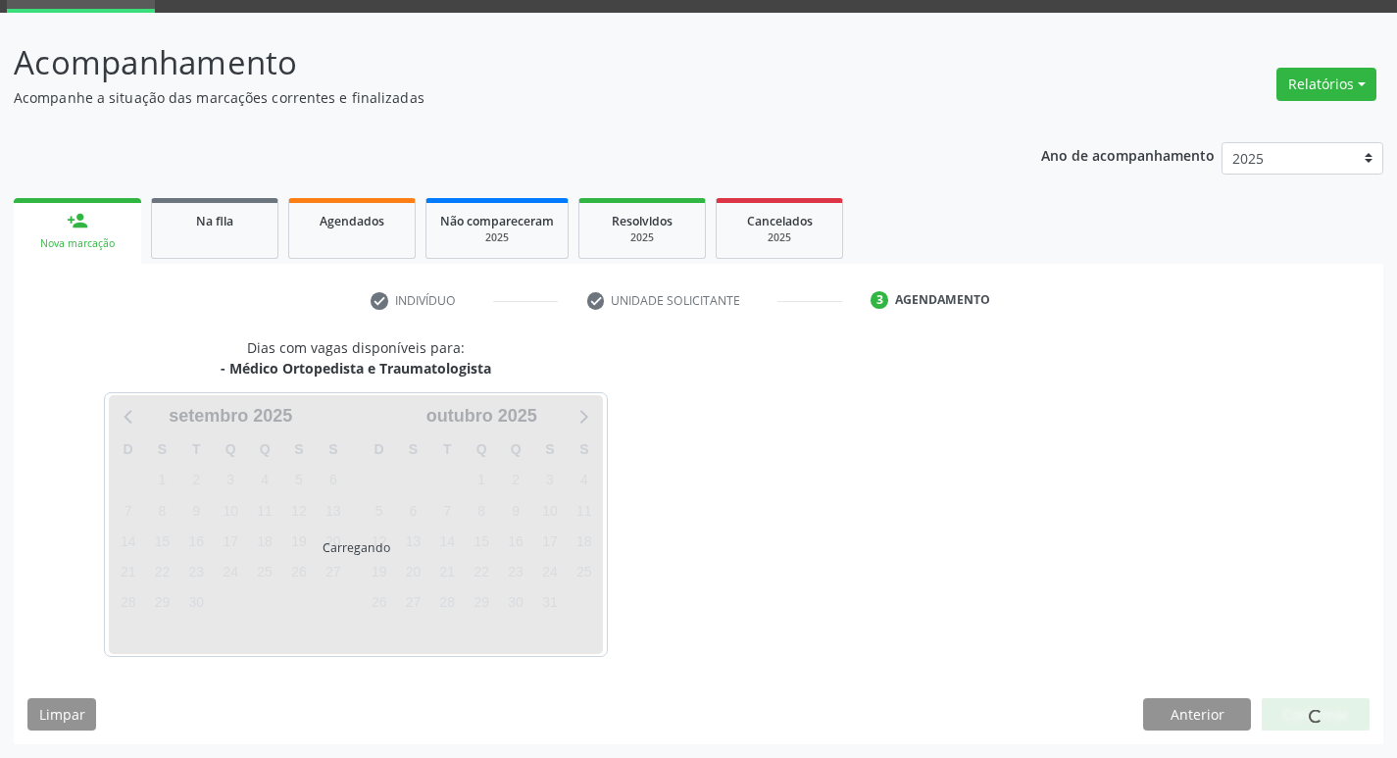
scroll to position [153, 0]
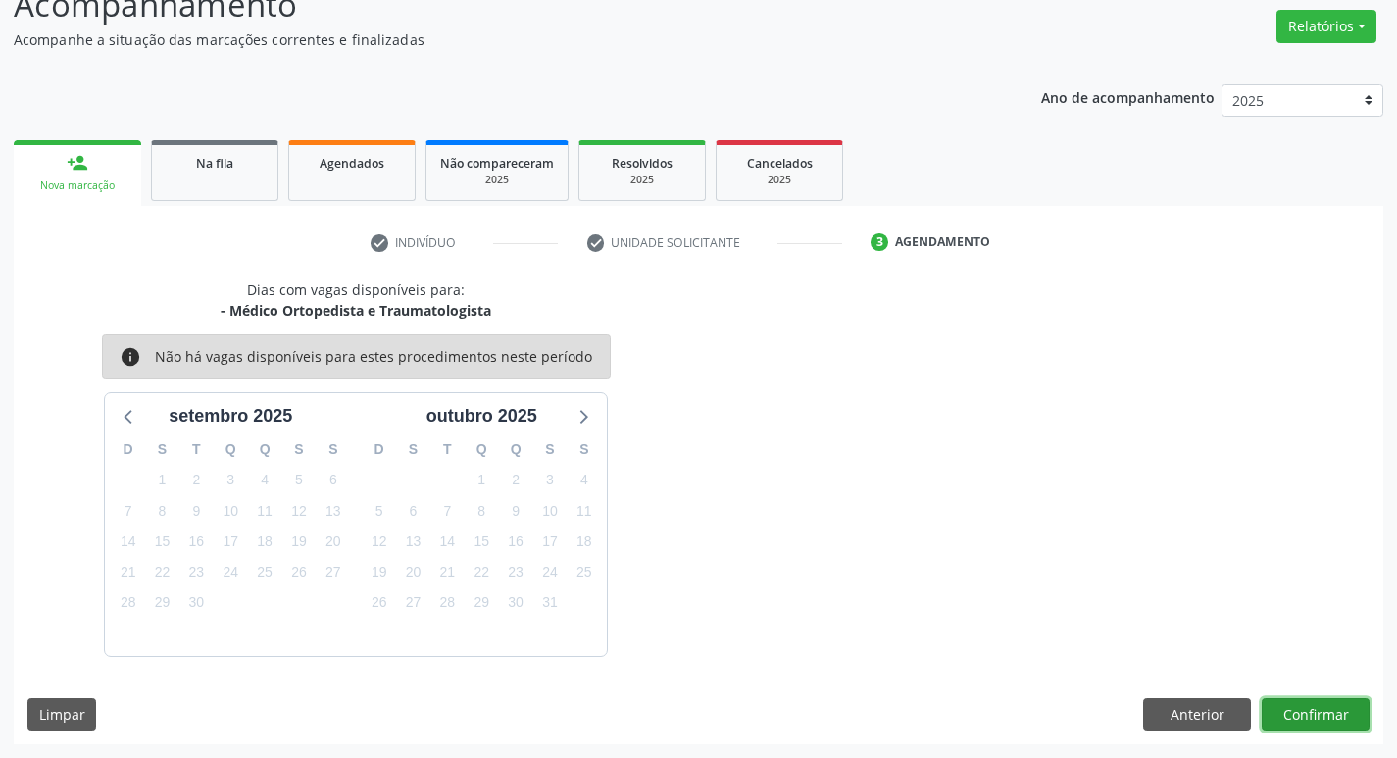
click at [1315, 723] on button "Confirmar" at bounding box center [1315, 714] width 108 height 33
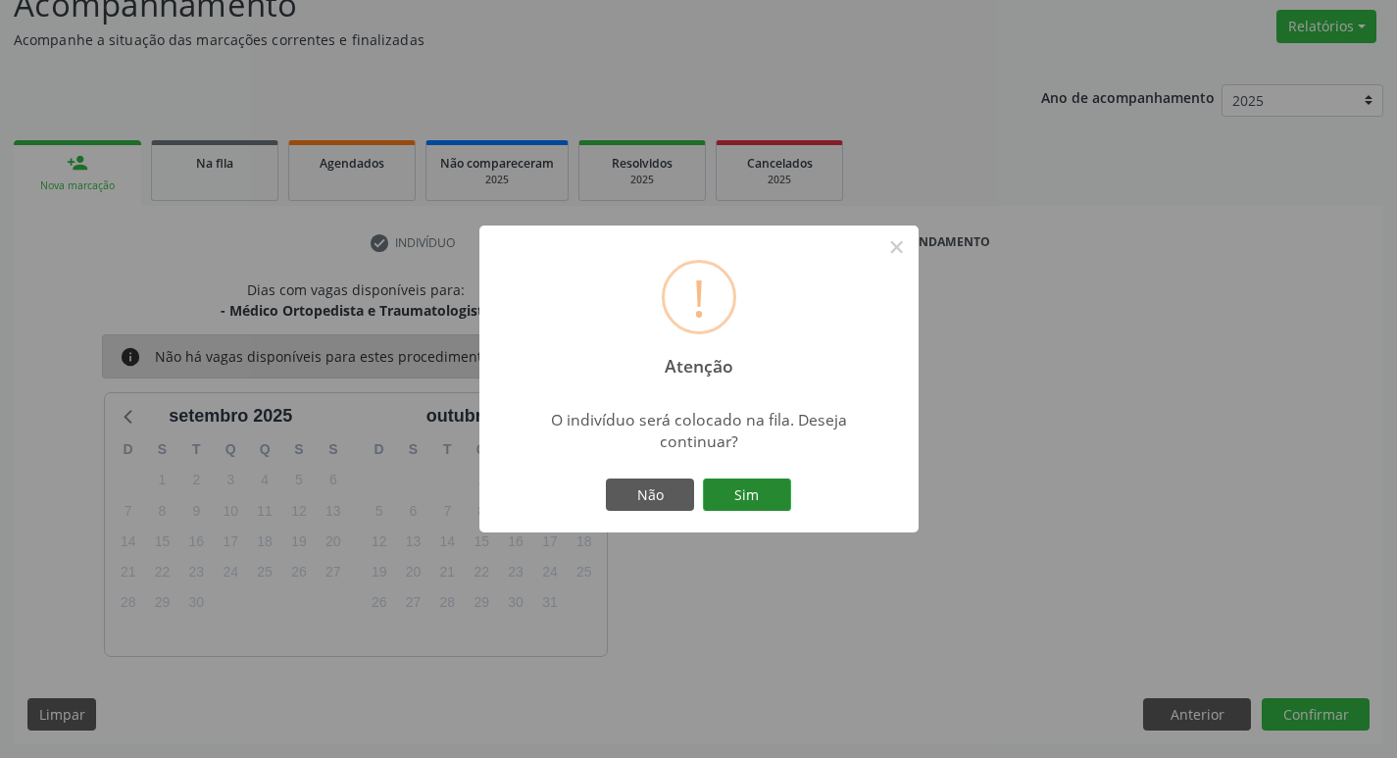
click at [728, 494] on button "Sim" at bounding box center [747, 494] width 88 height 33
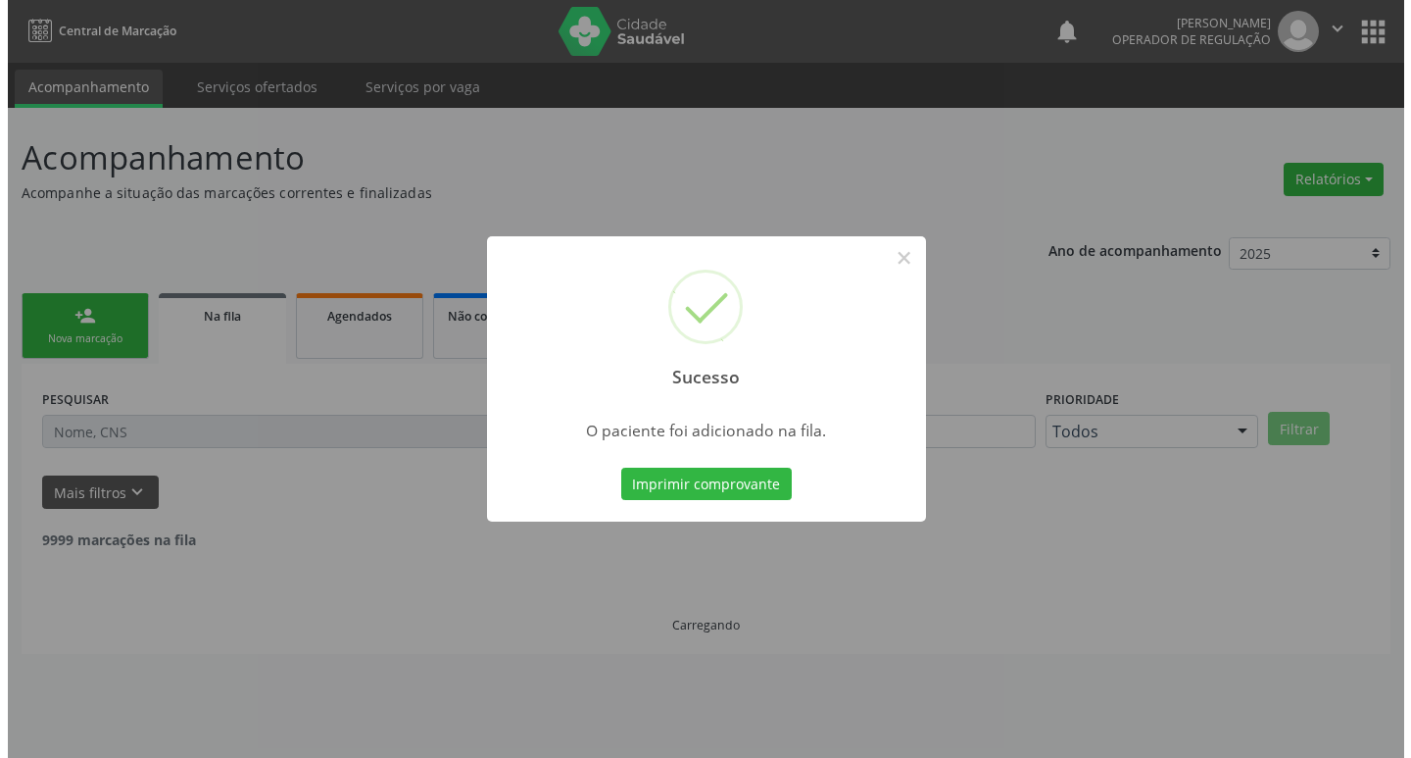
scroll to position [0, 0]
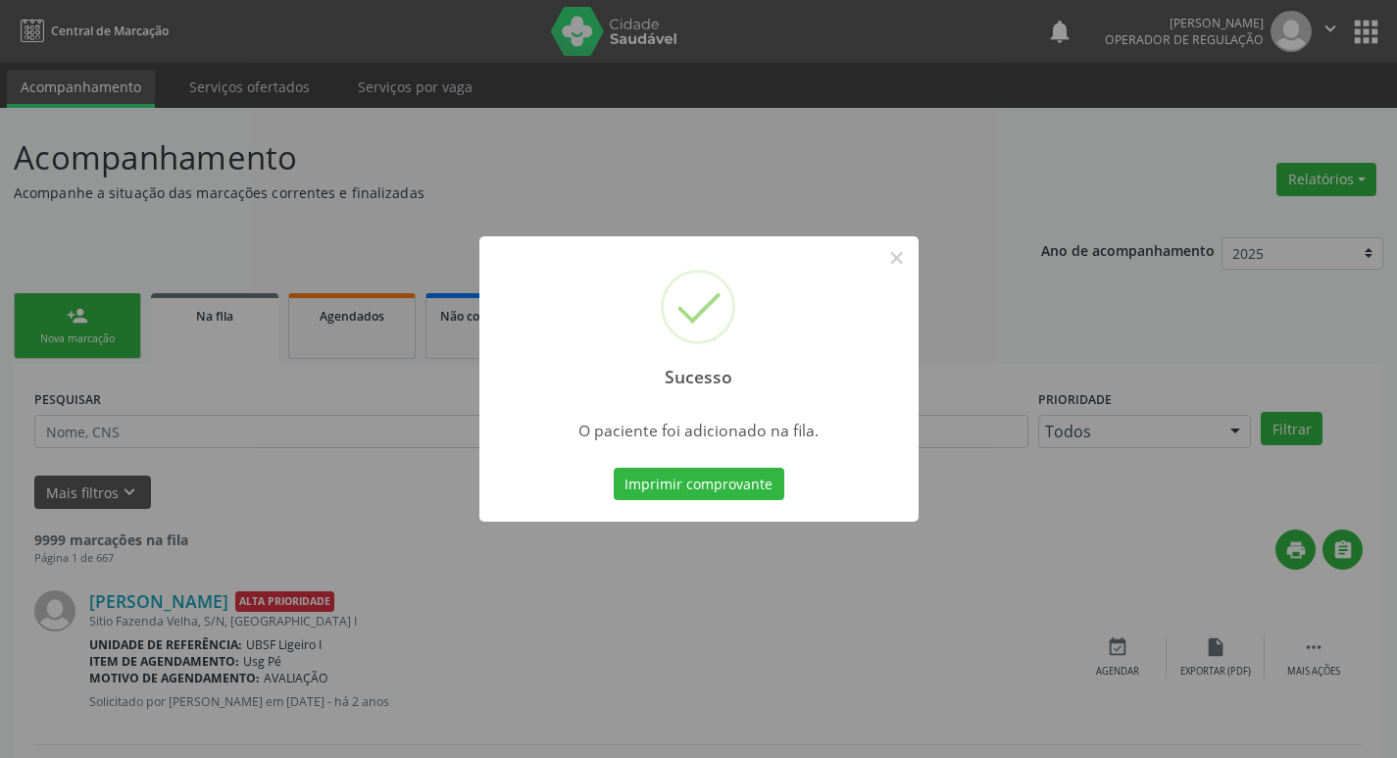
click at [136, 205] on div "Sucesso × O paciente foi adicionado na fila. Imprimir comprovante Cancel" at bounding box center [698, 379] width 1397 height 758
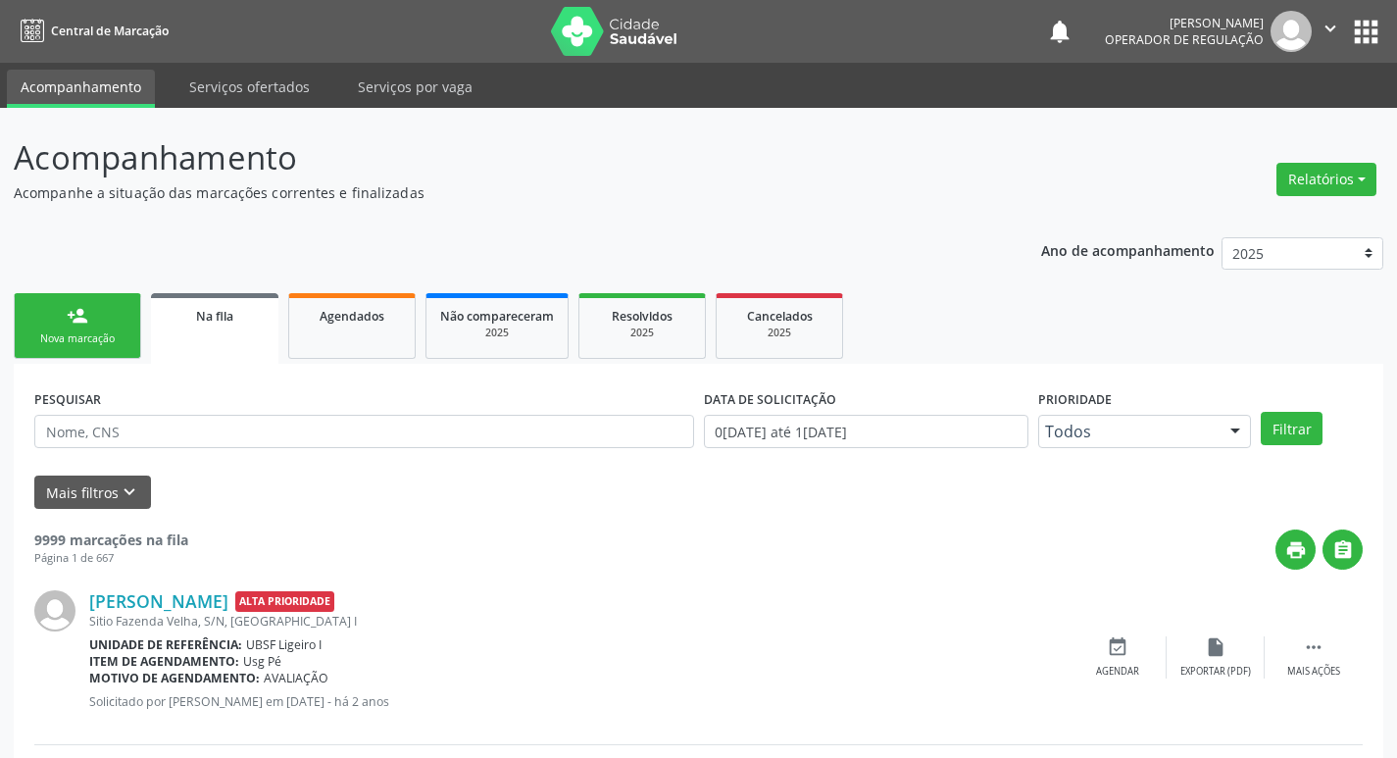
click at [121, 318] on link "person_add Nova marcação" at bounding box center [77, 326] width 127 height 66
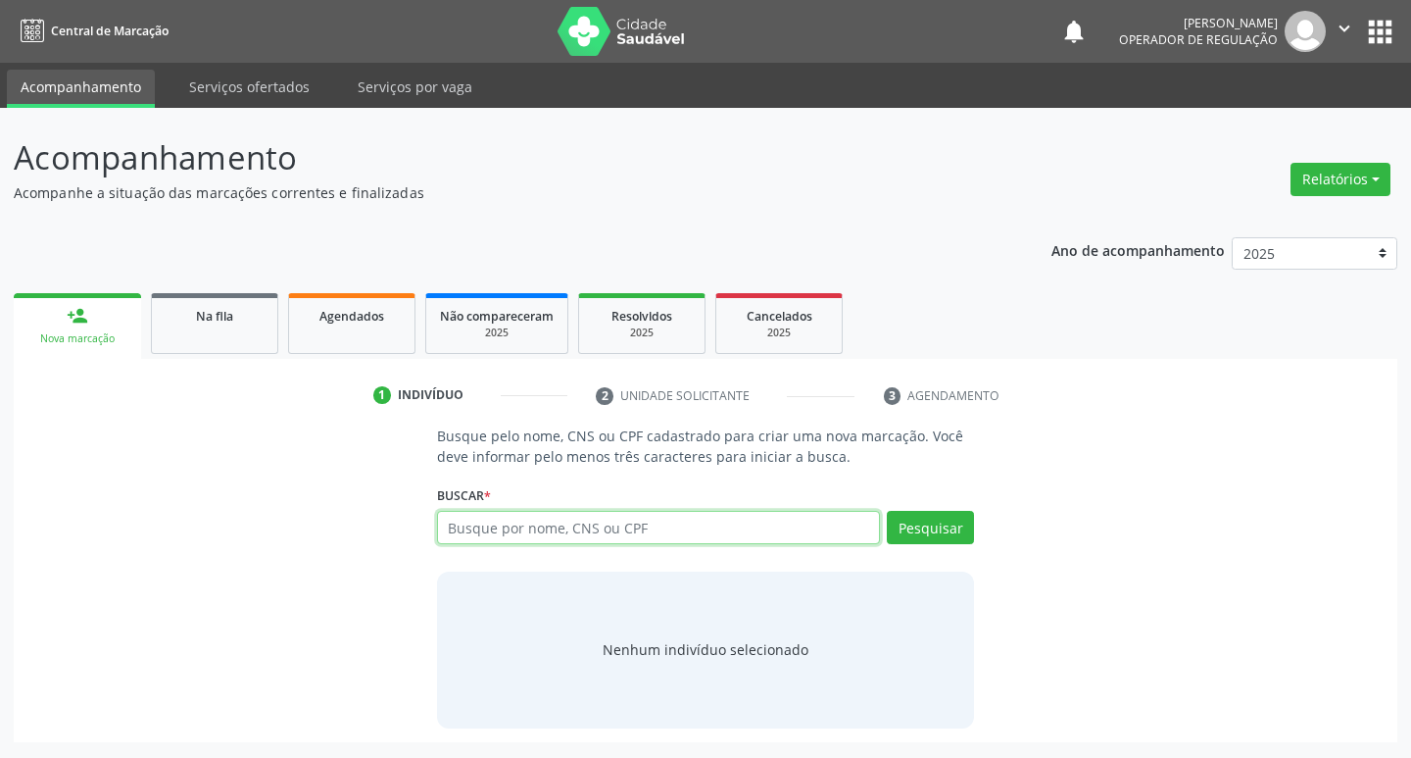
click at [607, 520] on input "text" at bounding box center [659, 527] width 444 height 33
type input "898003289495541"
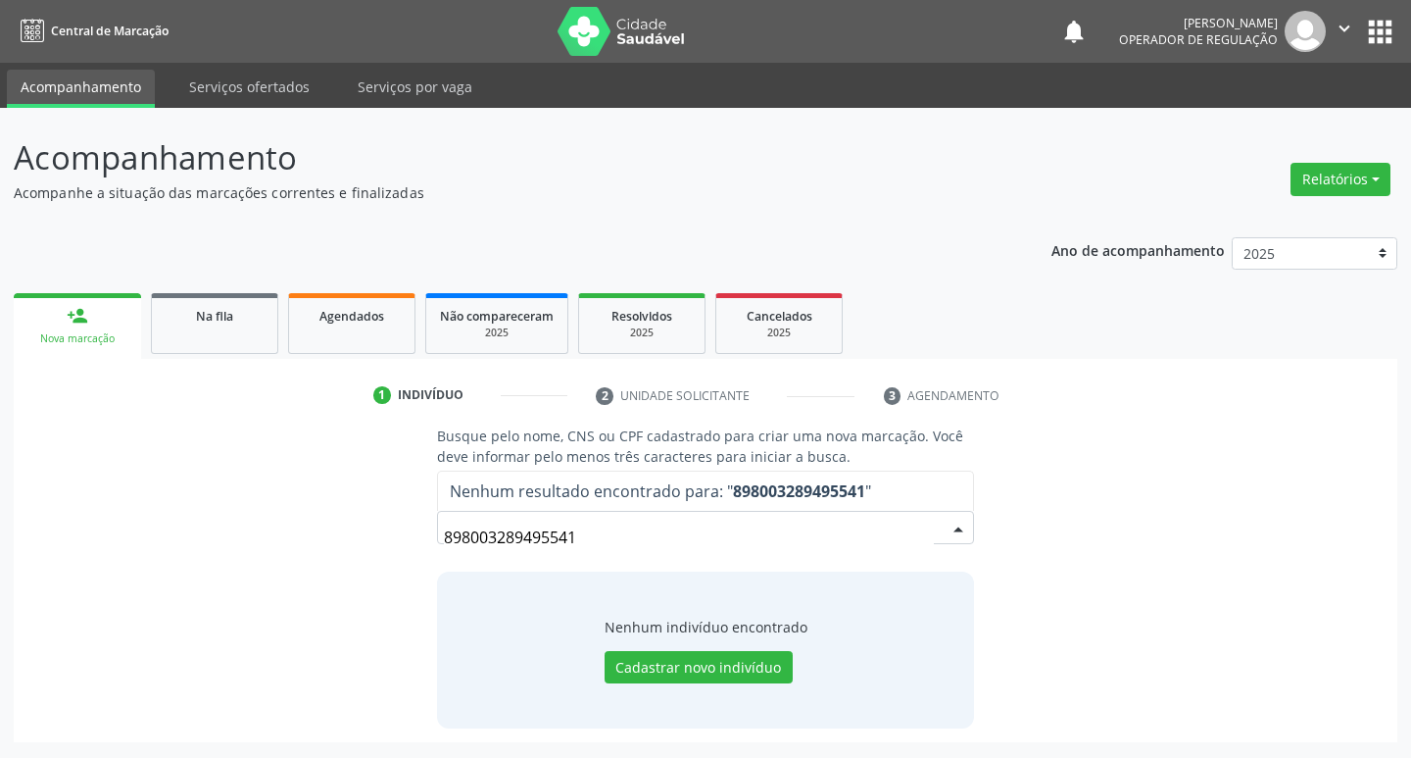
click at [510, 530] on input "898003289495541" at bounding box center [689, 536] width 491 height 39
drag, startPoint x: 1407, startPoint y: 21, endPoint x: 1390, endPoint y: 22, distance: 17.7
click at [1402, 21] on nav "Central de Marcação notifications [PERSON_NAME] Operador de regulação  Configu…" at bounding box center [705, 31] width 1411 height 63
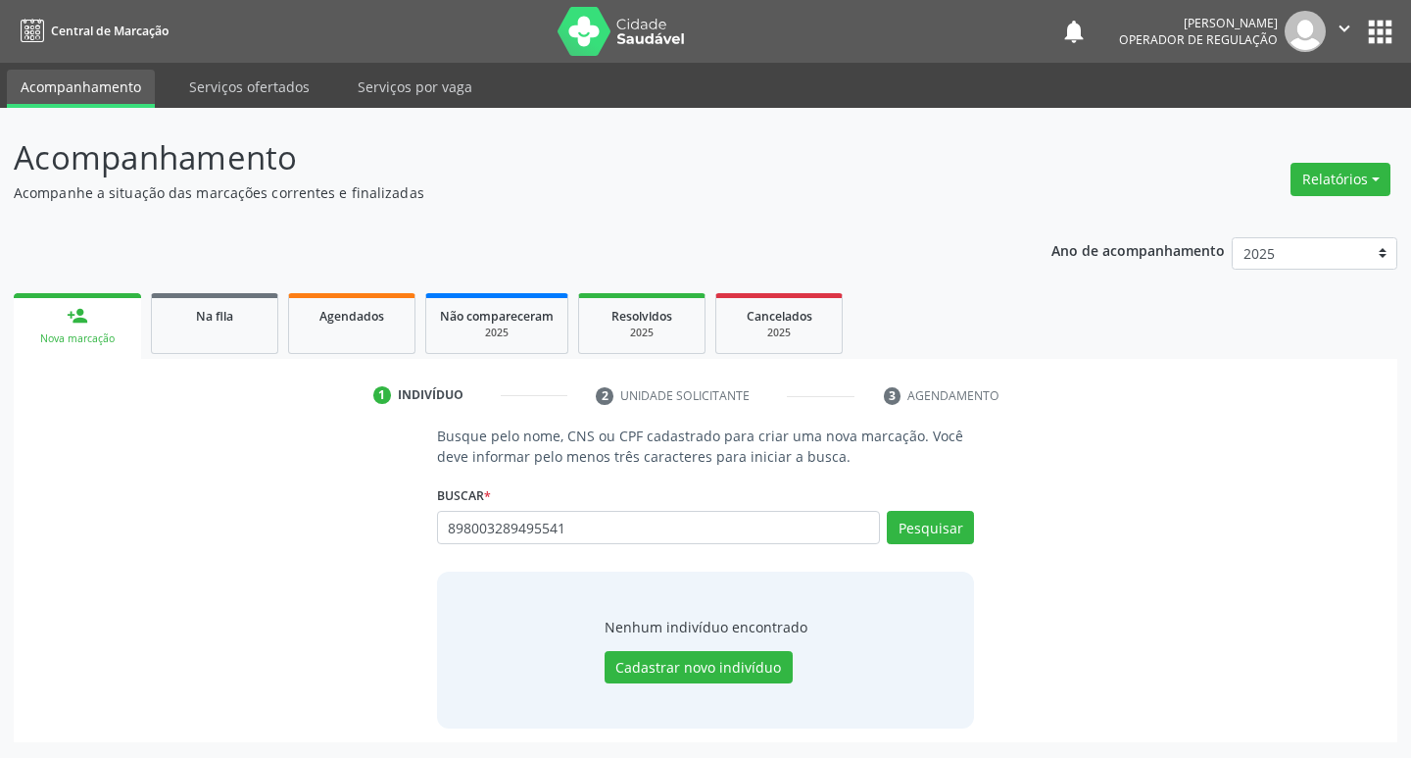
click at [1383, 22] on button "apps" at bounding box center [1380, 32] width 34 height 34
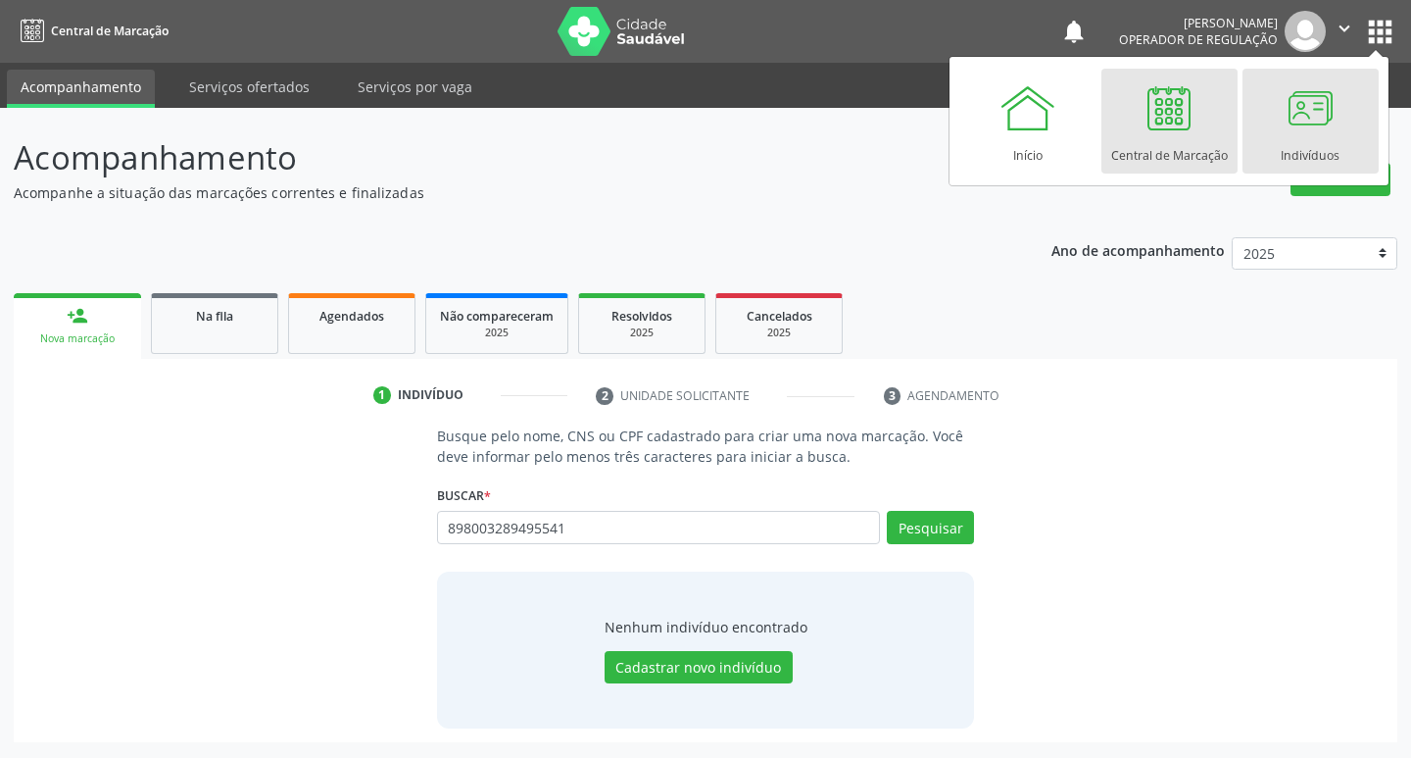
click at [1269, 117] on link "Indivíduos" at bounding box center [1311, 121] width 136 height 105
